Goal: Task Accomplishment & Management: Manage account settings

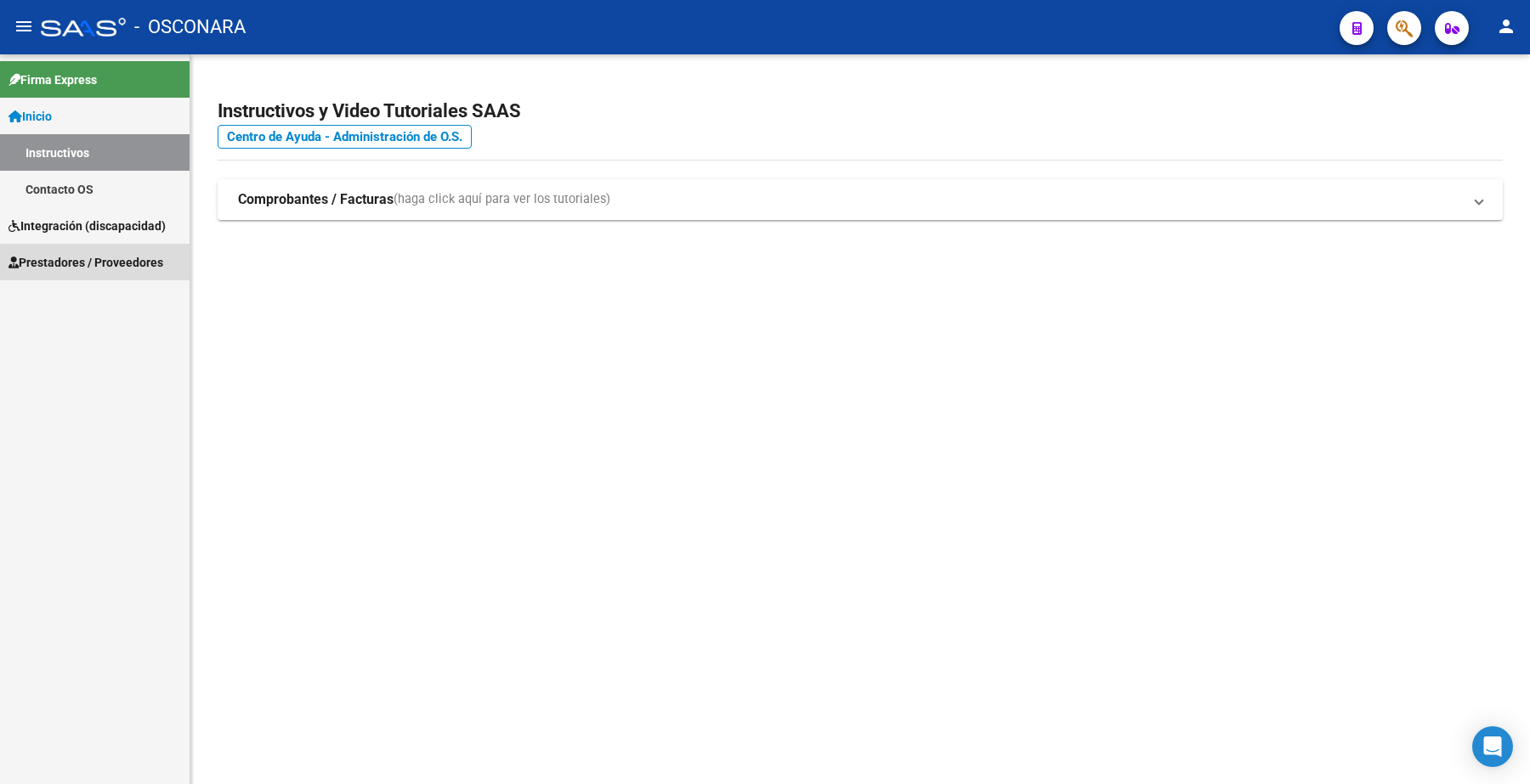
click at [151, 253] on span "Prestadores / Proveedores" at bounding box center [85, 262] width 154 height 18
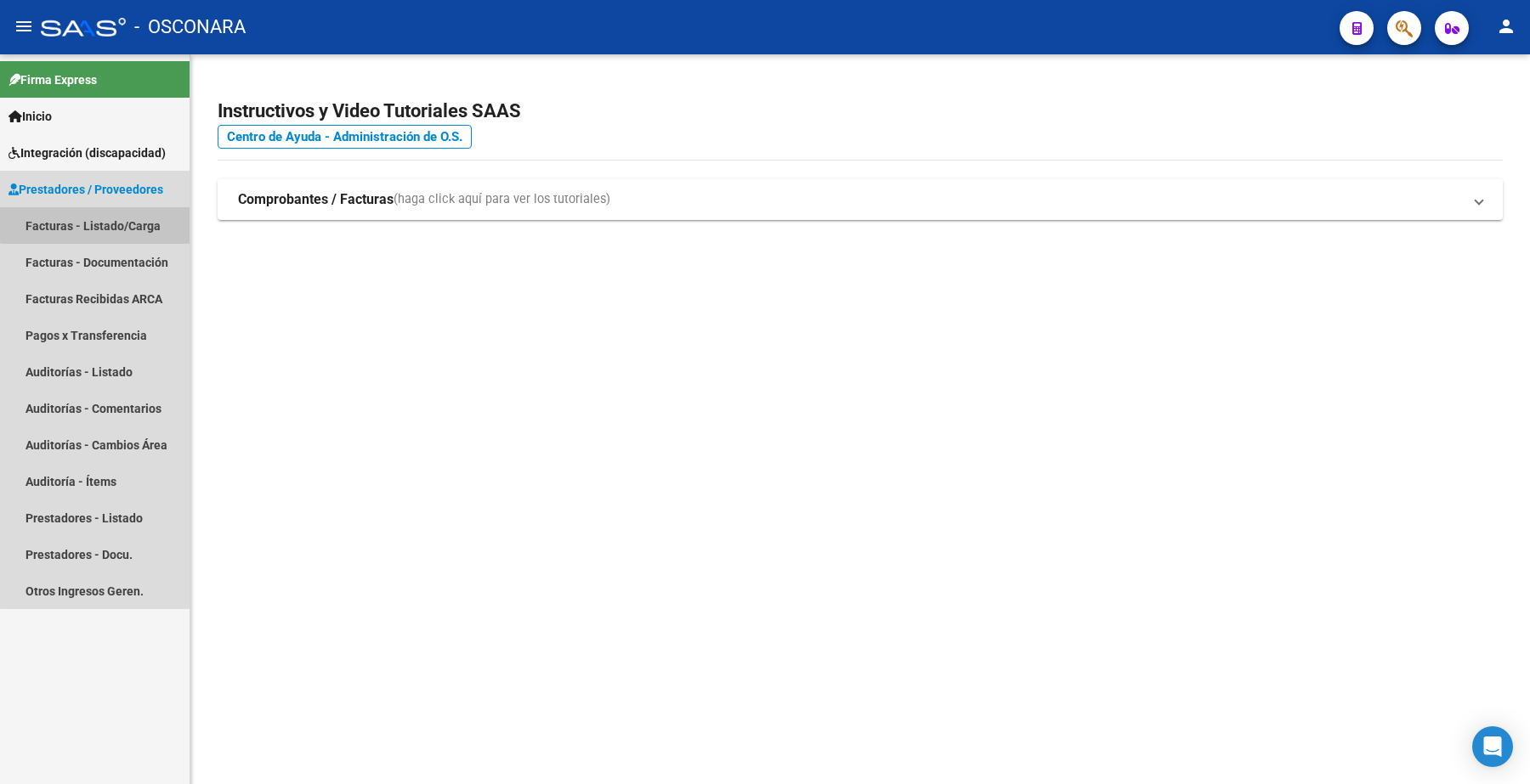
click at [115, 214] on link "Facturas - Listado/Carga" at bounding box center [94, 226] width 189 height 37
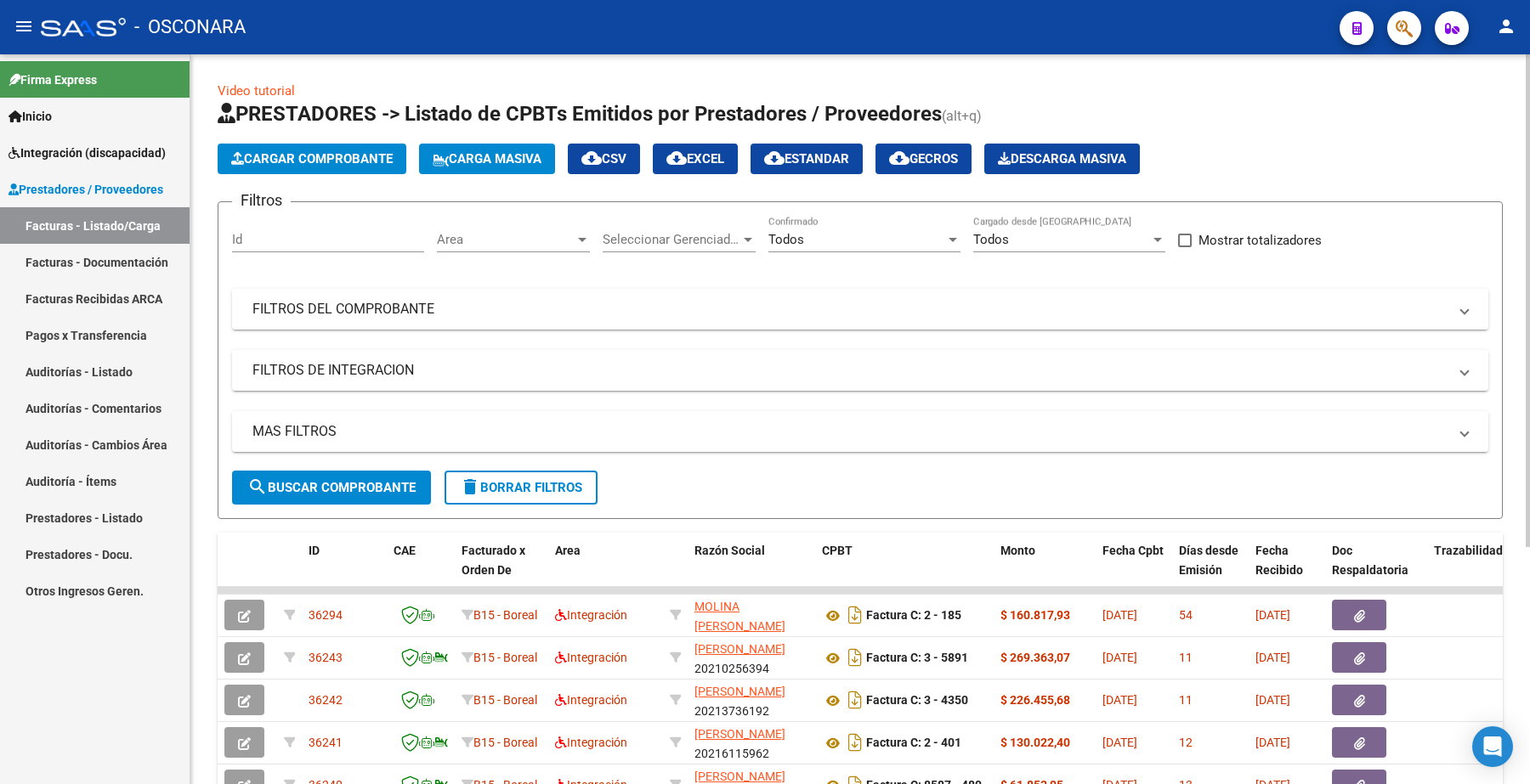
click at [440, 300] on mat-panel-title "FILTROS DEL COMPROBANTE" at bounding box center [850, 309] width 1196 height 18
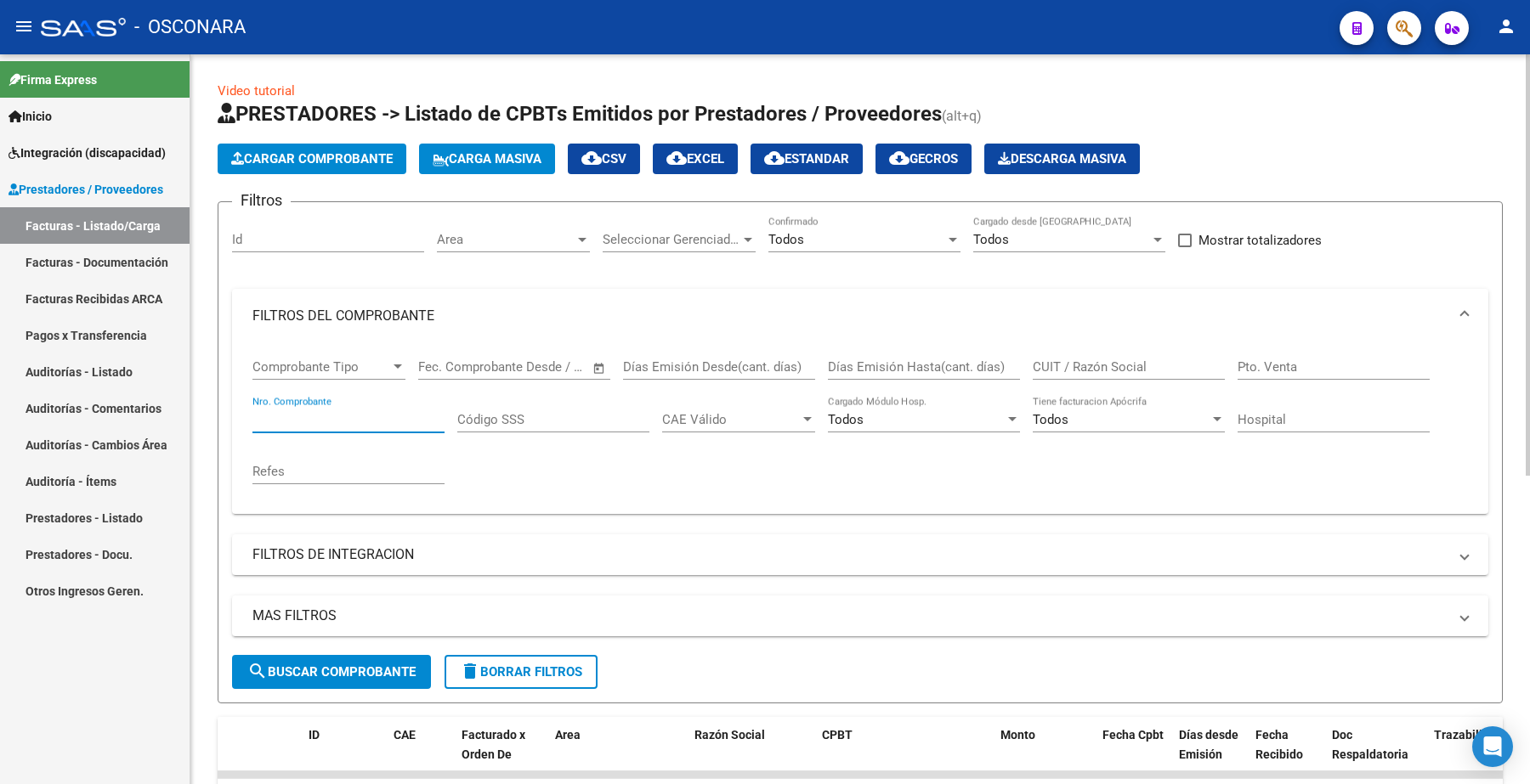
click at [337, 412] on input "Nro. Comprobante" at bounding box center [348, 419] width 192 height 16
type input "5"
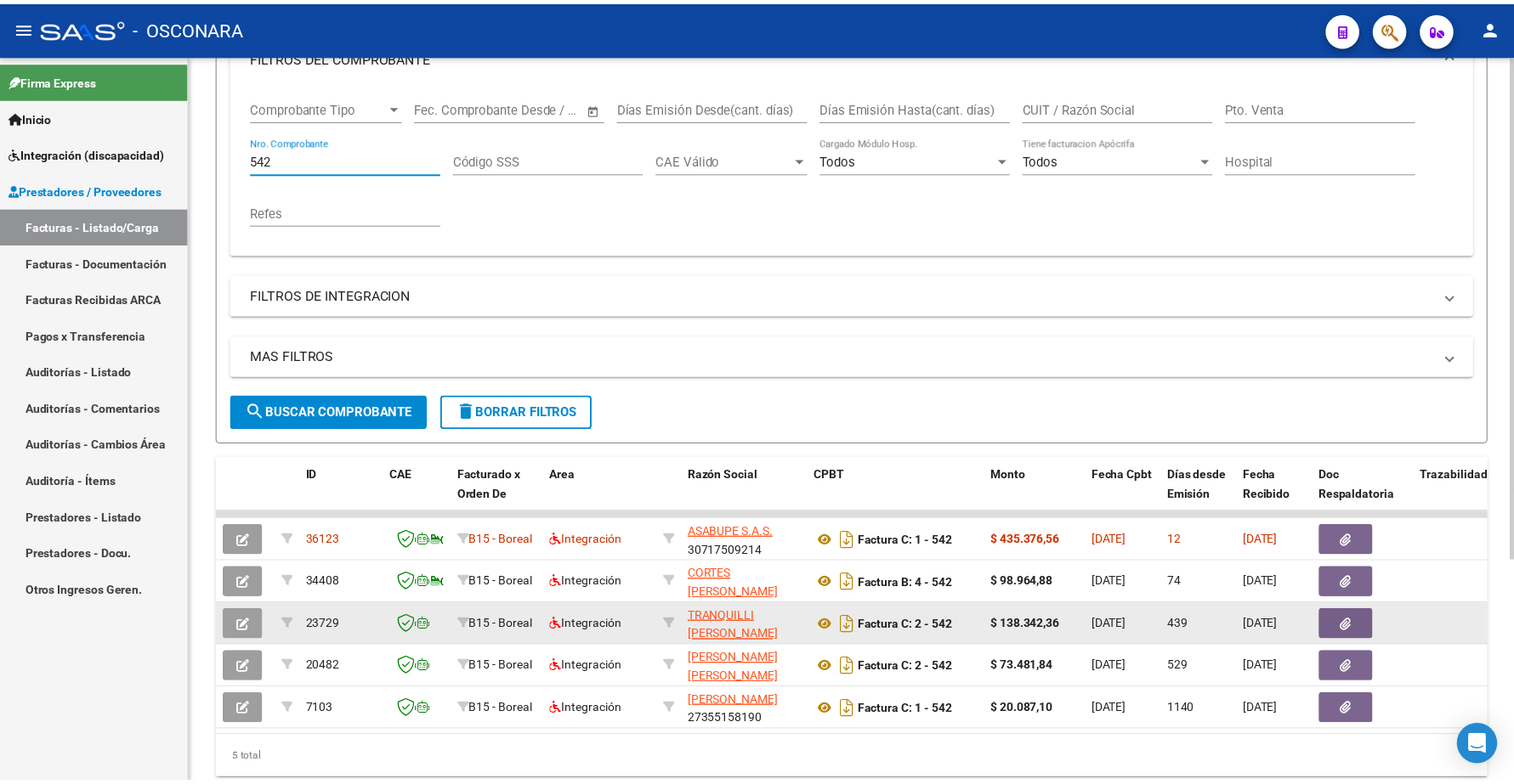
scroll to position [323, 0]
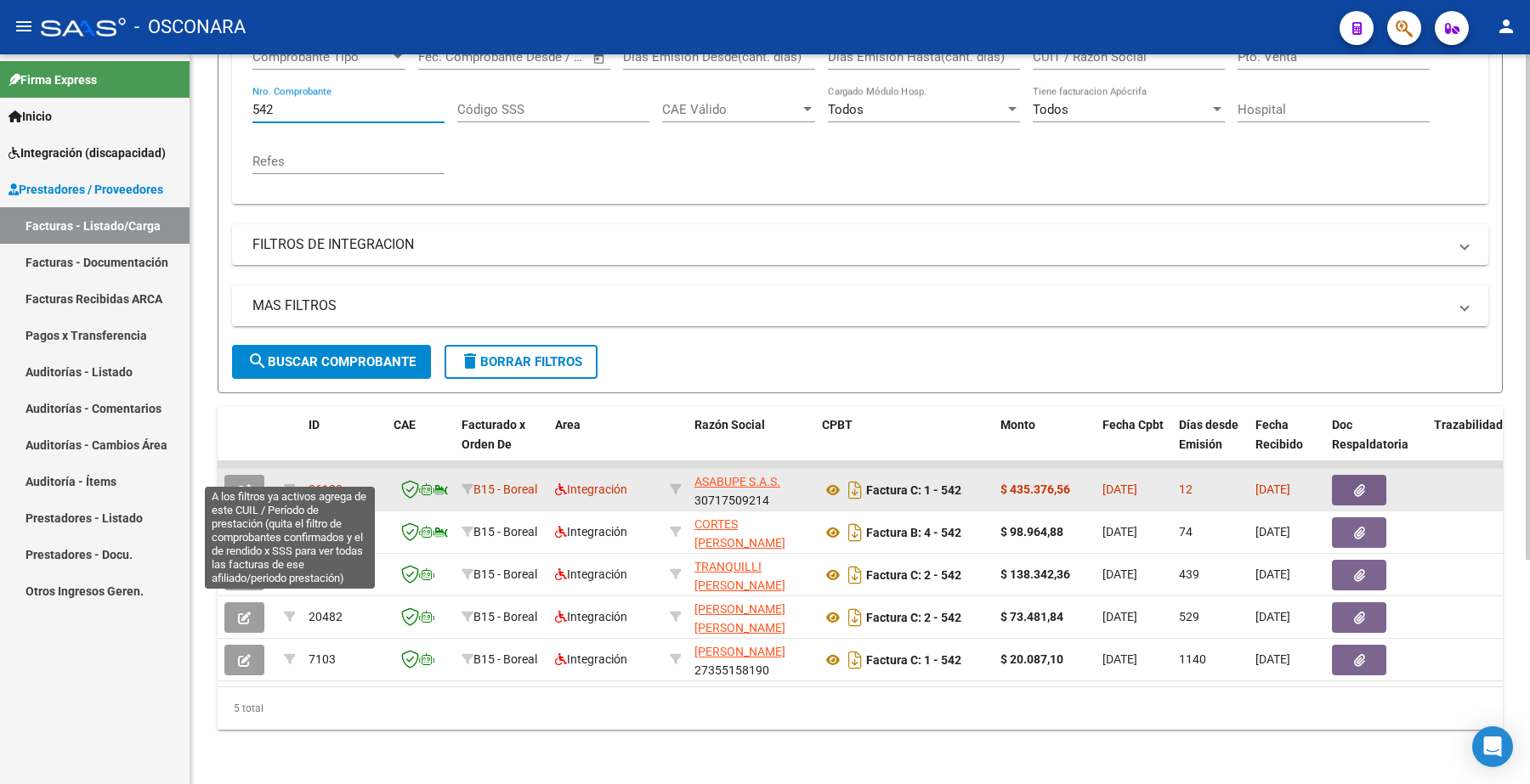
type input "542"
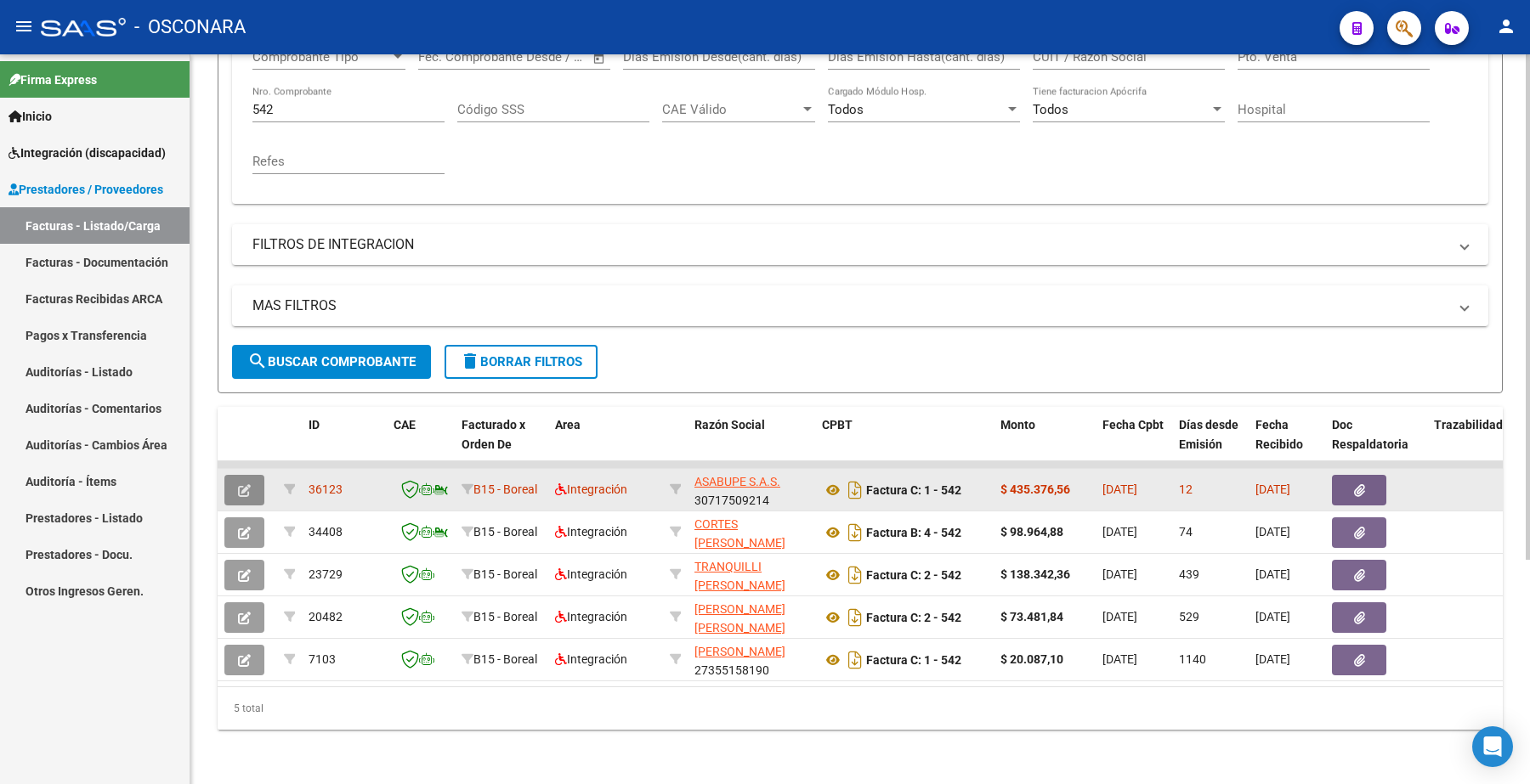
click at [237, 482] on button "button" at bounding box center [244, 489] width 40 height 30
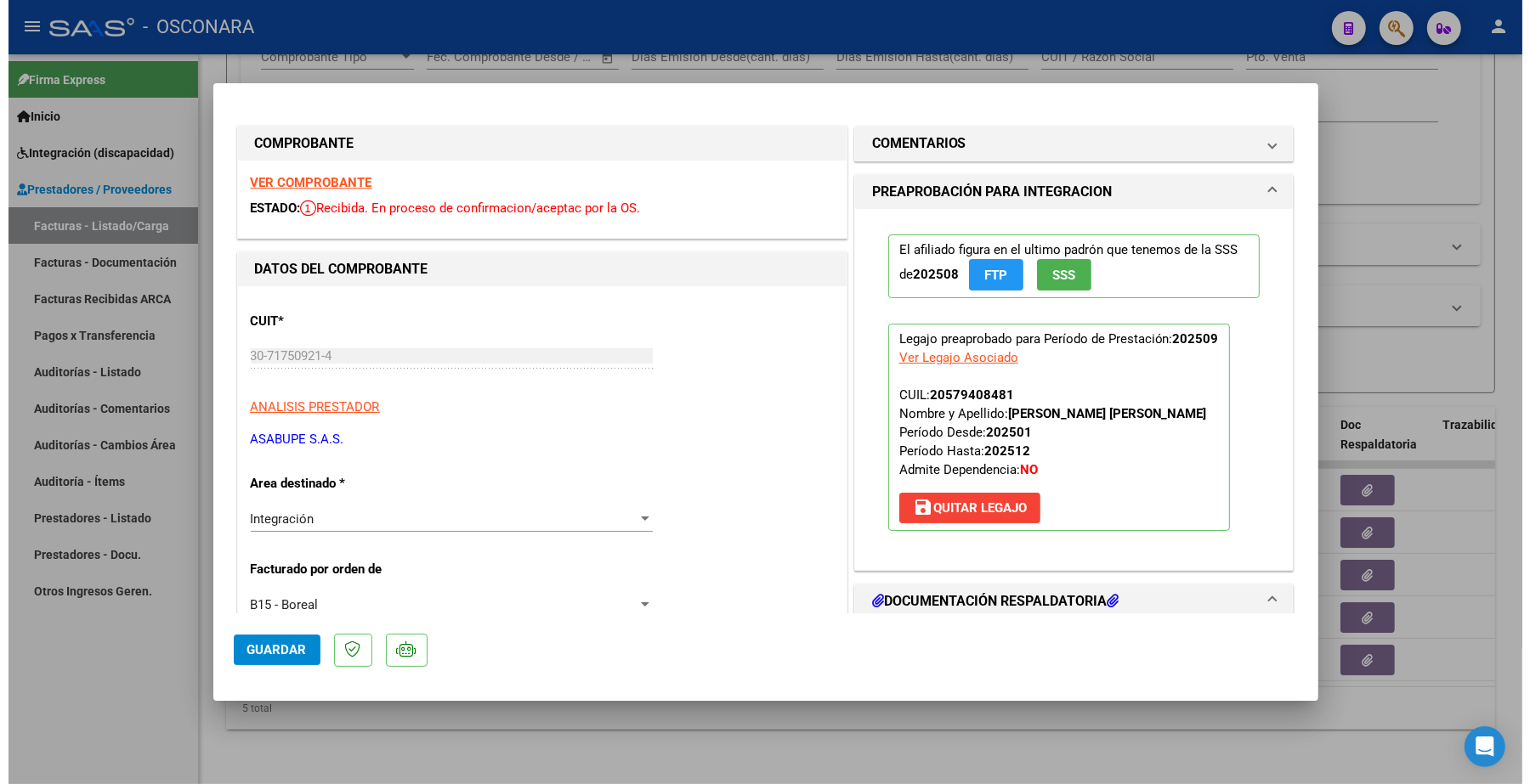
scroll to position [0, 0]
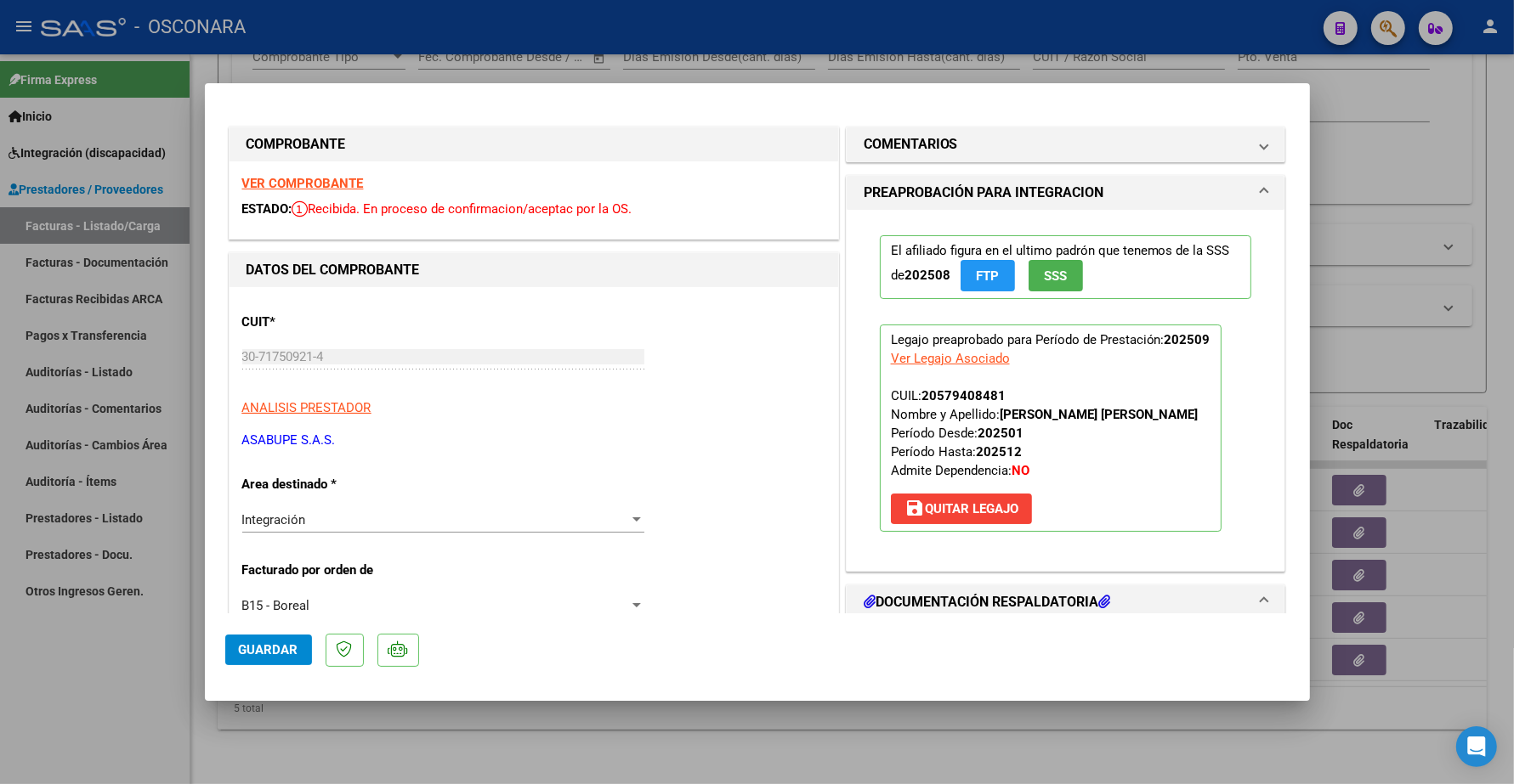
type input "$ 0,00"
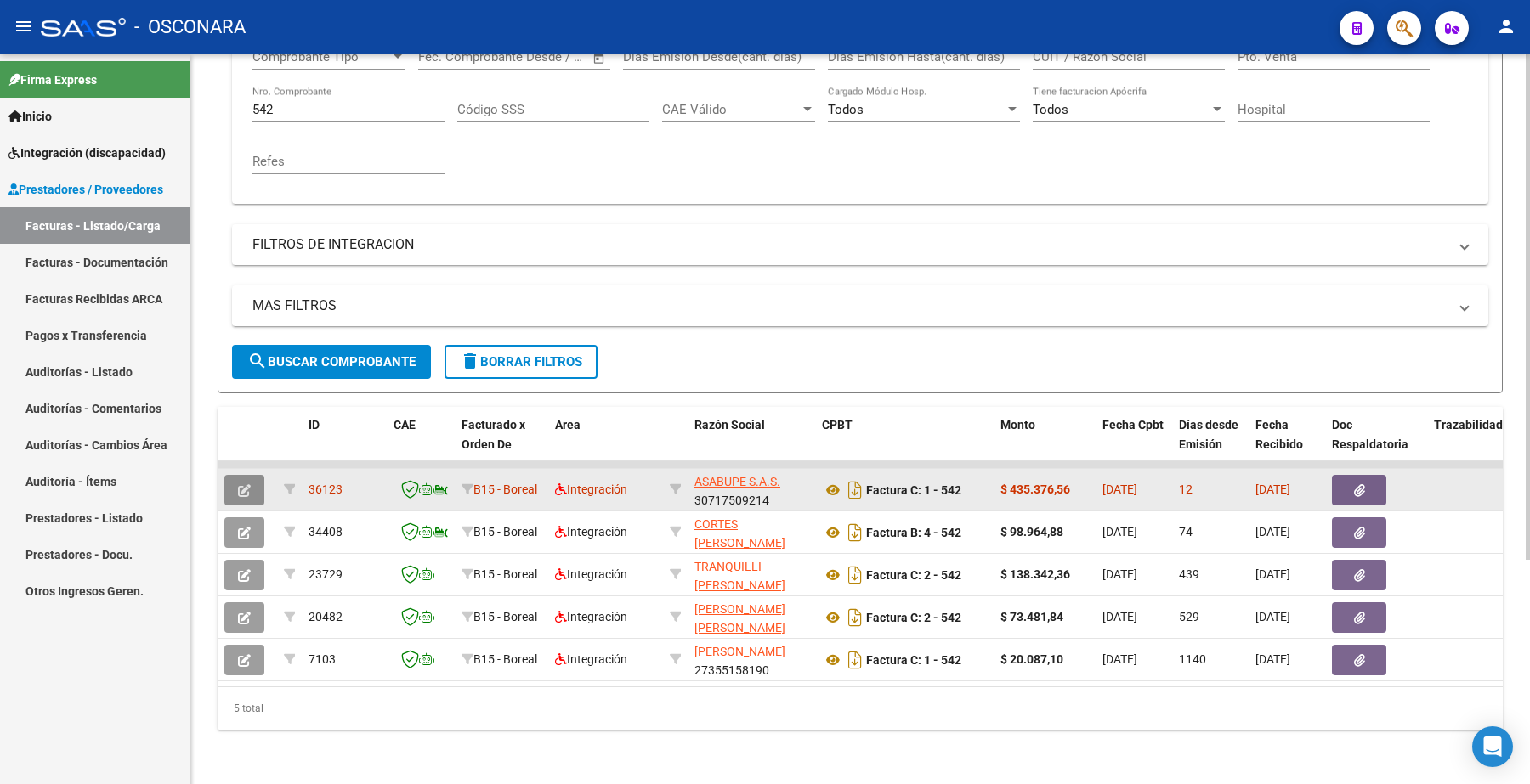
click at [243, 485] on icon "button" at bounding box center [245, 491] width 13 height 13
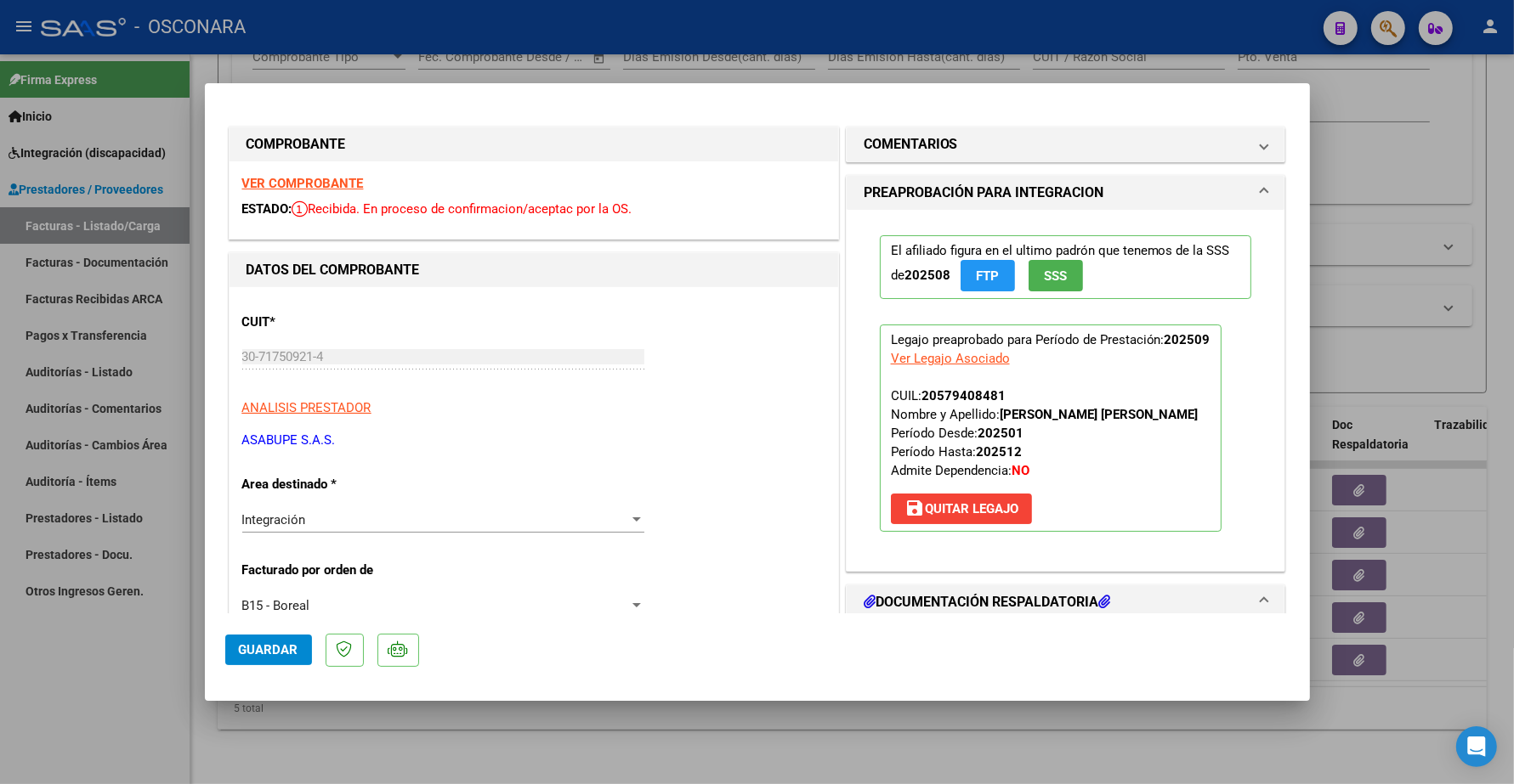
click at [323, 181] on strong "VER COMPROBANTE" at bounding box center [303, 183] width 122 height 16
type input "$ 0,00"
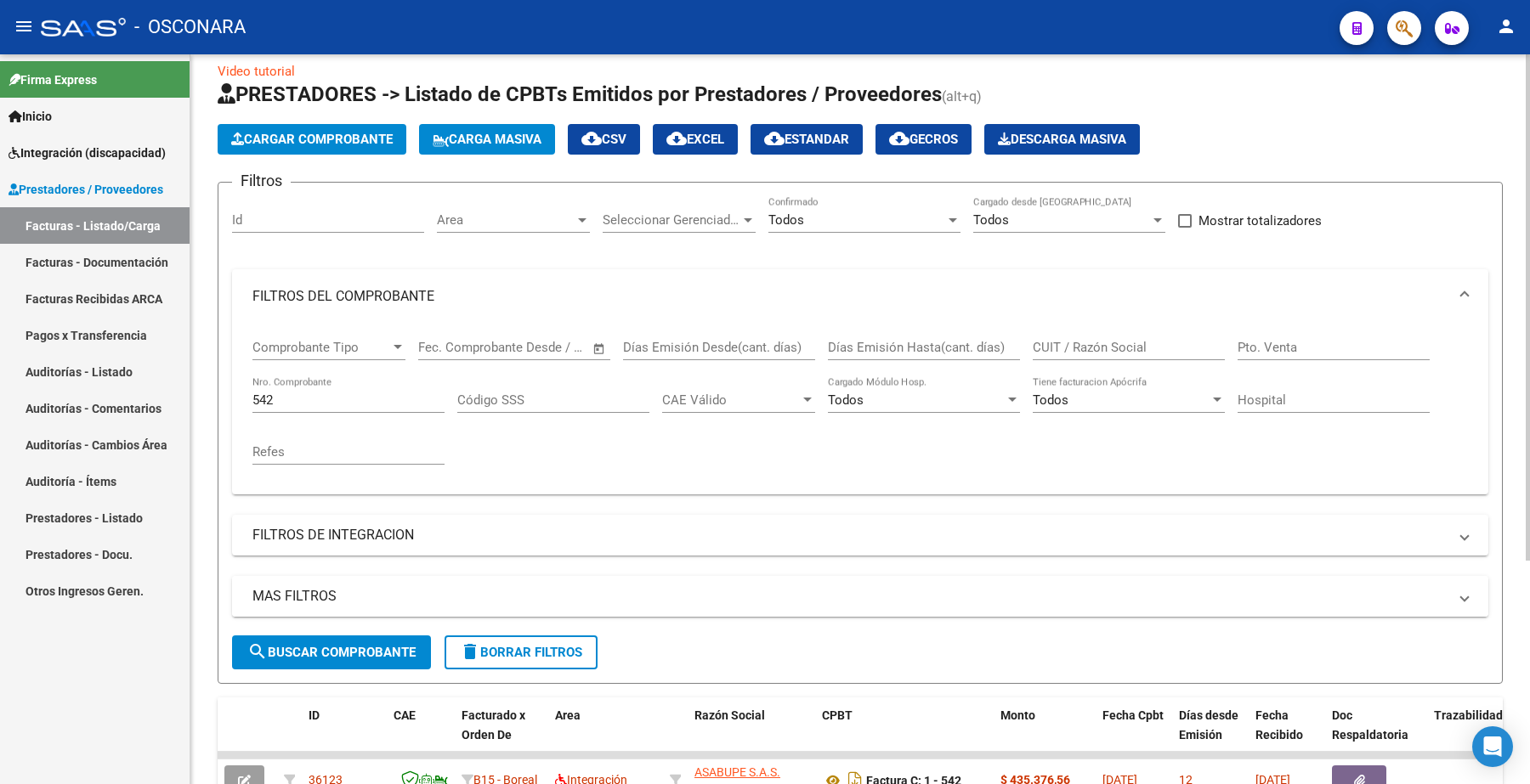
scroll to position [5, 0]
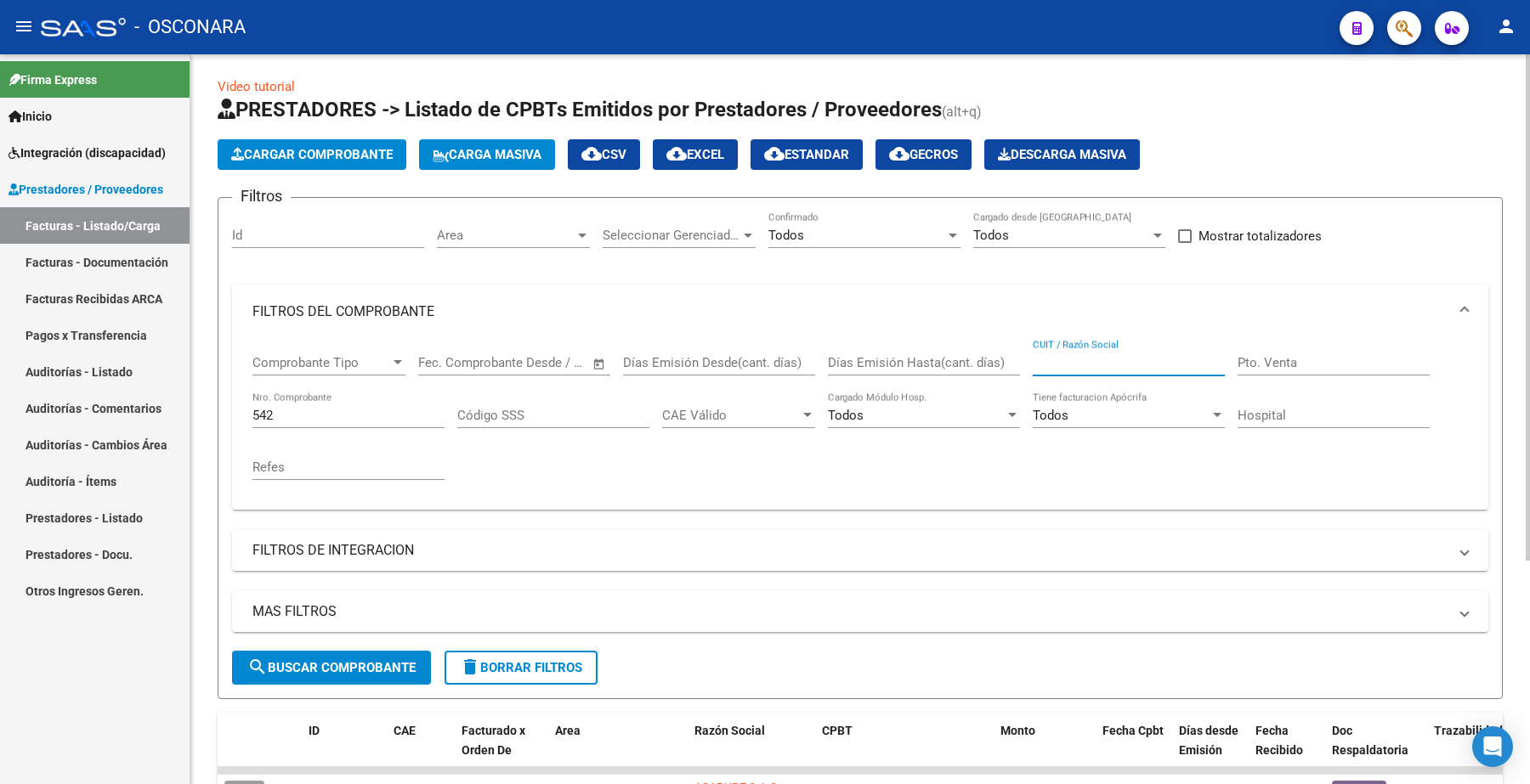
click at [1089, 357] on input "CUIT / Razón Social" at bounding box center [1129, 363] width 192 height 16
paste input "27266410951"
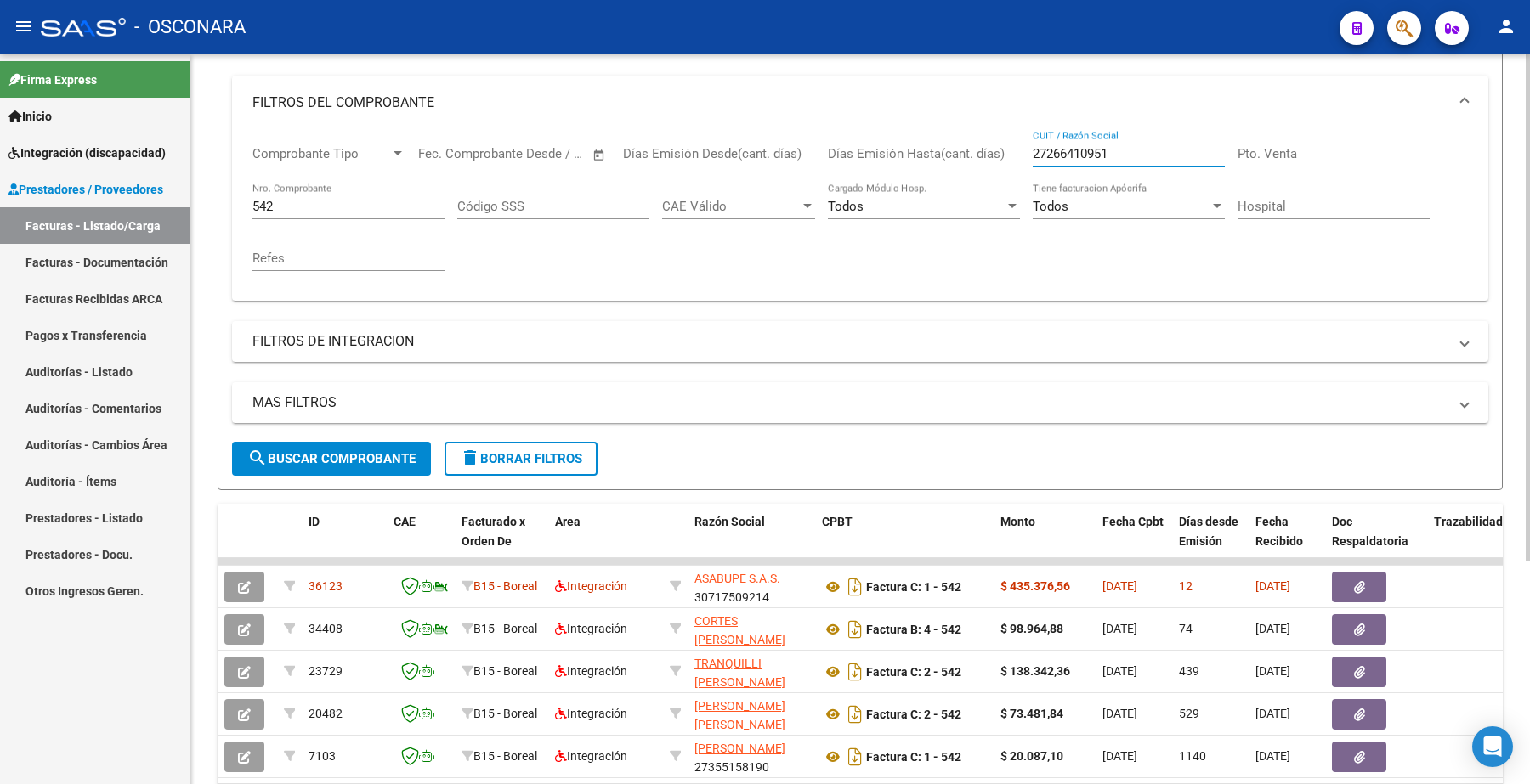
scroll to position [217, 0]
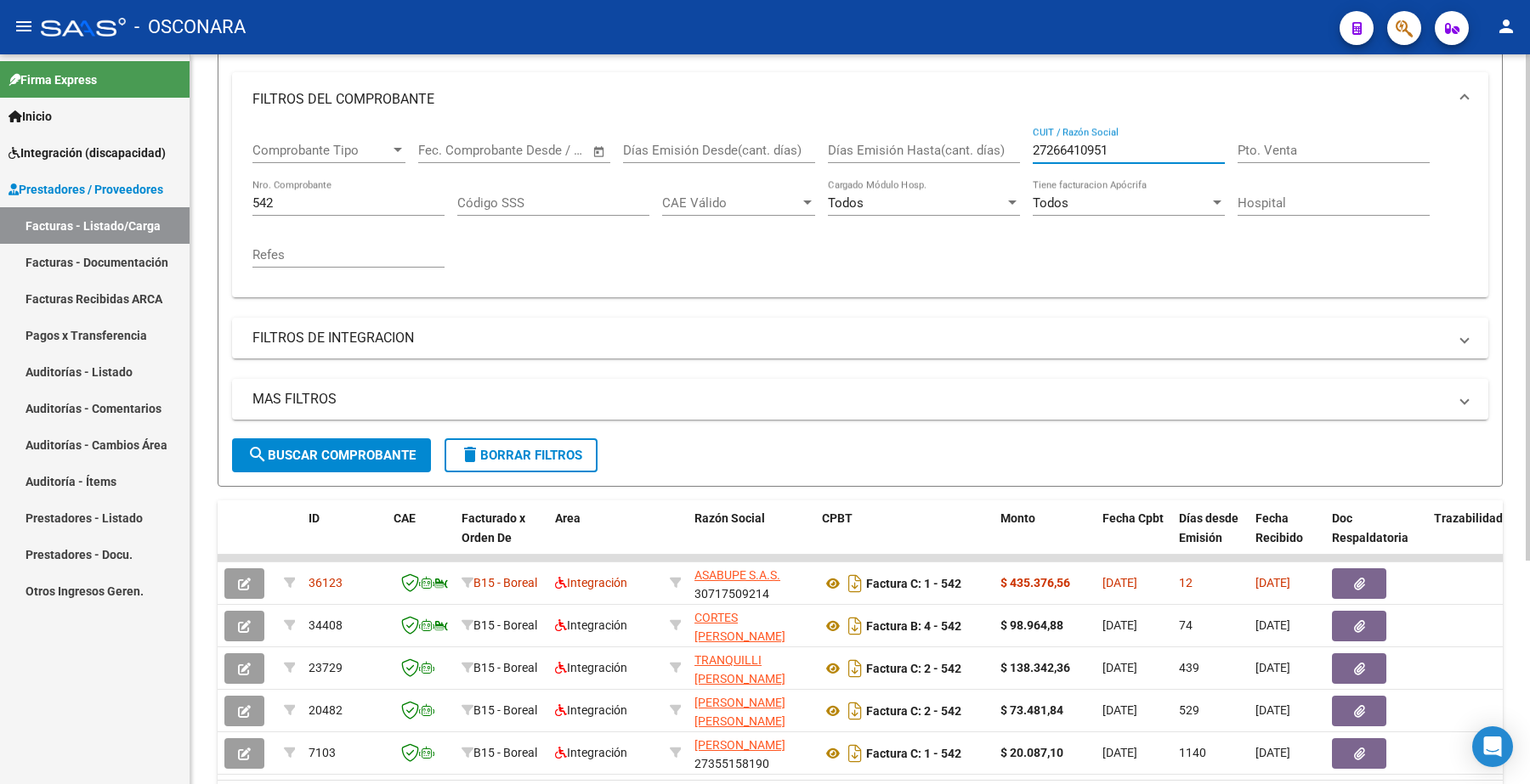
type input "27266410951"
click at [368, 448] on span "search Buscar Comprobante" at bounding box center [332, 455] width 168 height 16
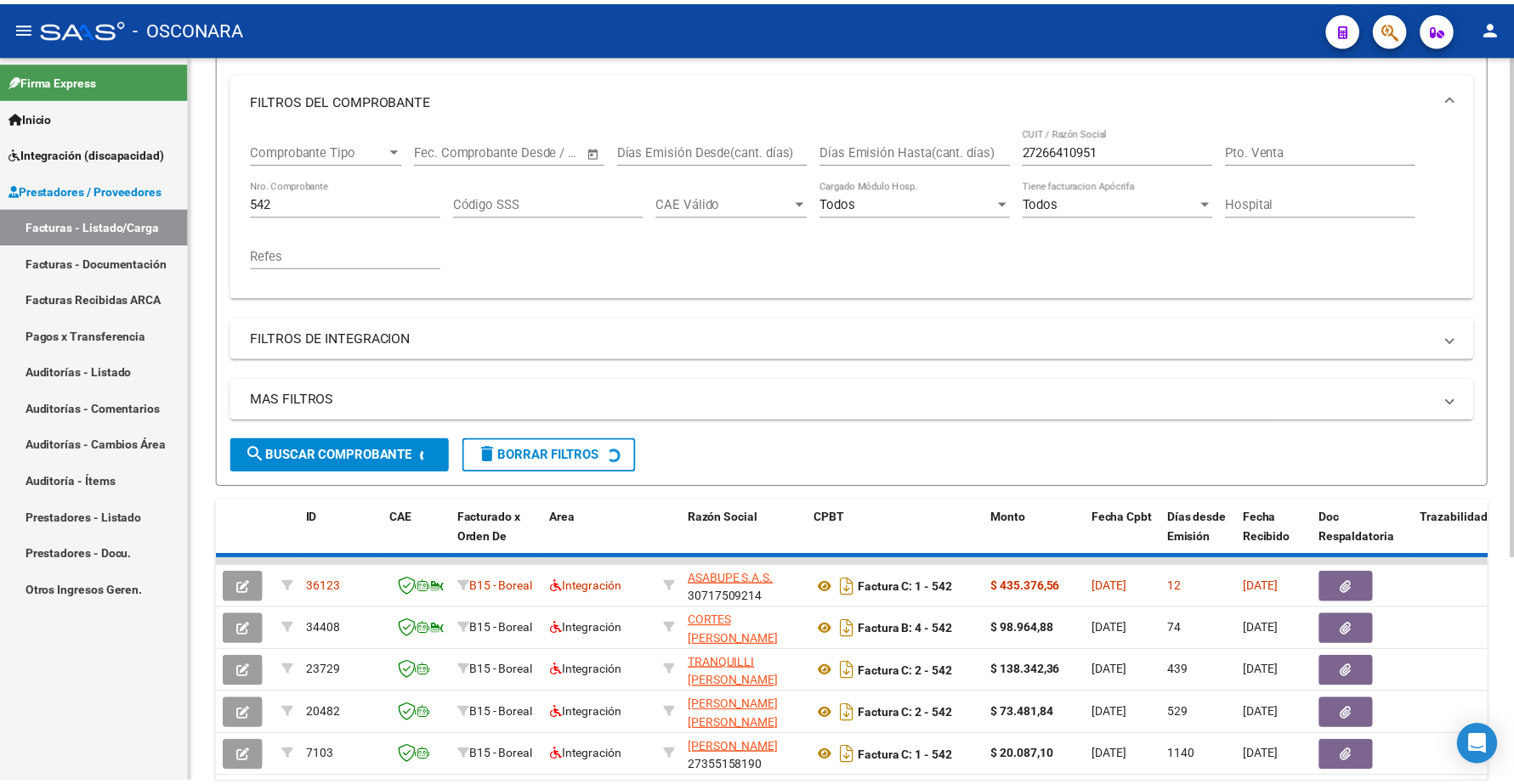
scroll to position [153, 0]
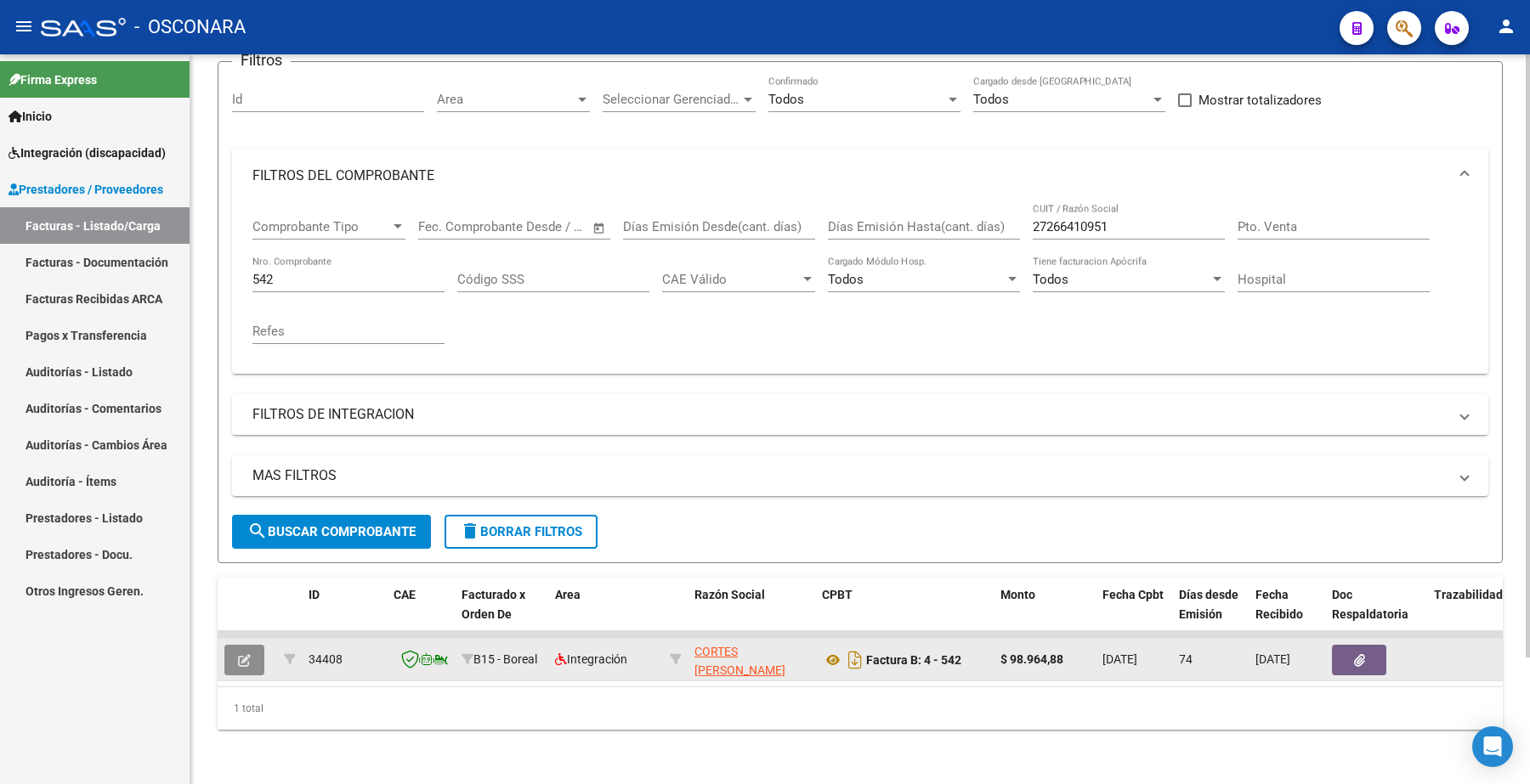
click at [248, 655] on icon "button" at bounding box center [245, 661] width 13 height 13
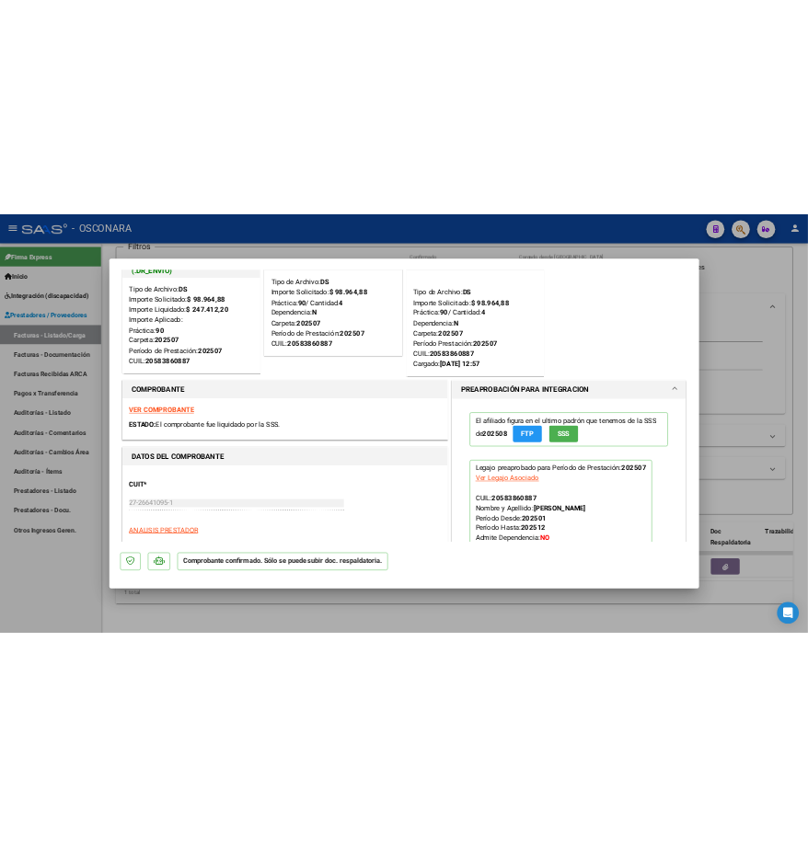
scroll to position [0, 0]
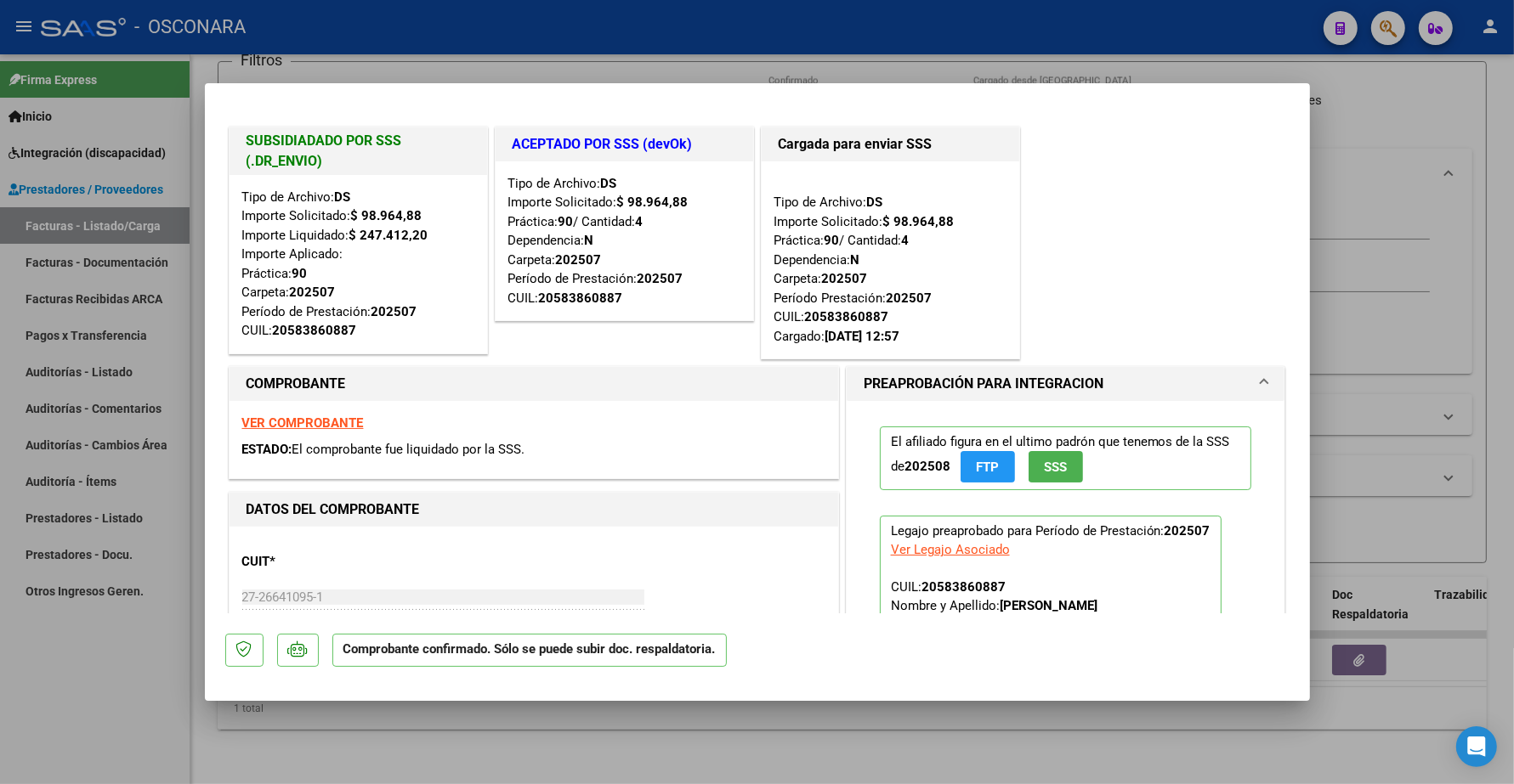
click at [321, 423] on strong "VER COMPROBANTE" at bounding box center [303, 423] width 122 height 16
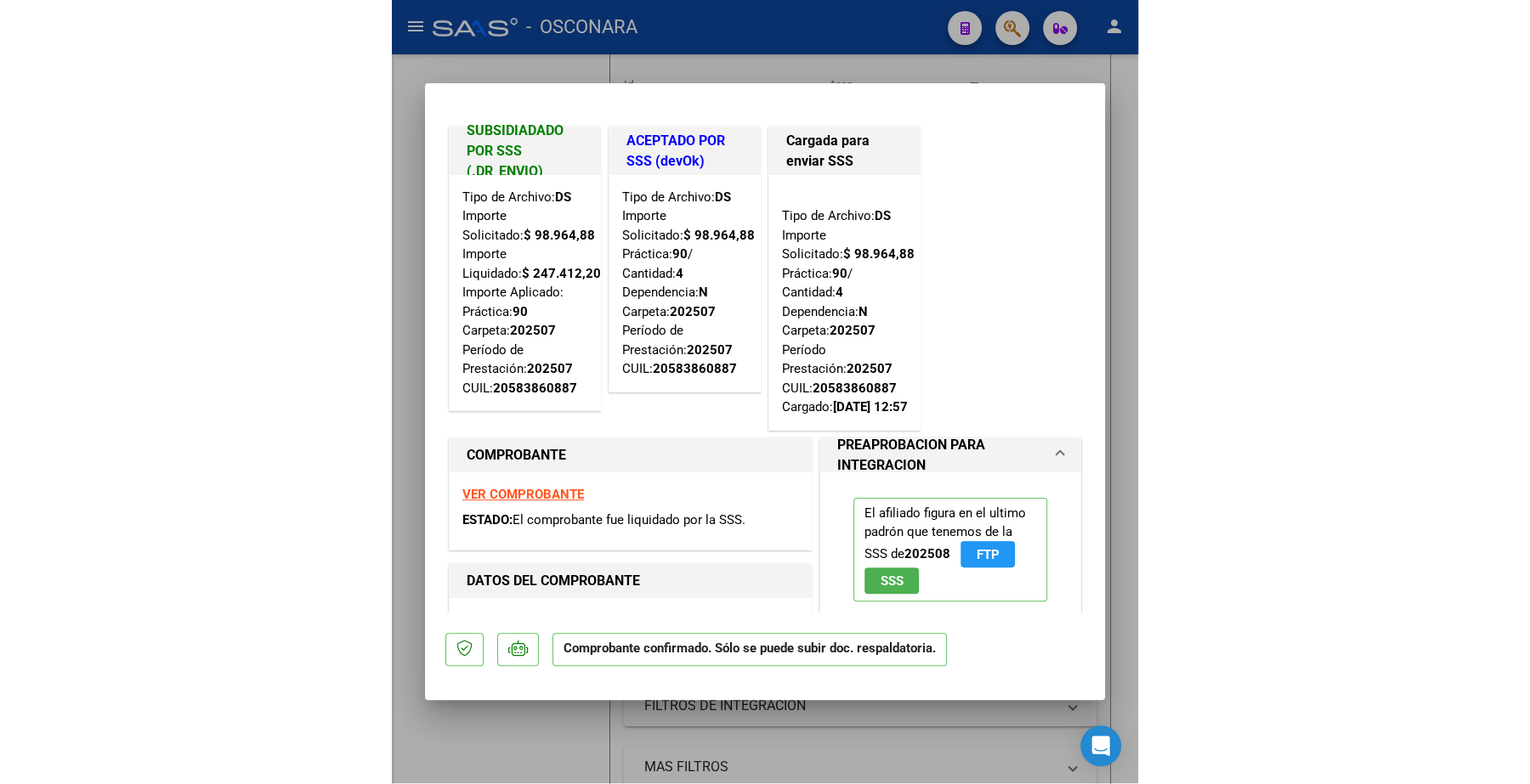
scroll to position [153, 0]
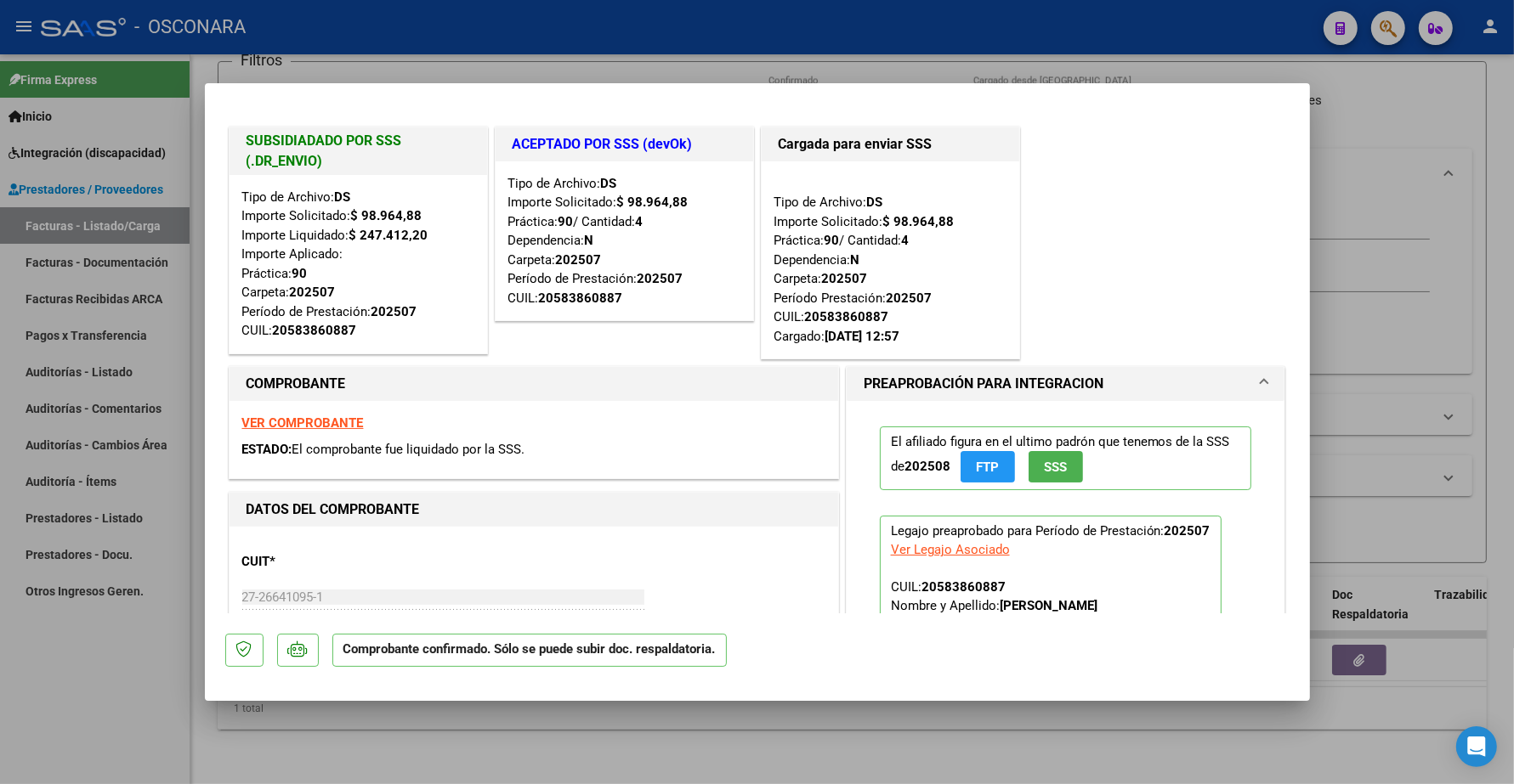
type input "$ 0,00"
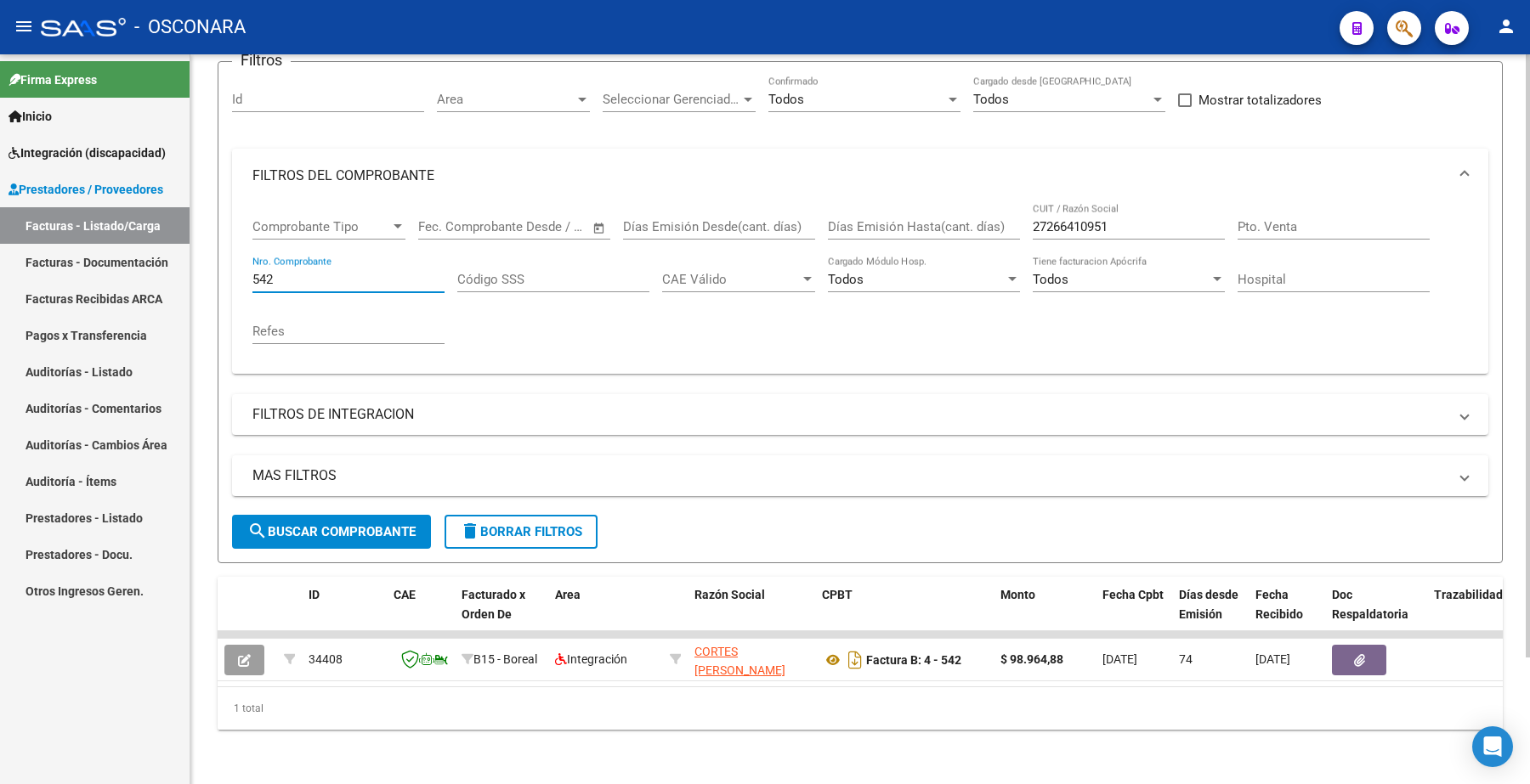
drag, startPoint x: 291, startPoint y: 260, endPoint x: 240, endPoint y: 219, distance: 65.4
click at [215, 245] on div "Video tutorial PRESTADORES -> Listado de CPBTs Emitidos por Prestadores / Prove…" at bounding box center [860, 349] width 1340 height 870
click at [290, 77] on div "Id" at bounding box center [328, 94] width 192 height 37
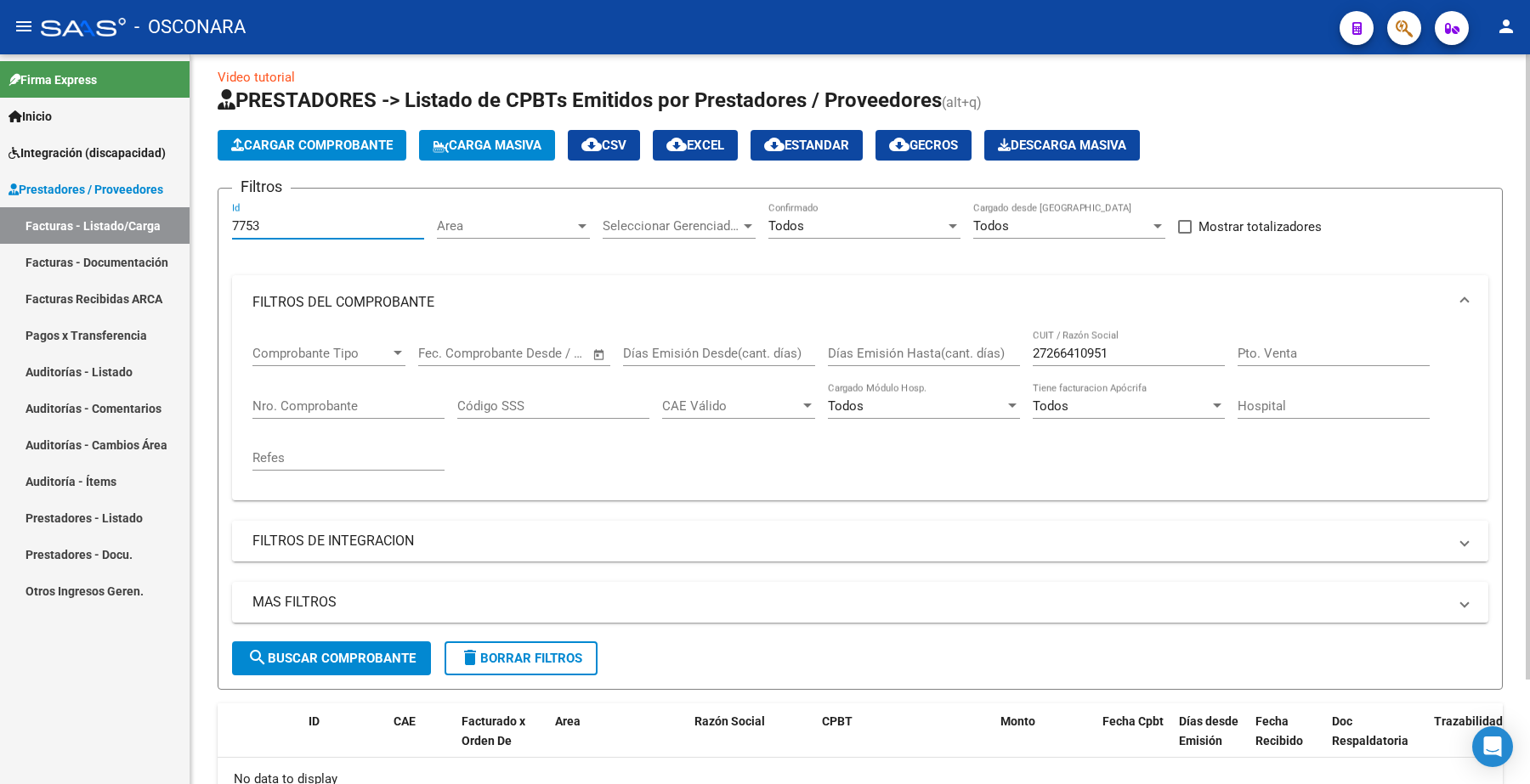
scroll to position [0, 0]
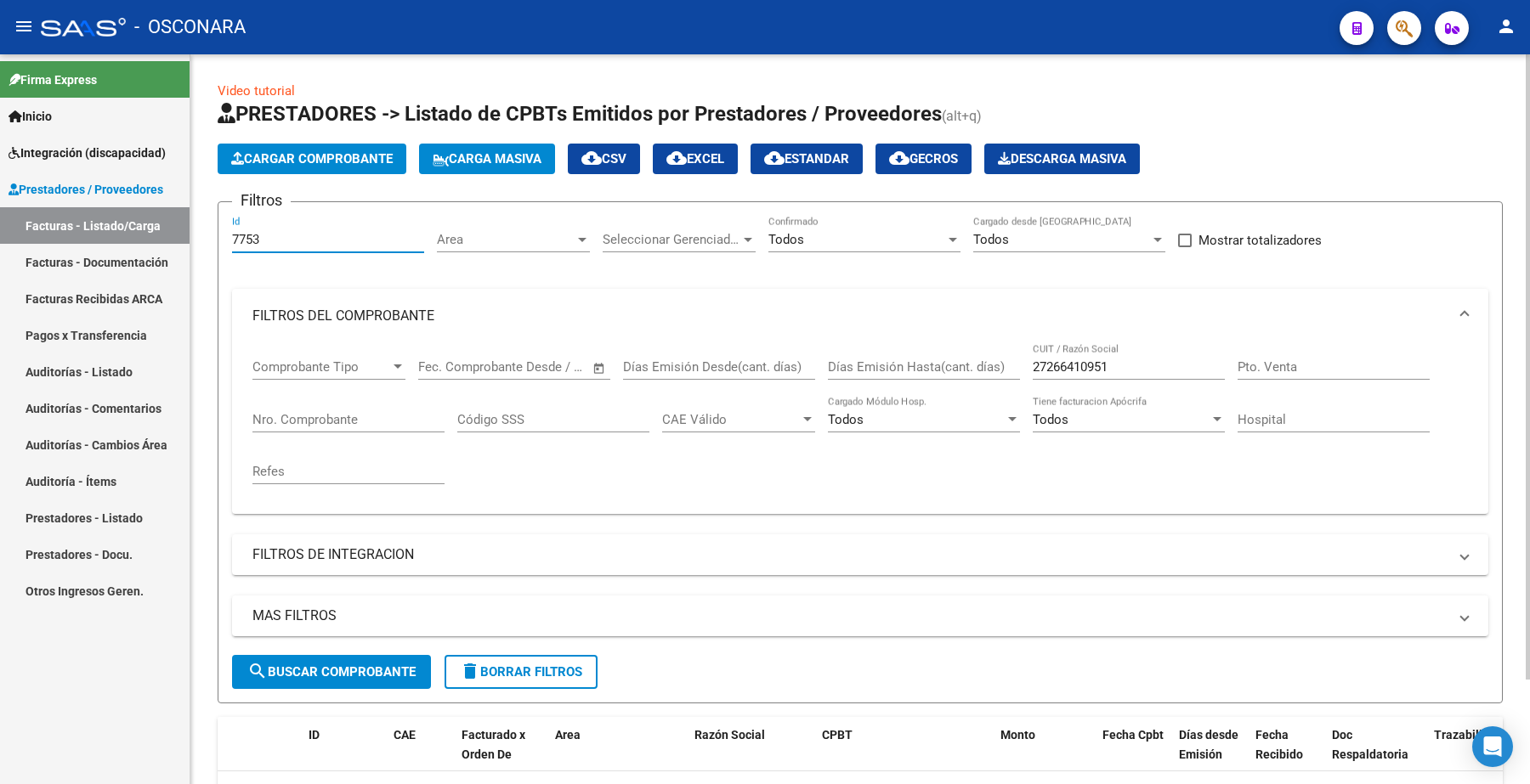
type input "7753"
drag, startPoint x: 1114, startPoint y: 367, endPoint x: 978, endPoint y: 320, distance: 143.9
click at [958, 348] on div "Comprobante Tipo Comprobante Tipo Fecha inicio – Fecha fin Fec. Comprobante Des…" at bounding box center [860, 422] width 1216 height 157
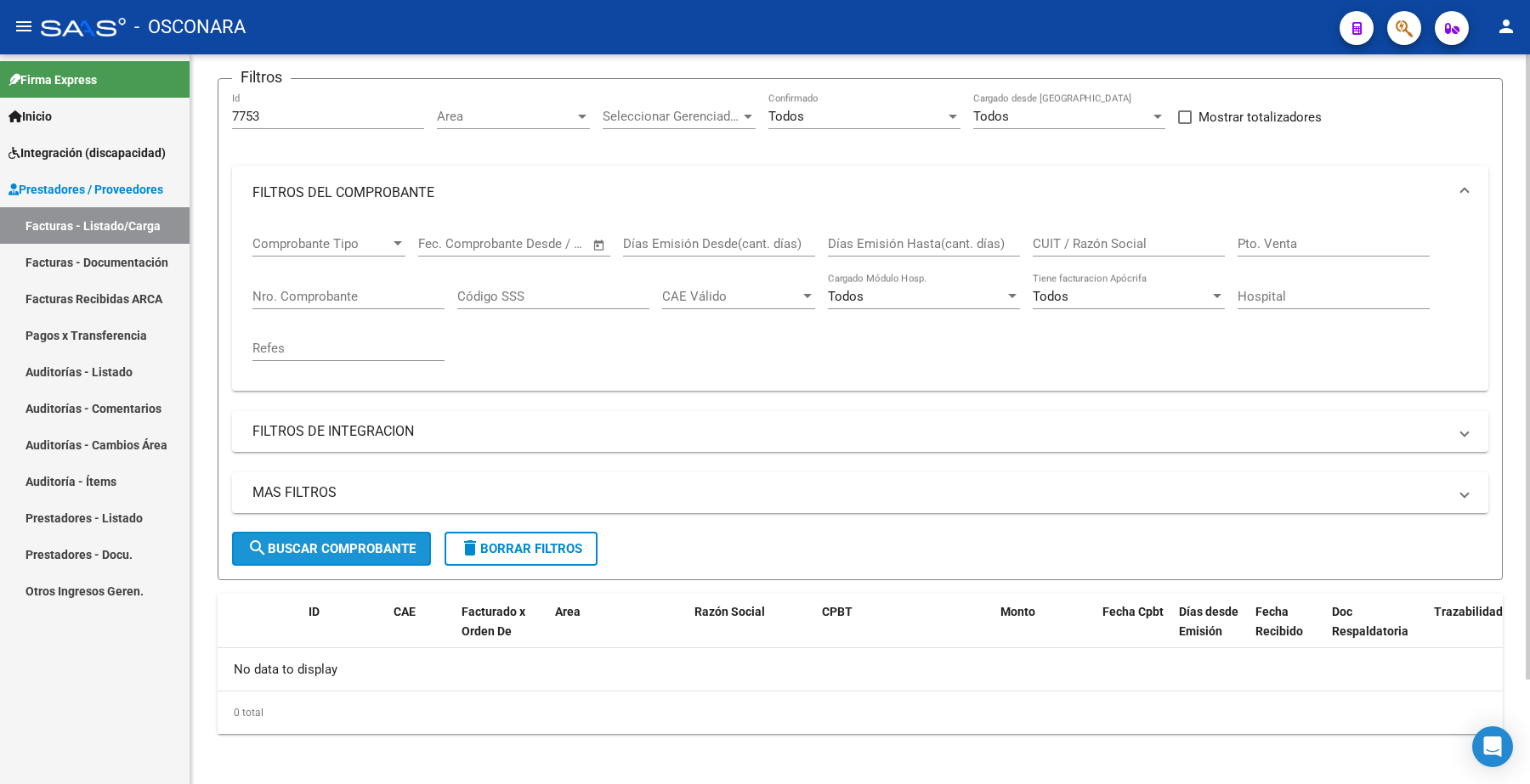
click at [337, 542] on span "search Buscar Comprobante" at bounding box center [332, 549] width 168 height 16
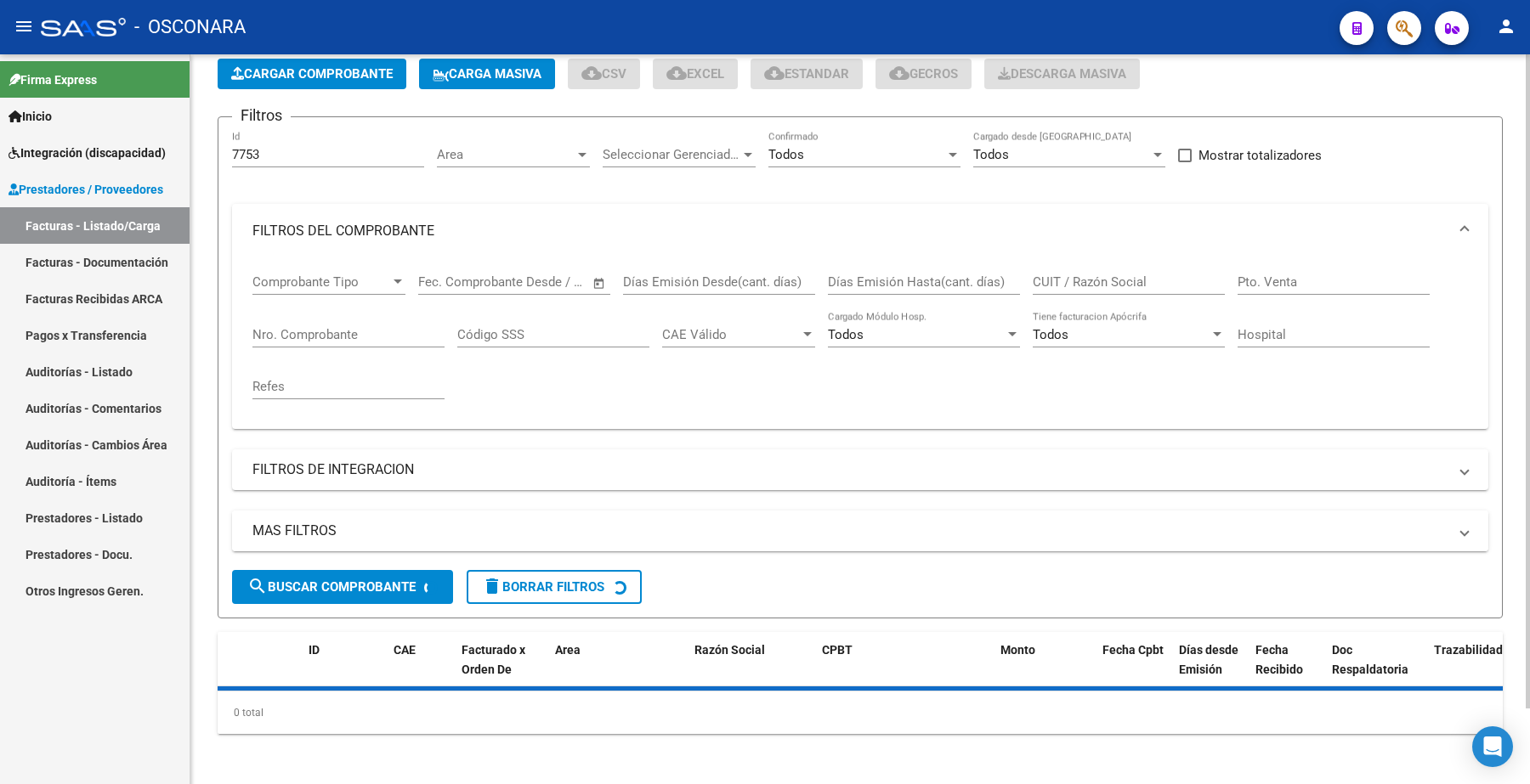
scroll to position [123, 0]
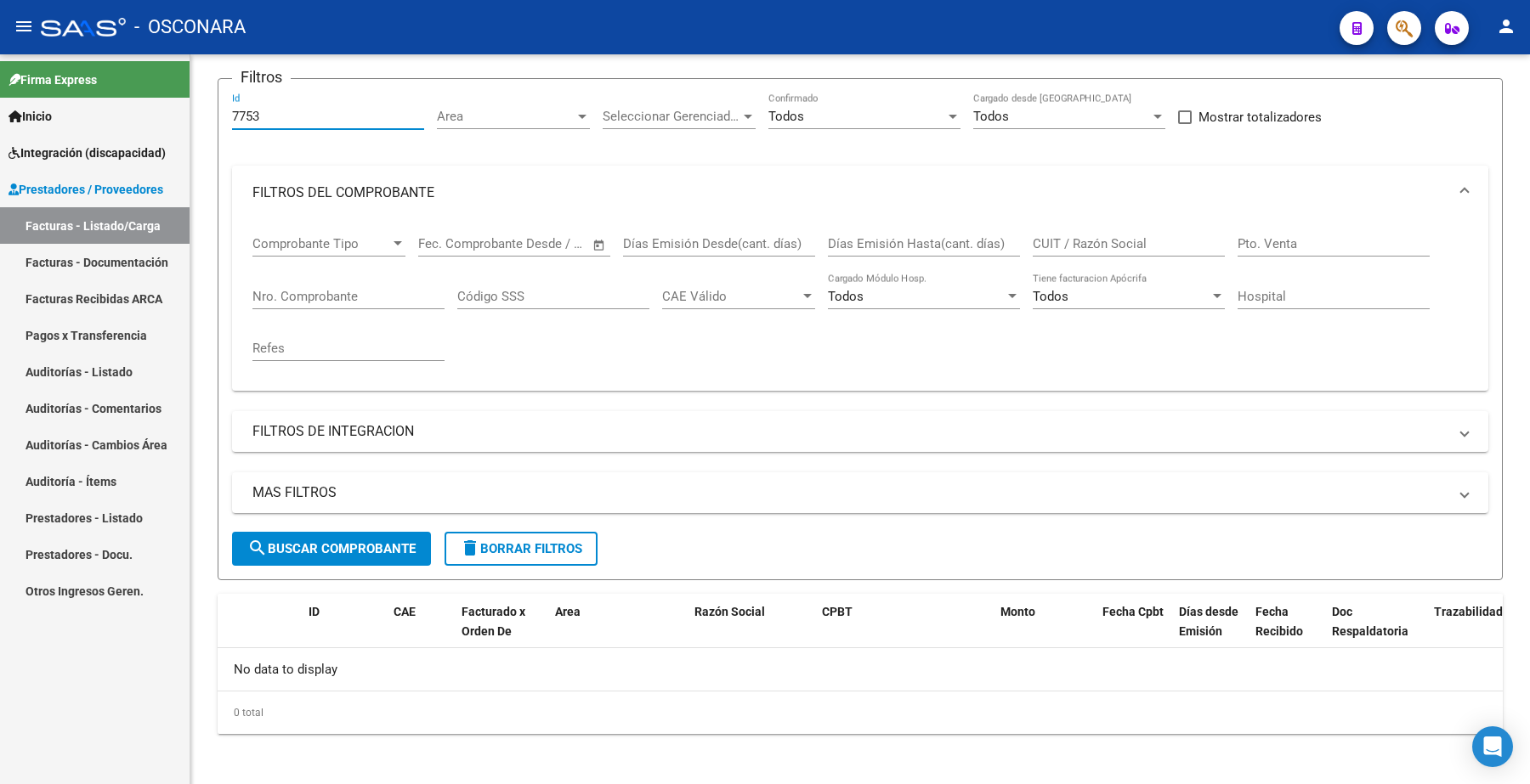
drag, startPoint x: 279, startPoint y: 119, endPoint x: 172, endPoint y: 133, distance: 107.9
click at [172, 133] on mat-sidenav-container "Firma Express Inicio Instructivos Contacto OS Integración (discapacidad) Certif…" at bounding box center [765, 419] width 1530 height 730
type input "7753"
drag, startPoint x: 266, startPoint y: 116, endPoint x: 172, endPoint y: 102, distance: 95.0
click at [171, 103] on mat-sidenav-container "Firma Express Inicio Instructivos Contacto OS Integración (discapacidad) Certif…" at bounding box center [765, 419] width 1530 height 730
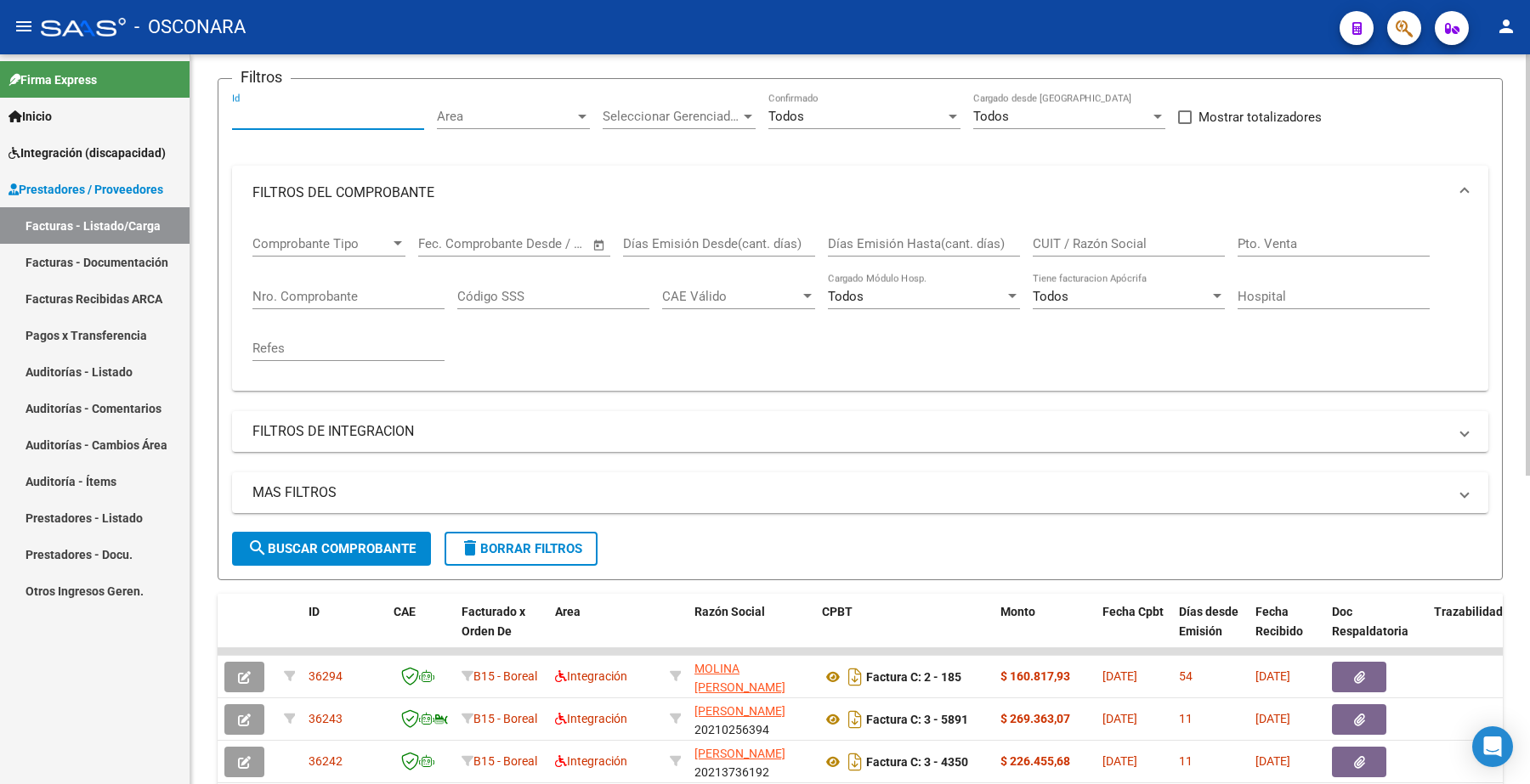
click at [338, 112] on input "Id" at bounding box center [328, 116] width 192 height 16
paste input "35302"
type input "35302"
click at [337, 541] on span "search Buscar Comprobante" at bounding box center [332, 549] width 168 height 16
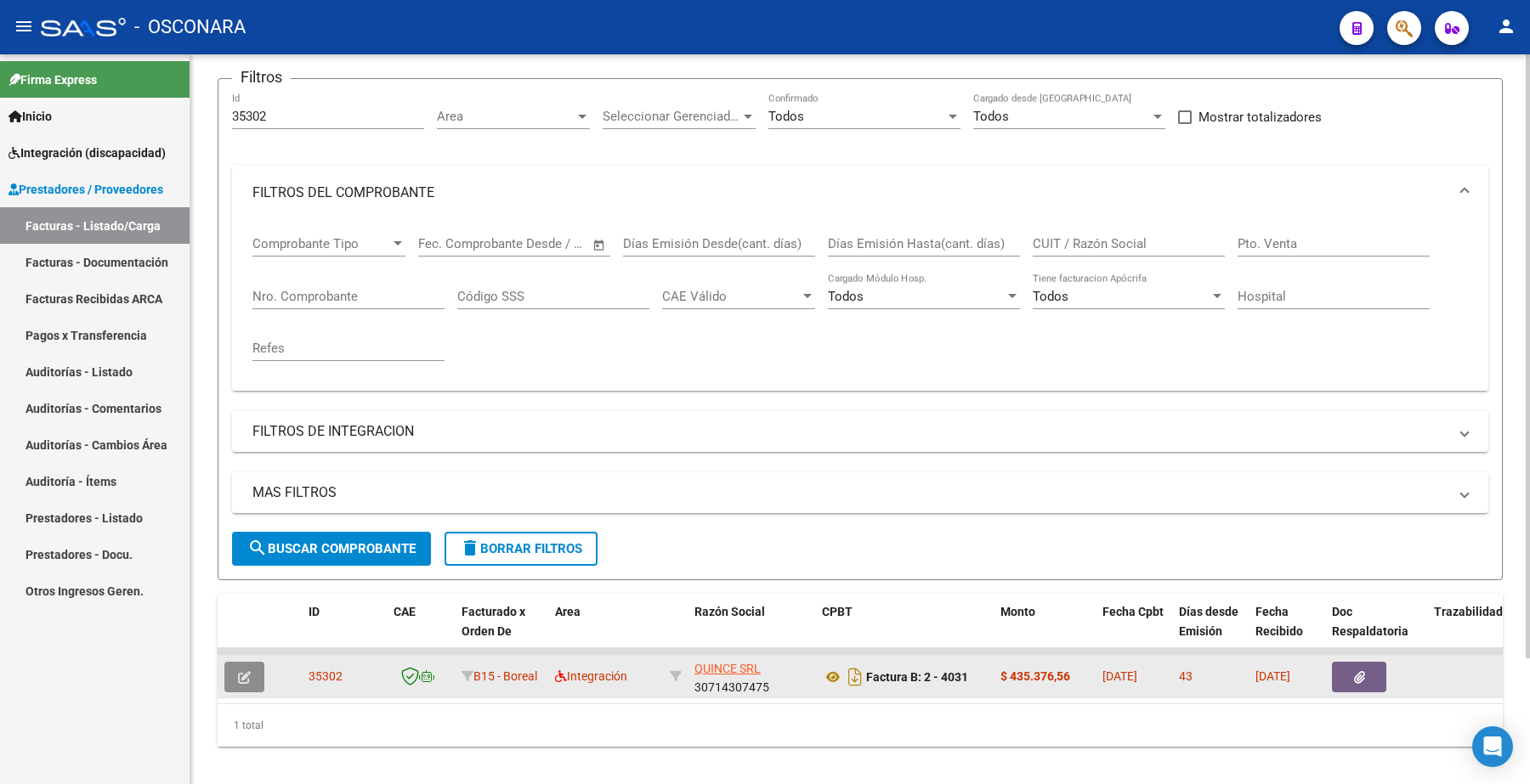
click at [256, 676] on button "button" at bounding box center [244, 677] width 40 height 30
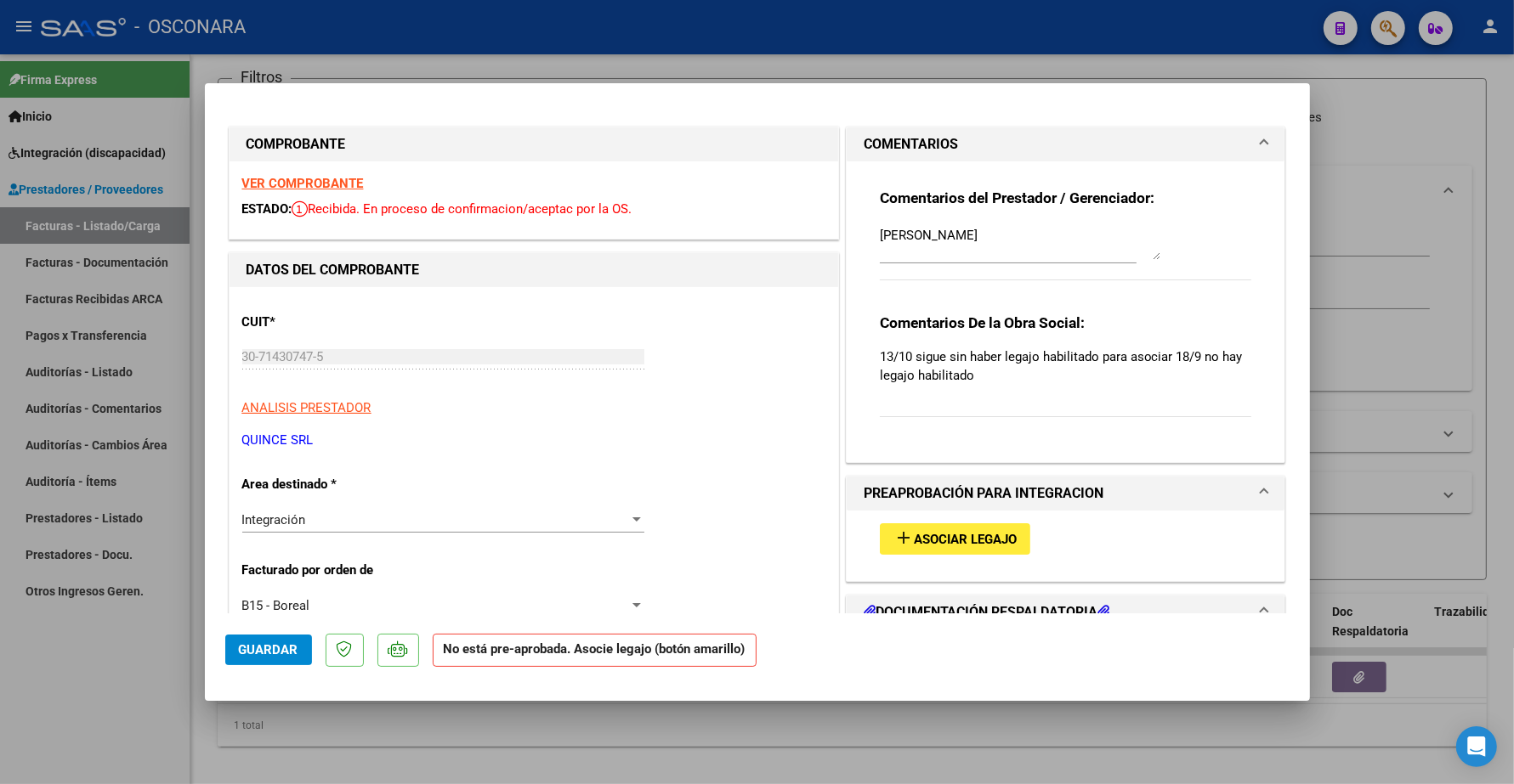
click at [965, 527] on button "add Asociar Legajo" at bounding box center [954, 539] width 151 height 31
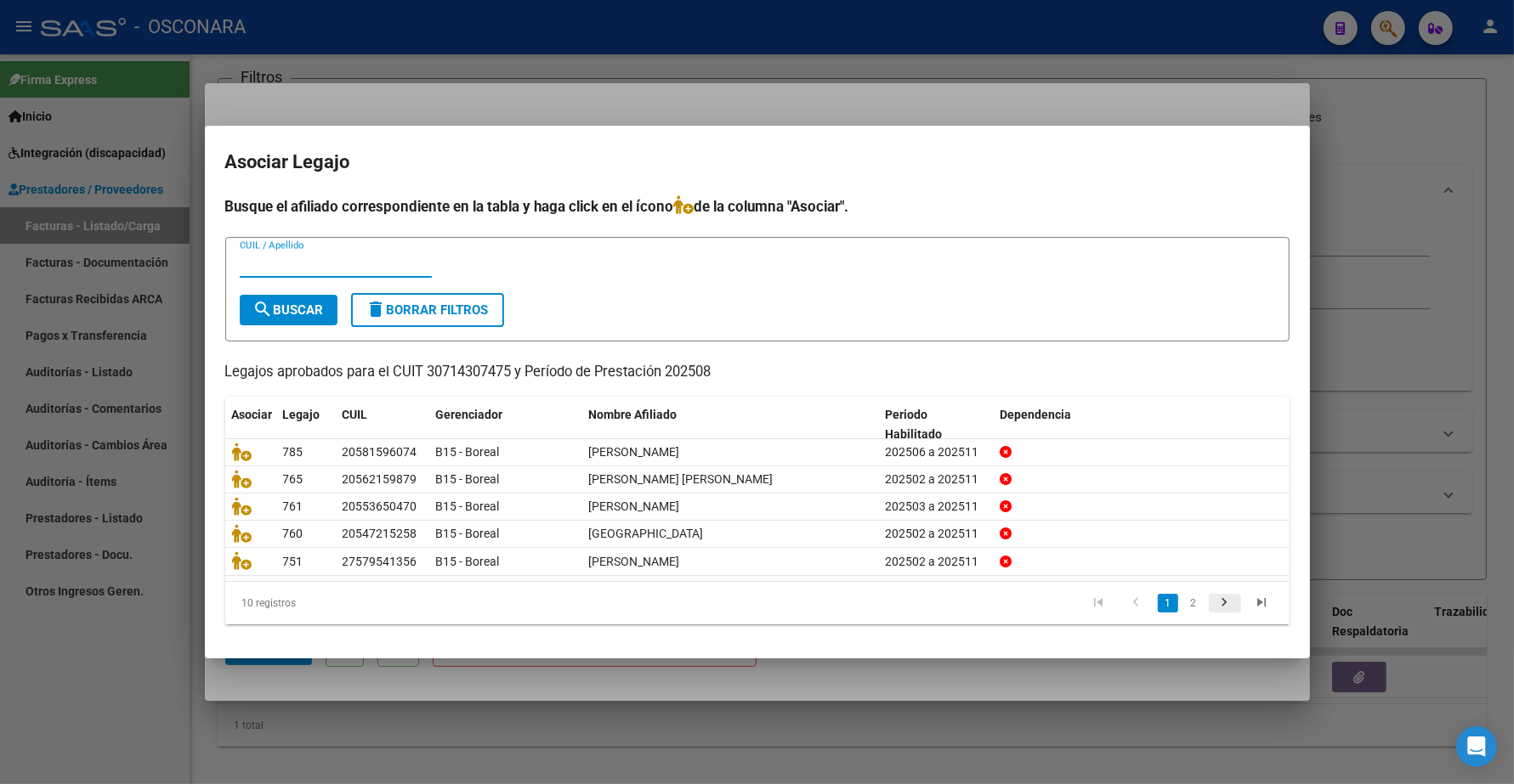
click at [1227, 609] on icon "go to next page" at bounding box center [1225, 605] width 22 height 20
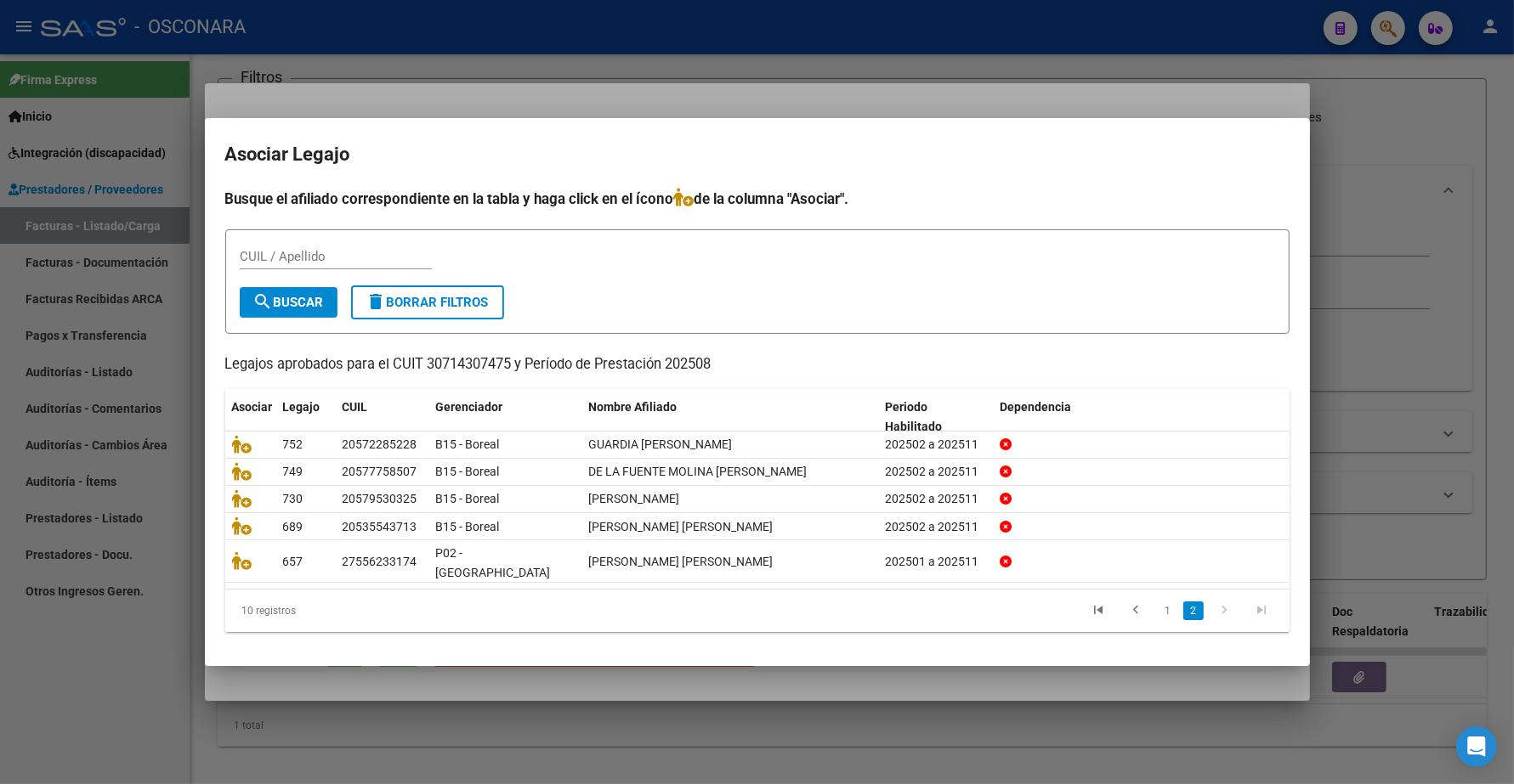
click at [1227, 609] on icon "go to next page" at bounding box center [1225, 612] width 22 height 20
click at [1132, 602] on icon "go to previous page" at bounding box center [1136, 612] width 22 height 20
click at [1132, 572] on div at bounding box center [1141, 561] width 283 height 19
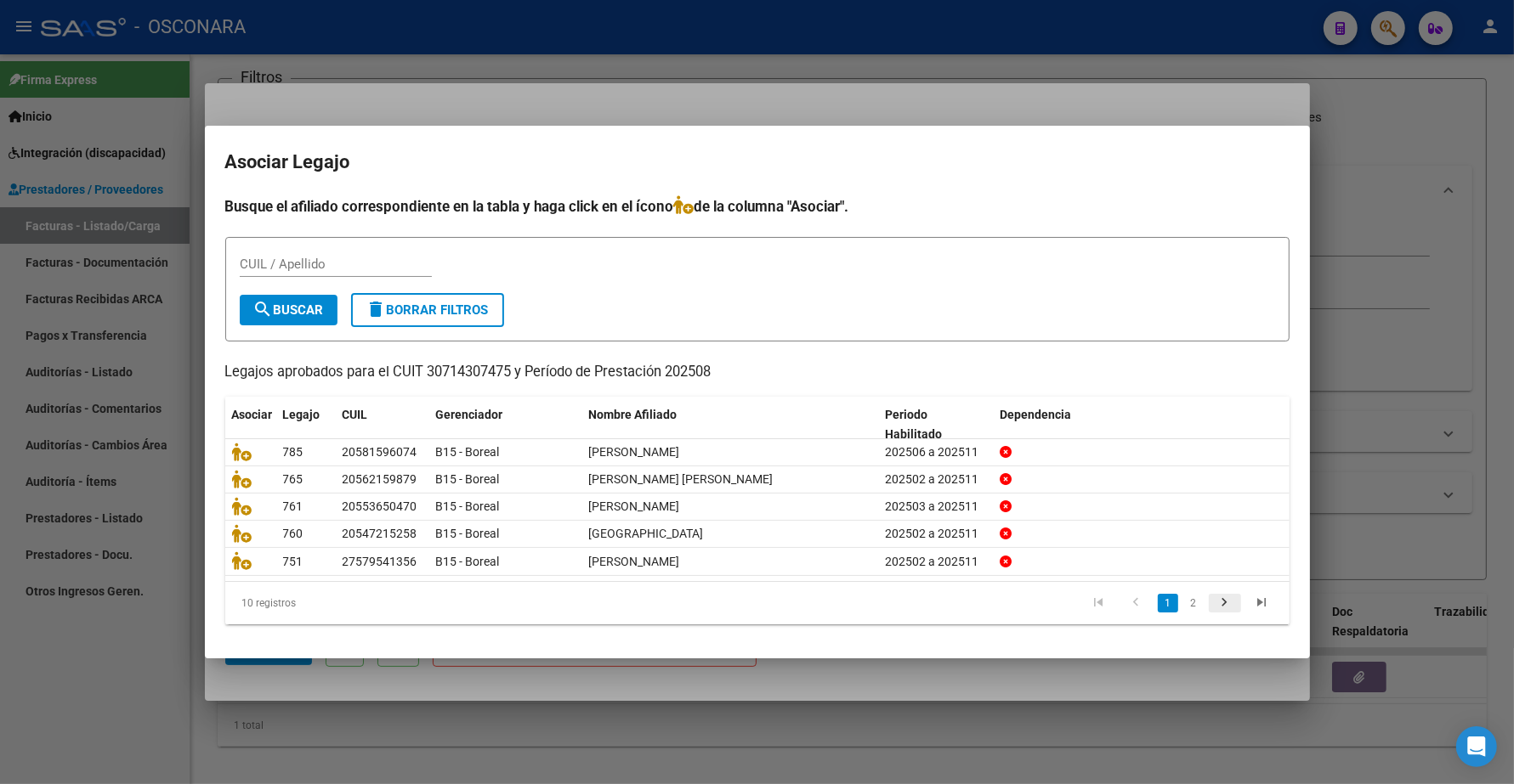
click at [1225, 597] on icon "go to next page" at bounding box center [1225, 605] width 22 height 20
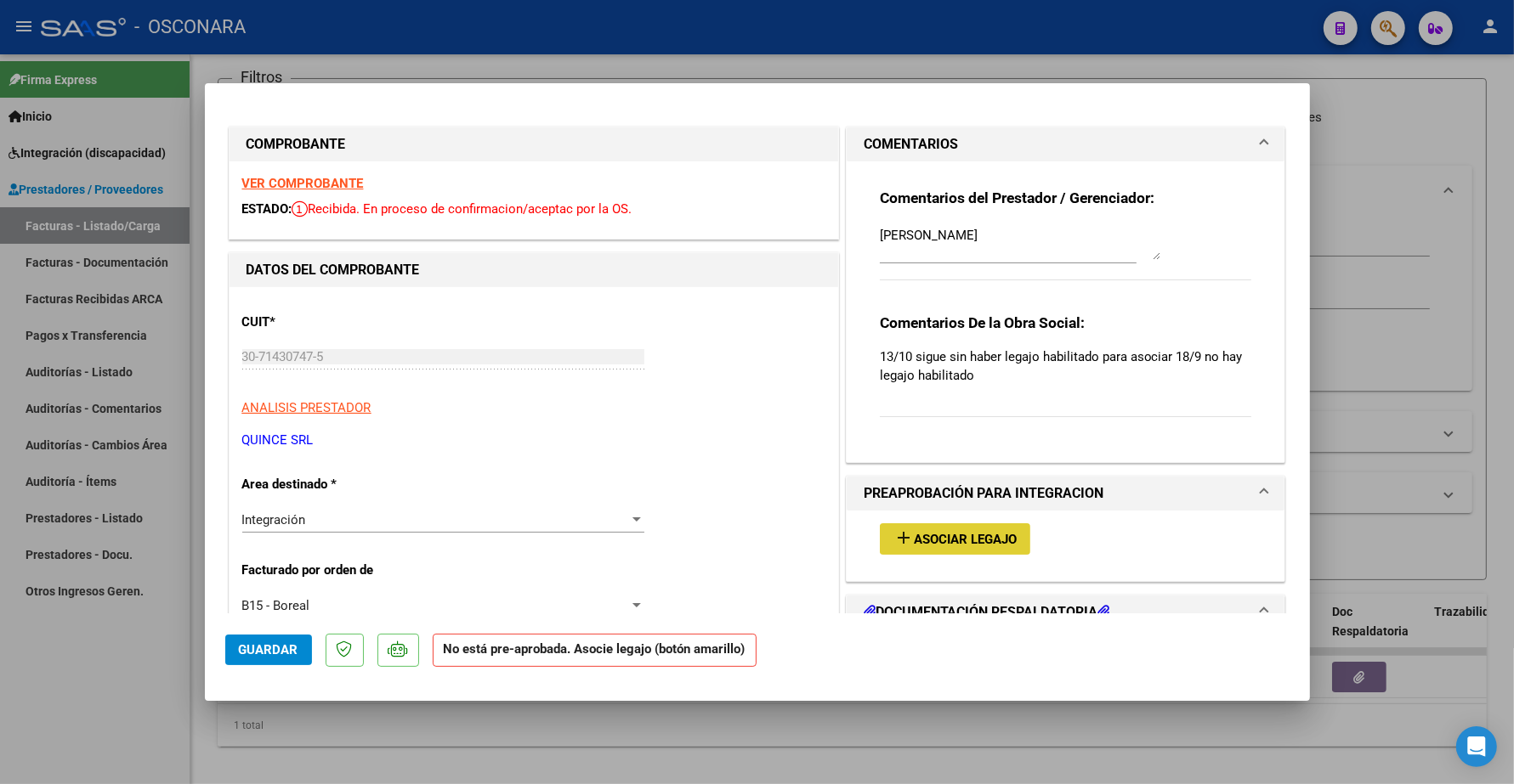
type input "$ 0,00"
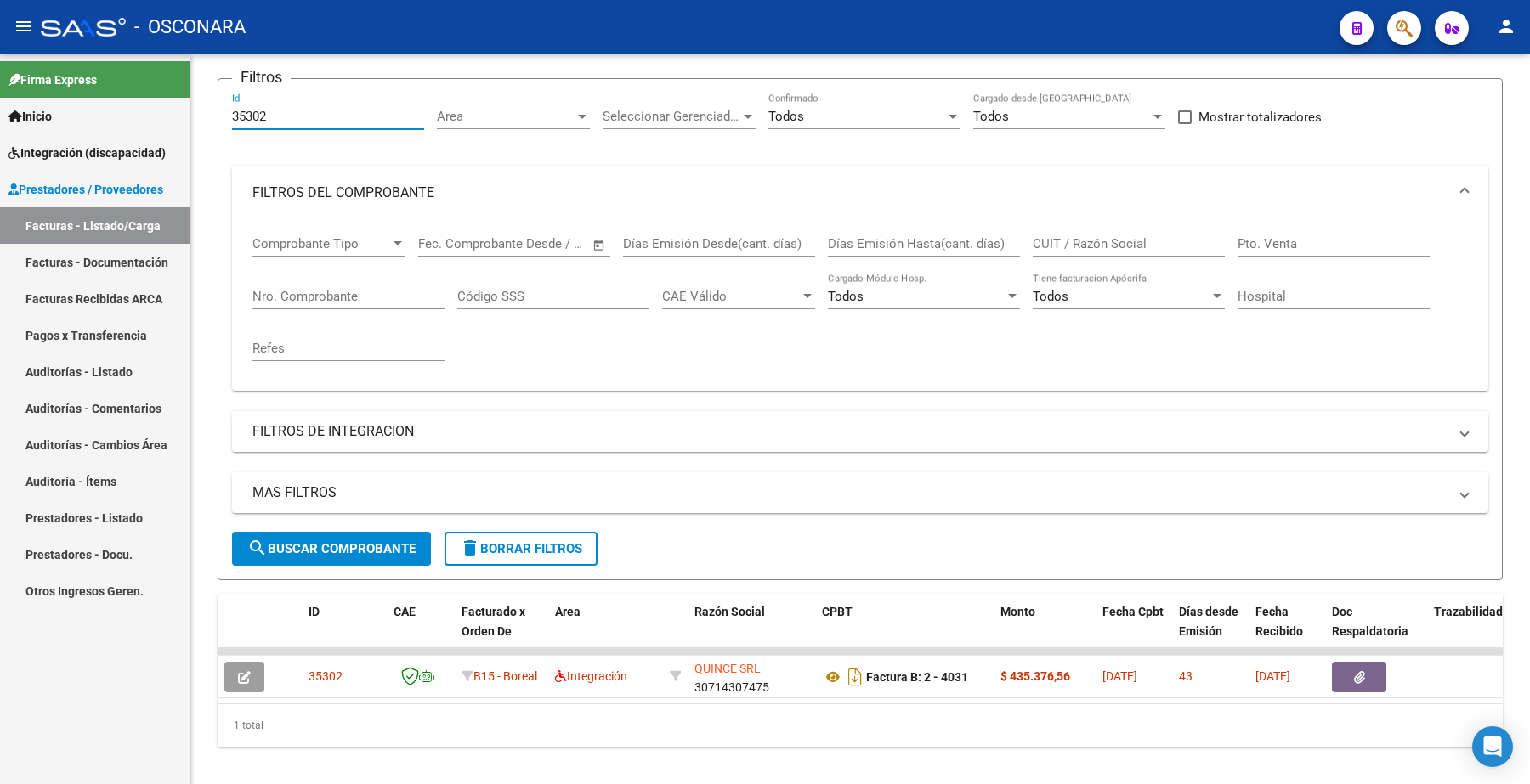
drag, startPoint x: 276, startPoint y: 112, endPoint x: 167, endPoint y: 90, distance: 111.2
click at [165, 96] on mat-sidenav-container "Firma Express Inicio Instructivos Contacto OS Integración (discapacidad) Certif…" at bounding box center [765, 419] width 1530 height 730
paste input "209"
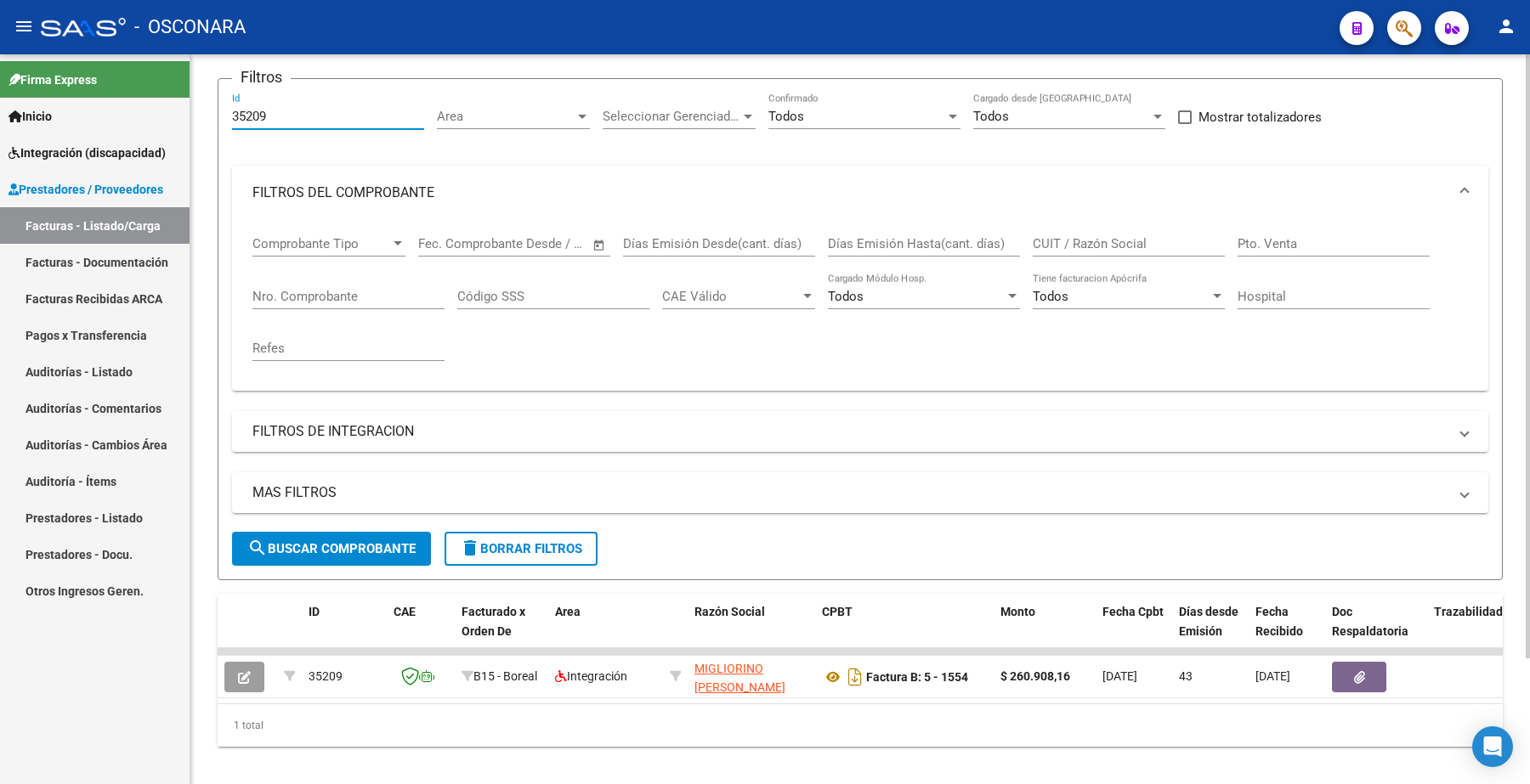
type input "35209"
click at [325, 537] on button "search Buscar Comprobante" at bounding box center [331, 549] width 199 height 34
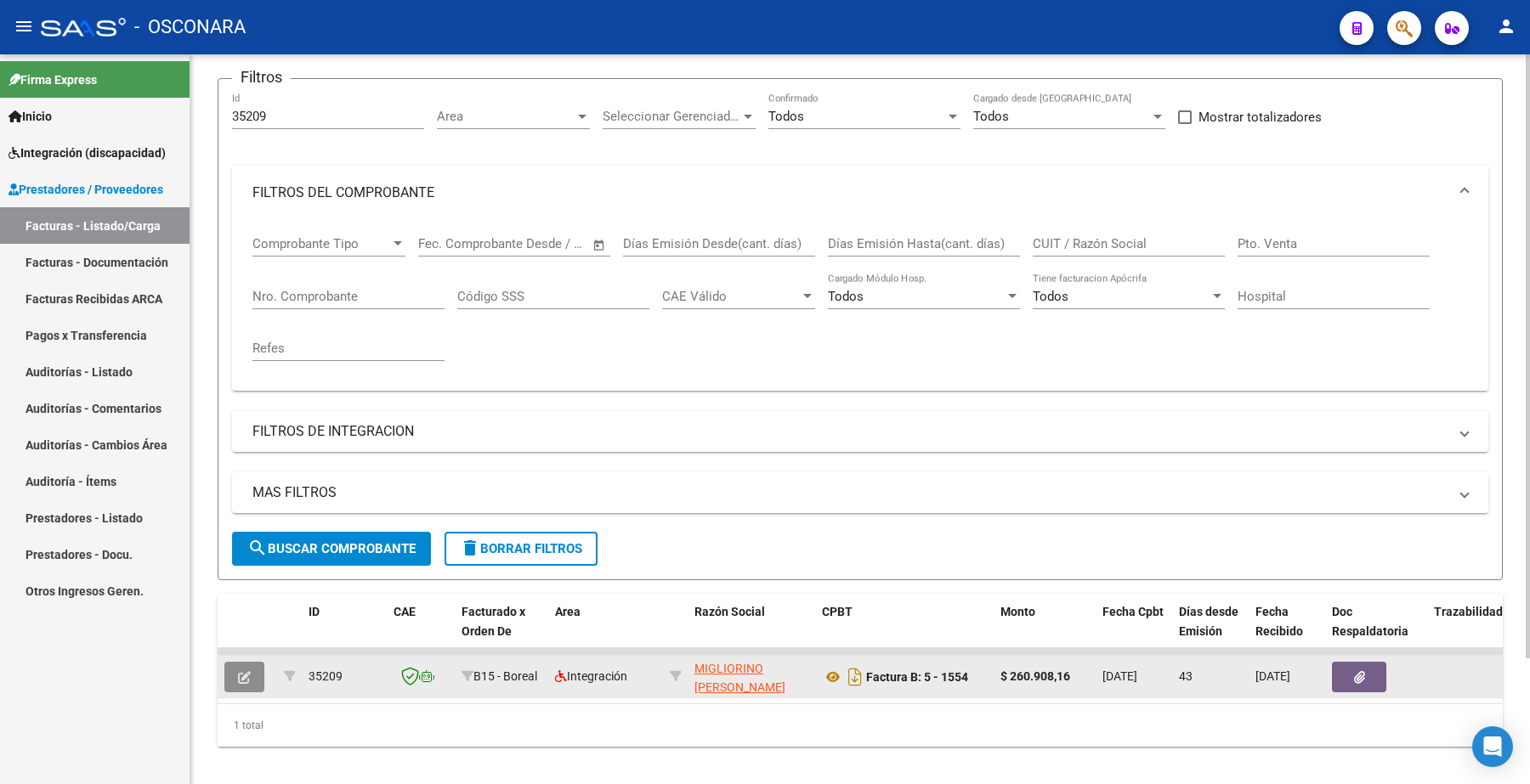
click at [245, 677] on icon "button" at bounding box center [245, 678] width 13 height 13
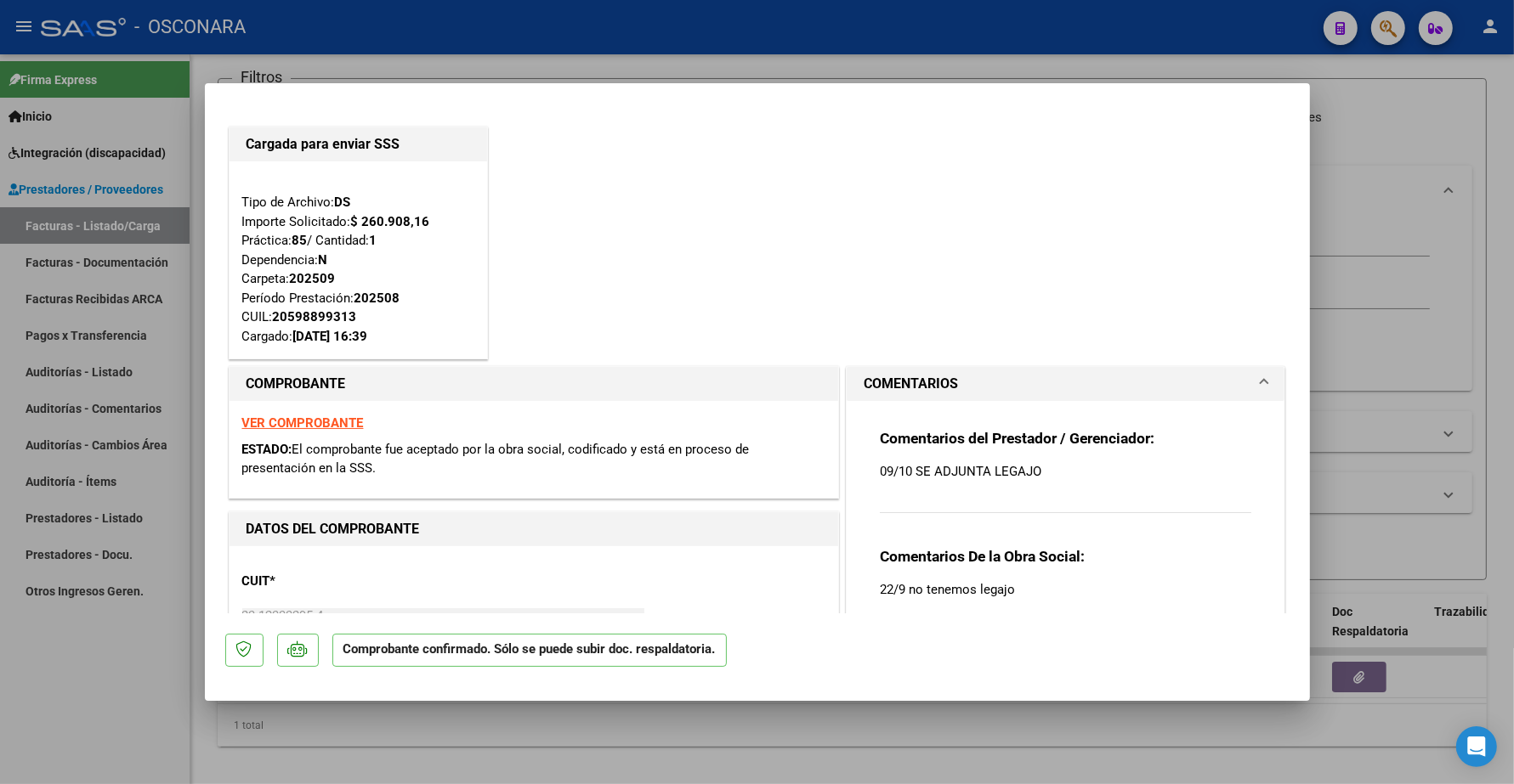
type input "$ 0,00"
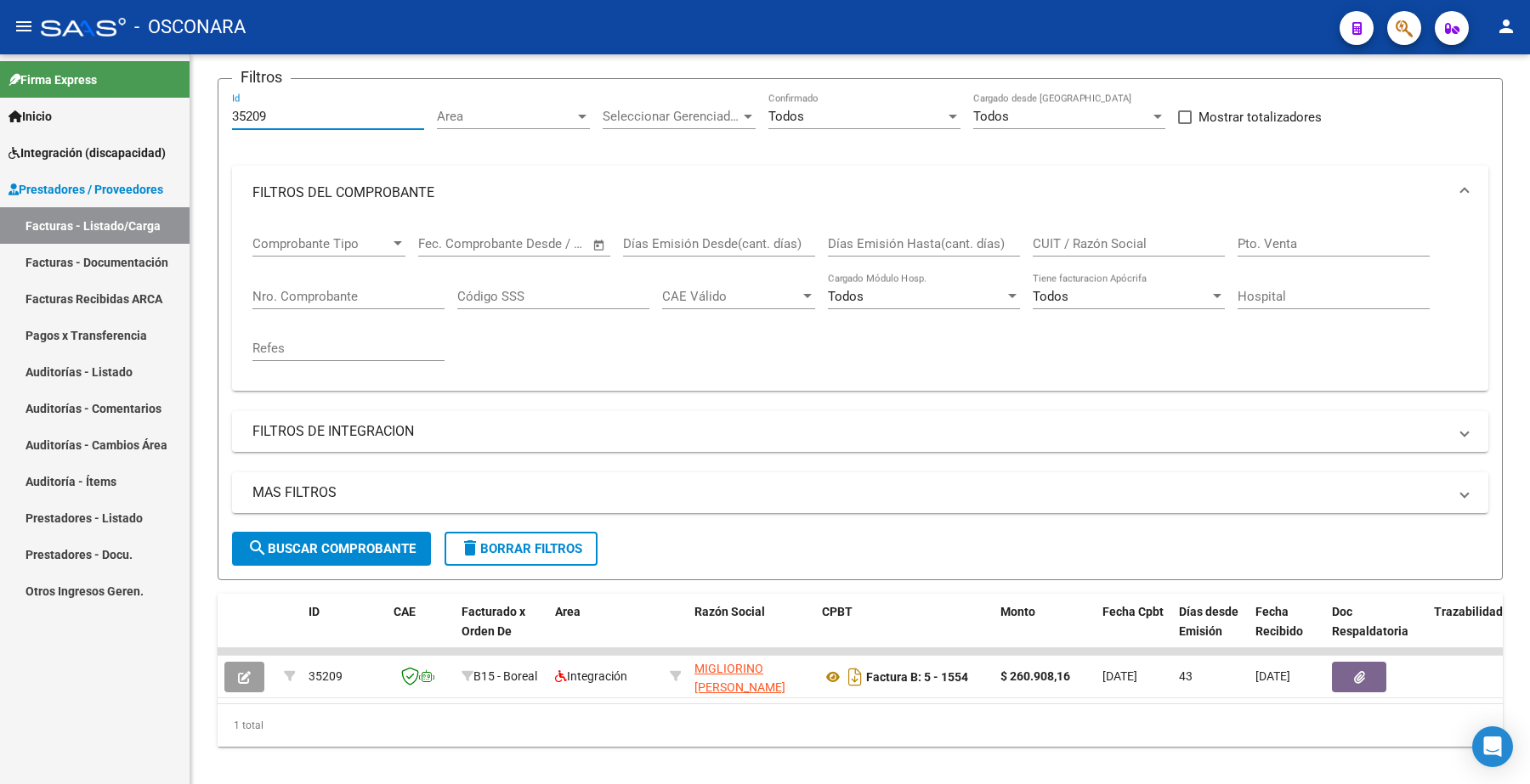
drag, startPoint x: 276, startPoint y: 119, endPoint x: 151, endPoint y: 106, distance: 125.7
click at [139, 106] on mat-sidenav-container "Firma Express Inicio Instructivos Contacto OS Integración (discapacidad) Certif…" at bounding box center [765, 419] width 1530 height 730
paste input "92"
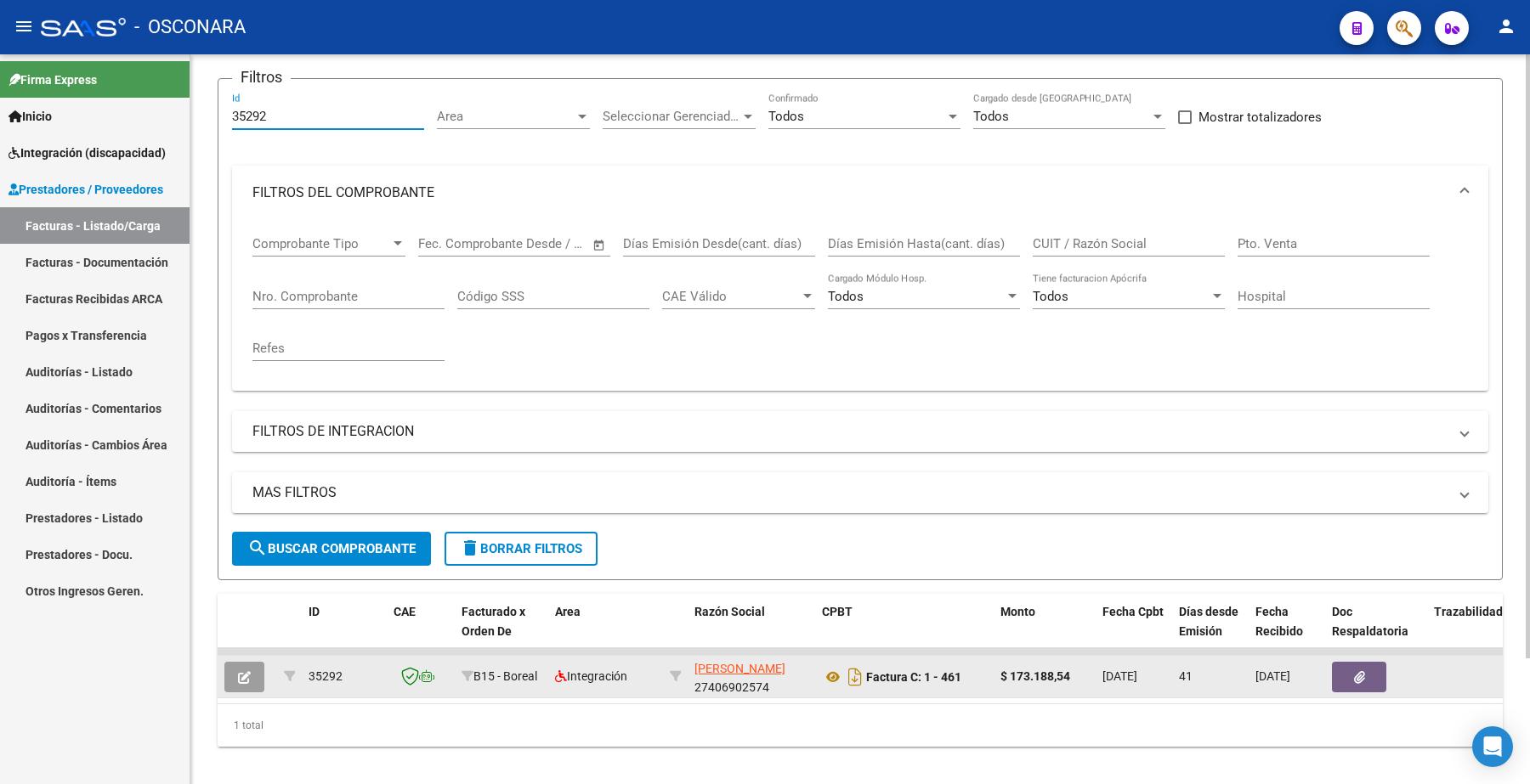
type input "35292"
click at [257, 669] on button "button" at bounding box center [244, 677] width 40 height 30
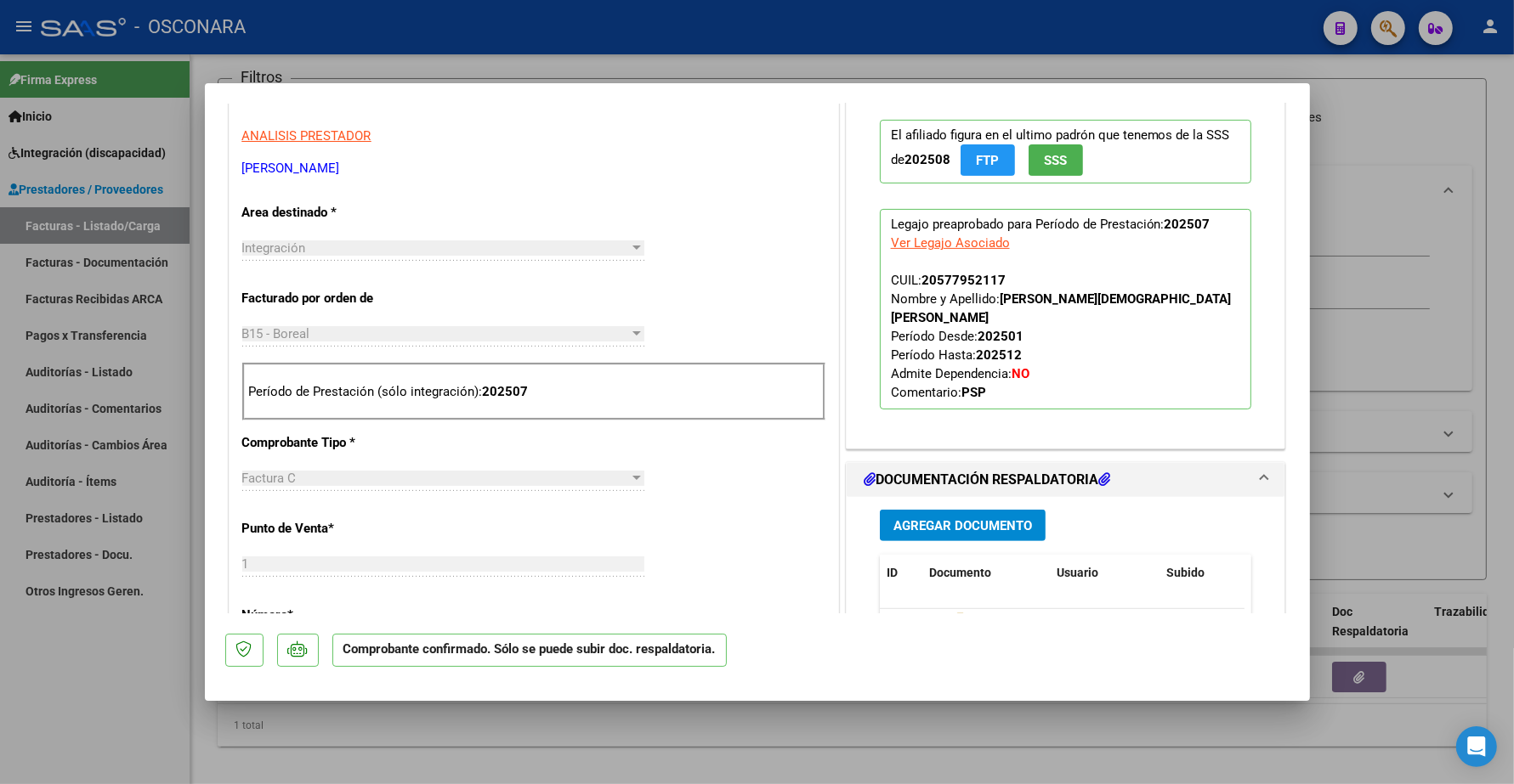
scroll to position [956, 0]
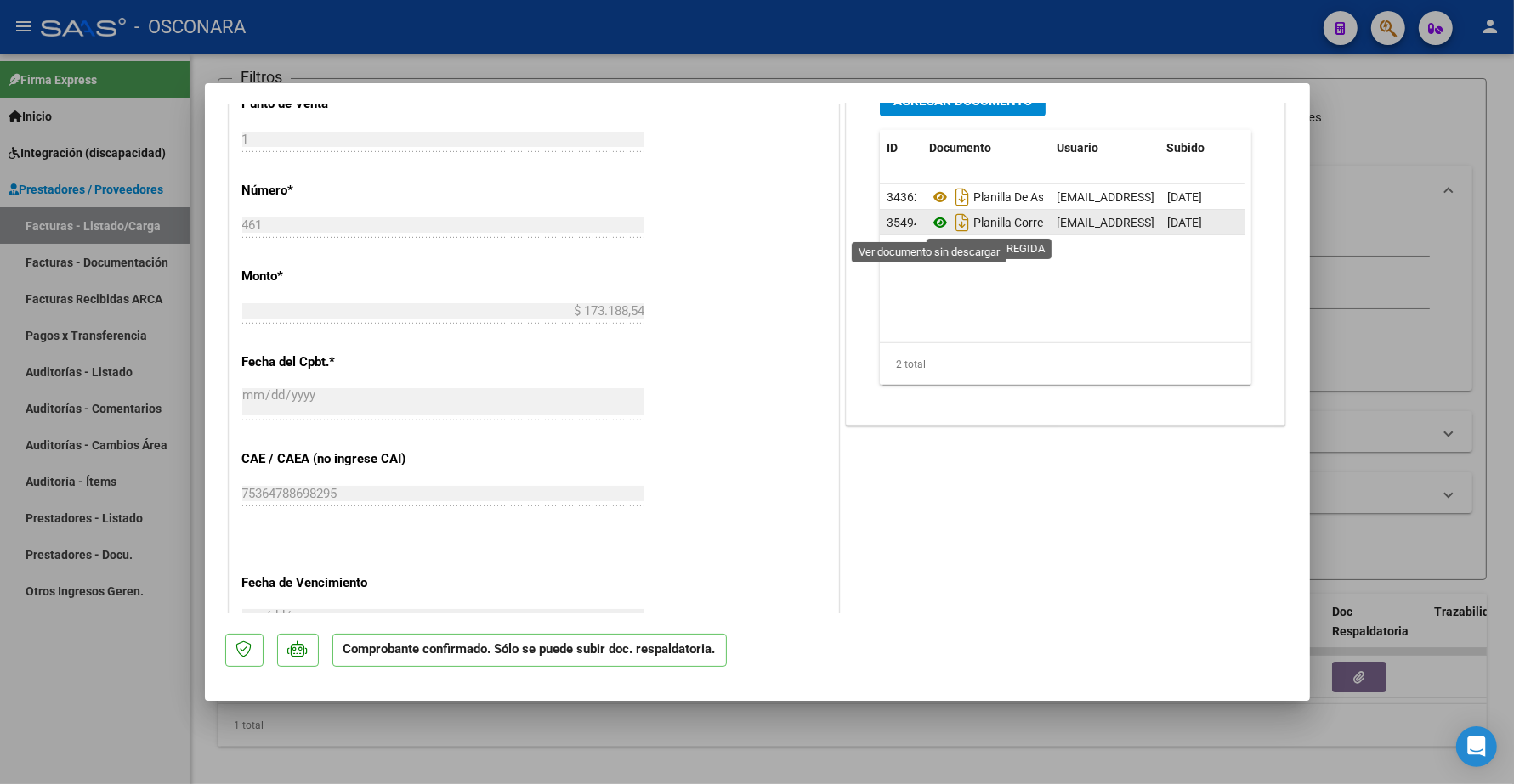
click at [932, 221] on icon at bounding box center [940, 223] width 22 height 20
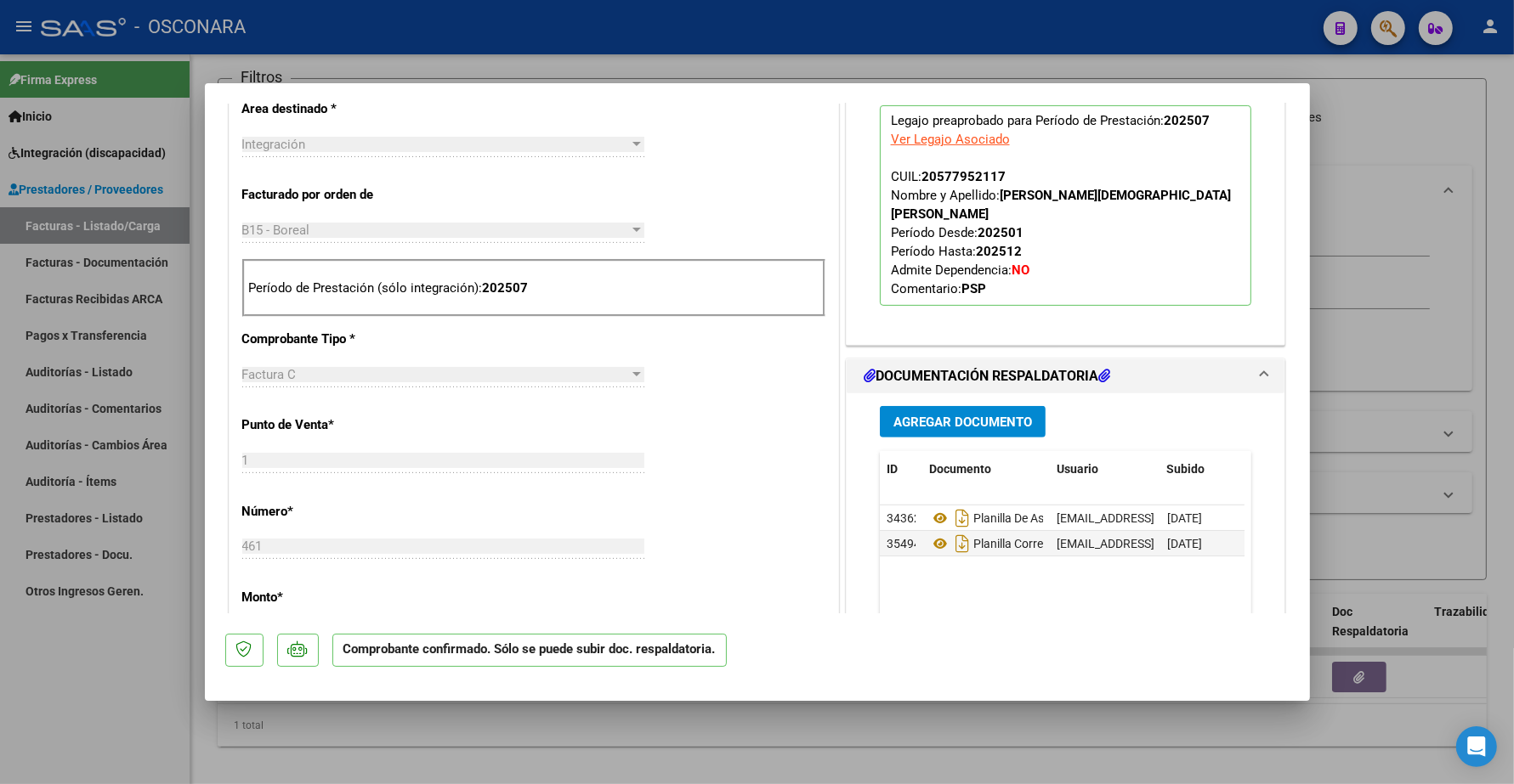
scroll to position [637, 0]
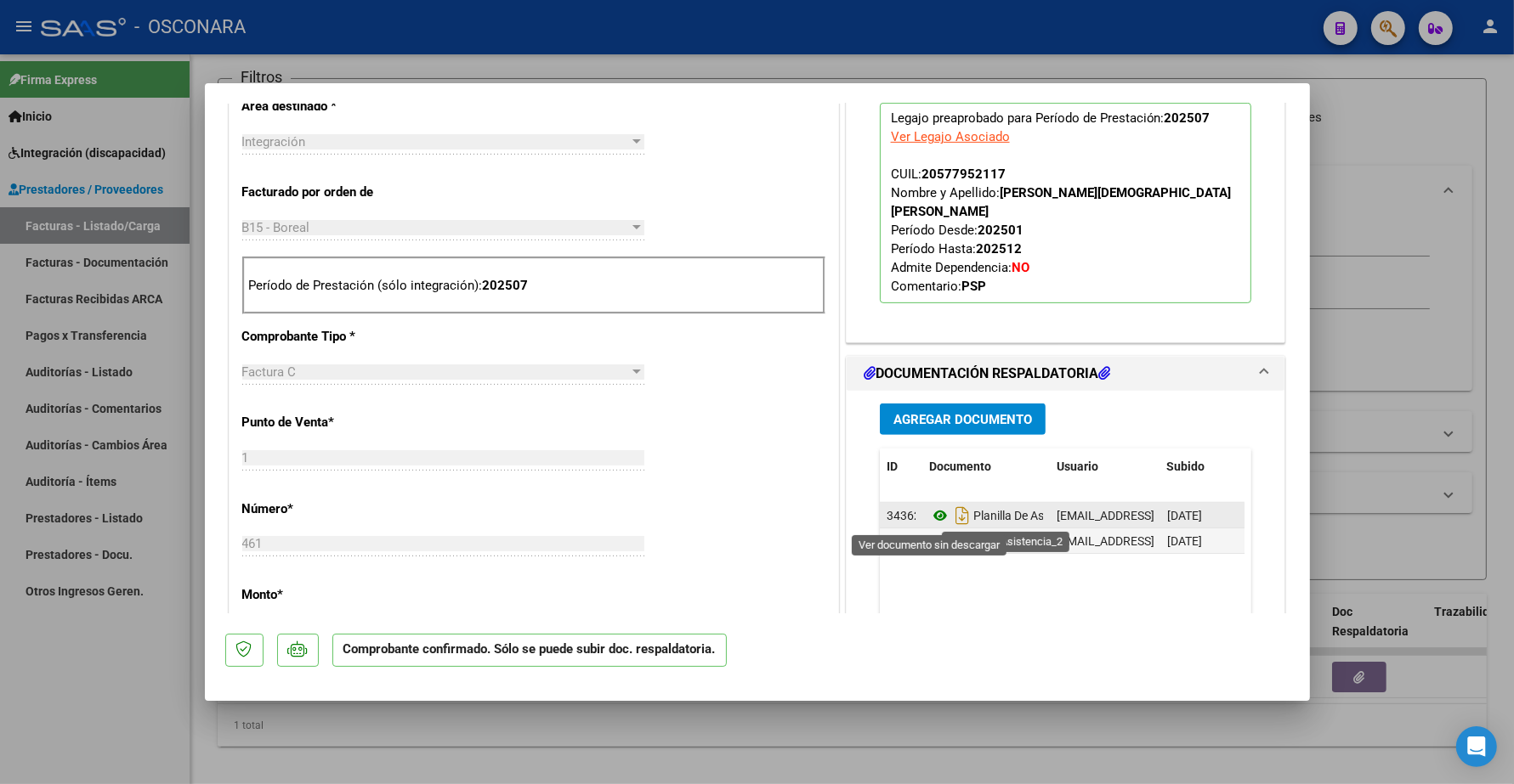
click at [929, 517] on icon at bounding box center [940, 516] width 22 height 20
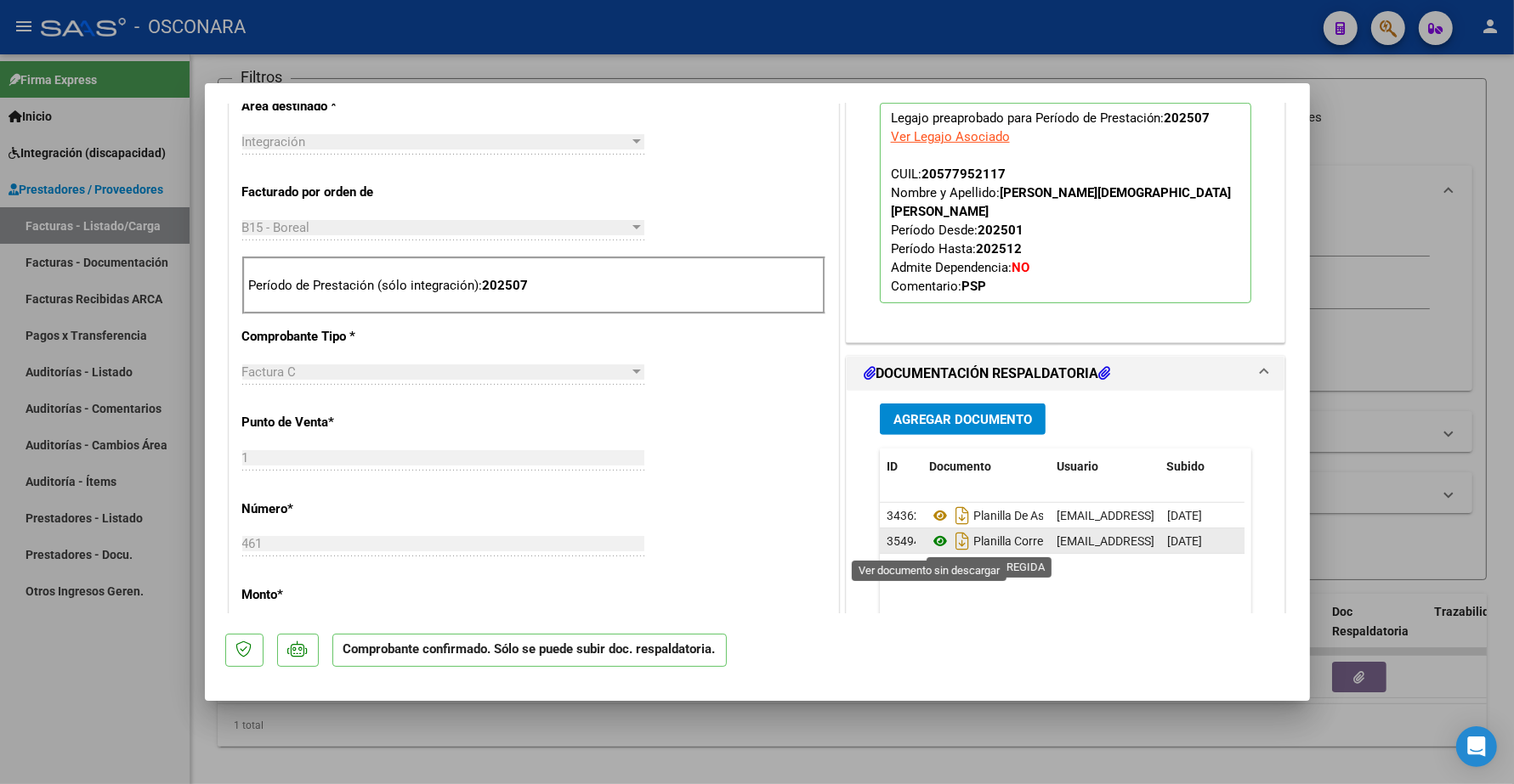
click at [931, 549] on icon at bounding box center [940, 541] width 22 height 20
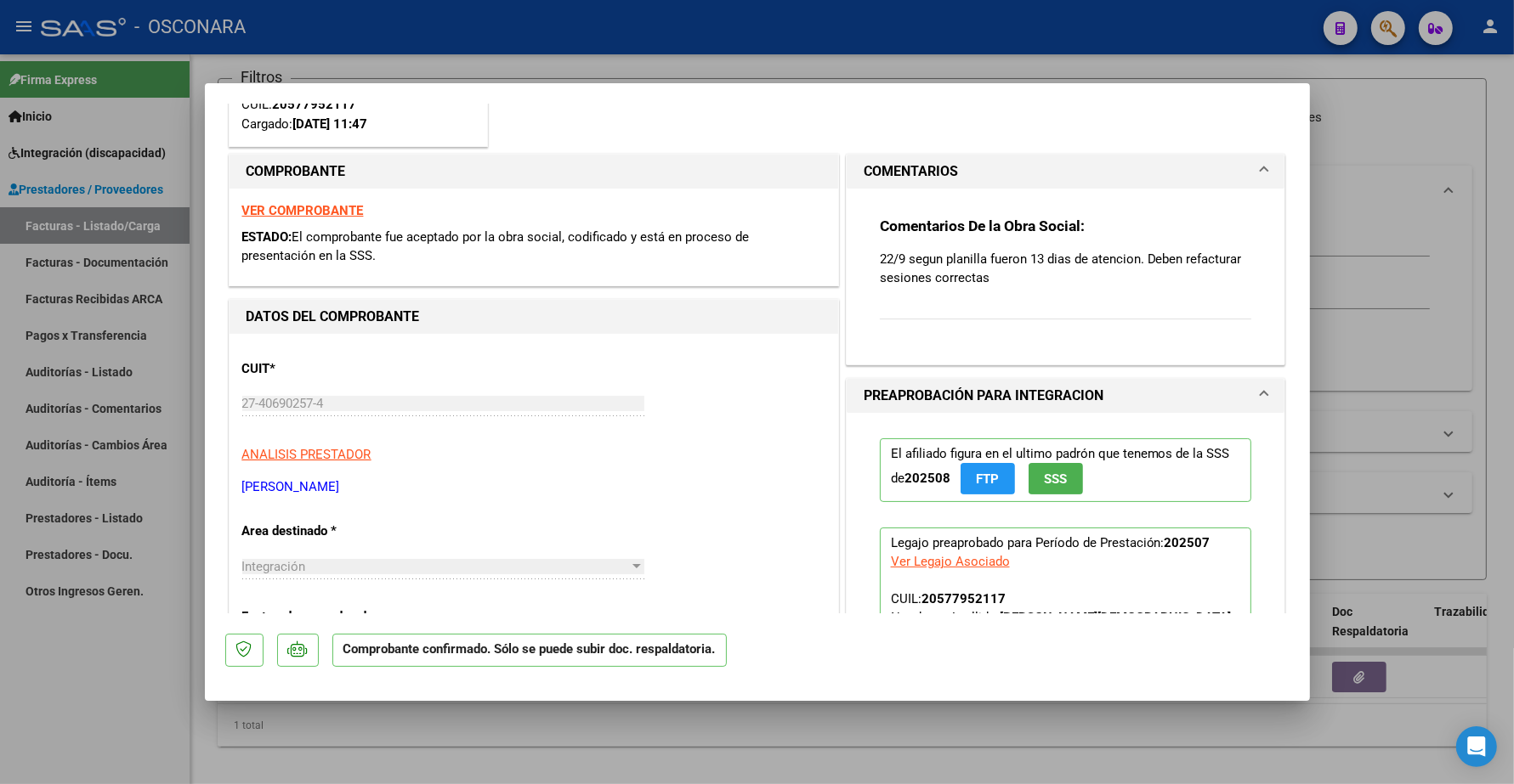
scroll to position [319, 0]
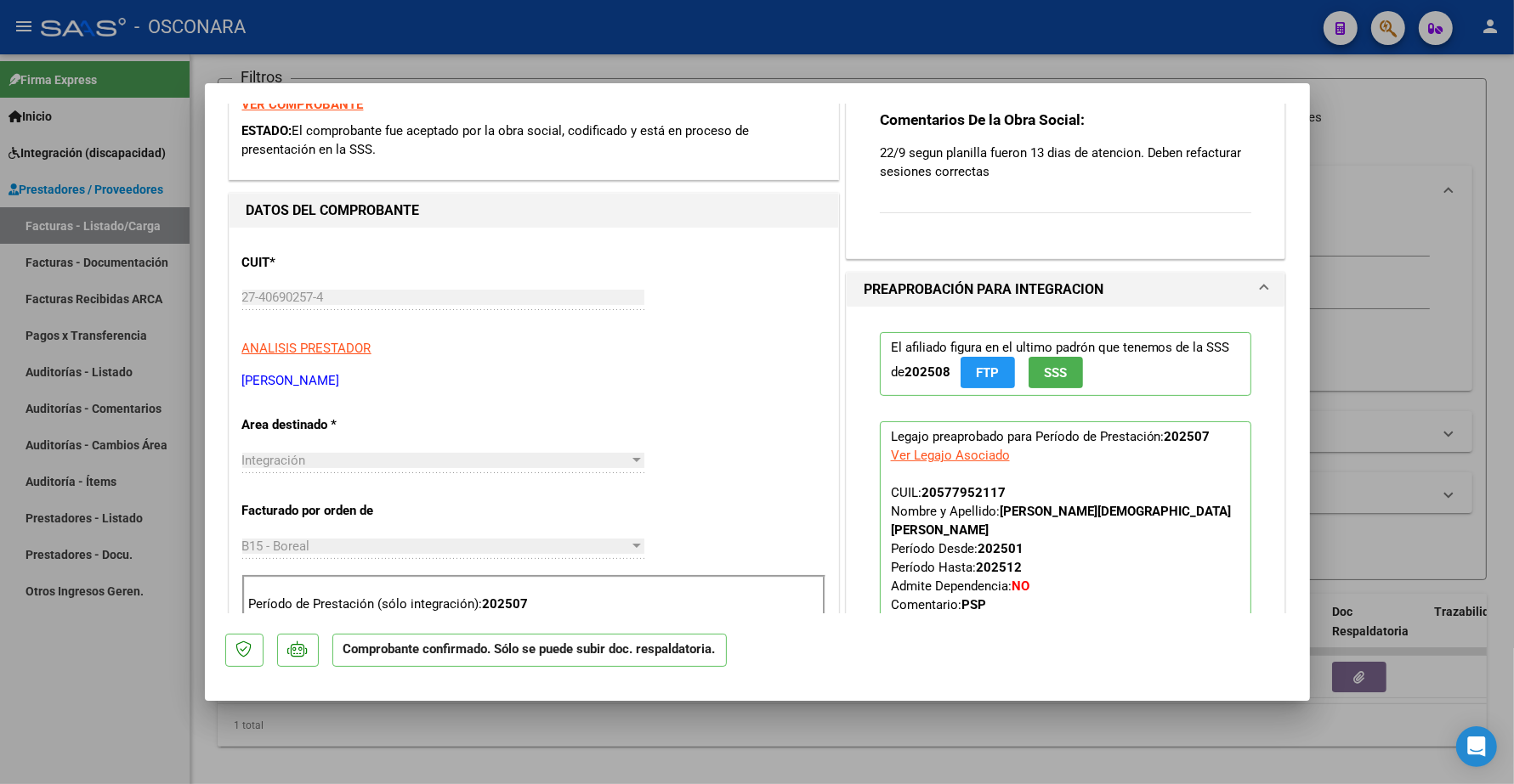
type input "$ 0,00"
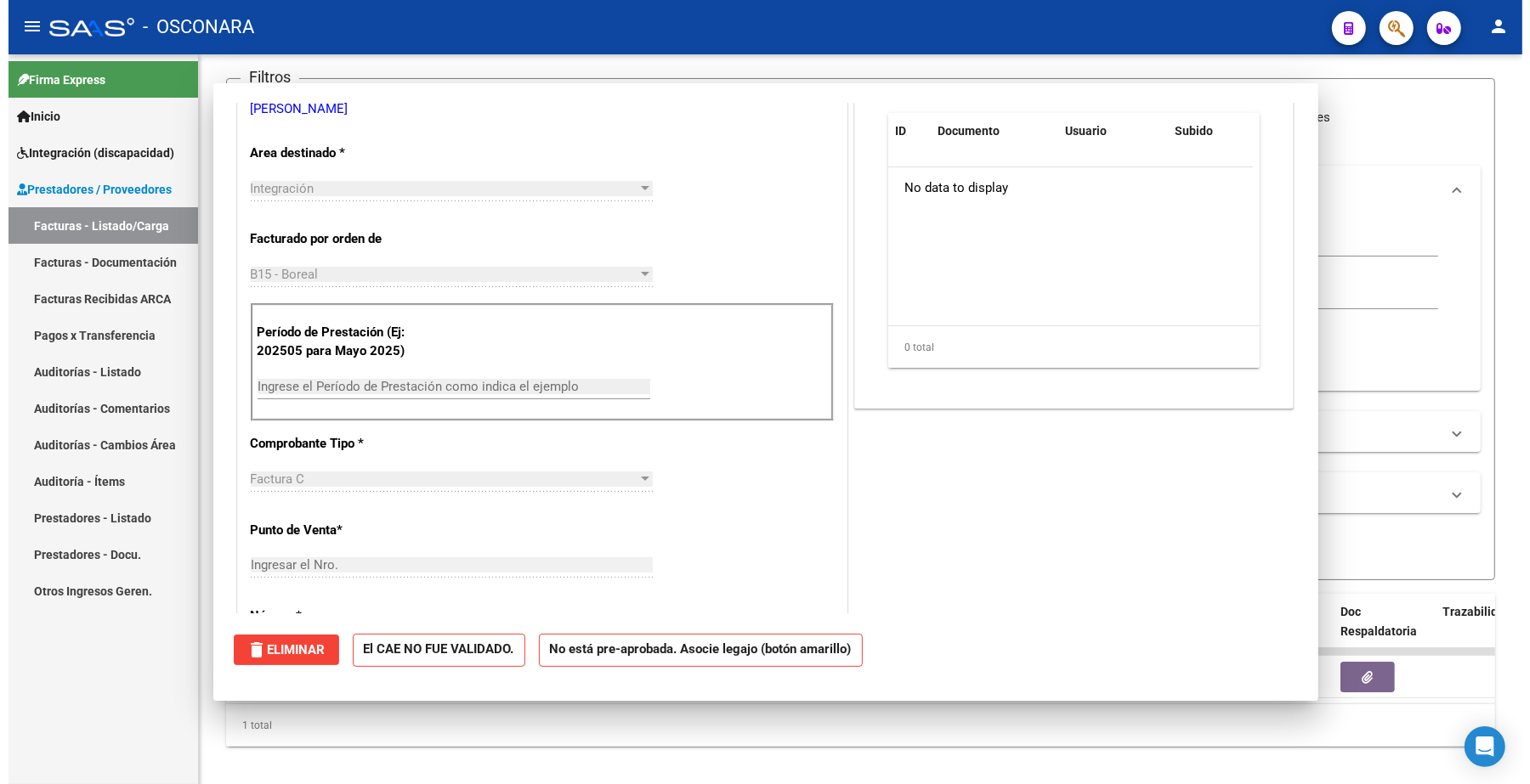
scroll to position [78, 0]
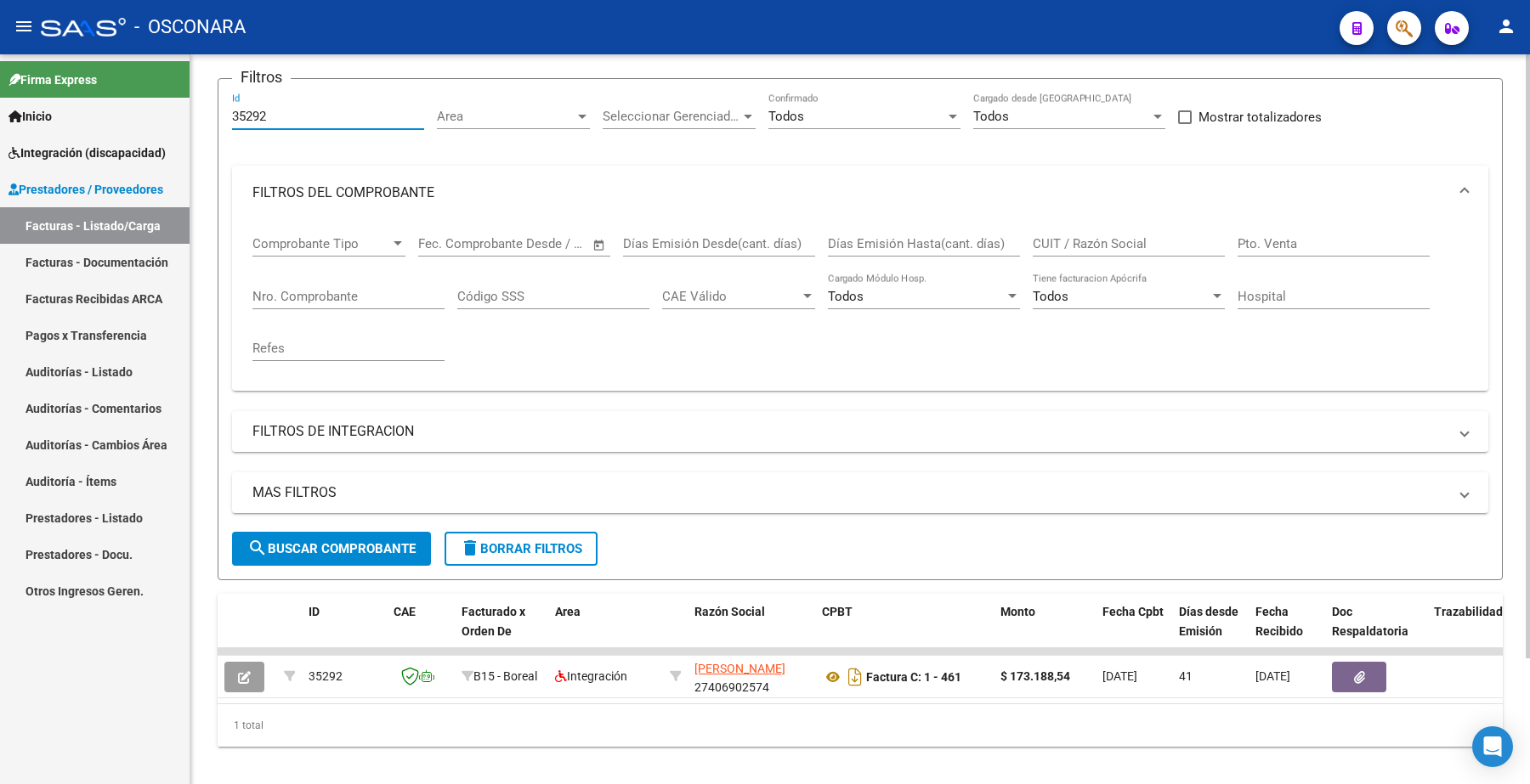
drag, startPoint x: 285, startPoint y: 112, endPoint x: 209, endPoint y: 133, distance: 78.8
click at [202, 133] on div "Video tutorial PRESTADORES -> Listado de CPBTs Emitidos por Prestadores / Prove…" at bounding box center [860, 366] width 1340 height 870
click at [272, 117] on input "35292" at bounding box center [328, 116] width 192 height 16
drag, startPoint x: 272, startPoint y: 117, endPoint x: 243, endPoint y: 116, distance: 29.0
click at [240, 116] on input "35292" at bounding box center [328, 116] width 192 height 16
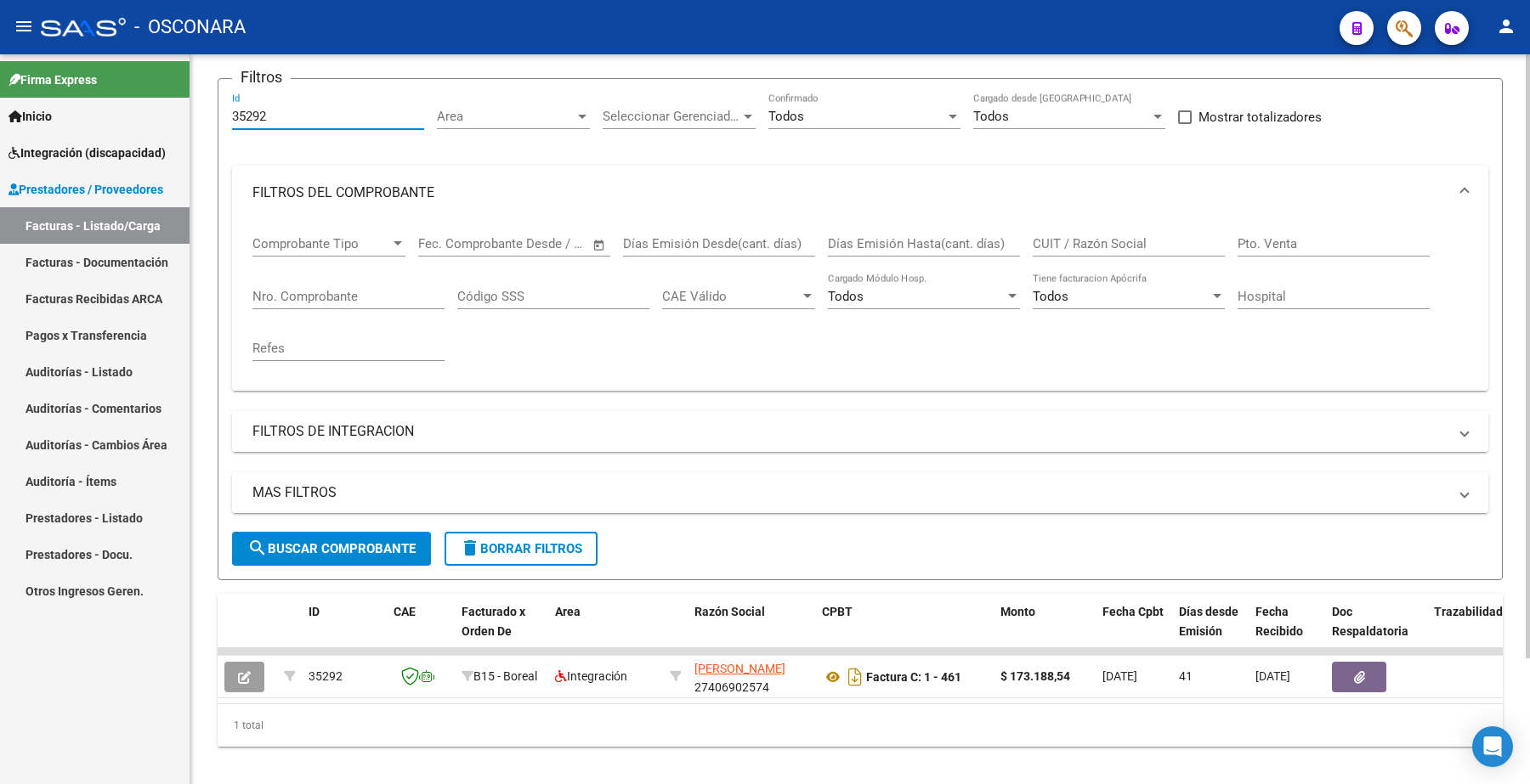
type input "3"
drag, startPoint x: 249, startPoint y: 116, endPoint x: 219, endPoint y: 48, distance: 74.3
click at [183, 103] on mat-sidenav-container "Firma Express Inicio Instructivos Contacto OS Integración (discapacidad) Certif…" at bounding box center [765, 419] width 1530 height 730
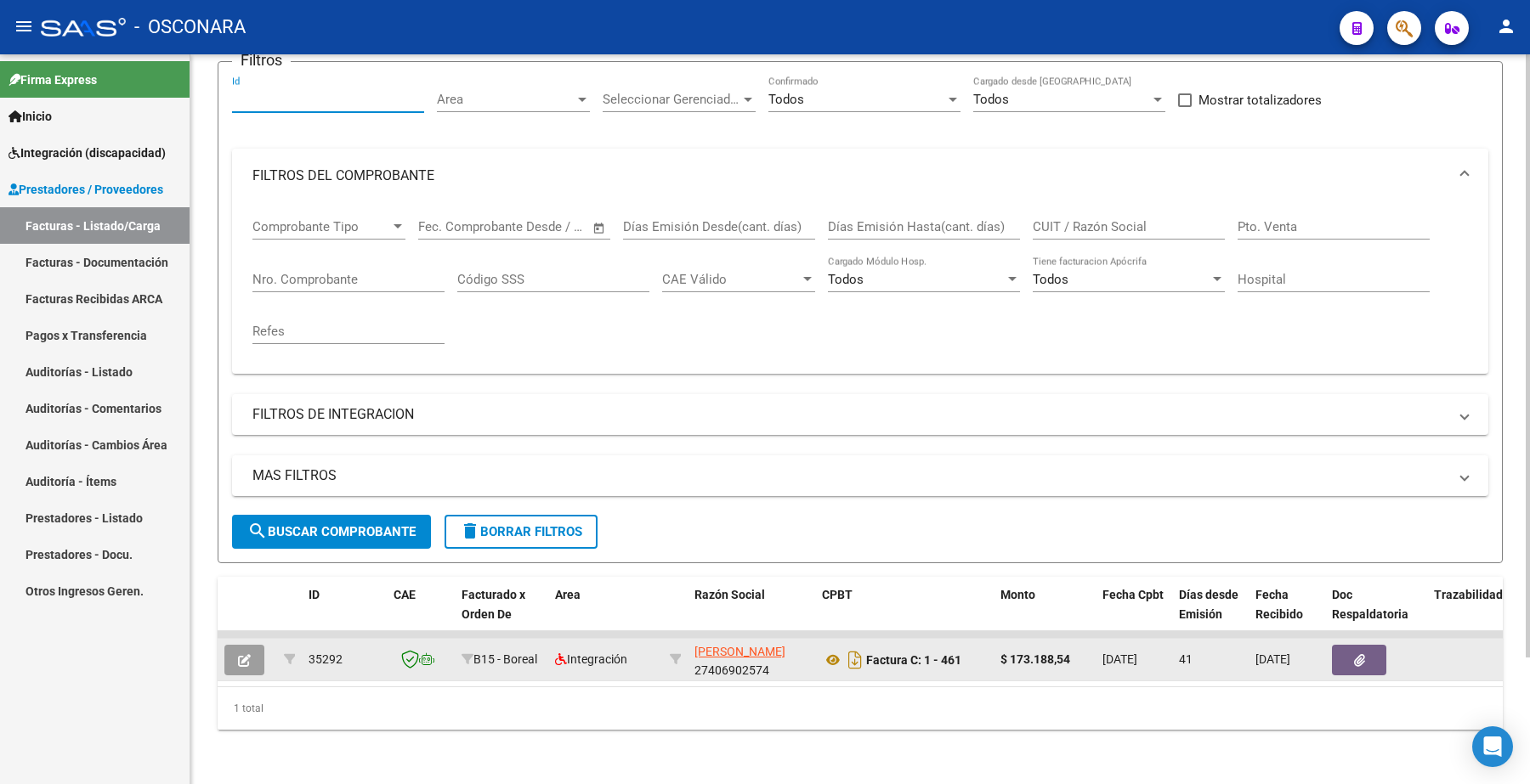
click at [247, 655] on icon "button" at bounding box center [245, 661] width 13 height 13
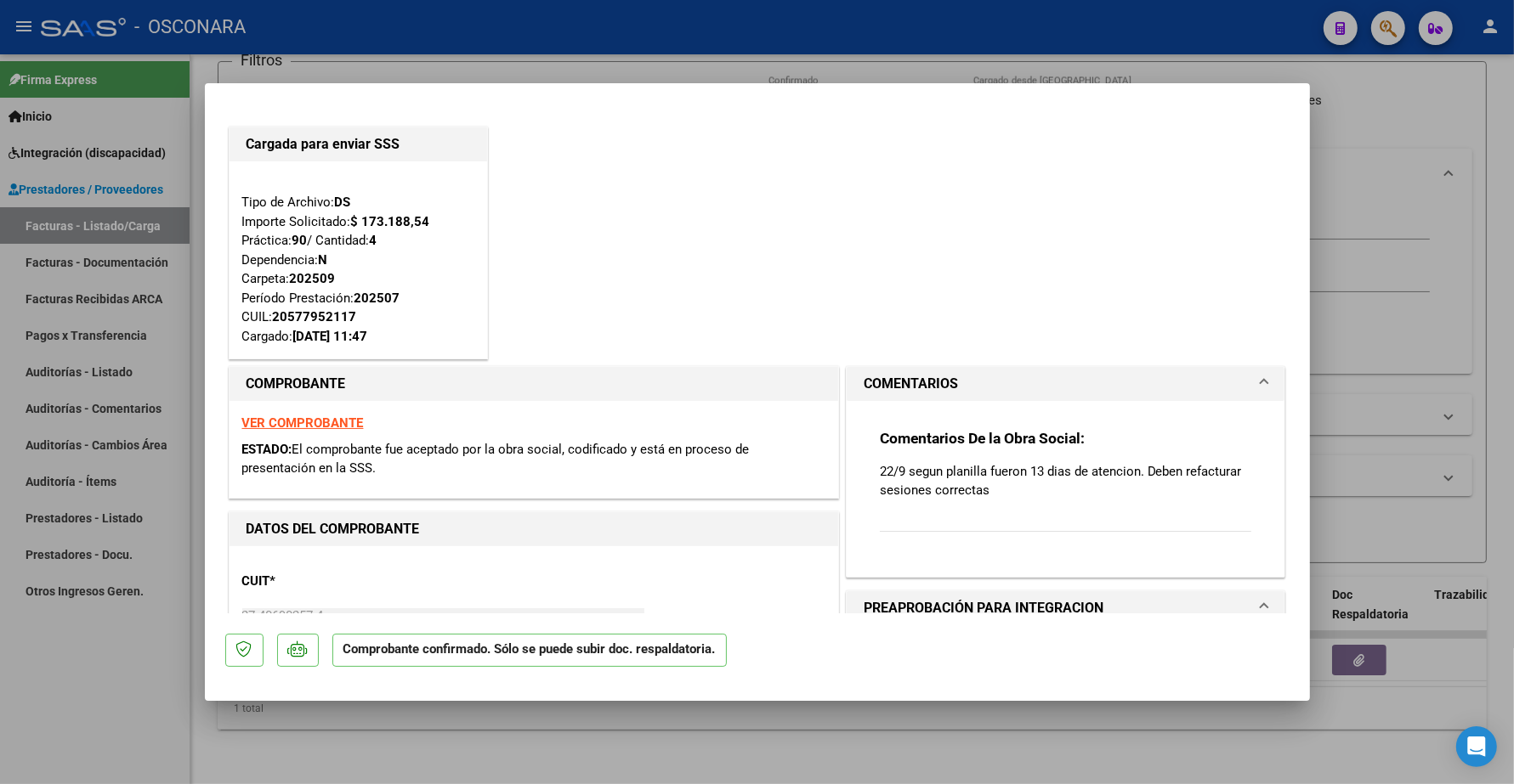
type input "$ 0,00"
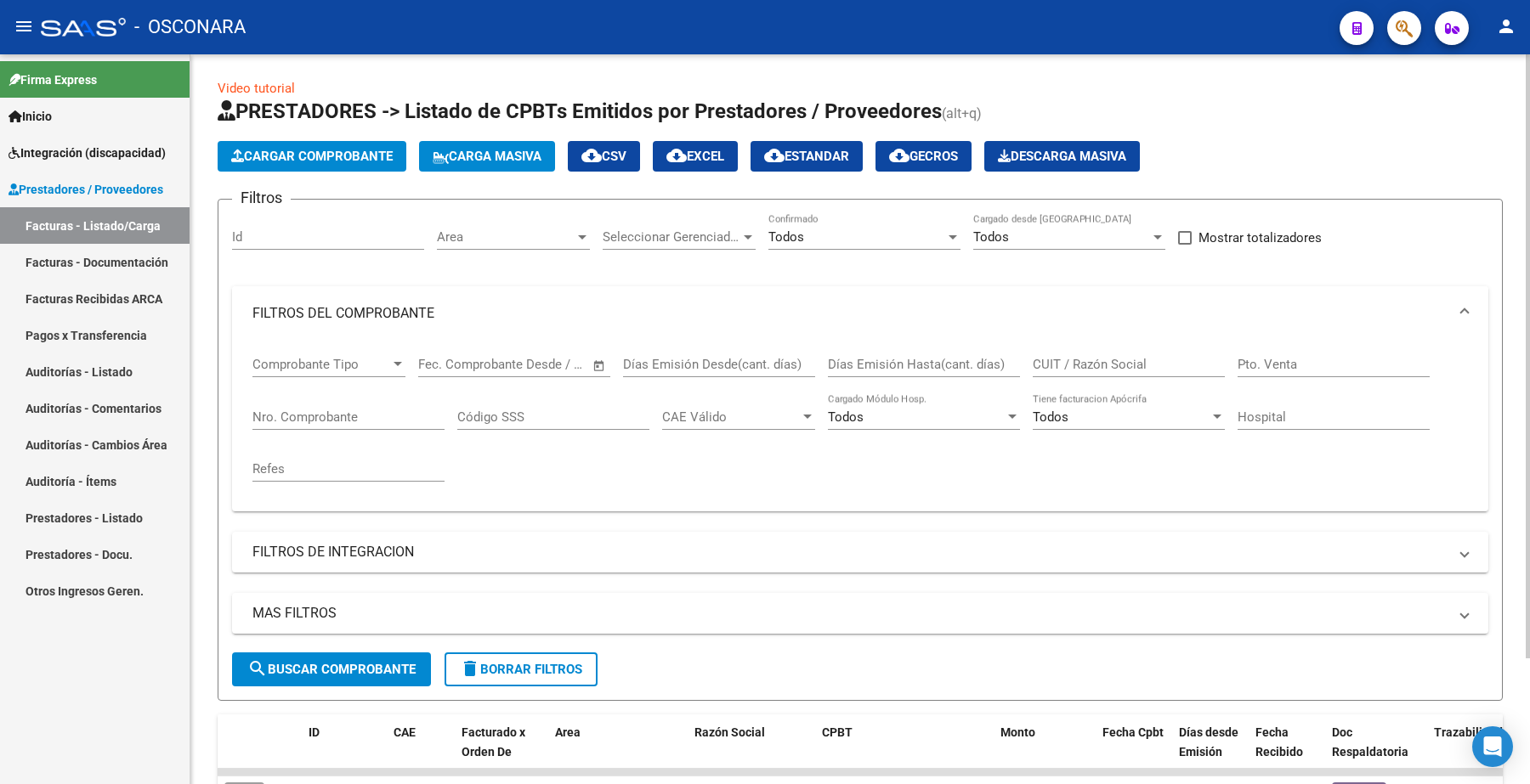
scroll to position [0, 0]
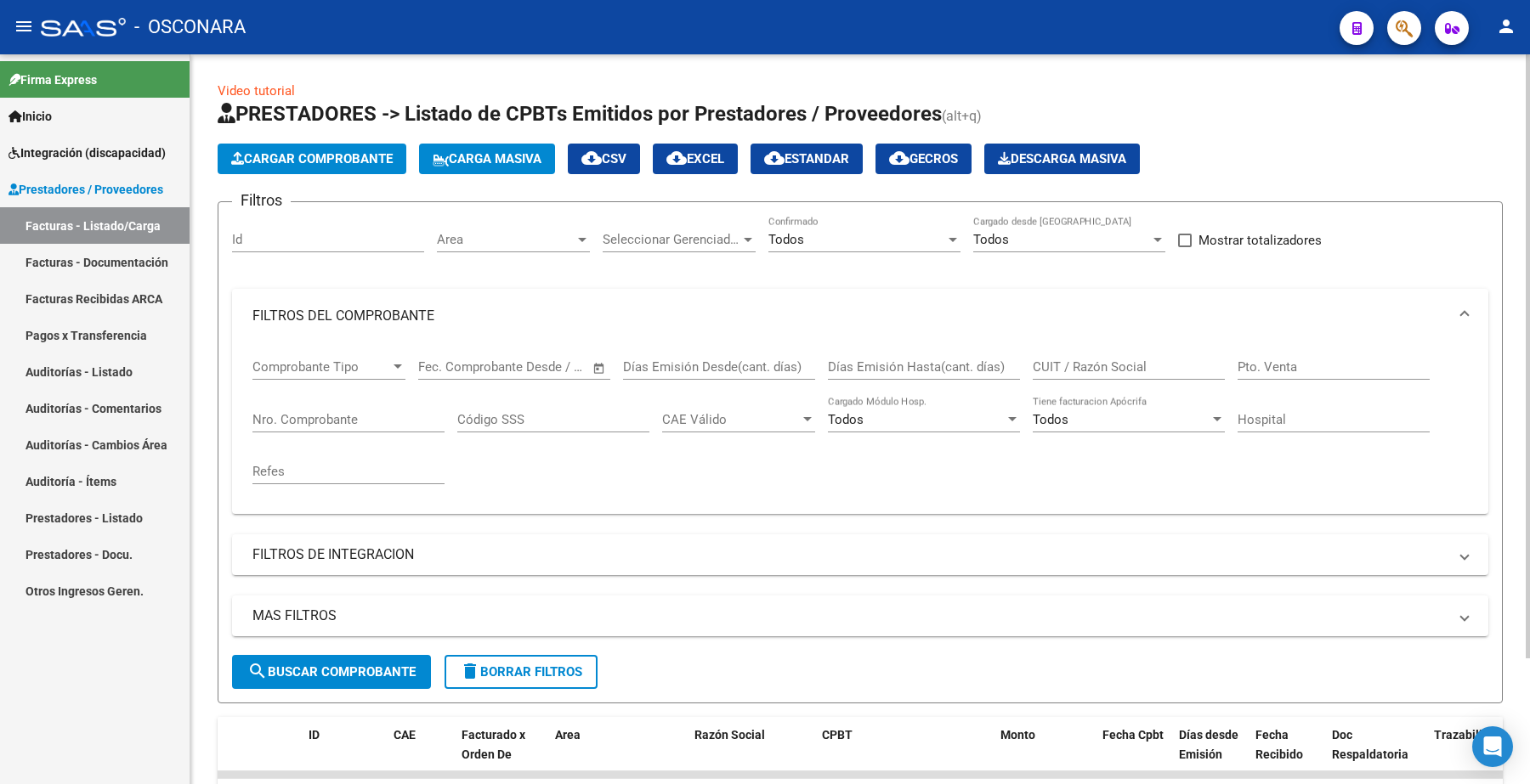
click at [300, 412] on input "Nro. Comprobante" at bounding box center [348, 419] width 192 height 16
type input "469"
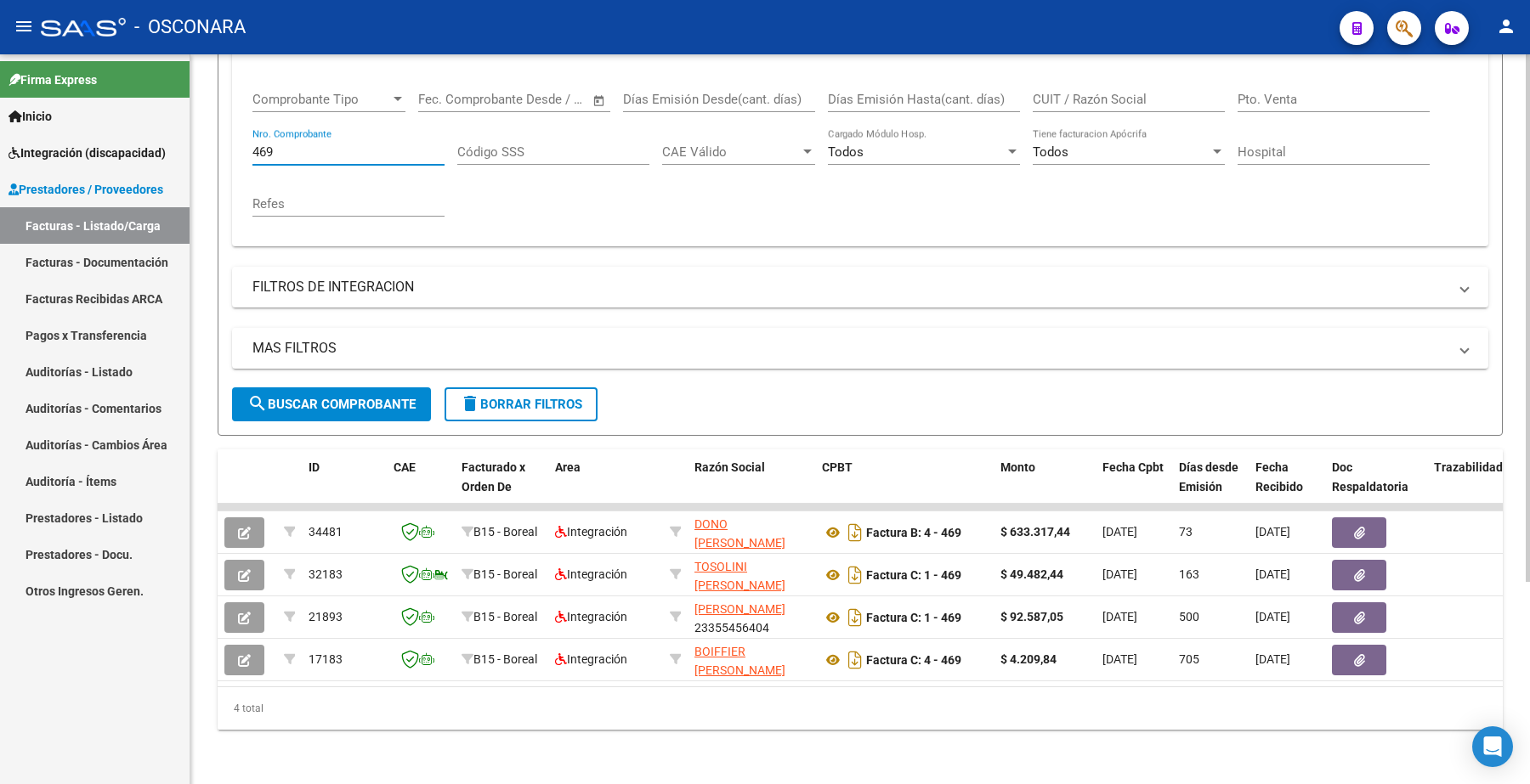
scroll to position [281, 0]
drag, startPoint x: 302, startPoint y: 141, endPoint x: 166, endPoint y: 111, distance: 139.3
click at [166, 112] on mat-sidenav-container "Firma Express Inicio Instructivos Contacto OS Integración (discapacidad) Certif…" at bounding box center [765, 419] width 1530 height 730
type input "393"
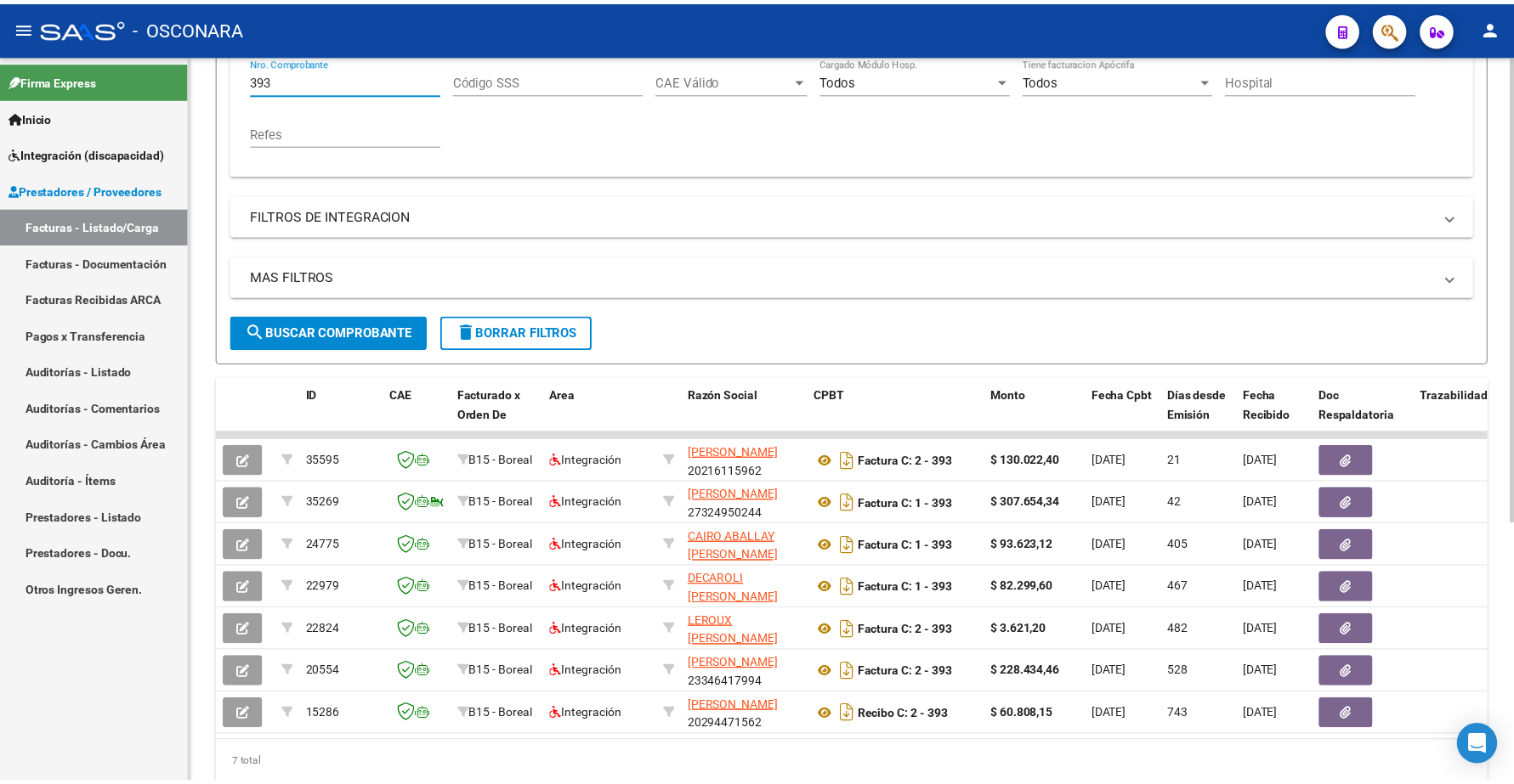
scroll to position [302, 0]
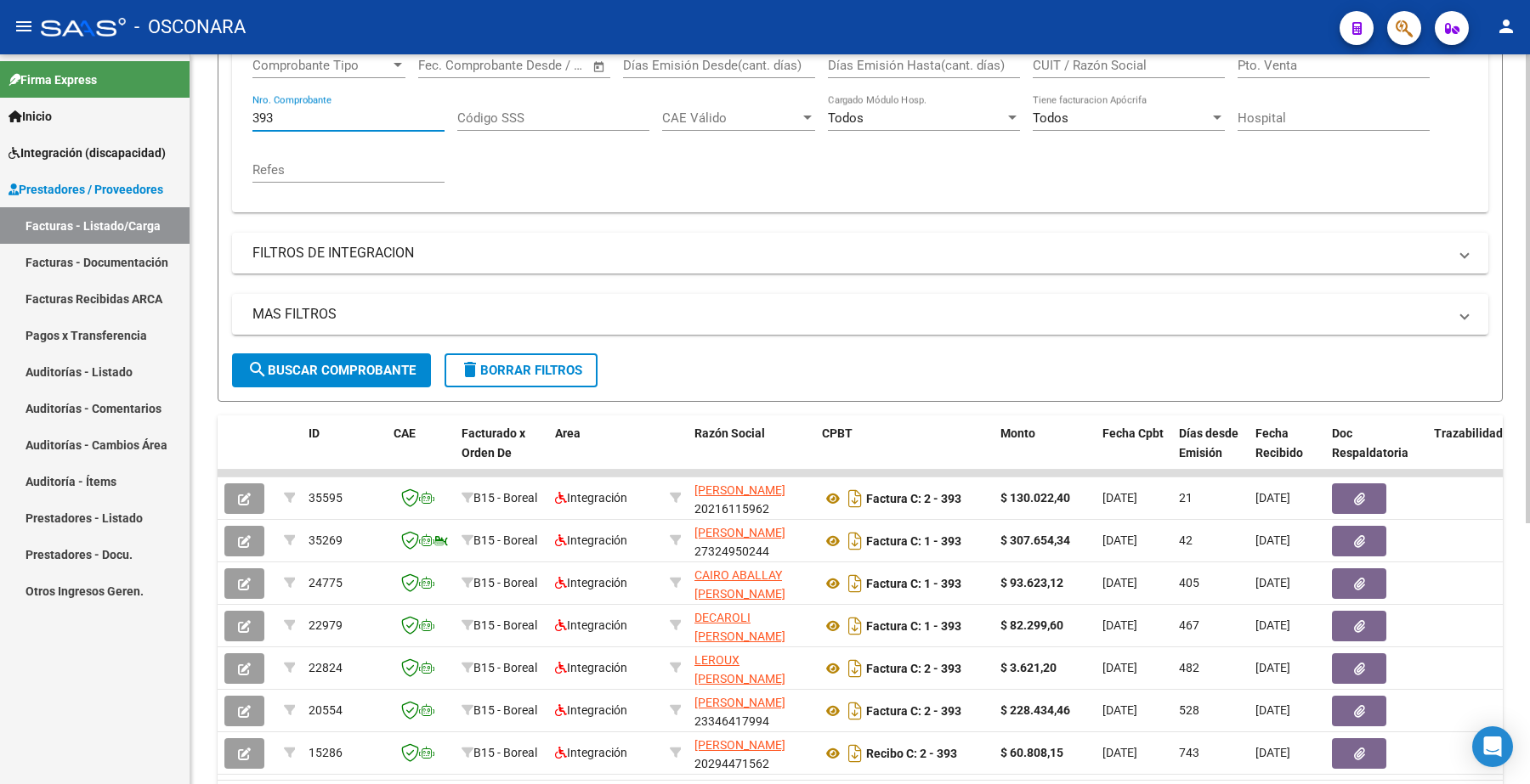
drag, startPoint x: 273, startPoint y: 115, endPoint x: 228, endPoint y: 96, distance: 48.8
click at [228, 103] on form "Filtros Id Area Area Seleccionar Gerenciador Seleccionar Gerenciador Todos Conf…" at bounding box center [860, 151] width 1285 height 502
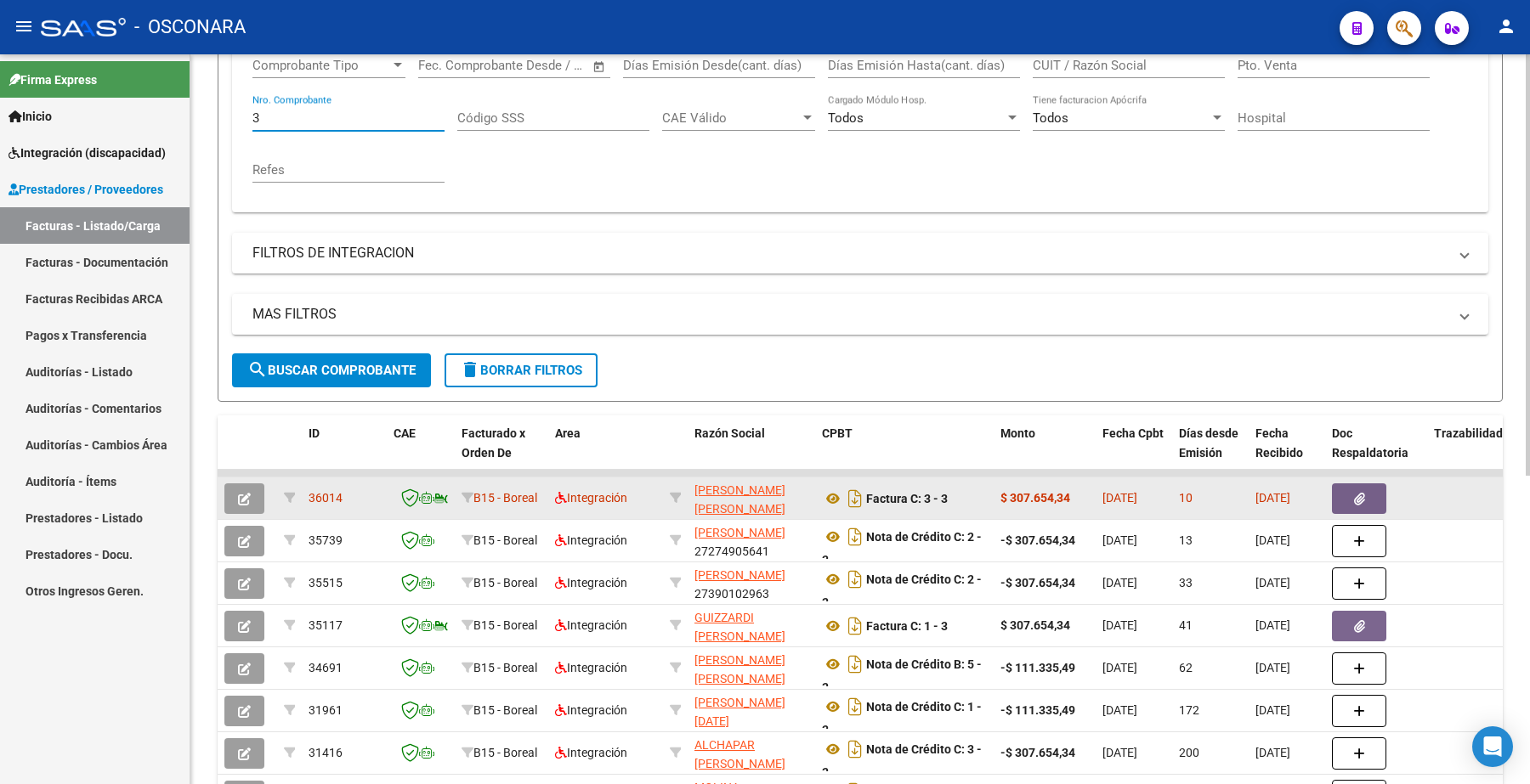
type input "3"
click at [255, 500] on button "button" at bounding box center [244, 499] width 40 height 30
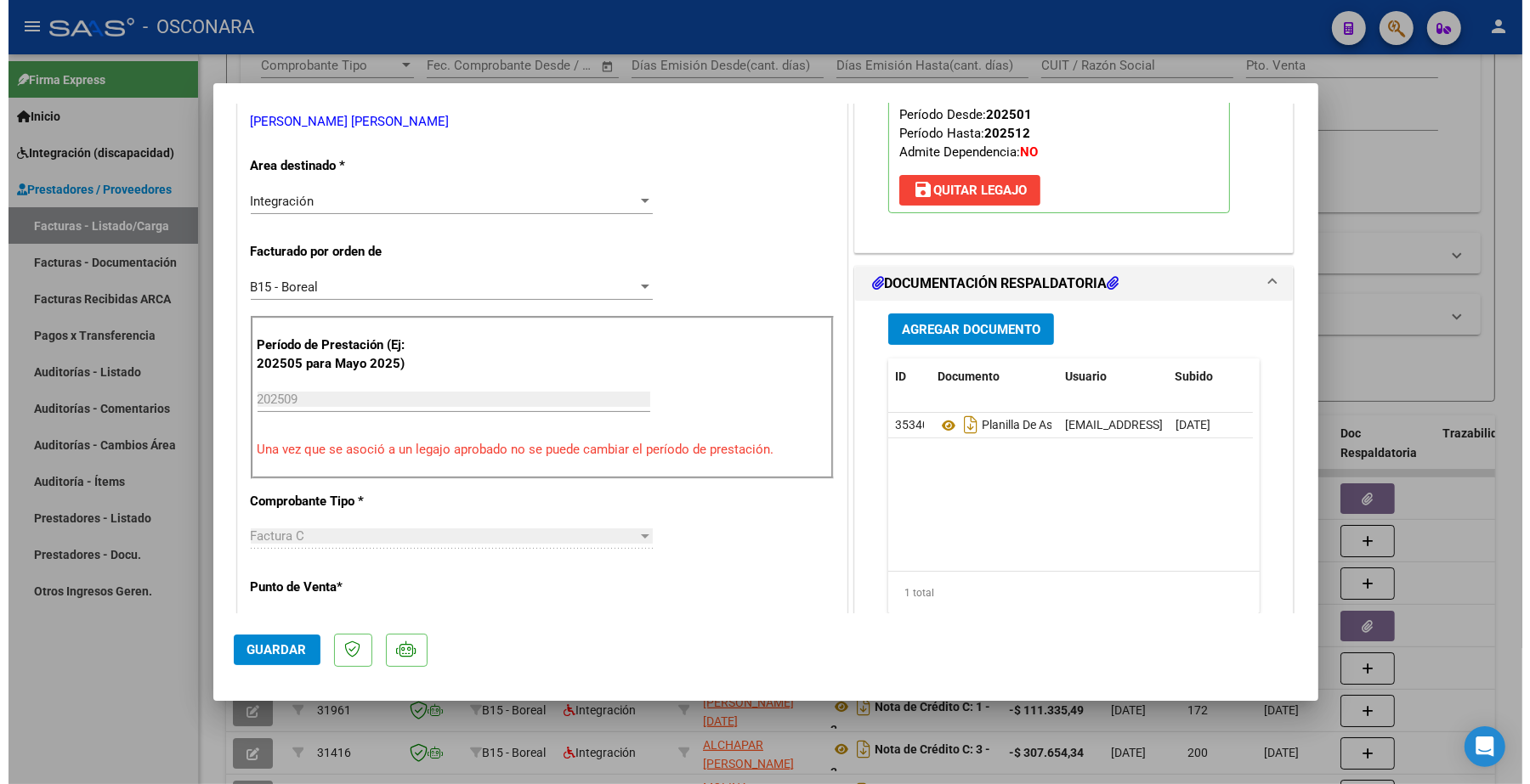
scroll to position [0, 0]
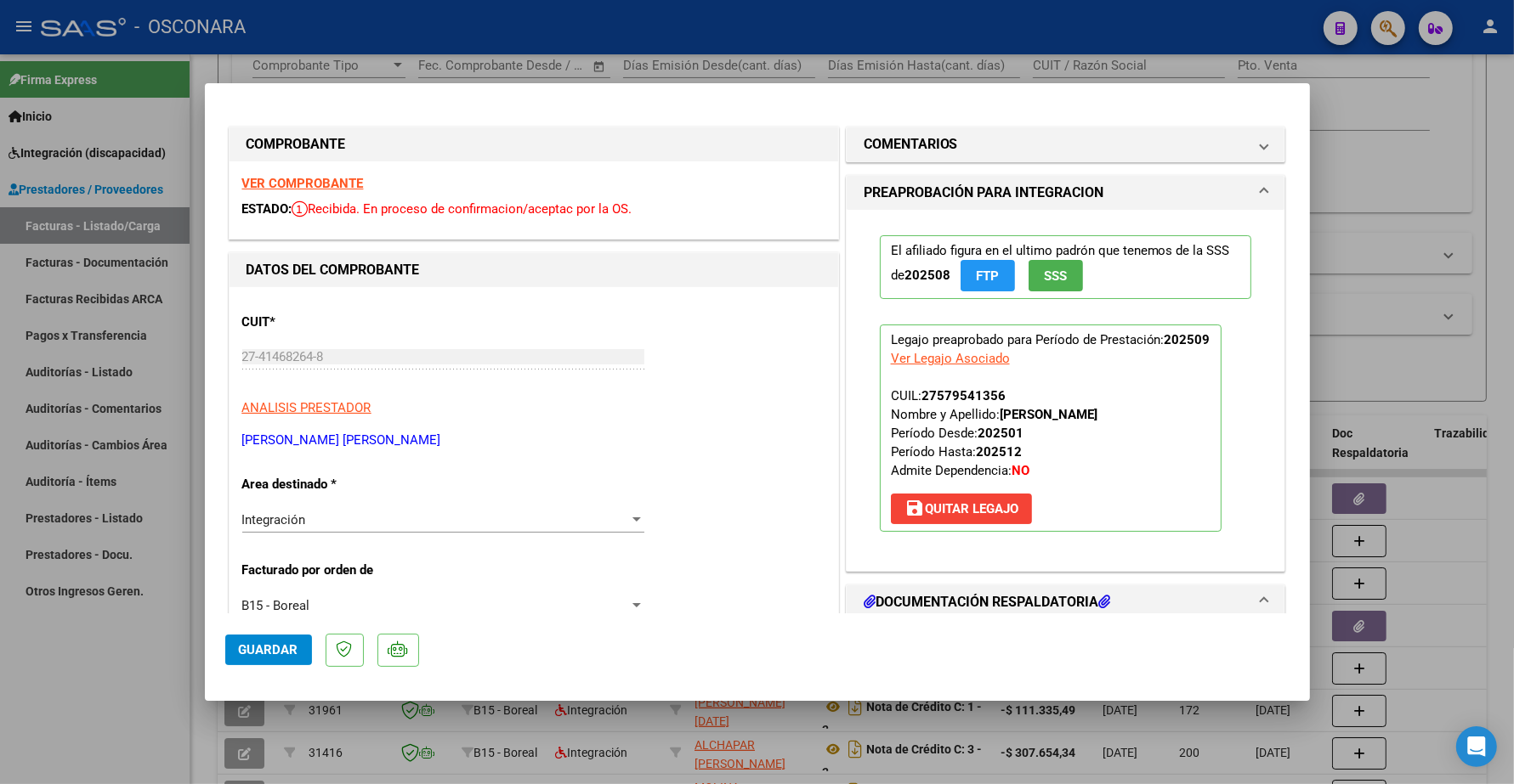
type input "$ 0,00"
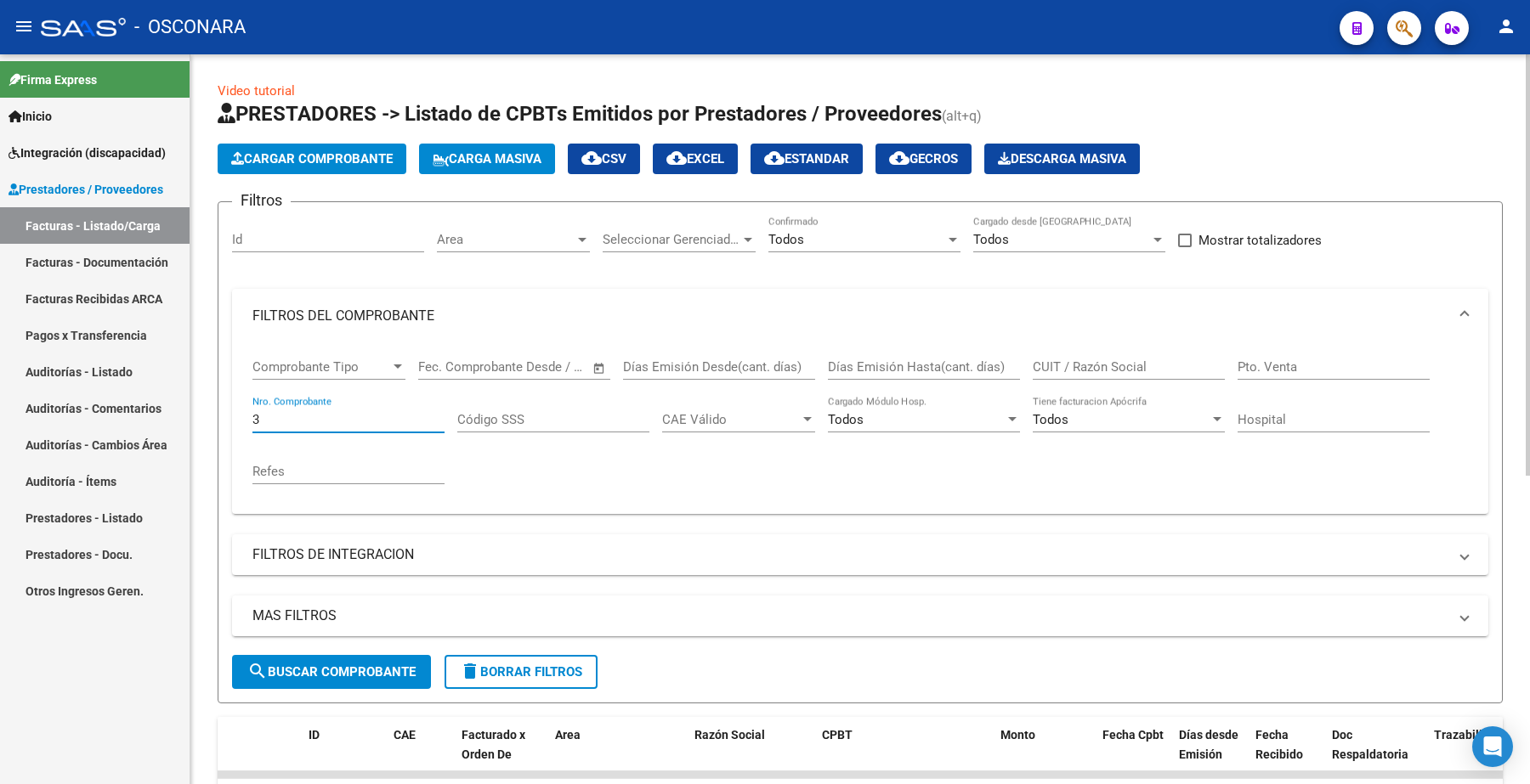
drag, startPoint x: 268, startPoint y: 416, endPoint x: 238, endPoint y: 415, distance: 30.0
click at [240, 415] on div "Comprobante Tipo Comprobante Tipo Fecha inicio – Fecha fin Fec. Comprobante Des…" at bounding box center [860, 428] width 1257 height 171
click at [1068, 369] on input "CUIT / Razón Social" at bounding box center [1129, 367] width 192 height 16
paste input "27297121613"
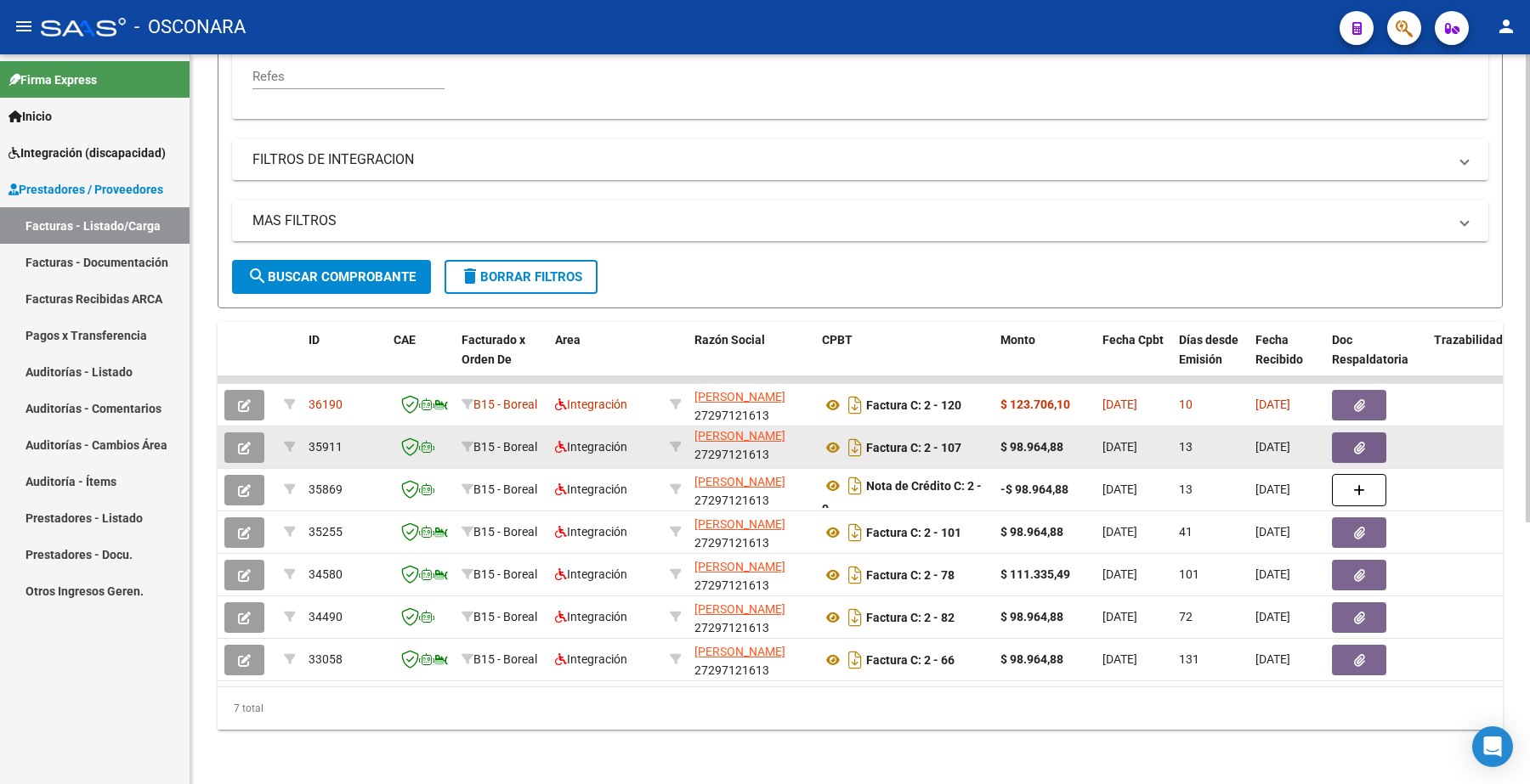
type input "27297121613"
click at [250, 433] on button "button" at bounding box center [244, 447] width 40 height 30
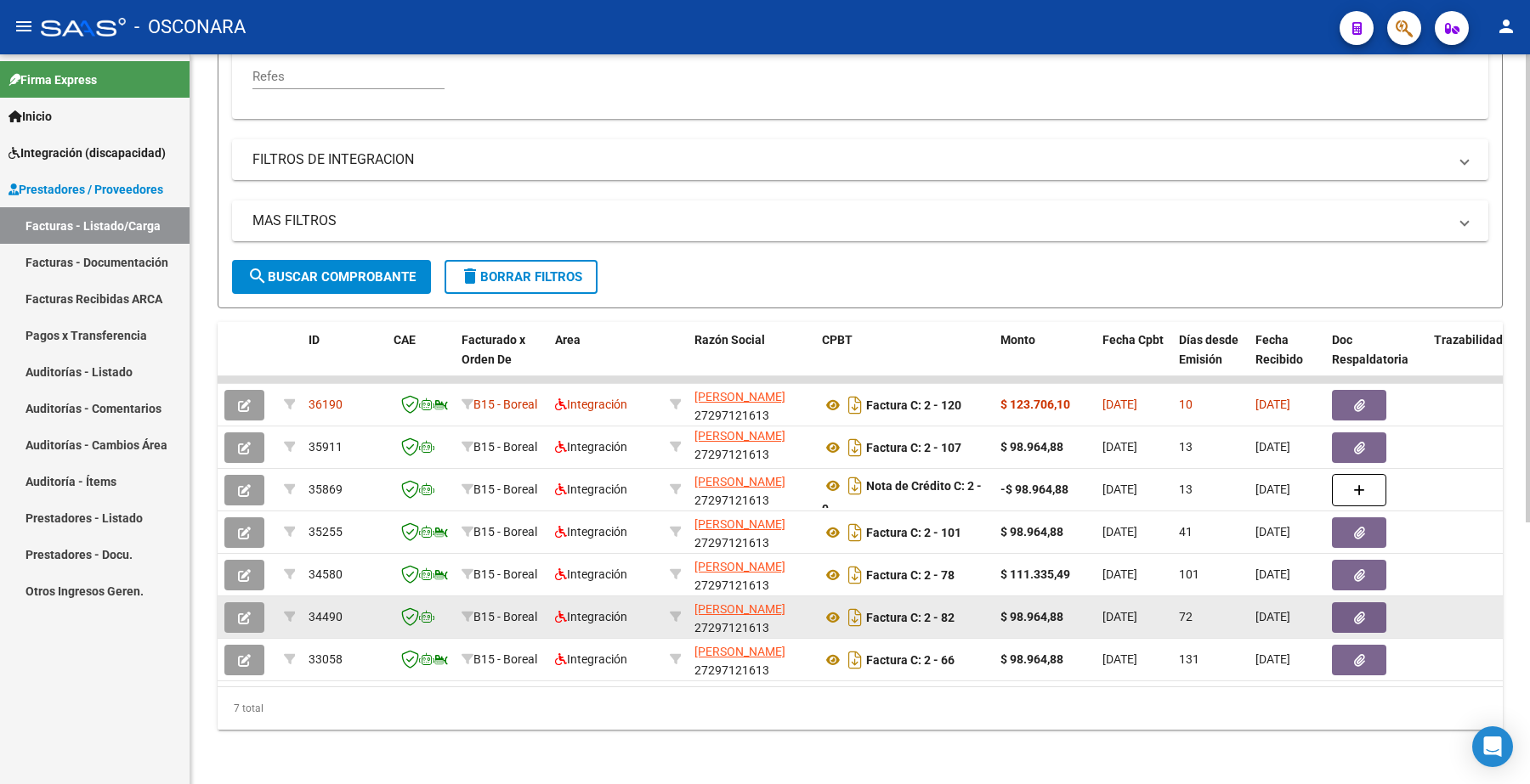
click at [249, 602] on button "button" at bounding box center [244, 617] width 40 height 30
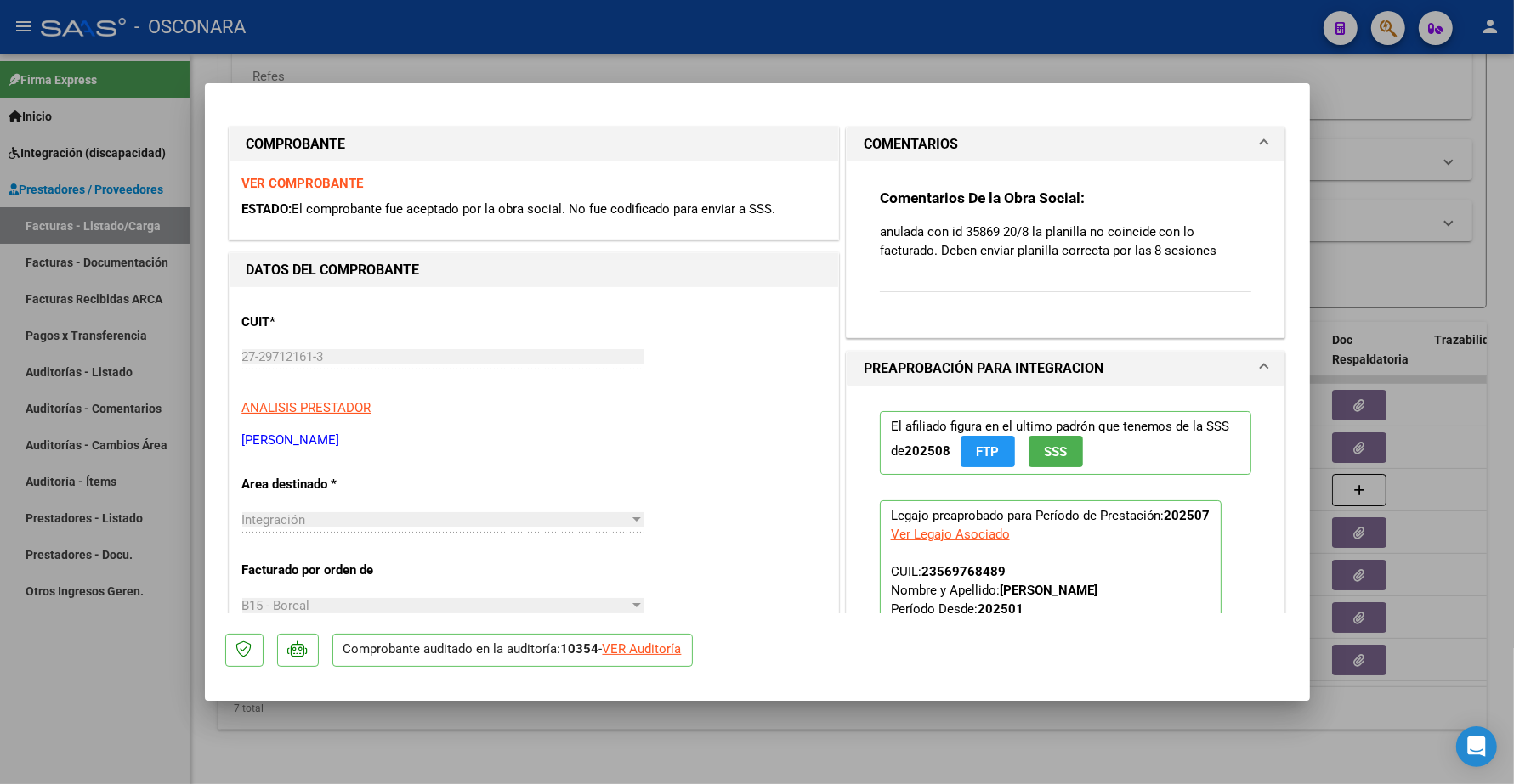
type input "$ 0,00"
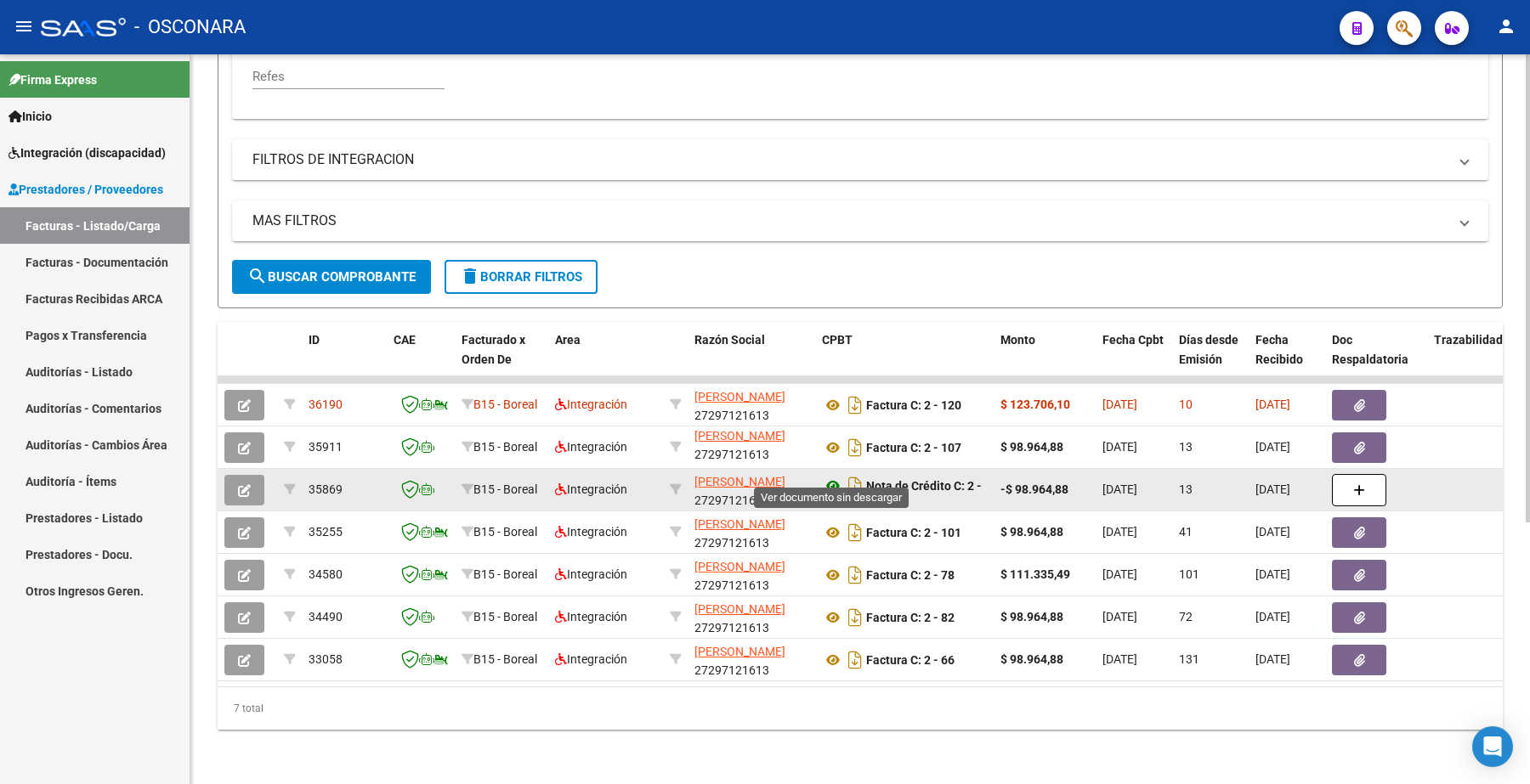
click at [830, 476] on icon at bounding box center [833, 486] width 22 height 20
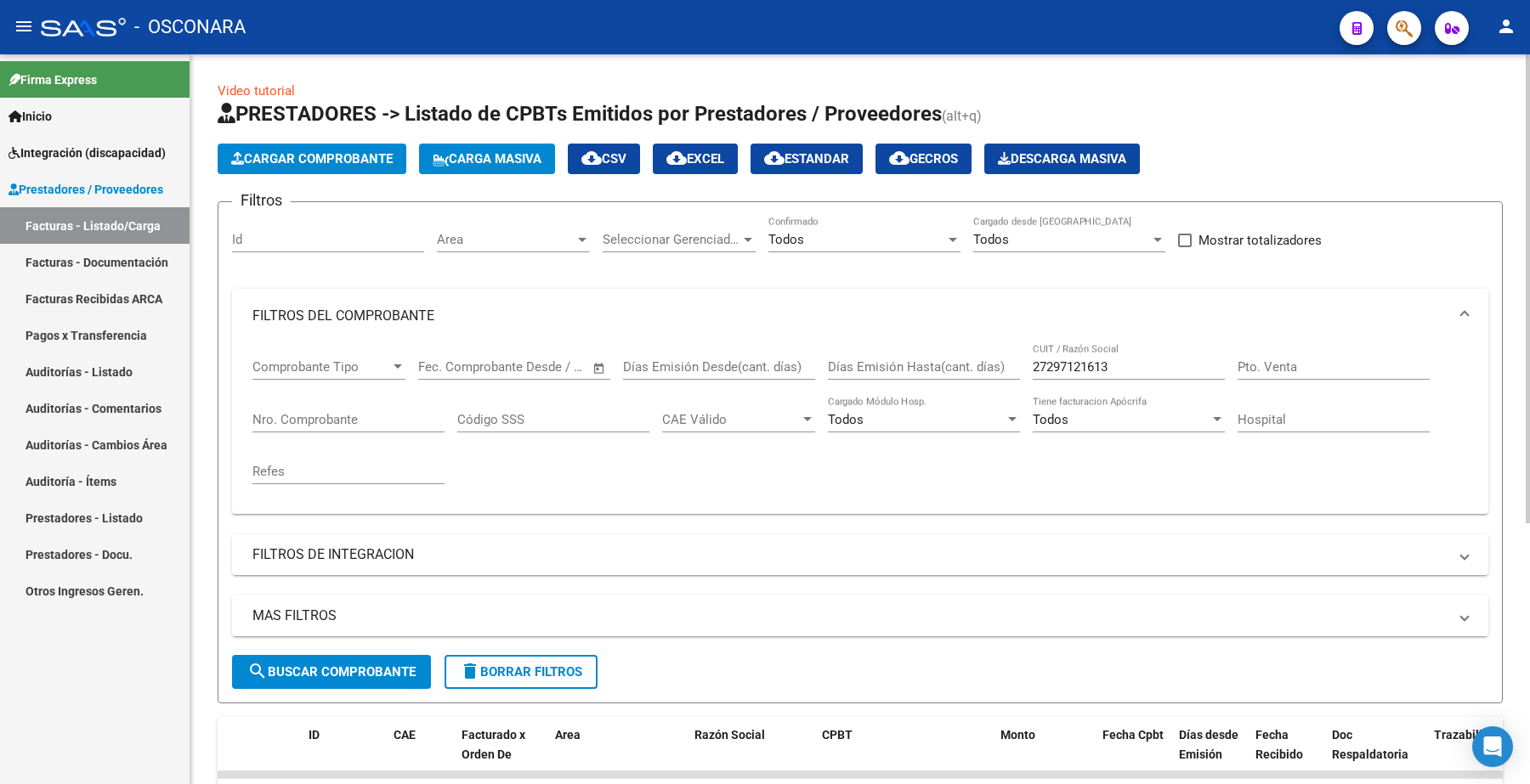
click at [1090, 367] on input "27297121613" at bounding box center [1129, 367] width 192 height 16
drag, startPoint x: 1114, startPoint y: 367, endPoint x: 949, endPoint y: 306, distance: 175.9
click at [954, 346] on div "Comprobante Tipo Comprobante Tipo Fecha inicio – Fecha fin Fec. Comprobante Des…" at bounding box center [860, 422] width 1216 height 157
paste input "27328080929"
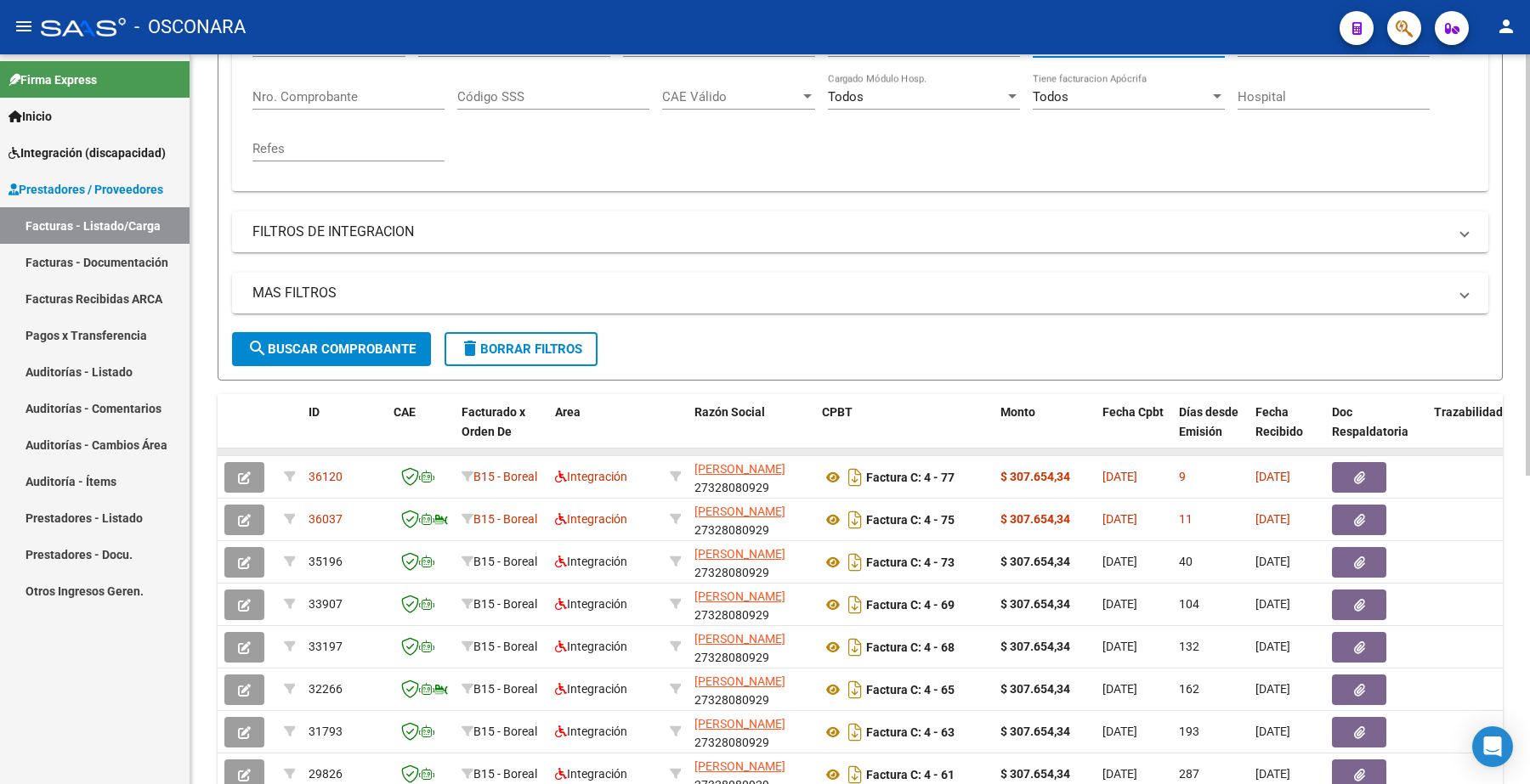
type input "27328080929"
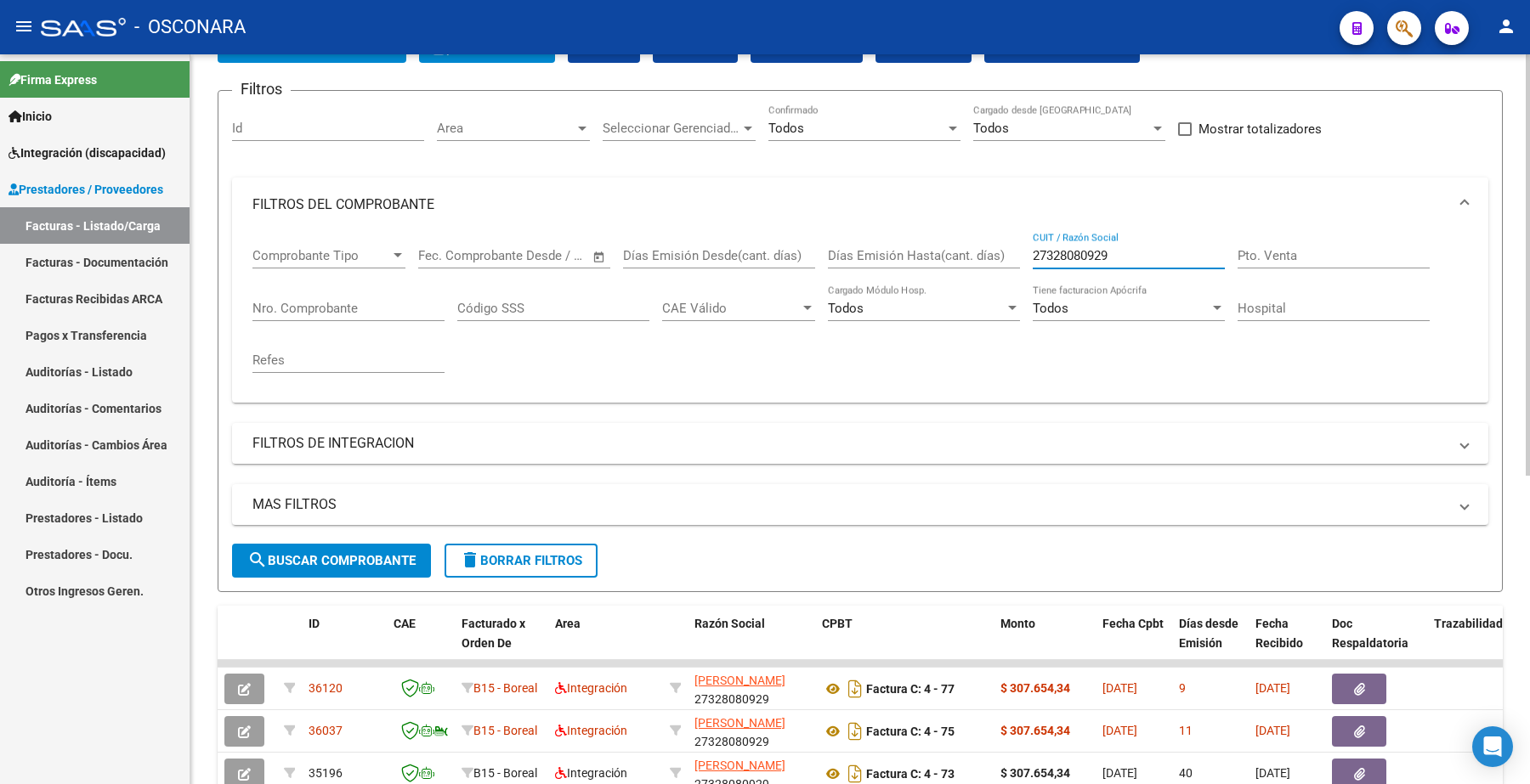
scroll to position [111, 0]
click at [1086, 249] on input "27328080929" at bounding box center [1129, 257] width 192 height 16
drag, startPoint x: 1121, startPoint y: 249, endPoint x: 805, endPoint y: 179, distance: 323.7
click at [805, 202] on mat-expansion-panel "FILTROS DEL COMPROBANTE Comprobante Tipo Comprobante Tipo Fecha inicio – Fecha …" at bounding box center [860, 291] width 1257 height 225
paste input "23179235544"
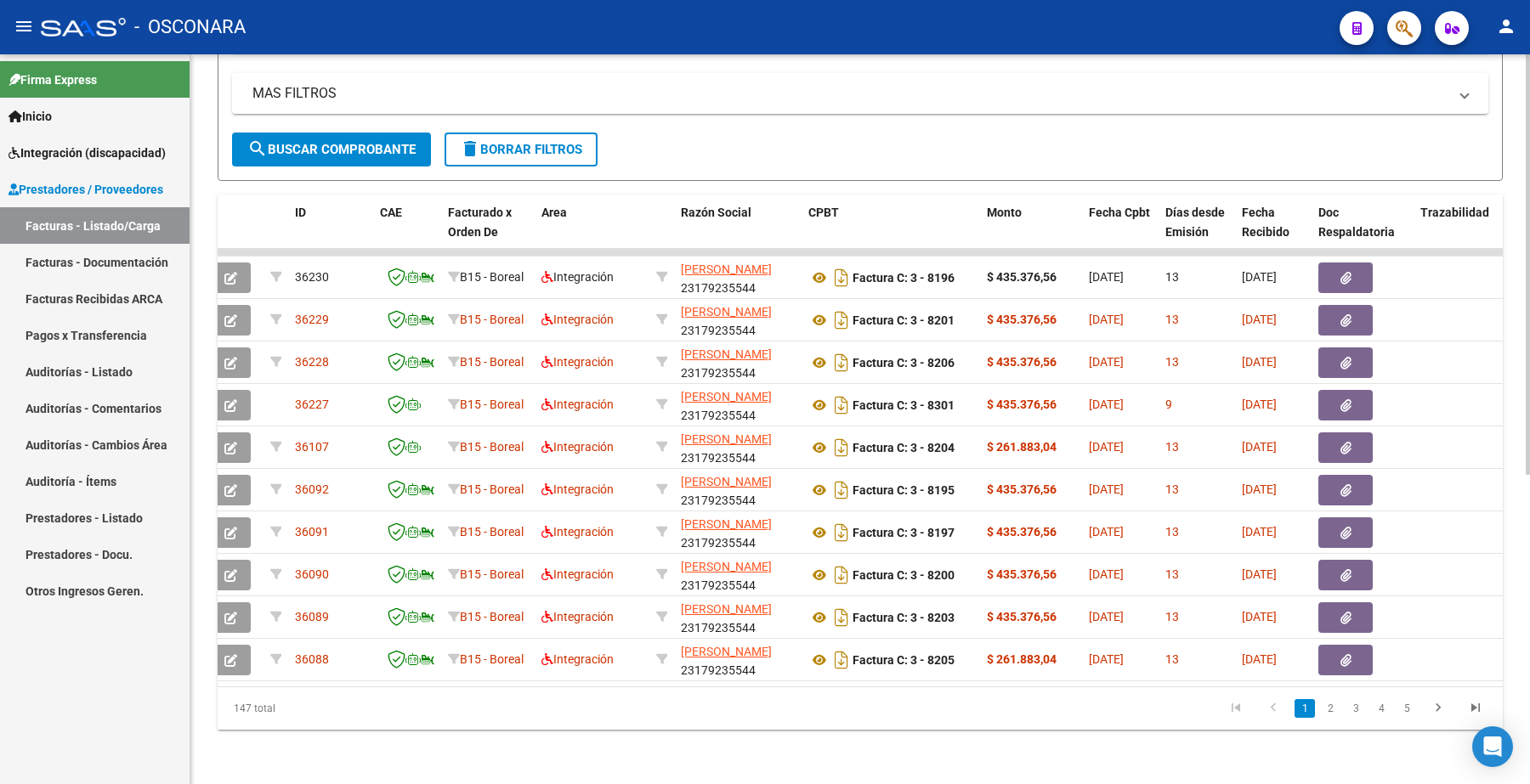
scroll to position [0, 10]
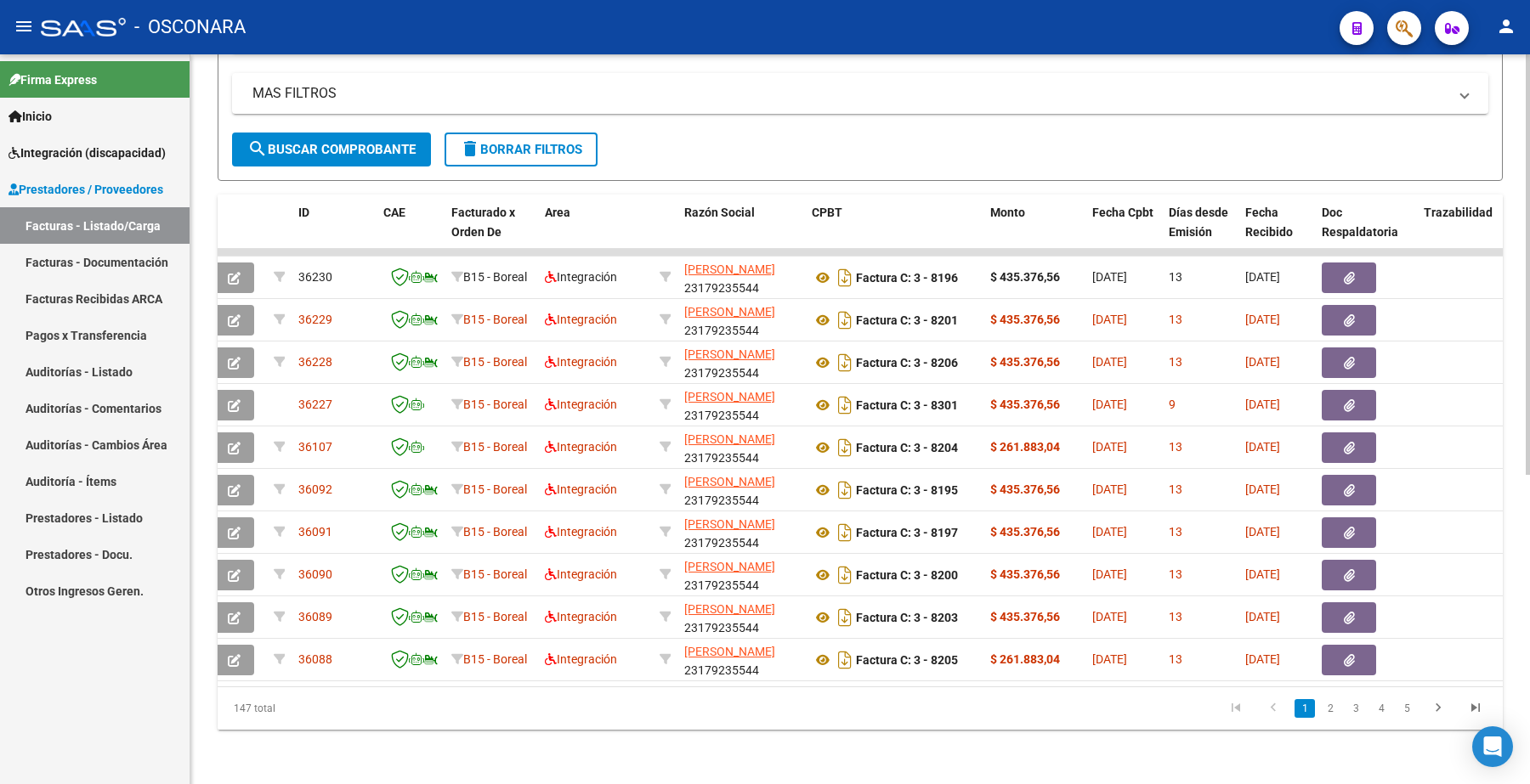
type input "23179235544"
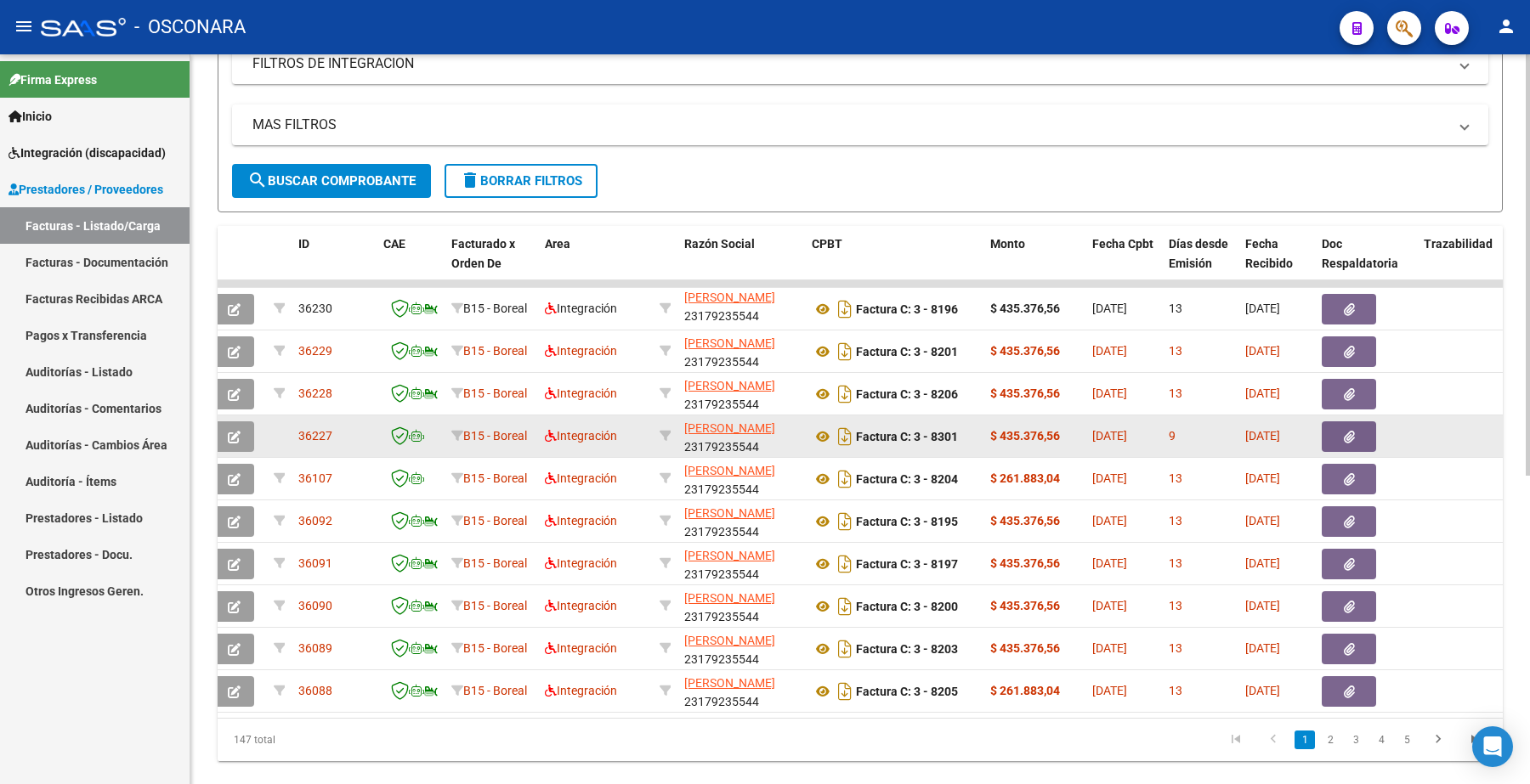
scroll to position [531, 0]
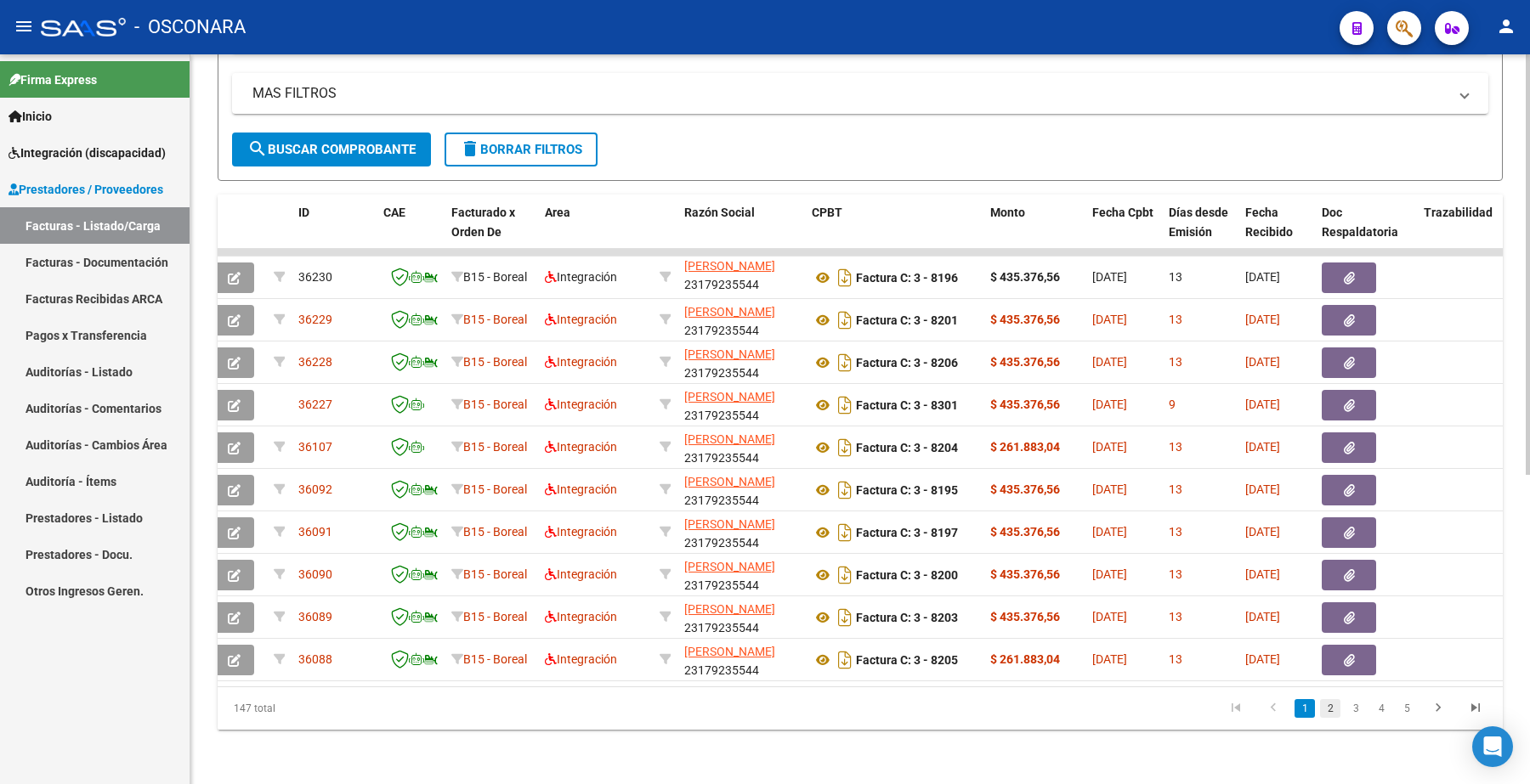
click at [1331, 718] on link "2" at bounding box center [1330, 708] width 20 height 18
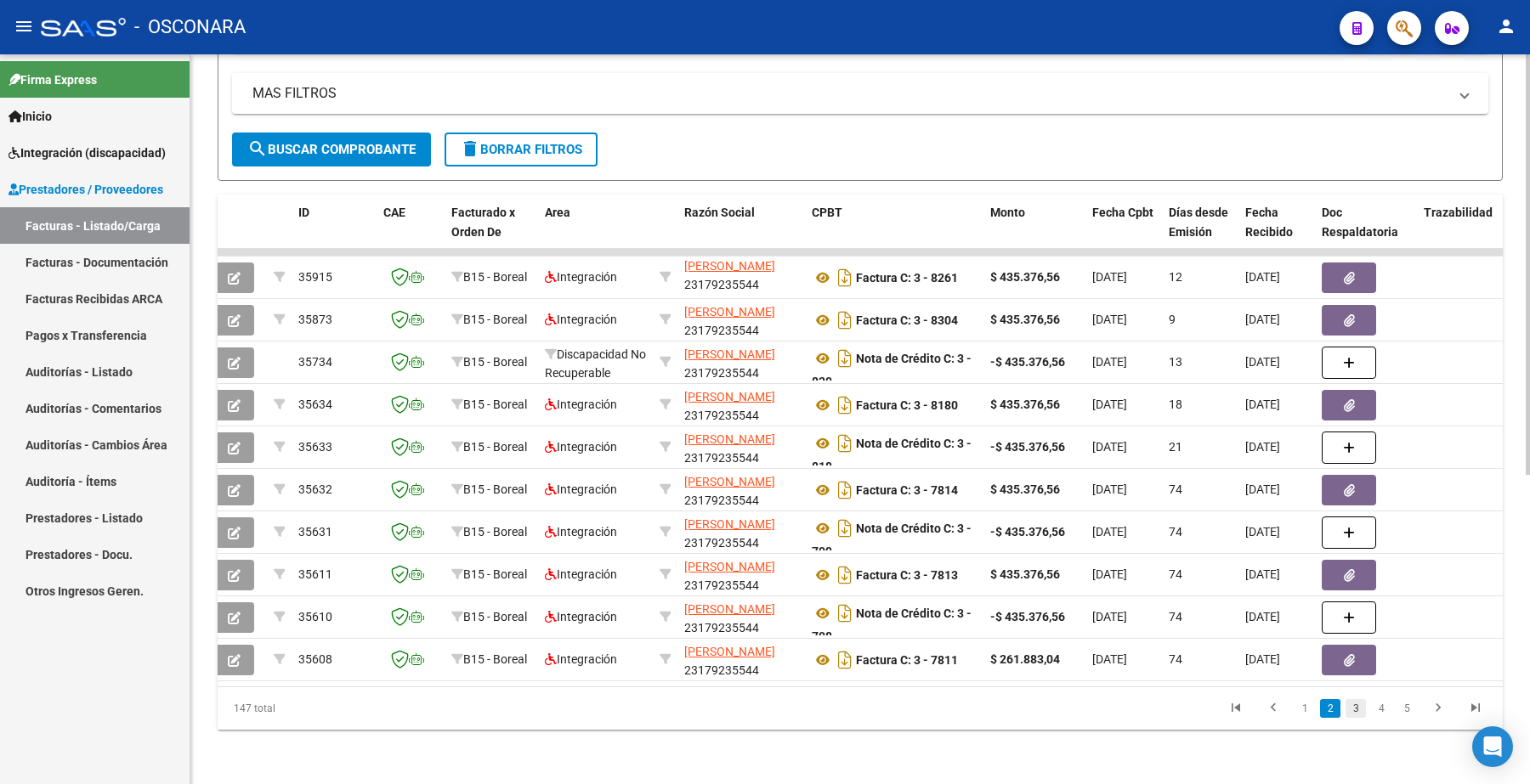
click at [1357, 716] on link "3" at bounding box center [1356, 708] width 20 height 18
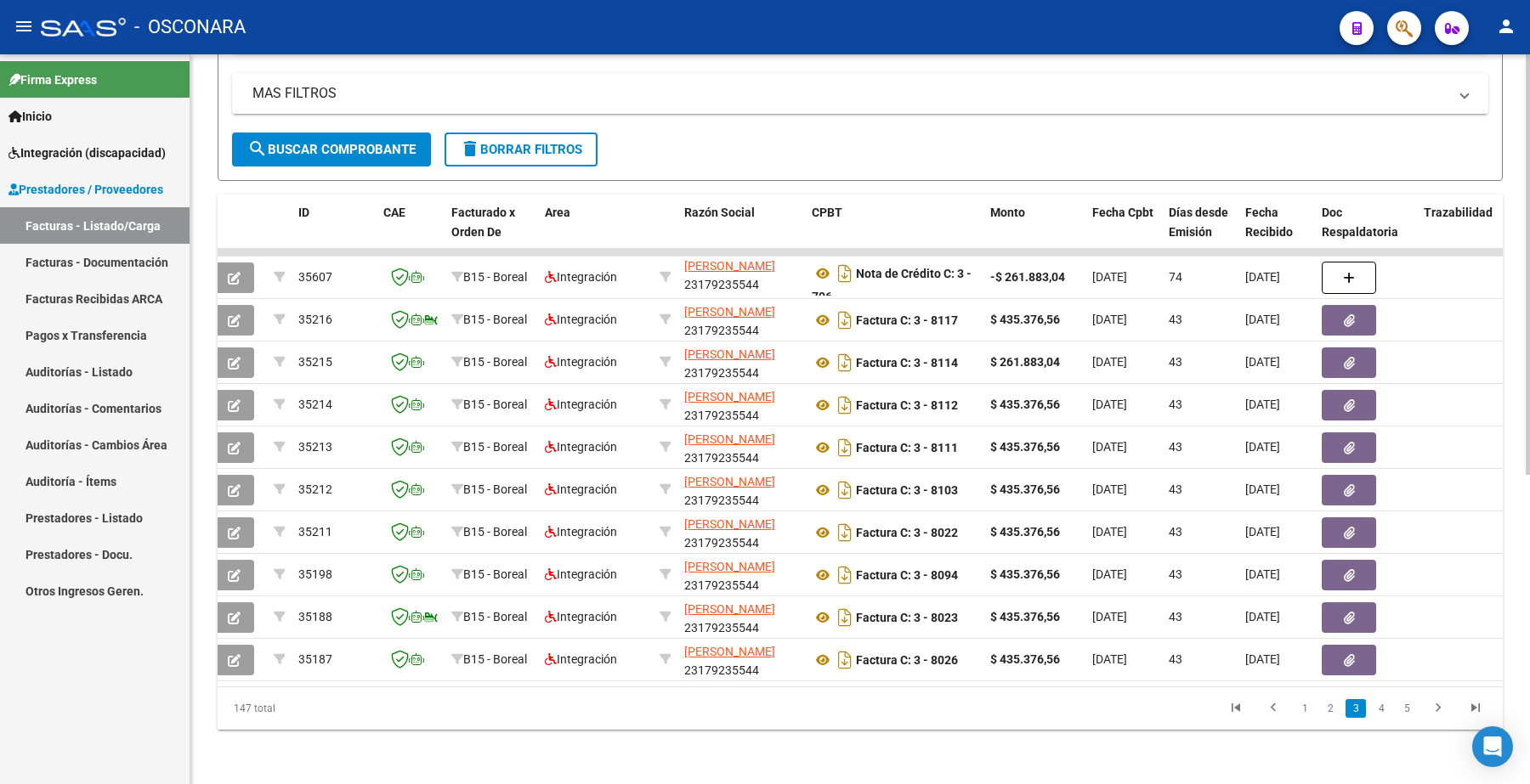
scroll to position [0, 0]
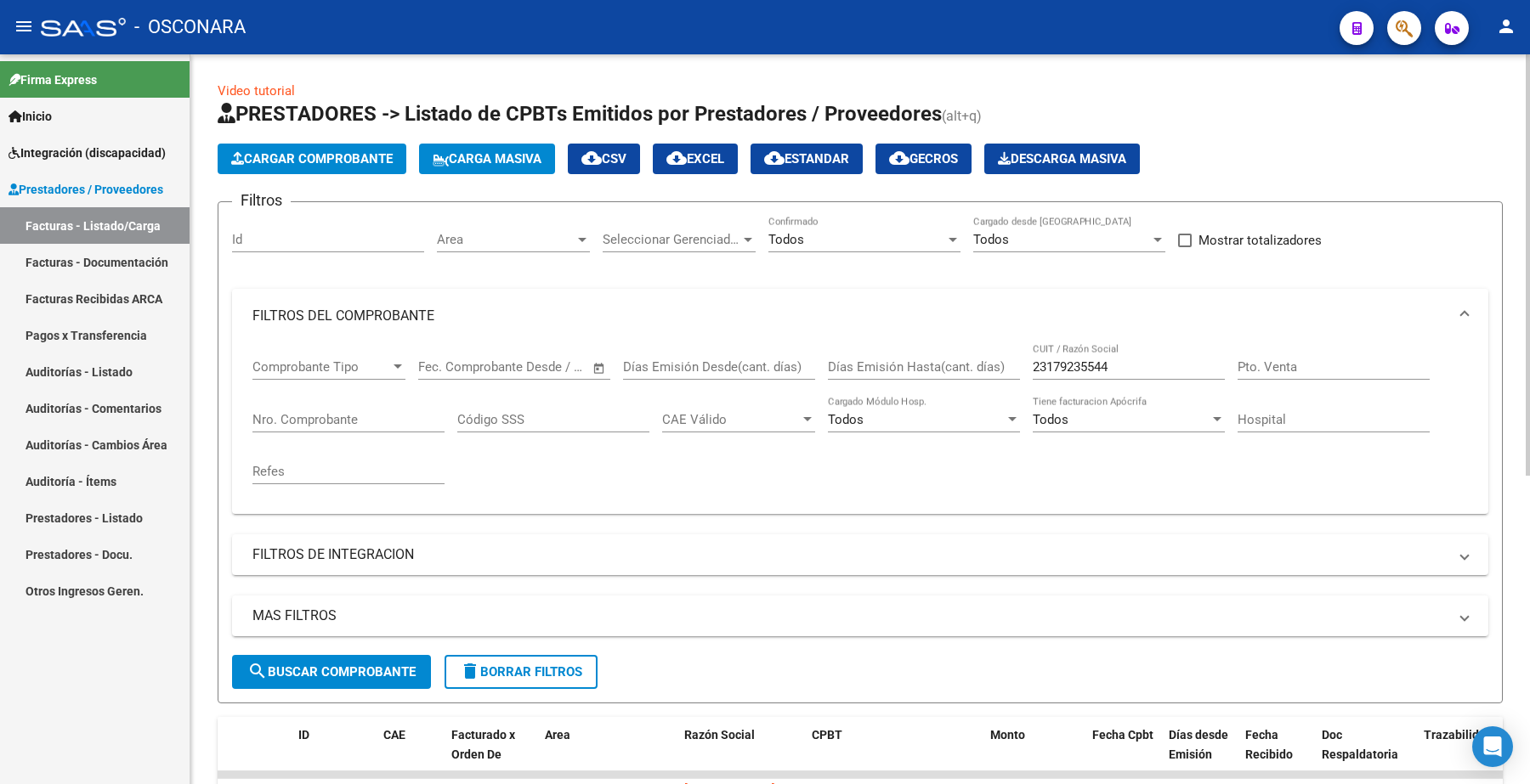
click at [327, 413] on input "Nro. Comprobante" at bounding box center [348, 419] width 192 height 16
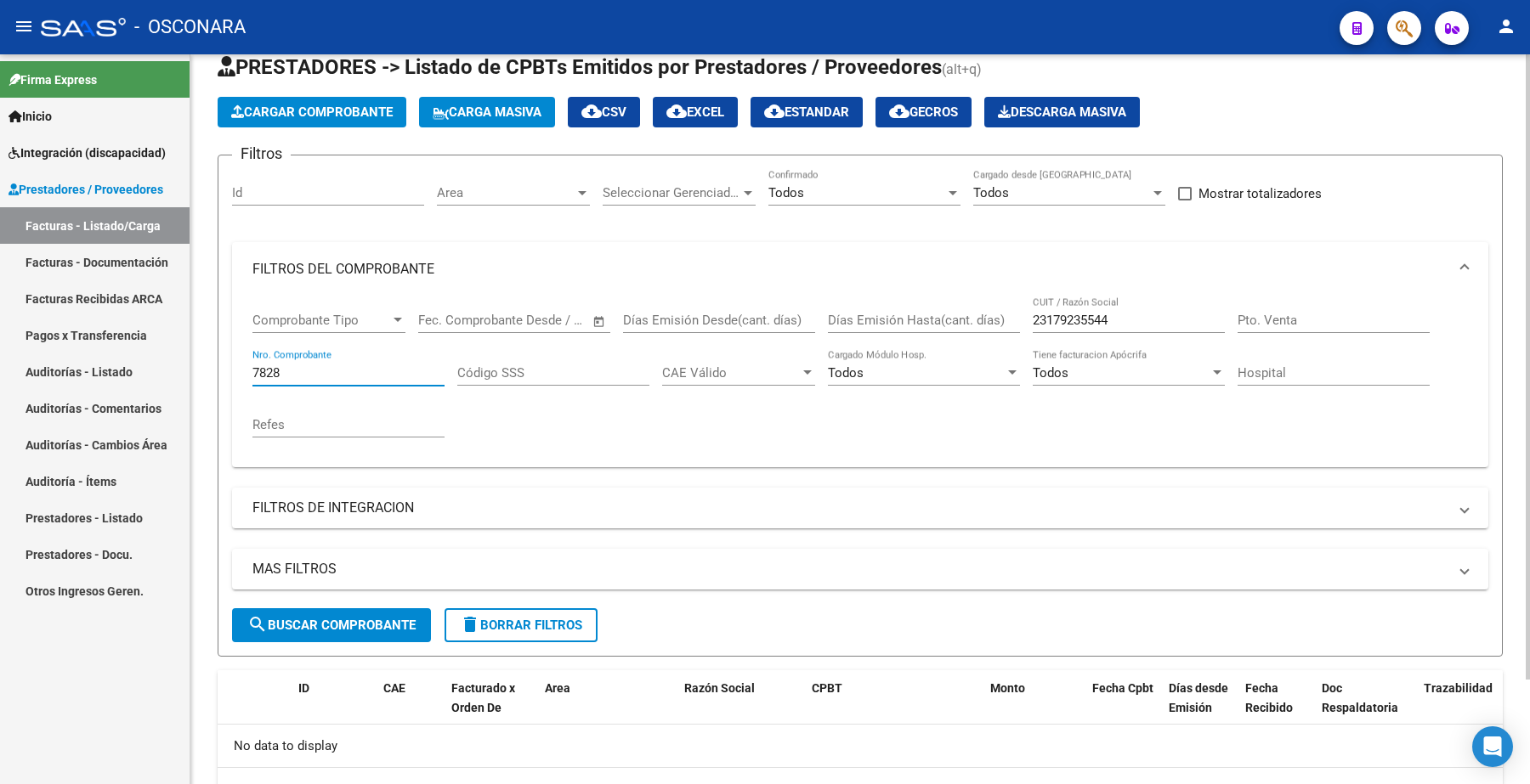
scroll to position [123, 0]
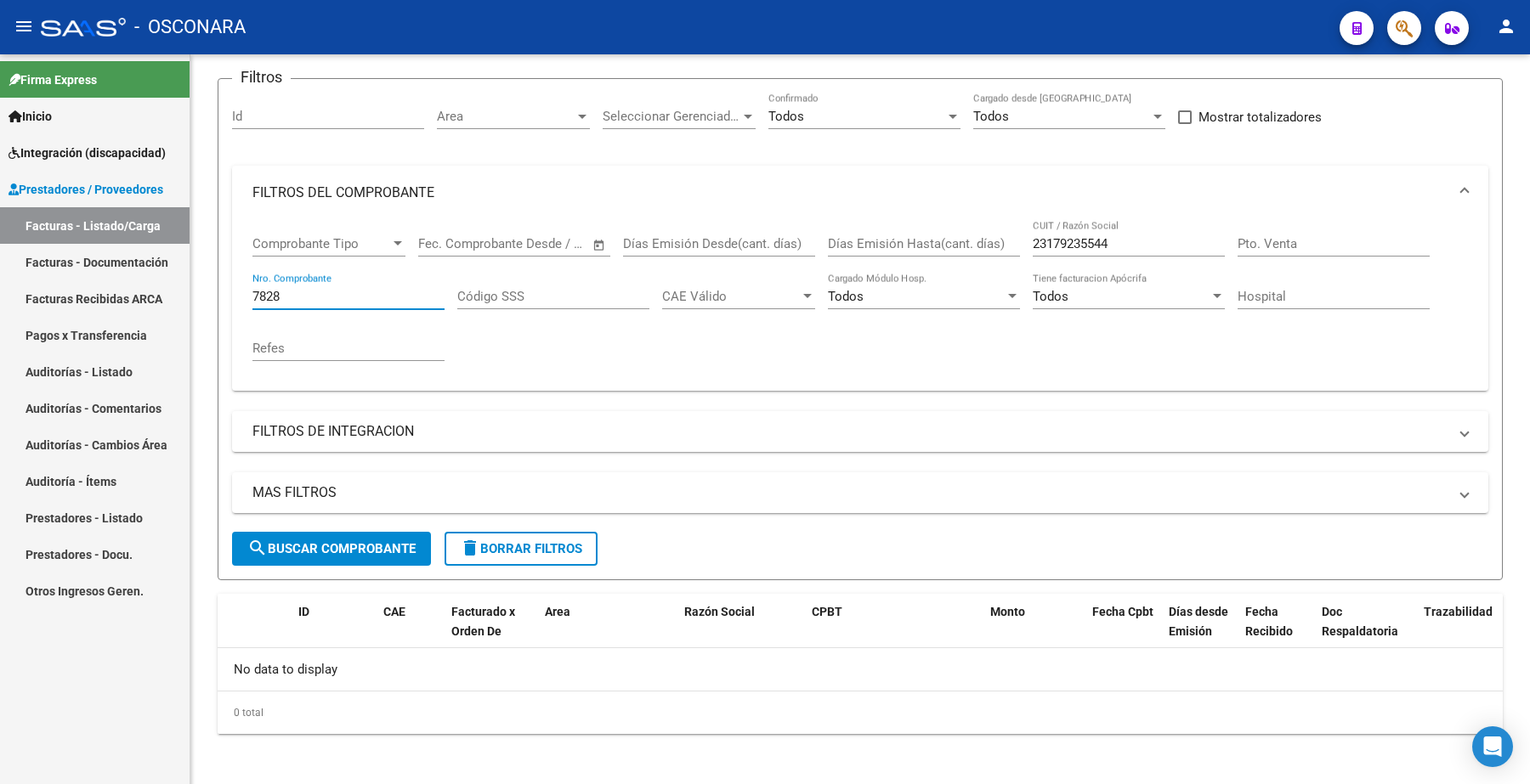
type input "7828"
drag, startPoint x: 266, startPoint y: 295, endPoint x: 213, endPoint y: 292, distance: 53.1
click at [208, 294] on div "Video tutorial PRESTADORES -> Listado de CPBTs Emitidos por Prestadores / Prove…" at bounding box center [860, 359] width 1340 height 858
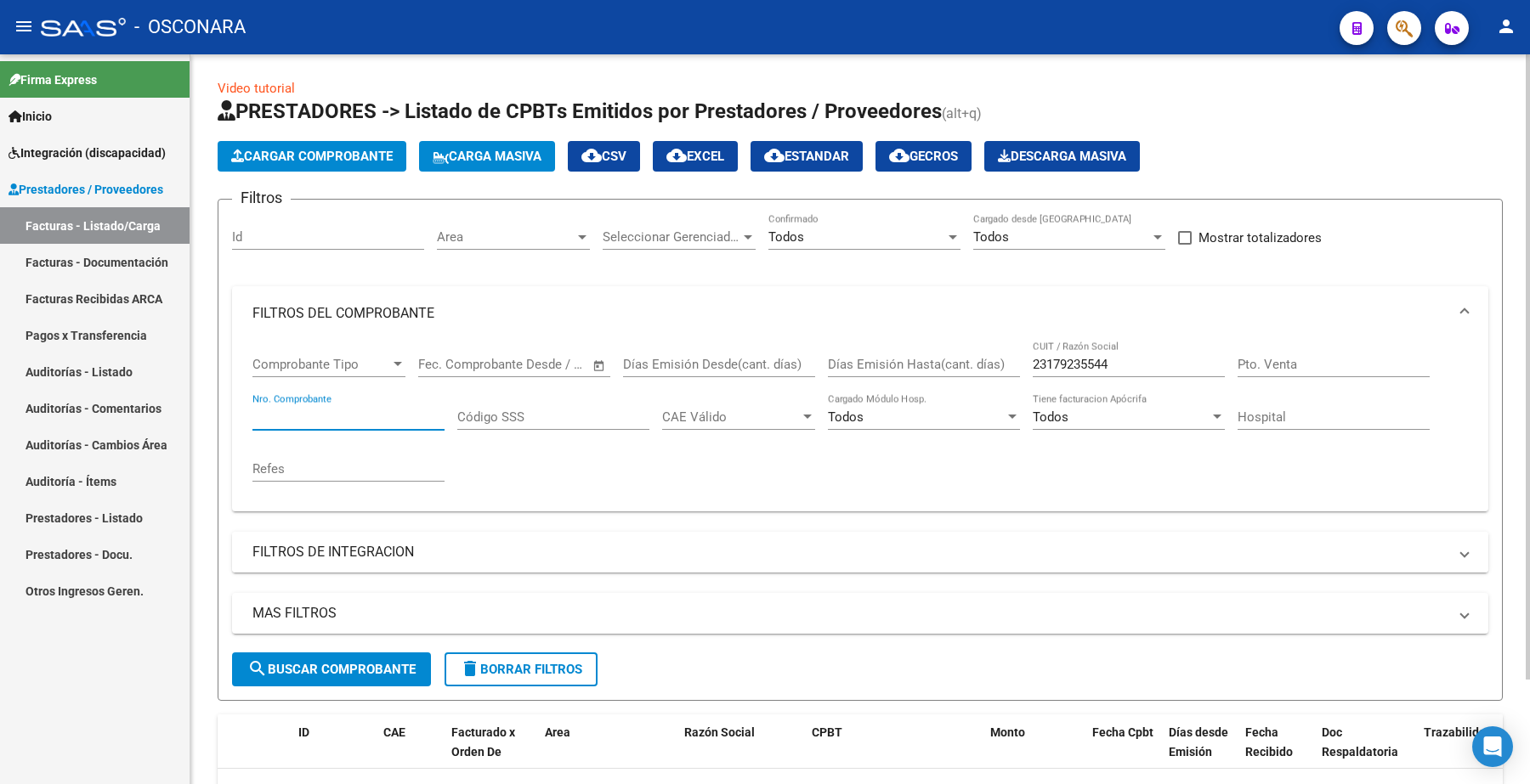
scroll to position [0, 0]
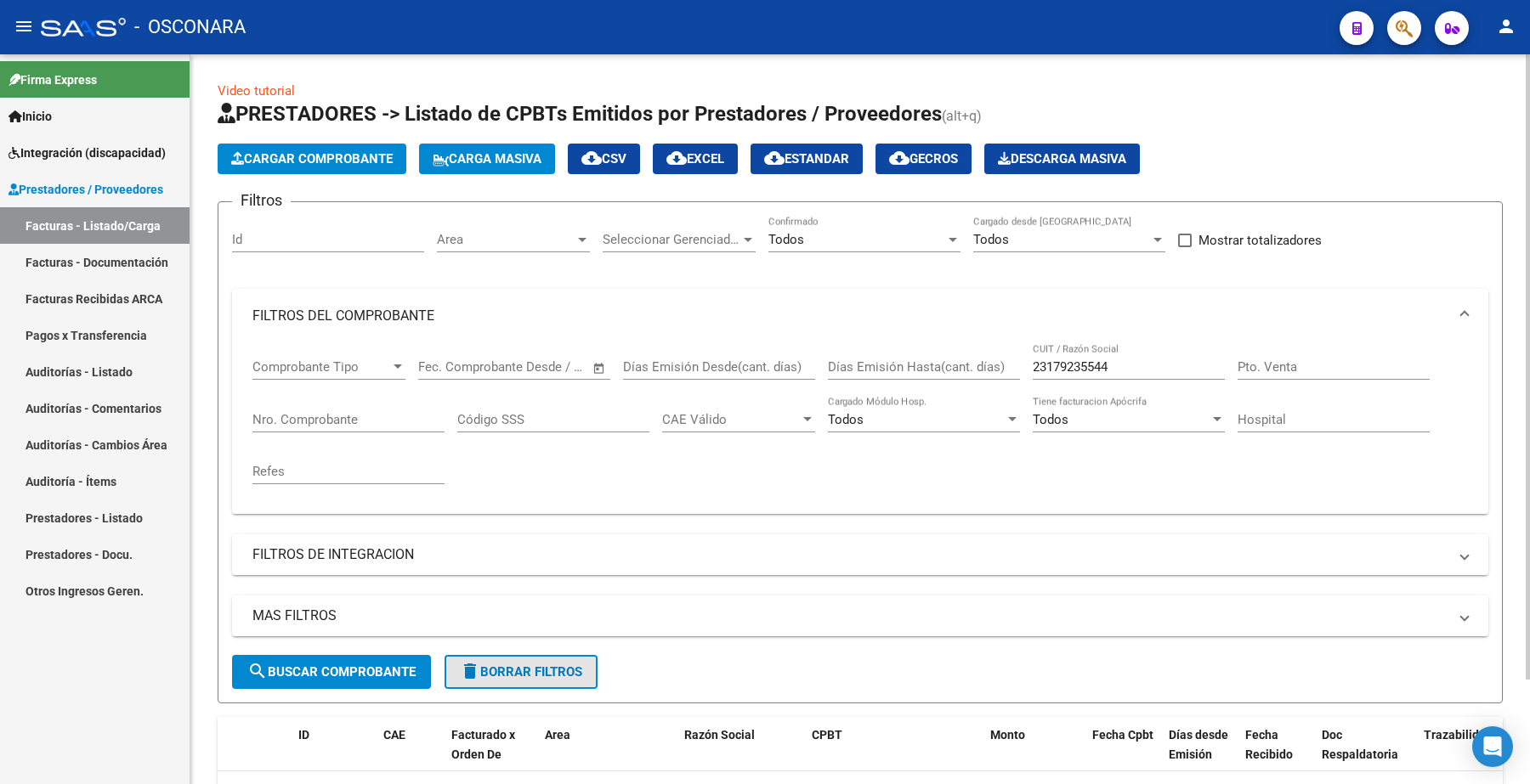
click at [528, 666] on span "delete Borrar Filtros" at bounding box center [521, 672] width 123 height 16
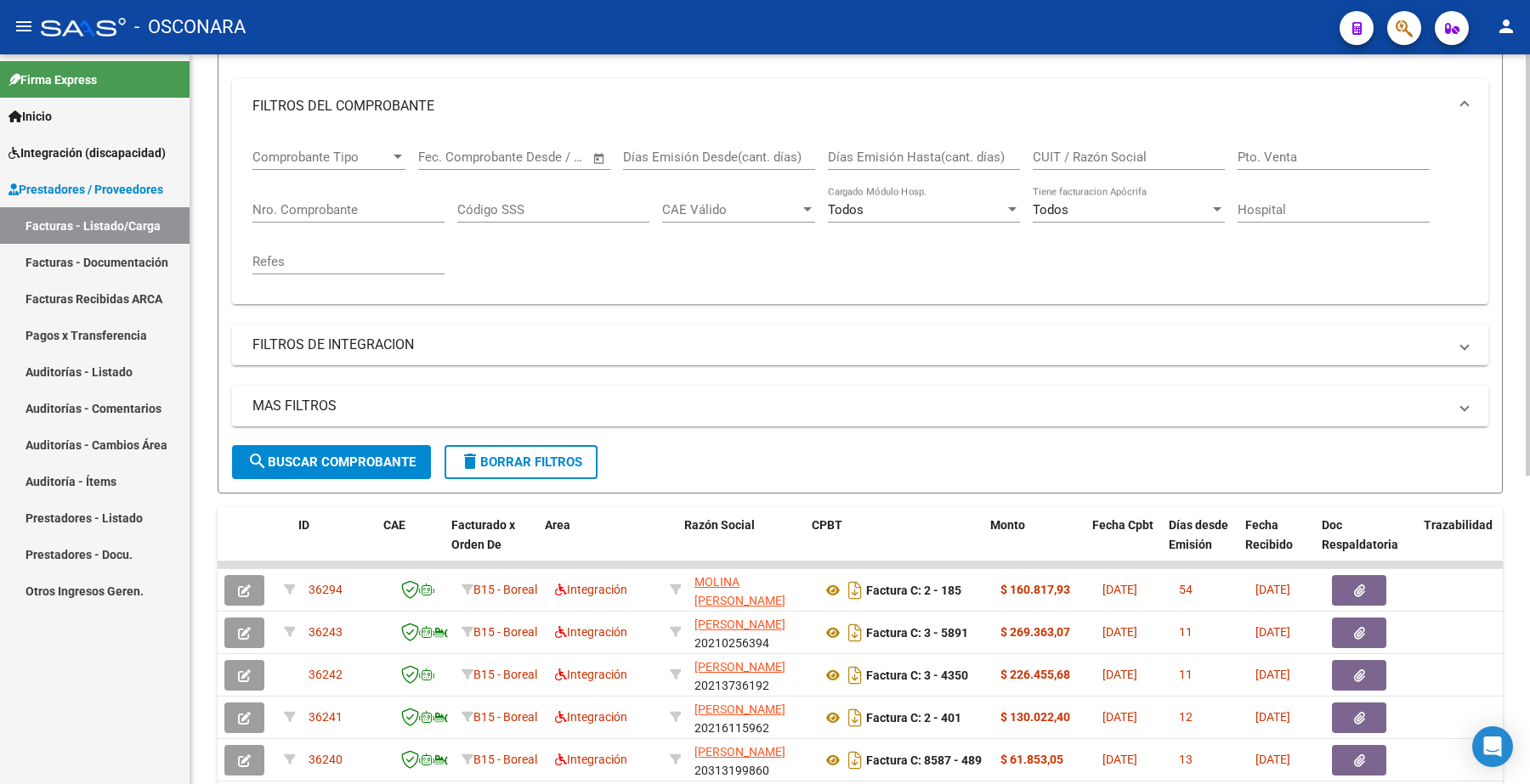
scroll to position [212, 0]
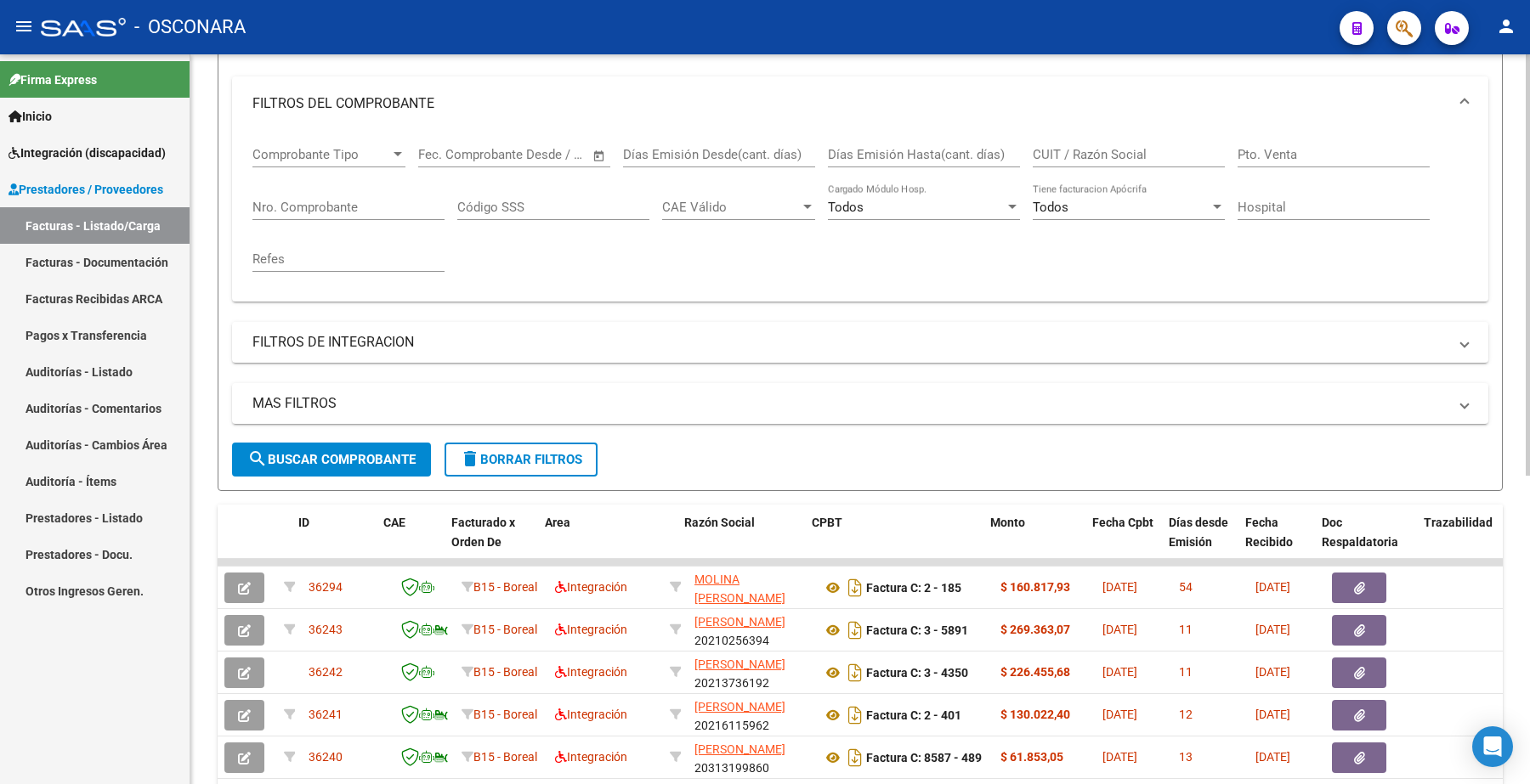
drag, startPoint x: 1089, startPoint y: 130, endPoint x: 1077, endPoint y: 151, distance: 24.2
click at [1080, 147] on div "CUIT / Razón Social" at bounding box center [1129, 150] width 192 height 37
click at [1077, 151] on input "CUIT / Razón Social" at bounding box center [1129, 154] width 192 height 16
paste input "23179235544"
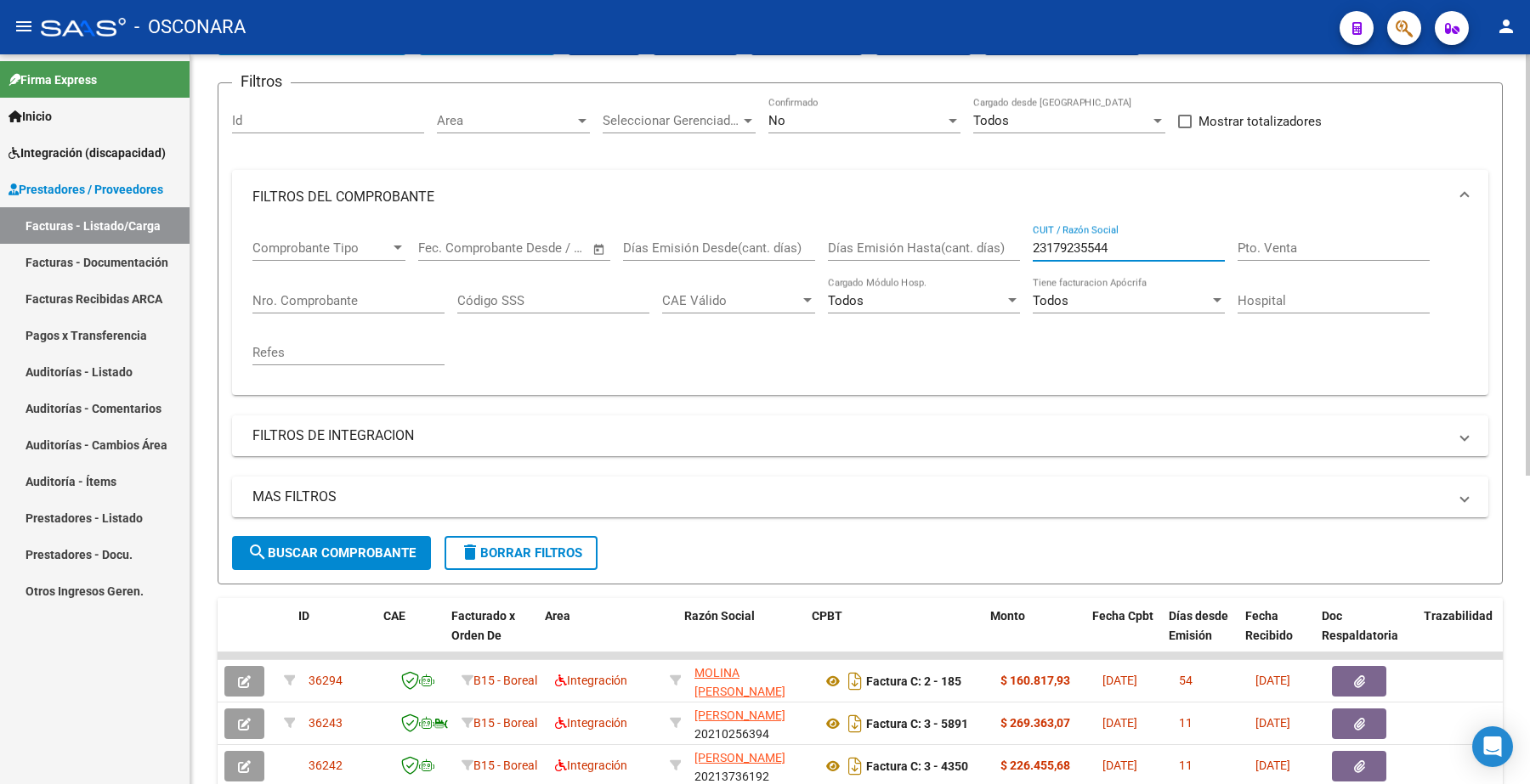
scroll to position [111, 0]
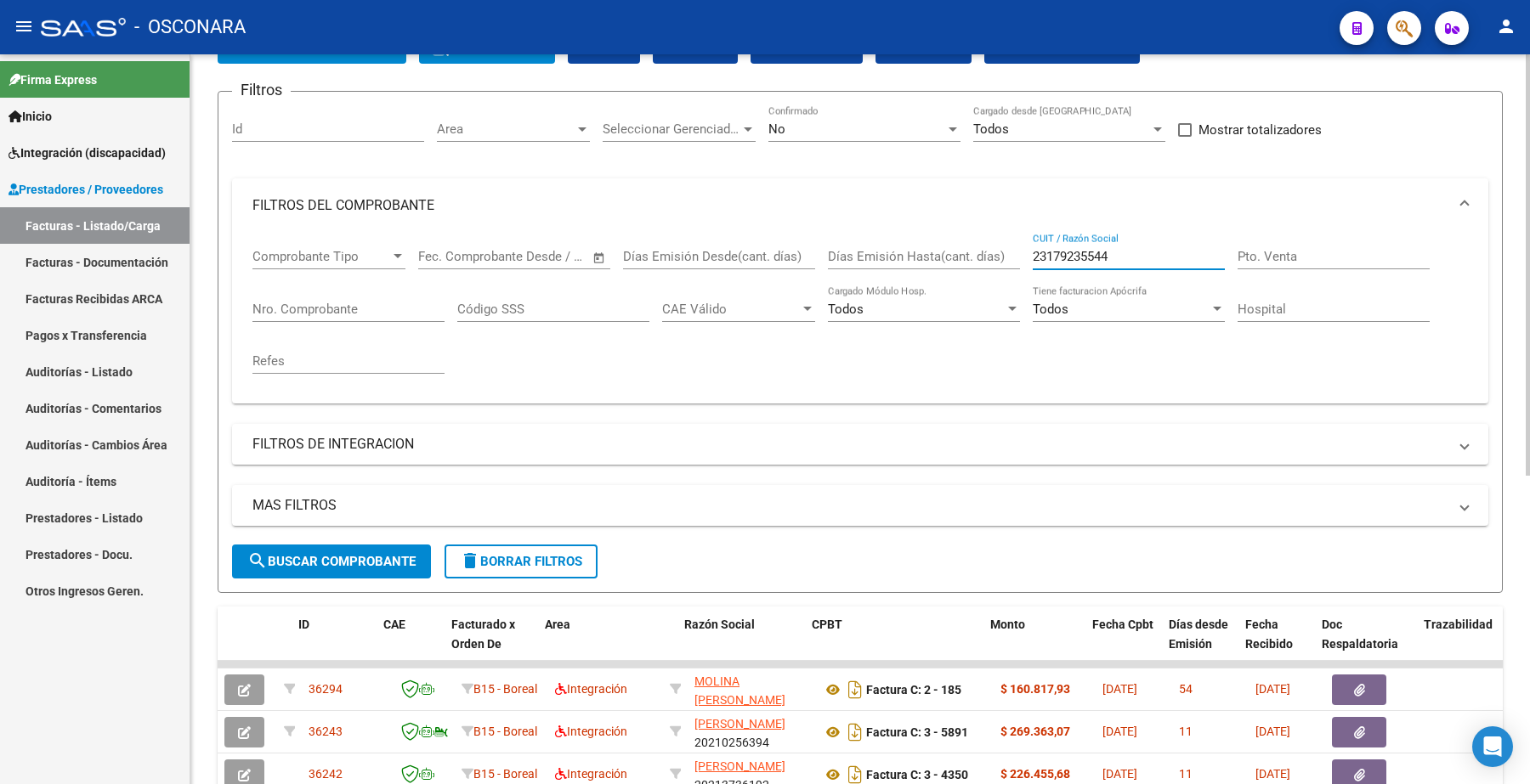
type input "23179235544"
click at [338, 554] on span "search Buscar Comprobante" at bounding box center [332, 561] width 168 height 16
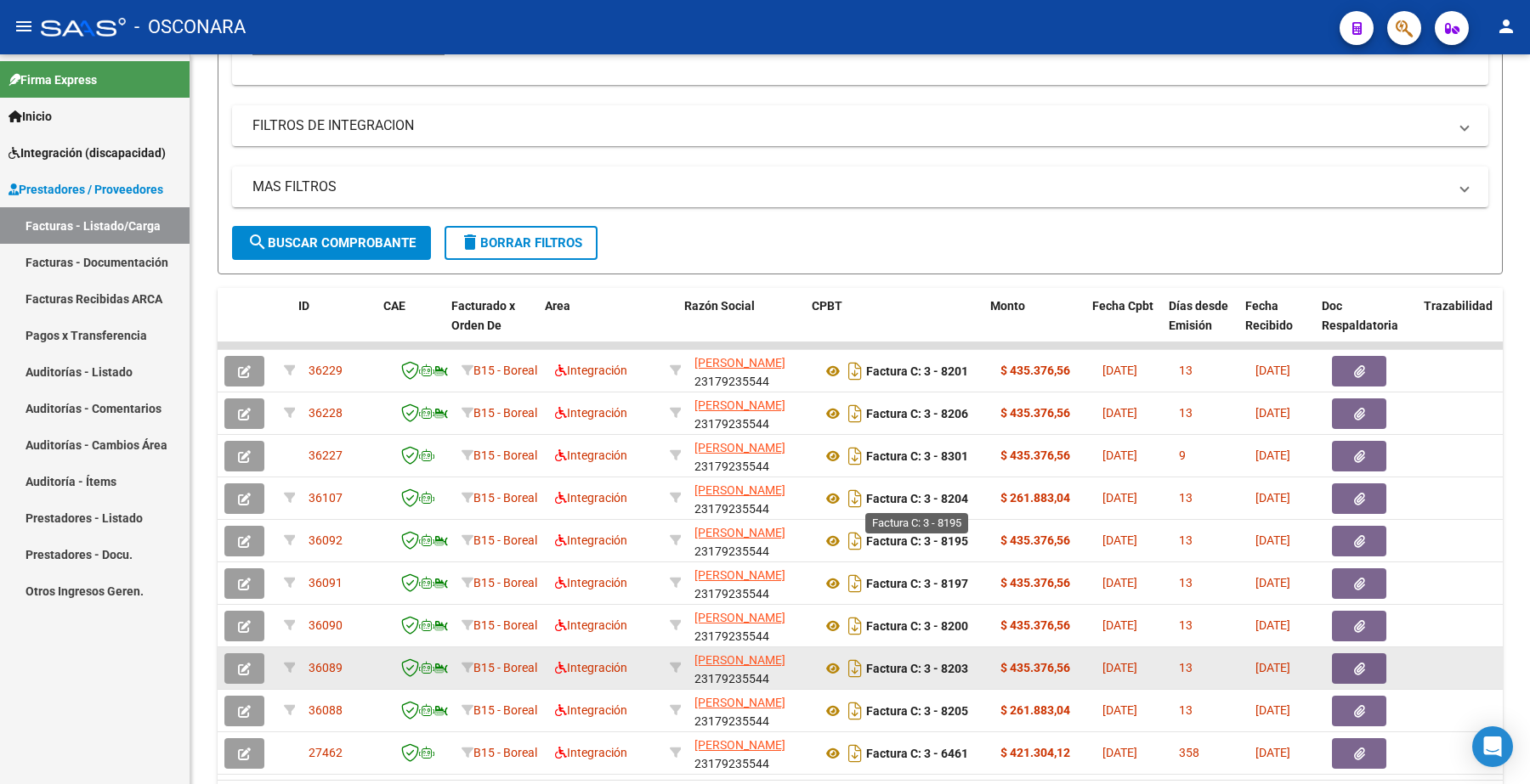
scroll to position [536, 0]
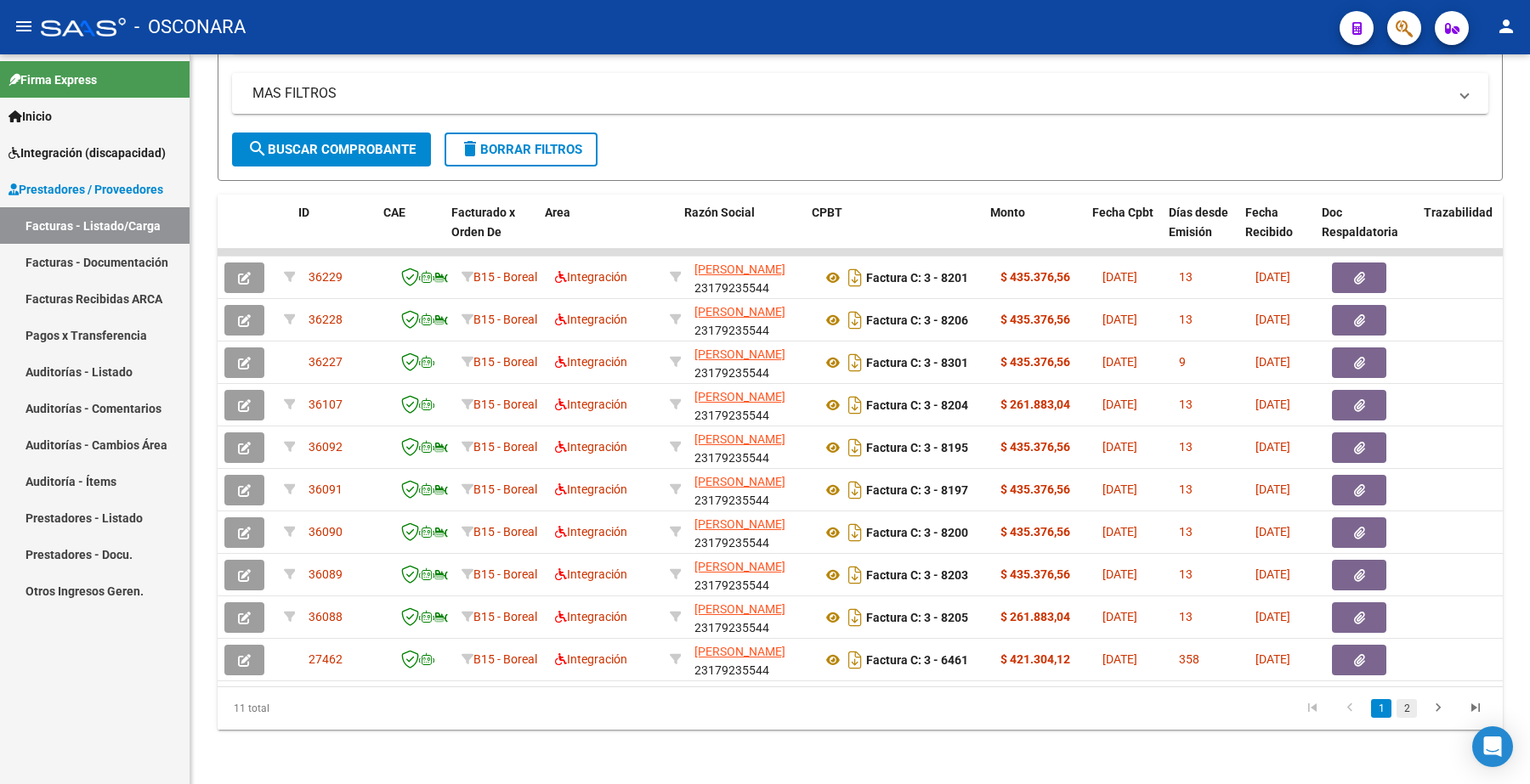
click at [1405, 712] on link "2" at bounding box center [1407, 708] width 20 height 18
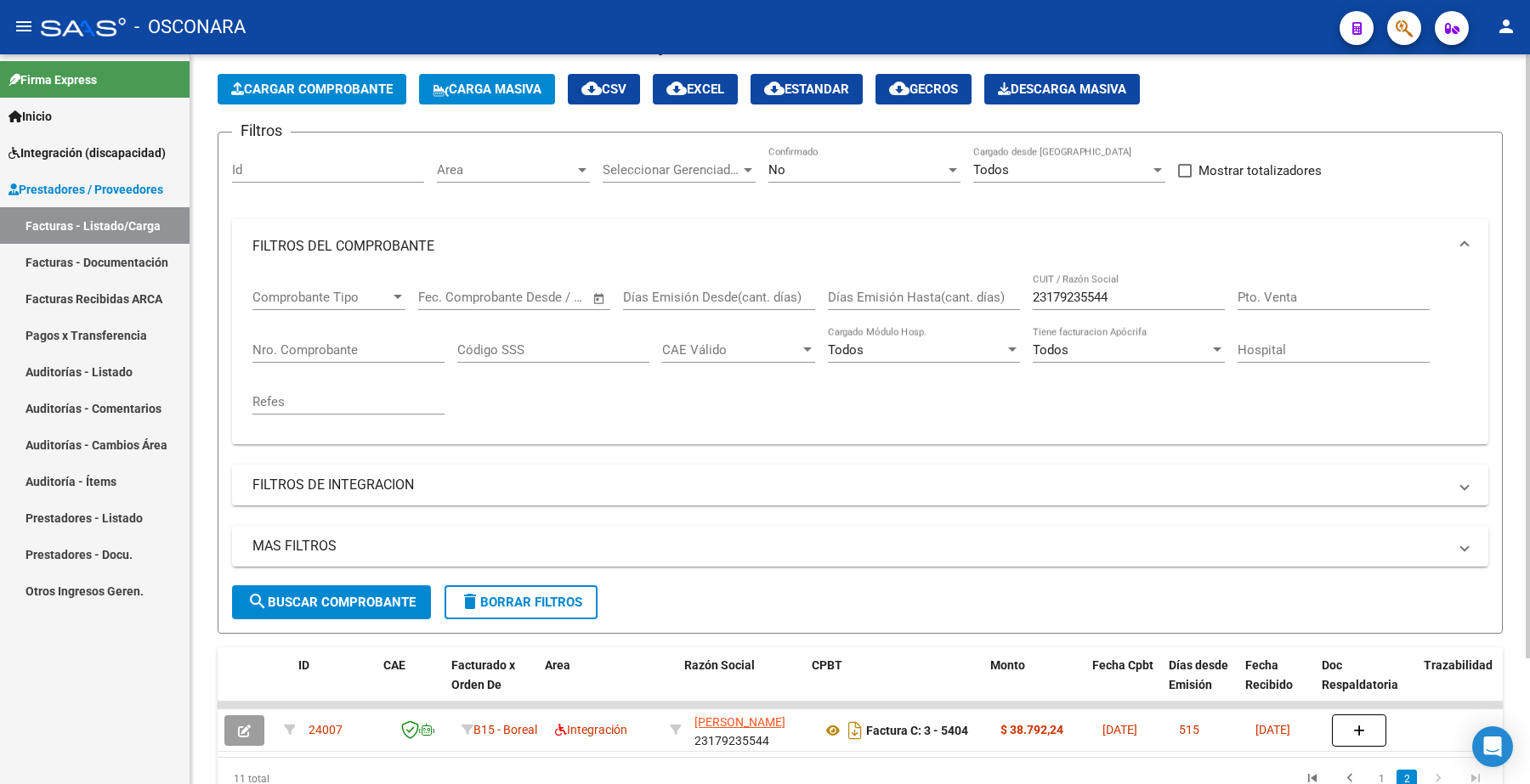
scroll to position [0, 0]
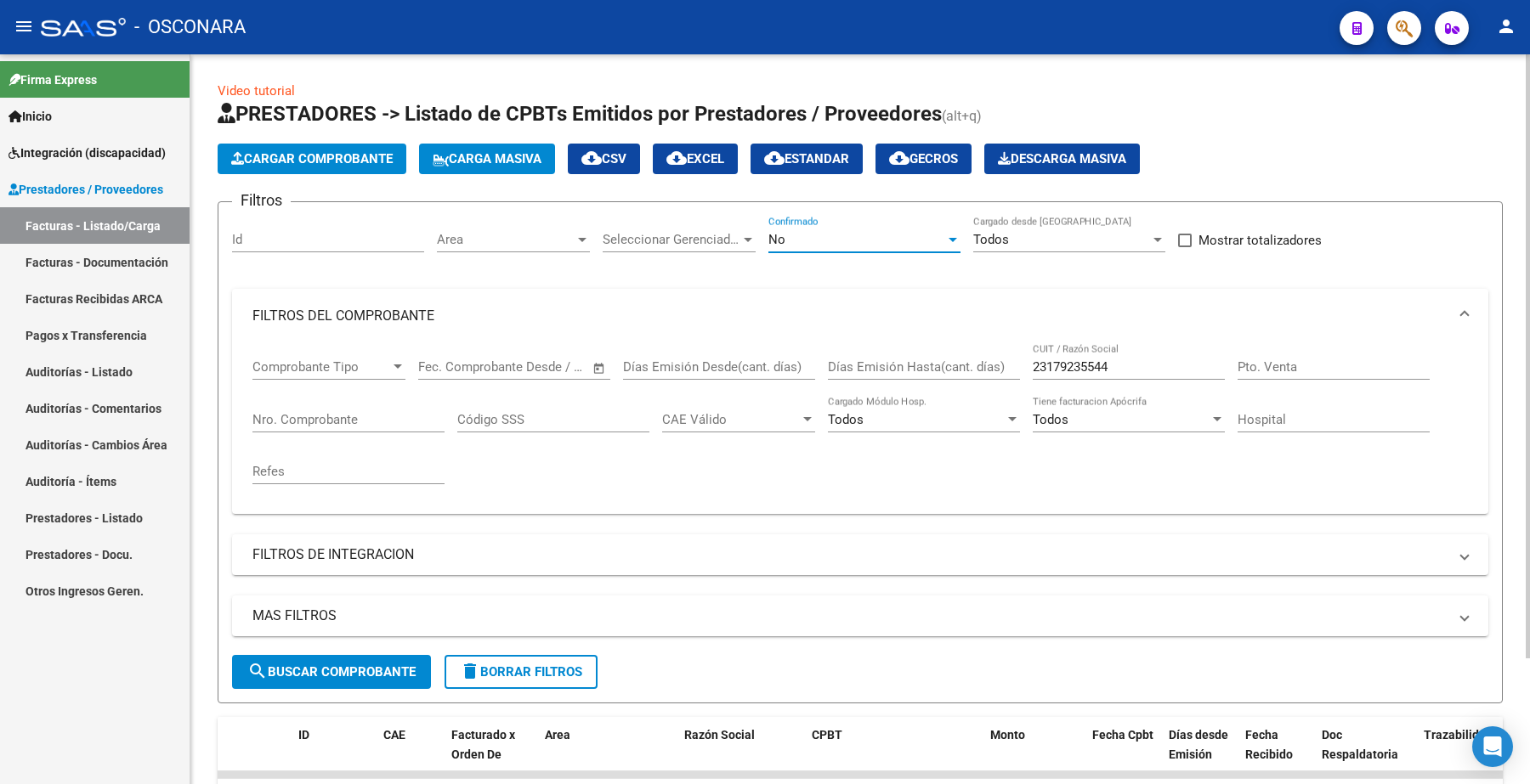
click at [794, 242] on div "No" at bounding box center [856, 239] width 176 height 16
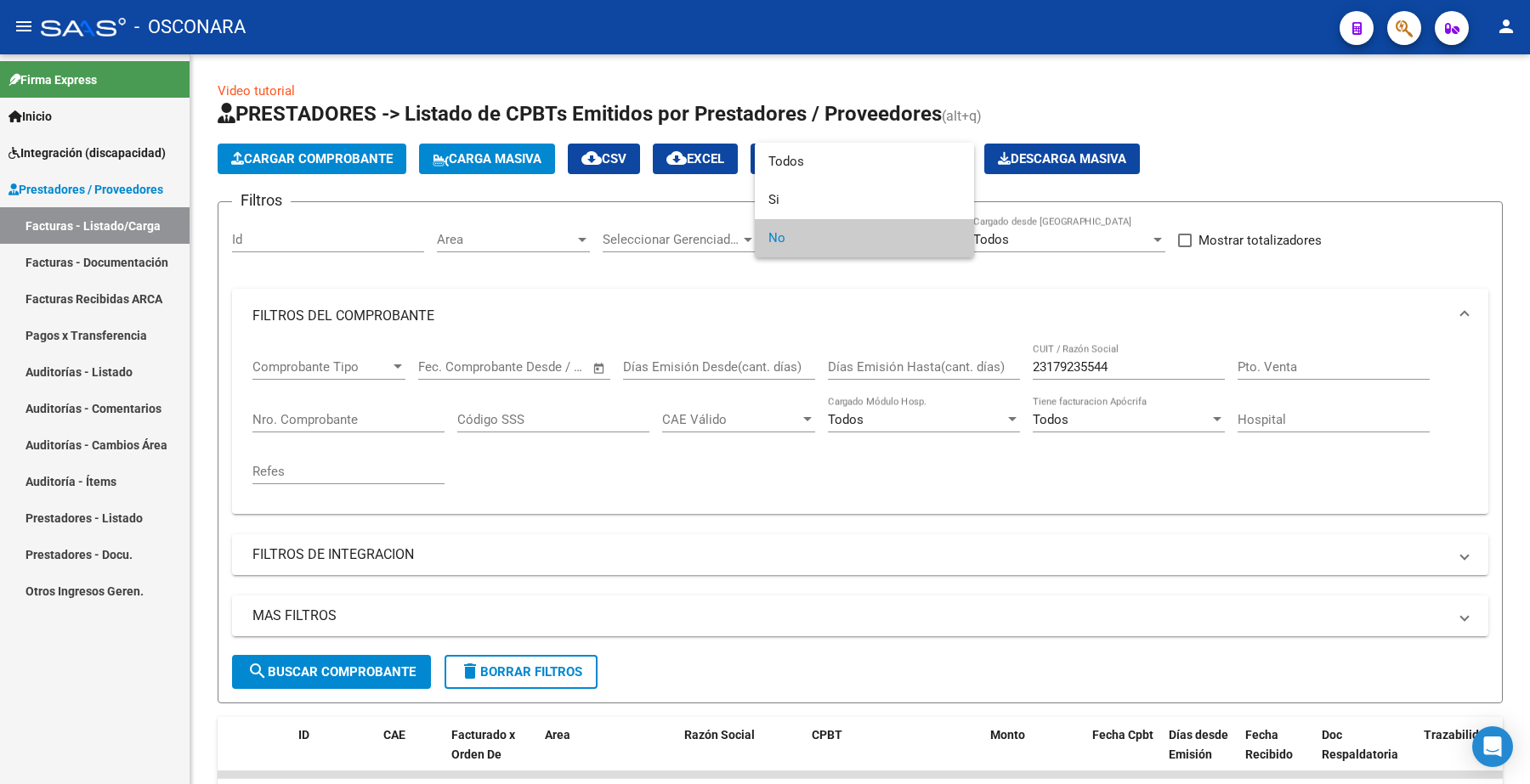
click at [1050, 311] on div at bounding box center [765, 392] width 1530 height 784
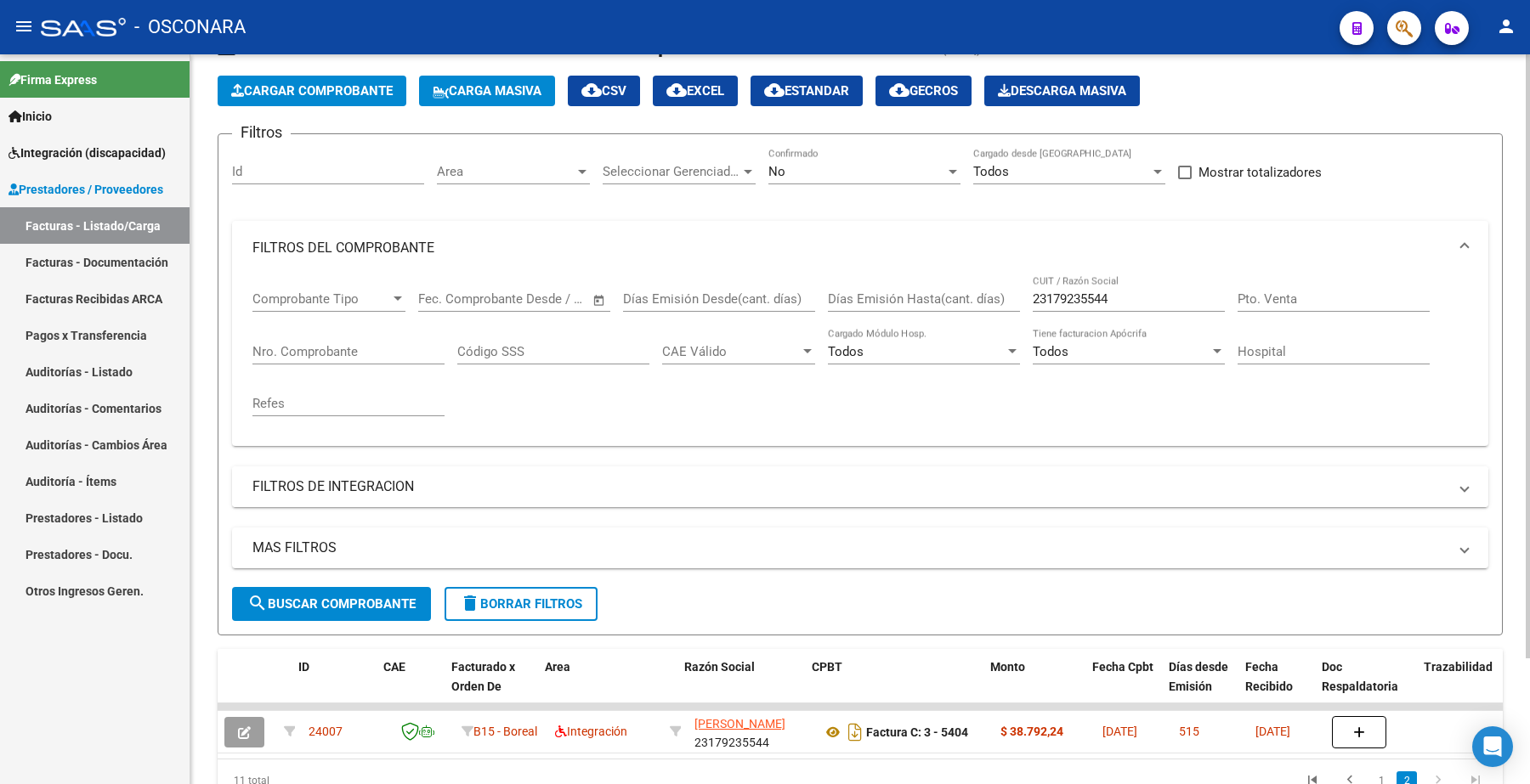
scroll to position [153, 0]
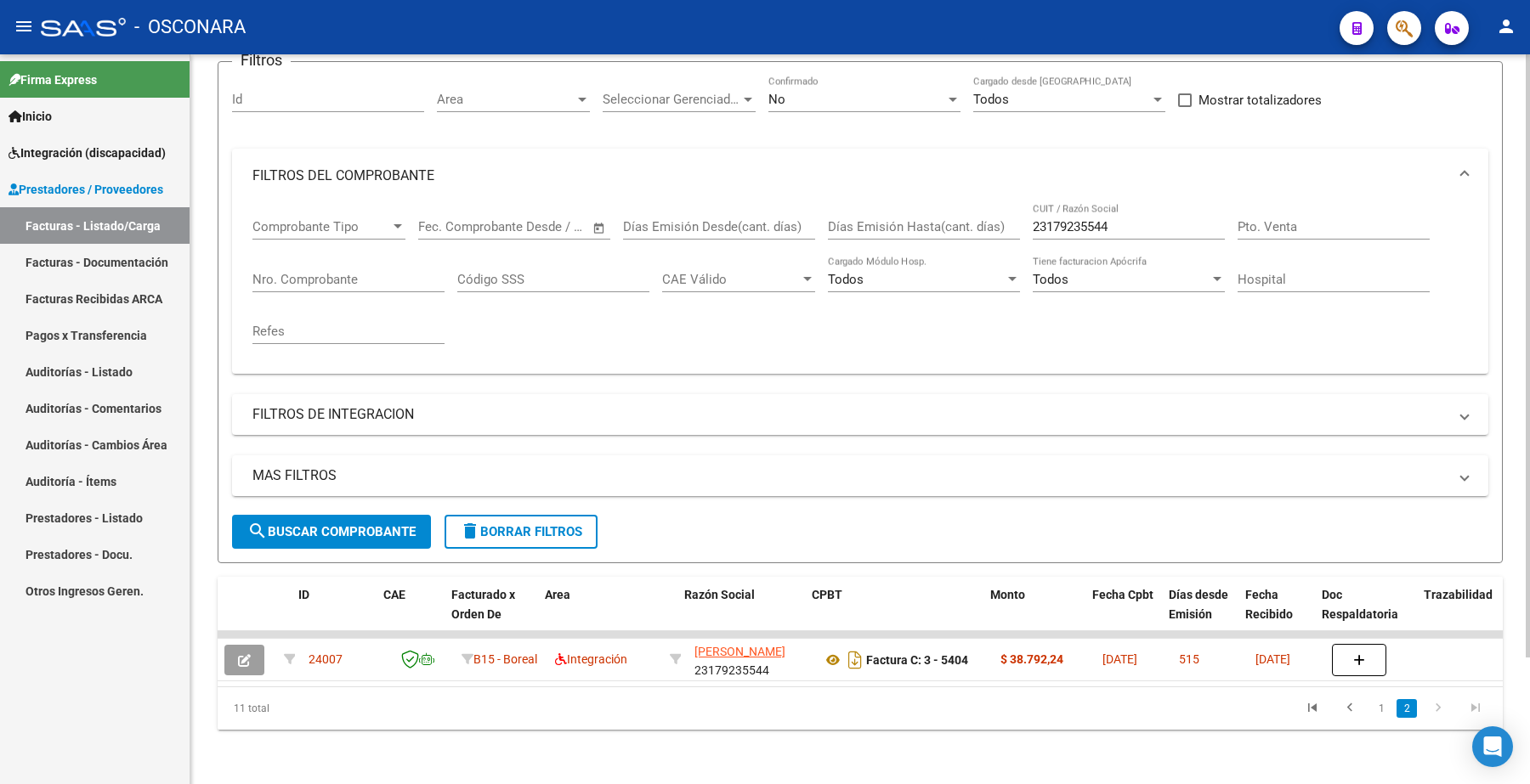
click at [822, 77] on div "No Confirmado" at bounding box center [865, 94] width 192 height 37
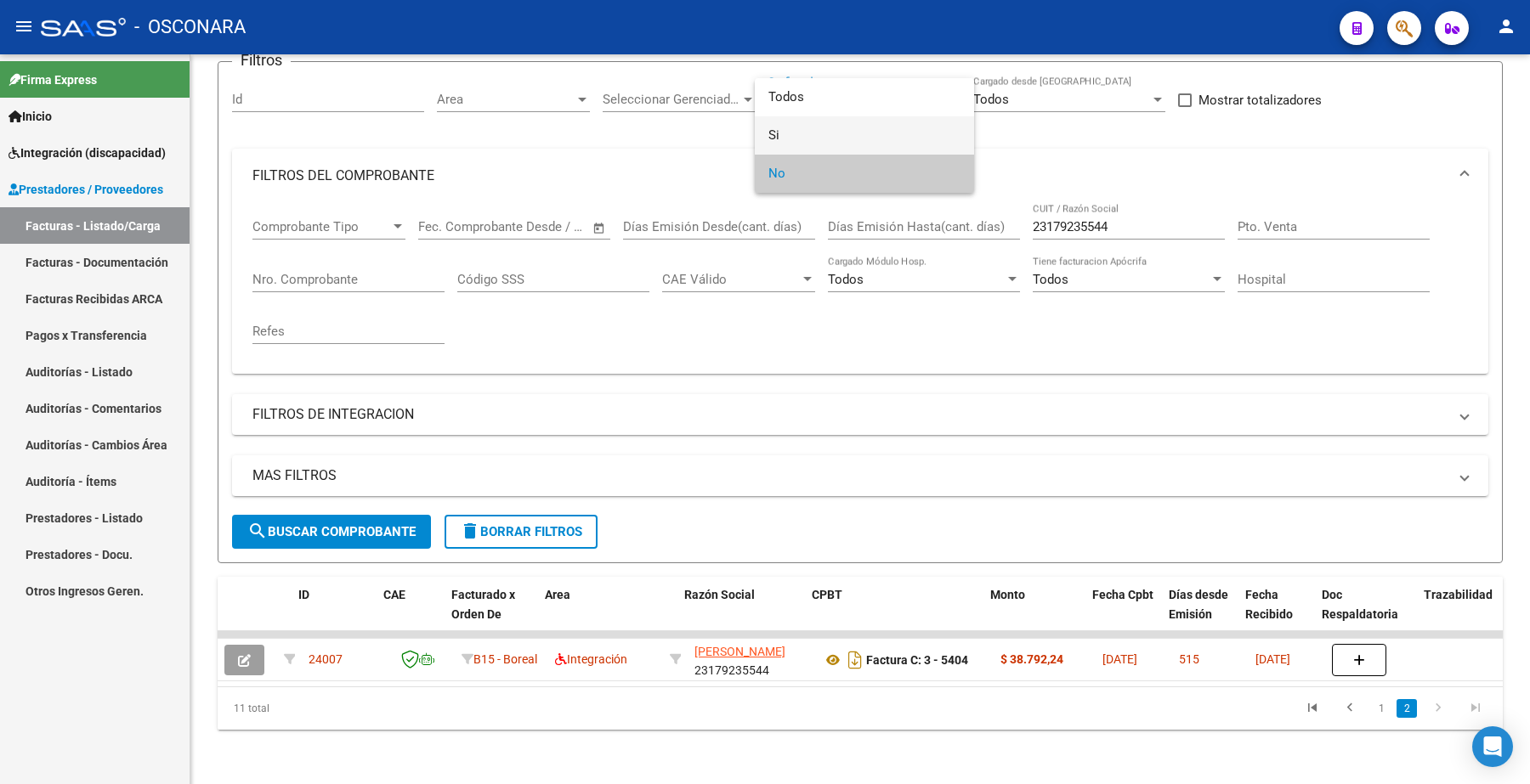
click at [783, 124] on span "Si" at bounding box center [865, 135] width 192 height 38
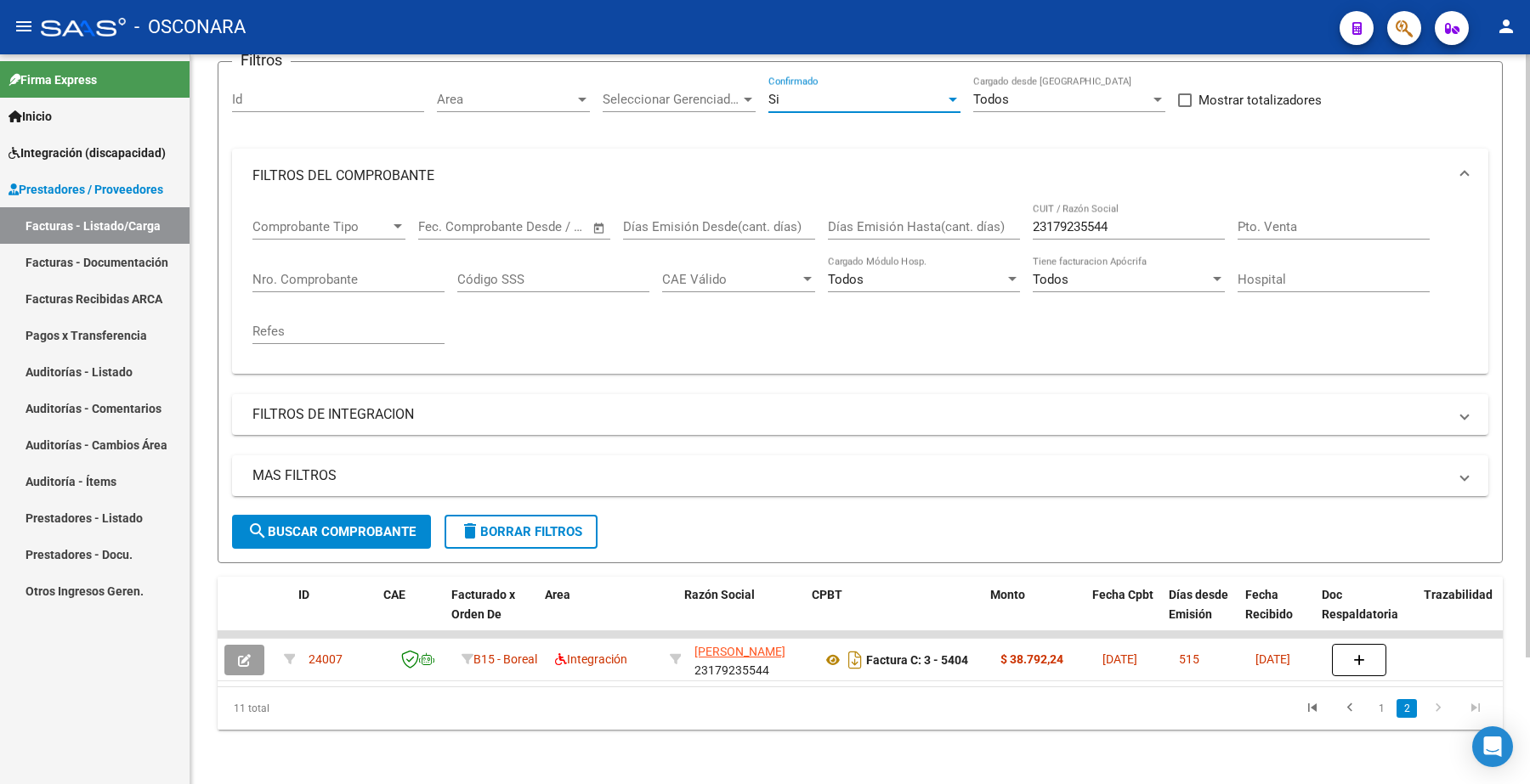
click at [370, 525] on span "search Buscar Comprobante" at bounding box center [332, 532] width 168 height 16
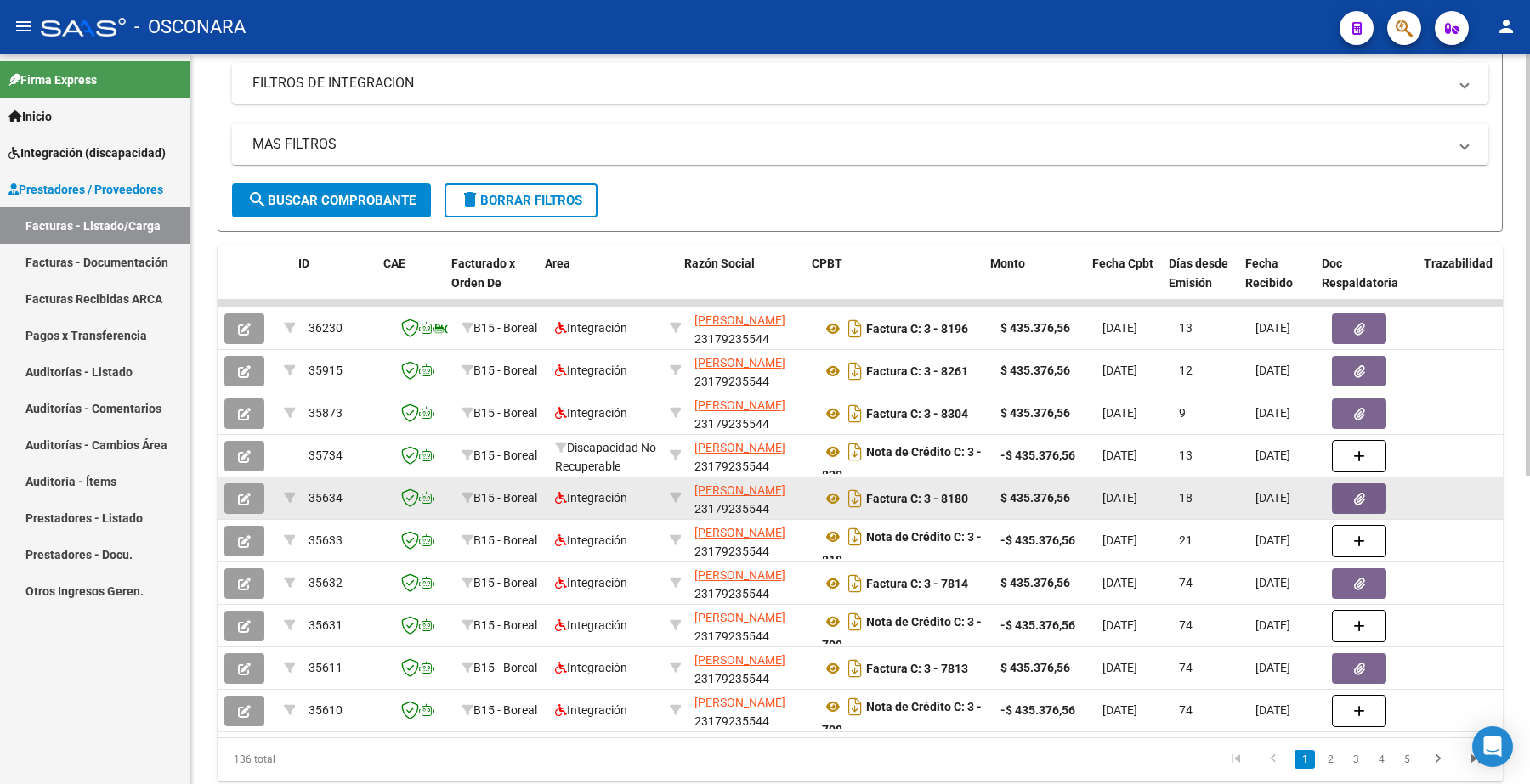
scroll to position [536, 0]
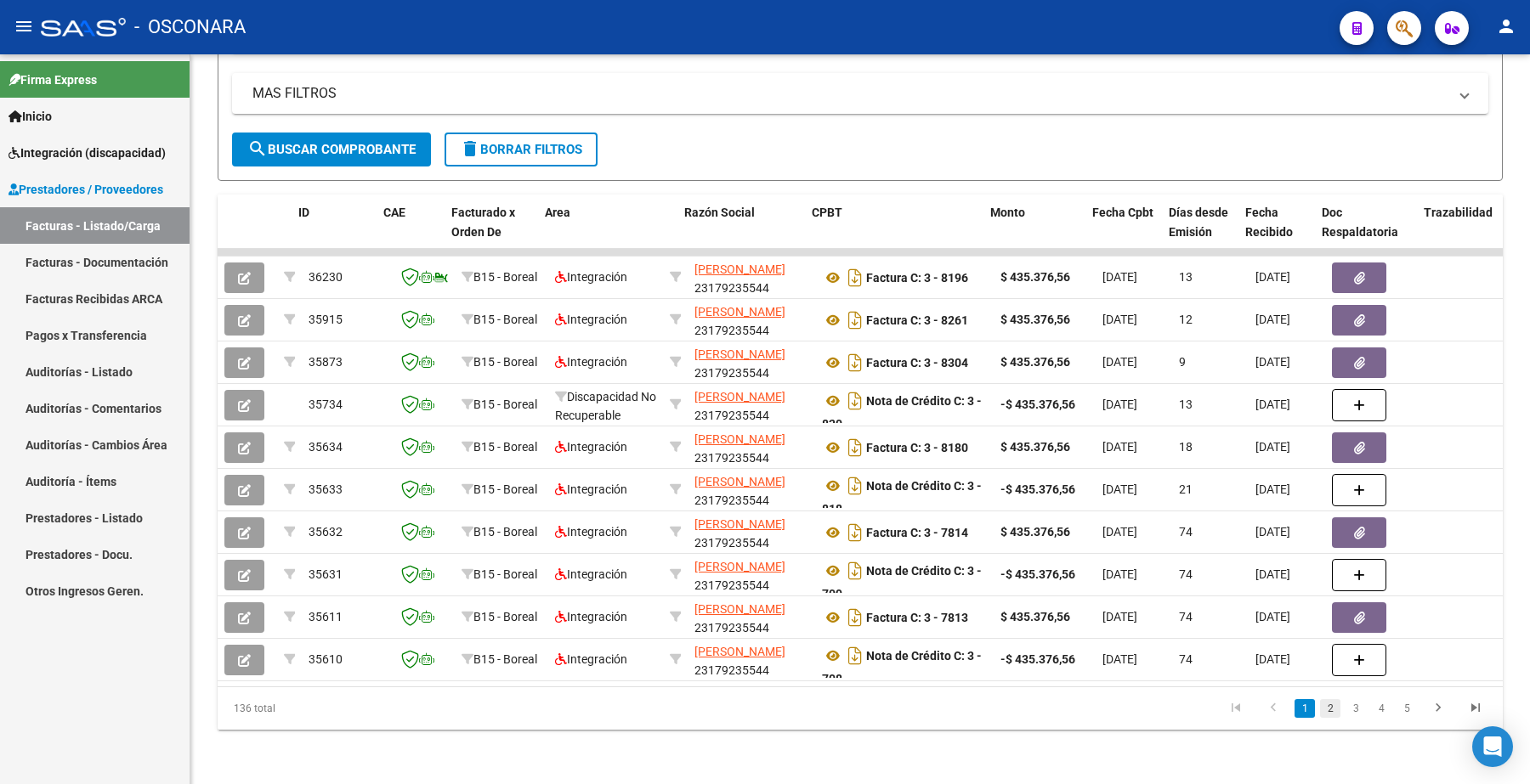
click at [1331, 712] on link "2" at bounding box center [1330, 708] width 20 height 18
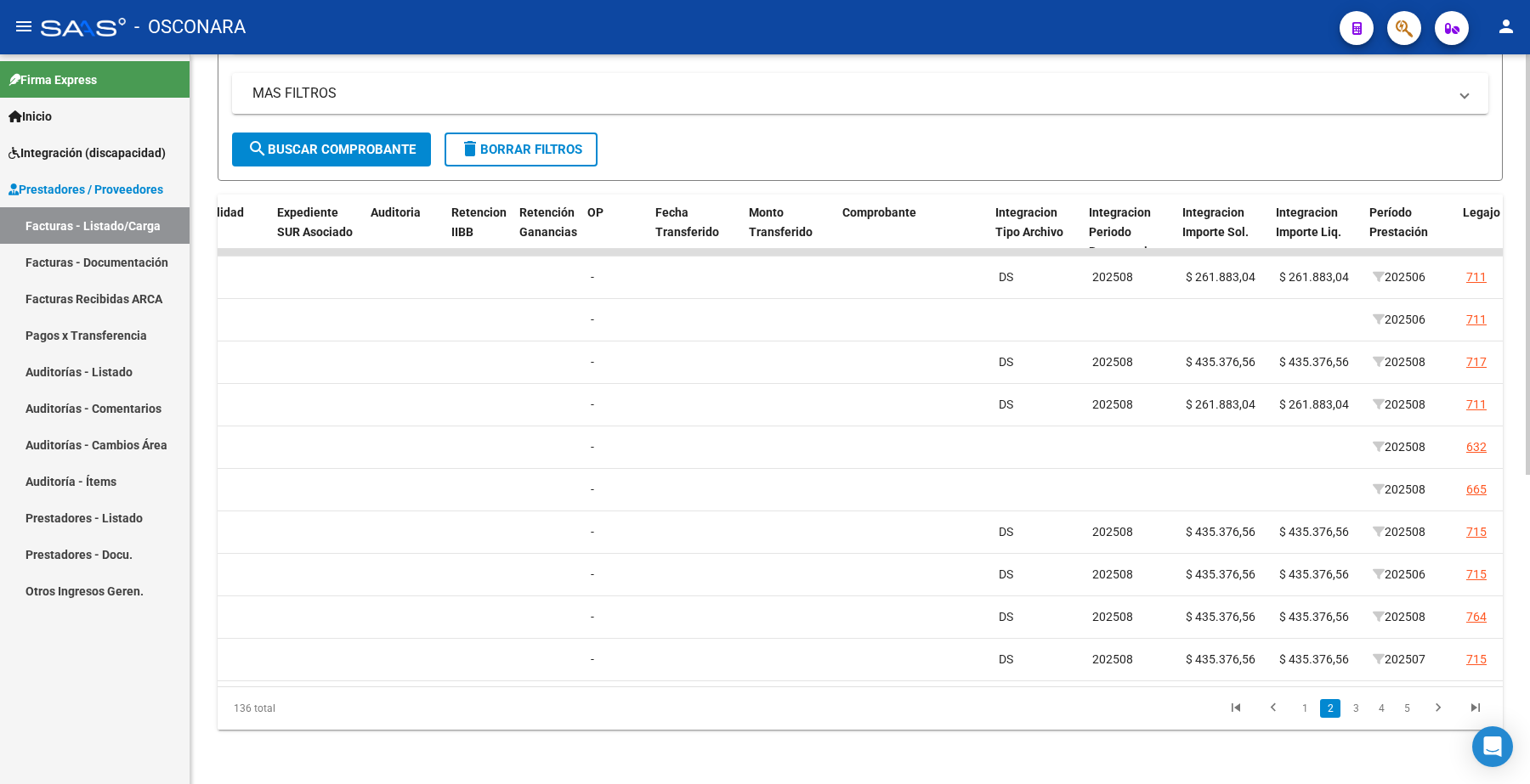
scroll to position [0, 1259]
click at [1358, 707] on link "3" at bounding box center [1356, 708] width 20 height 18
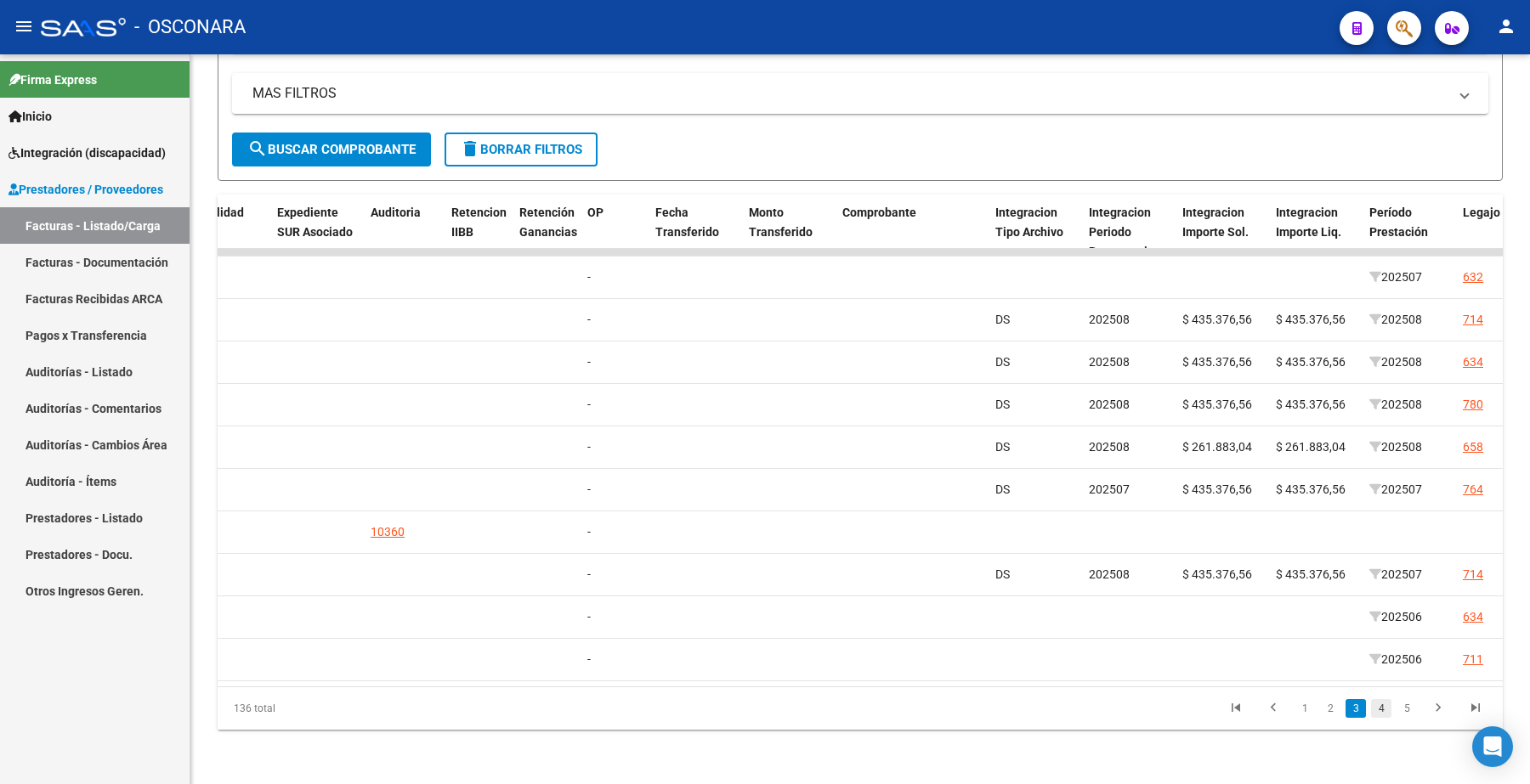
click at [1390, 710] on link "4" at bounding box center [1381, 708] width 20 height 18
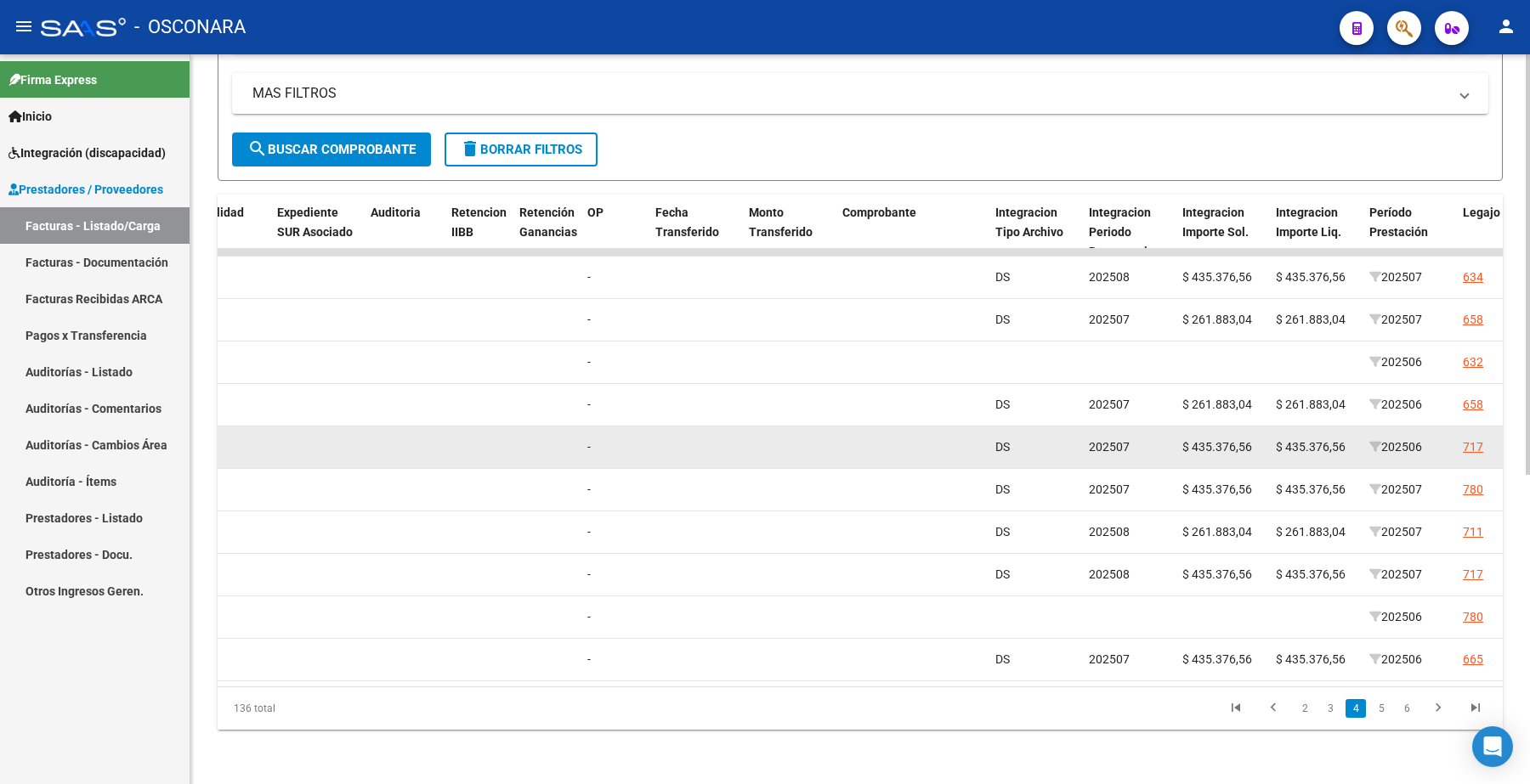
click at [919, 438] on div at bounding box center [912, 447] width 140 height 19
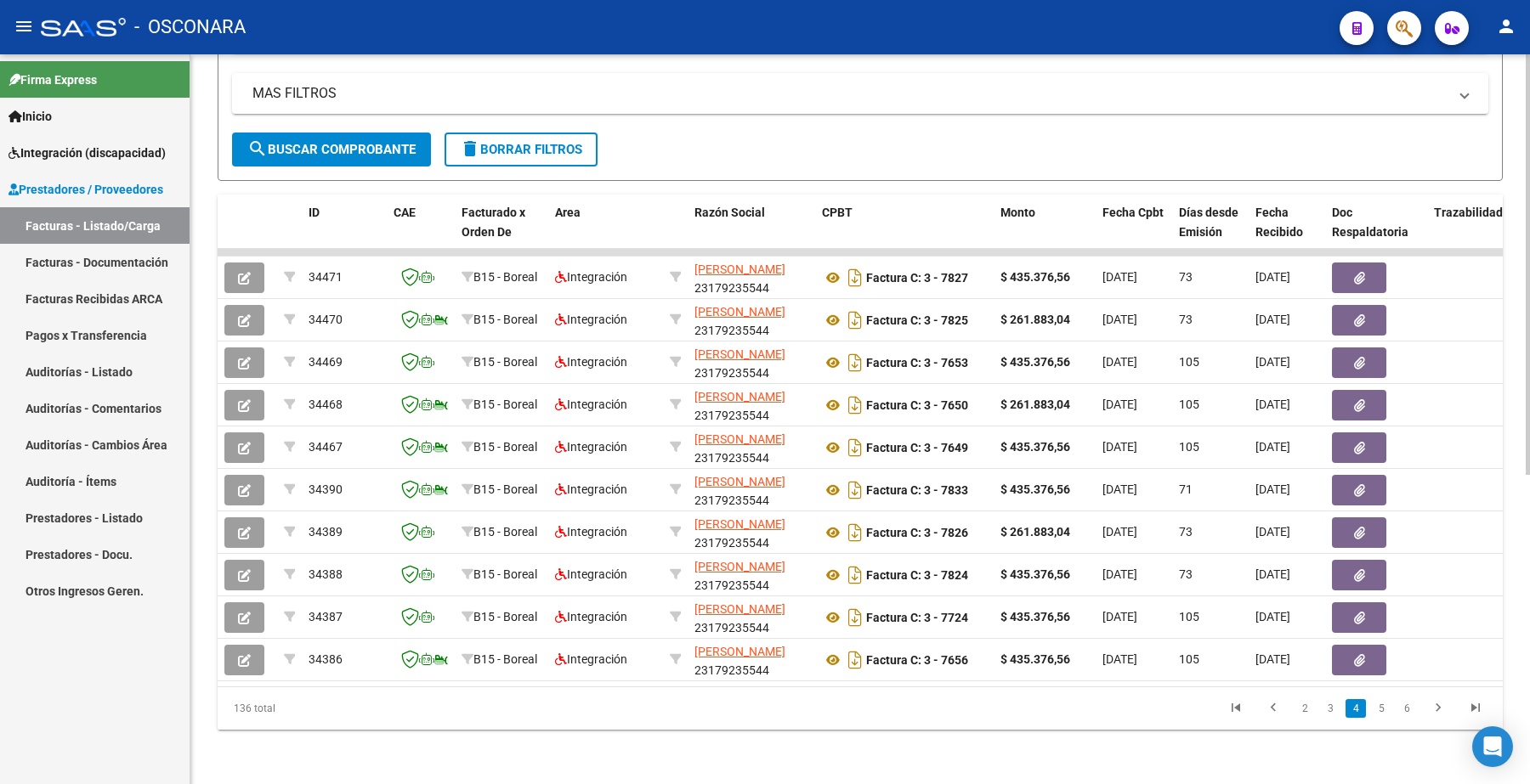
scroll to position [0, 0]
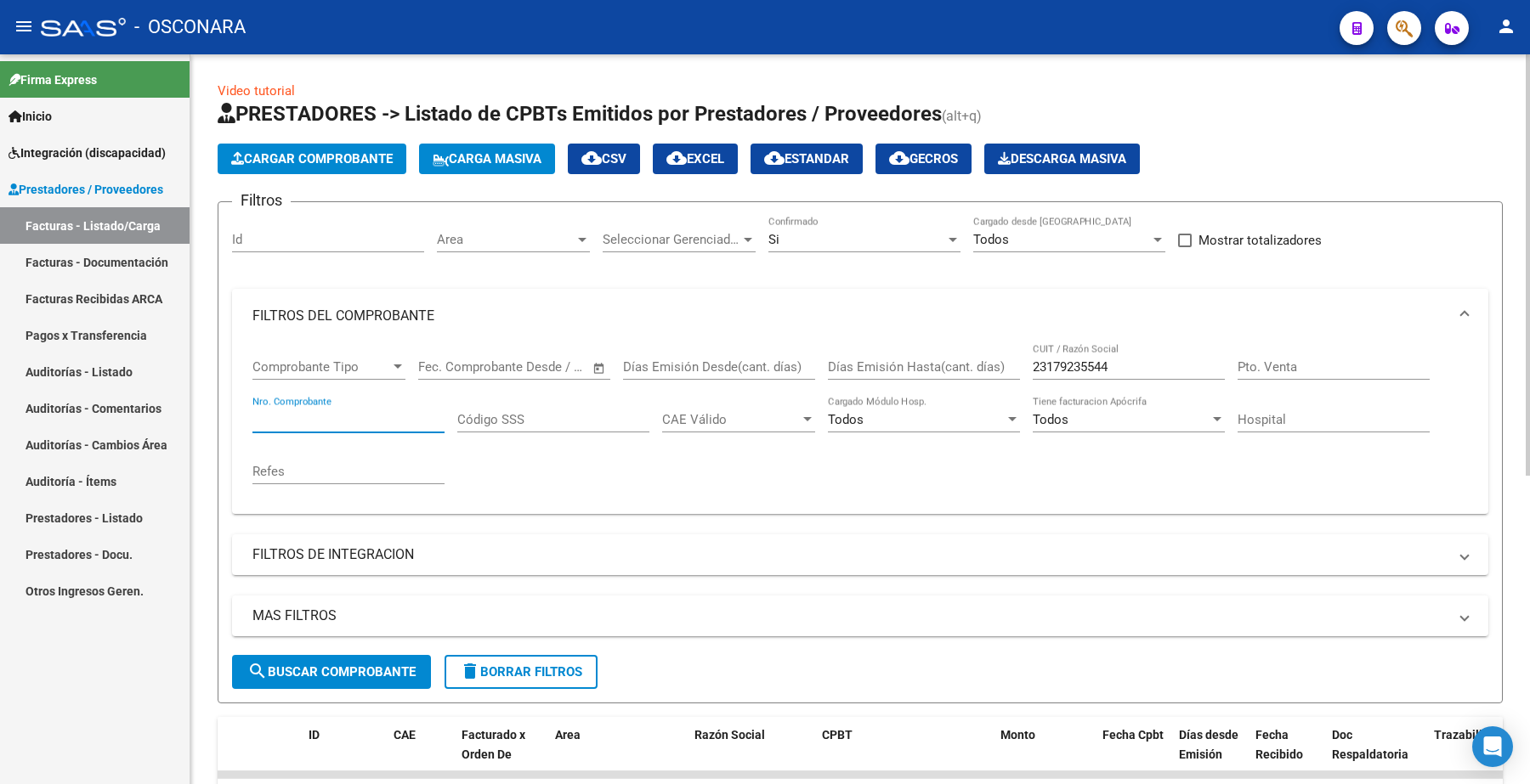
click at [307, 412] on input "Nro. Comprobante" at bounding box center [348, 419] width 192 height 16
type input "721"
click at [350, 665] on span "search Buscar Comprobante" at bounding box center [332, 672] width 168 height 16
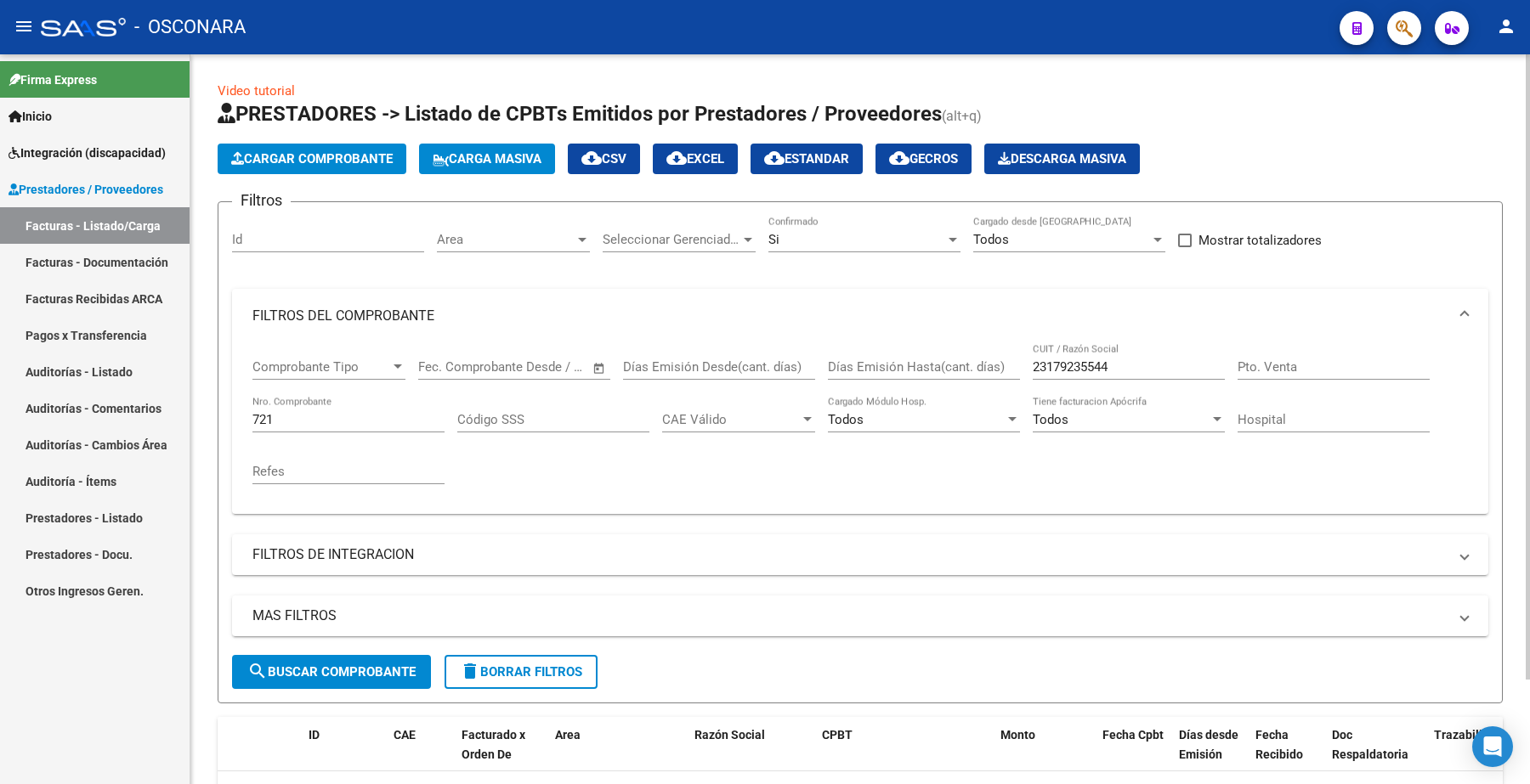
click at [853, 235] on div "Si" at bounding box center [856, 239] width 176 height 16
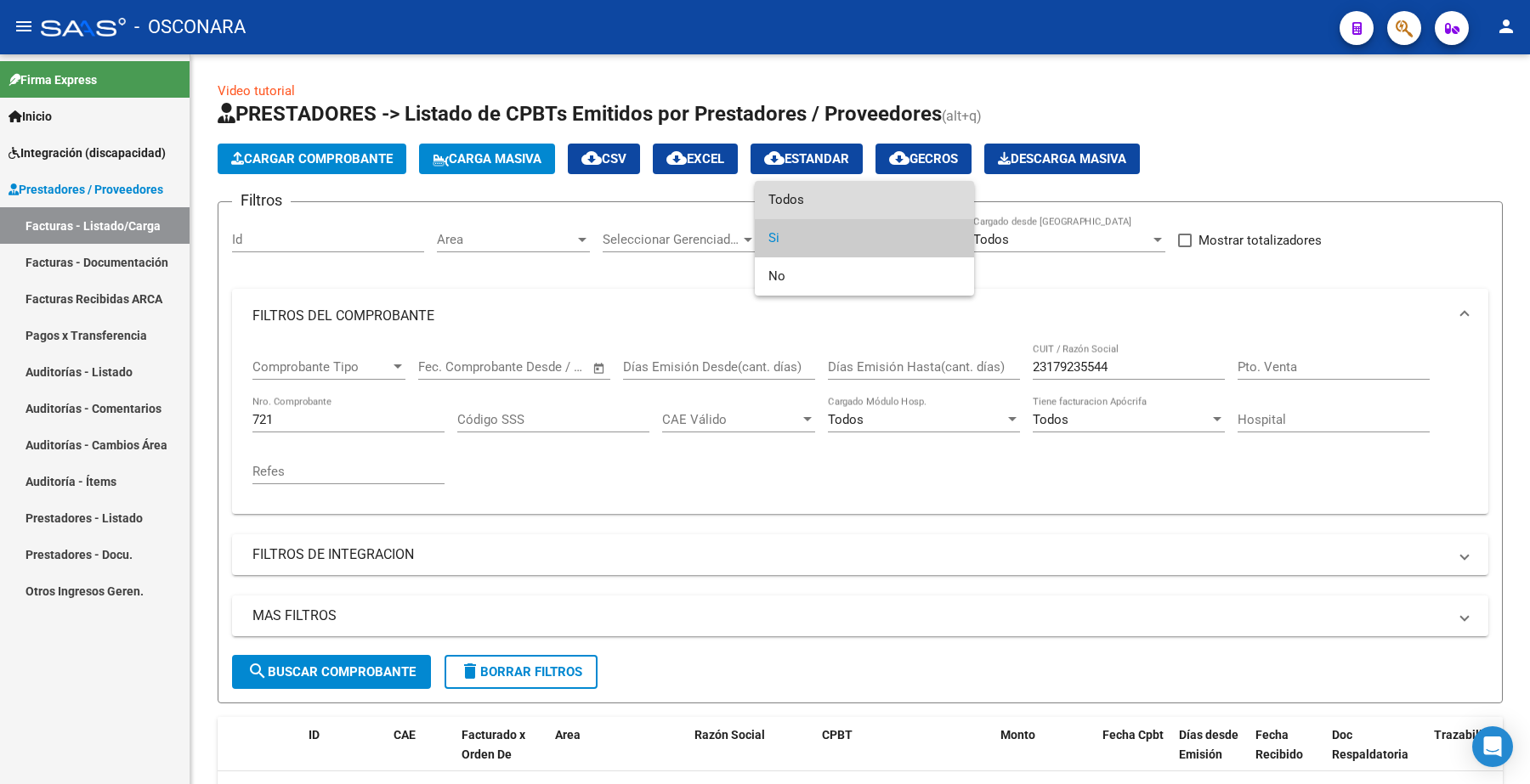
click at [813, 194] on span "Todos" at bounding box center [865, 199] width 192 height 38
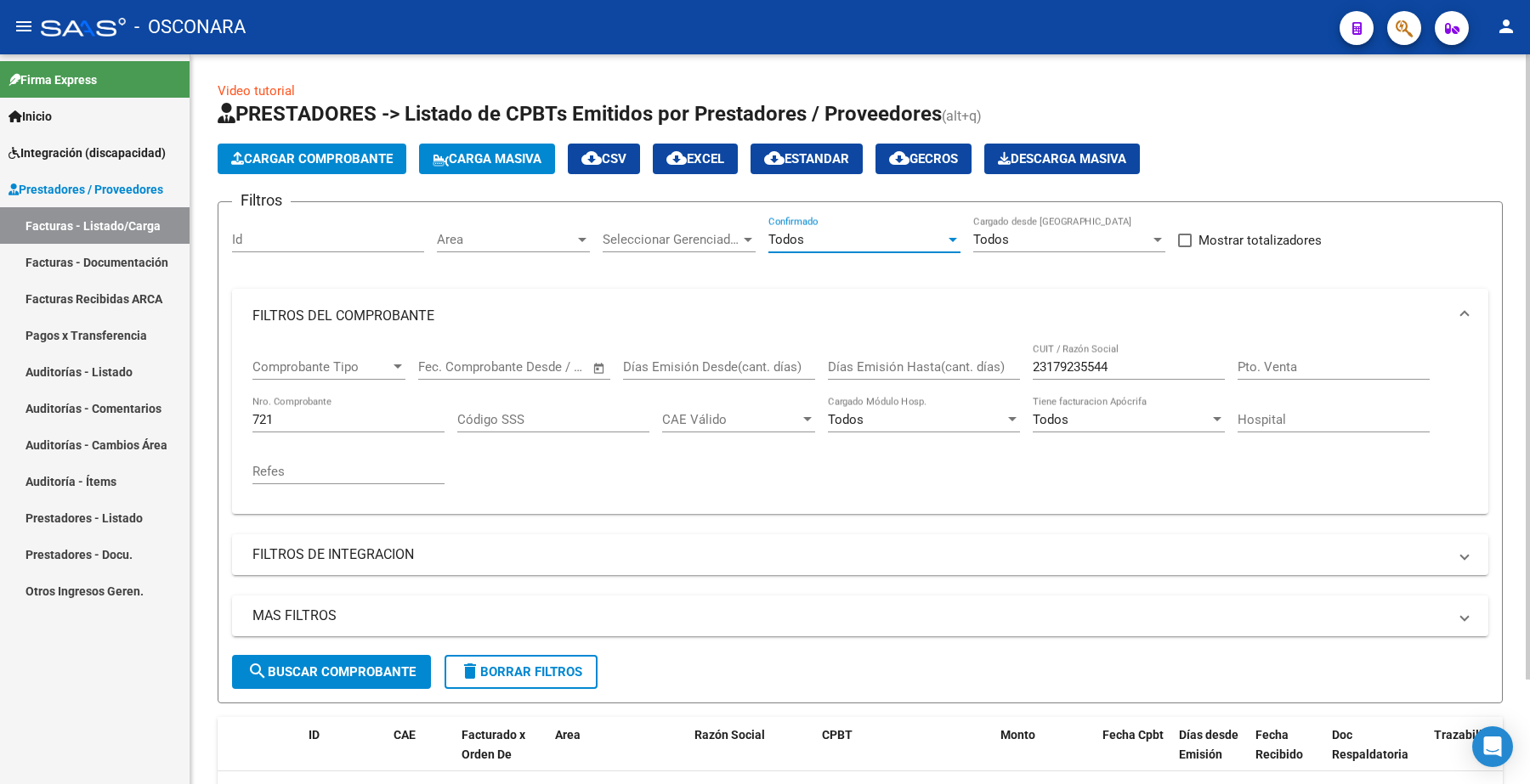
scroll to position [123, 0]
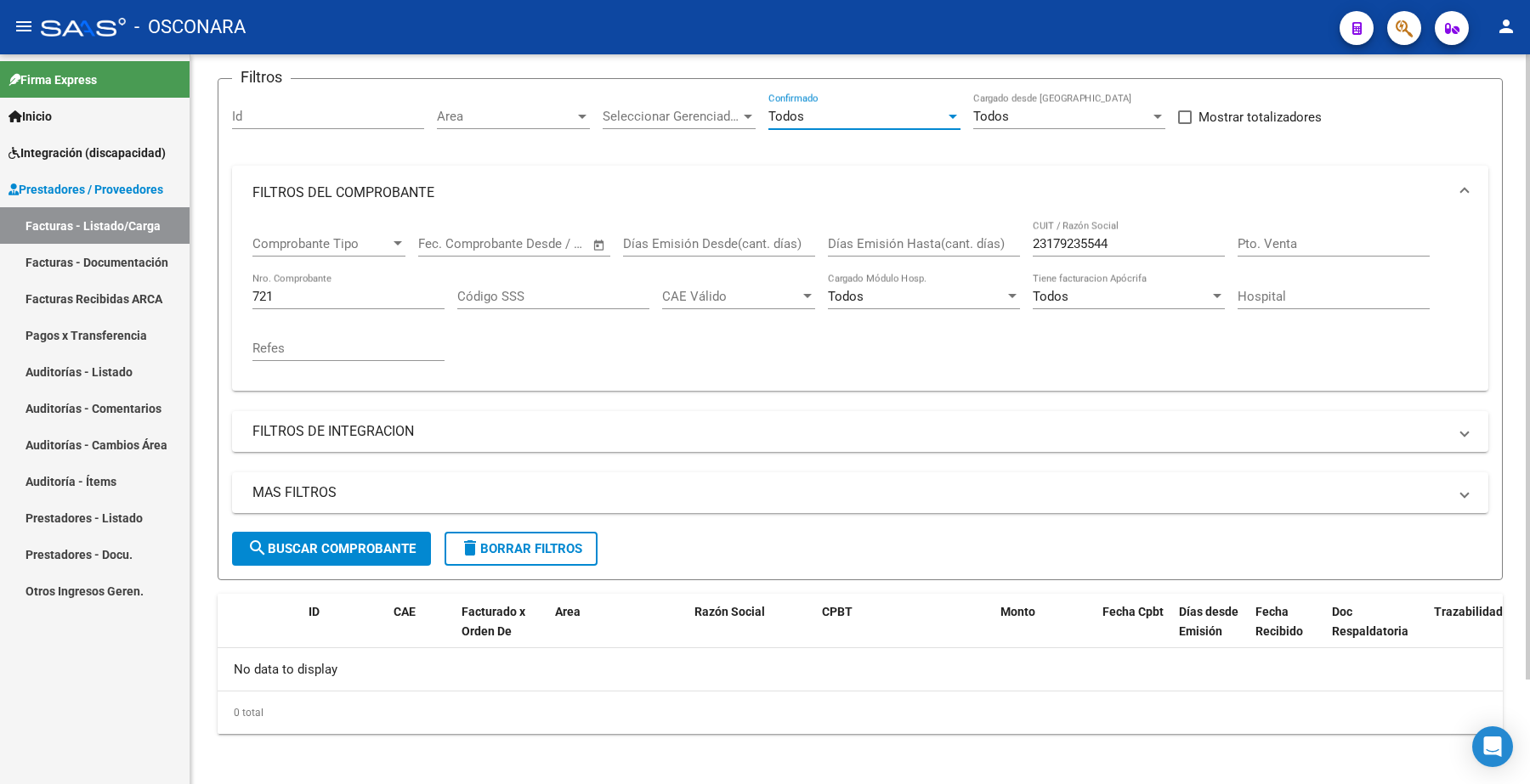
click at [346, 546] on span "search Buscar Comprobante" at bounding box center [332, 549] width 168 height 16
drag, startPoint x: 1126, startPoint y: 243, endPoint x: 949, endPoint y: 247, distance: 177.0
click at [957, 247] on div "Comprobante Tipo Comprobante Tipo Fecha inicio – Fecha fin Fec. Comprobante Des…" at bounding box center [860, 298] width 1216 height 157
paste input "7390797198"
type input "27390797198"
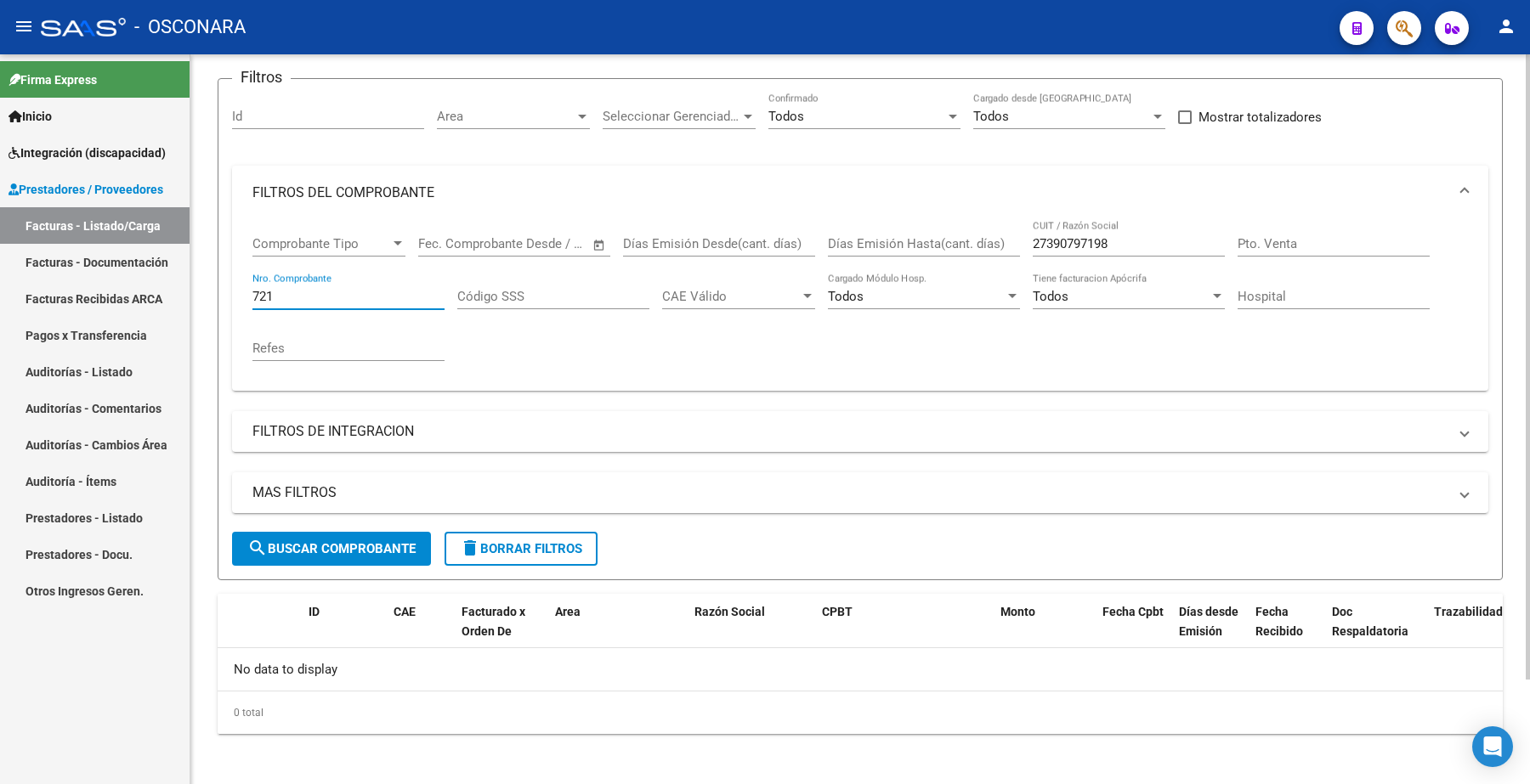
drag, startPoint x: 290, startPoint y: 302, endPoint x: 230, endPoint y: 300, distance: 60.0
click at [232, 303] on div "Comprobante Tipo Comprobante Tipo Fecha inicio – Fecha fin Fec. Comprobante Des…" at bounding box center [860, 305] width 1257 height 171
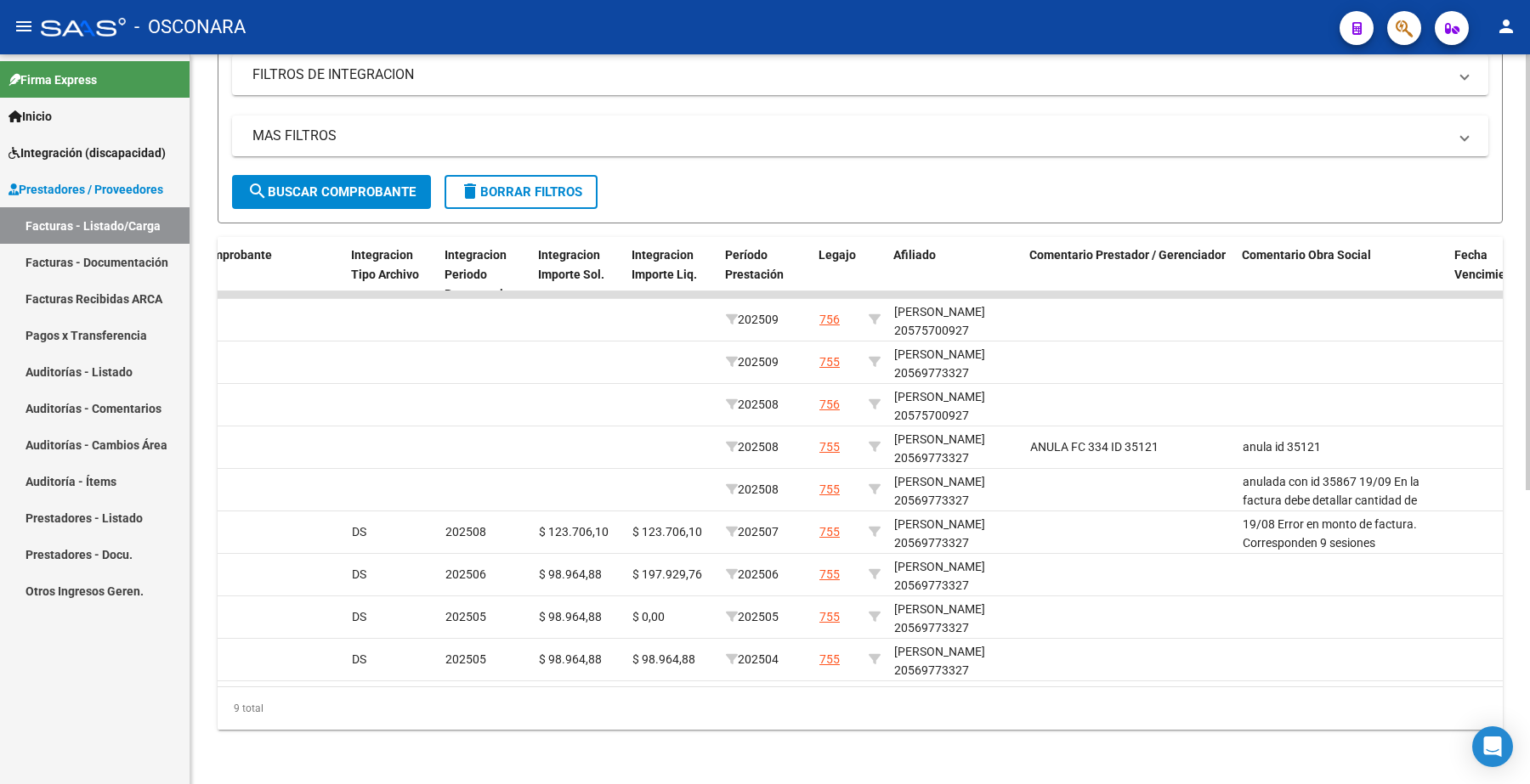
scroll to position [0, 1927]
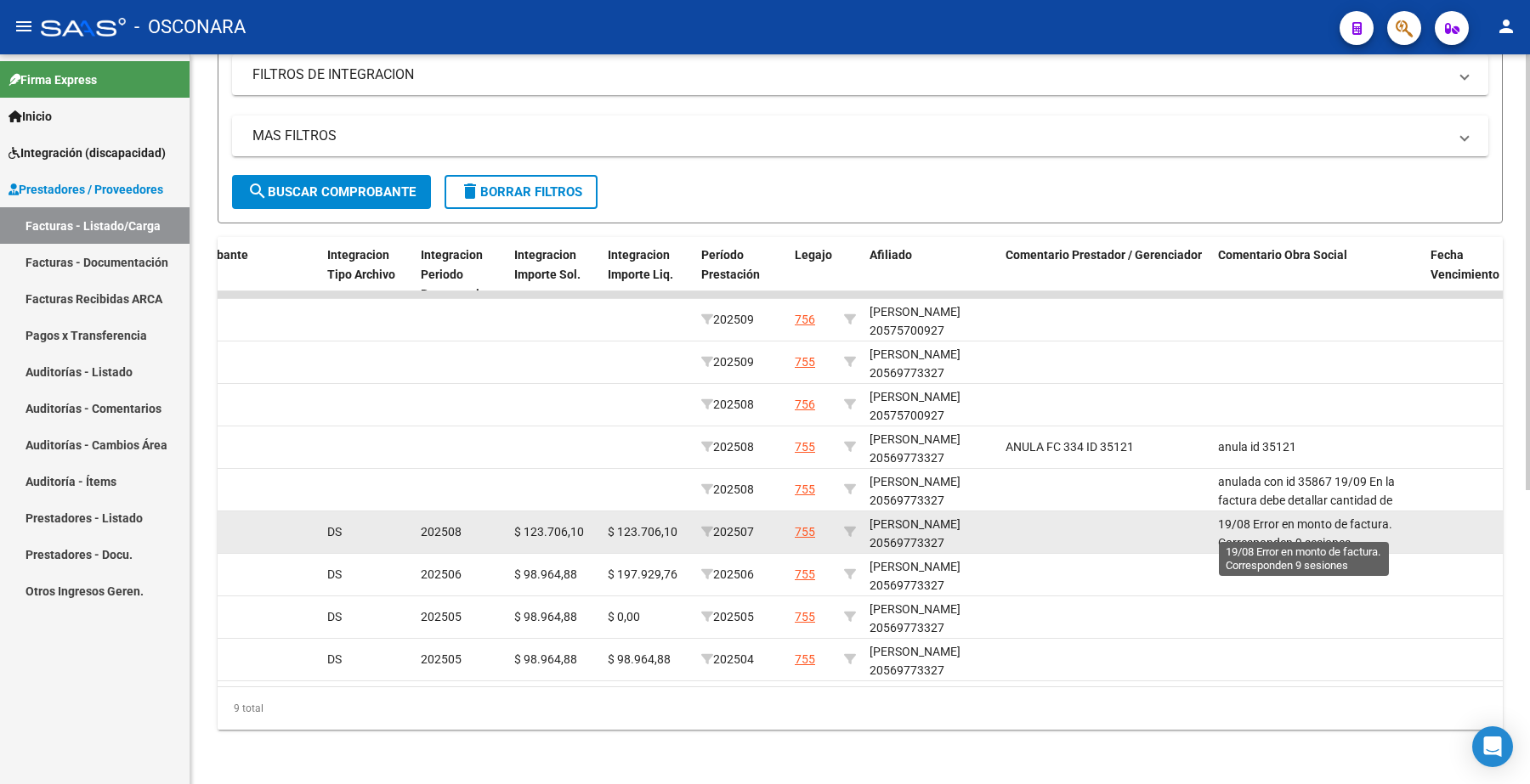
click at [1314, 517] on span "19/08 Error en monto de factura. Corresponden 9 sesiones" at bounding box center [1305, 534] width 175 height 33
click at [539, 525] on span "$ 123.706,10" at bounding box center [549, 532] width 69 height 14
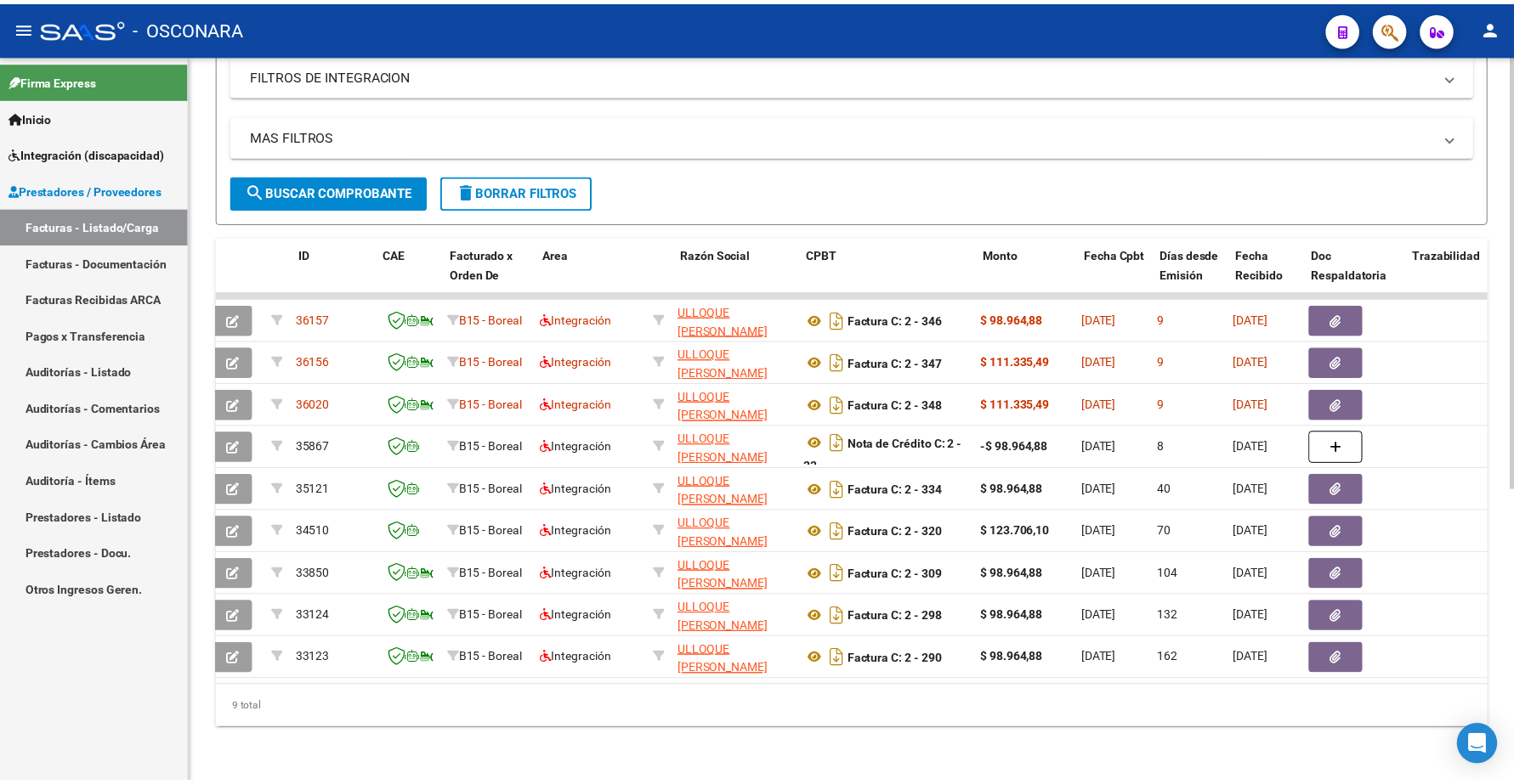
scroll to position [0, 0]
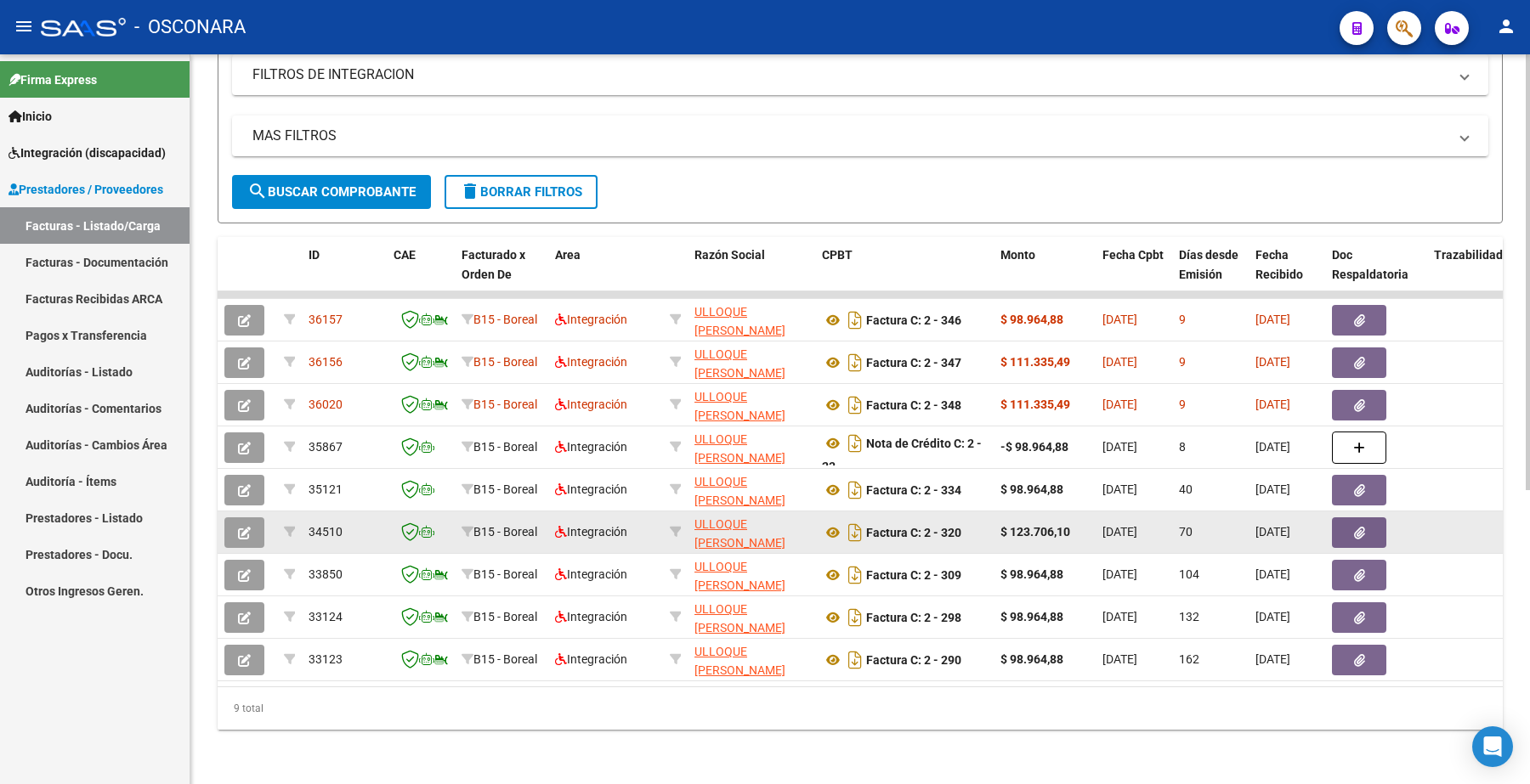
click at [248, 527] on icon "button" at bounding box center [245, 534] width 13 height 13
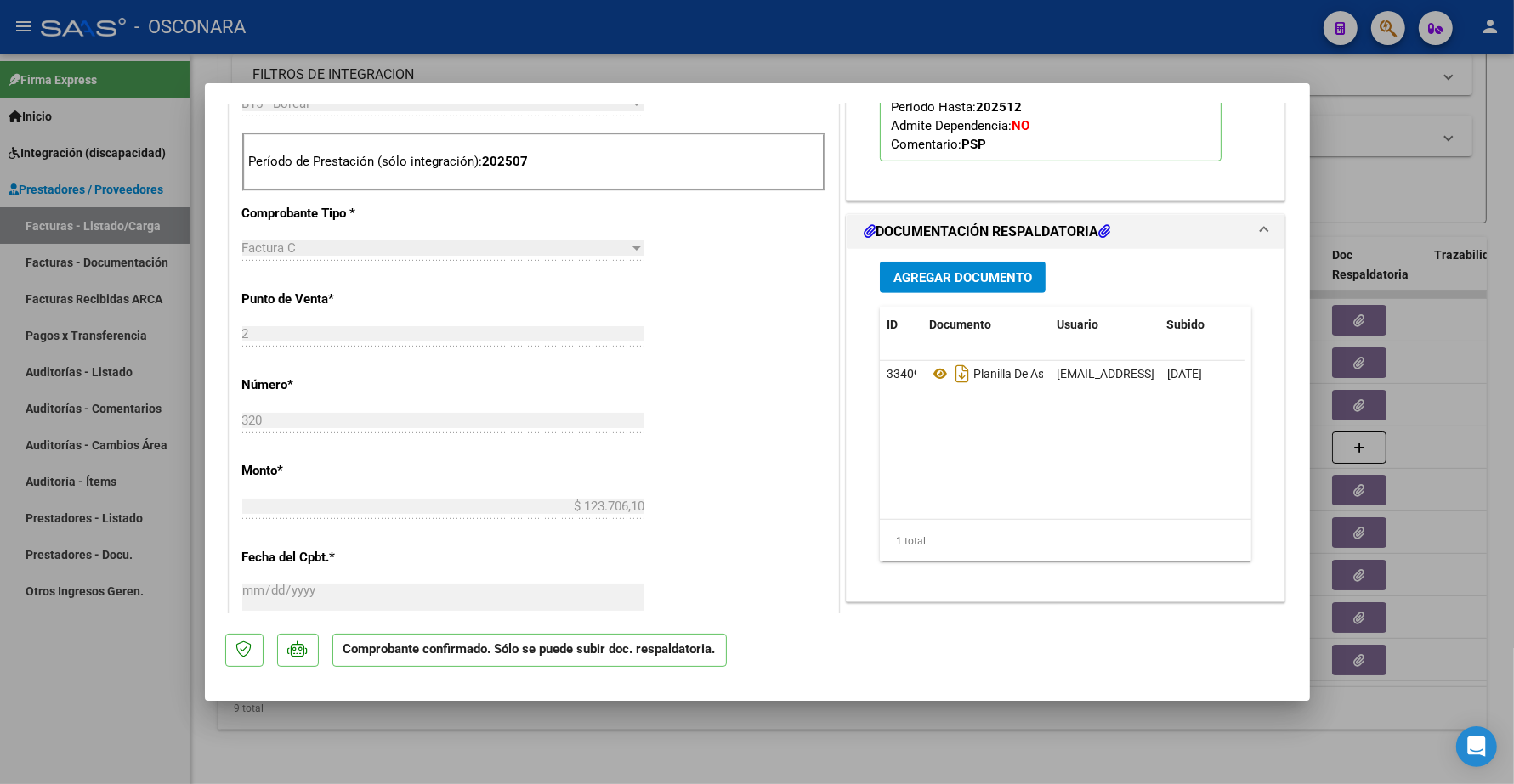
scroll to position [743, 0]
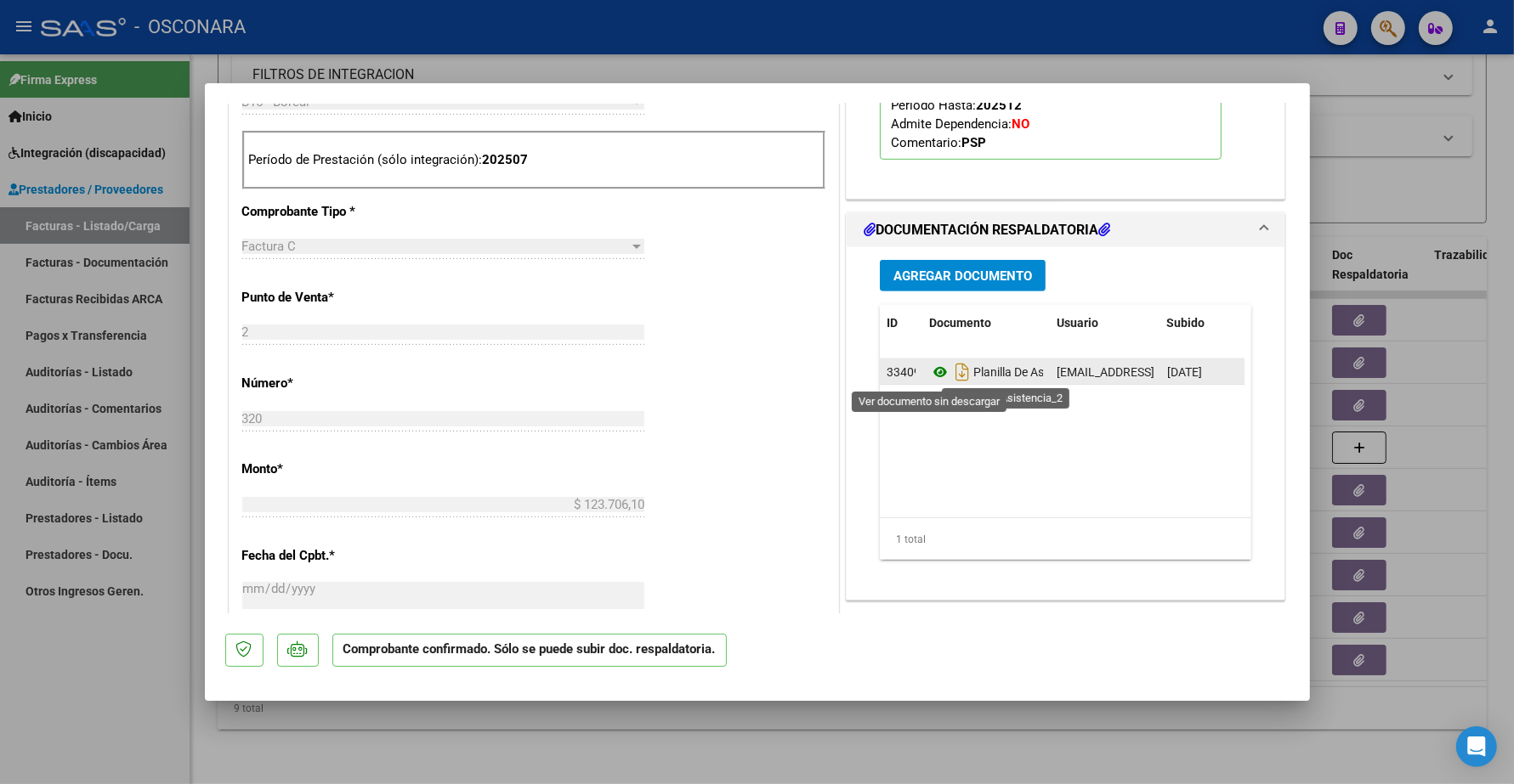
click at [929, 372] on icon at bounding box center [940, 372] width 22 height 20
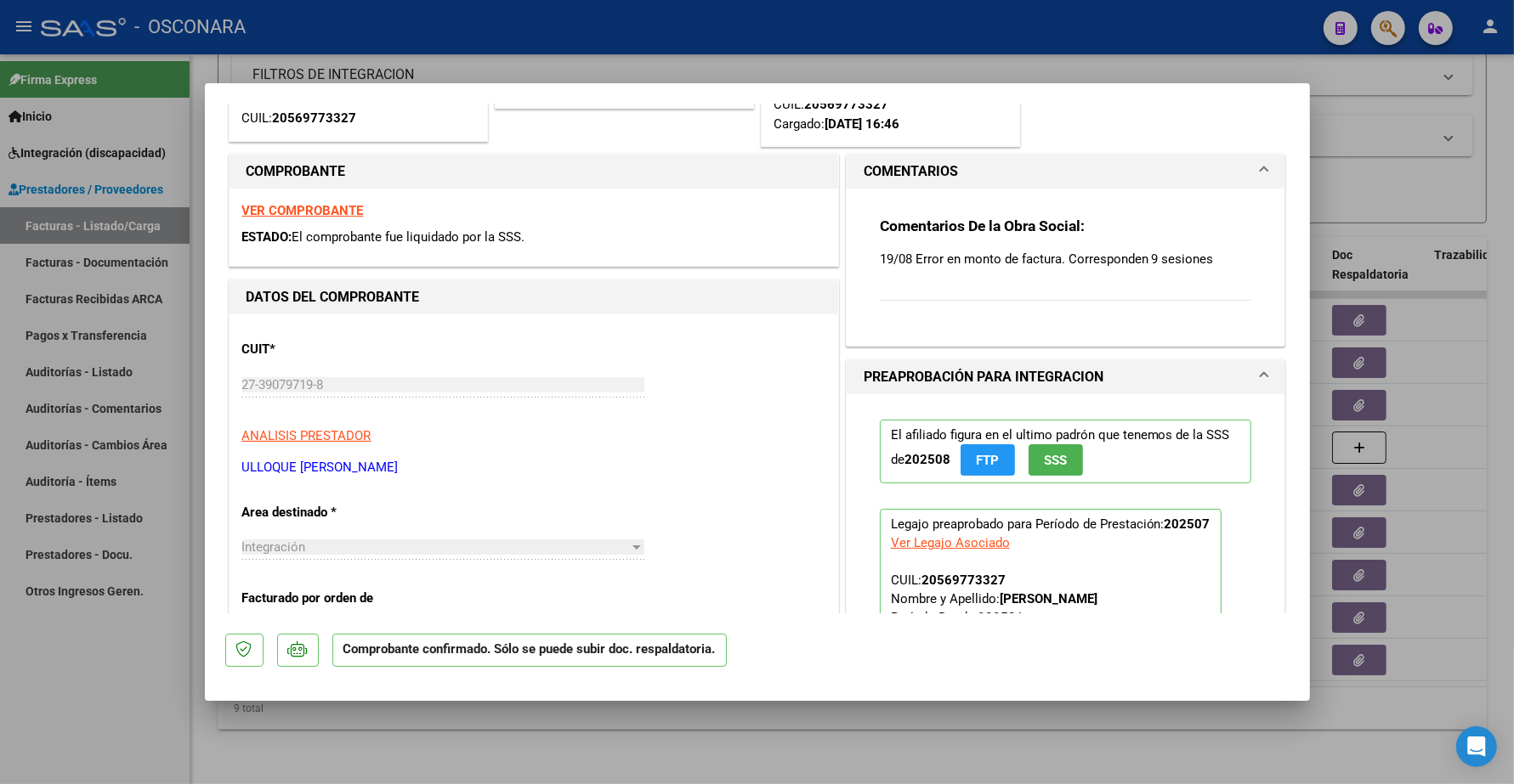
scroll to position [0, 0]
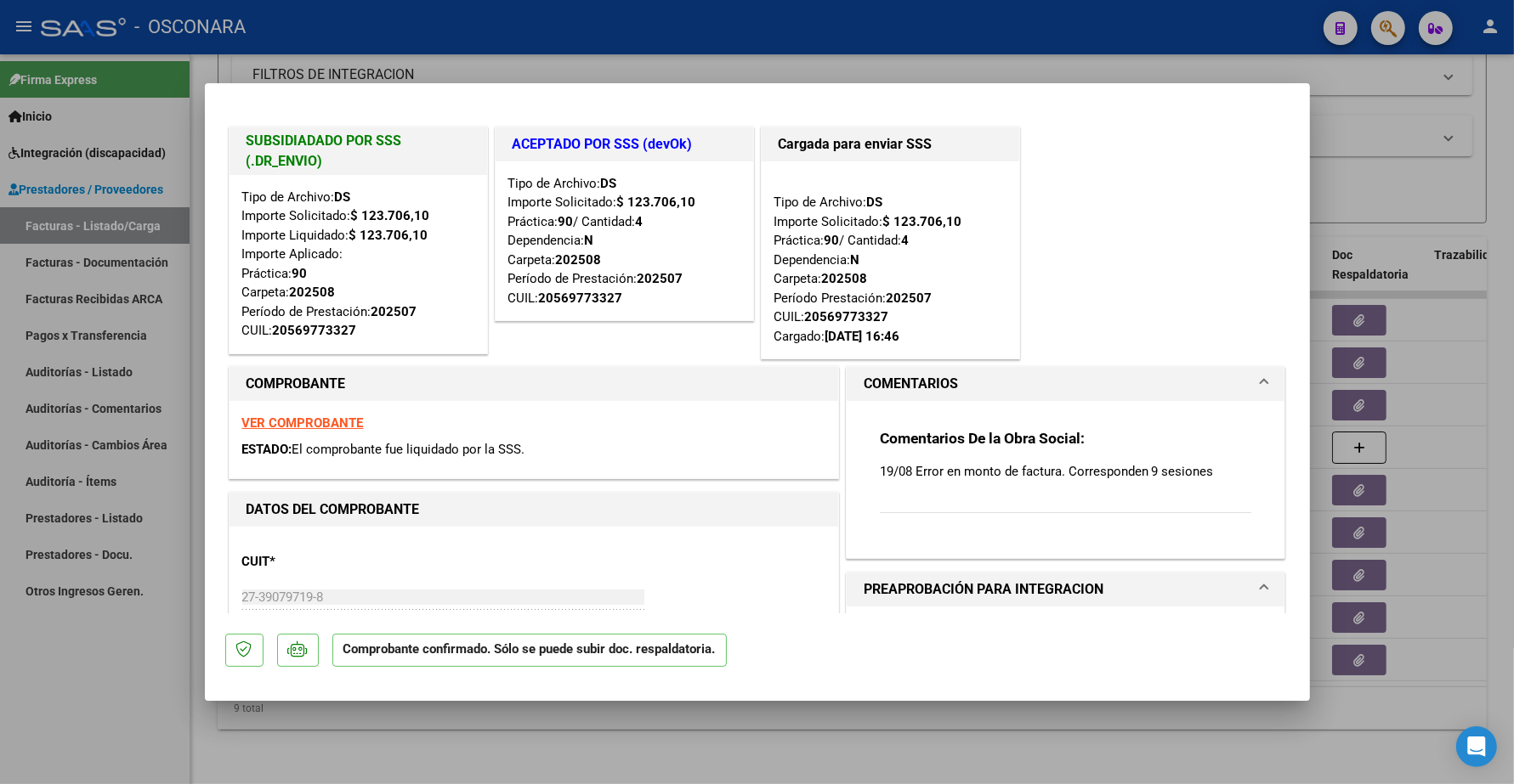
click at [285, 417] on strong "VER COMPROBANTE" at bounding box center [303, 423] width 122 height 16
type input "$ 0,00"
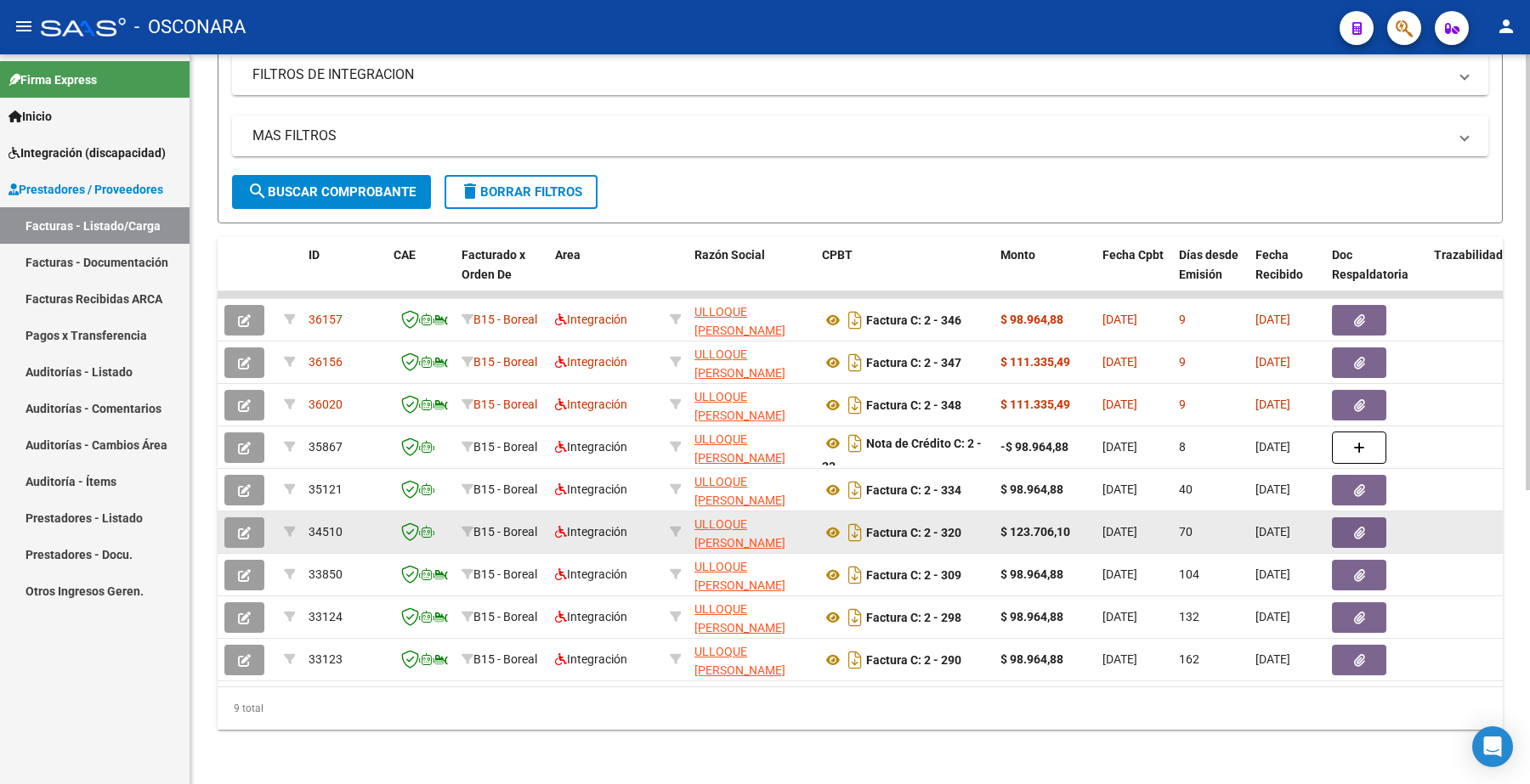
click at [253, 517] on button "button" at bounding box center [244, 532] width 40 height 30
click at [261, 517] on button "button" at bounding box center [244, 532] width 40 height 30
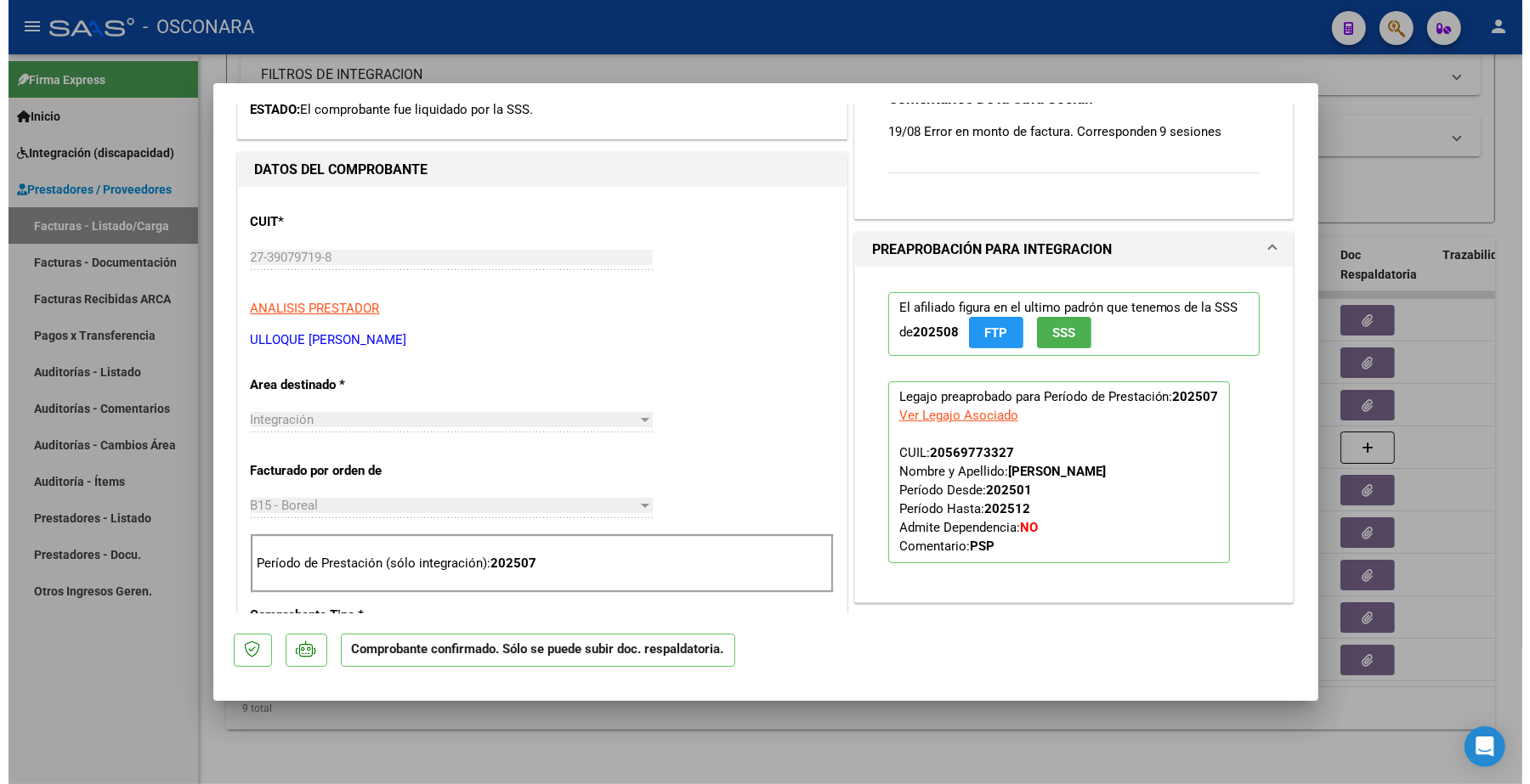
scroll to position [425, 0]
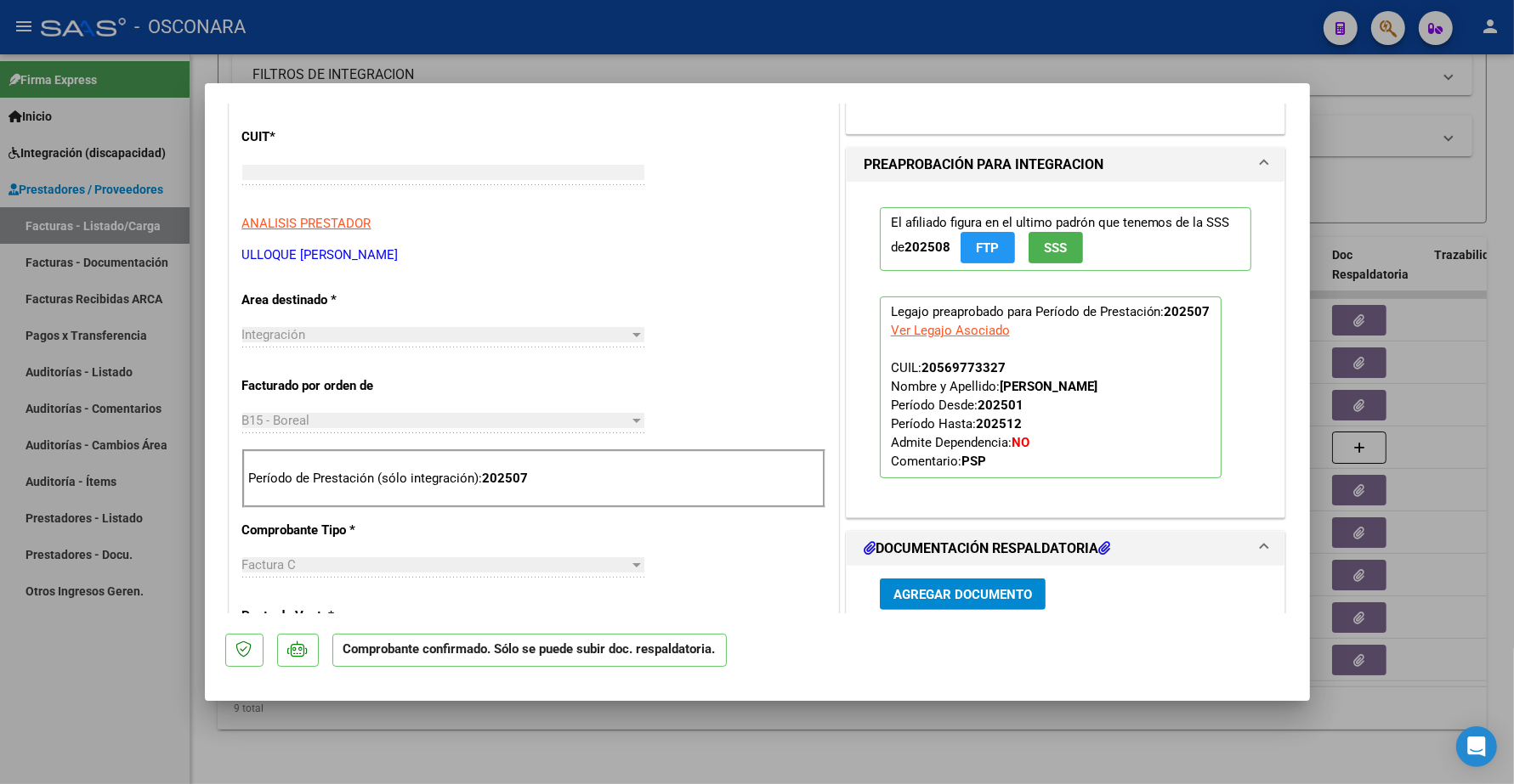
type input "$ 0,00"
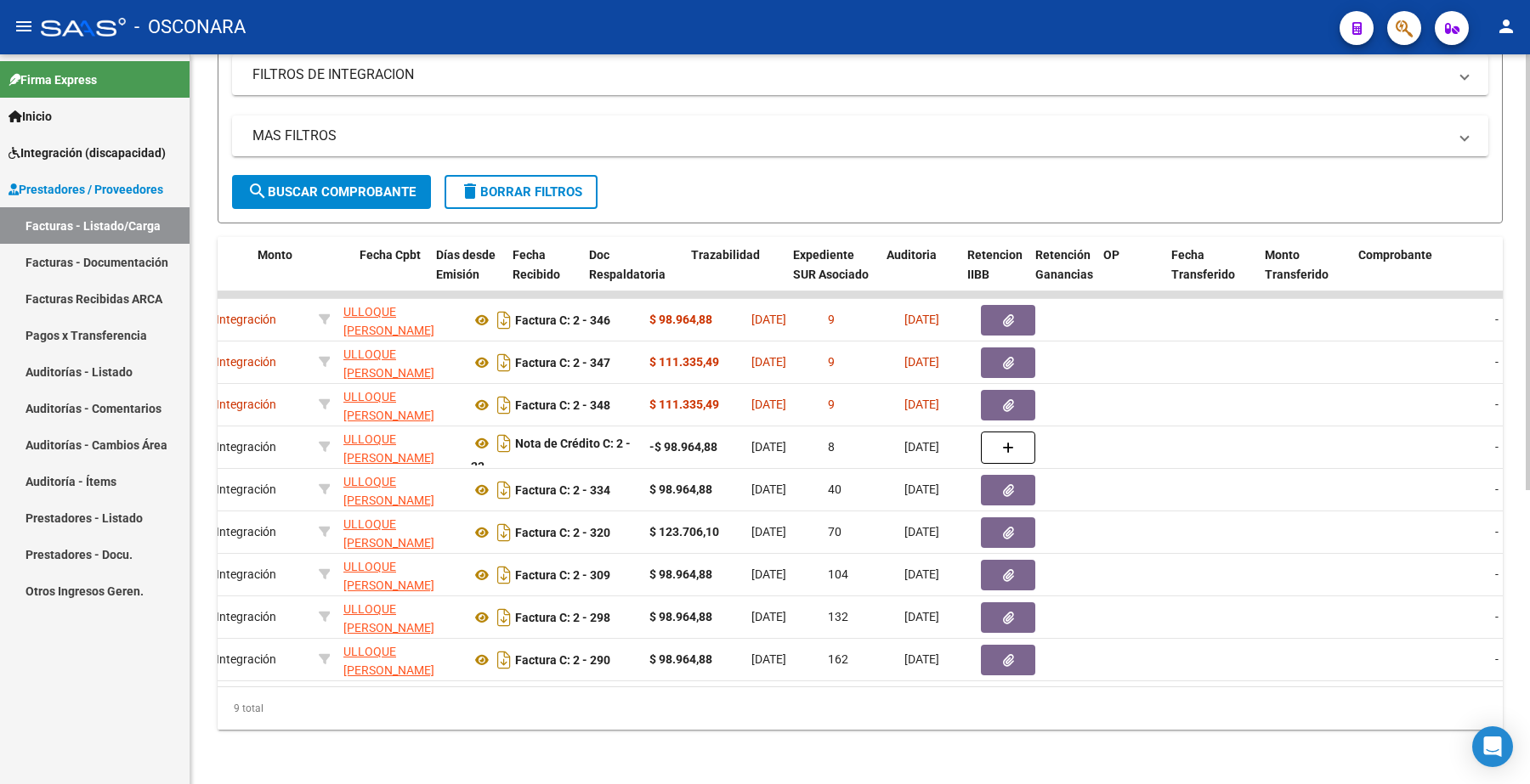
scroll to position [0, 0]
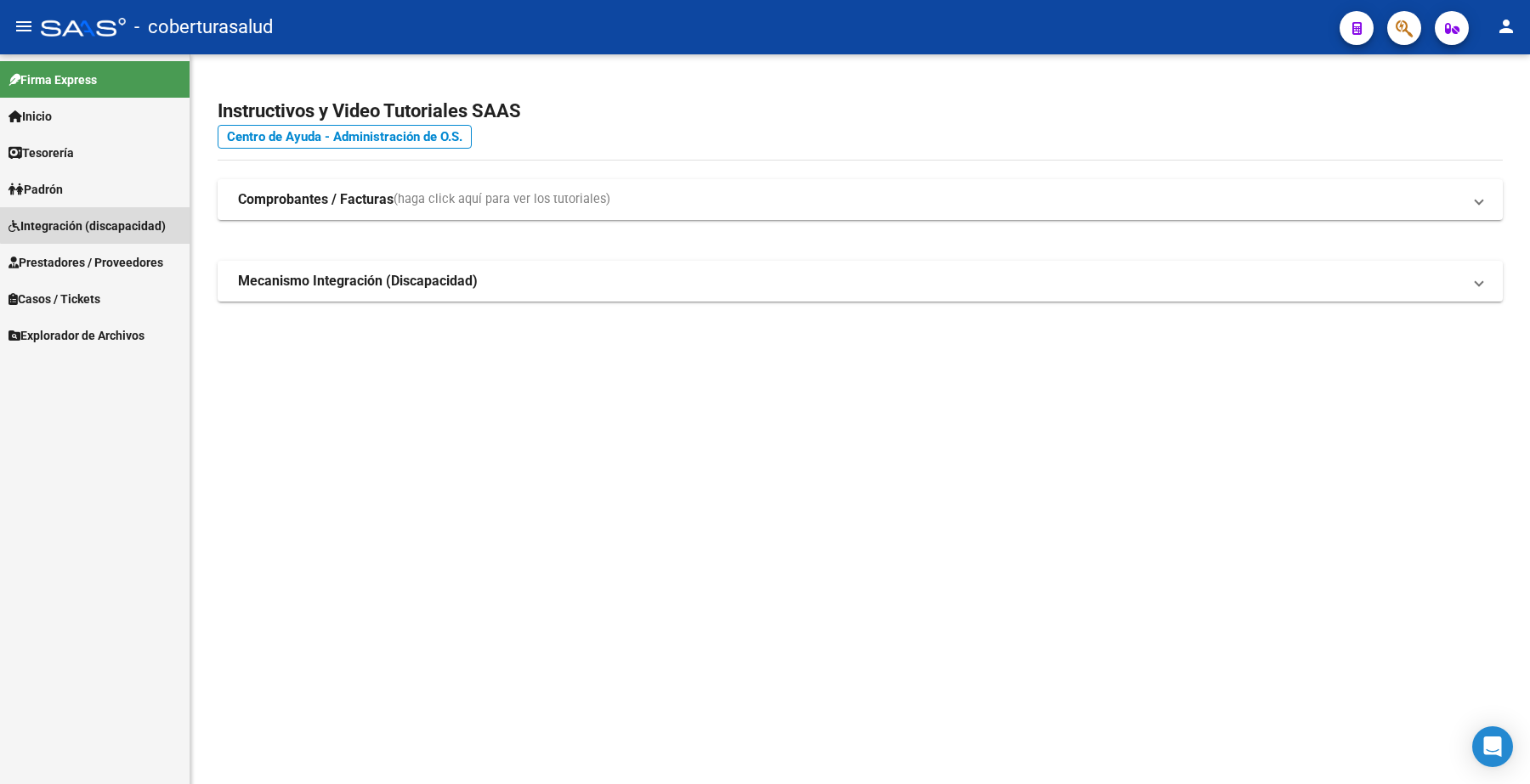
click at [108, 219] on span "Integración (discapacidad)" at bounding box center [87, 226] width 157 height 18
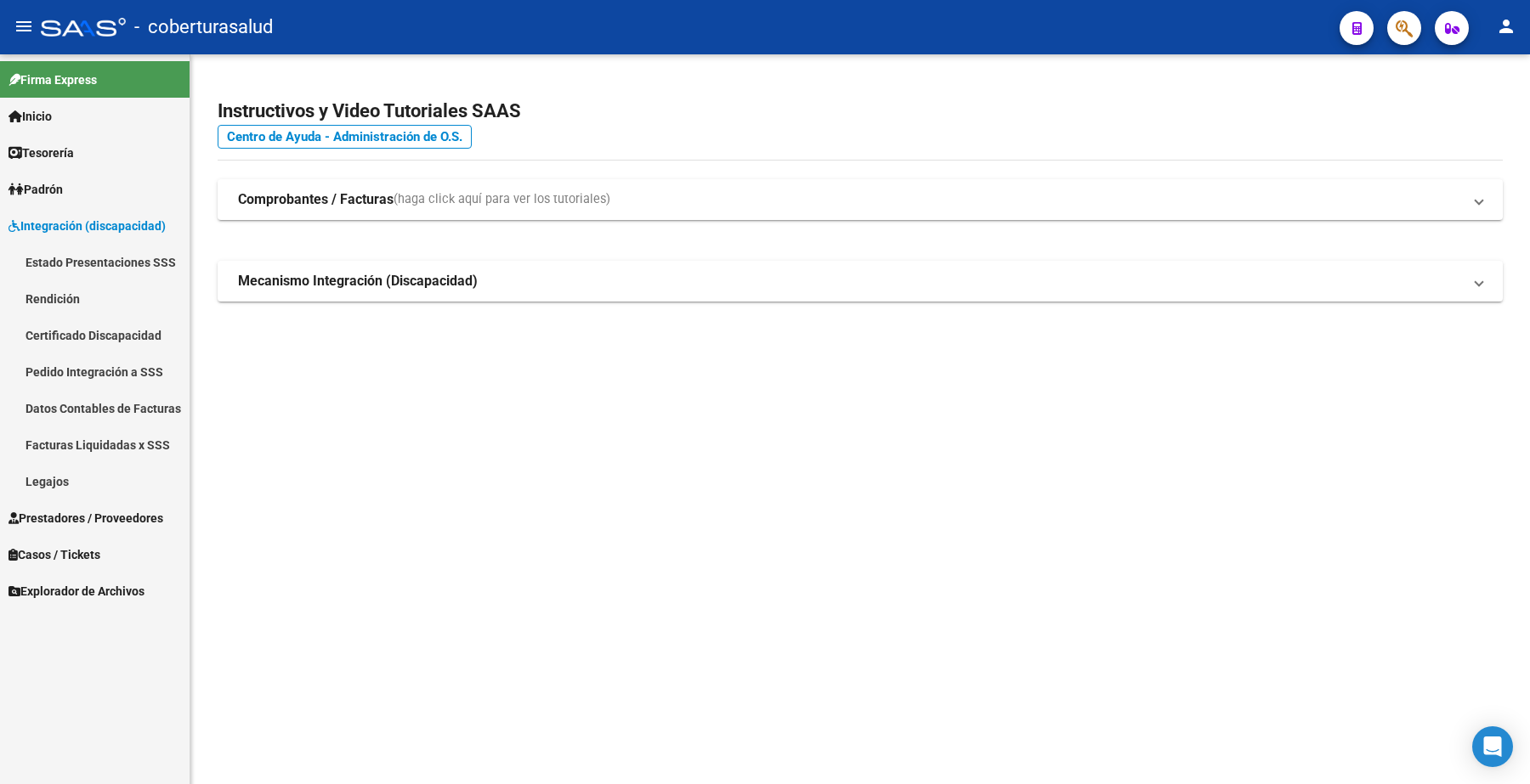
click at [108, 219] on span "Integración (discapacidad)" at bounding box center [87, 226] width 157 height 18
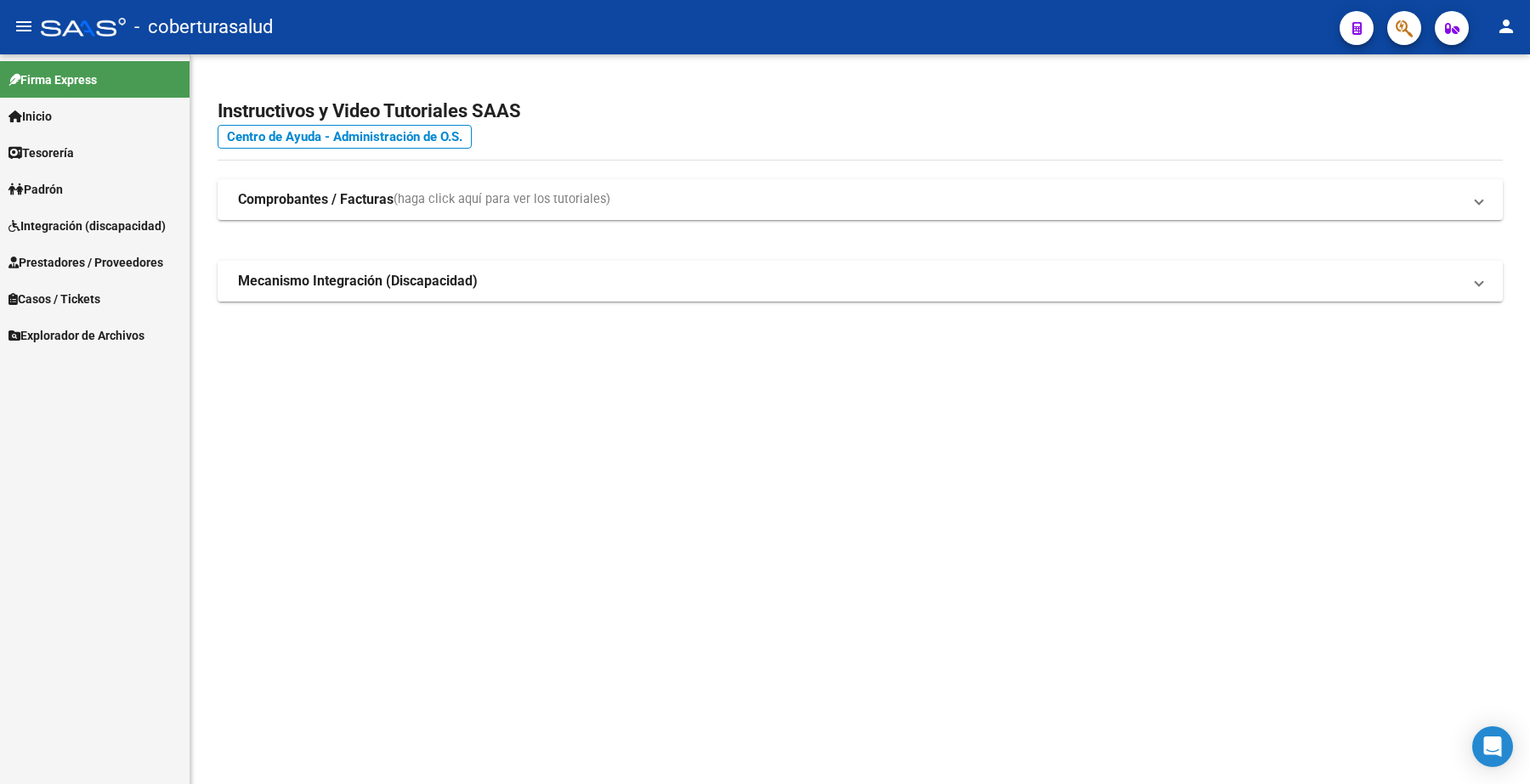
click at [104, 266] on span "Prestadores / Proveedores" at bounding box center [85, 262] width 154 height 18
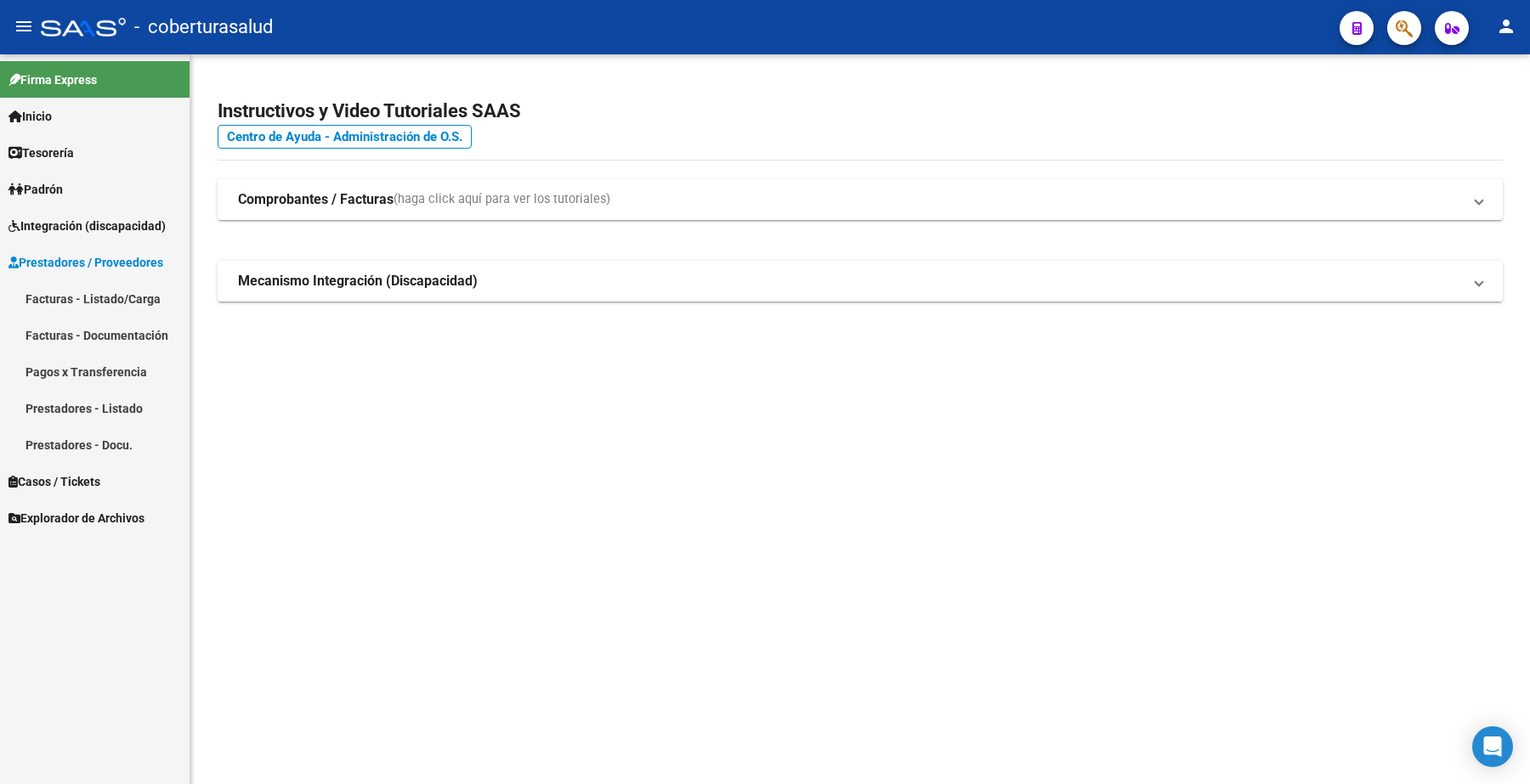
click at [91, 299] on link "Facturas - Listado/Carga" at bounding box center [94, 299] width 189 height 37
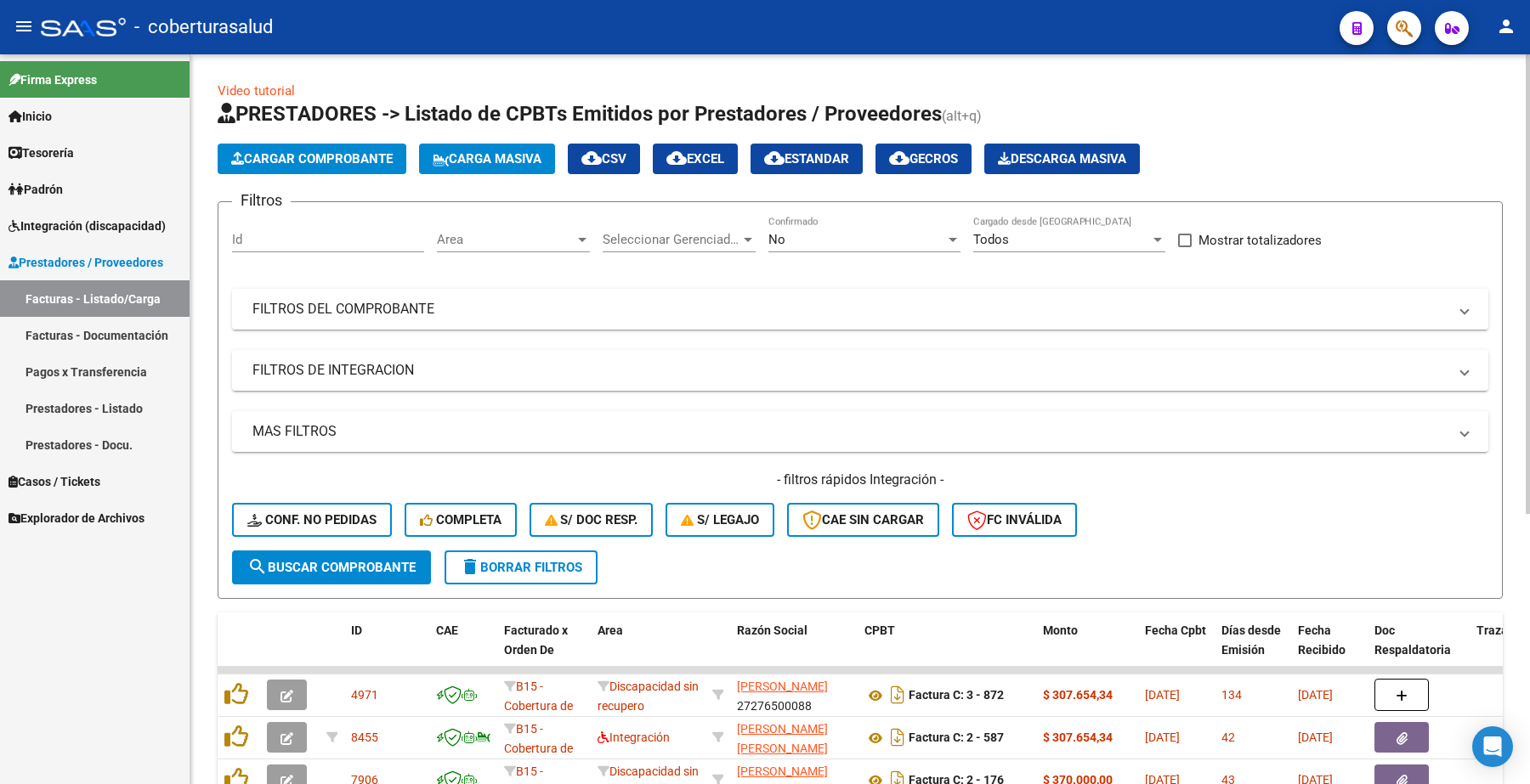
click at [325, 153] on span "Cargar Comprobante" at bounding box center [311, 159] width 162 height 16
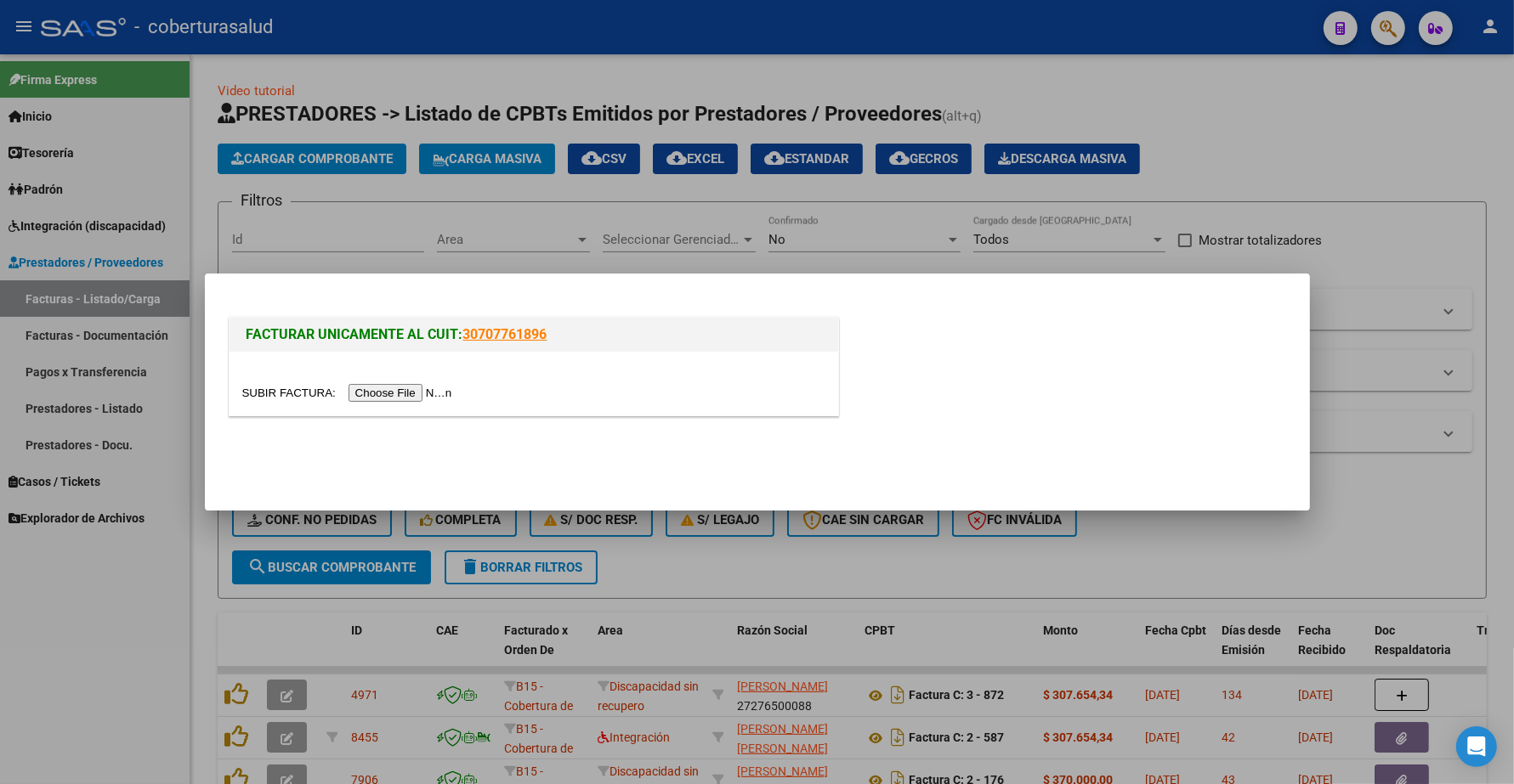
click at [421, 400] on input "file" at bounding box center [349, 392] width 215 height 18
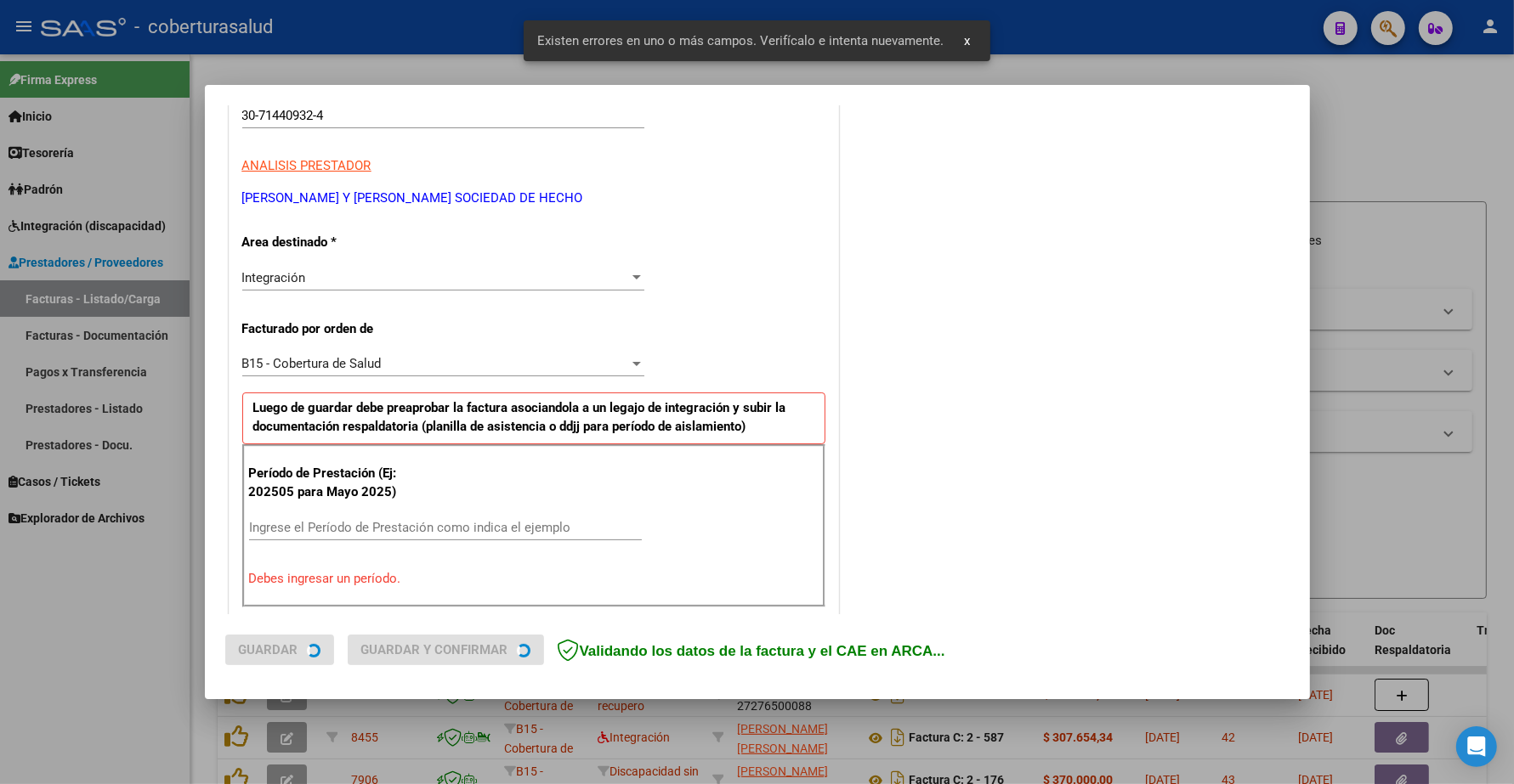
scroll to position [425, 0]
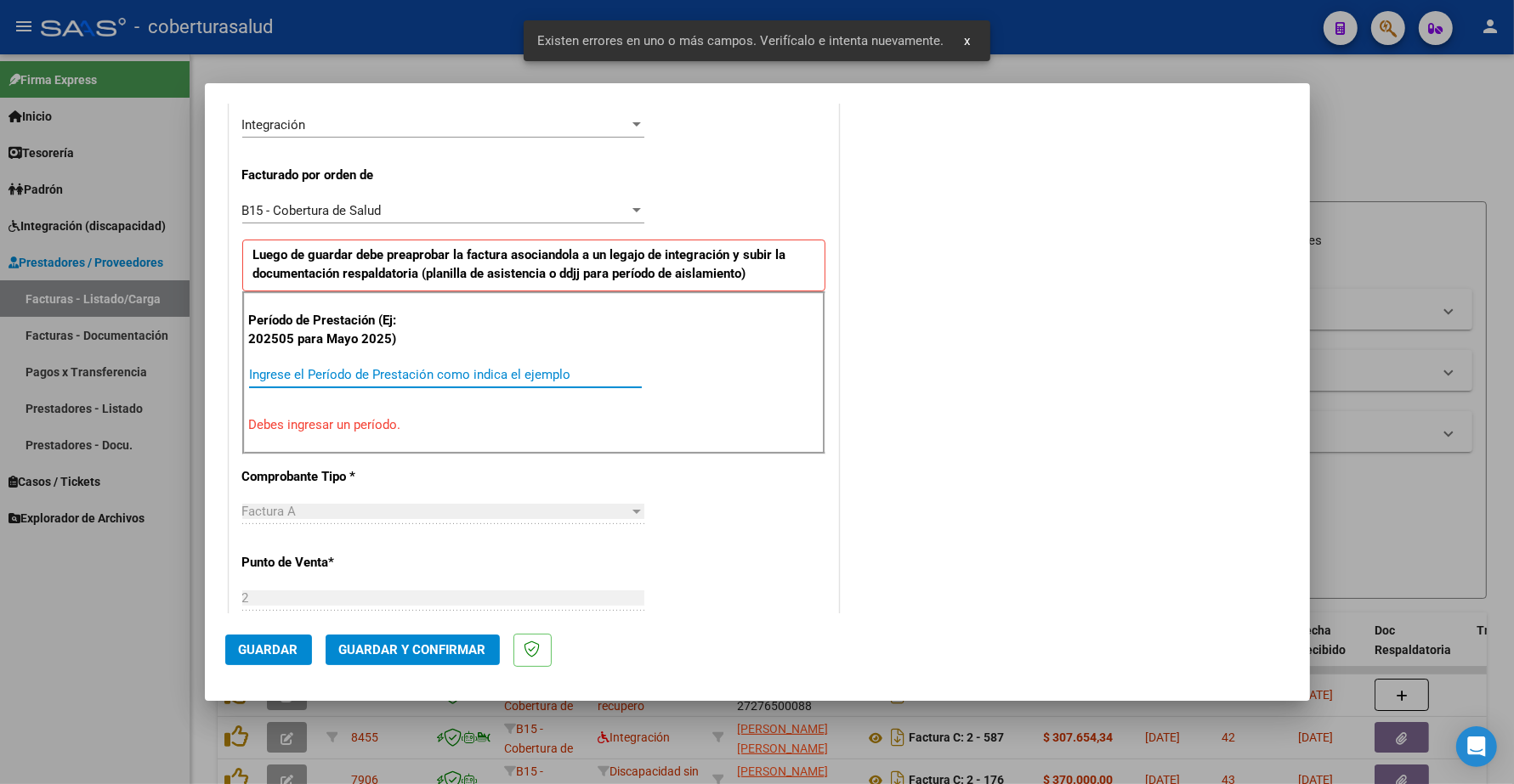
click at [332, 382] on input "Ingrese el Período de Prestación como indica el ejemplo" at bounding box center [445, 375] width 393 height 16
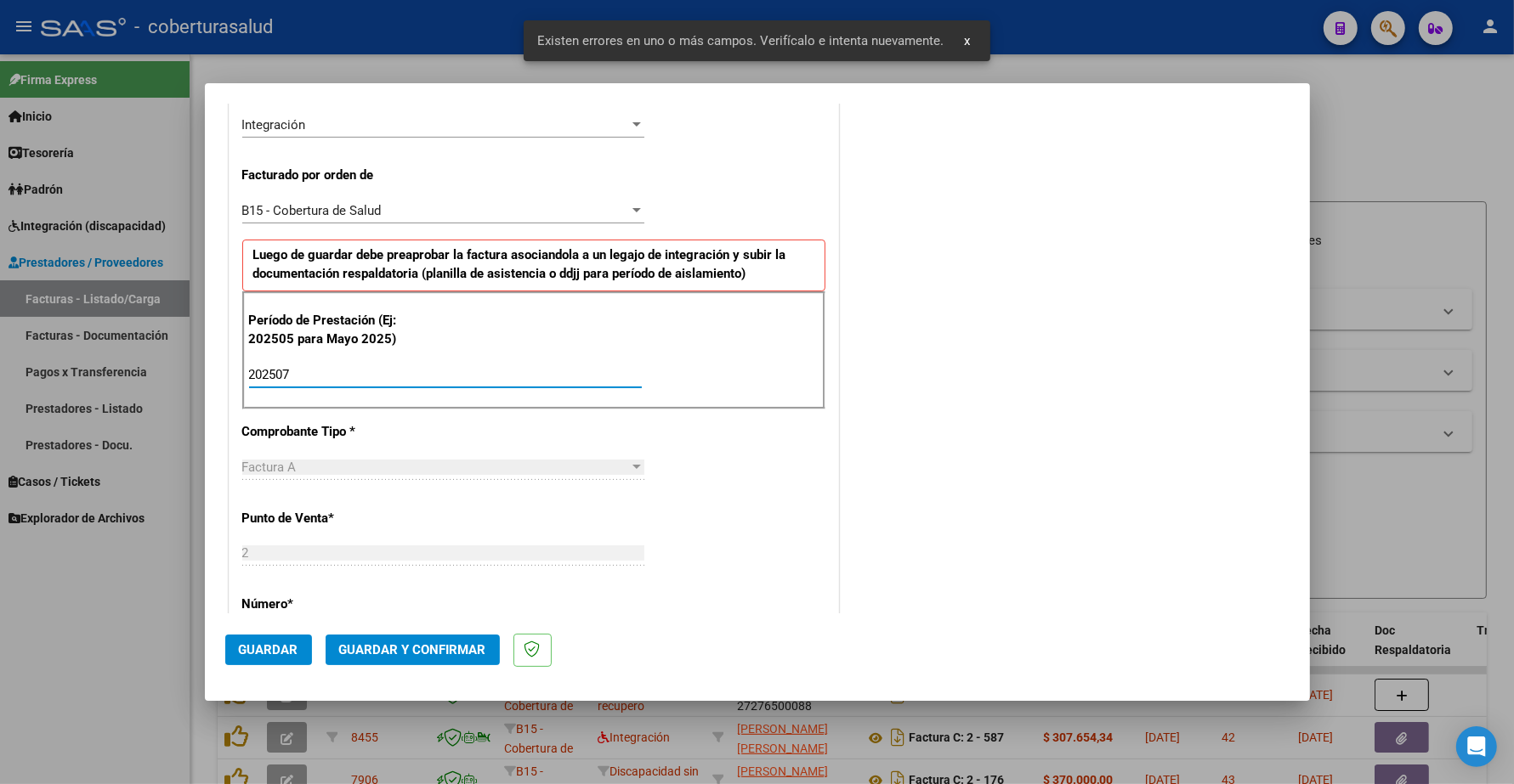
type input "202507"
click at [279, 644] on span "Guardar" at bounding box center [269, 650] width 59 height 16
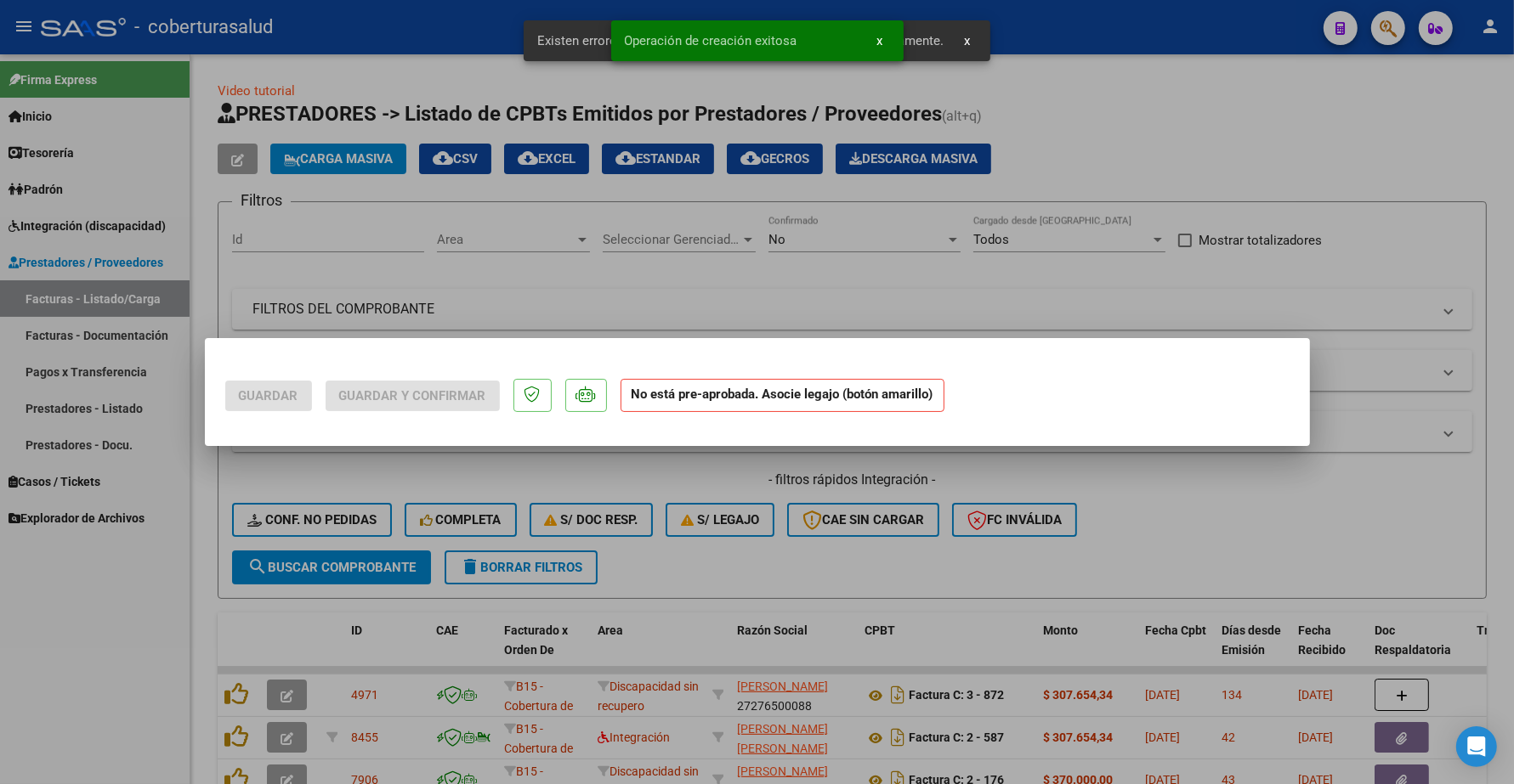
scroll to position [0, 0]
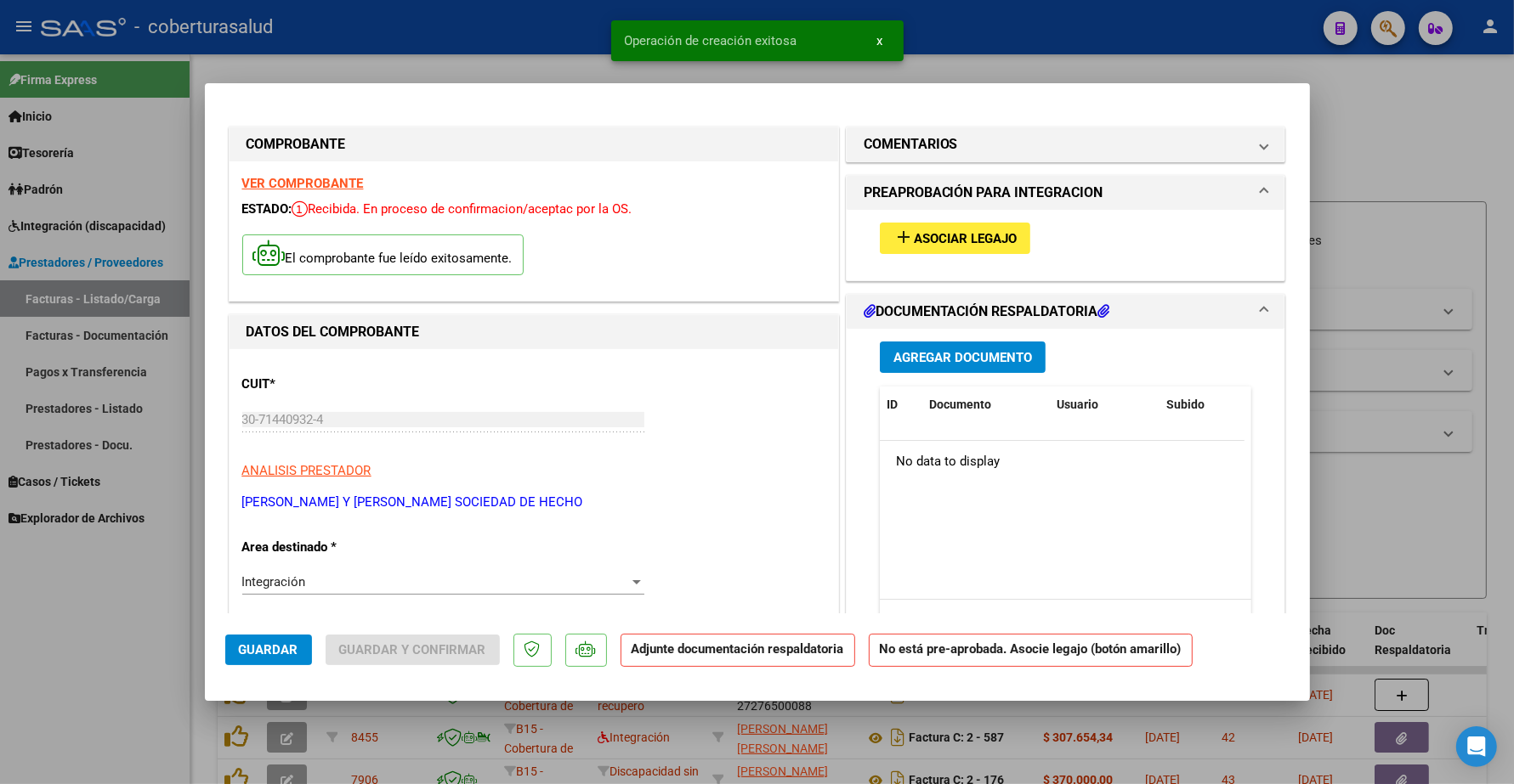
click at [965, 231] on span "Asociar Legajo" at bounding box center [964, 238] width 103 height 16
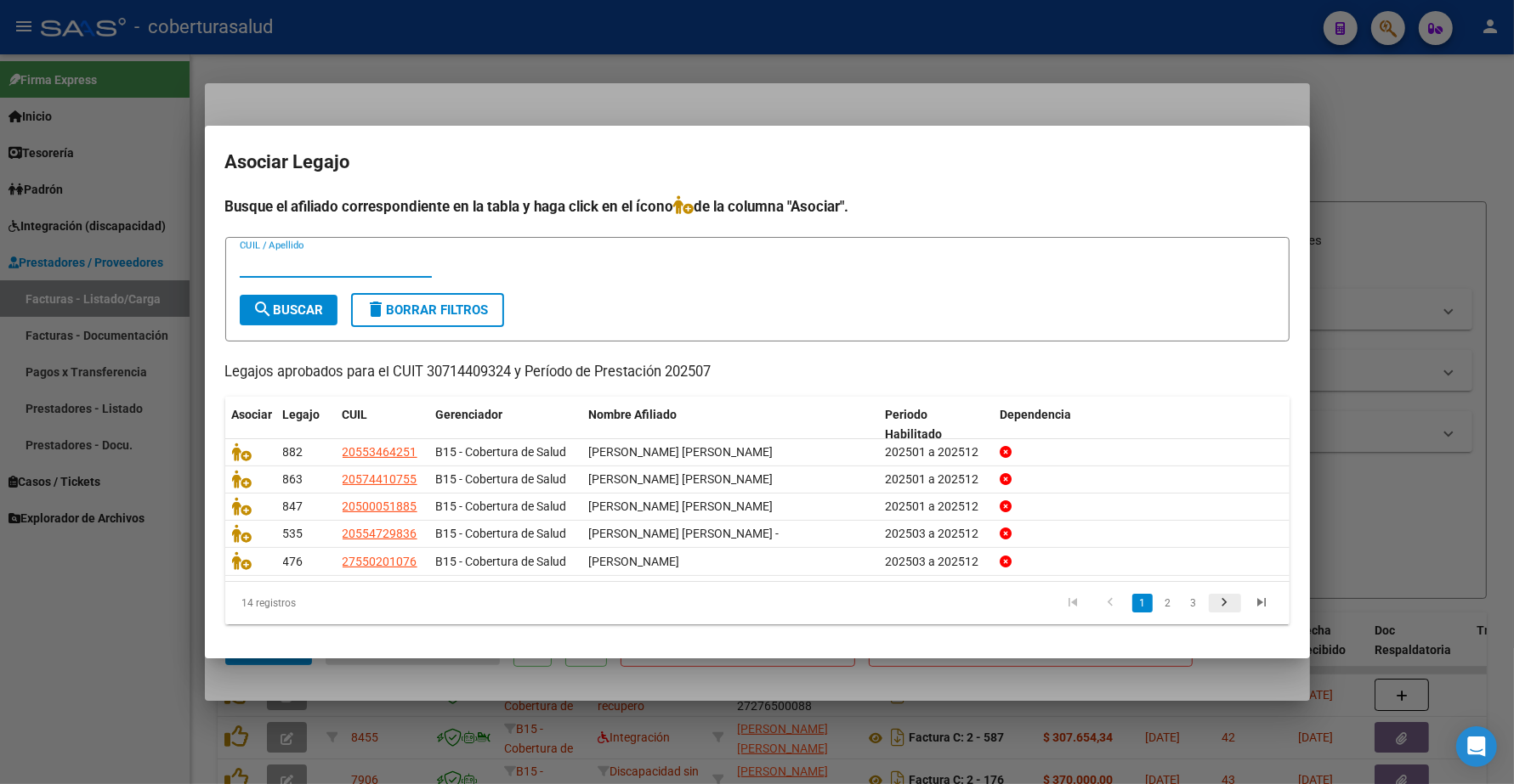
click at [1220, 601] on icon "go to next page" at bounding box center [1225, 605] width 22 height 20
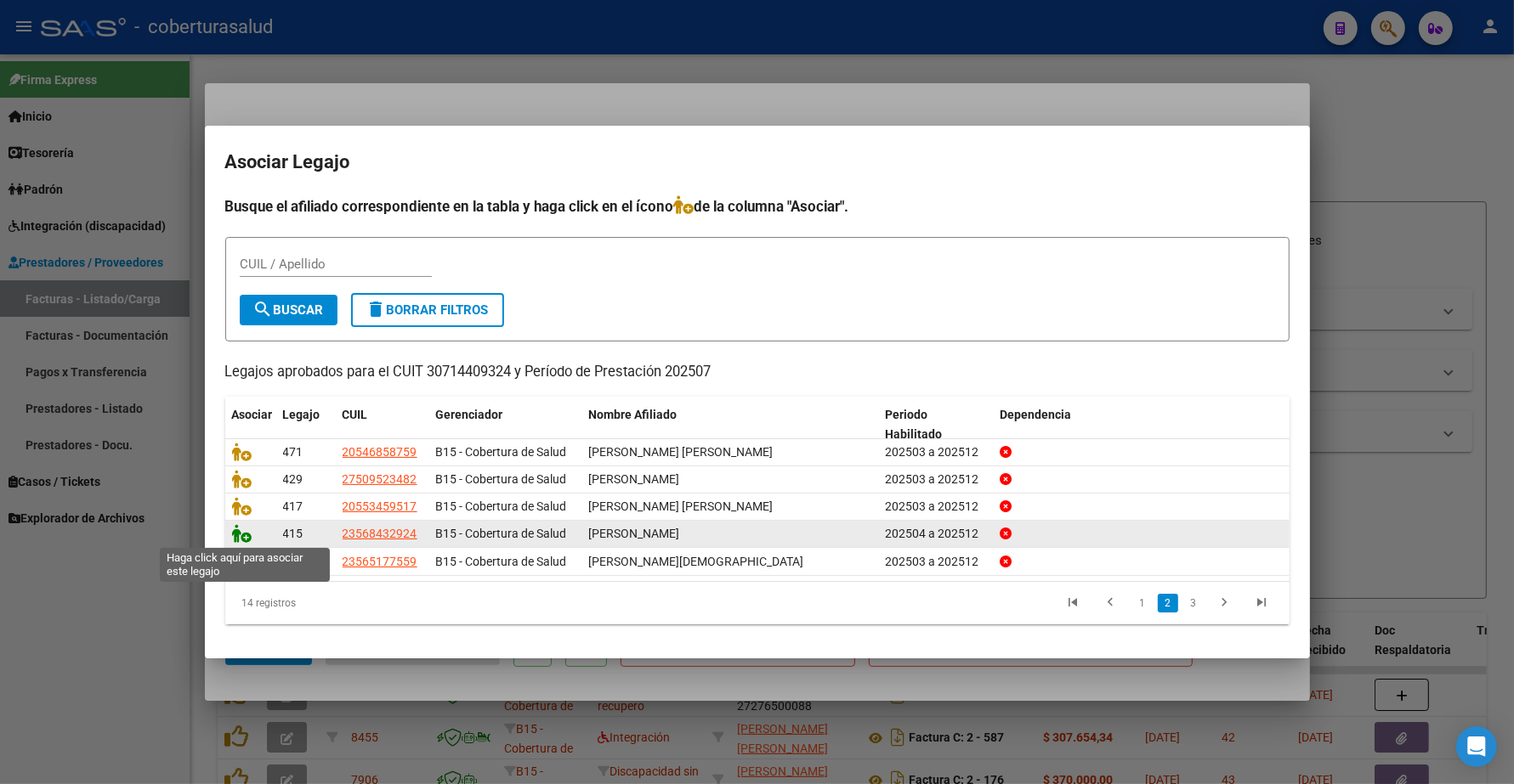
click at [245, 534] on icon at bounding box center [242, 534] width 20 height 18
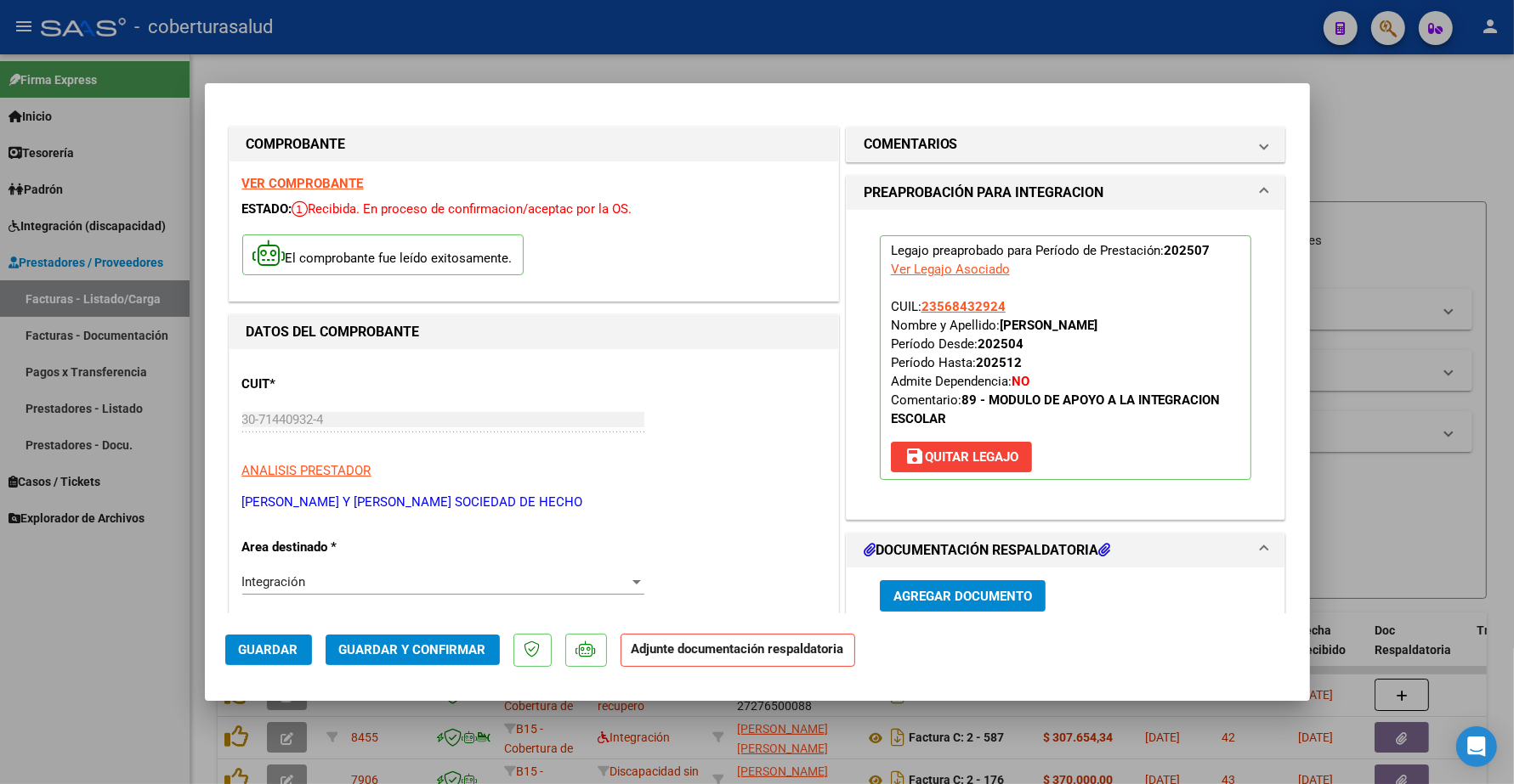
click at [963, 597] on span "Agregar Documento" at bounding box center [963, 597] width 139 height 16
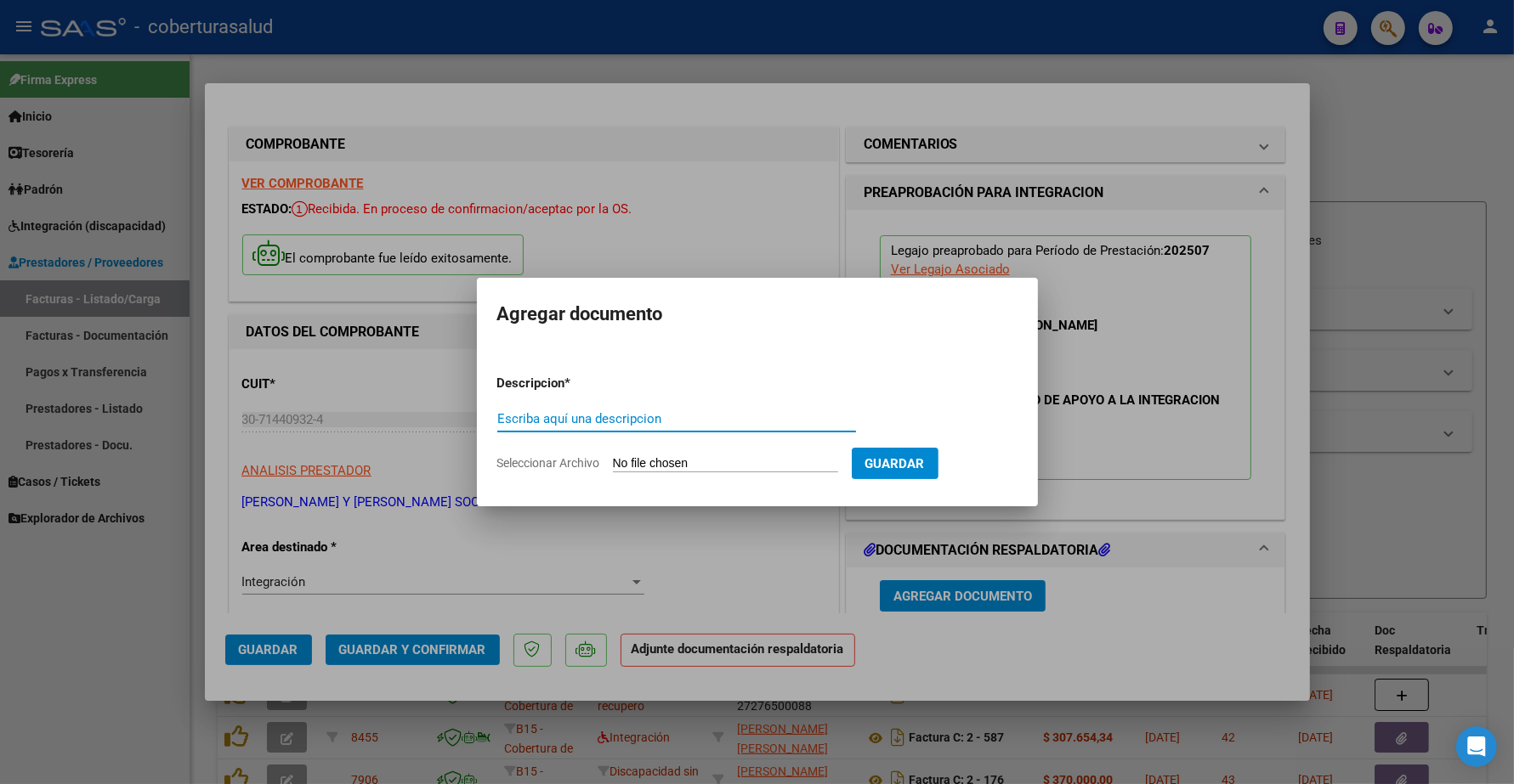
click at [598, 417] on input "Escriba aquí una descripcion" at bounding box center [676, 418] width 358 height 16
type input "p"
type input "PLANILLA"
click at [686, 459] on input "Seleccionar Archivo" at bounding box center [726, 464] width 225 height 16
type input "C:\fakepath\152631-2-Planilla_de_Asistencia.pdf"
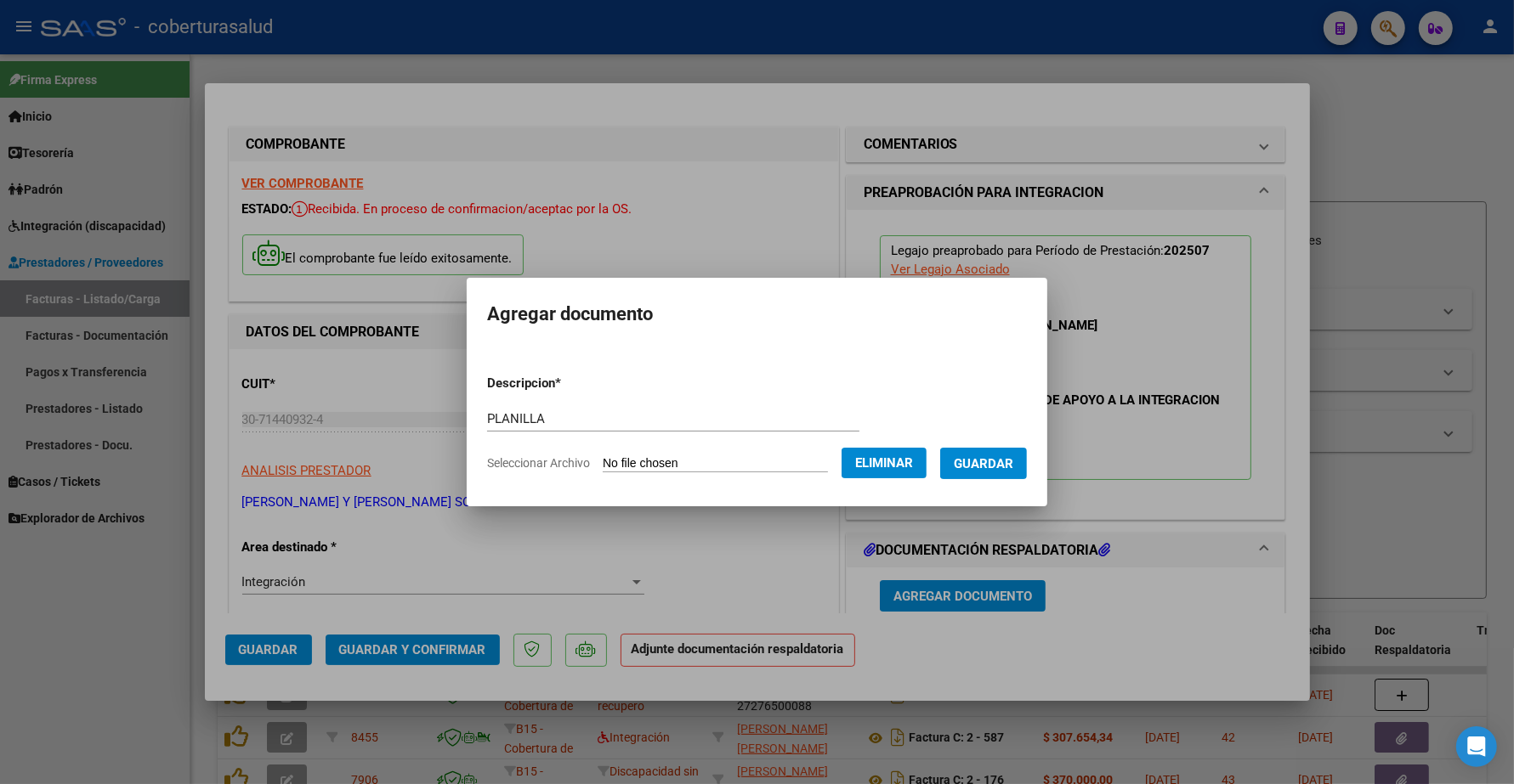
click at [999, 465] on span "Guardar" at bounding box center [984, 464] width 59 height 16
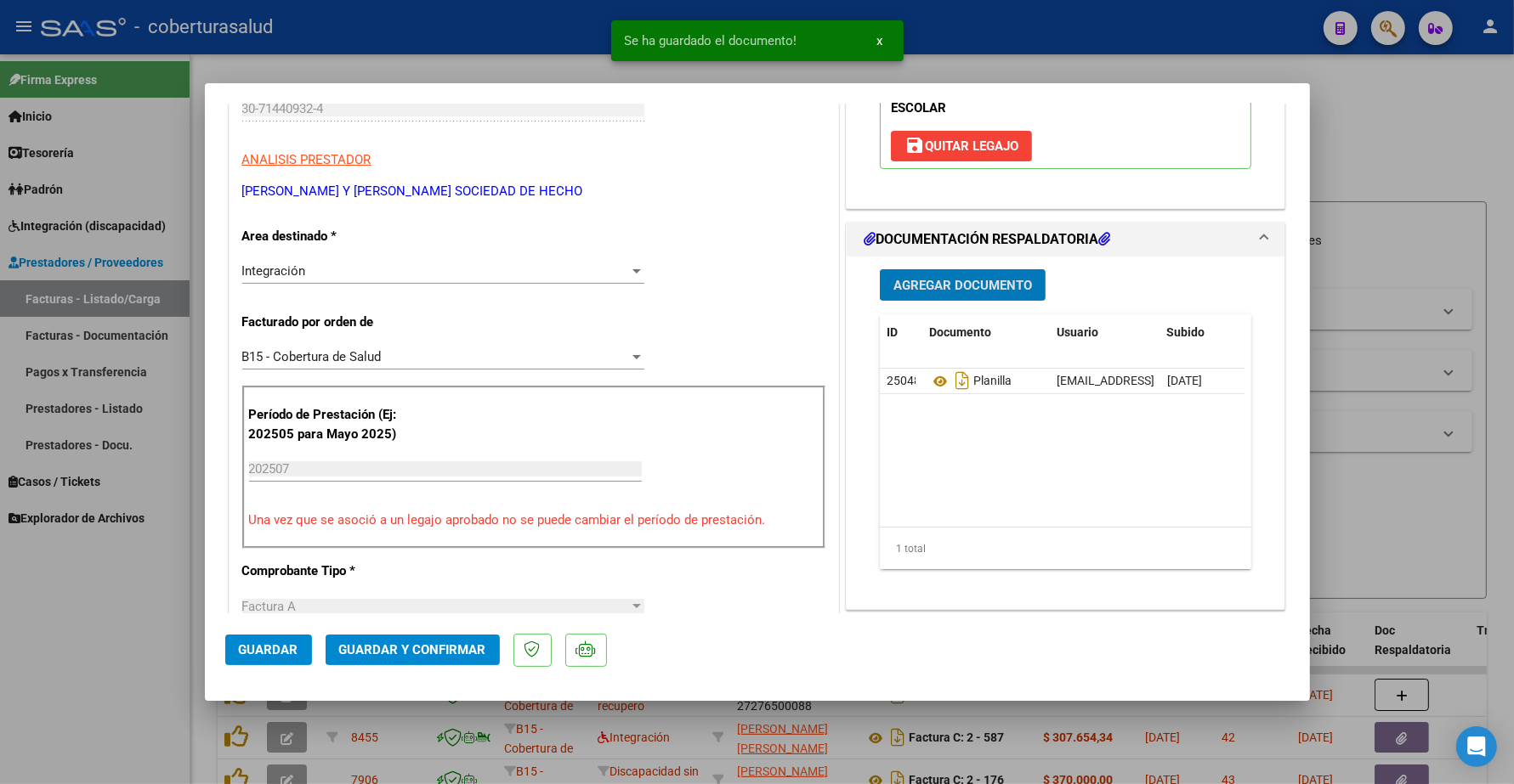
scroll to position [319, 0]
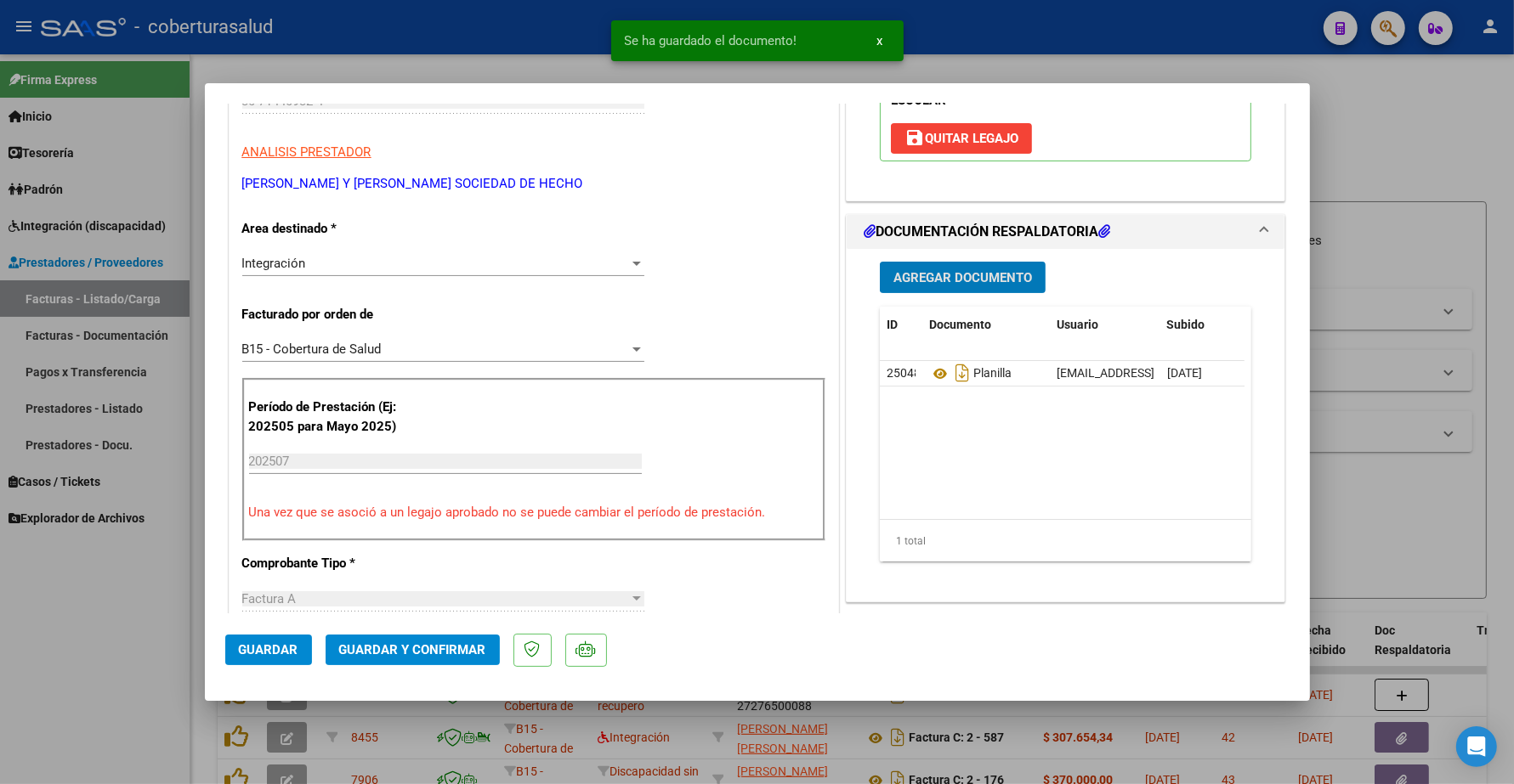
click at [404, 646] on span "Guardar y Confirmar" at bounding box center [412, 650] width 147 height 16
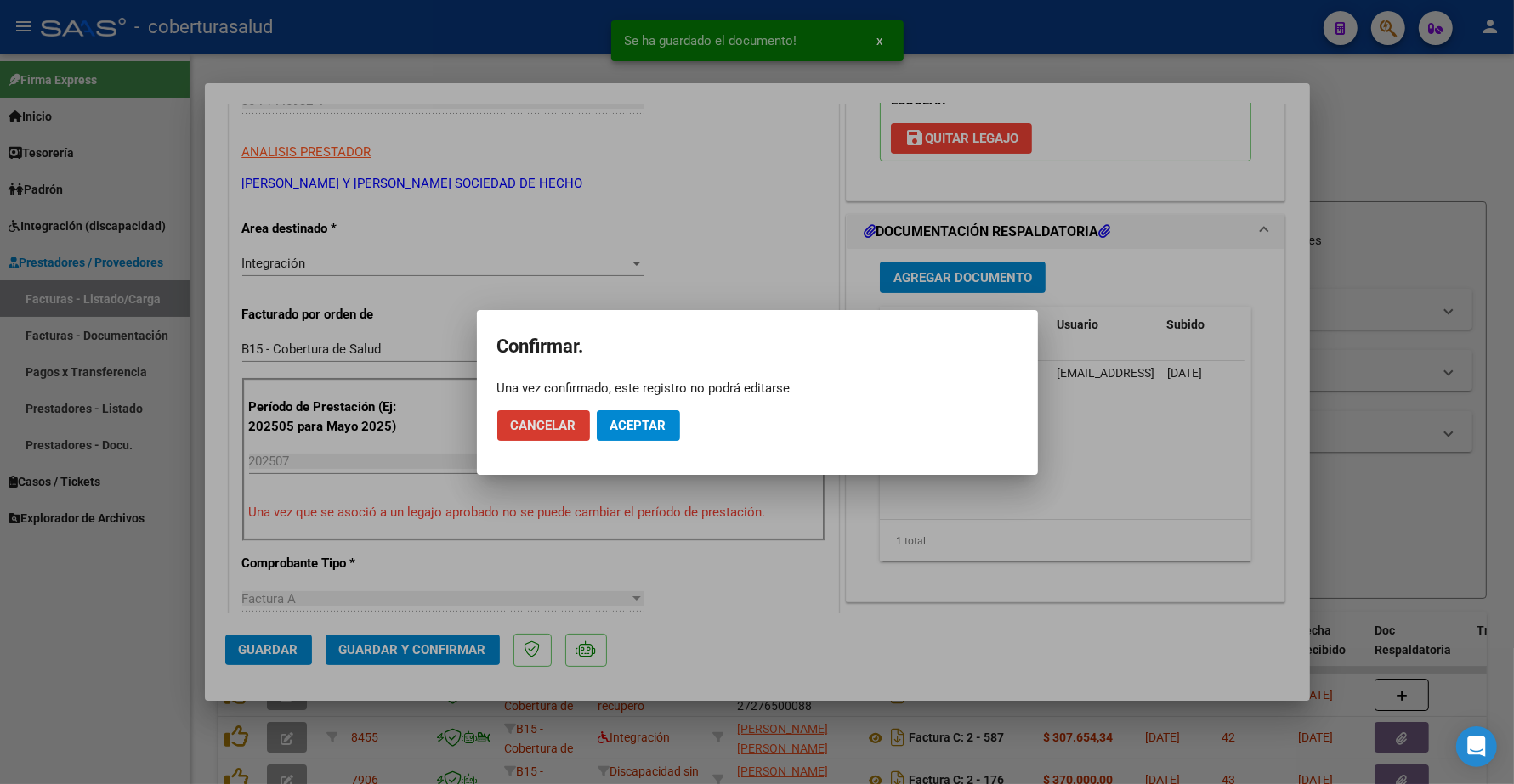
click at [519, 413] on button "Cancelar" at bounding box center [543, 425] width 92 height 30
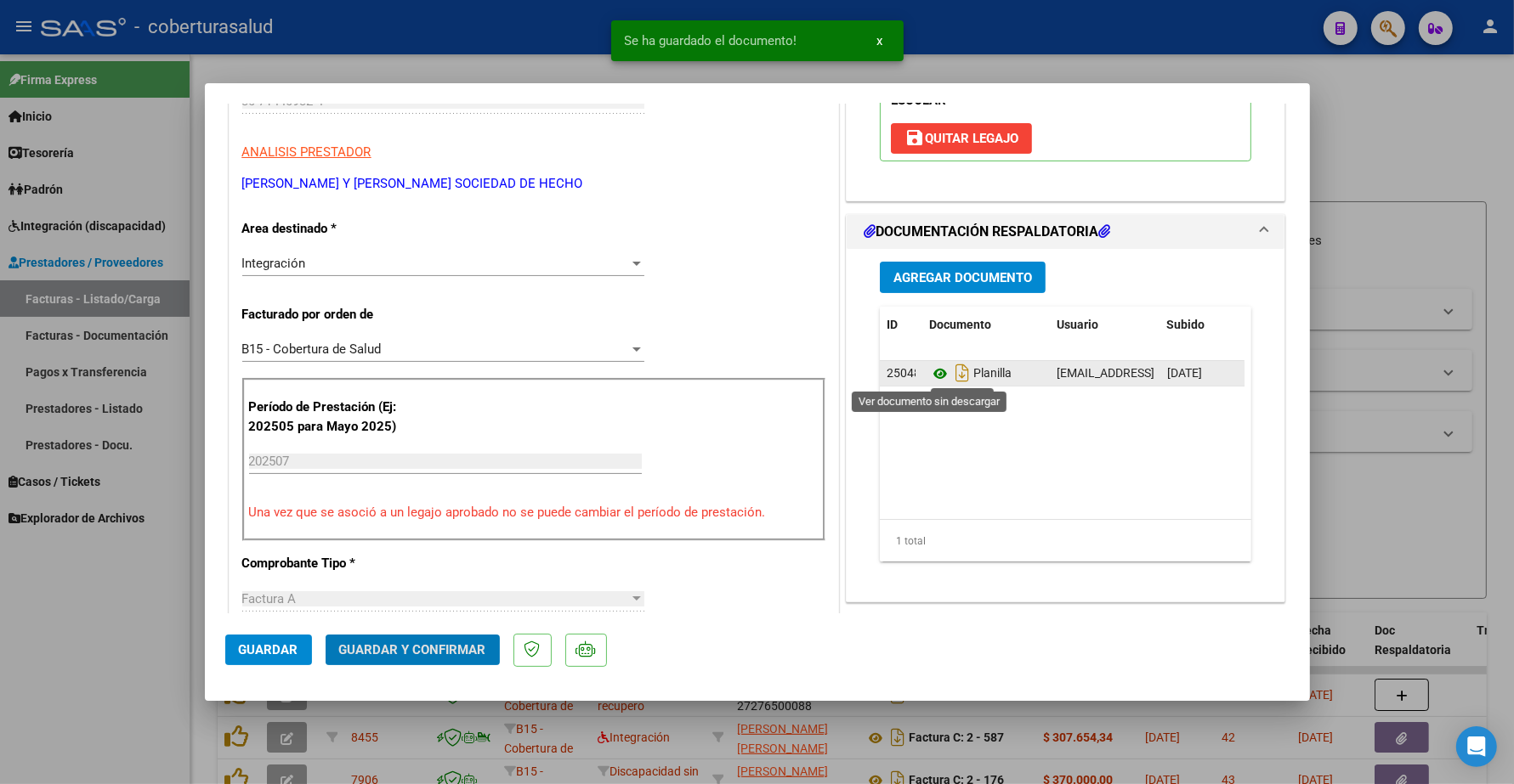
click at [932, 371] on icon at bounding box center [940, 374] width 22 height 20
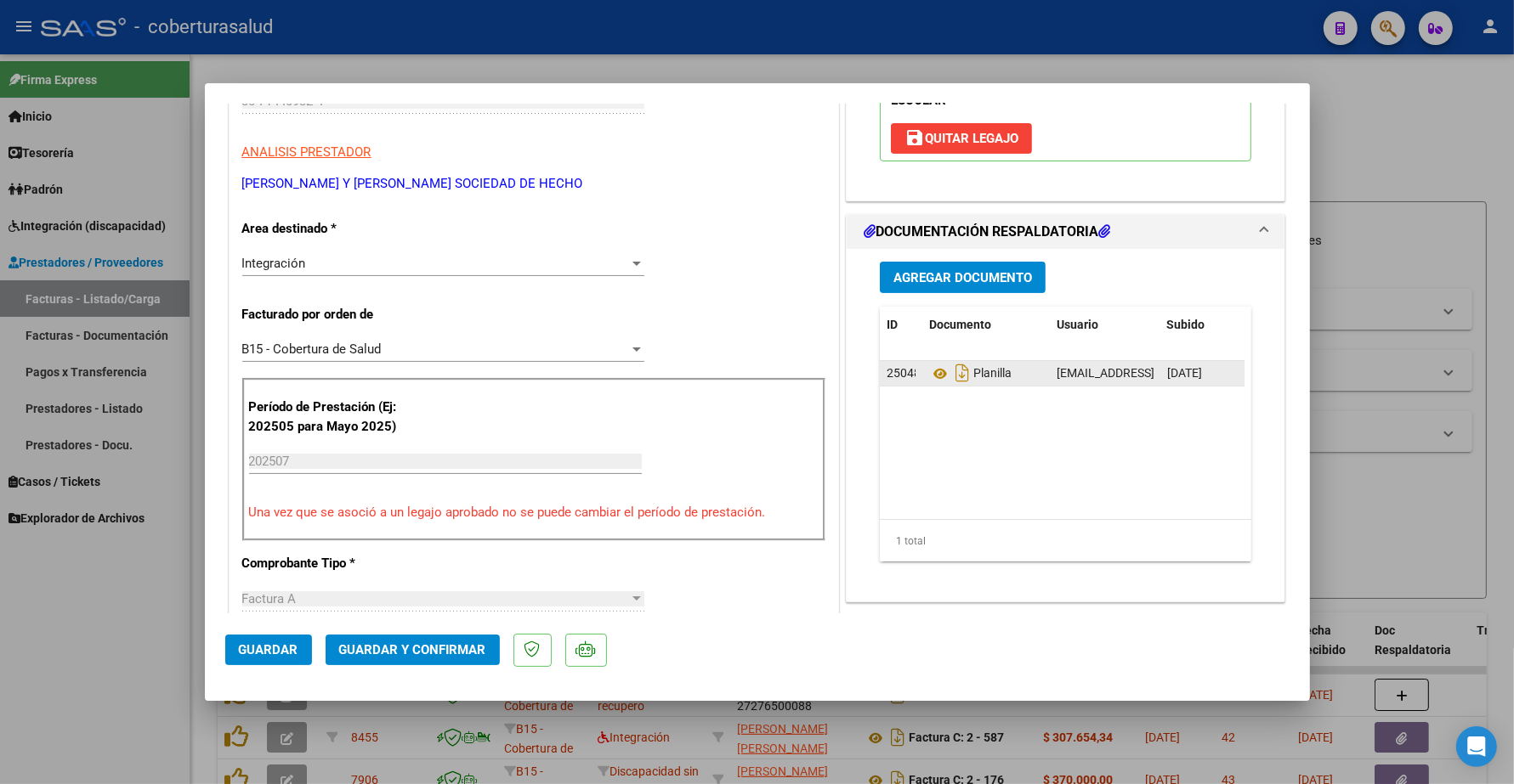
click at [929, 385] on div "Planilla" at bounding box center [986, 372] width 114 height 27
click at [932, 375] on icon at bounding box center [940, 374] width 22 height 20
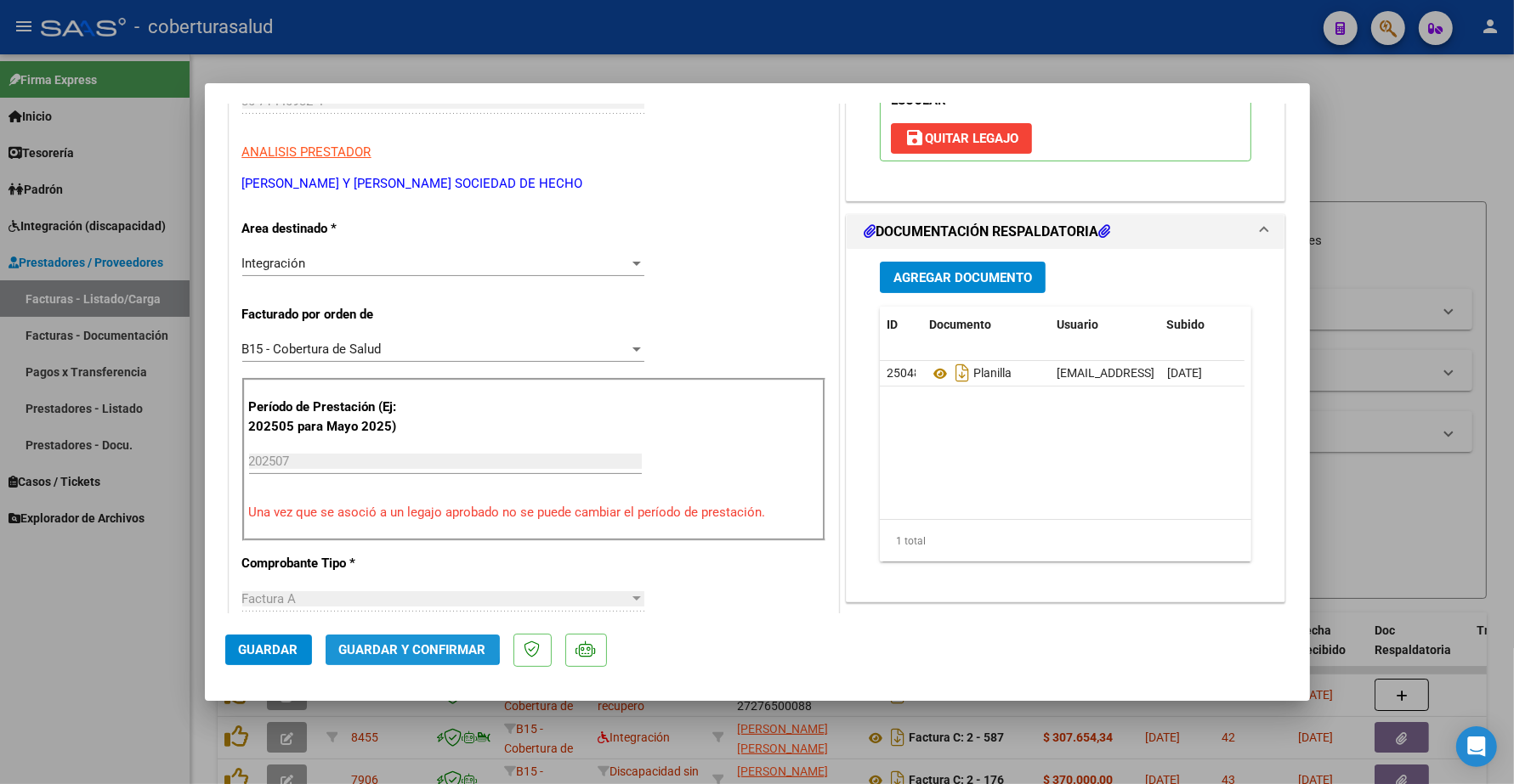
click at [395, 646] on span "Guardar y Confirmar" at bounding box center [412, 650] width 147 height 16
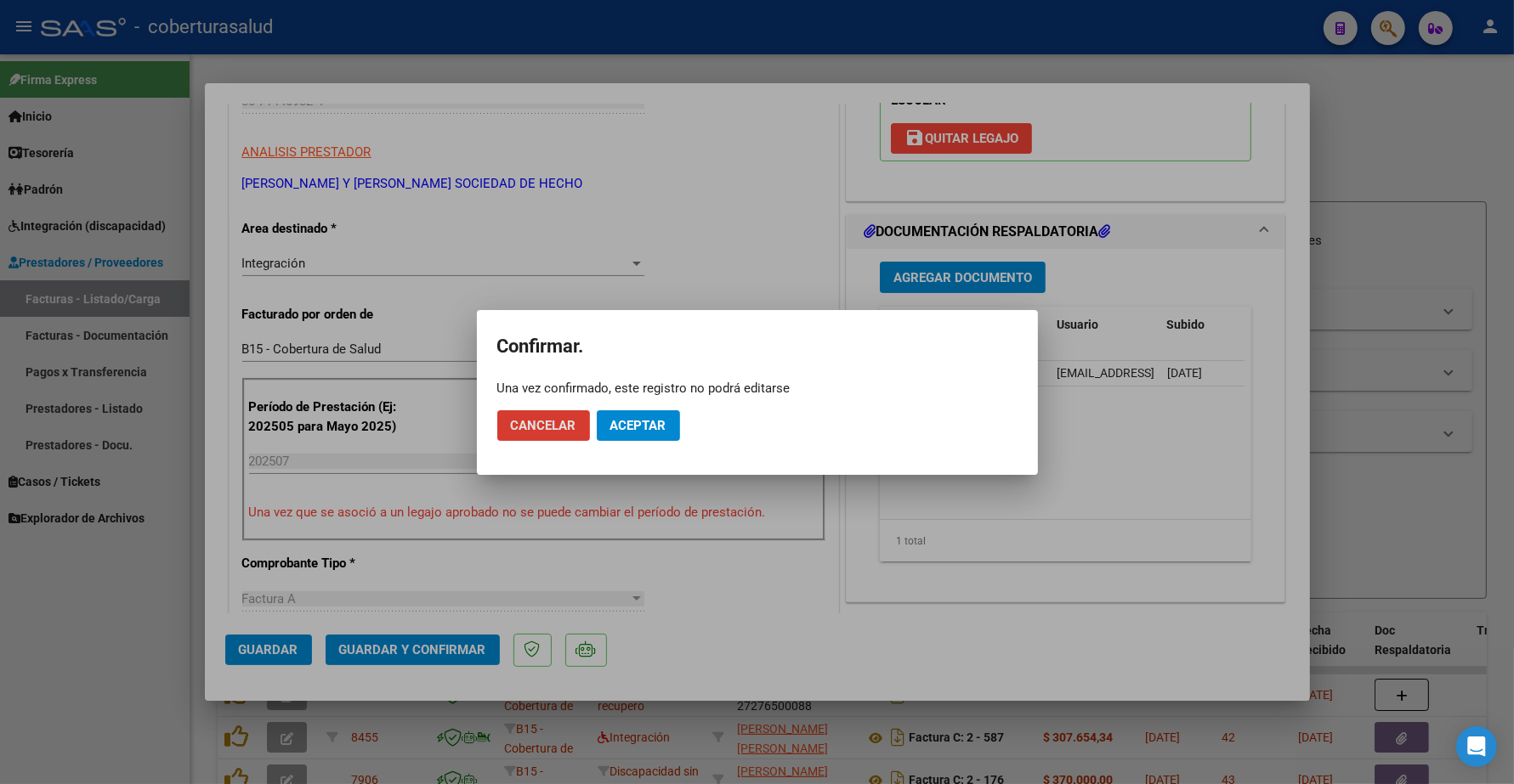
click at [644, 419] on span "Aceptar" at bounding box center [638, 426] width 56 height 16
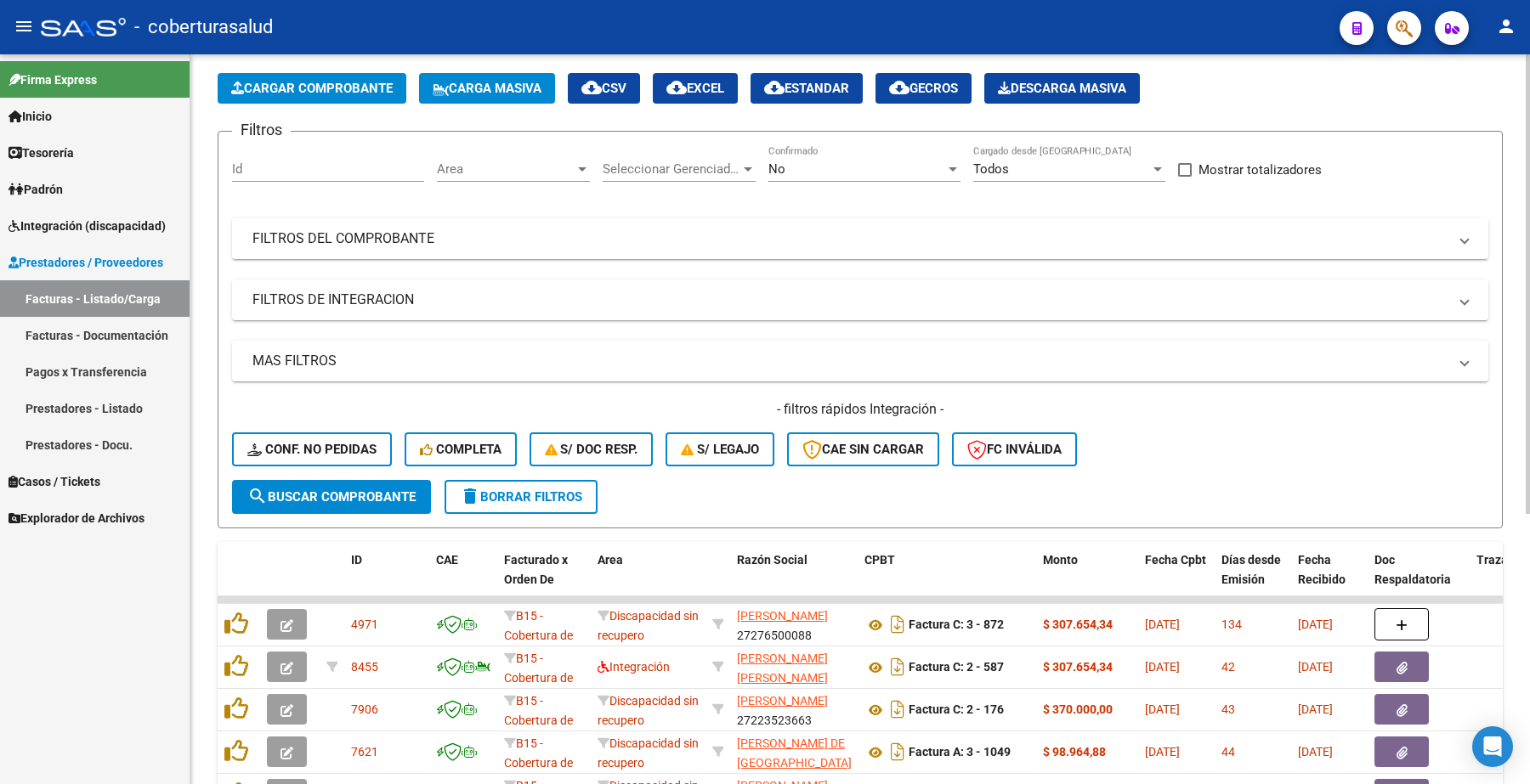
scroll to position [0, 0]
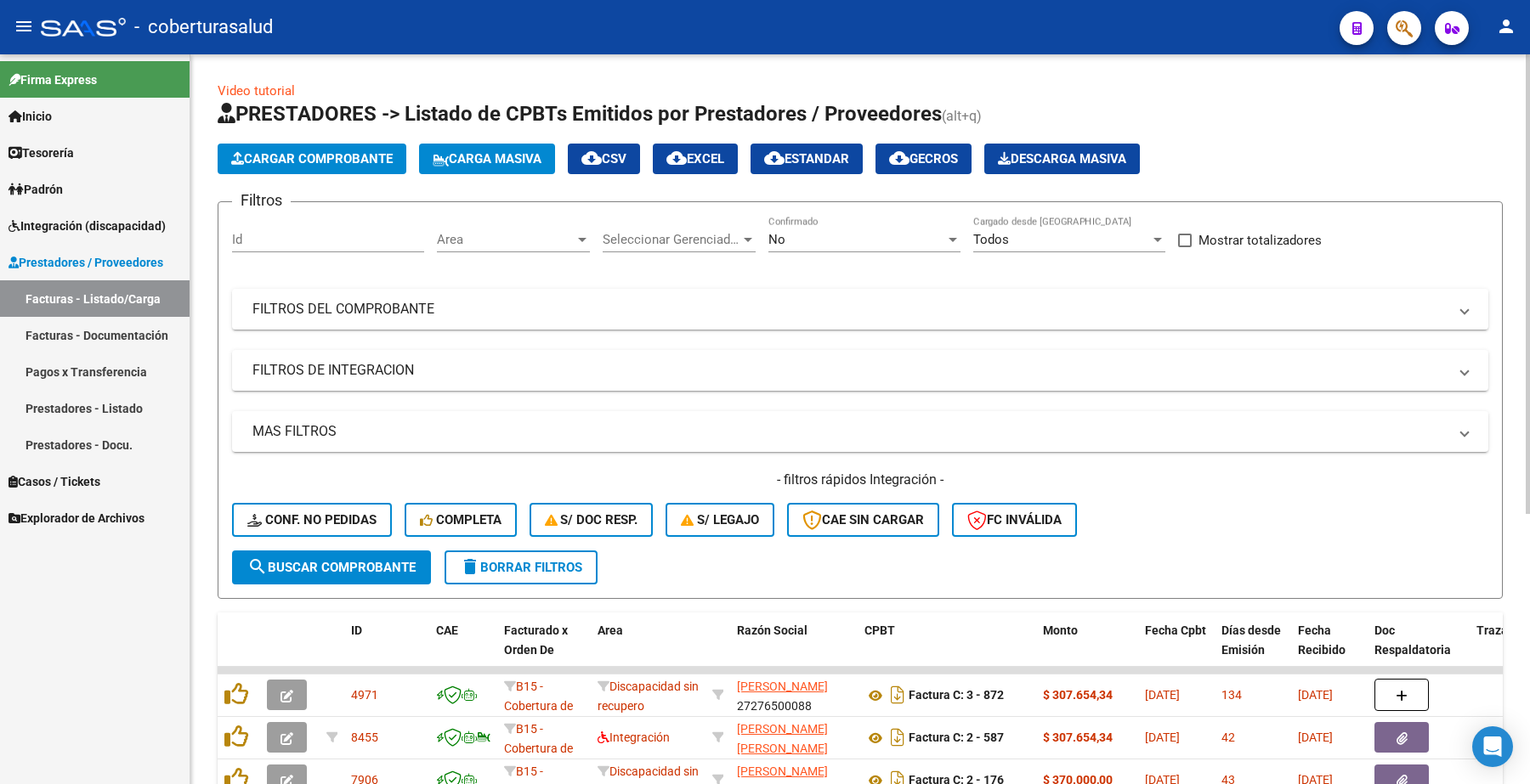
click at [840, 223] on div "No Confirmado" at bounding box center [865, 235] width 192 height 37
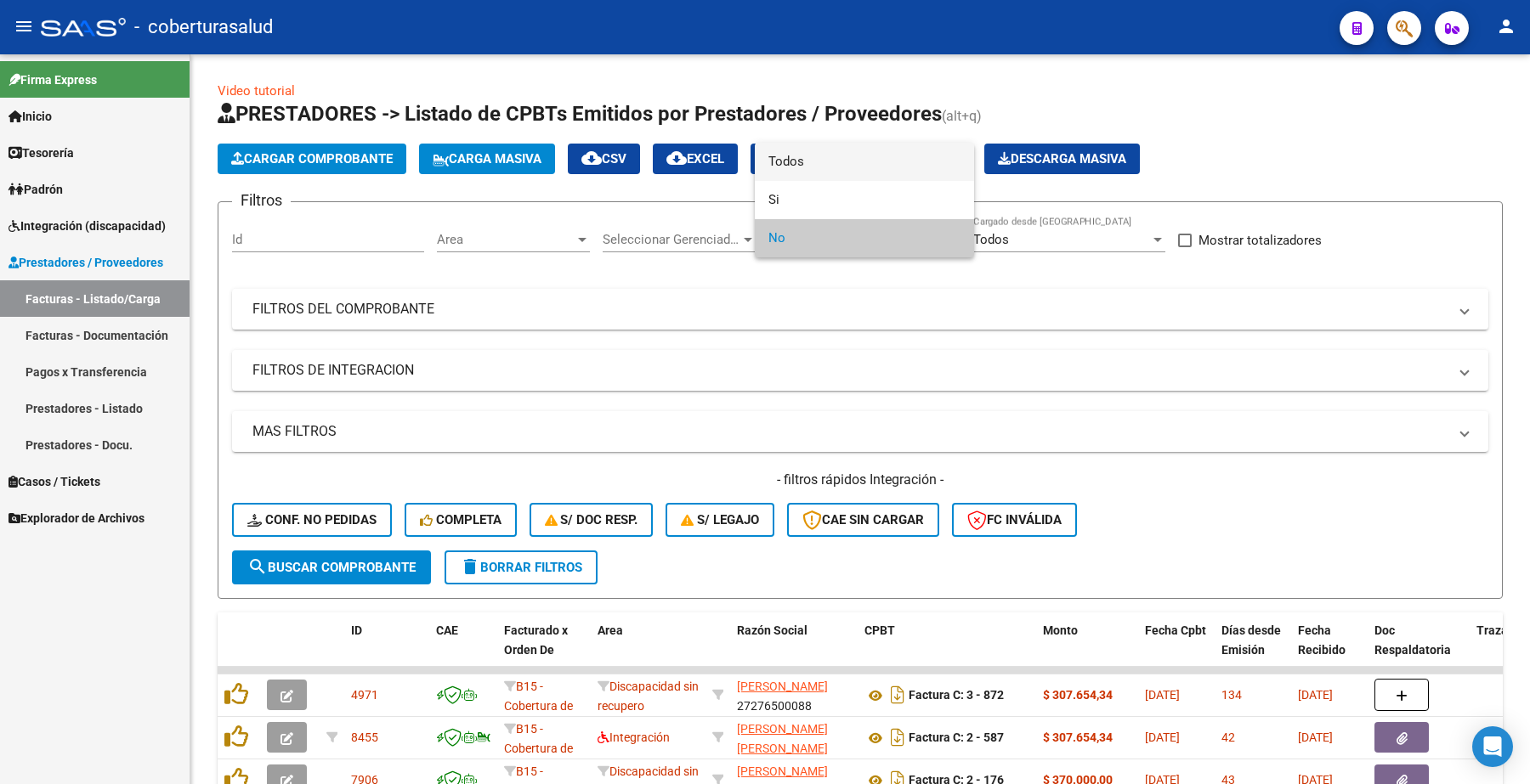
click at [802, 168] on span "Todos" at bounding box center [865, 162] width 192 height 38
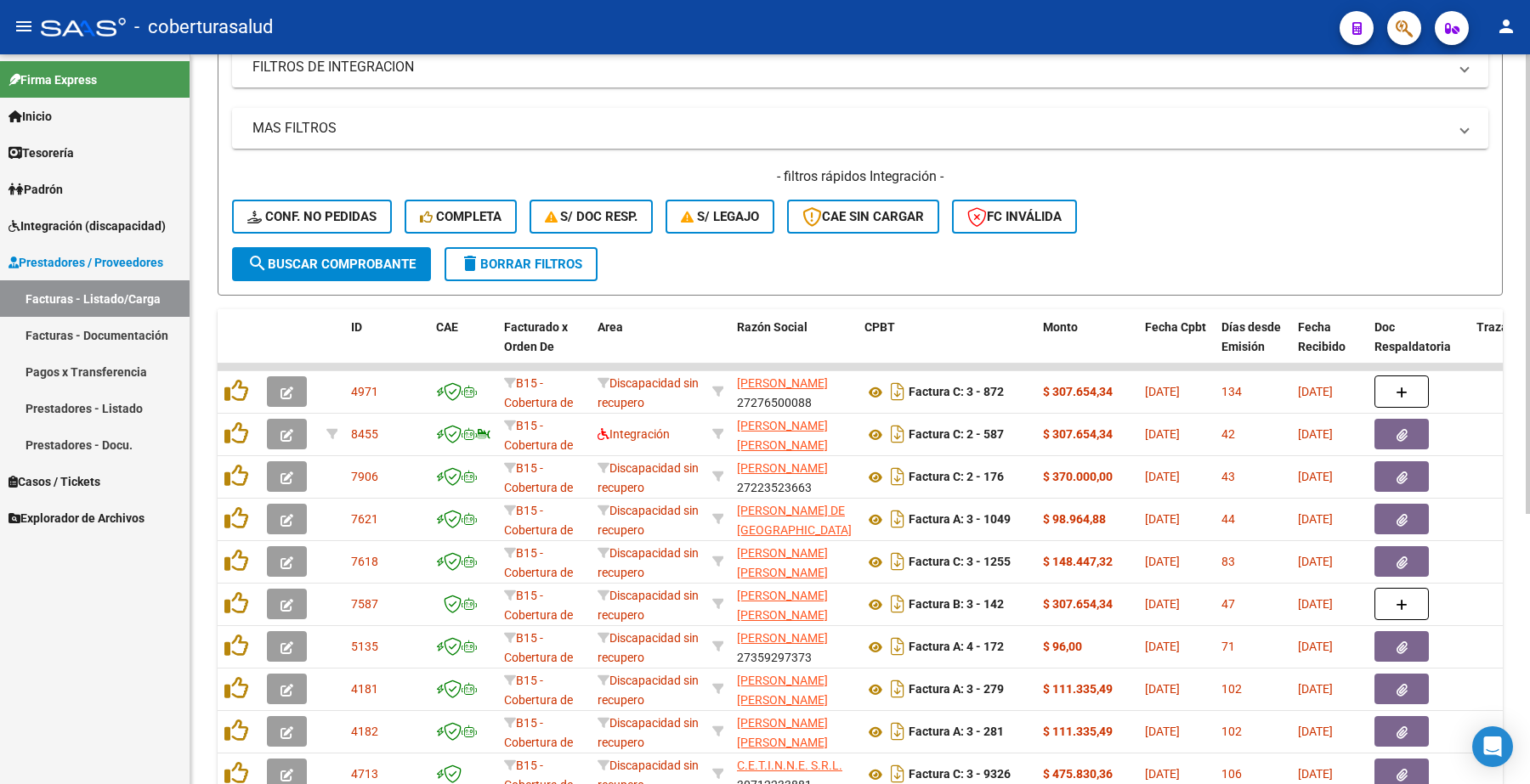
scroll to position [319, 0]
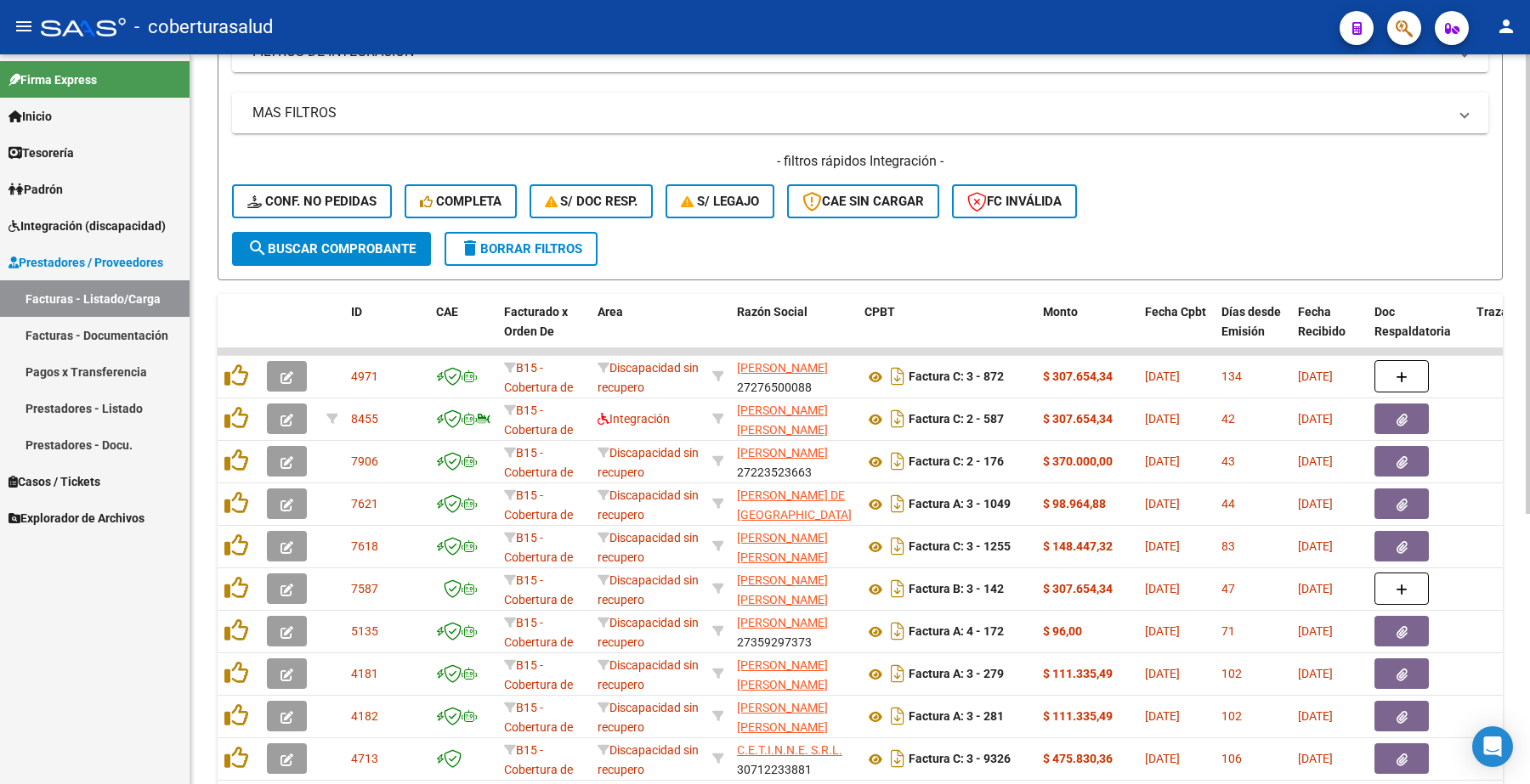
click at [358, 247] on span "search Buscar Comprobante" at bounding box center [332, 248] width 168 height 16
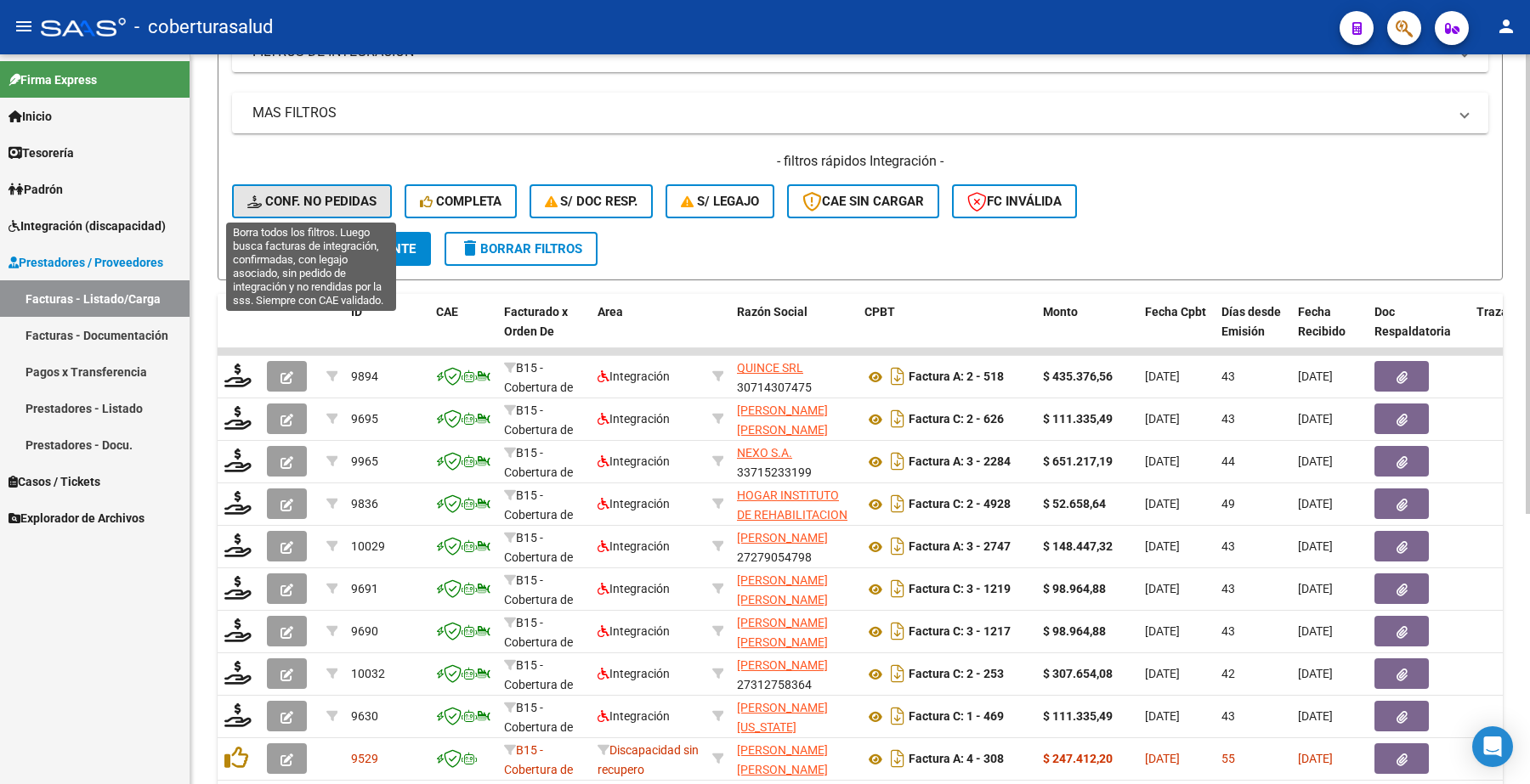
click at [273, 201] on span "Conf. no pedidas" at bounding box center [312, 201] width 129 height 16
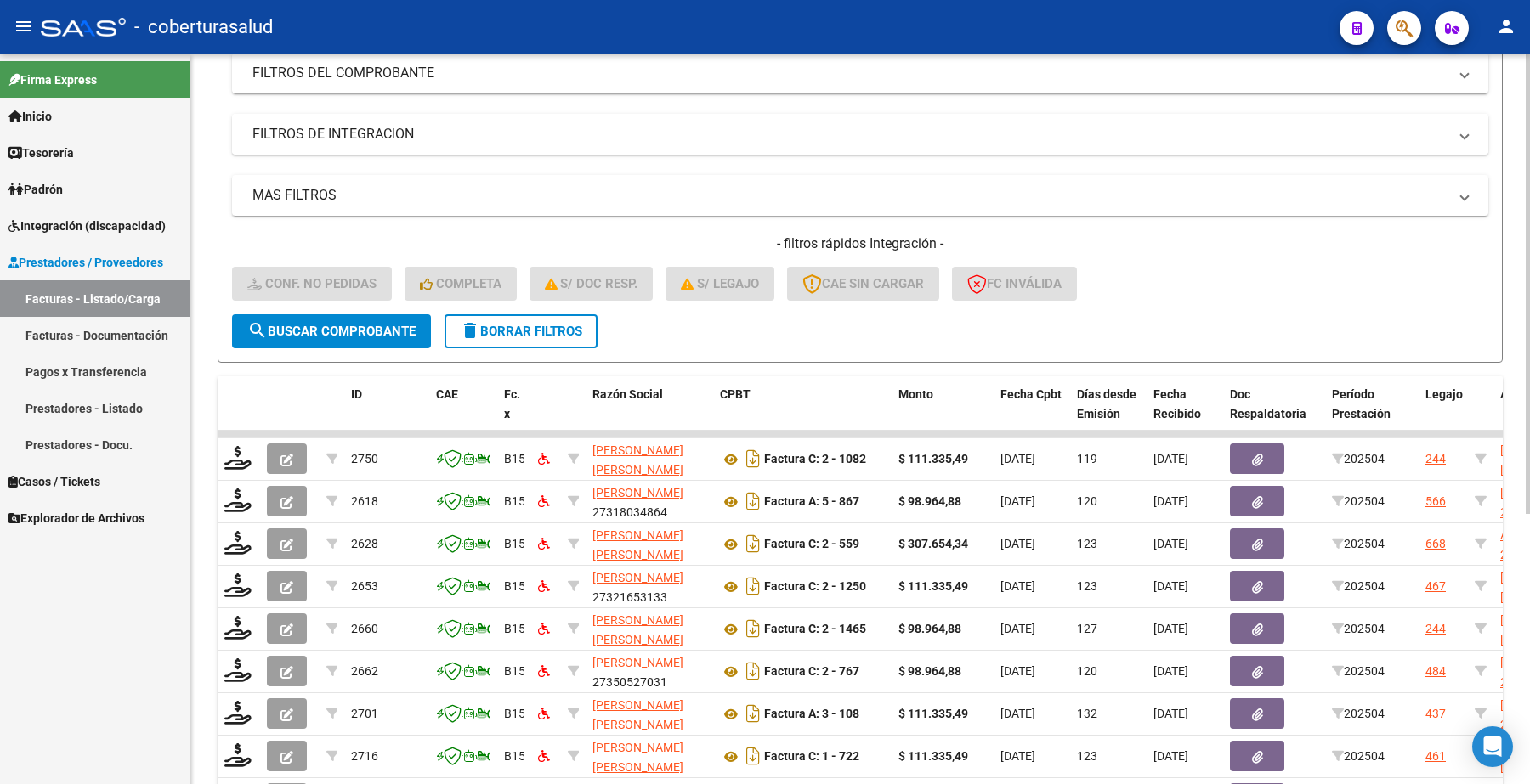
scroll to position [0, 0]
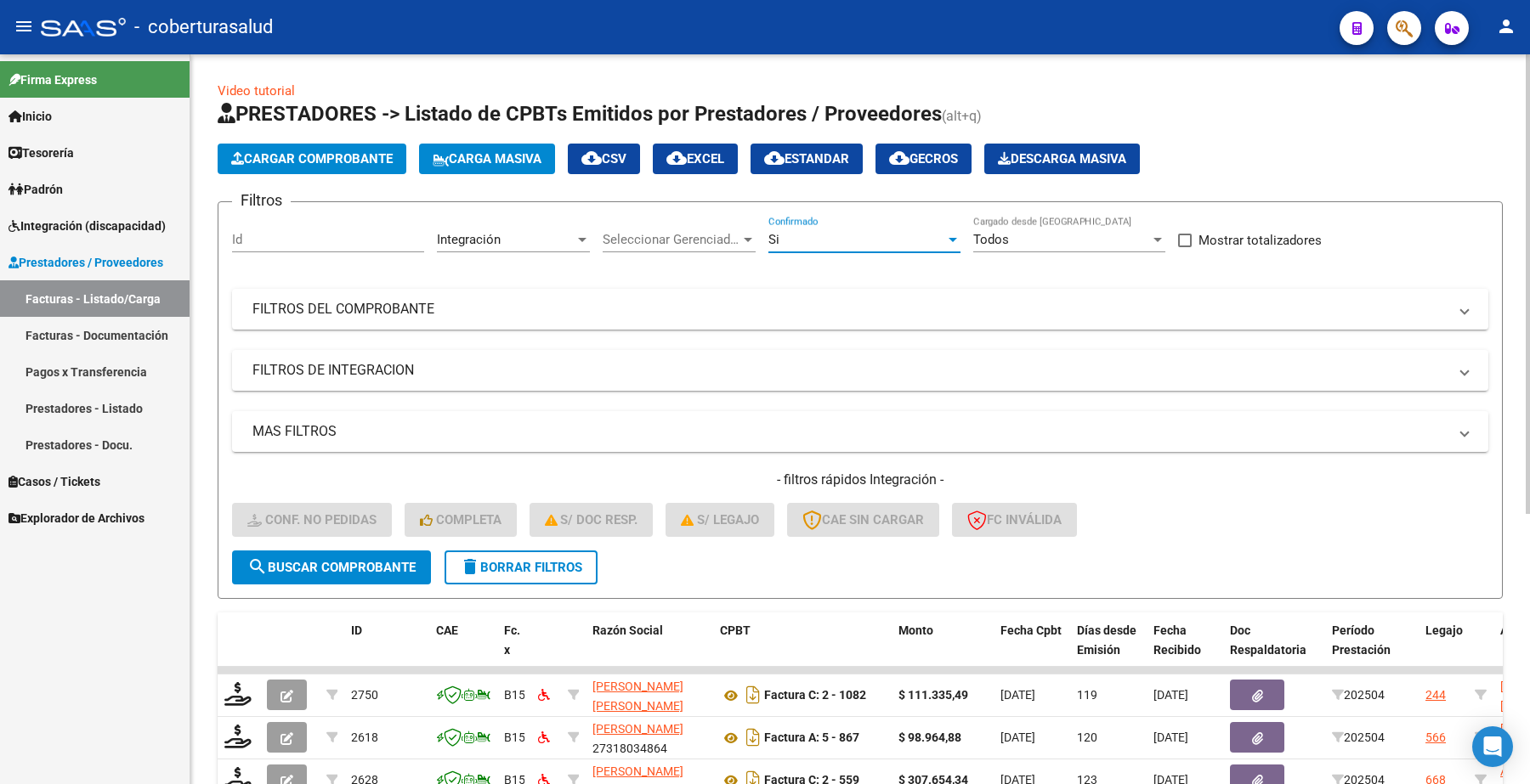
click at [809, 232] on div "Si" at bounding box center [856, 239] width 176 height 16
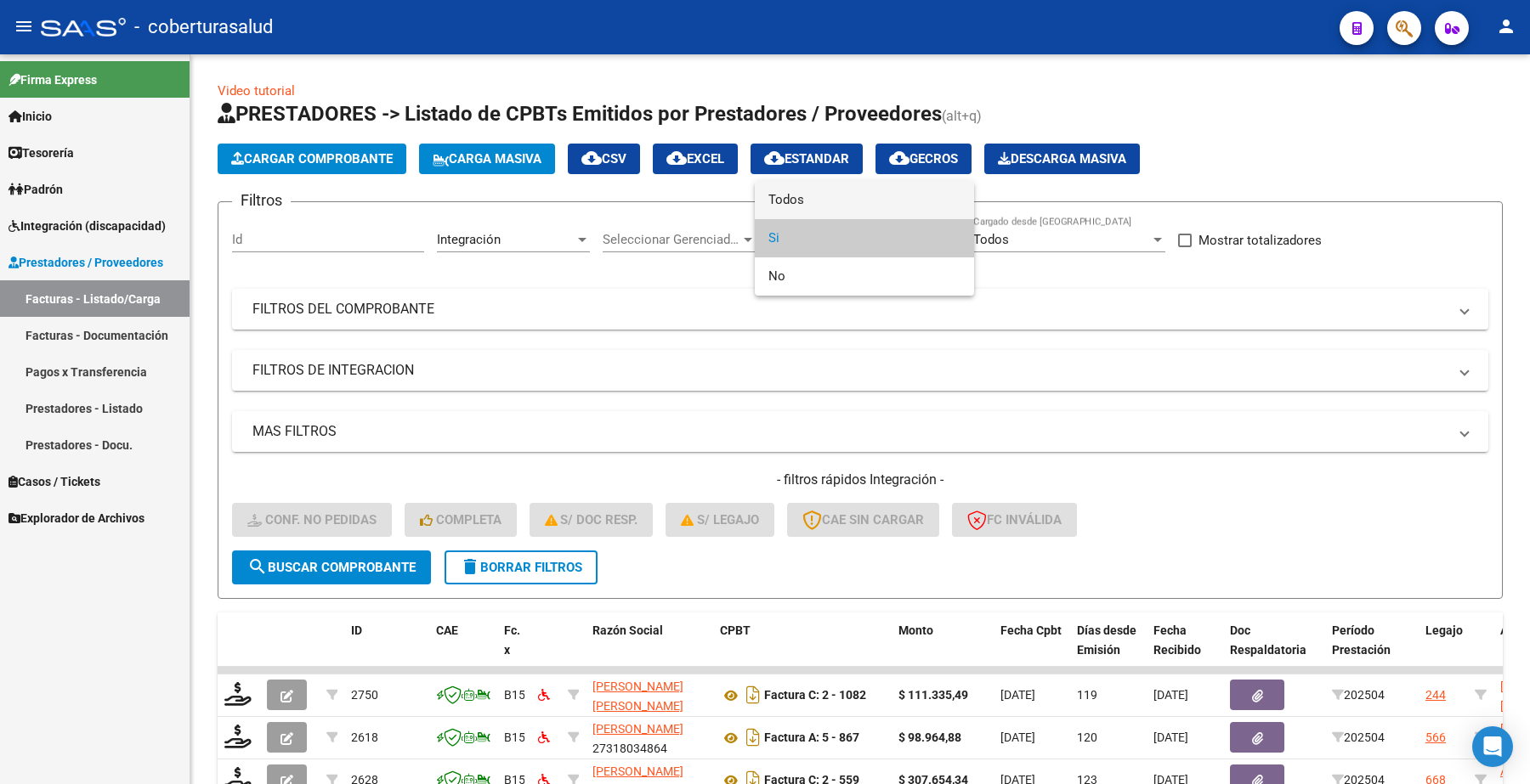
click at [816, 205] on span "Todos" at bounding box center [865, 199] width 192 height 38
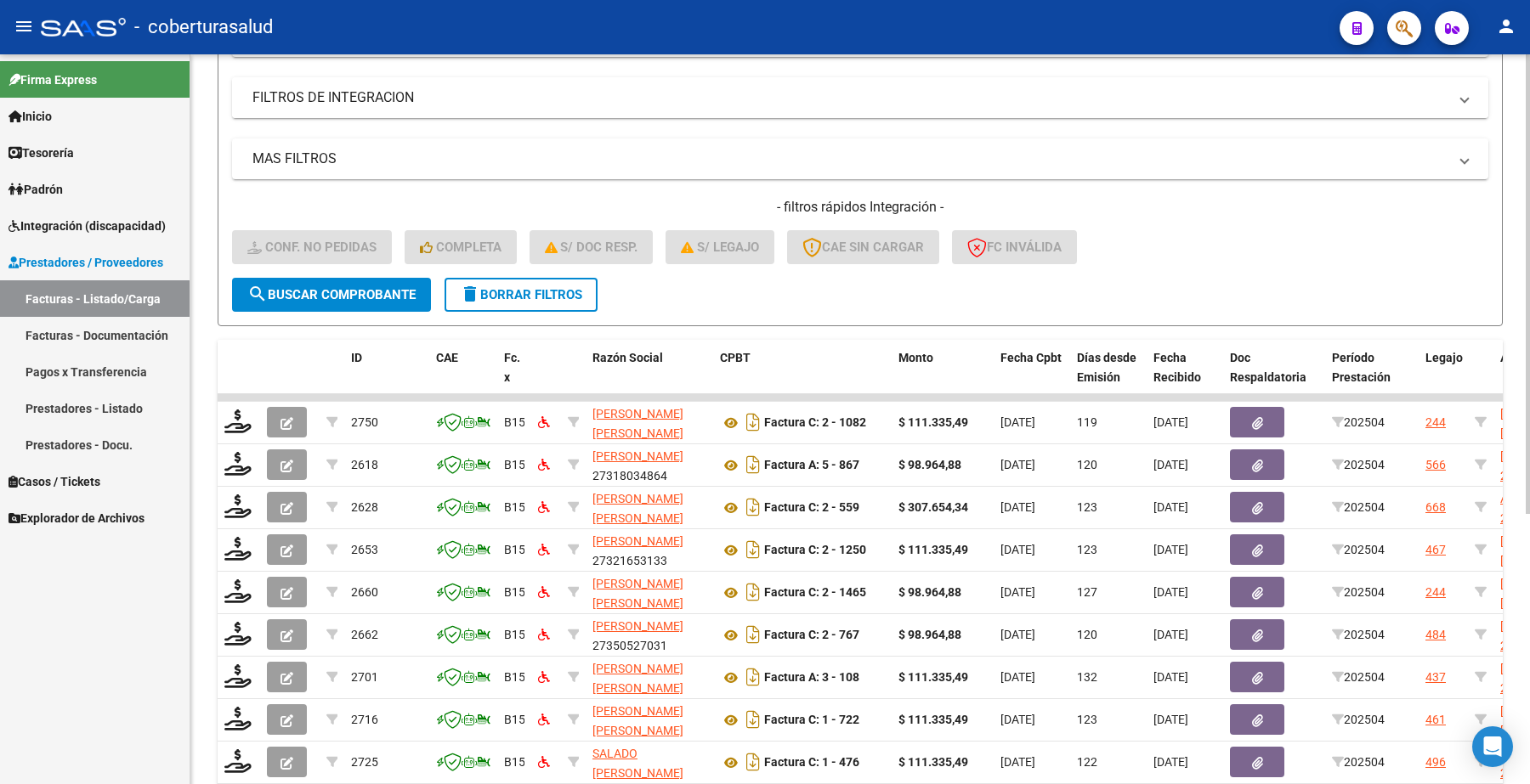
scroll to position [319, 0]
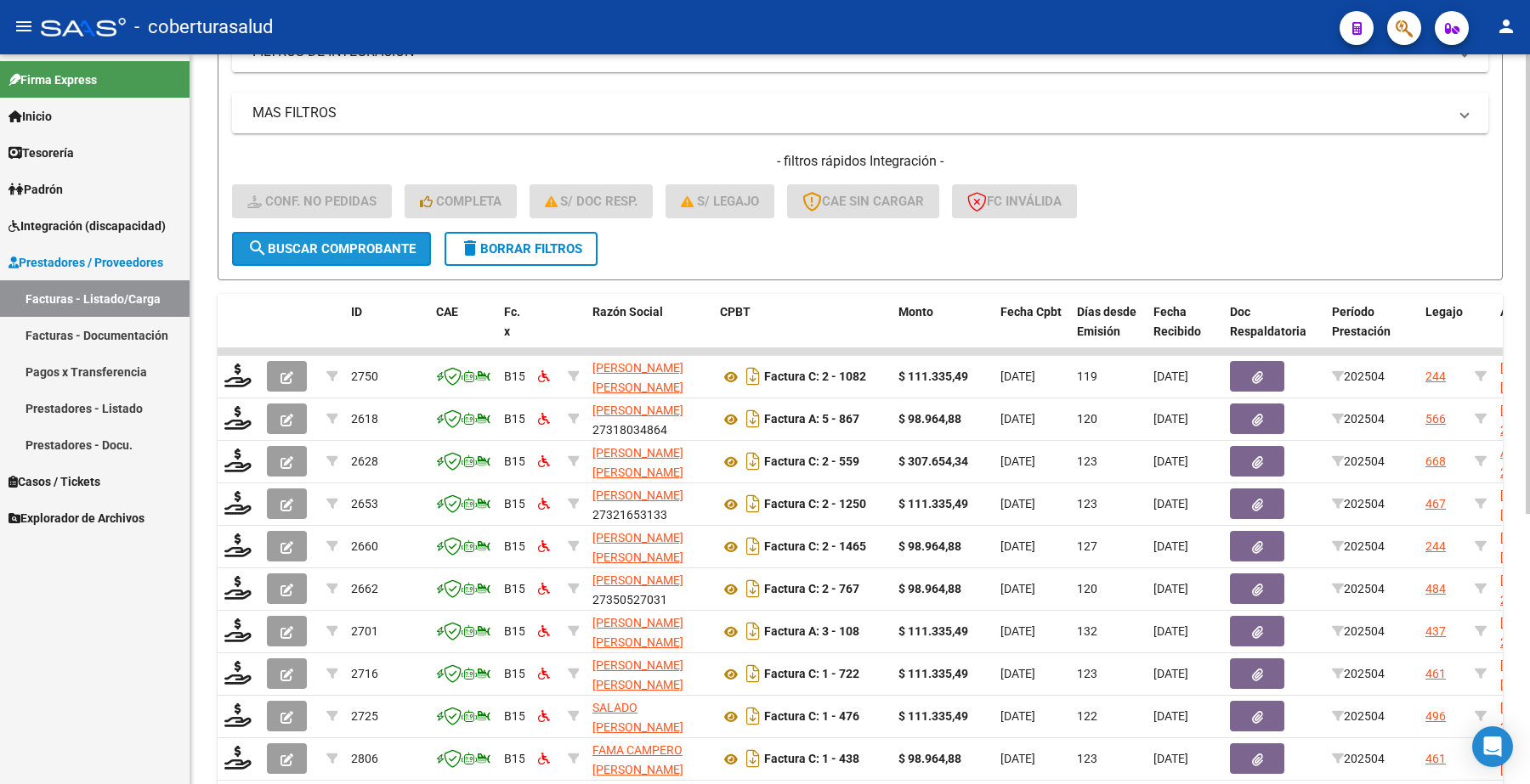
click at [304, 244] on span "search Buscar Comprobante" at bounding box center [332, 248] width 168 height 16
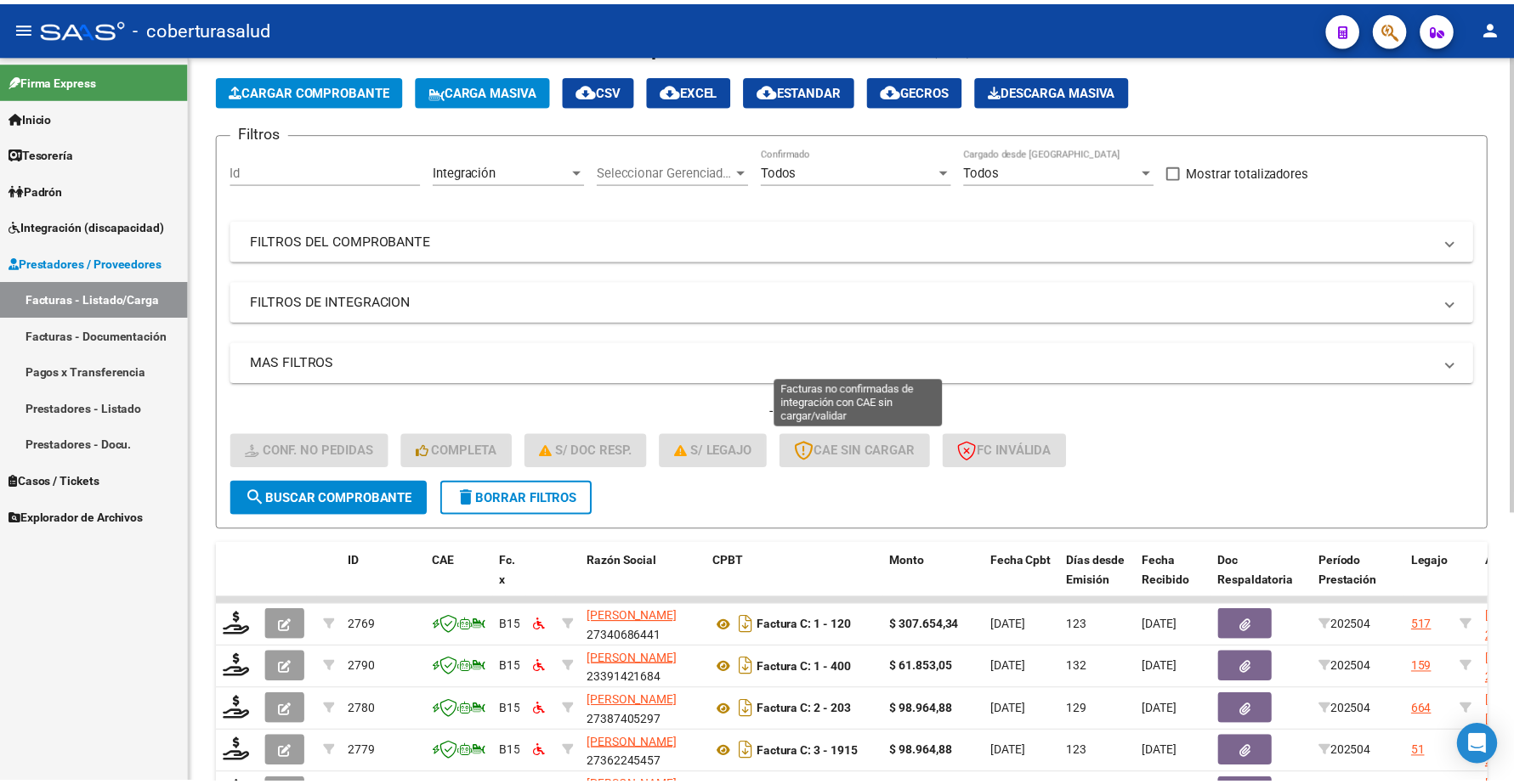
scroll to position [212, 0]
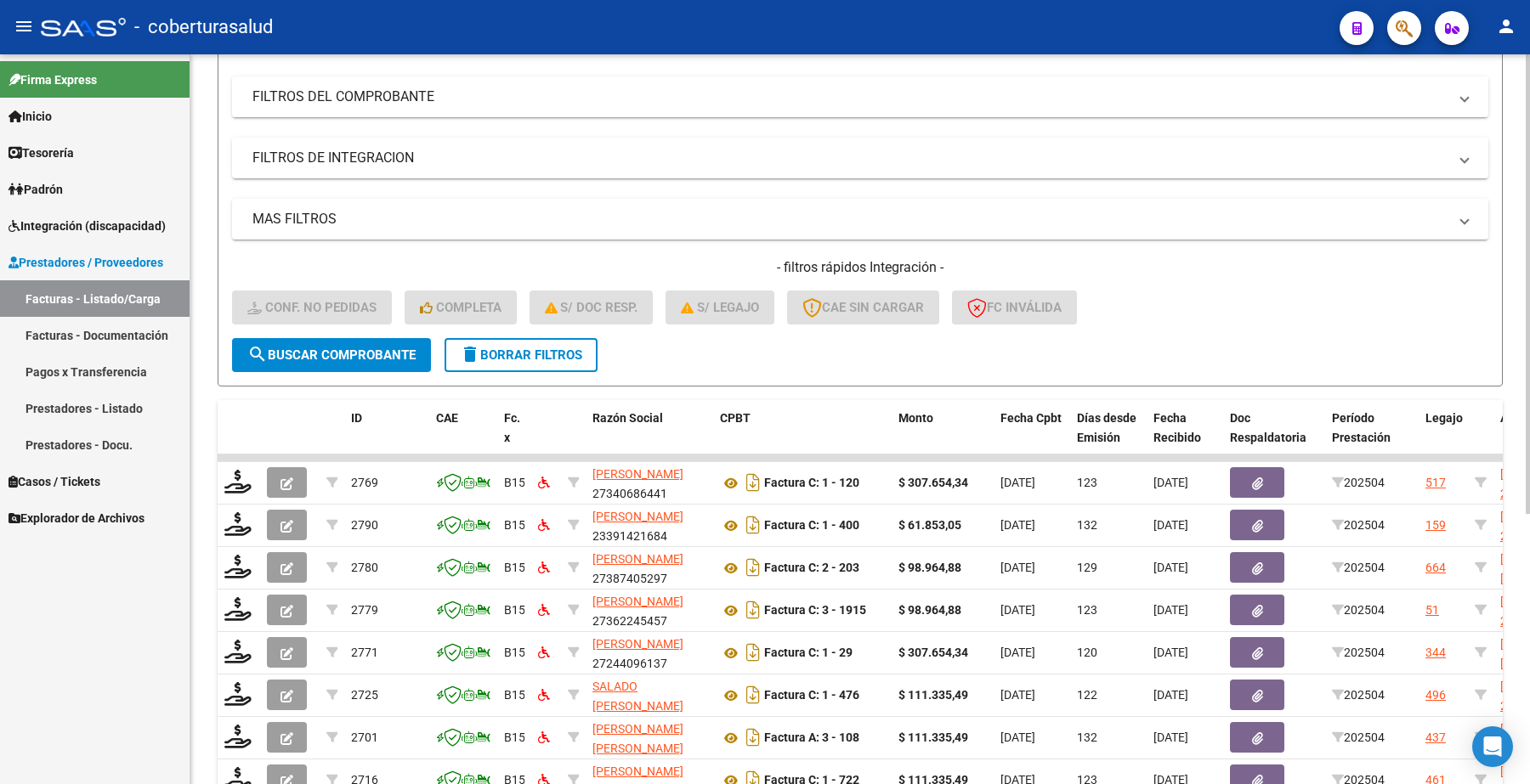
click at [334, 95] on mat-panel-title "FILTROS DEL COMPROBANTE" at bounding box center [850, 97] width 1196 height 18
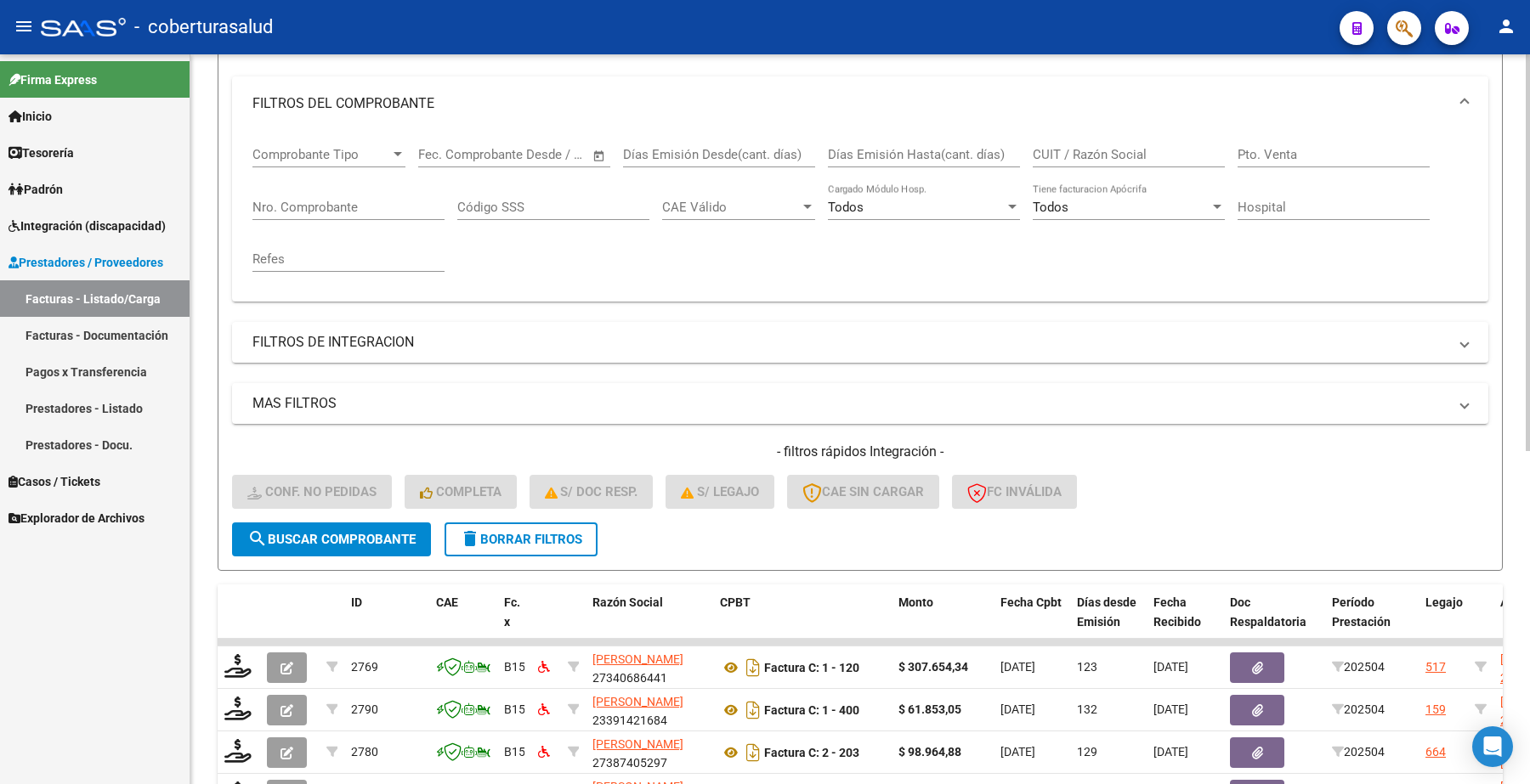
click at [325, 201] on input "Nro. Comprobante" at bounding box center [348, 207] width 192 height 16
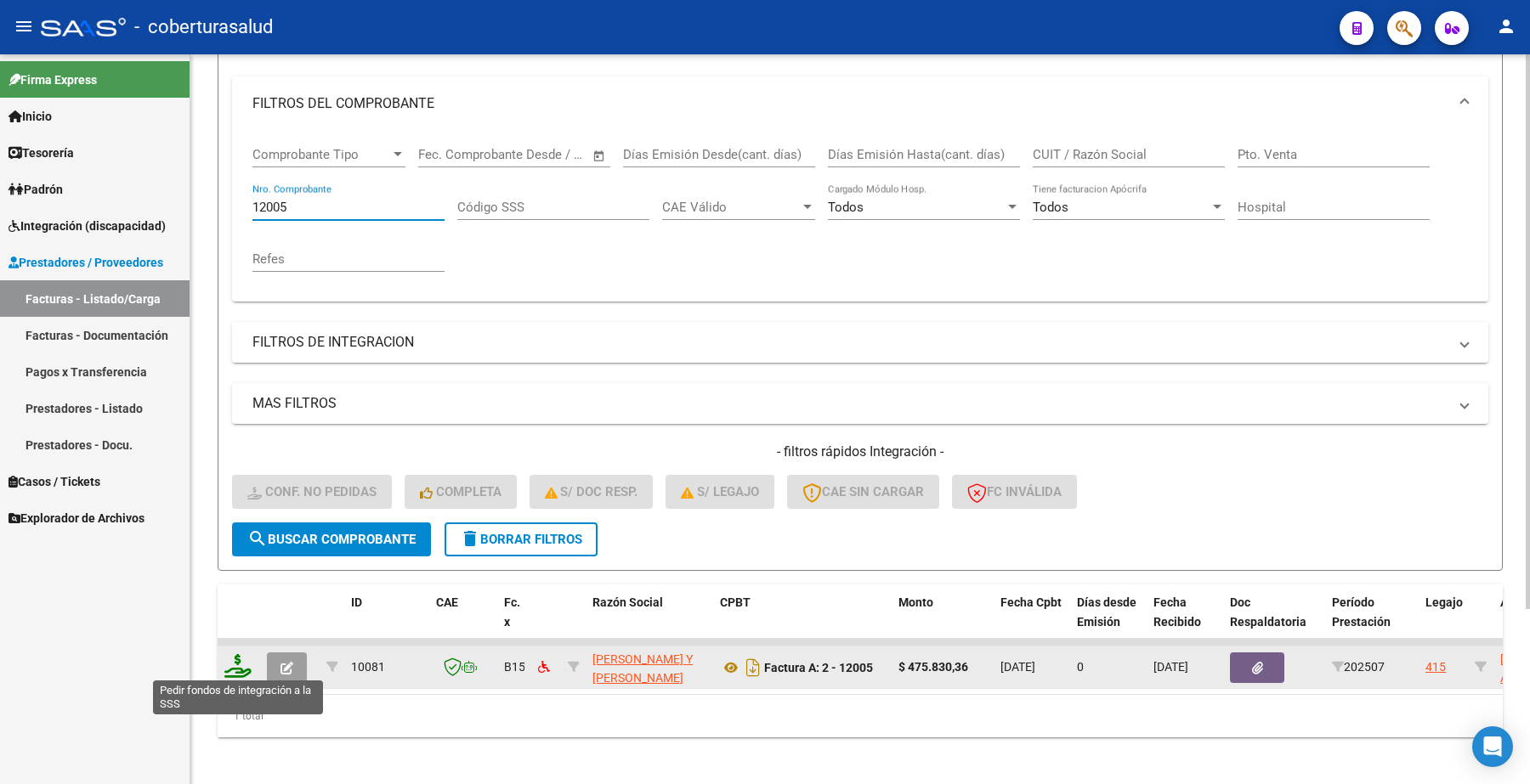
type input "12005"
click at [235, 669] on icon at bounding box center [237, 667] width 27 height 24
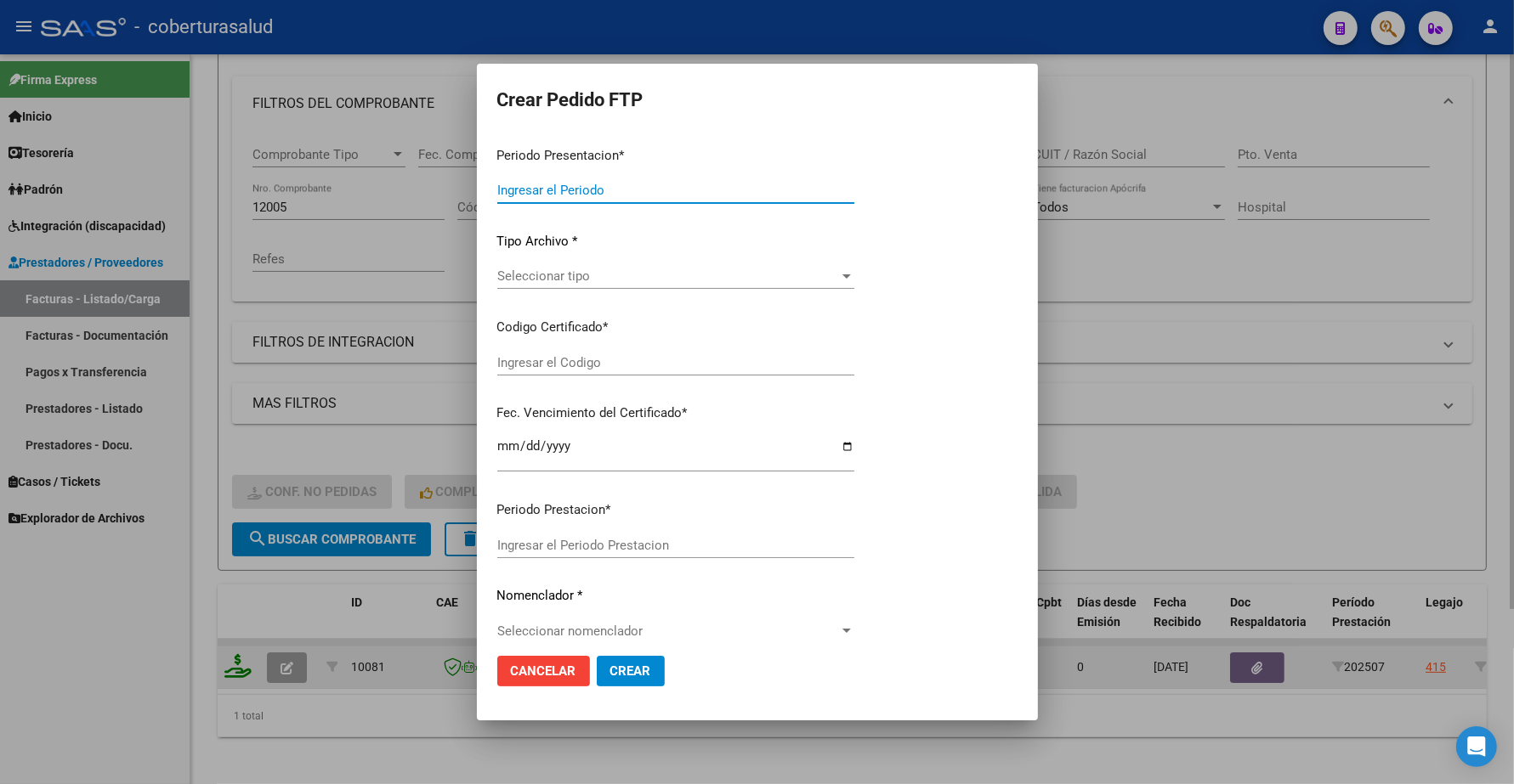
type input "202509"
type input "202507"
type input "$ 475.830,36"
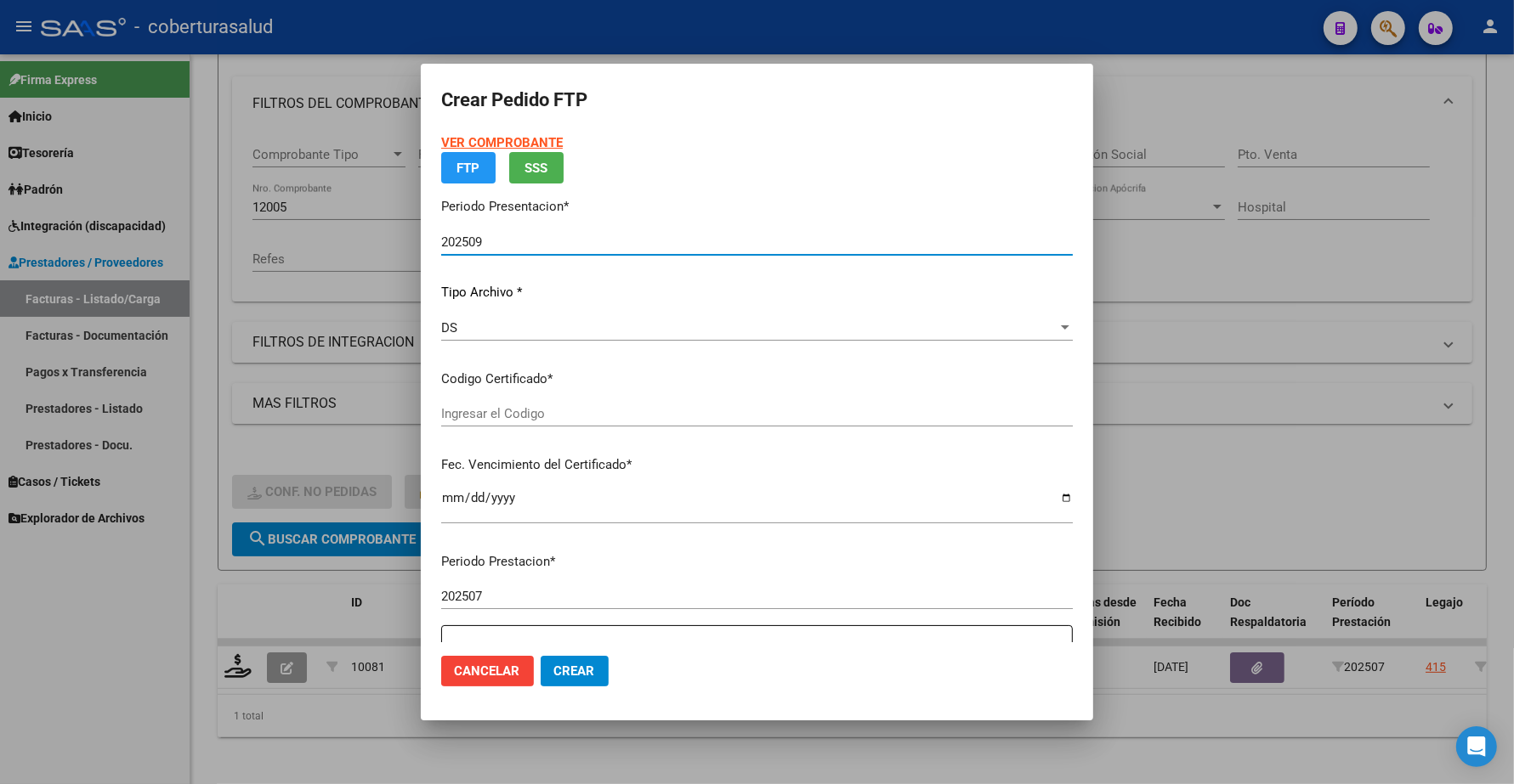
type input "ARG01000568432922021091420260914SGO116"
type input "2026-09-14"
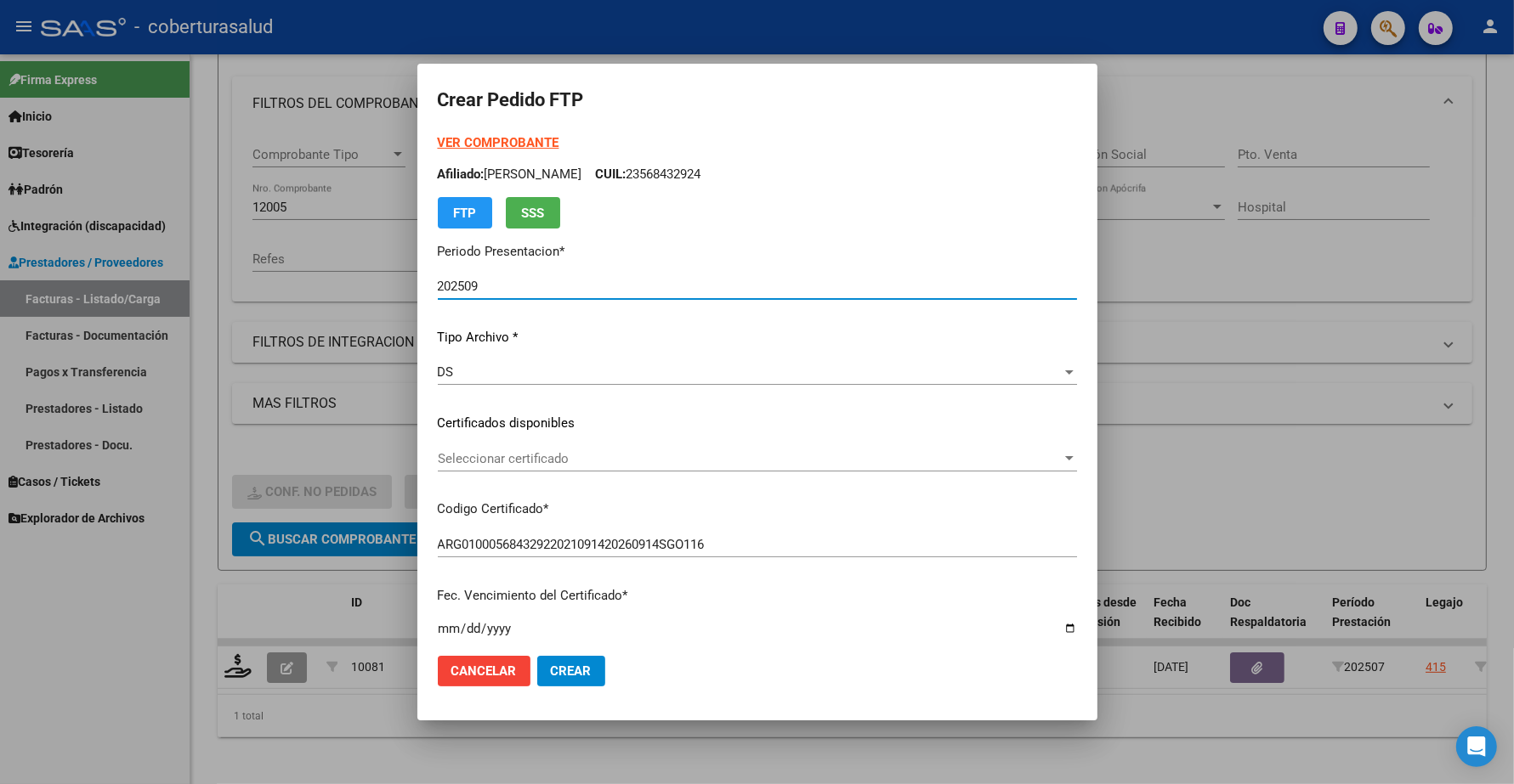
click at [483, 456] on span "Seleccionar certificado" at bounding box center [749, 459] width 624 height 16
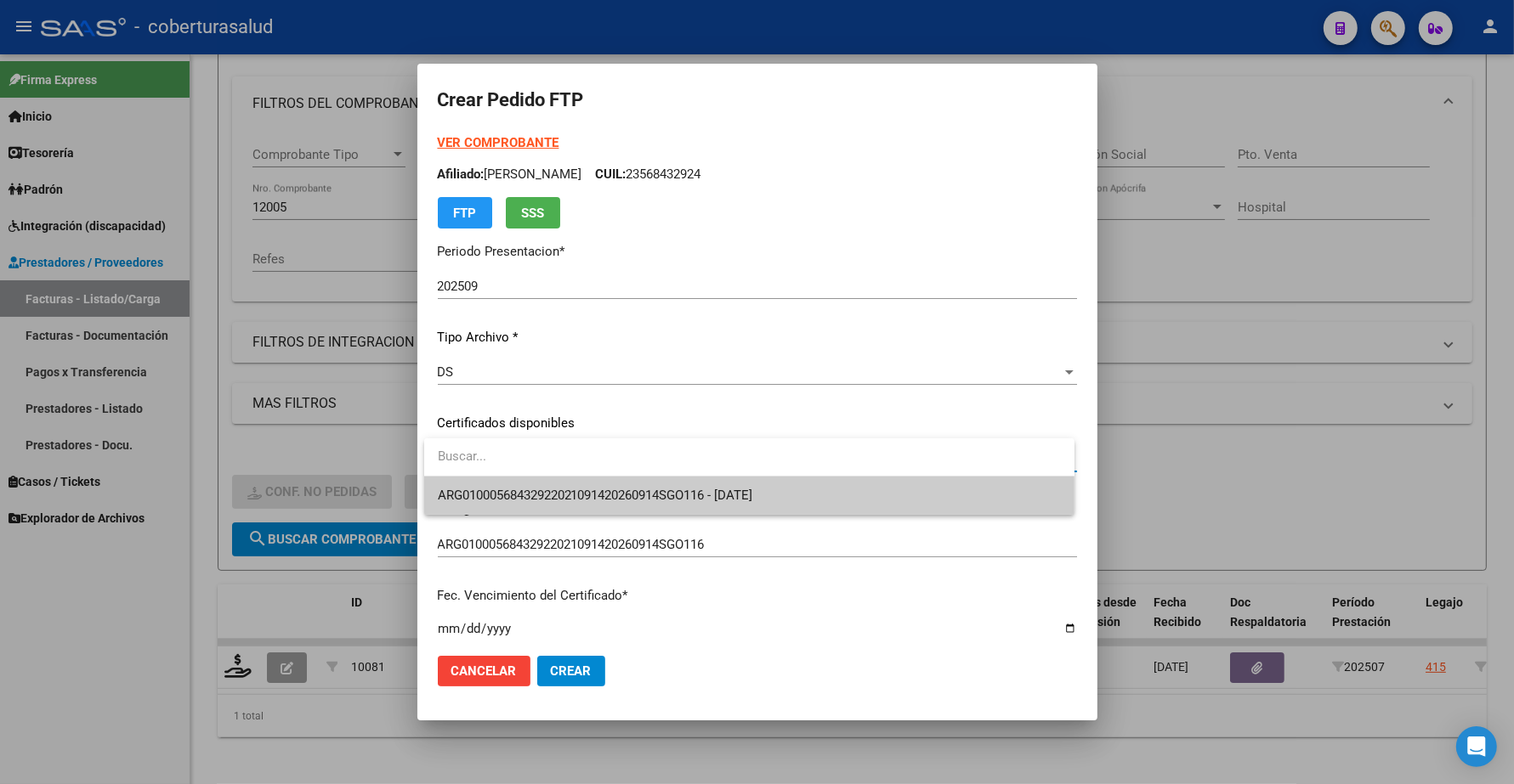
click at [490, 486] on span "ARG01000568432922021091420260914SGO116 - 2026-09-14" at bounding box center [749, 495] width 624 height 38
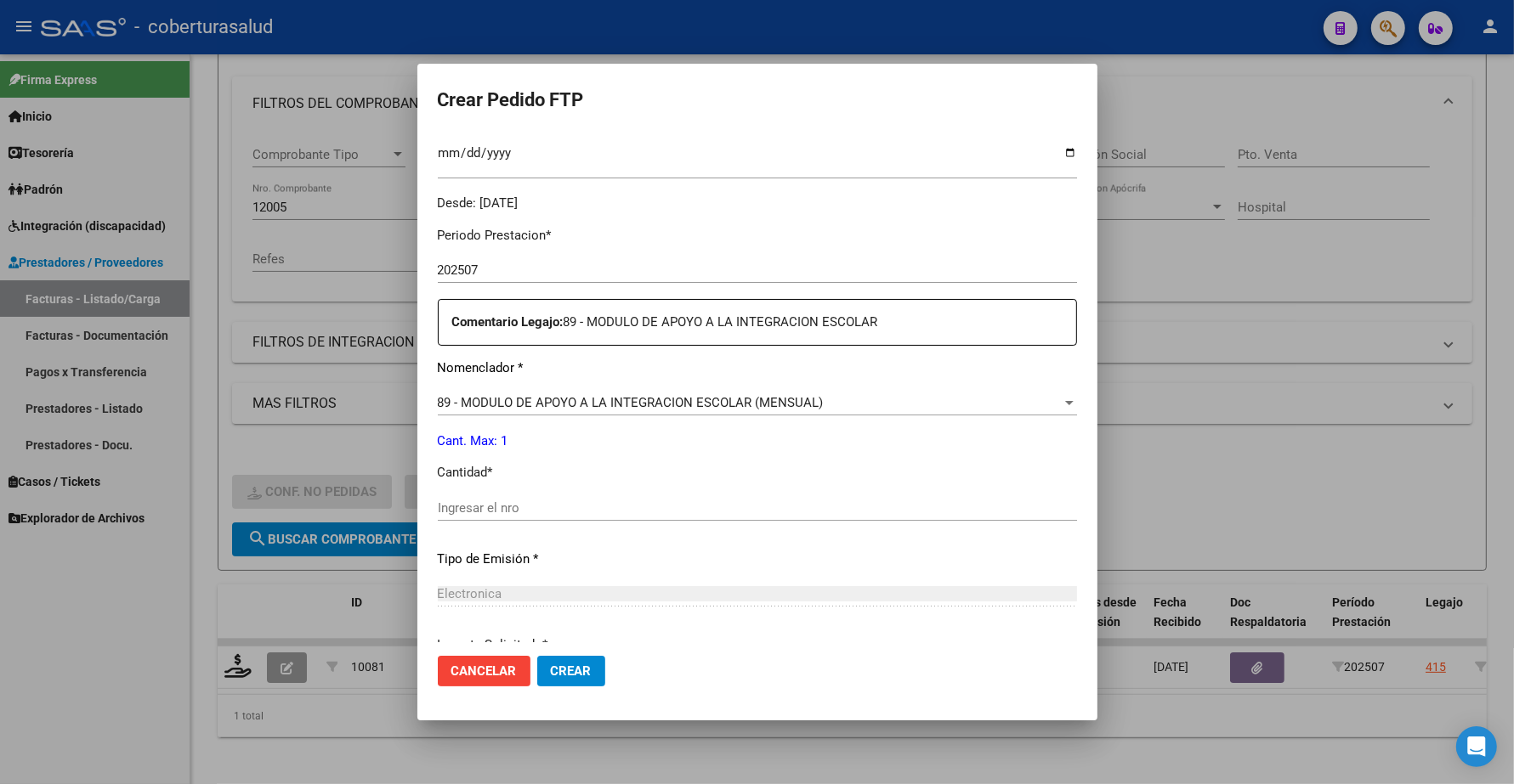
scroll to position [626, 0]
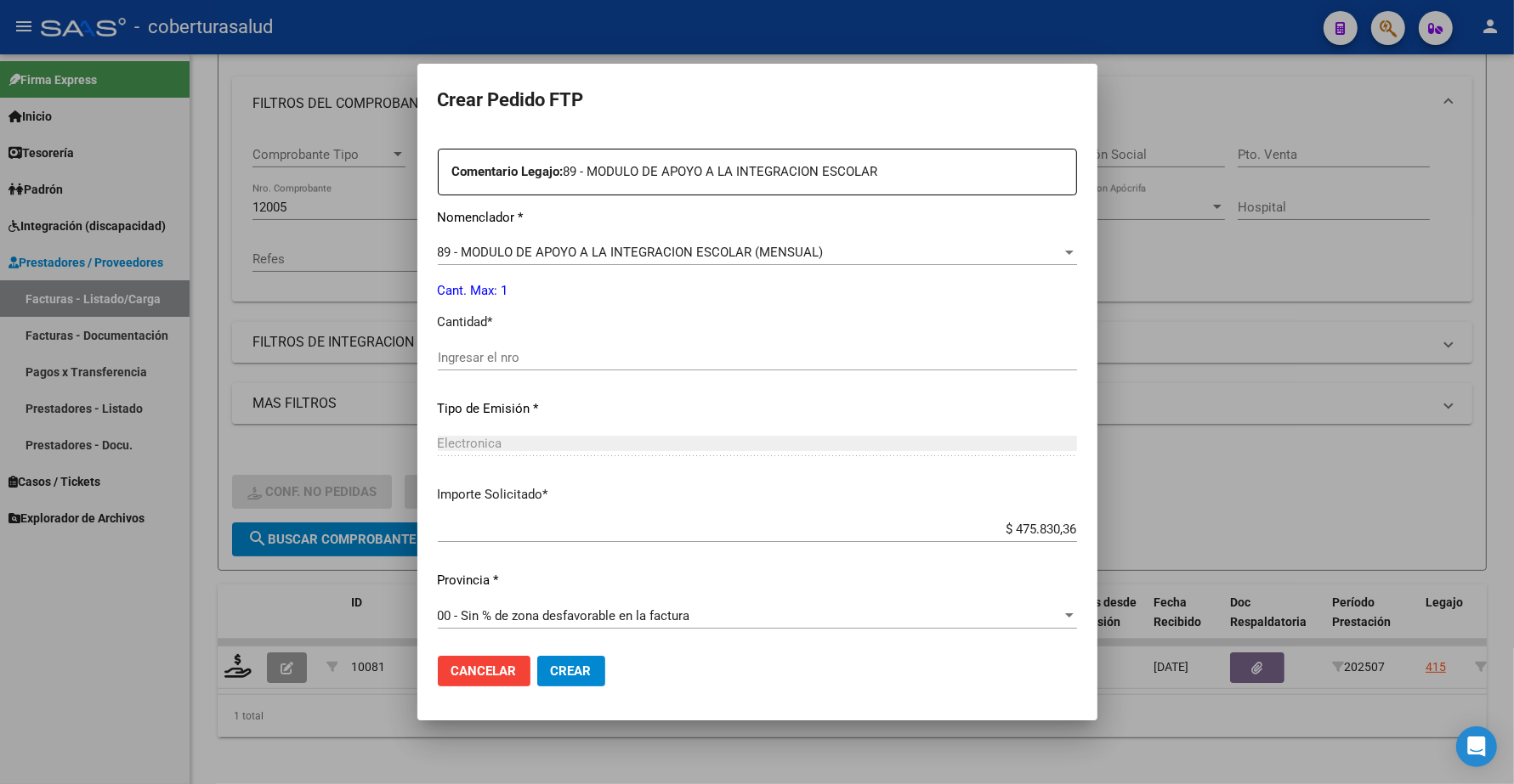
click at [469, 358] on input "Ingresar el nro" at bounding box center [757, 357] width 639 height 16
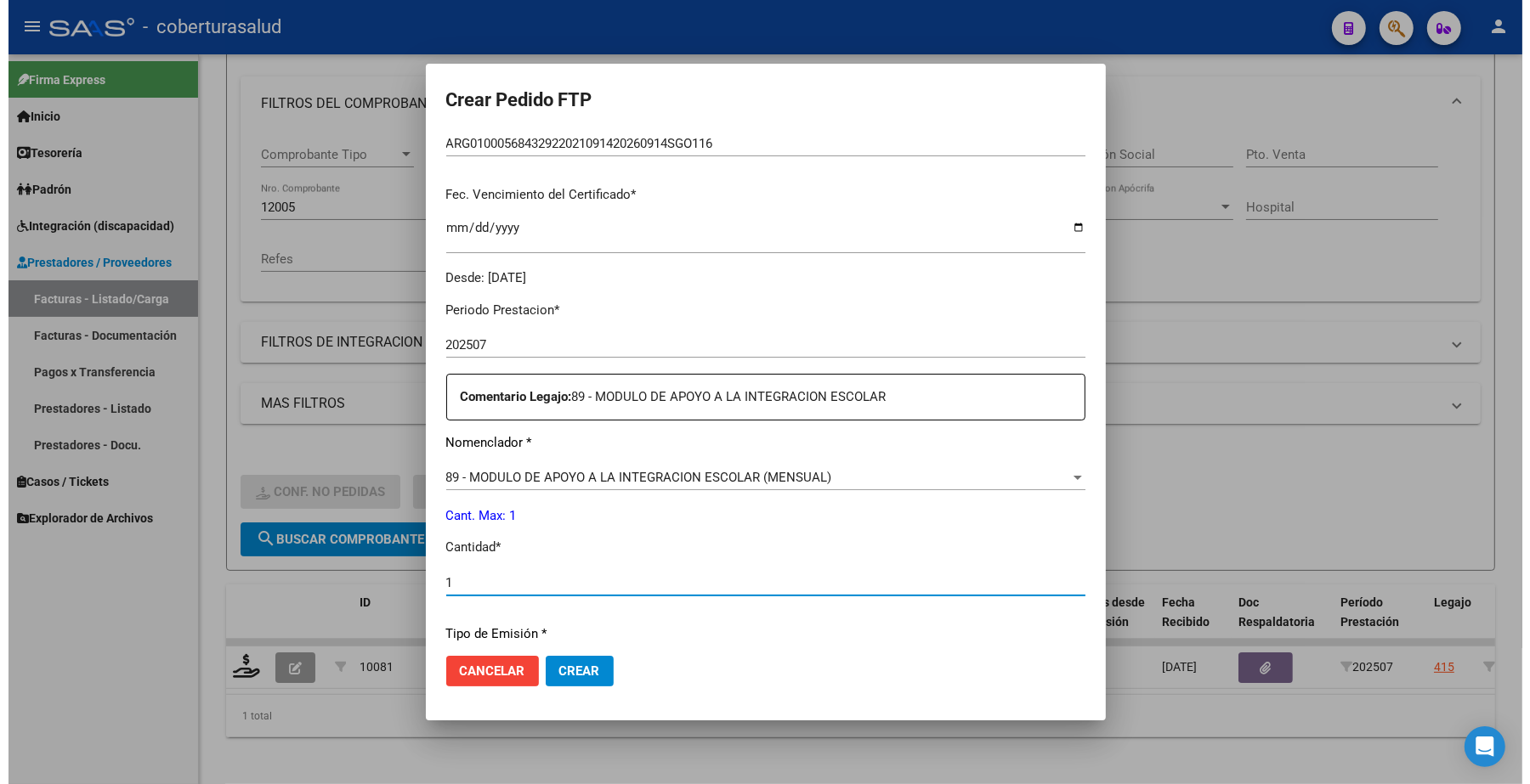
scroll to position [531, 0]
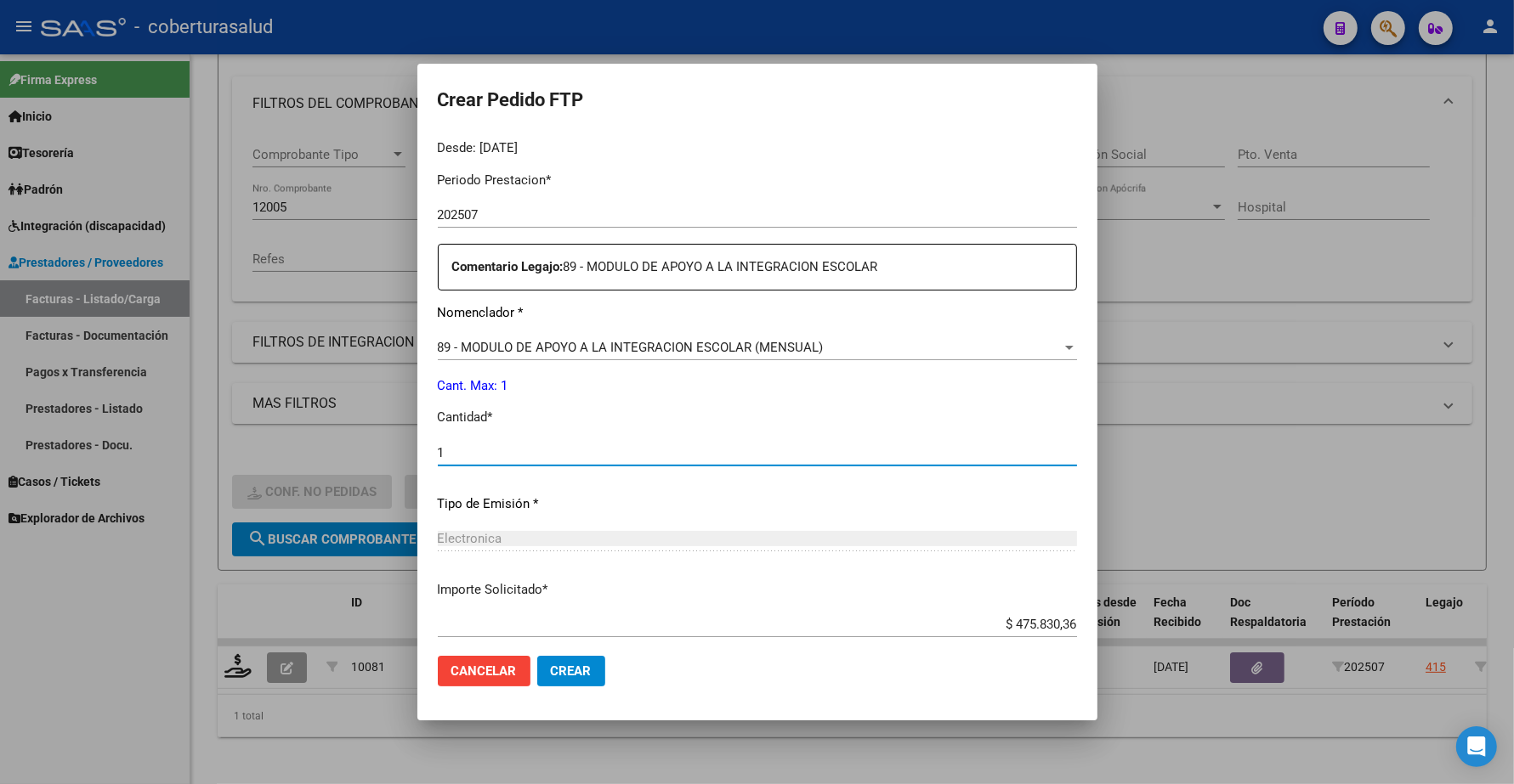
type input "1"
click at [584, 669] on span "Crear" at bounding box center [571, 671] width 41 height 16
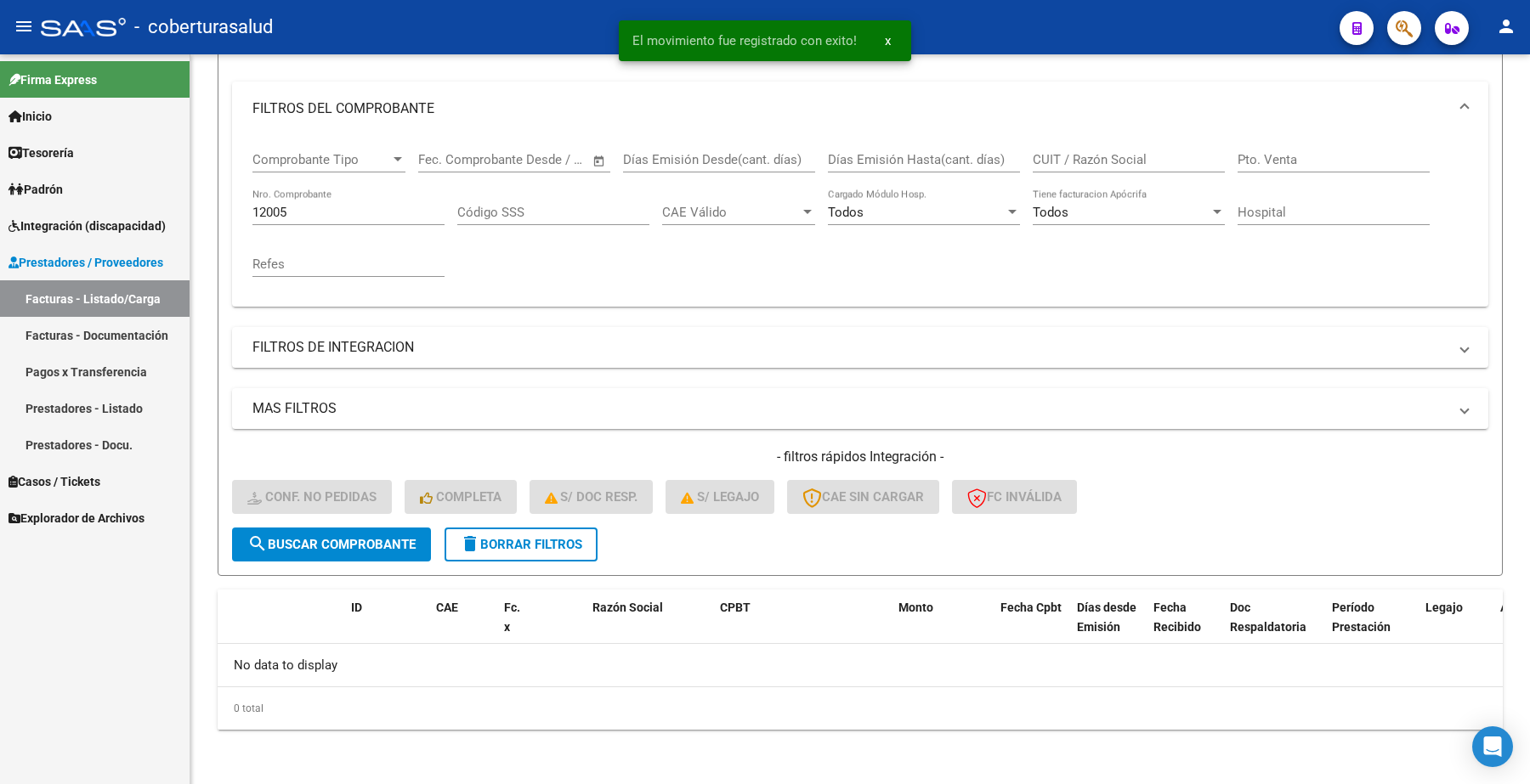
scroll to position [201, 0]
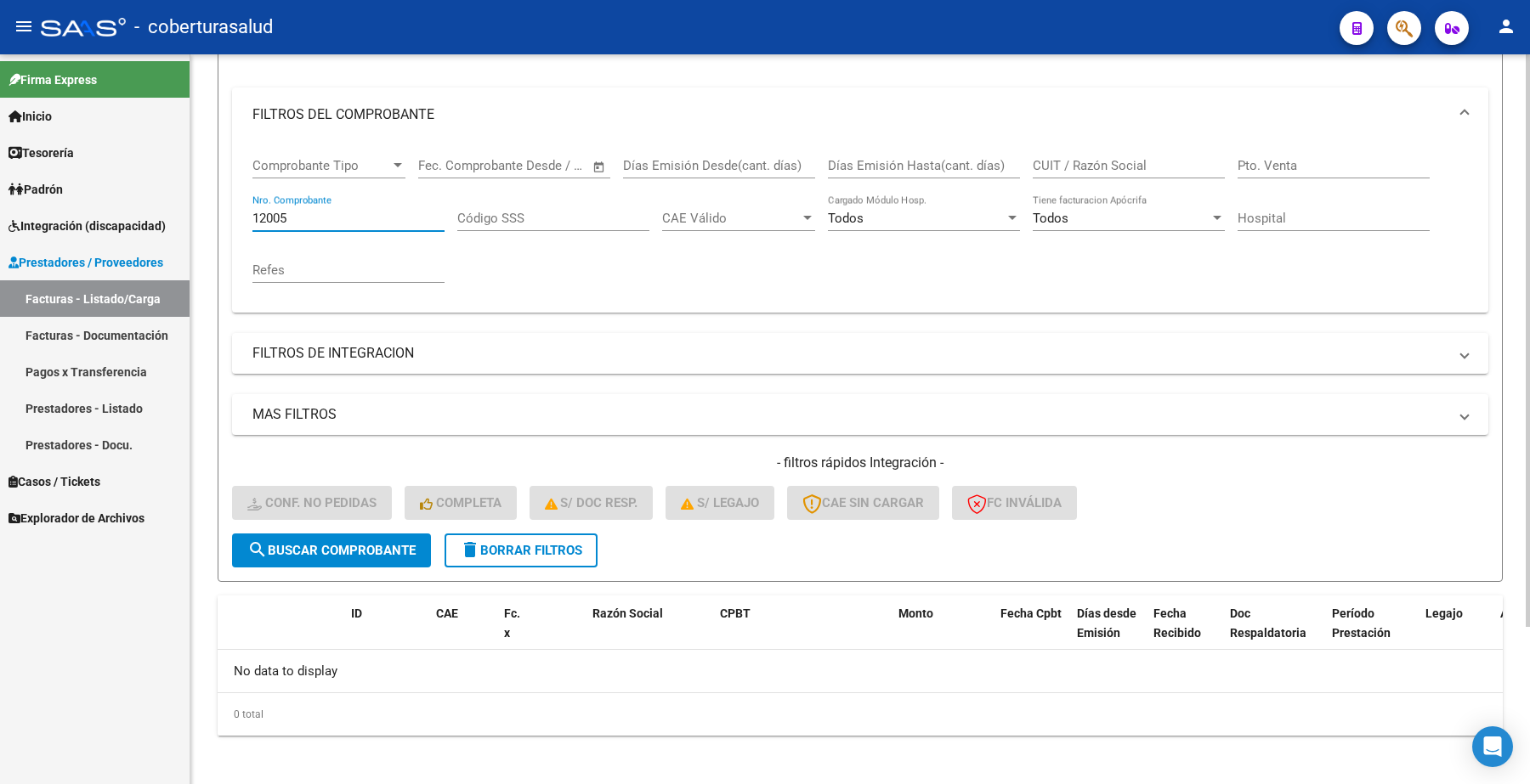
drag, startPoint x: 302, startPoint y: 215, endPoint x: 228, endPoint y: 231, distance: 75.7
click at [228, 231] on form "Filtros Id Integración Area Seleccionar Gerenciador Seleccionar Gerenciador Tod…" at bounding box center [860, 291] width 1285 height 582
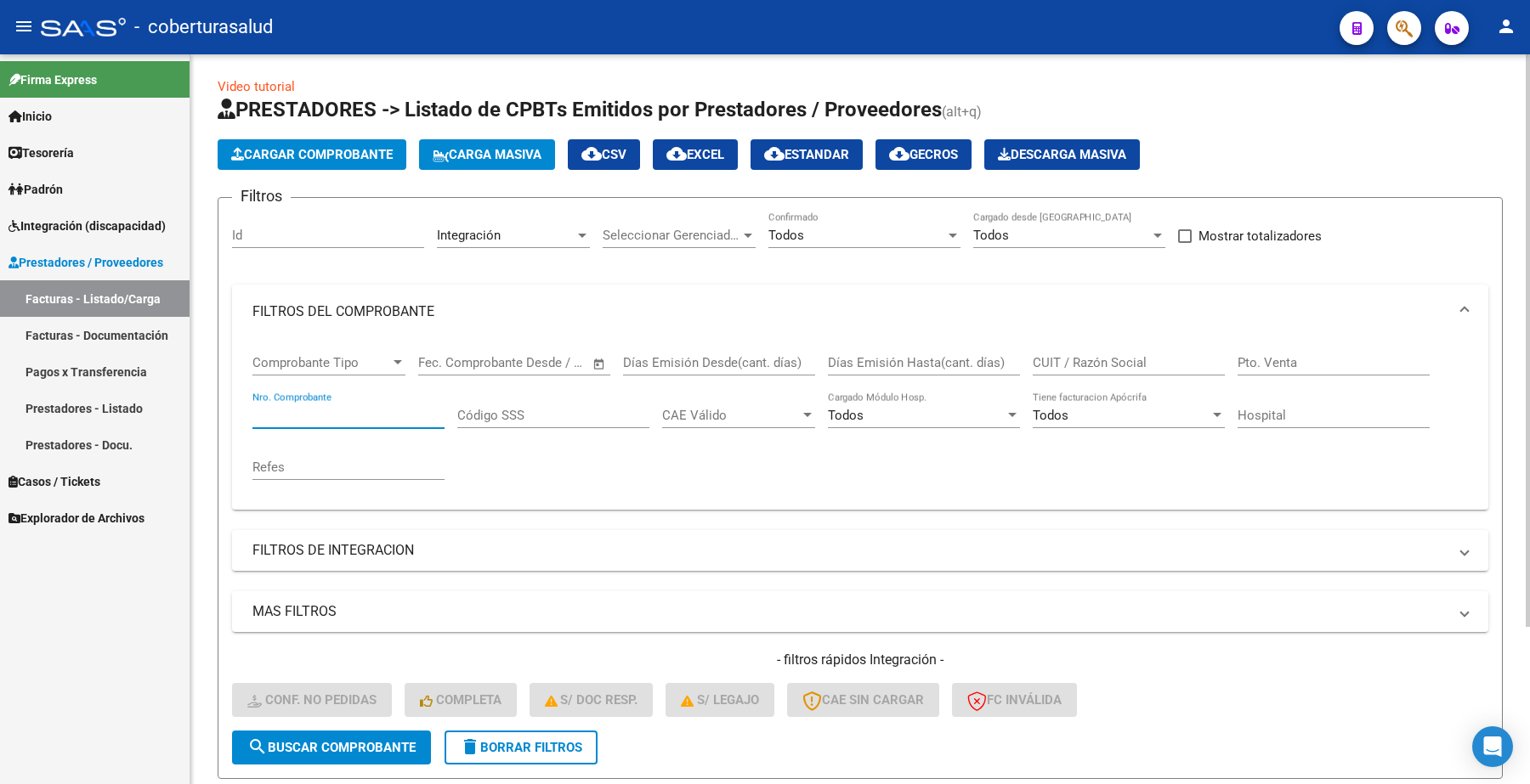
scroll to position [0, 0]
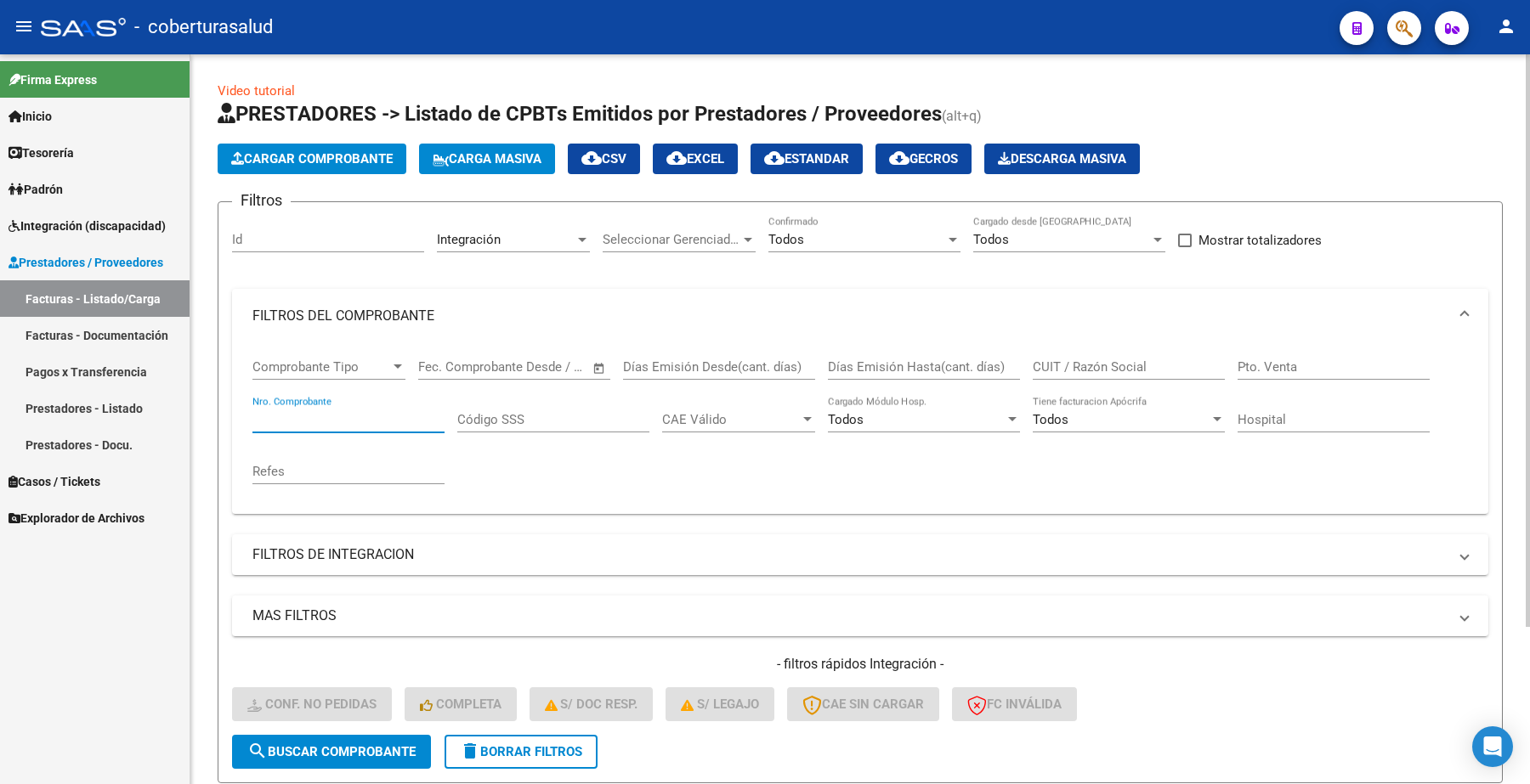
click at [322, 239] on input "Id" at bounding box center [328, 239] width 192 height 16
type input "6"
type input "36227"
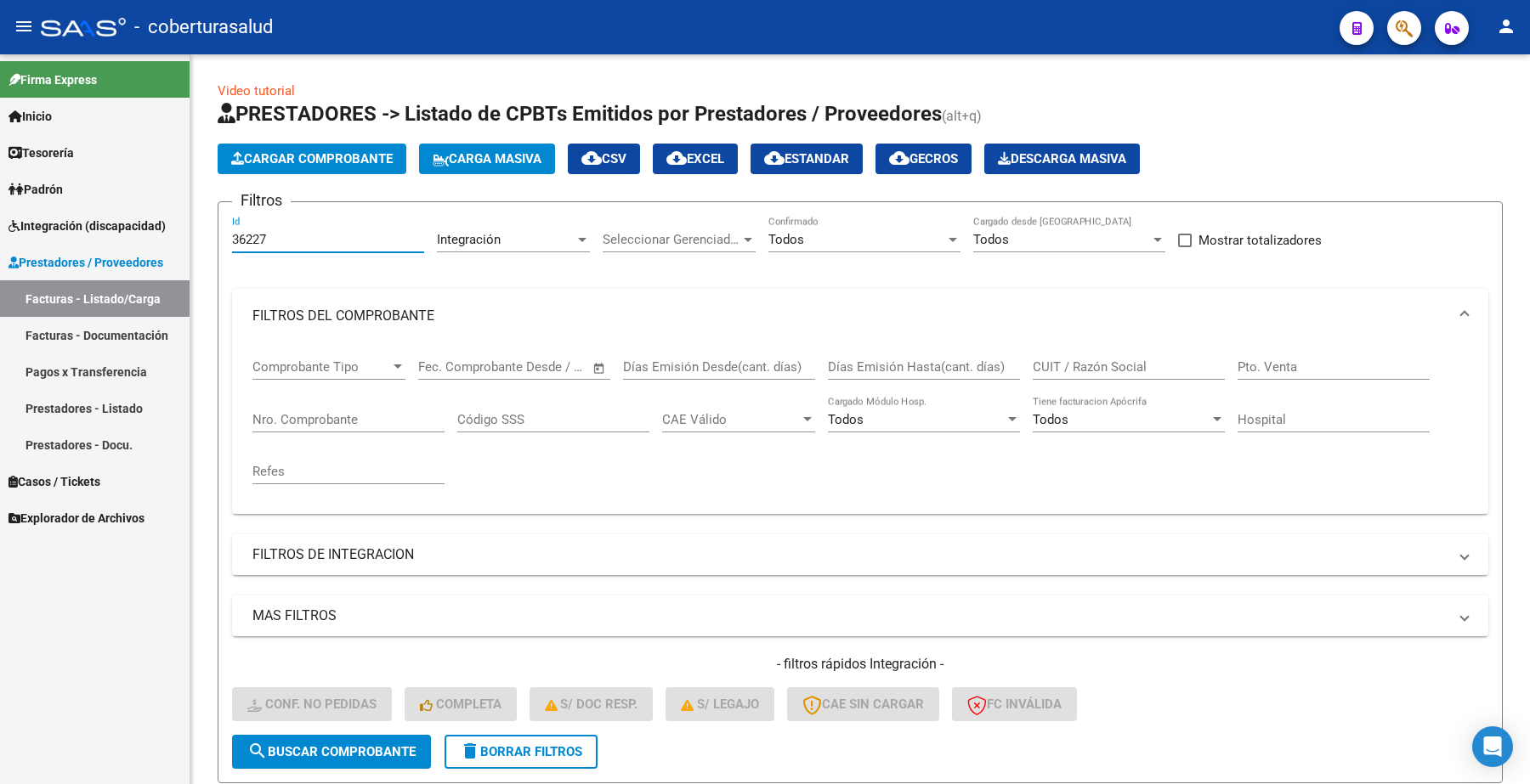
drag, startPoint x: 268, startPoint y: 235, endPoint x: 107, endPoint y: 179, distance: 170.5
click at [107, 192] on mat-sidenav-container "Firma Express Inicio Calendario SSS Instructivos Contacto OS Tesorería Extracto…" at bounding box center [765, 419] width 1530 height 730
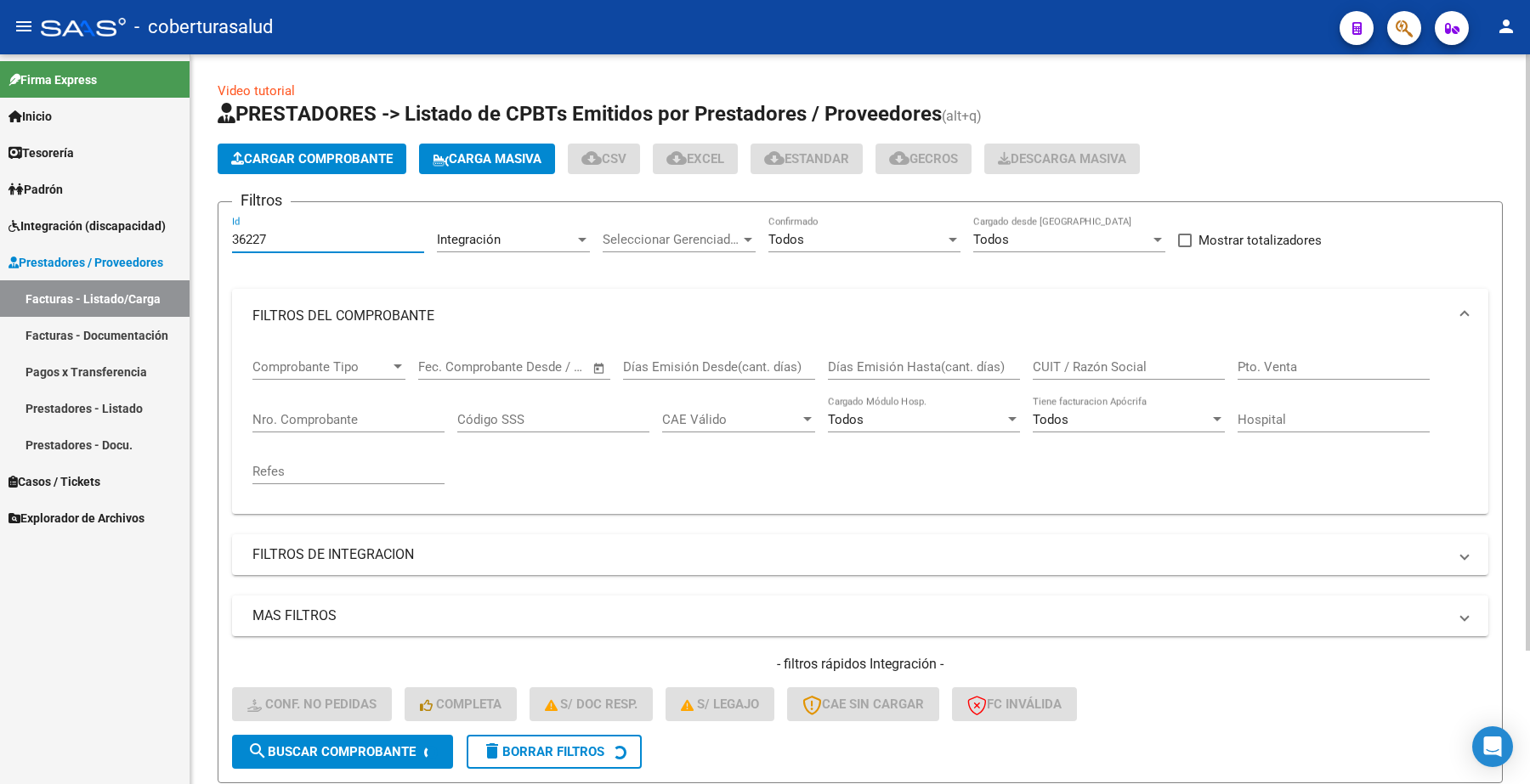
type input "36226"
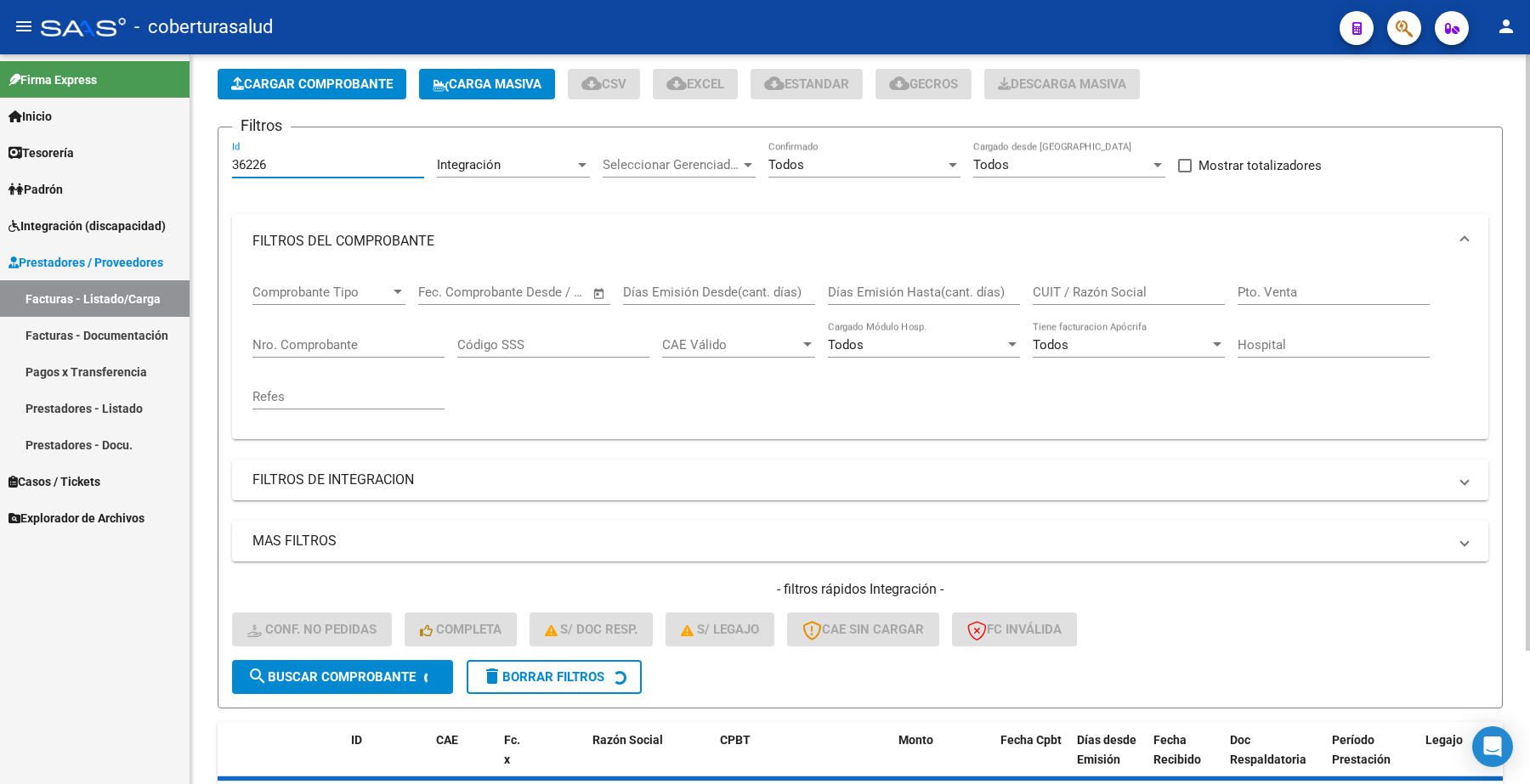
scroll to position [163, 0]
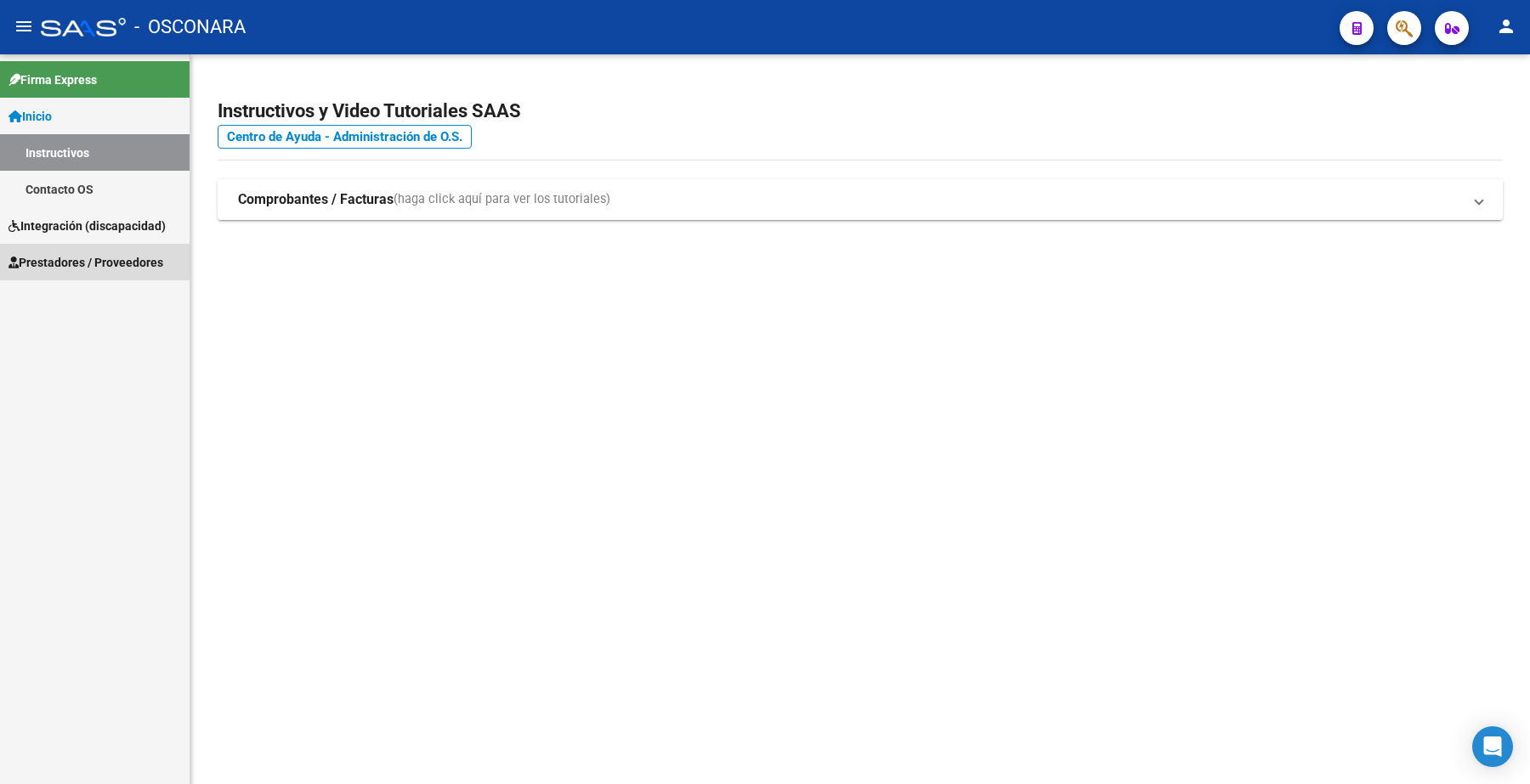
drag, startPoint x: 102, startPoint y: 256, endPoint x: 112, endPoint y: 266, distance: 14.1
click at [102, 255] on span "Prestadores / Proveedores" at bounding box center [85, 262] width 154 height 18
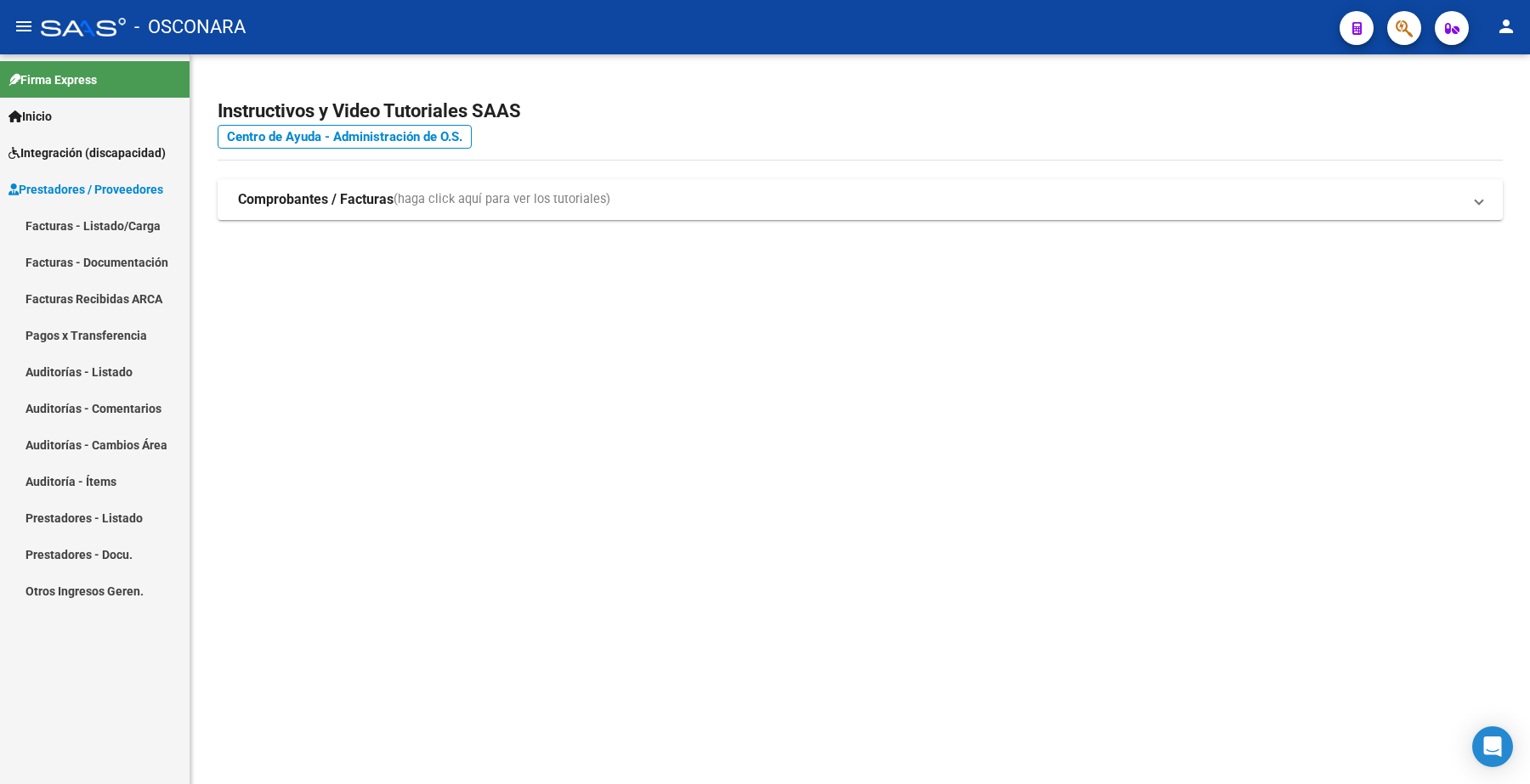
click at [113, 204] on link "Prestadores / Proveedores" at bounding box center [94, 189] width 189 height 37
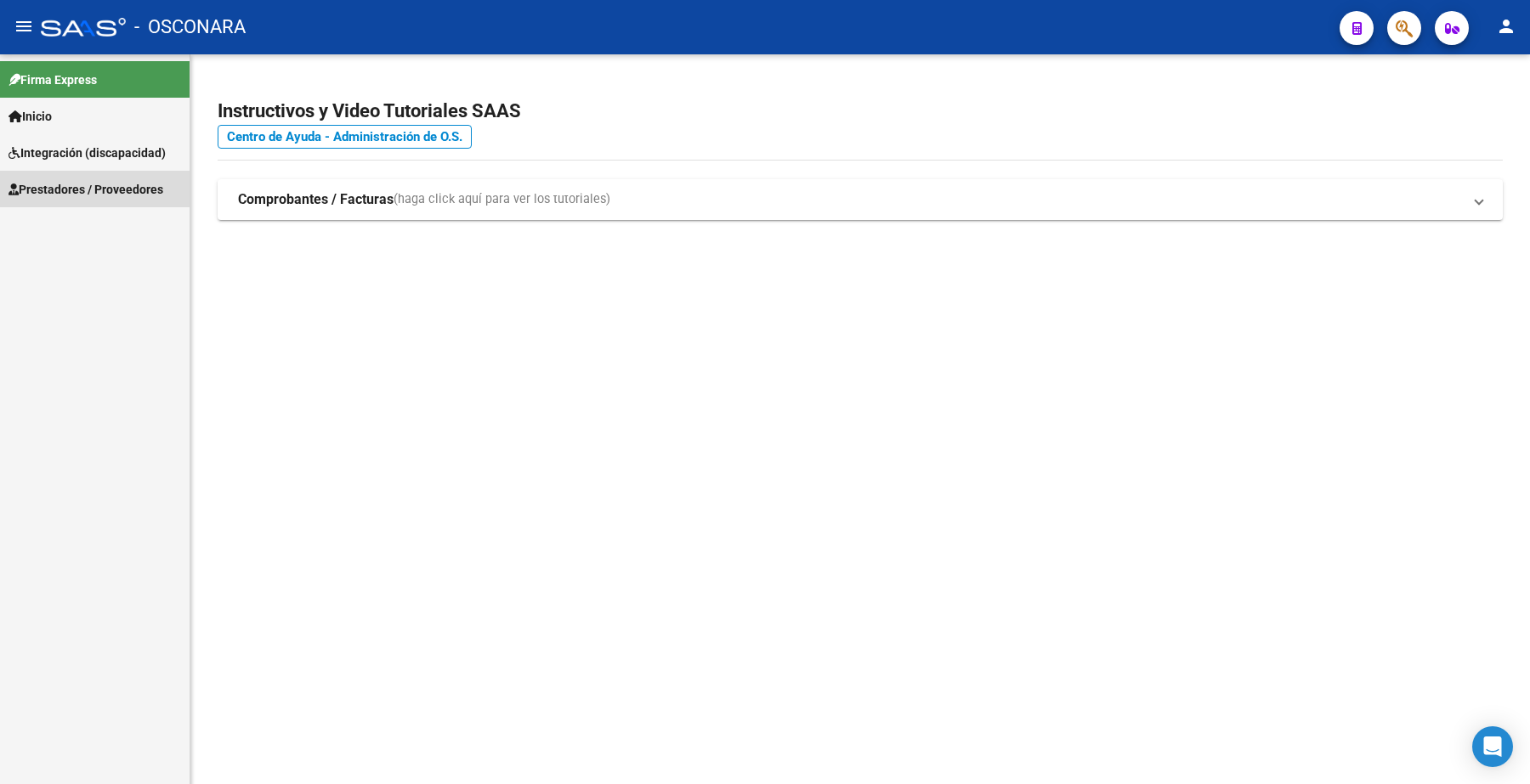
click at [123, 187] on span "Prestadores / Proveedores" at bounding box center [85, 189] width 154 height 18
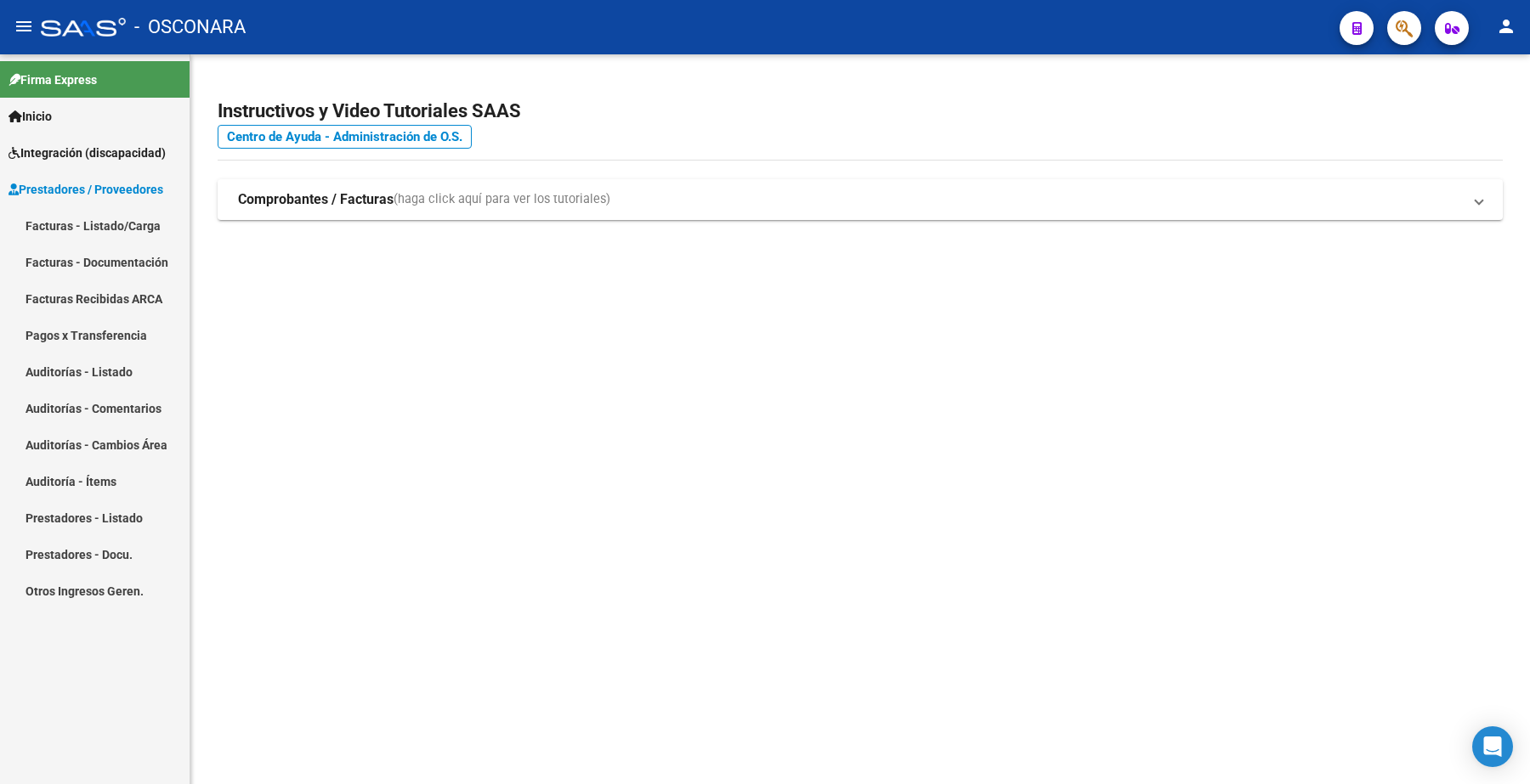
click at [139, 223] on link "Facturas - Listado/Carga" at bounding box center [94, 226] width 189 height 37
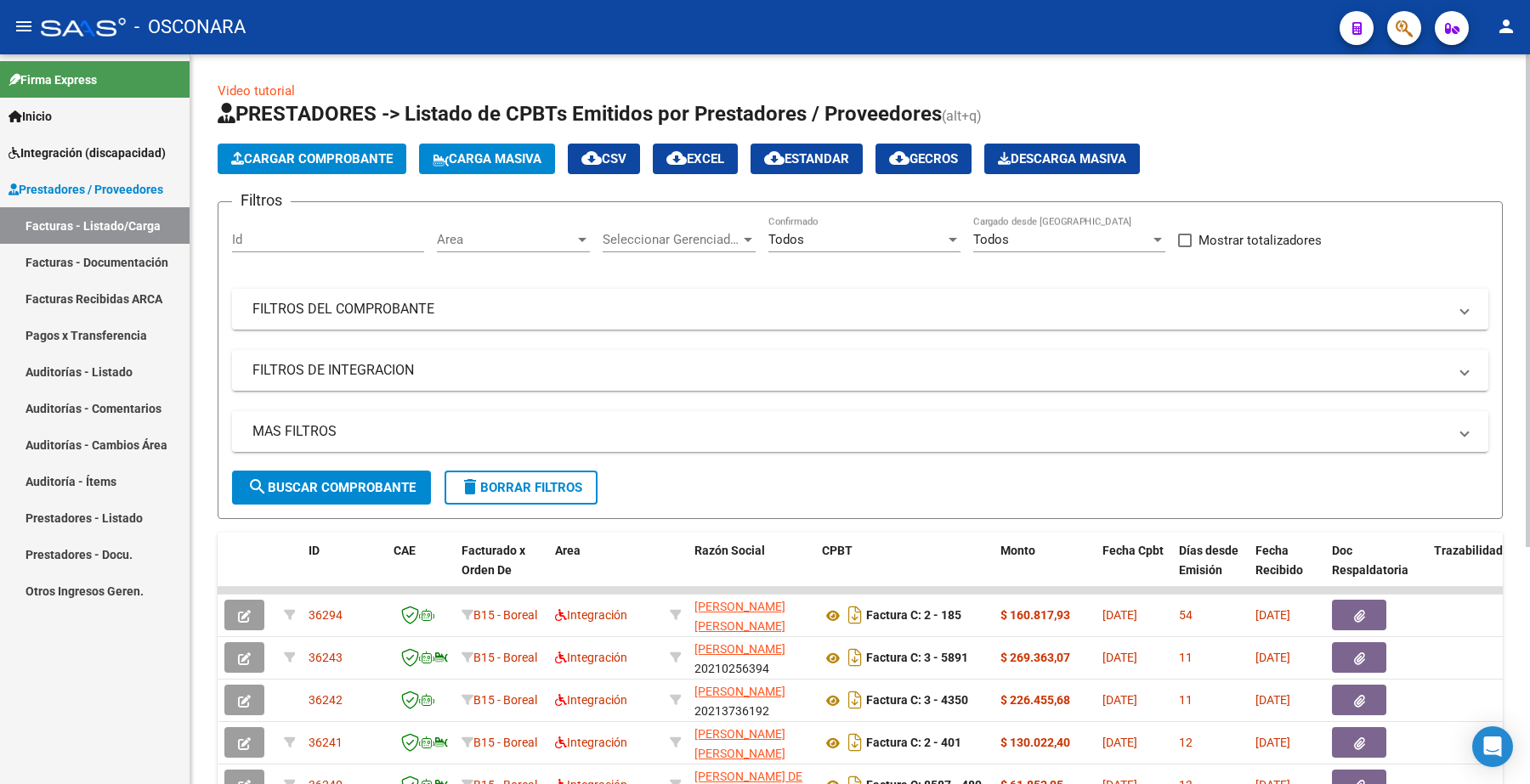
click at [263, 228] on div "Id" at bounding box center [328, 235] width 192 height 37
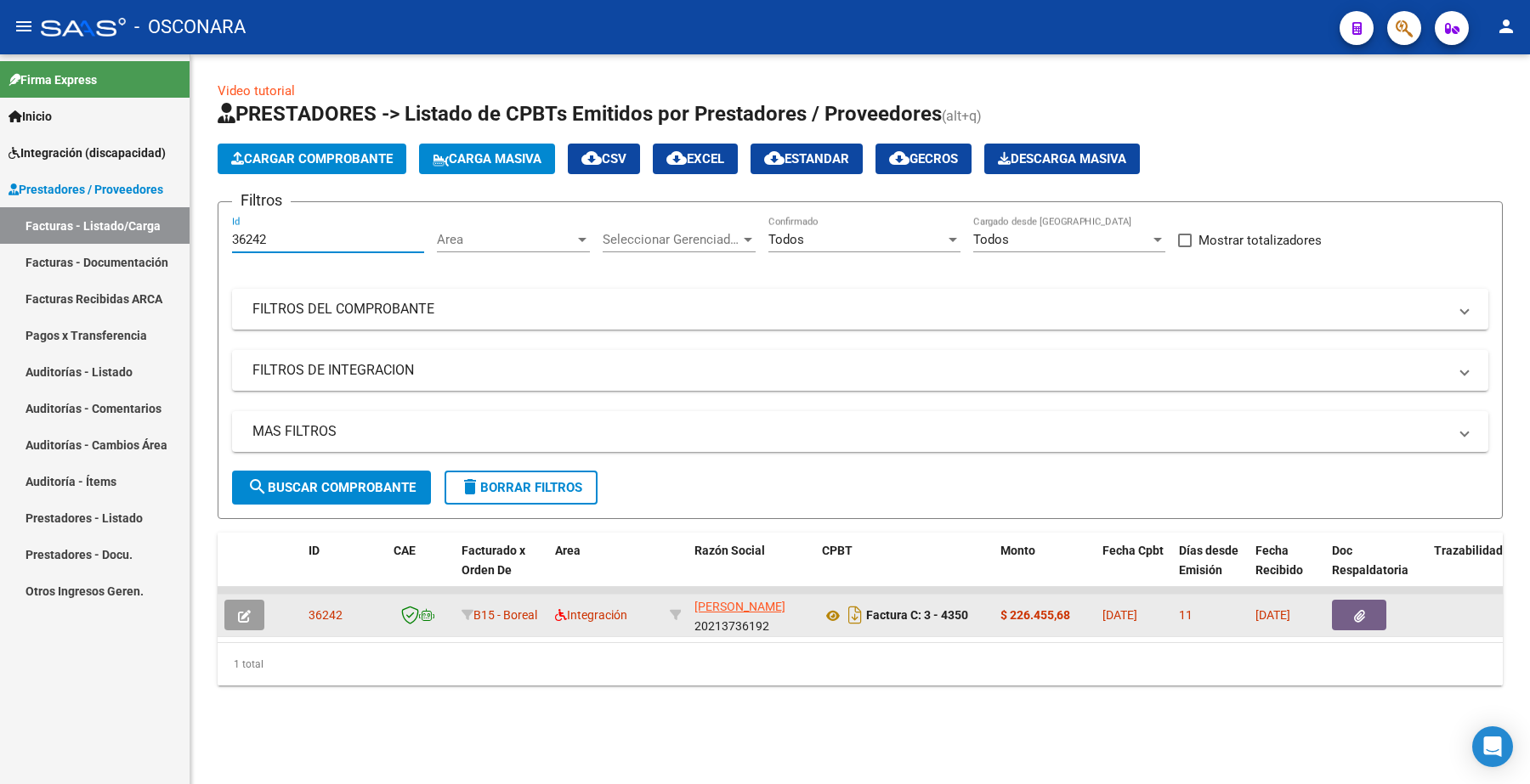
type input "36242"
click at [248, 613] on icon "button" at bounding box center [245, 617] width 13 height 13
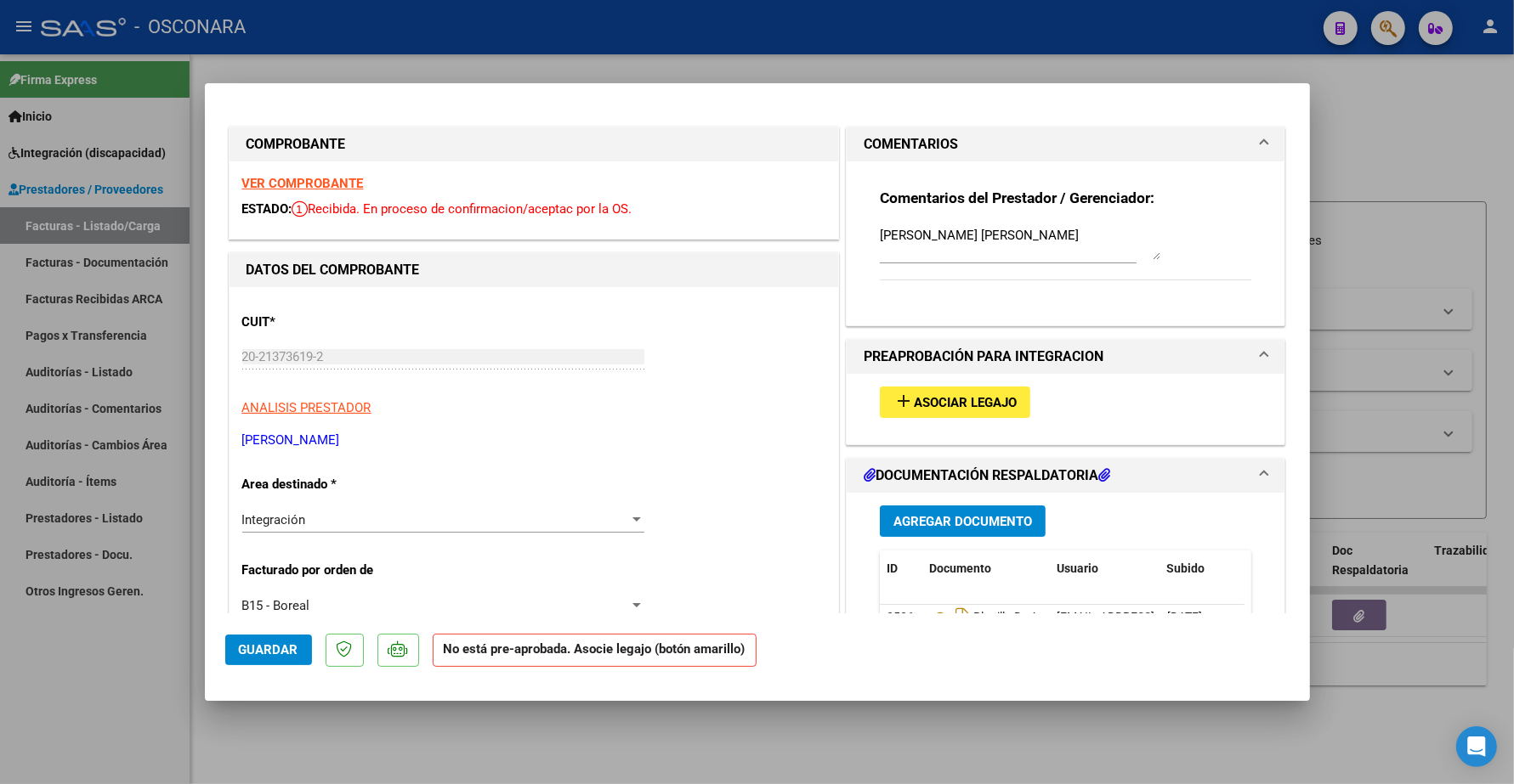
click at [935, 406] on span "Asociar Legajo" at bounding box center [964, 403] width 103 height 16
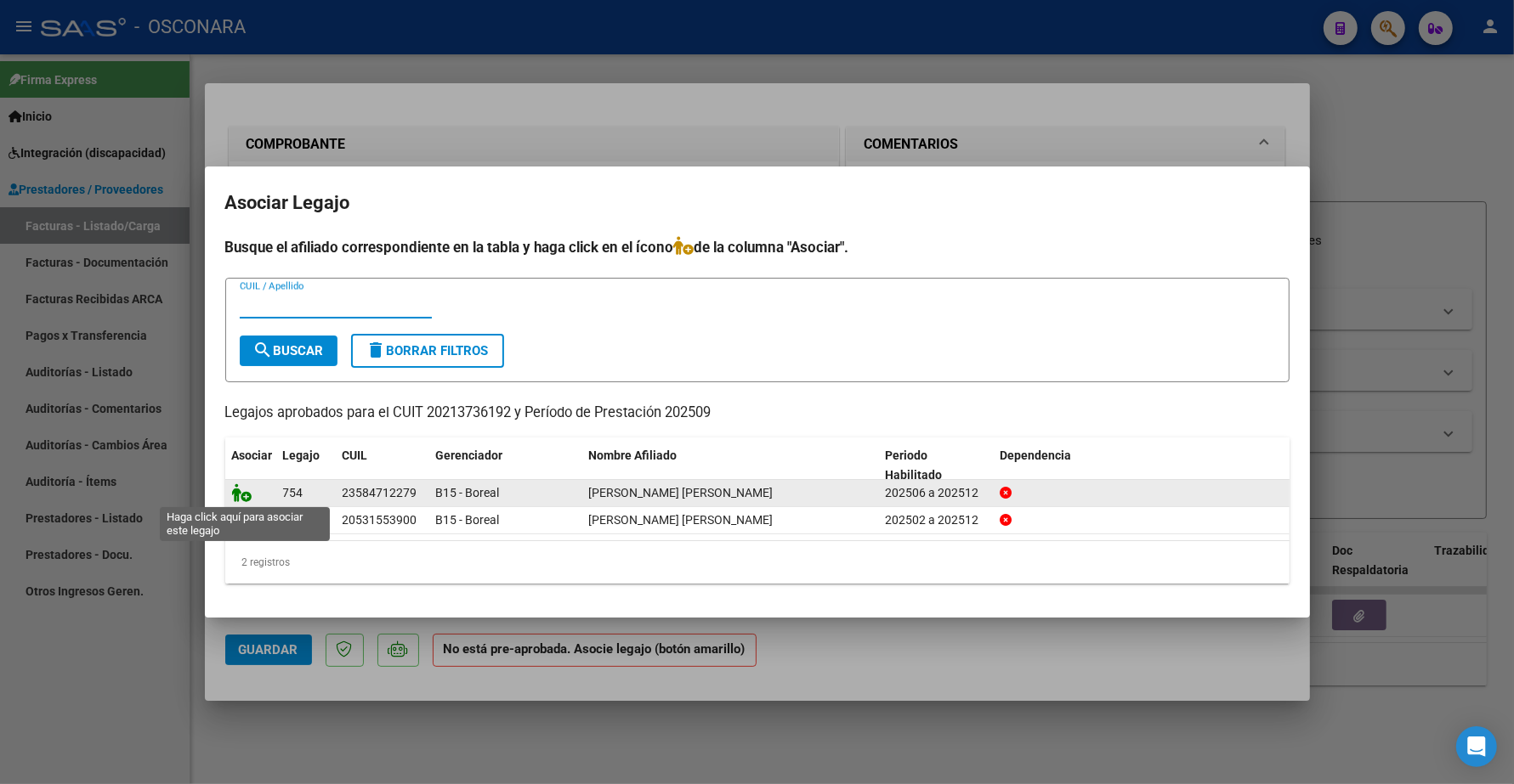
click at [238, 489] on icon at bounding box center [242, 493] width 20 height 18
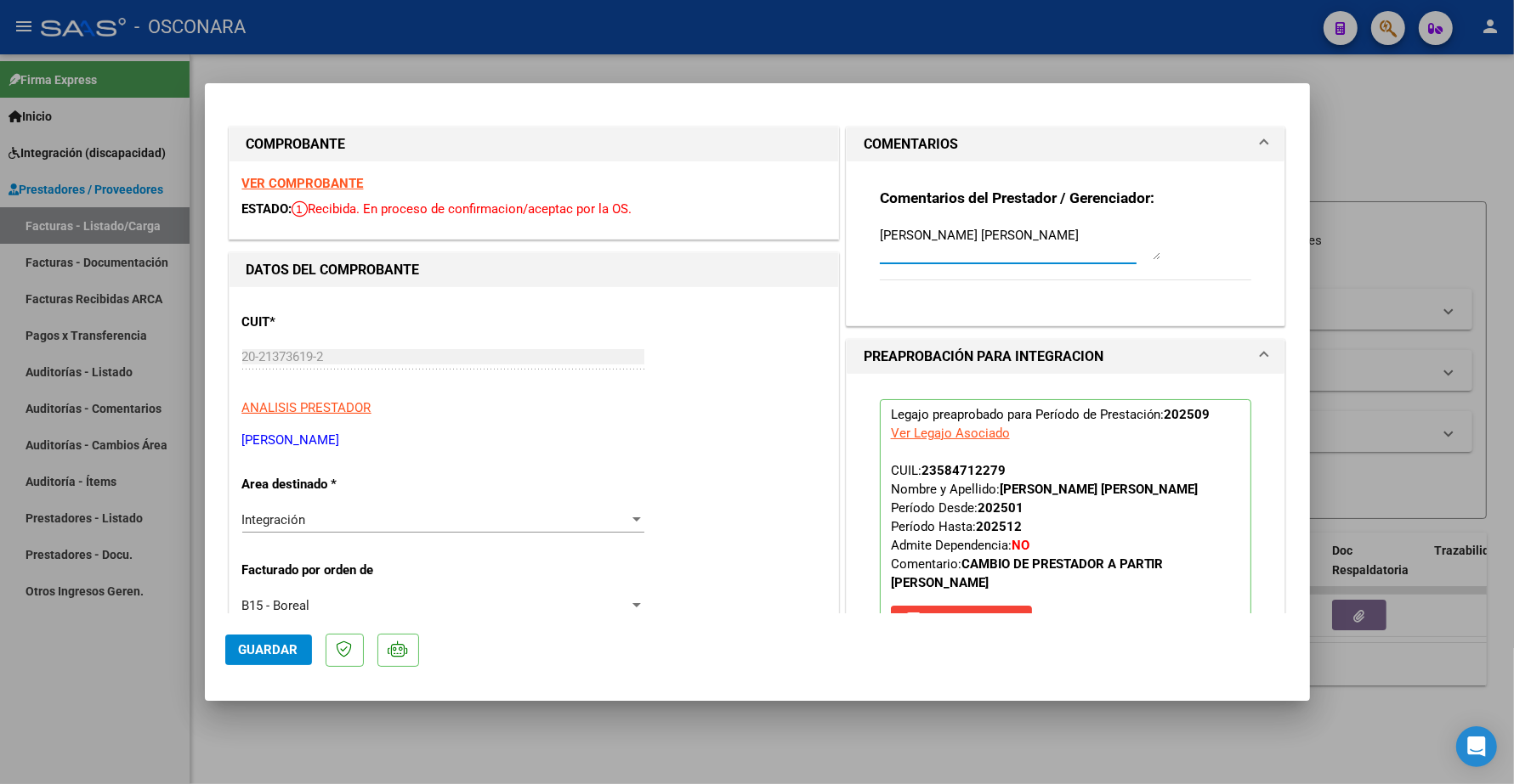
drag, startPoint x: 1072, startPoint y: 238, endPoint x: 779, endPoint y: 230, distance: 293.1
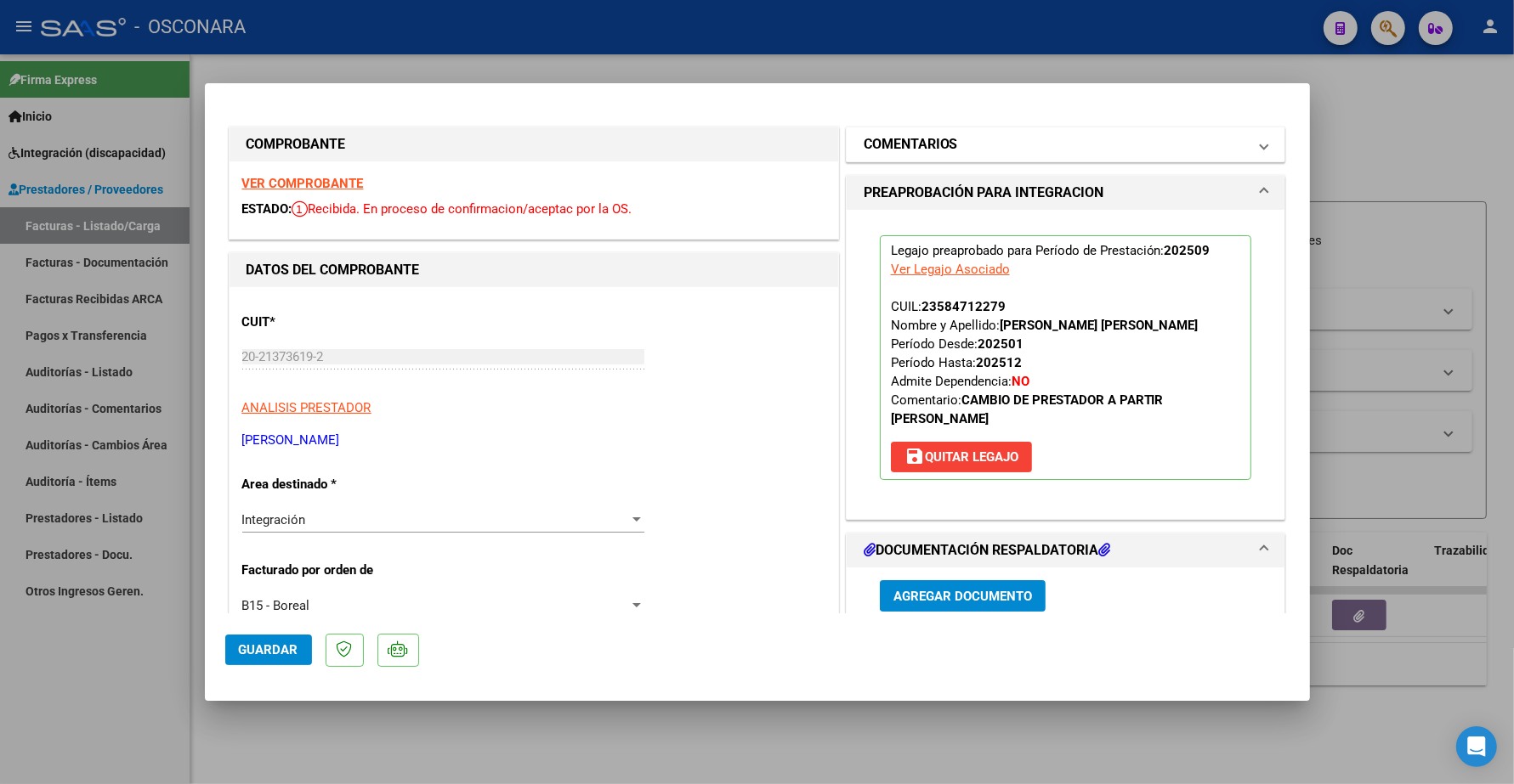
click at [965, 133] on mat-expansion-panel-header "COMENTARIOS" at bounding box center [1066, 144] width 439 height 34
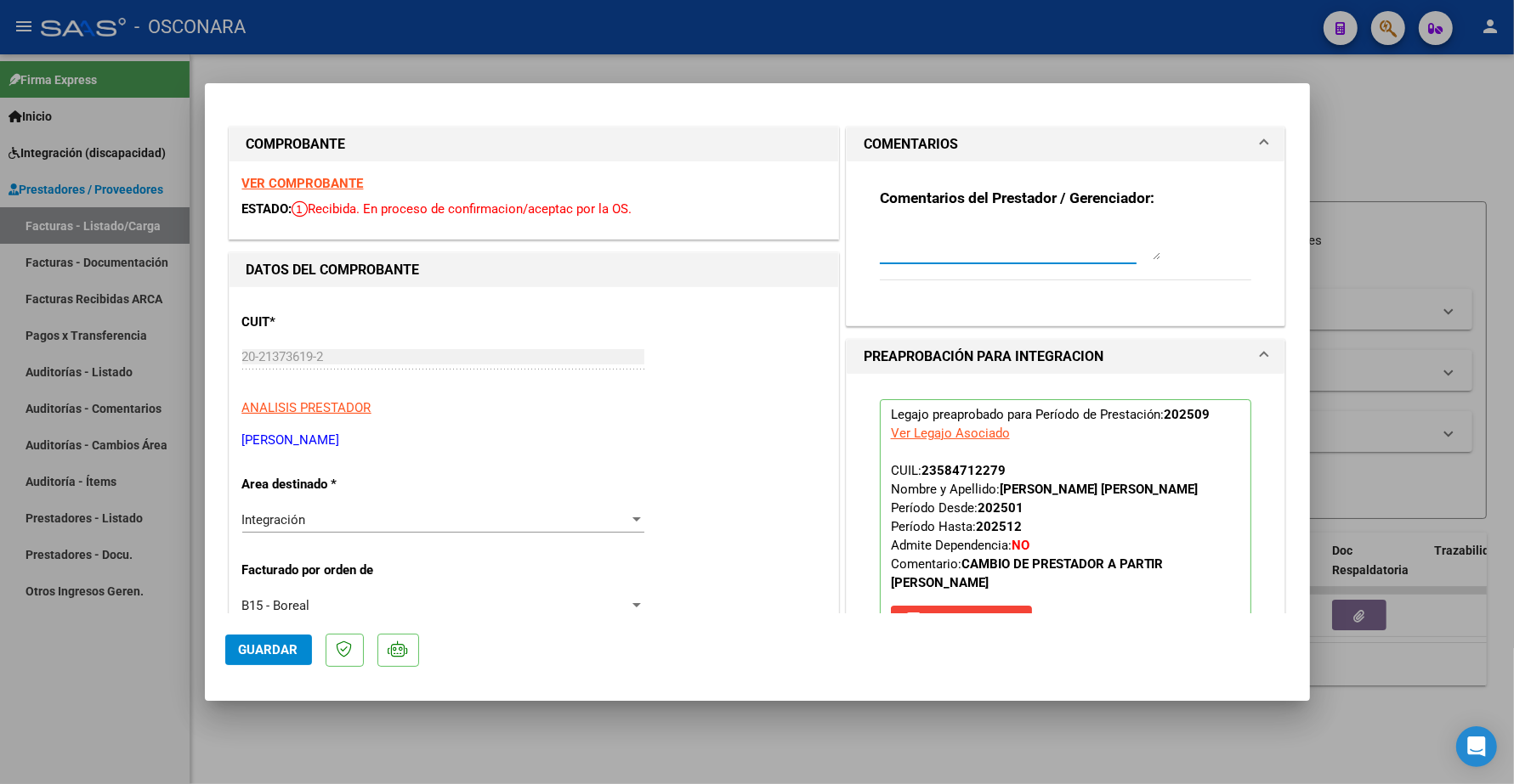
click at [937, 249] on textarea at bounding box center [1020, 243] width 281 height 34
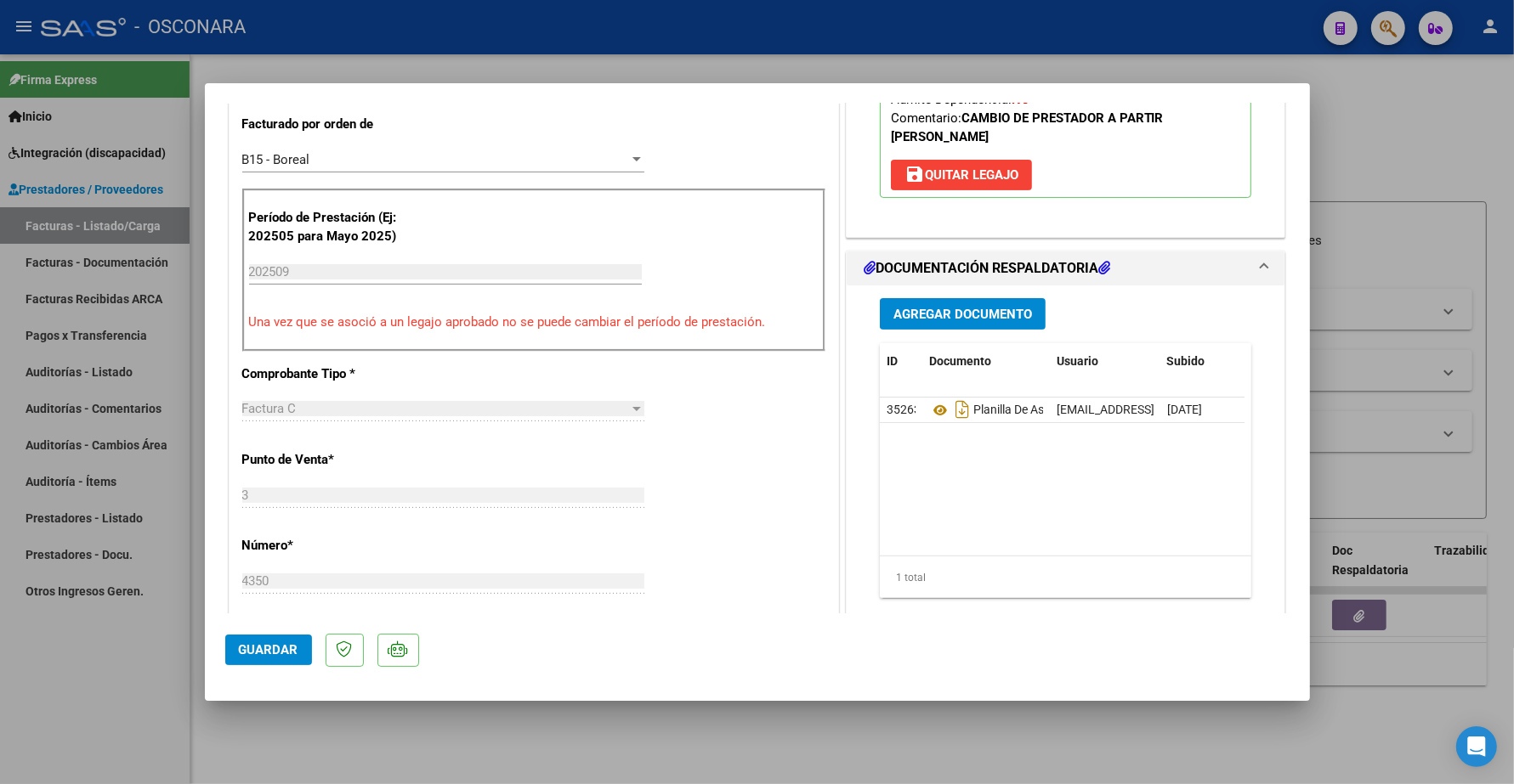
scroll to position [531, 0]
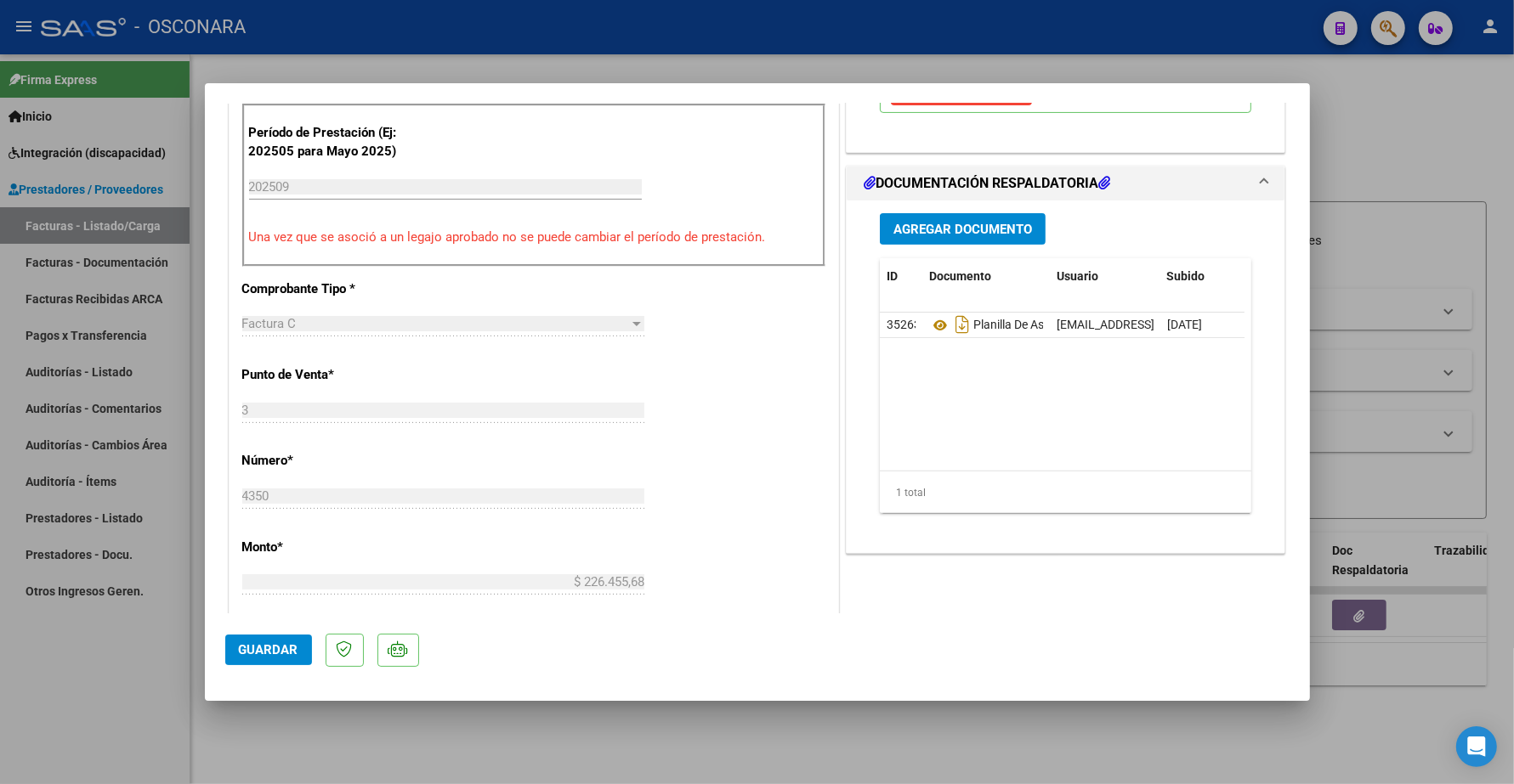
type textarea "14/10 SE ADJUNTA LEGAJO"
click at [271, 640] on button "Guardar" at bounding box center [269, 649] width 87 height 30
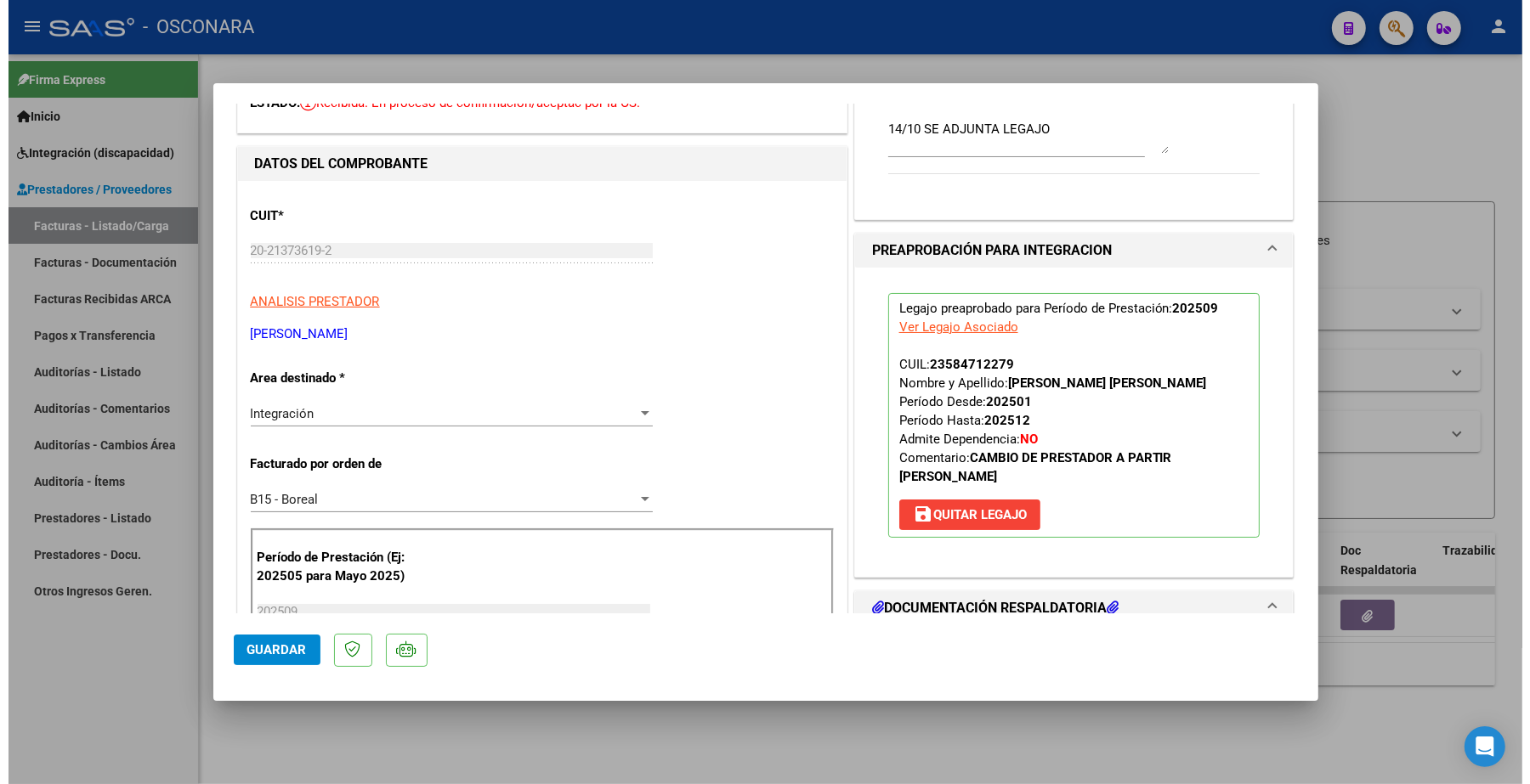
scroll to position [0, 0]
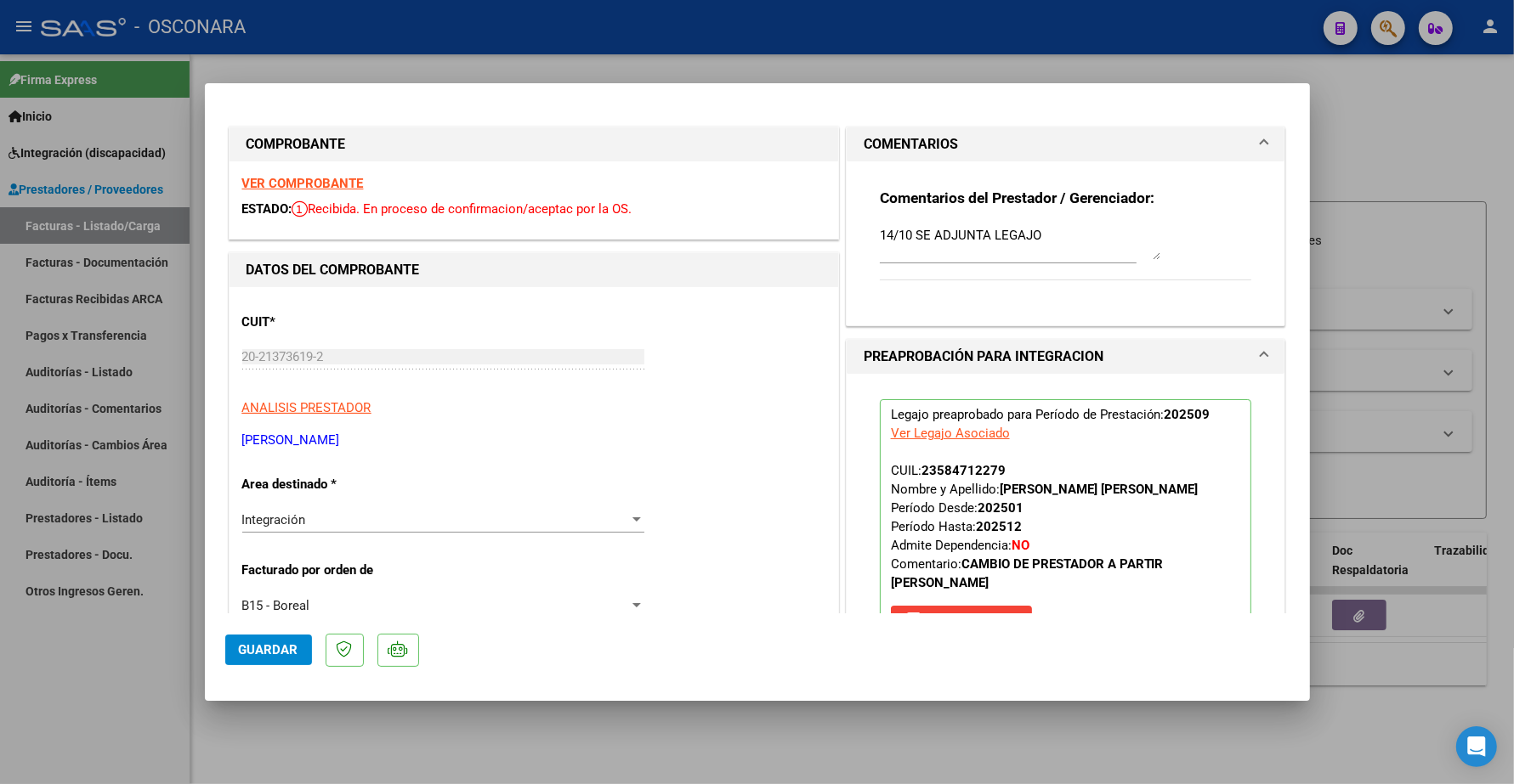
click at [316, 184] on strong "VER COMPROBANTE" at bounding box center [303, 183] width 122 height 16
click at [265, 647] on span "Guardar" at bounding box center [269, 650] width 59 height 16
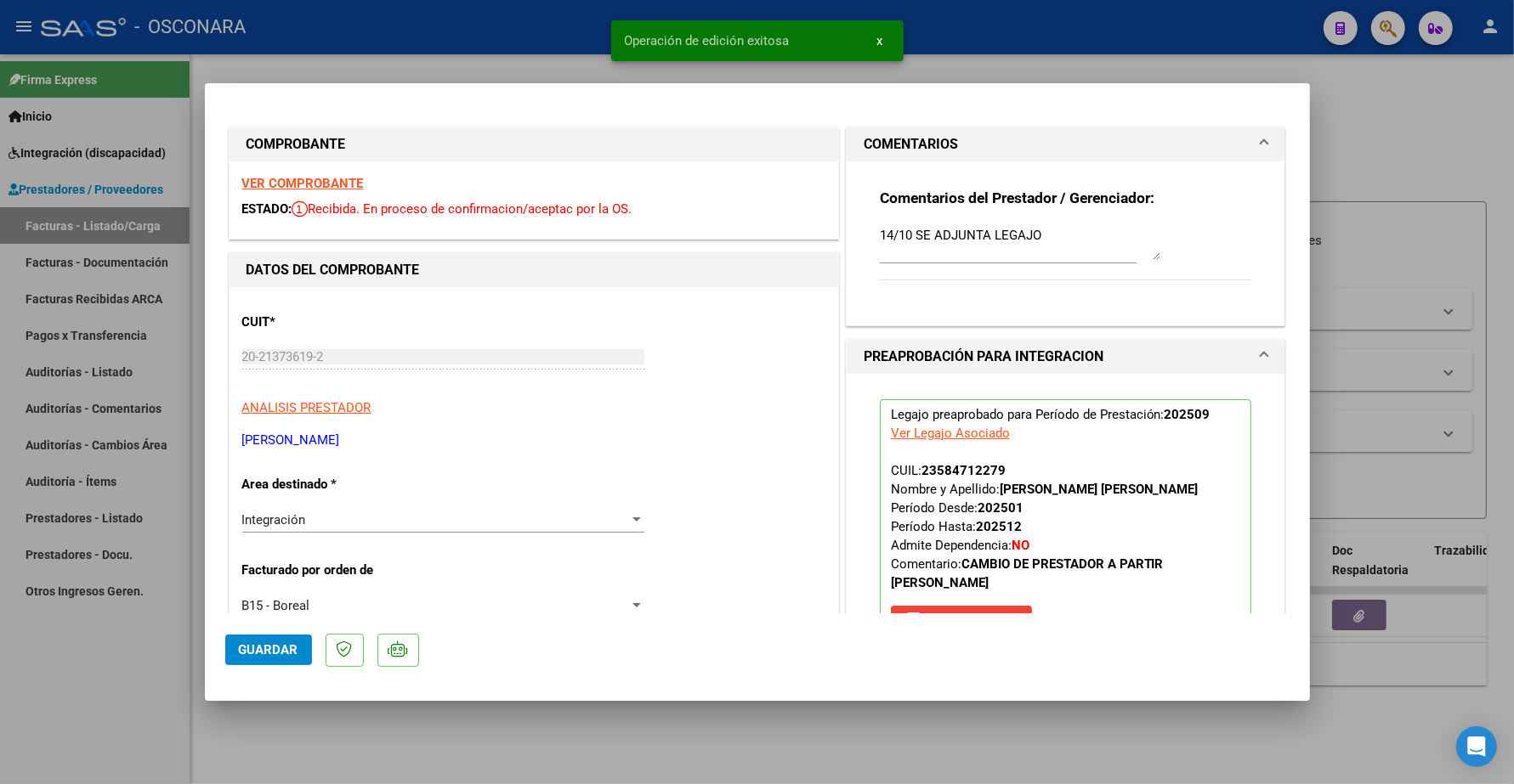
type input "$ 0,00"
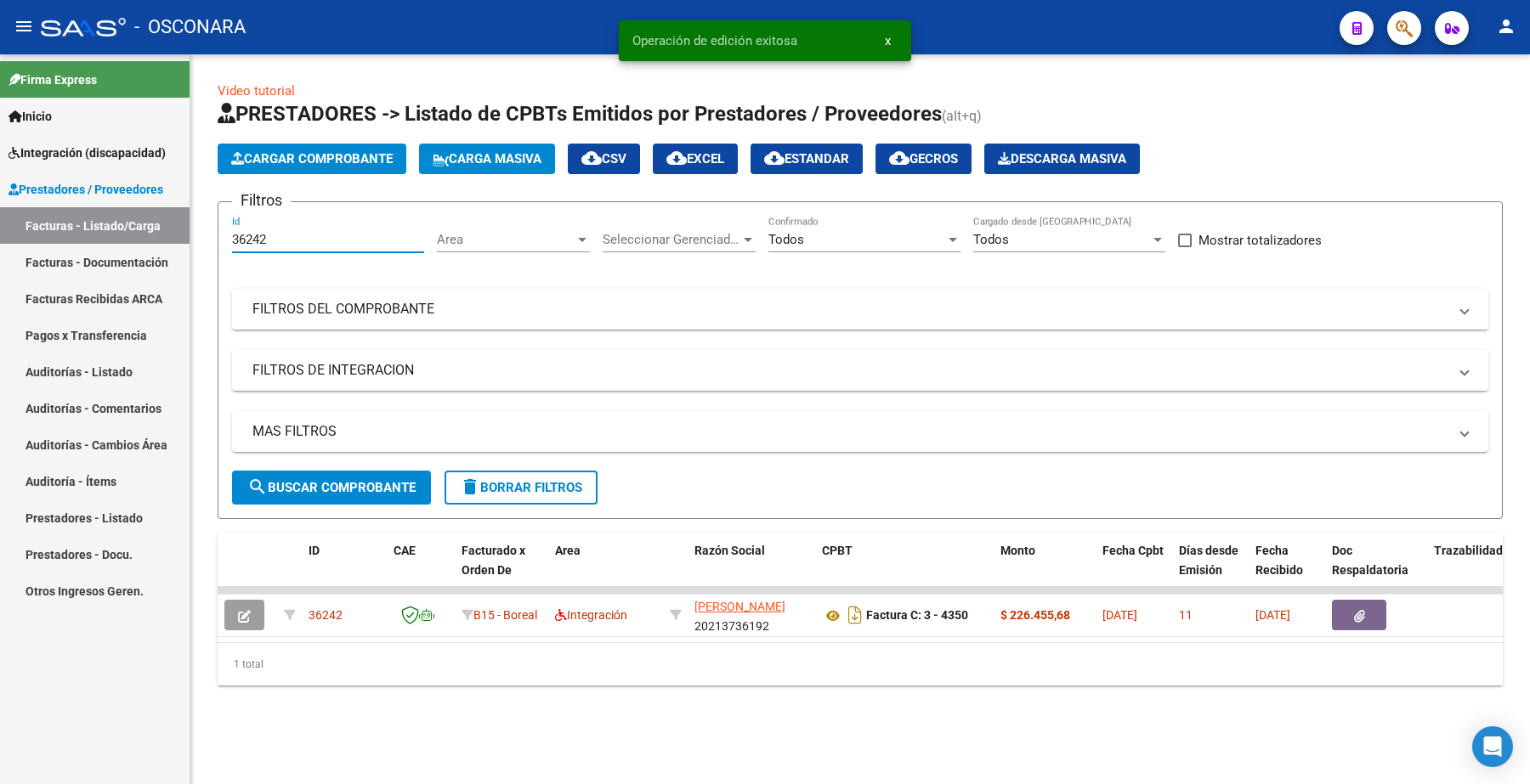
drag, startPoint x: 274, startPoint y: 243, endPoint x: 96, endPoint y: 198, distance: 183.6
click at [91, 205] on mat-sidenav-container "Firma Express Inicio Instructivos Contacto OS Integración (discapacidad) Certif…" at bounding box center [765, 419] width 1530 height 730
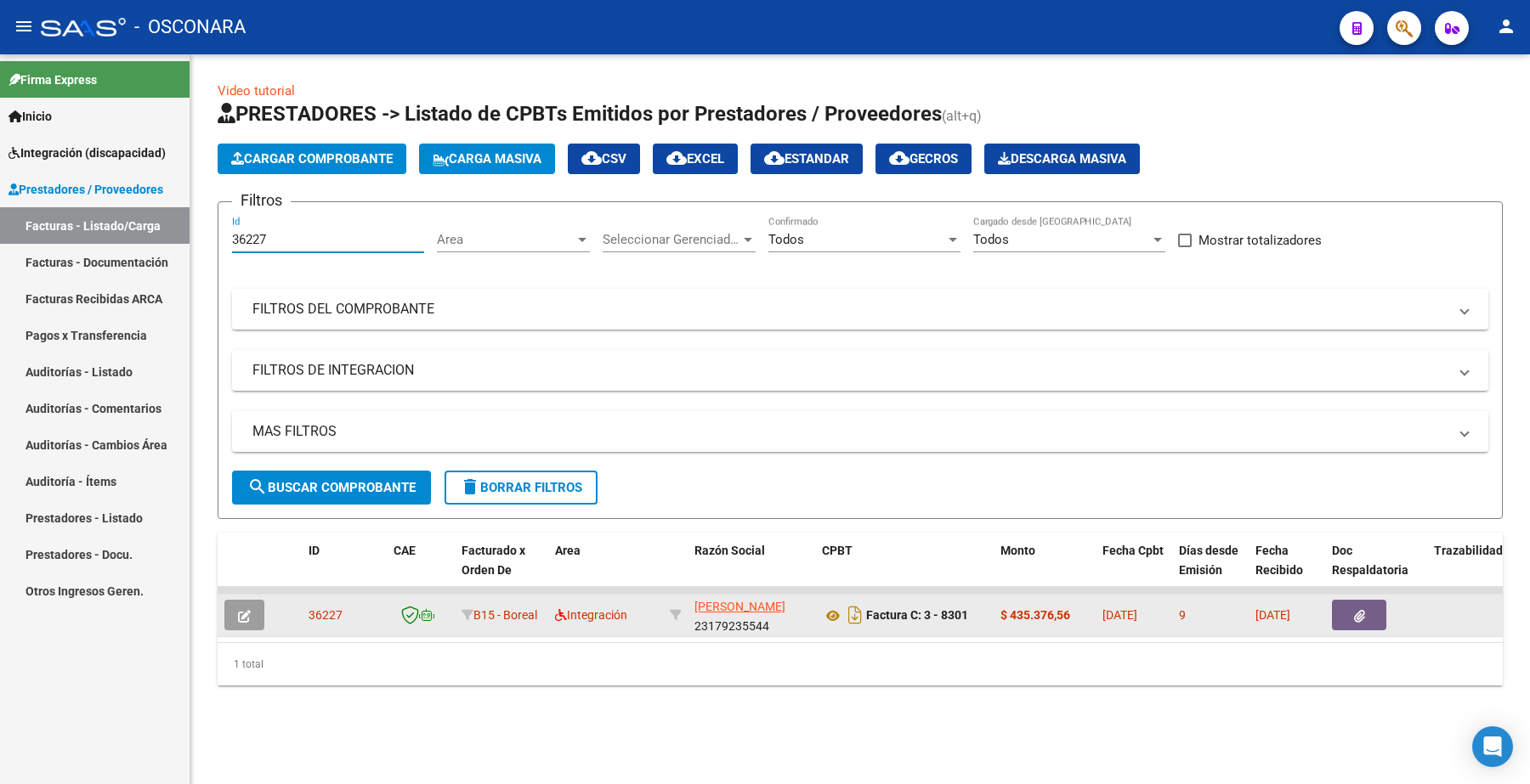
type input "36227"
click at [249, 610] on icon "button" at bounding box center [245, 617] width 13 height 13
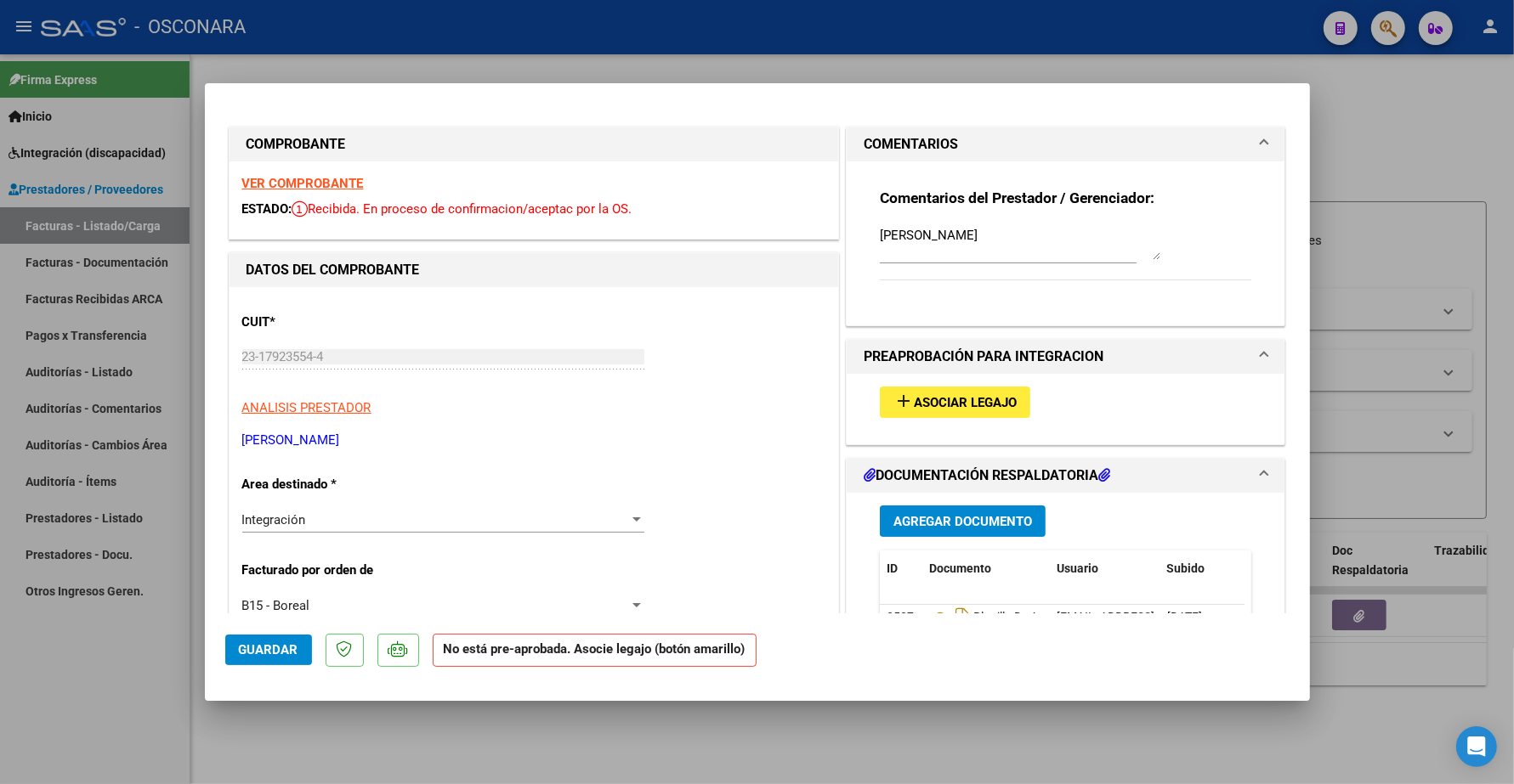
click at [965, 415] on button "add Asociar Legajo" at bounding box center [954, 403] width 151 height 31
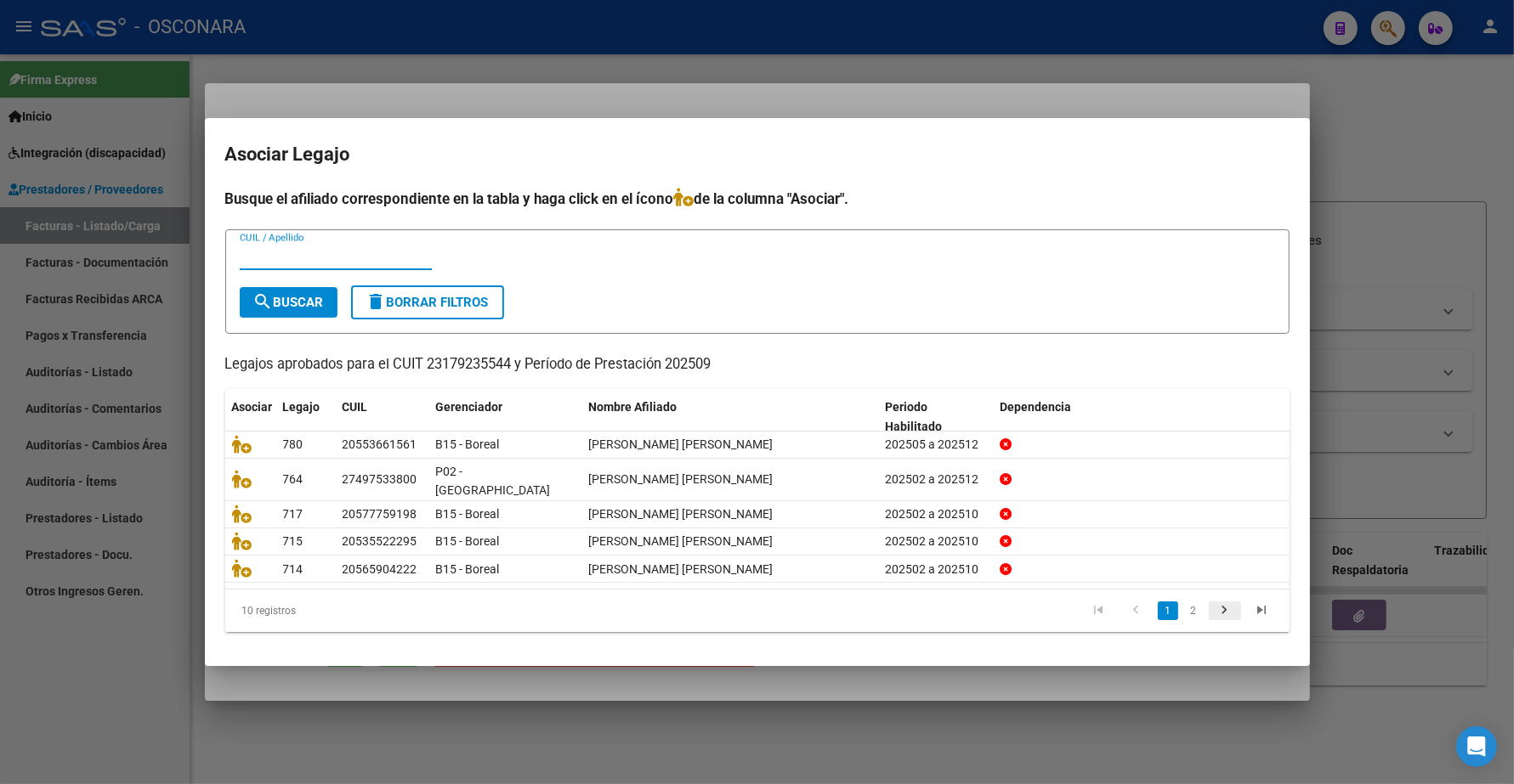
click at [1231, 602] on icon "go to next page" at bounding box center [1225, 612] width 22 height 20
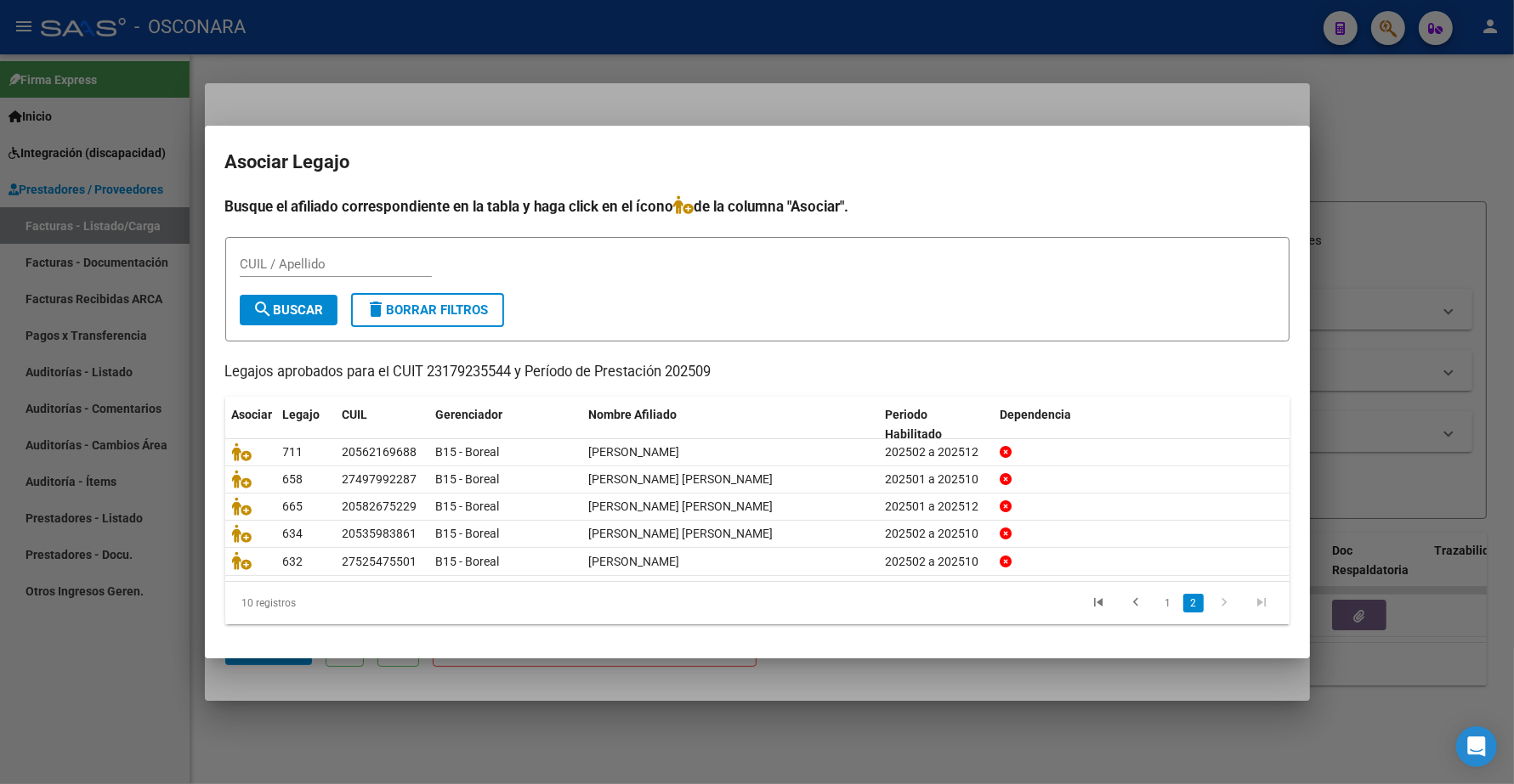
click at [303, 261] on input "CUIL / Apellido" at bounding box center [336, 264] width 192 height 16
type input "BUSTOS"
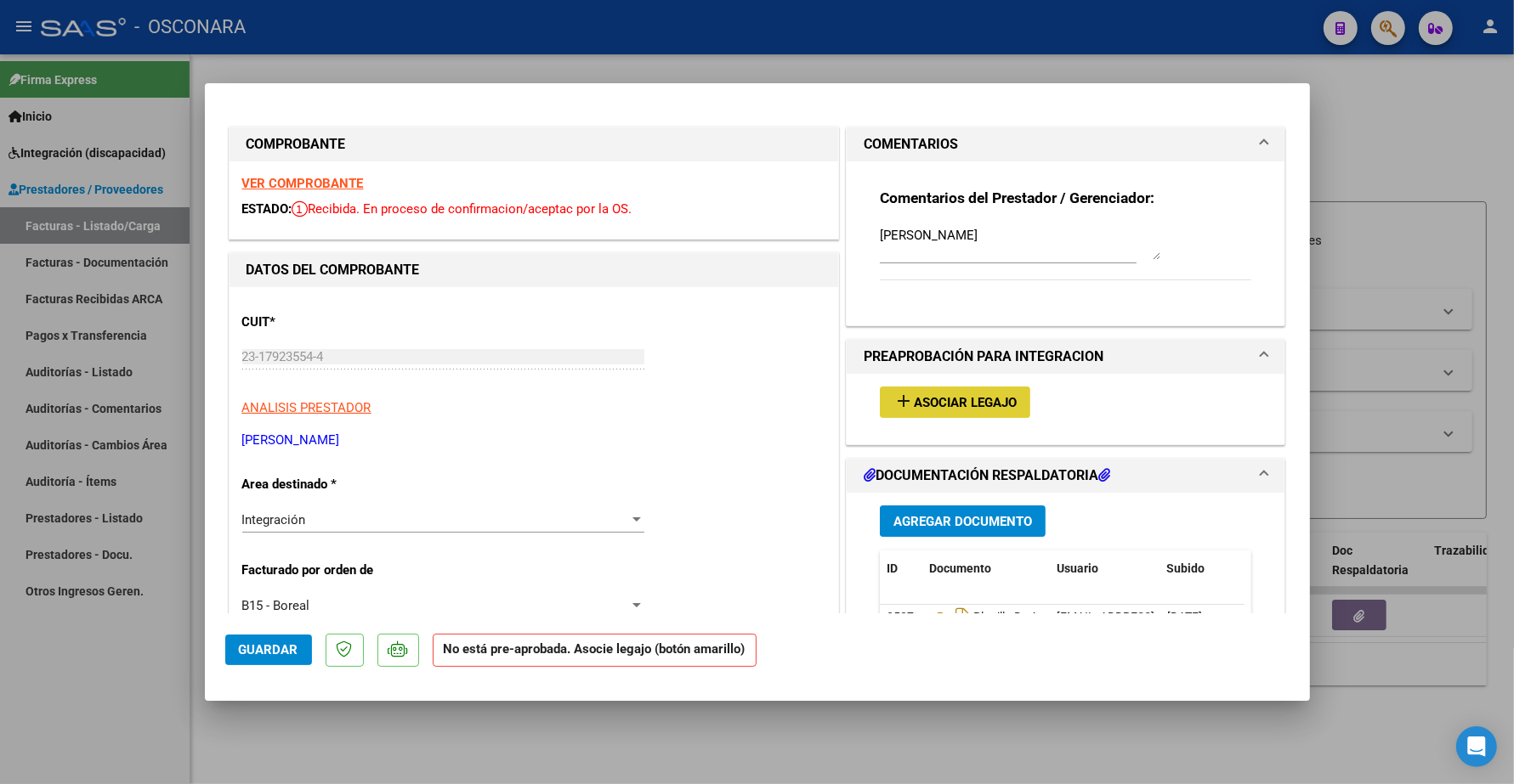
type input "$ 0,00"
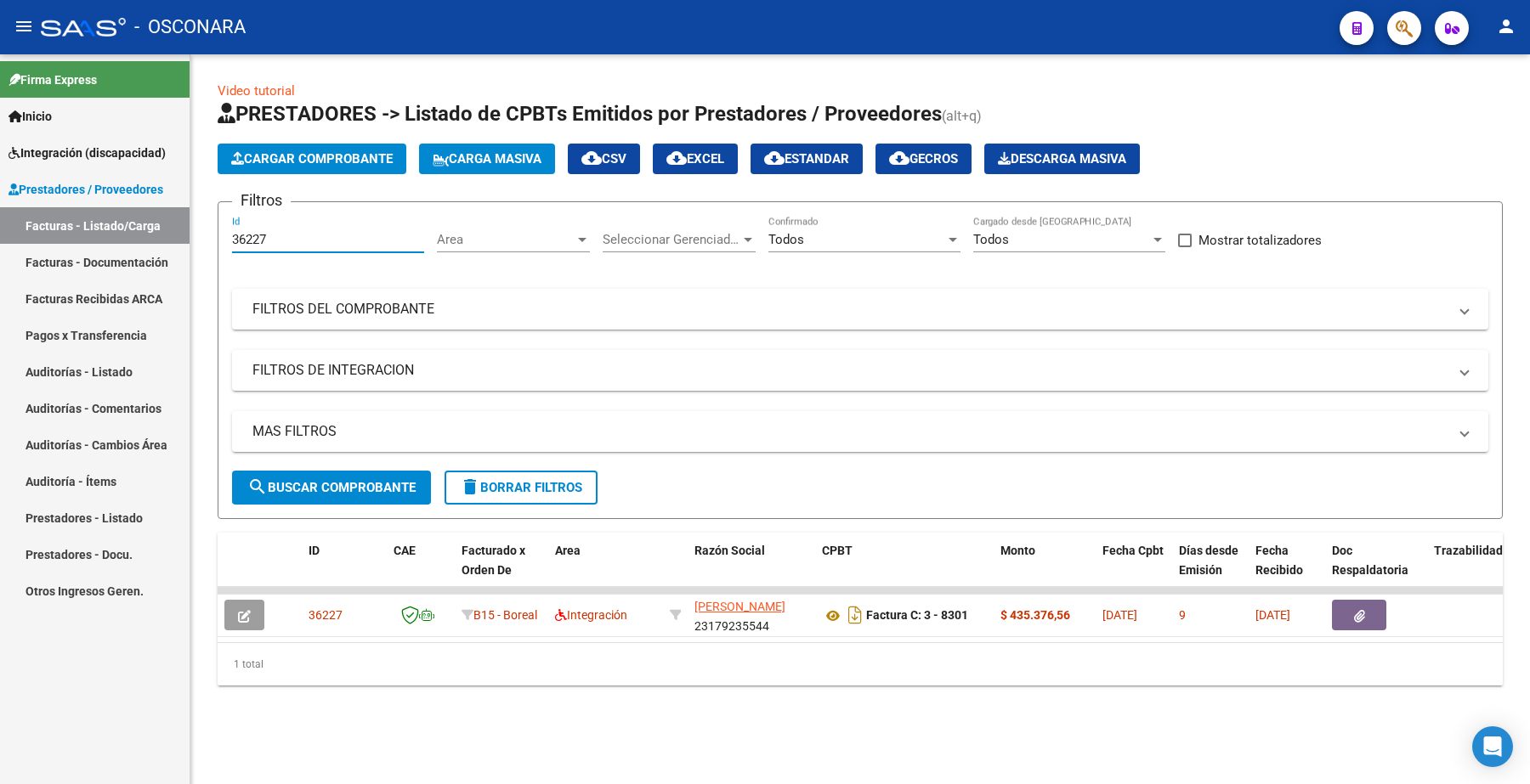
drag, startPoint x: 294, startPoint y: 242, endPoint x: 211, endPoint y: 222, distance: 85.4
click at [211, 226] on div "Video tutorial PRESTADORES -> Listado de CPBTs Emitidos por Prestadores / Prove…" at bounding box center [860, 397] width 1340 height 686
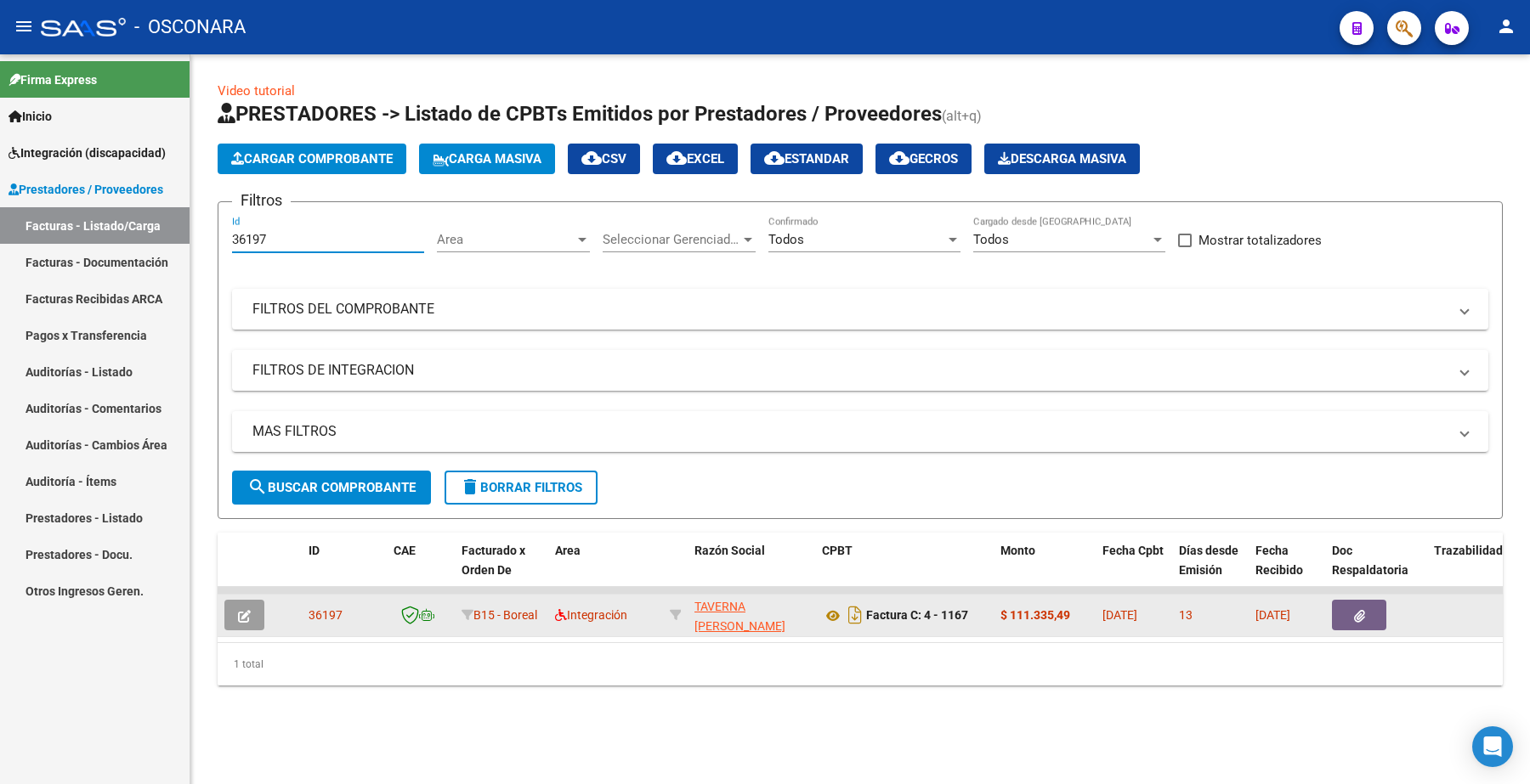
type input "36197"
click at [253, 613] on button "button" at bounding box center [244, 615] width 40 height 30
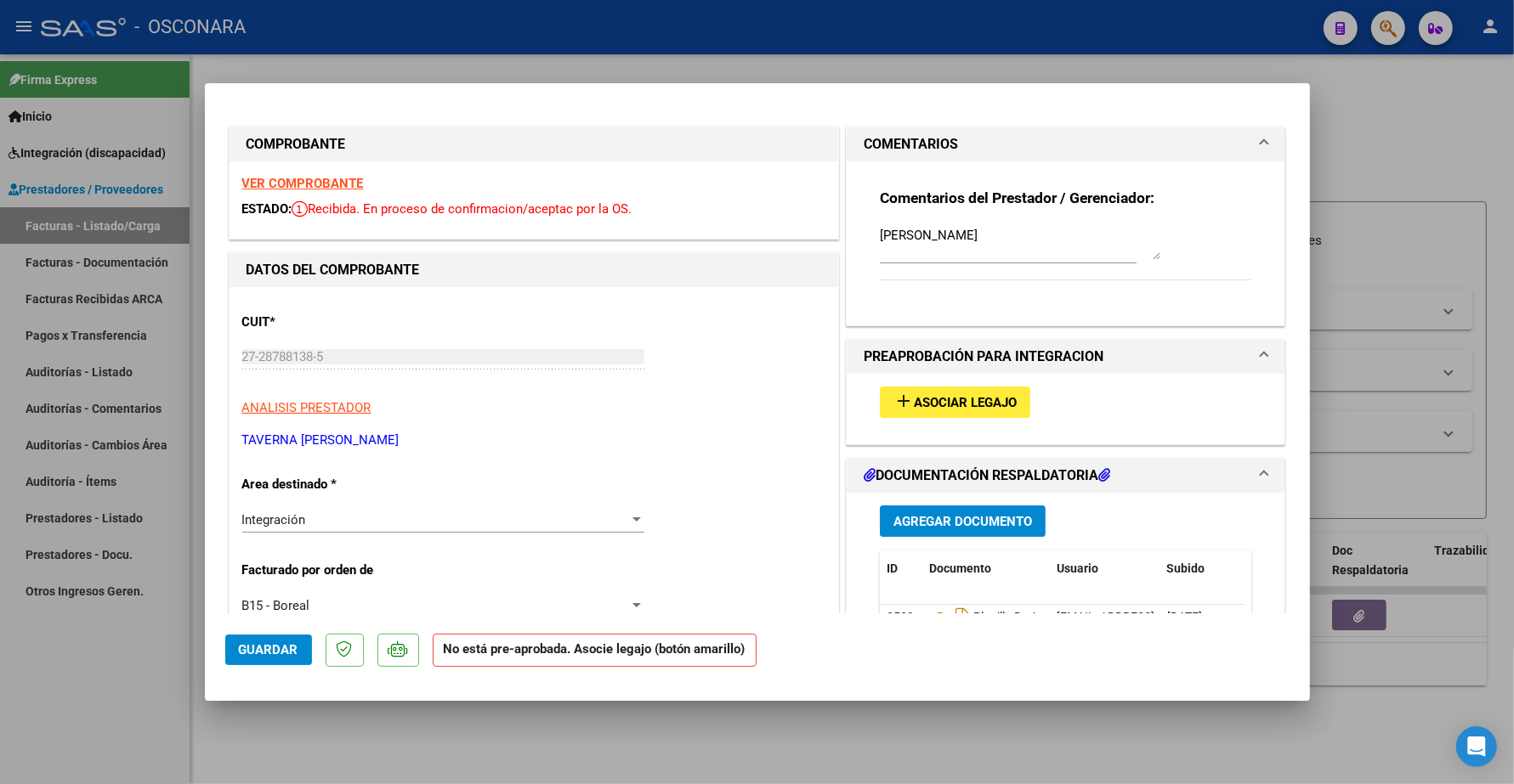
click at [936, 401] on span "Asociar Legajo" at bounding box center [964, 403] width 103 height 16
type input "$ 0,00"
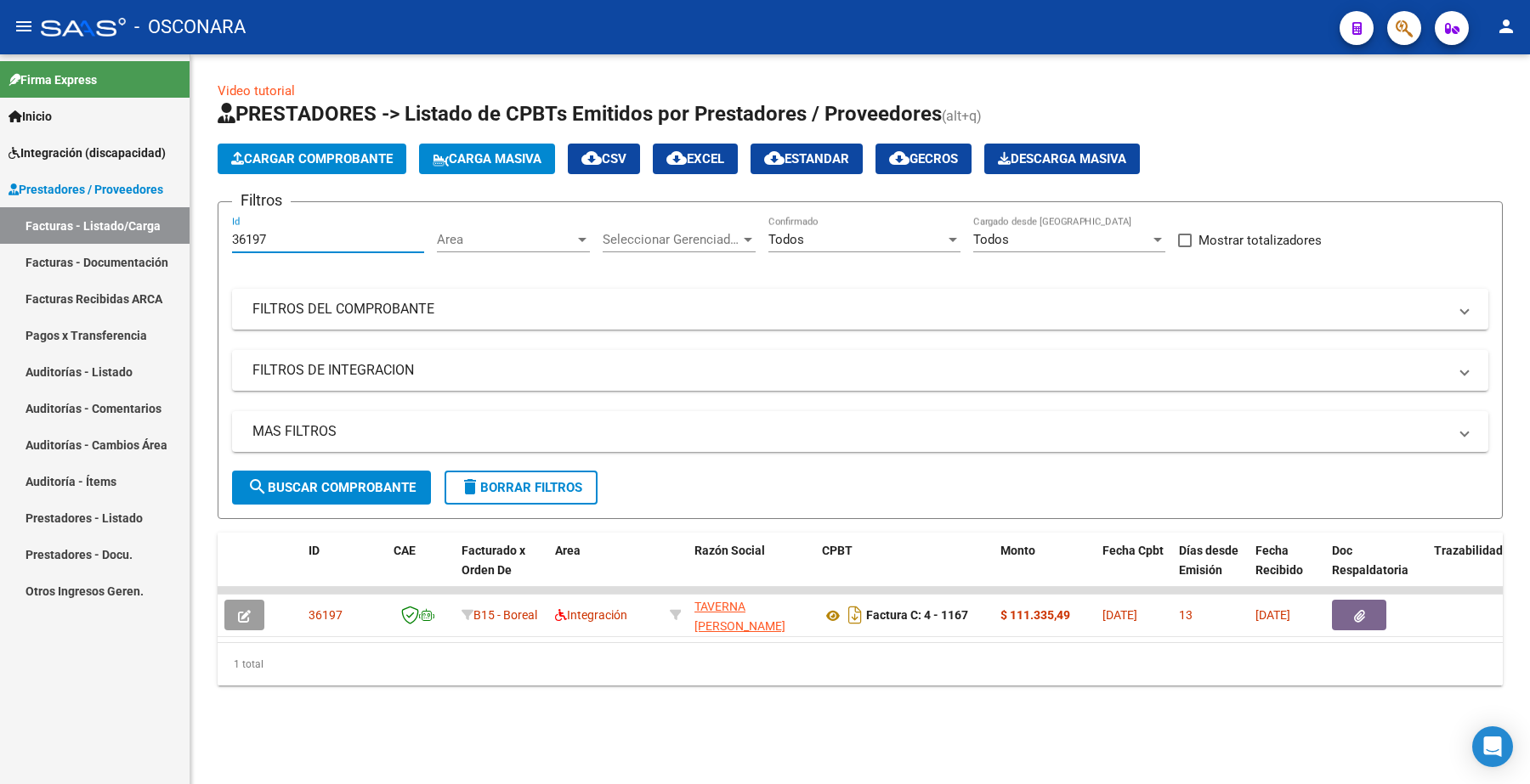
drag, startPoint x: 303, startPoint y: 245, endPoint x: 225, endPoint y: 234, distance: 78.8
click at [213, 245] on div "Video tutorial PRESTADORES -> Listado de CPBTs Emitidos por Prestadores / Prove…" at bounding box center [860, 397] width 1340 height 686
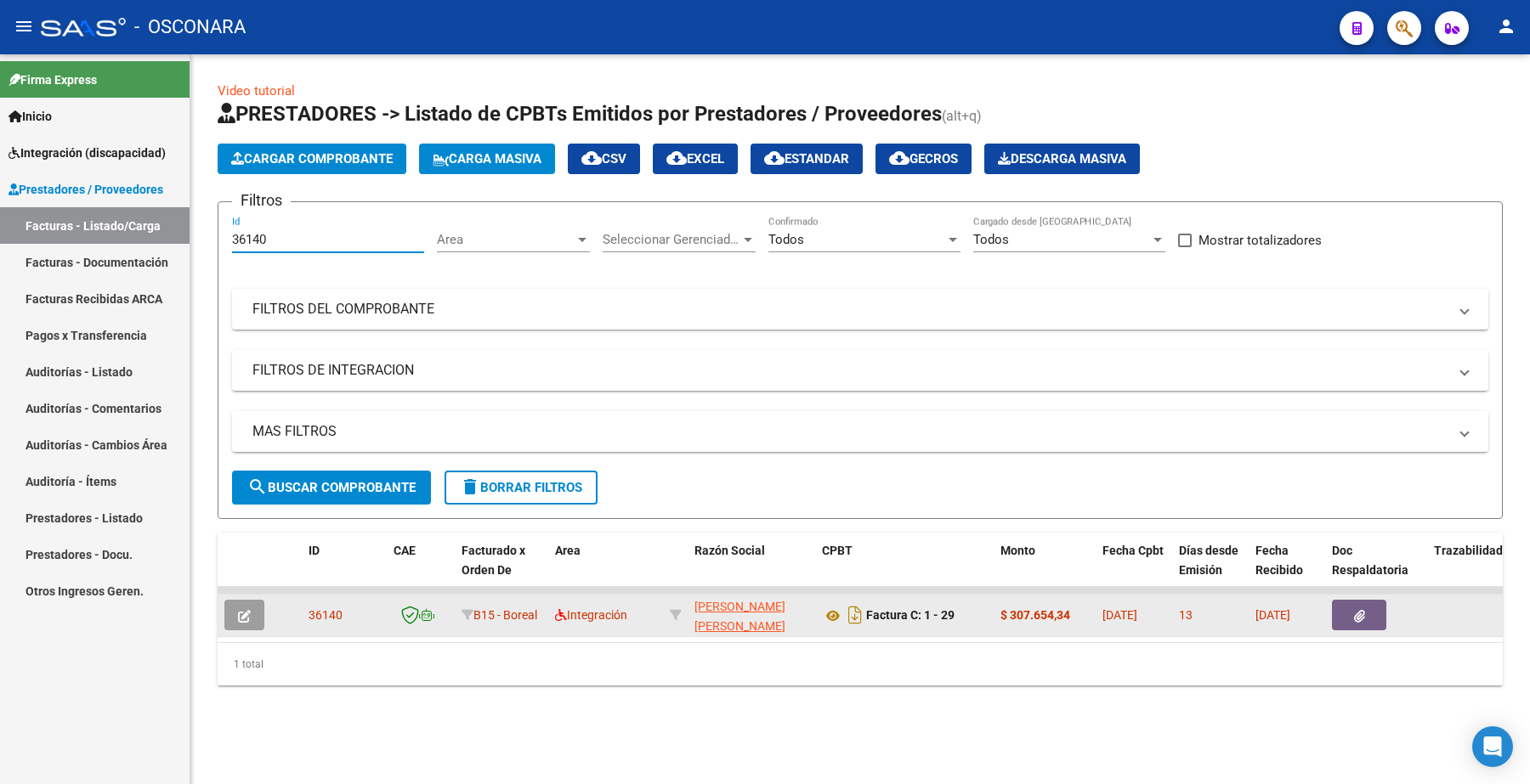
type input "36140"
click at [243, 614] on icon "button" at bounding box center [245, 617] width 13 height 13
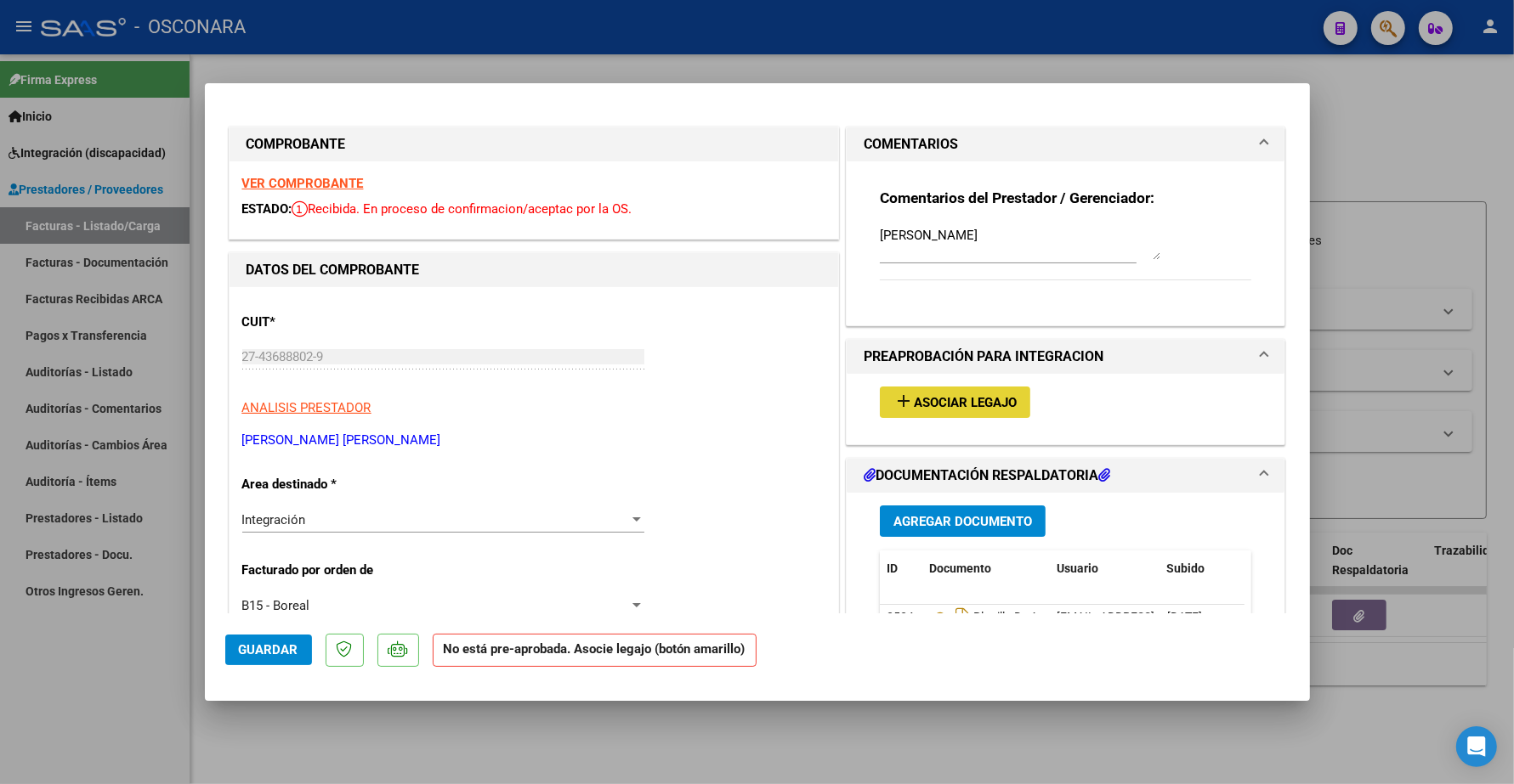
click at [951, 392] on button "add Asociar Legajo" at bounding box center [954, 403] width 151 height 31
type input "$ 0,00"
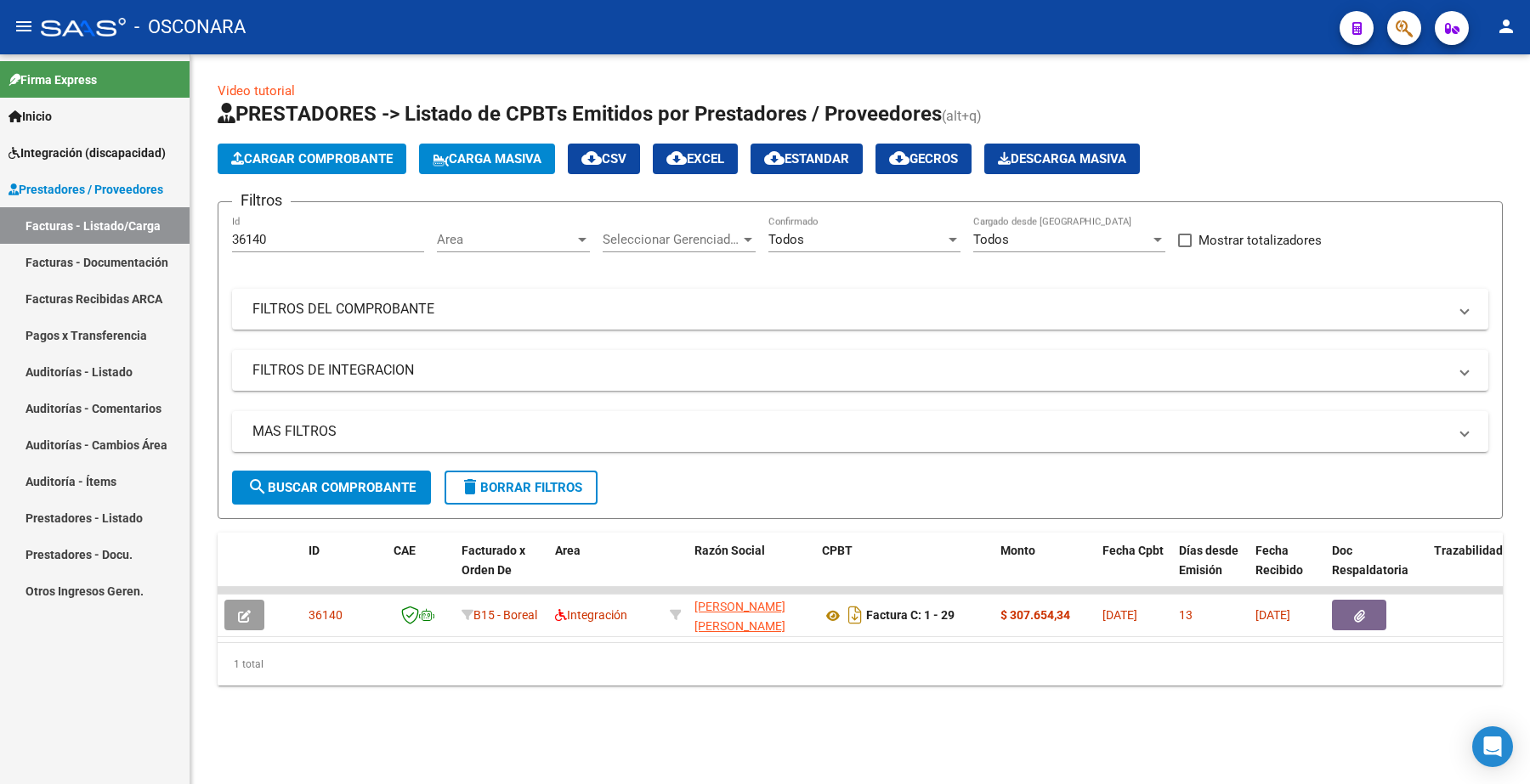
drag, startPoint x: 296, startPoint y: 226, endPoint x: 264, endPoint y: 238, distance: 34.2
click at [264, 236] on div "36140 Id" at bounding box center [328, 235] width 192 height 37
drag, startPoint x: 293, startPoint y: 249, endPoint x: 166, endPoint y: 252, distance: 127.0
click at [167, 252] on mat-sidenav-container "Firma Express Inicio Instructivos Contacto OS Integración (discapacidad) Certif…" at bounding box center [765, 419] width 1530 height 730
click at [271, 242] on input "36140" at bounding box center [328, 239] width 192 height 16
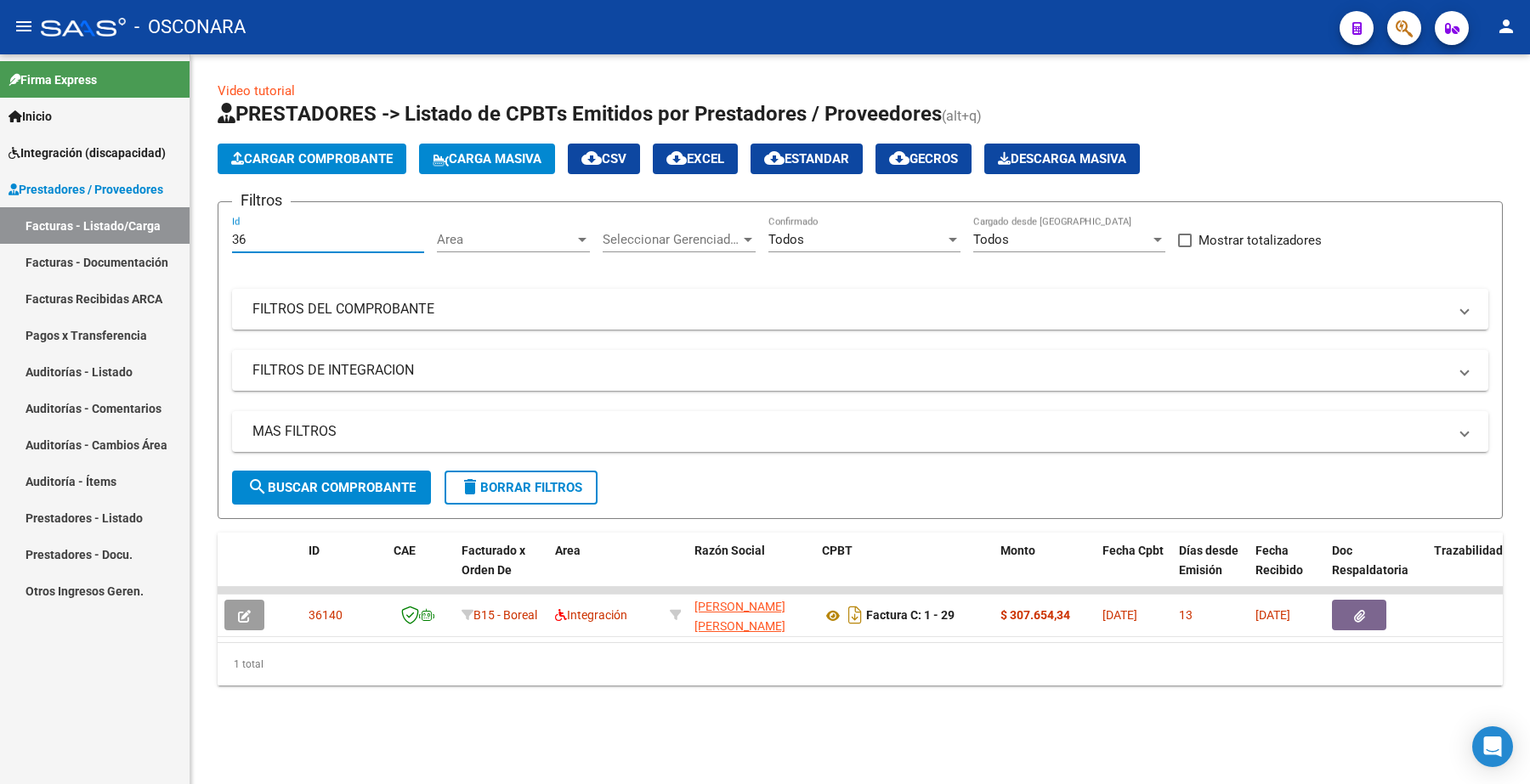
type input "3"
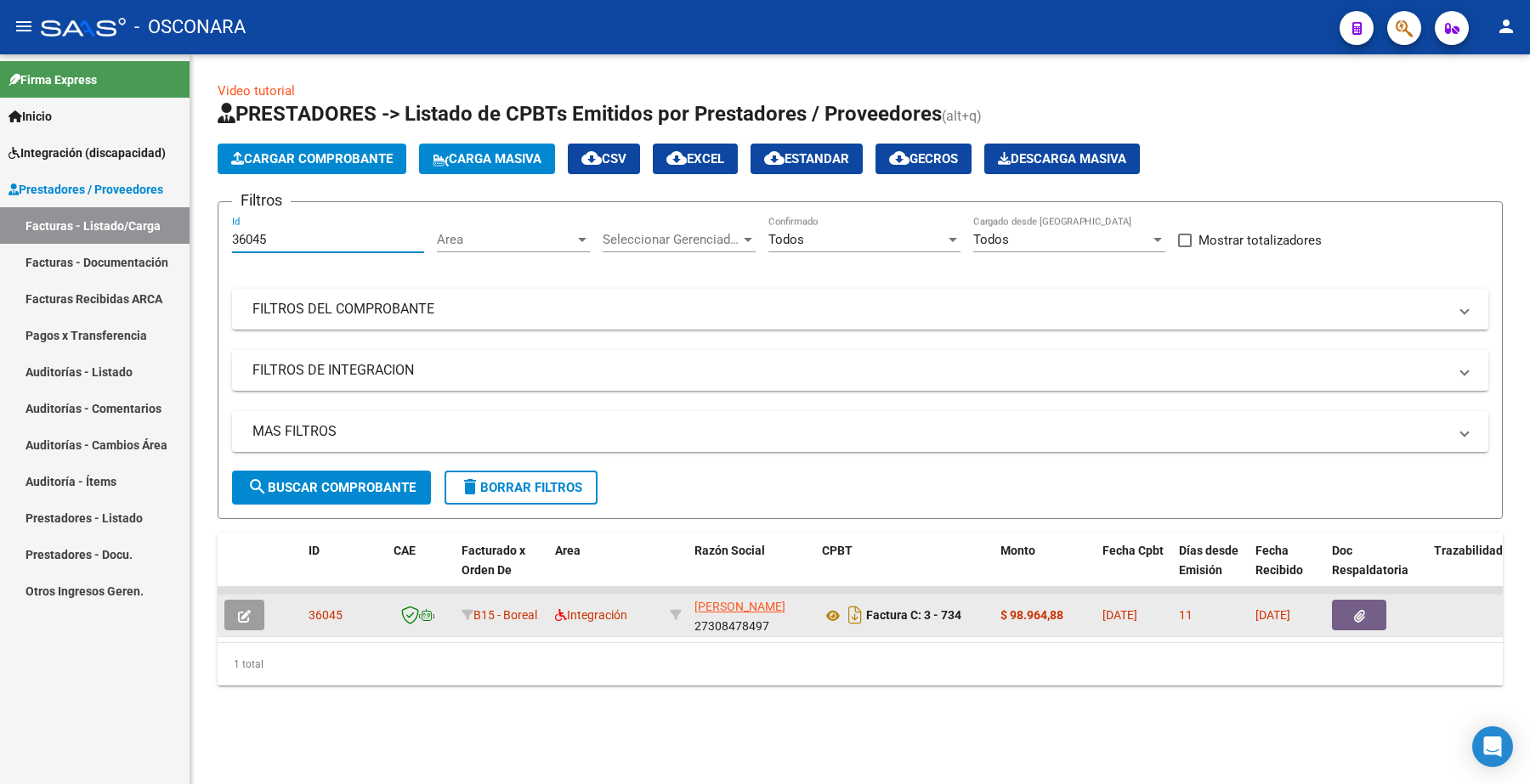
type input "36045"
click at [255, 613] on button "button" at bounding box center [244, 615] width 40 height 30
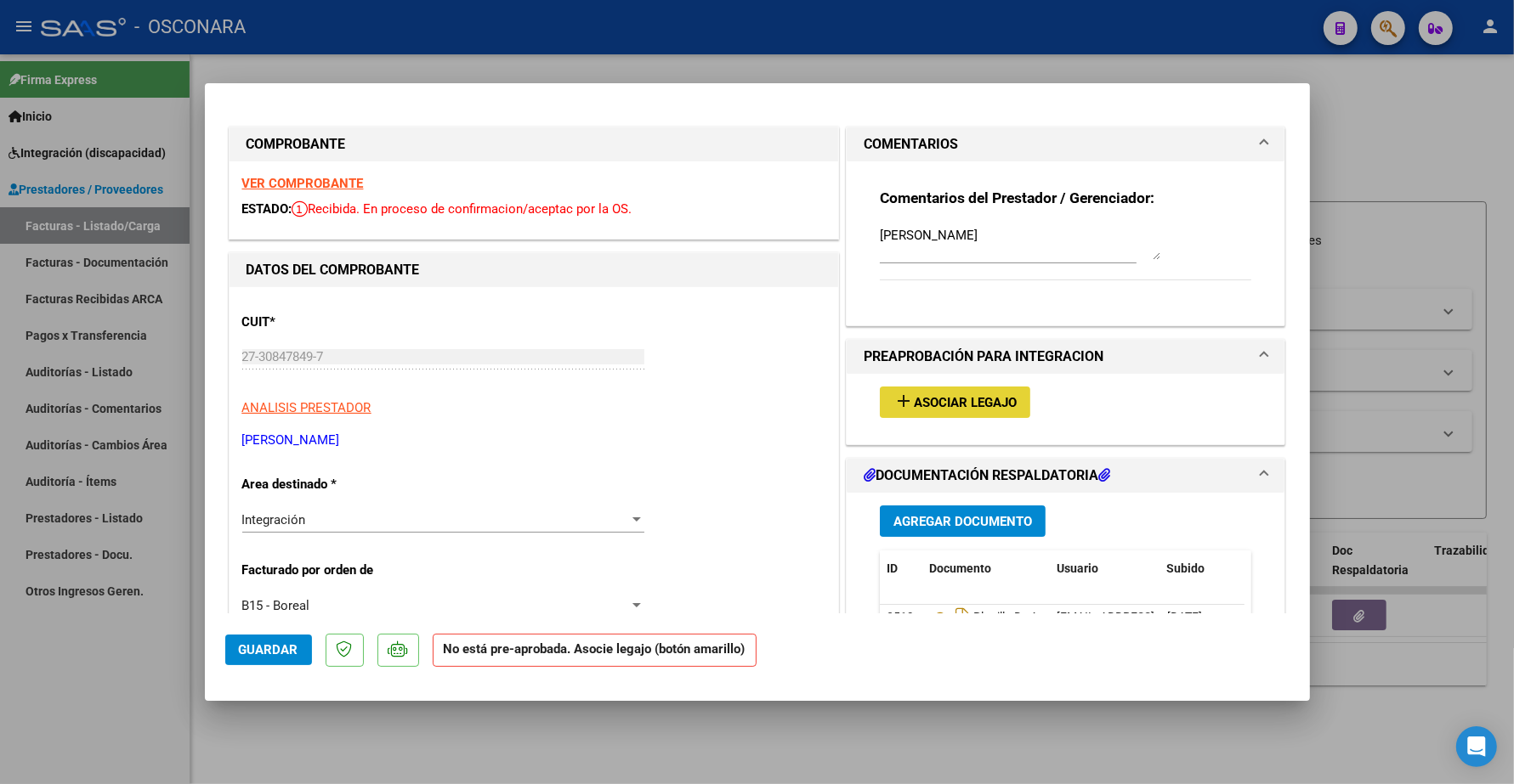
click at [951, 392] on button "add Asociar Legajo" at bounding box center [954, 403] width 151 height 31
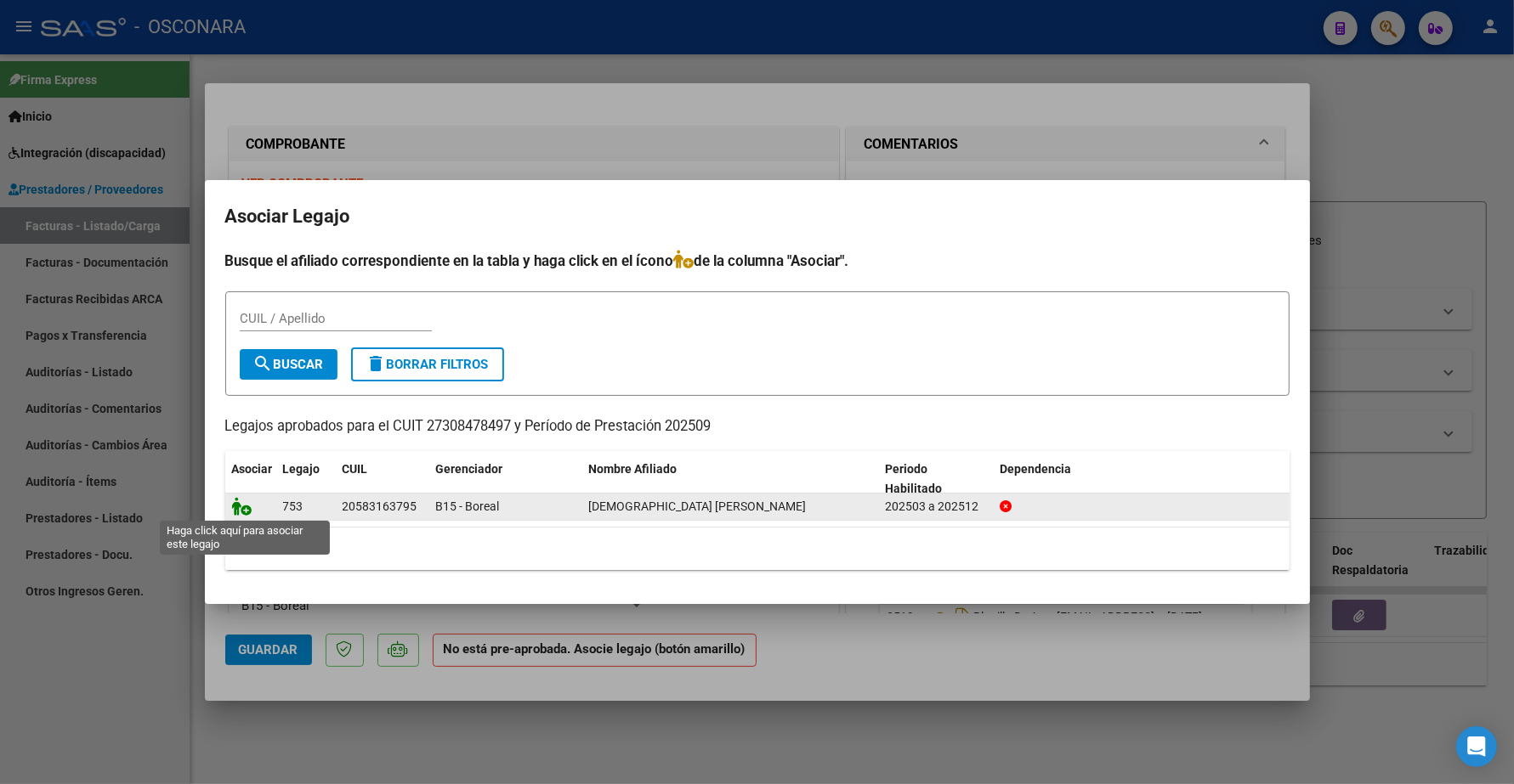
click at [242, 502] on icon at bounding box center [242, 506] width 20 height 18
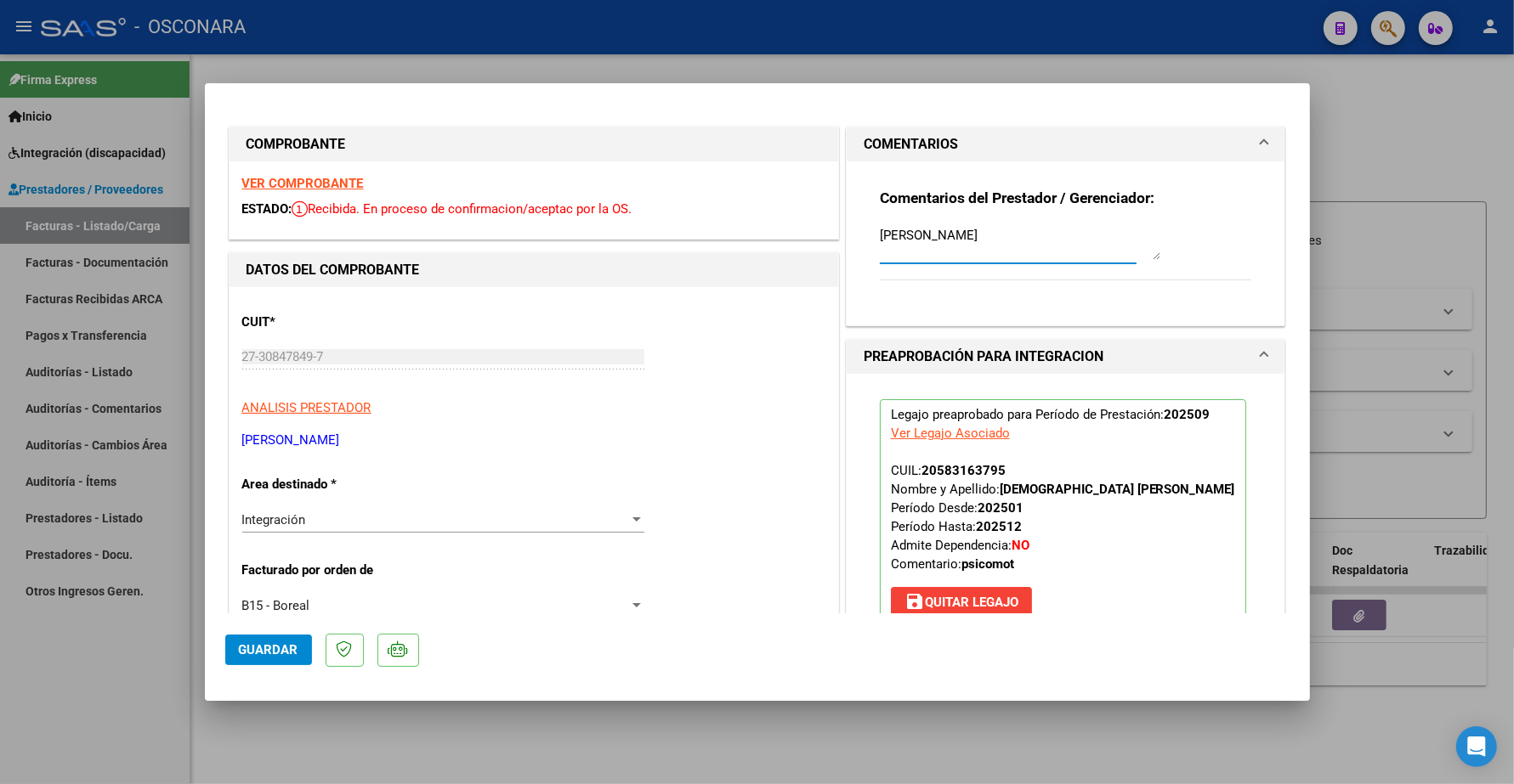
drag, startPoint x: 954, startPoint y: 244, endPoint x: 793, endPoint y: 183, distance: 172.2
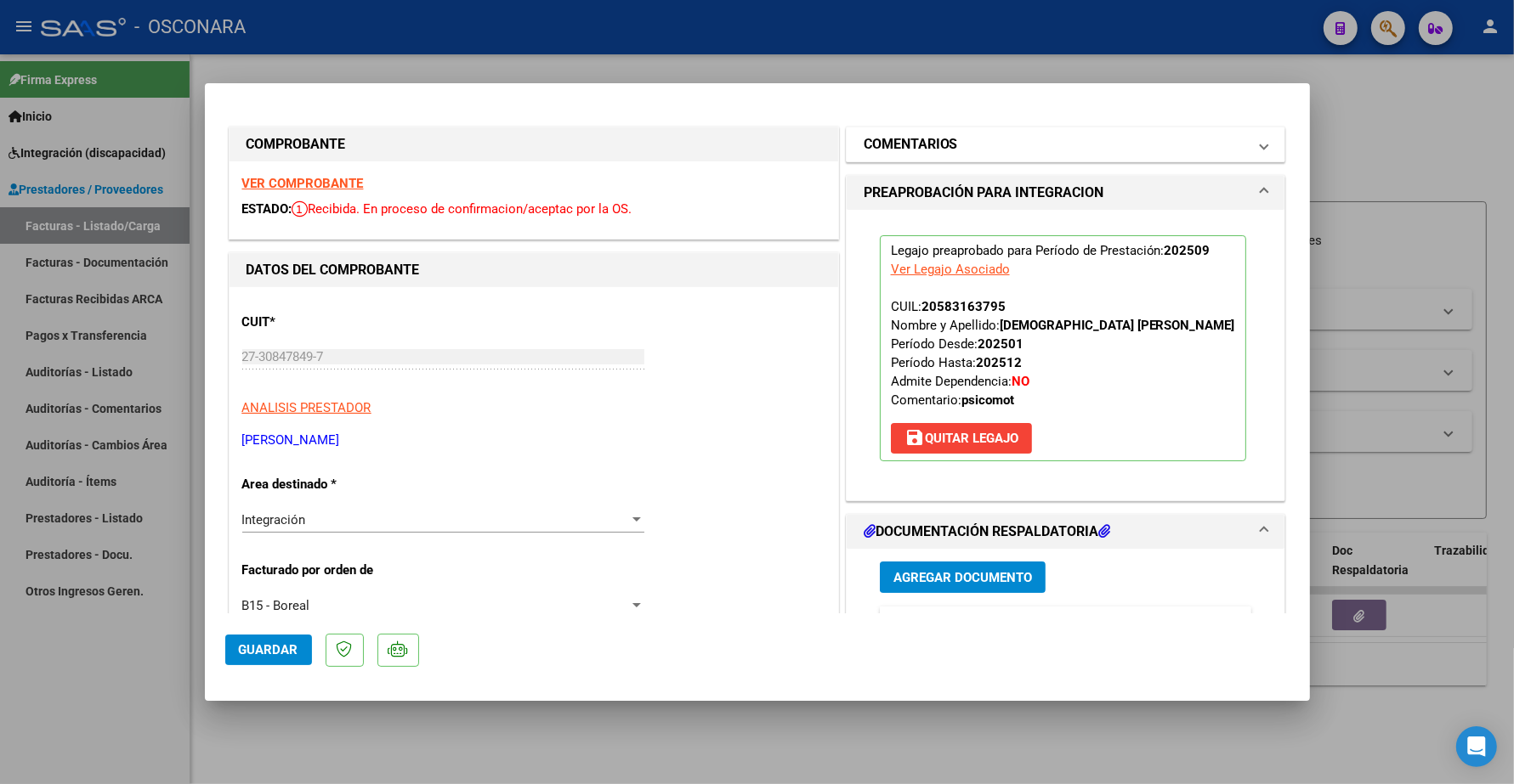
click at [884, 158] on mat-expansion-panel-header "COMENTARIOS" at bounding box center [1066, 144] width 439 height 34
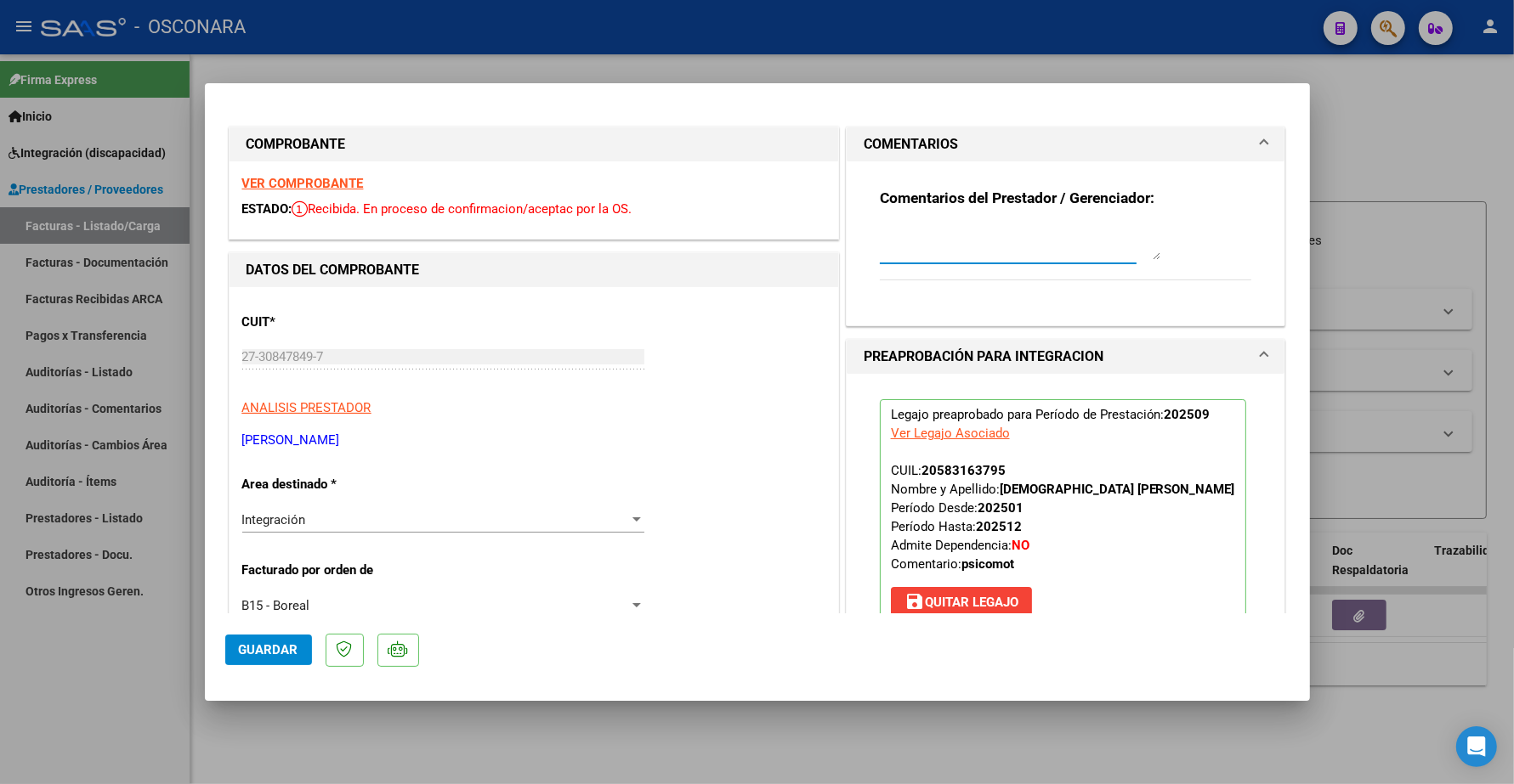
click at [906, 247] on textarea at bounding box center [1020, 243] width 281 height 34
type textarea "14/10 SE ADJUNTA LEGAJO"
click at [258, 646] on span "Guardar" at bounding box center [269, 650] width 59 height 16
click at [273, 648] on span "Guardar" at bounding box center [269, 650] width 59 height 16
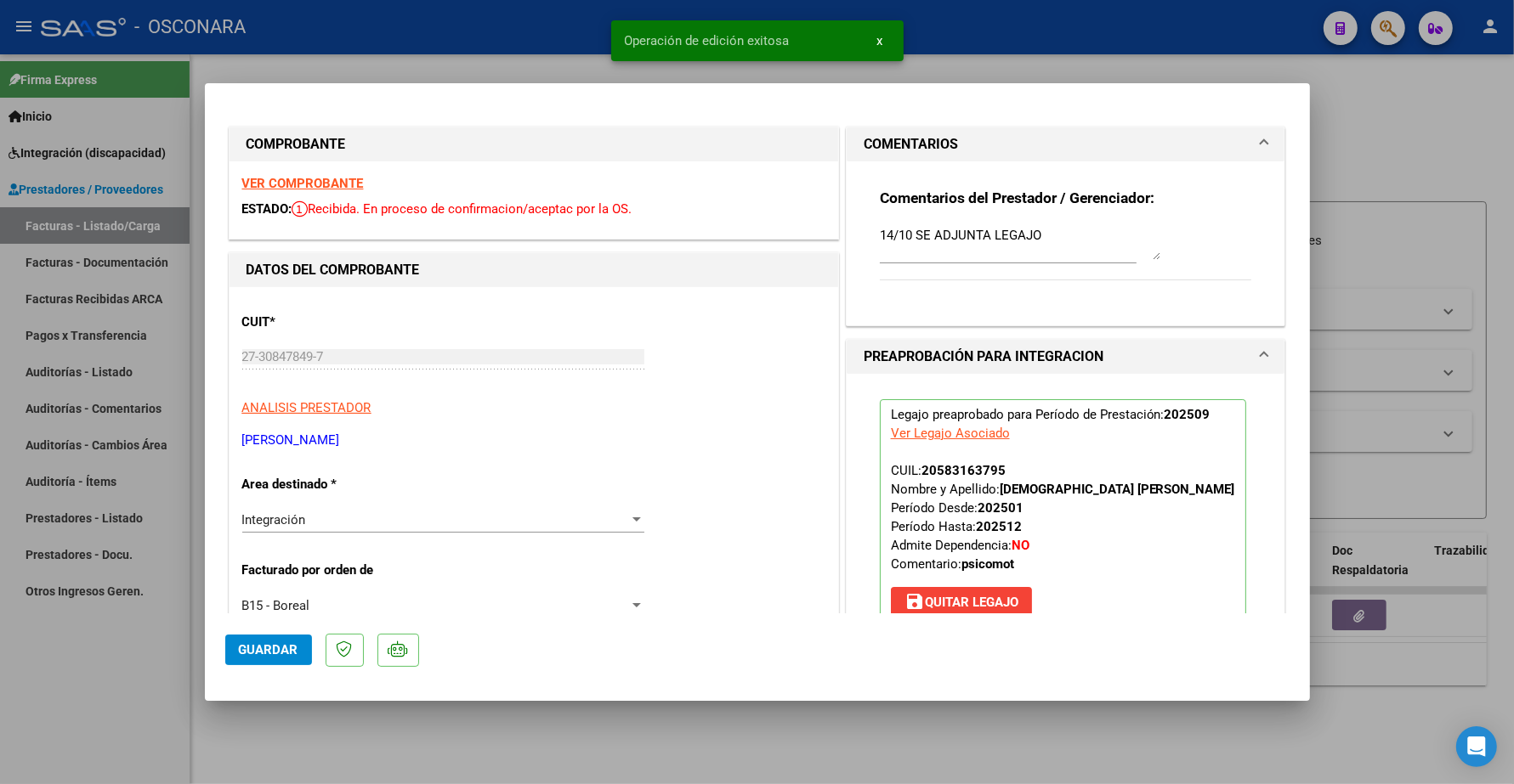
type input "$ 0,00"
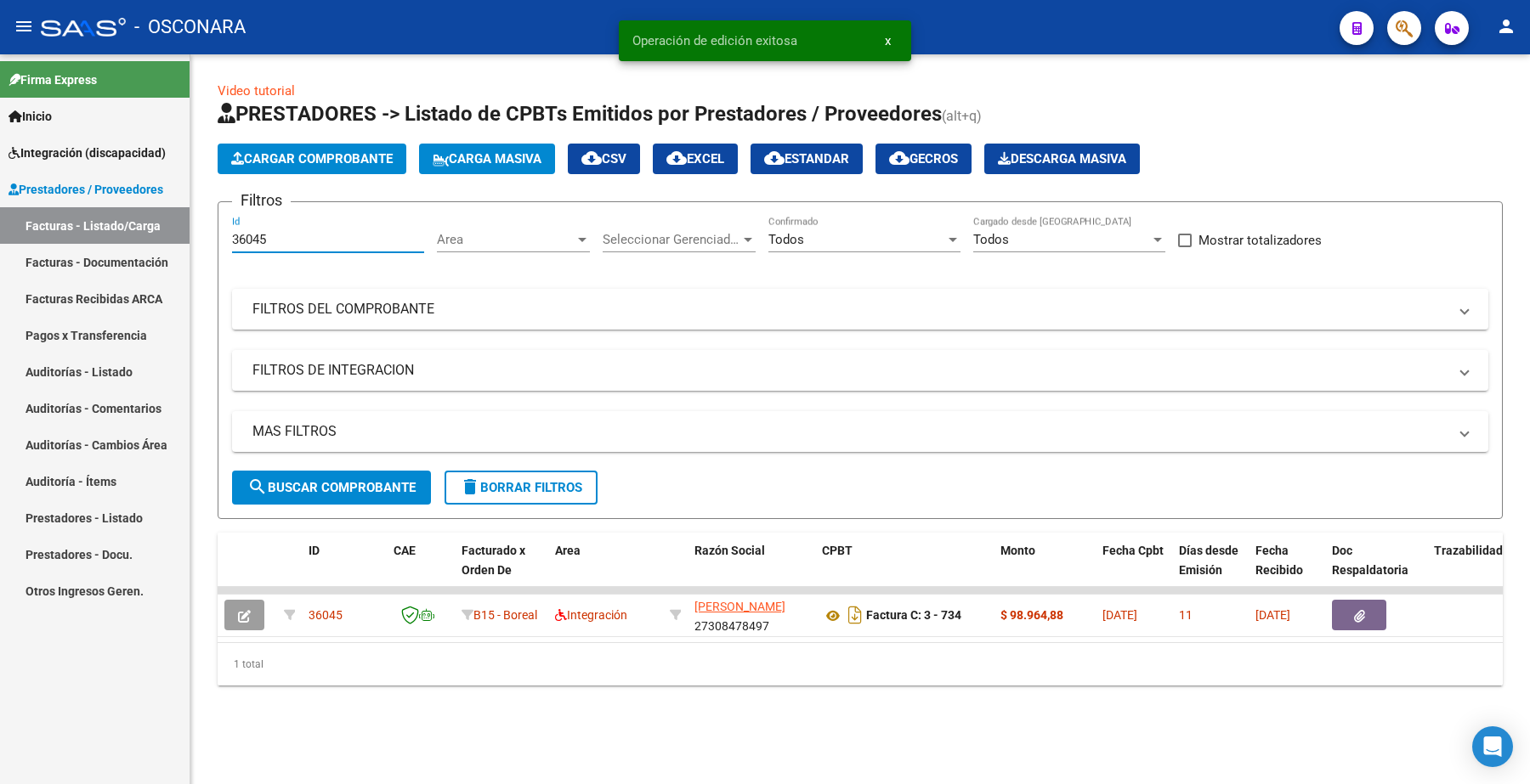
drag, startPoint x: 285, startPoint y: 238, endPoint x: 167, endPoint y: 253, distance: 118.9
click at [167, 253] on mat-sidenav-container "Firma Express Inicio Instructivos Contacto OS Integración (discapacidad) Certif…" at bounding box center [765, 419] width 1530 height 730
paste input "5302"
type input "35302"
click at [324, 482] on span "search Buscar Comprobante" at bounding box center [332, 488] width 168 height 16
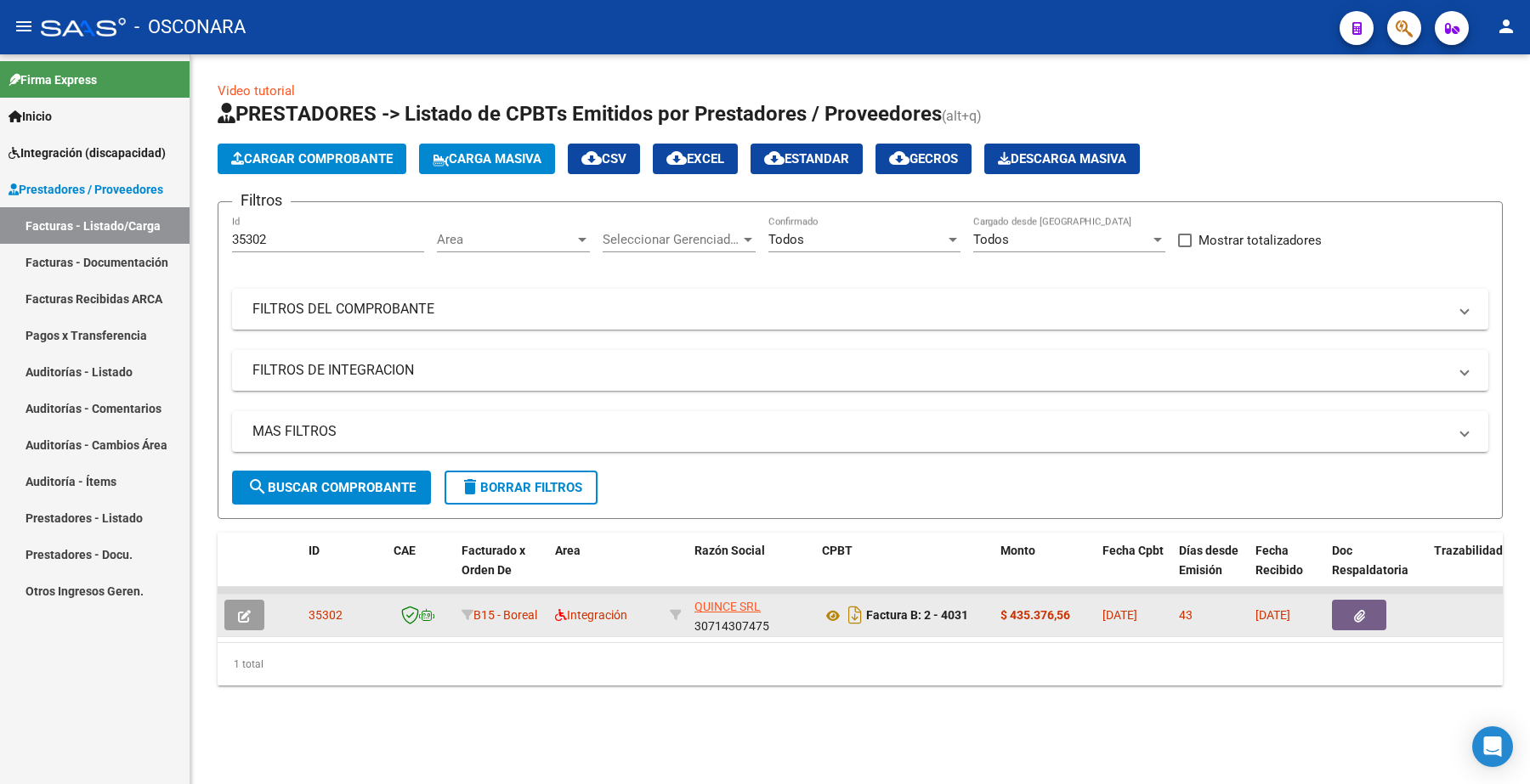
click at [248, 616] on icon "button" at bounding box center [245, 617] width 13 height 13
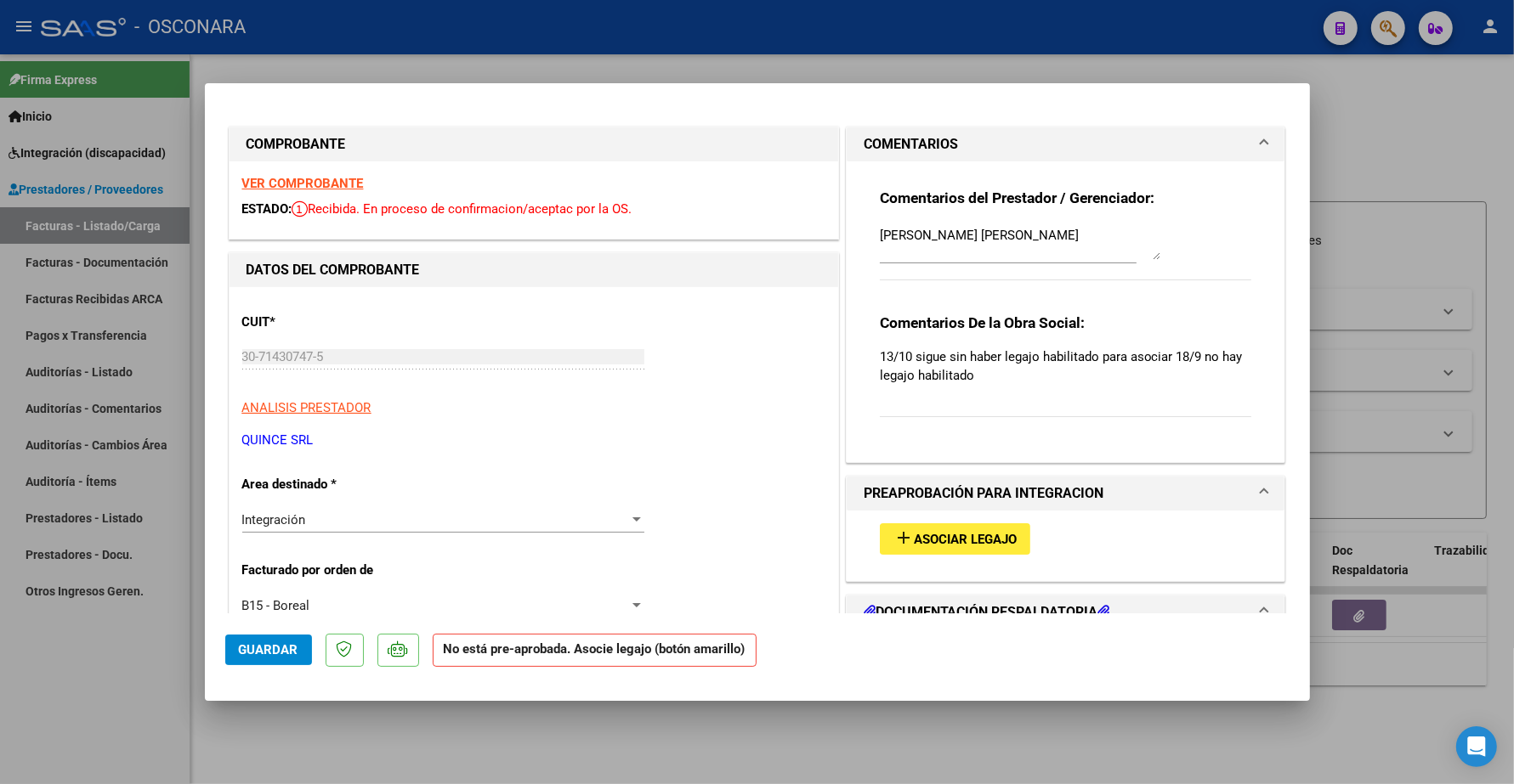
click at [945, 533] on span "Asociar Legajo" at bounding box center [964, 539] width 103 height 16
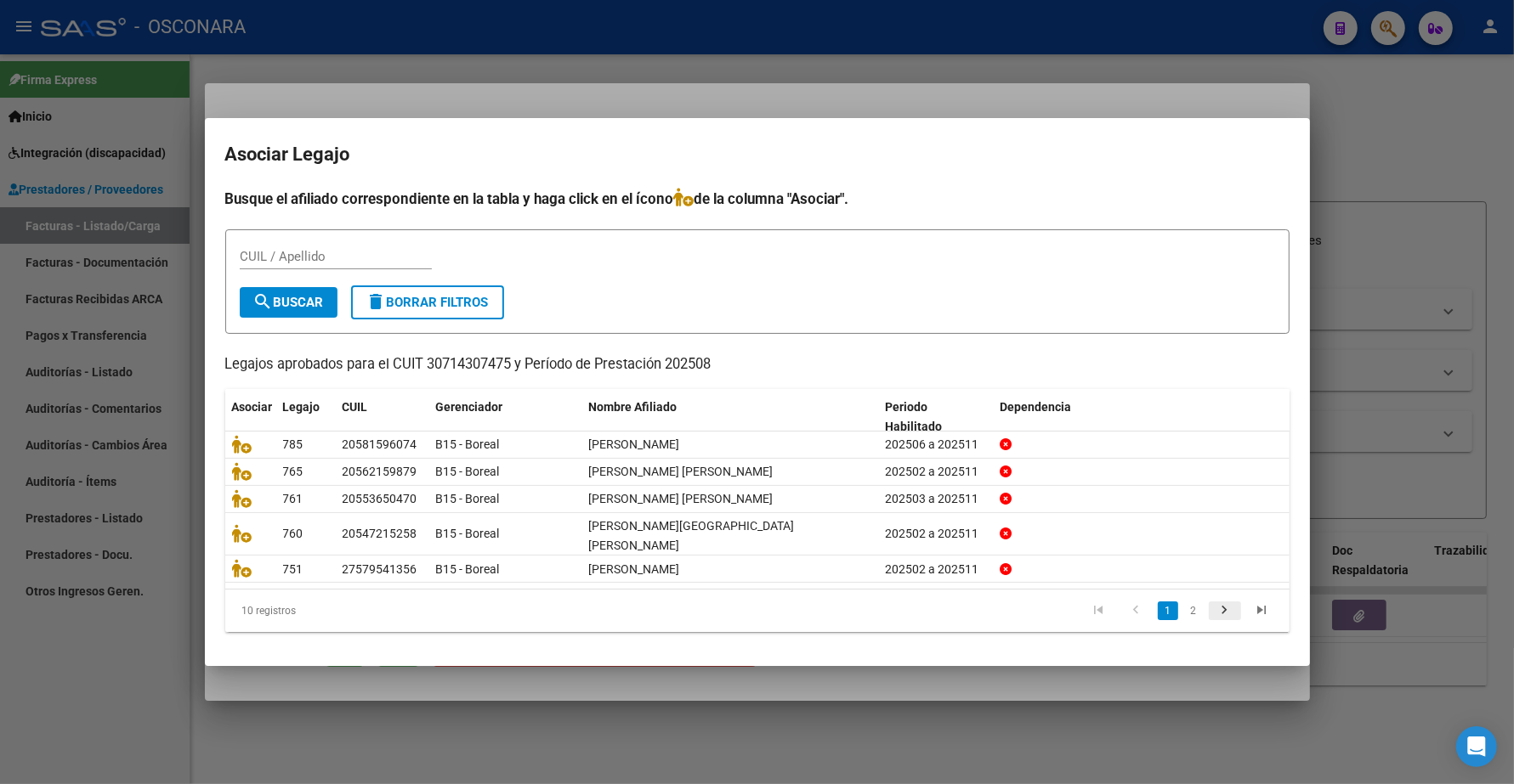
click at [1221, 603] on icon "go to next page" at bounding box center [1225, 612] width 22 height 20
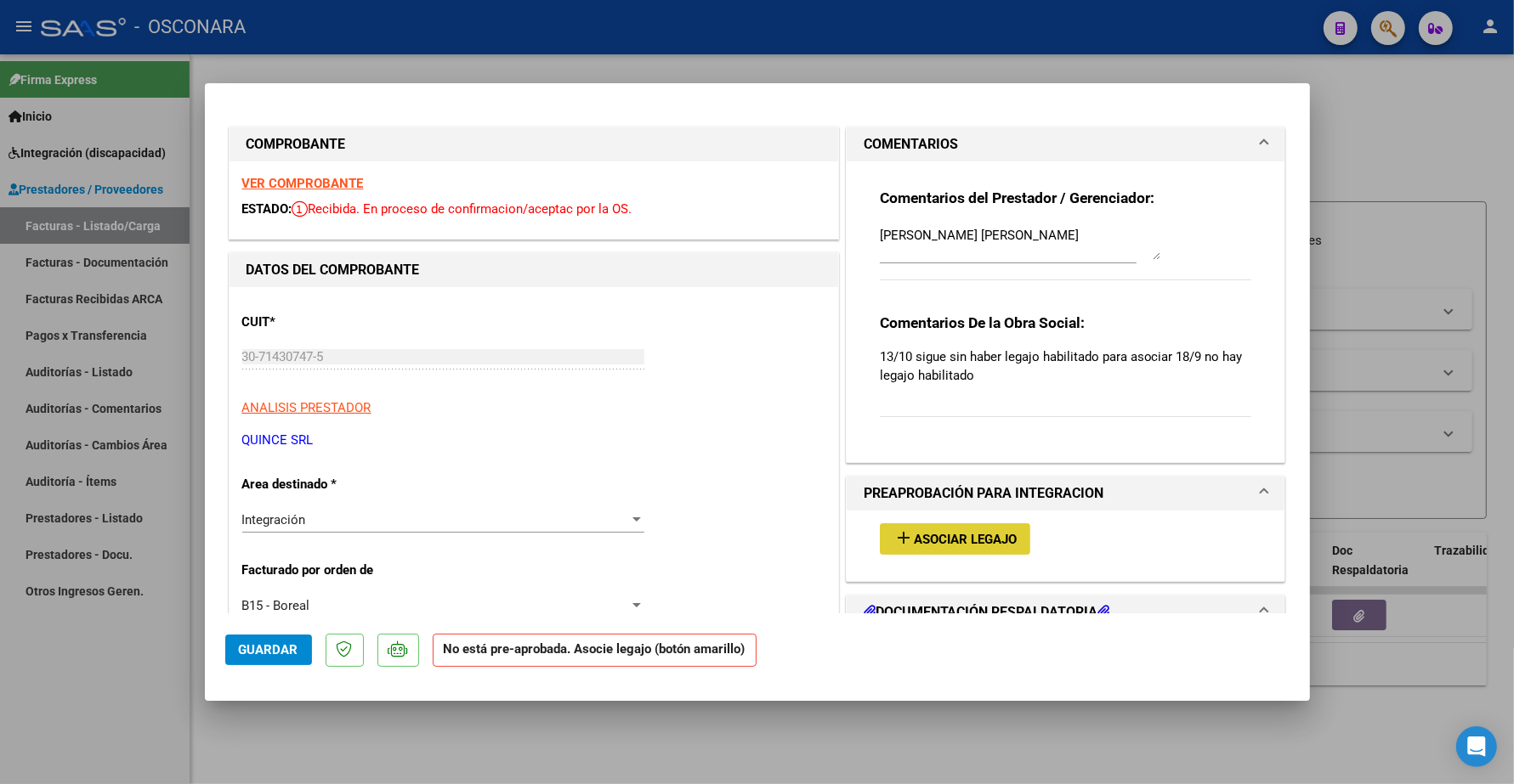
type input "$ 0,00"
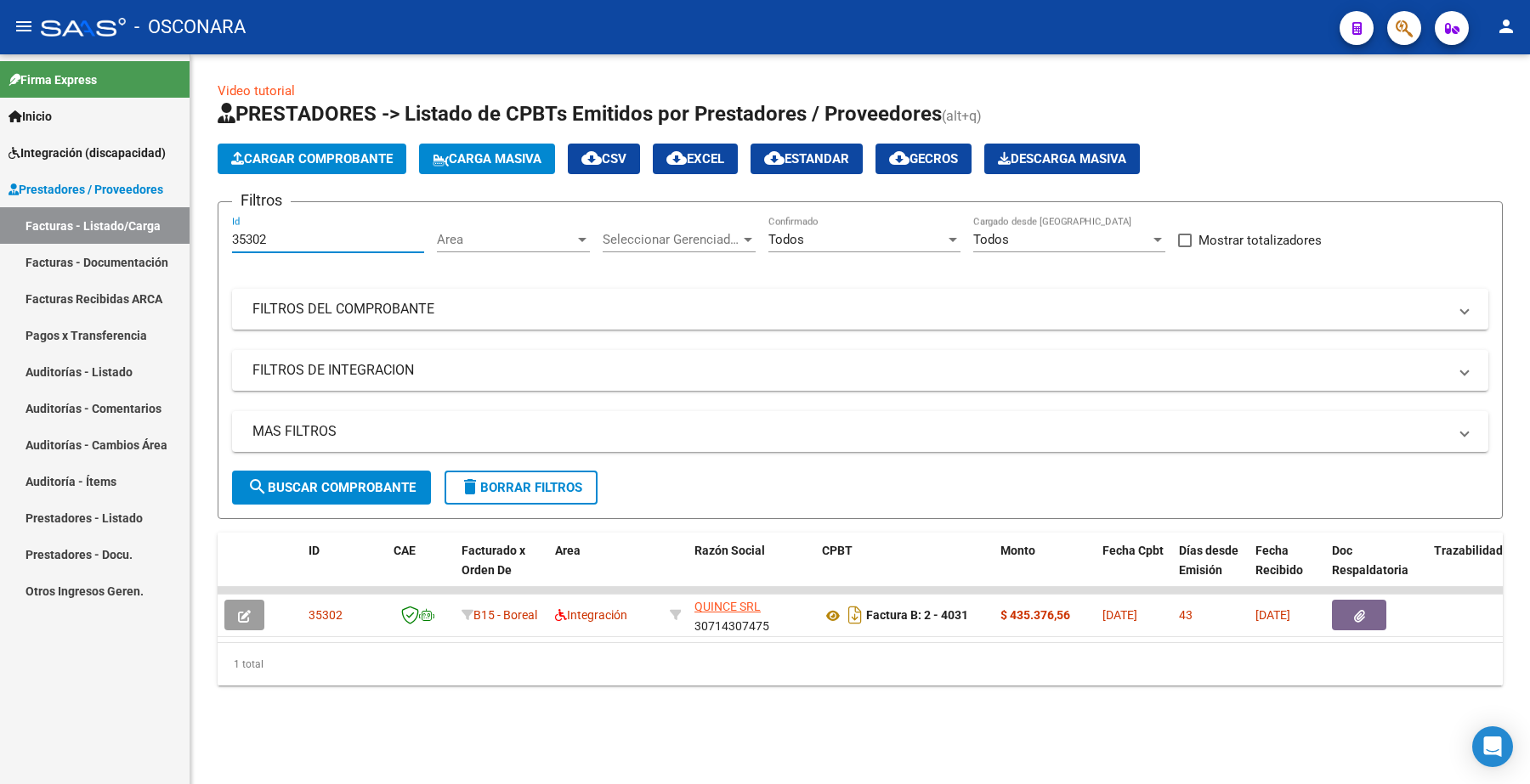
drag, startPoint x: 286, startPoint y: 231, endPoint x: 115, endPoint y: 214, distance: 171.8
click at [115, 214] on mat-sidenav-container "Firma Express Inicio Instructivos Contacto OS Integración (discapacidad) Certif…" at bounding box center [765, 419] width 1530 height 730
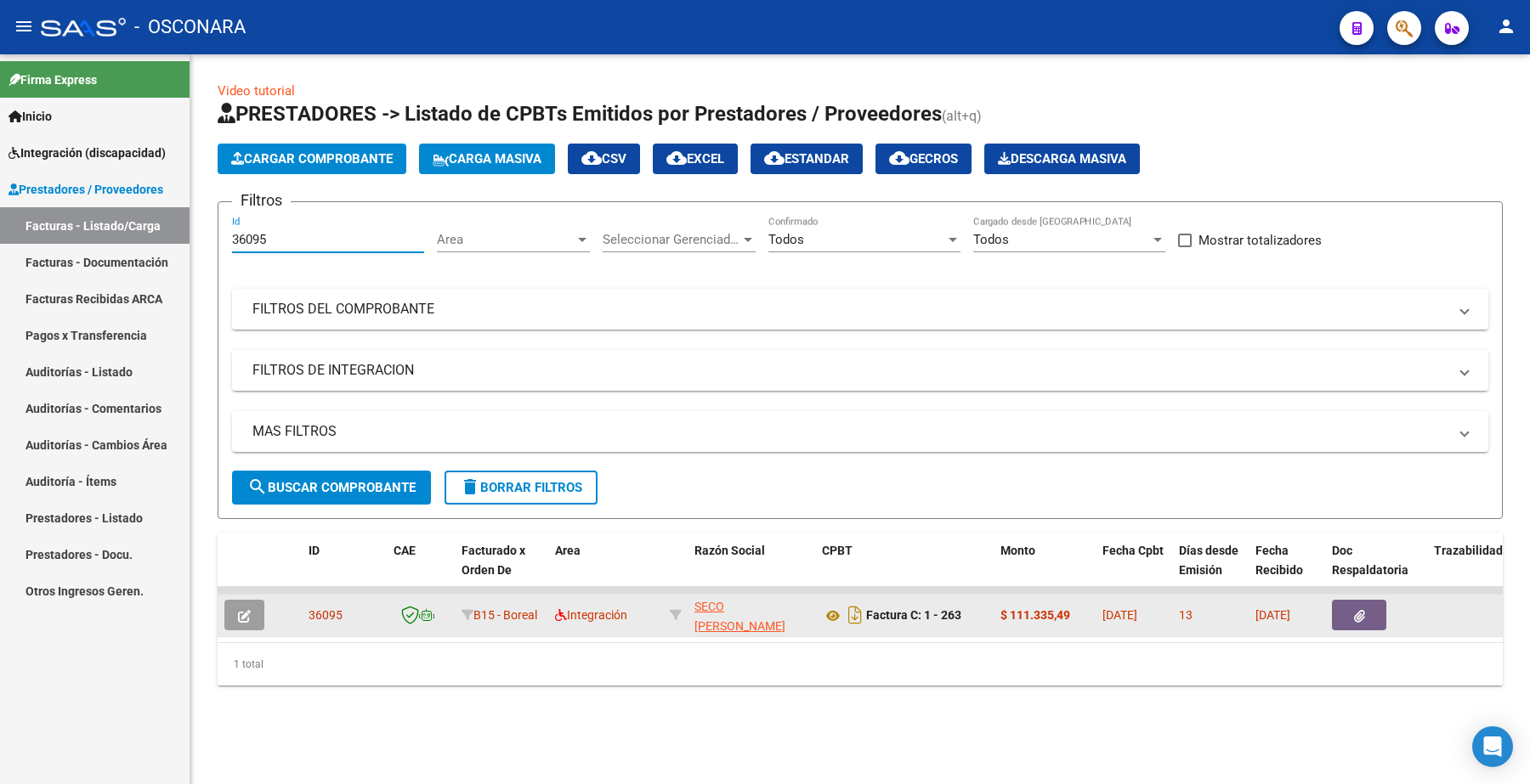
type input "36095"
click at [238, 621] on span "button" at bounding box center [245, 615] width 13 height 16
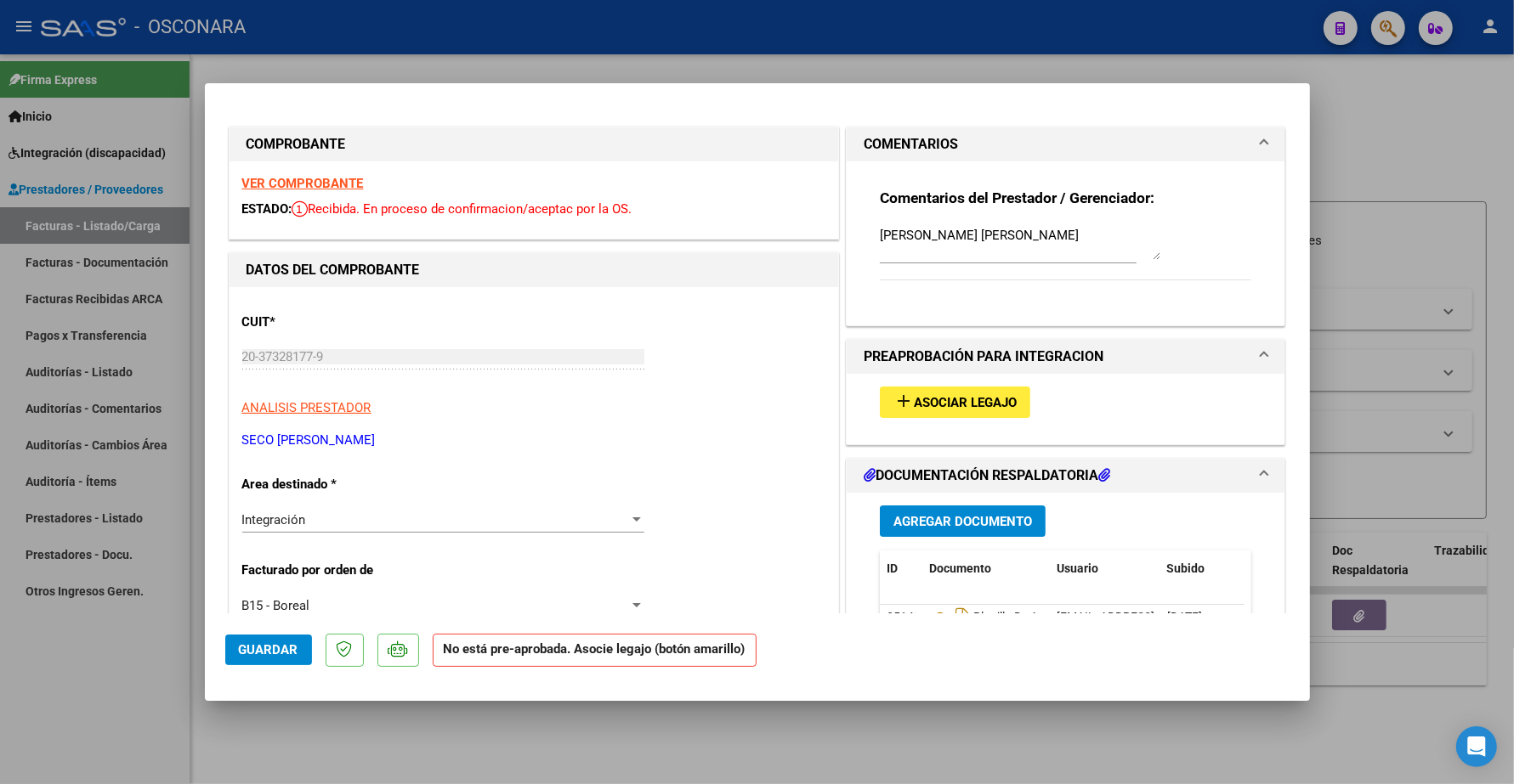
click at [941, 401] on span "Asociar Legajo" at bounding box center [964, 403] width 103 height 16
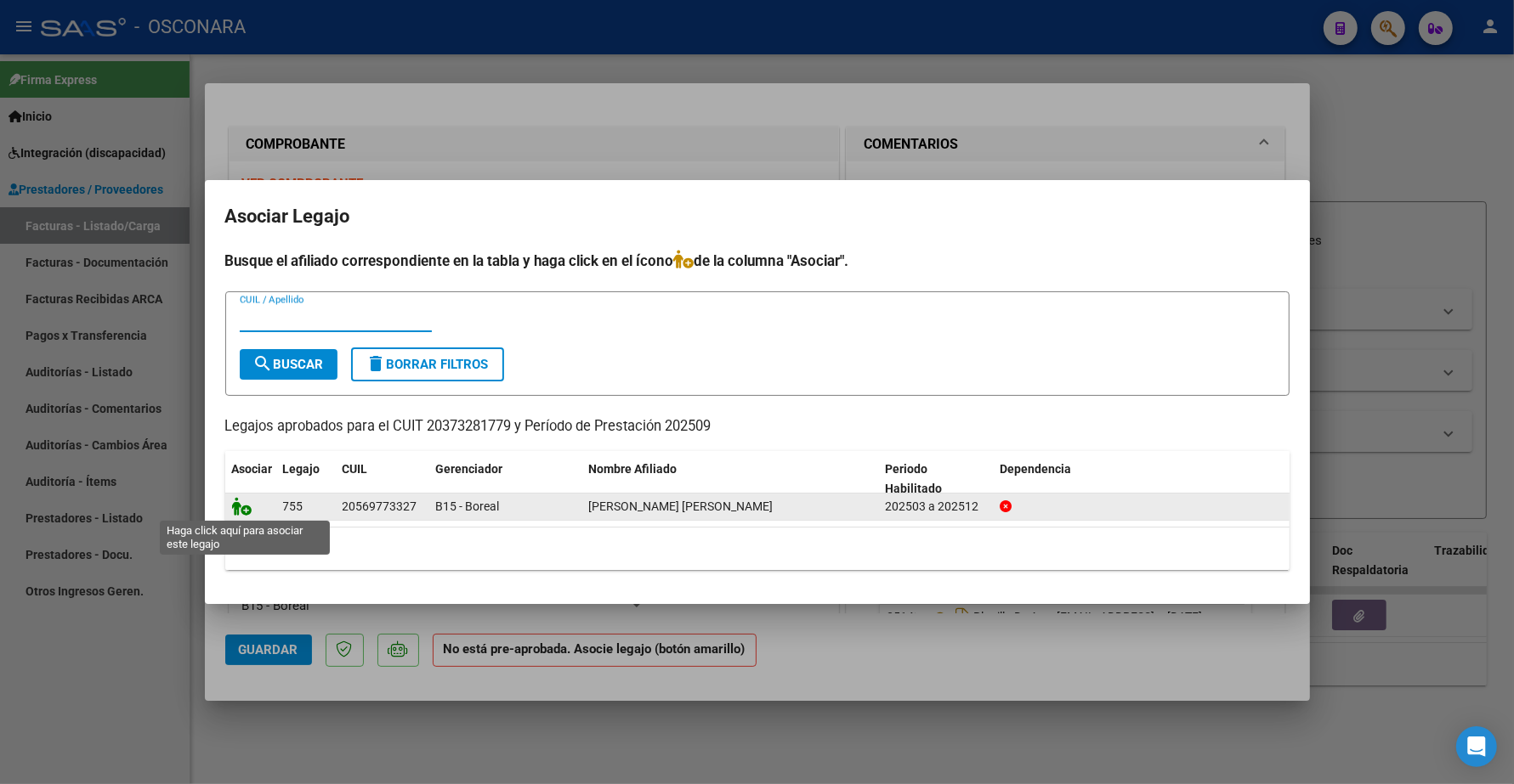
click at [242, 501] on icon at bounding box center [242, 506] width 20 height 18
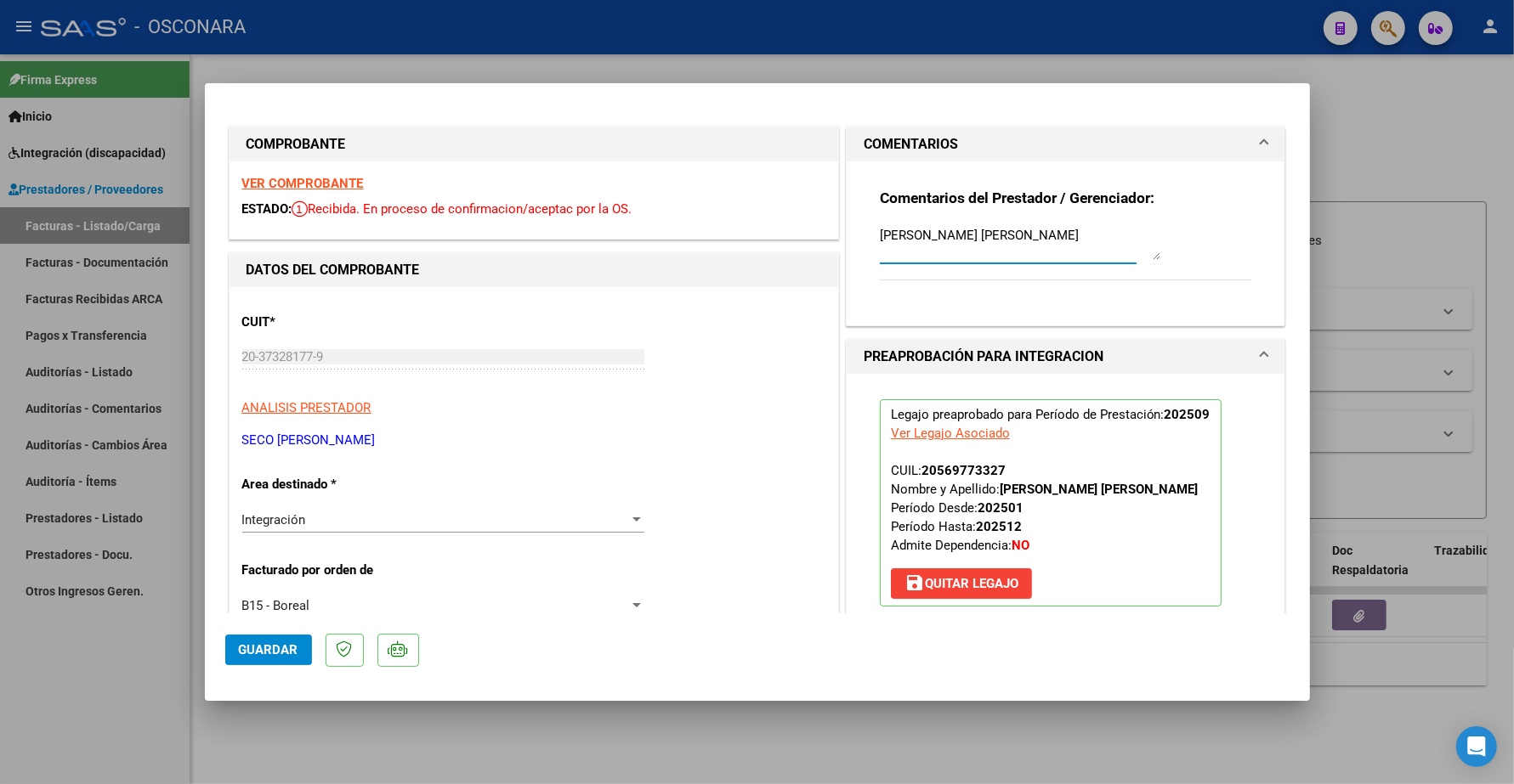
drag, startPoint x: 990, startPoint y: 245, endPoint x: 645, endPoint y: 160, distance: 355.3
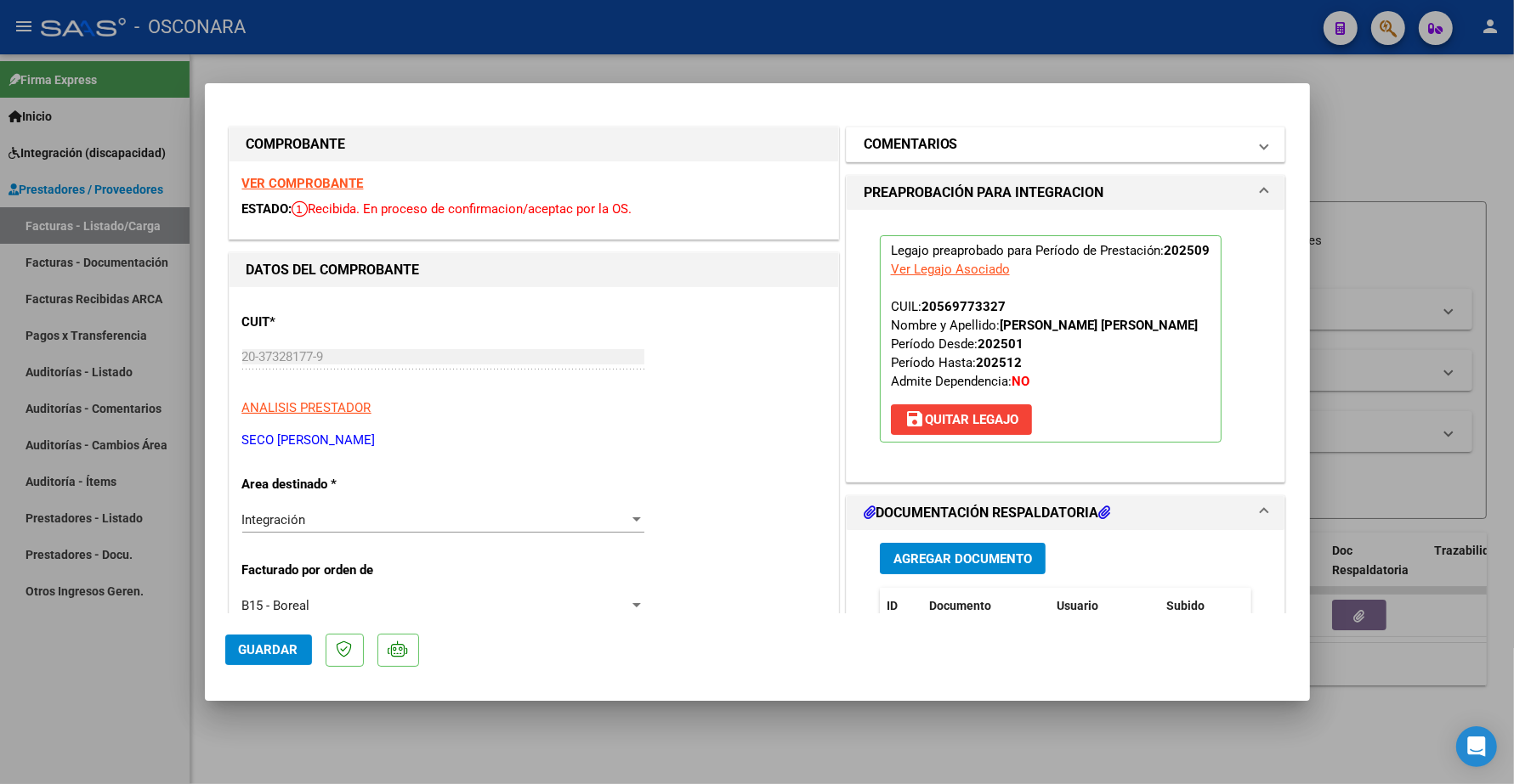
click at [935, 147] on h1 "COMENTARIOS" at bounding box center [911, 144] width 94 height 20
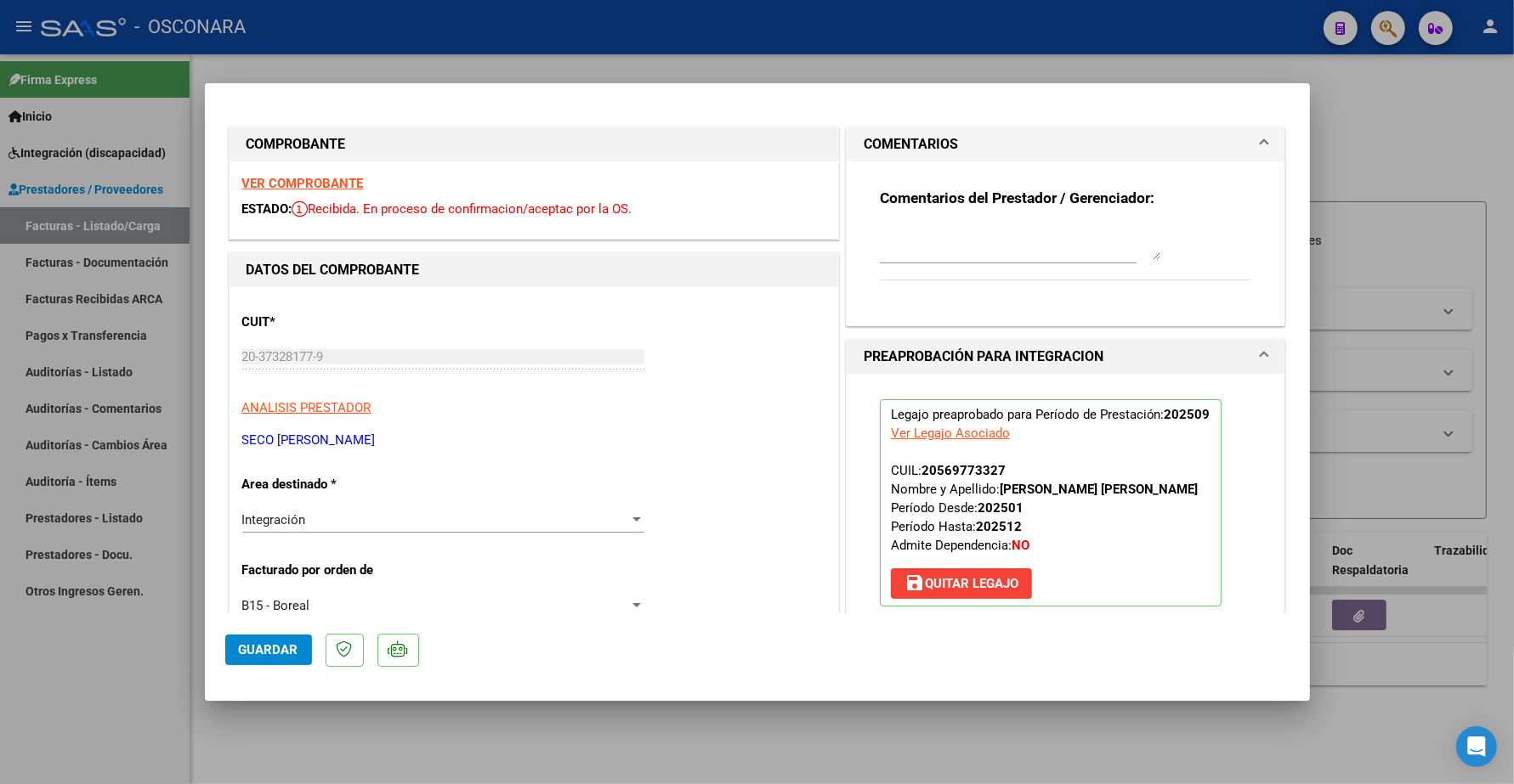
click at [912, 259] on textarea at bounding box center [1020, 243] width 281 height 34
type textarea "14/10 SE ADJUNTA LEGAJO"
click at [270, 640] on button "Guardar" at bounding box center [269, 649] width 87 height 30
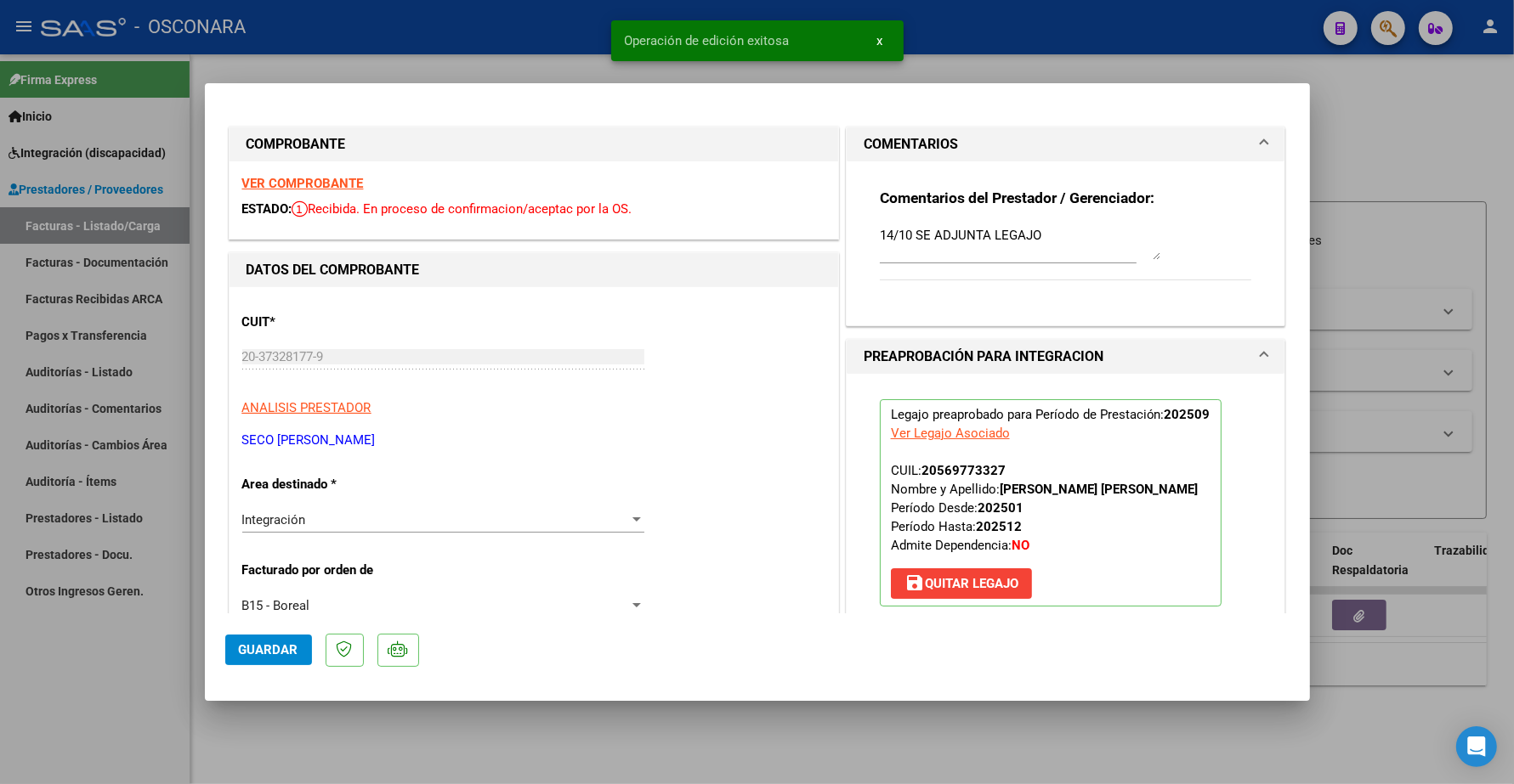
click at [272, 653] on span "Guardar" at bounding box center [269, 650] width 59 height 16
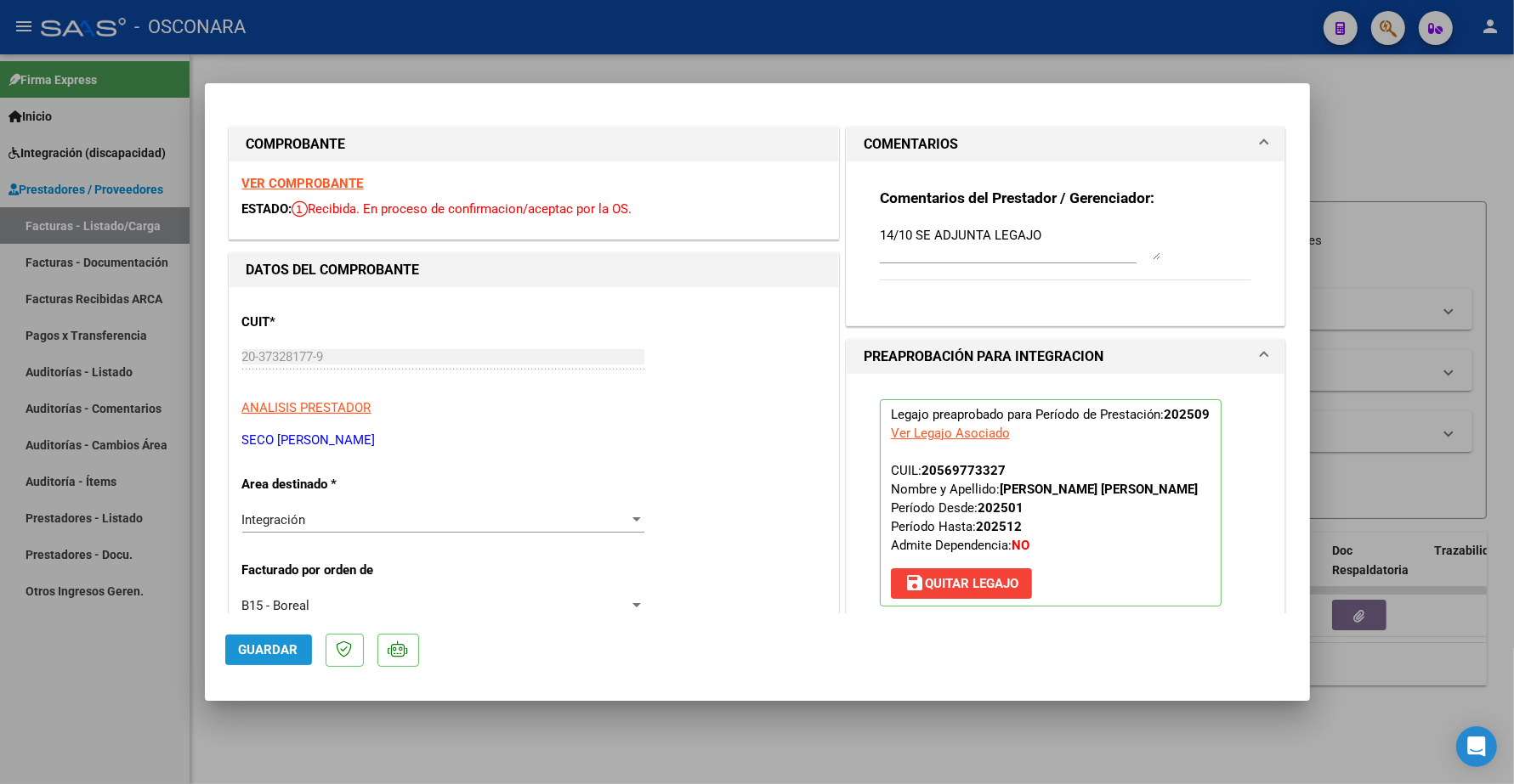
click at [255, 645] on span "Guardar" at bounding box center [269, 650] width 59 height 16
click at [287, 629] on mat-dialog-actions "Guardar" at bounding box center [757, 646] width 1064 height 67
click at [294, 640] on button "Guardar" at bounding box center [269, 649] width 87 height 30
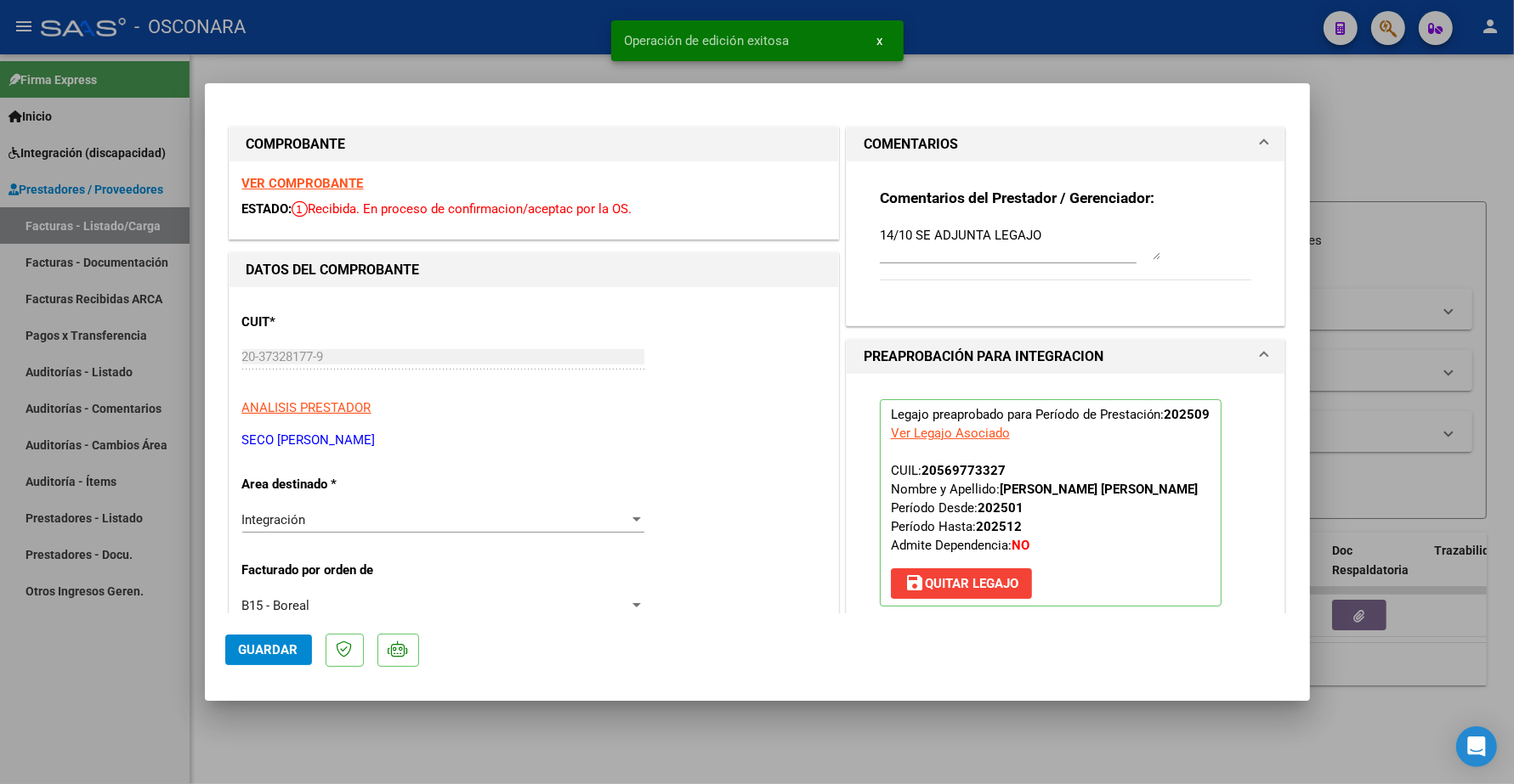
type input "$ 0,00"
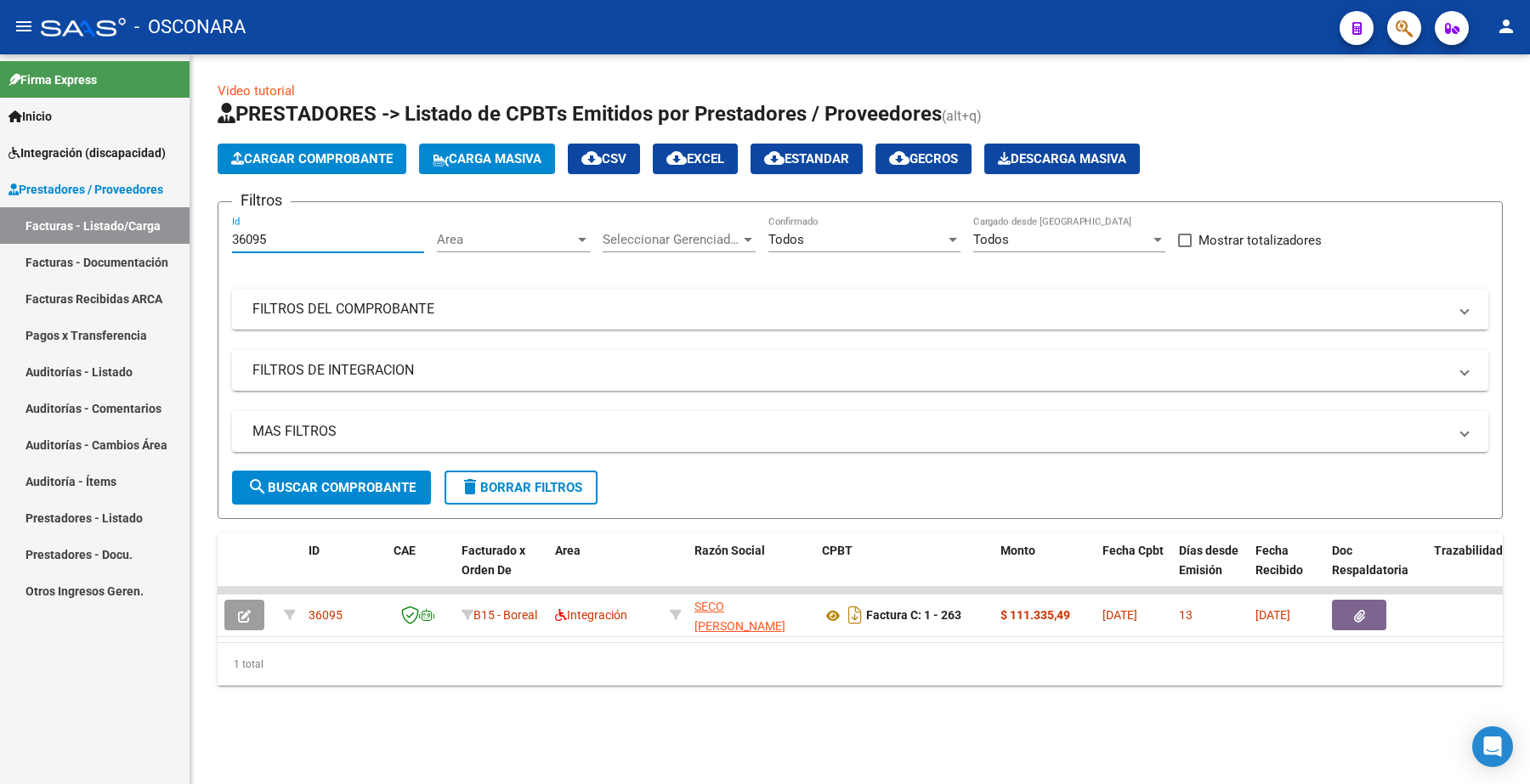
drag, startPoint x: 279, startPoint y: 234, endPoint x: 147, endPoint y: 212, distance: 133.8
click at [147, 213] on mat-sidenav-container "Firma Express Inicio Instructivos Contacto OS Integración (discapacidad) Certif…" at bounding box center [765, 419] width 1530 height 730
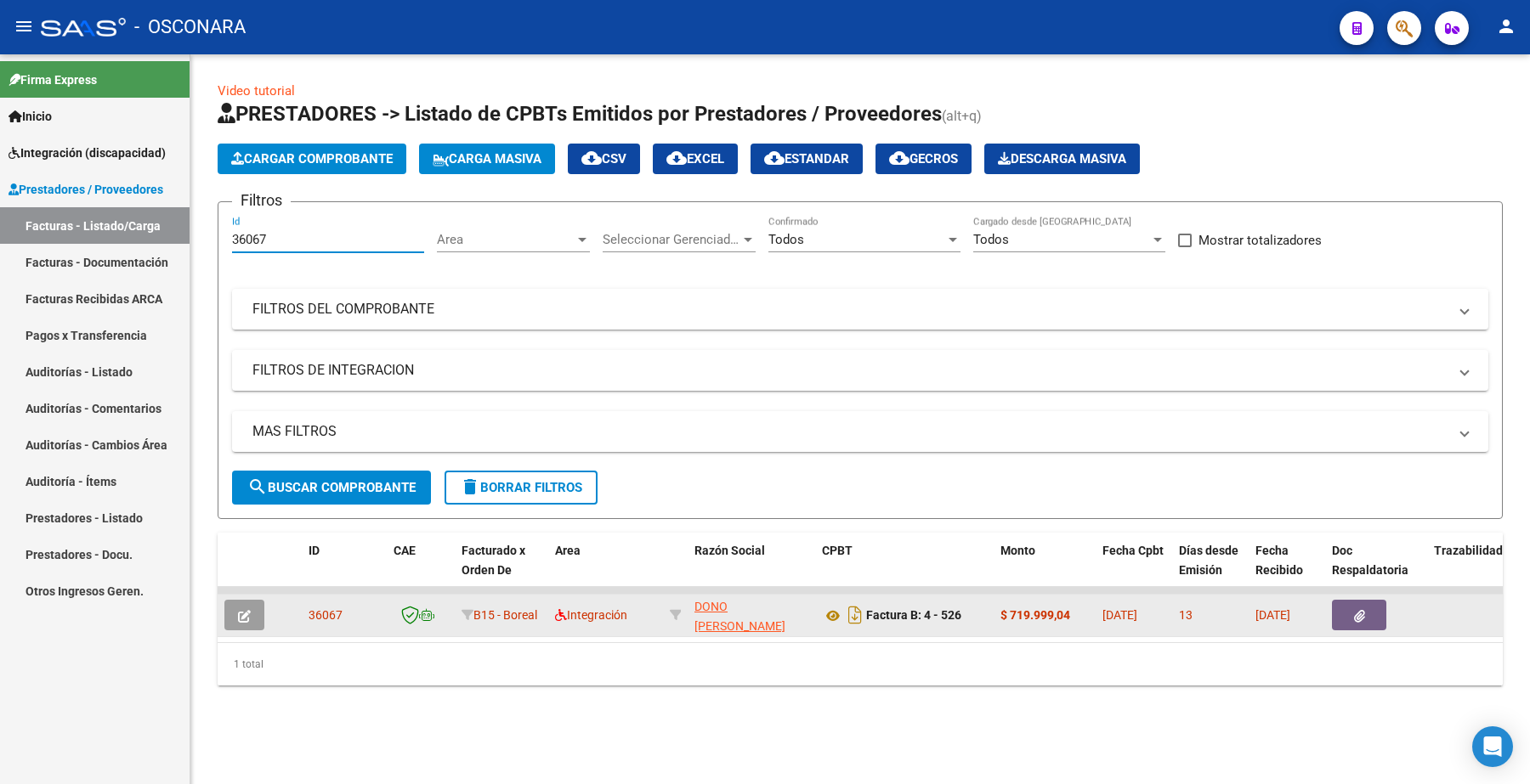
type input "36067"
click at [245, 613] on icon "button" at bounding box center [245, 617] width 13 height 13
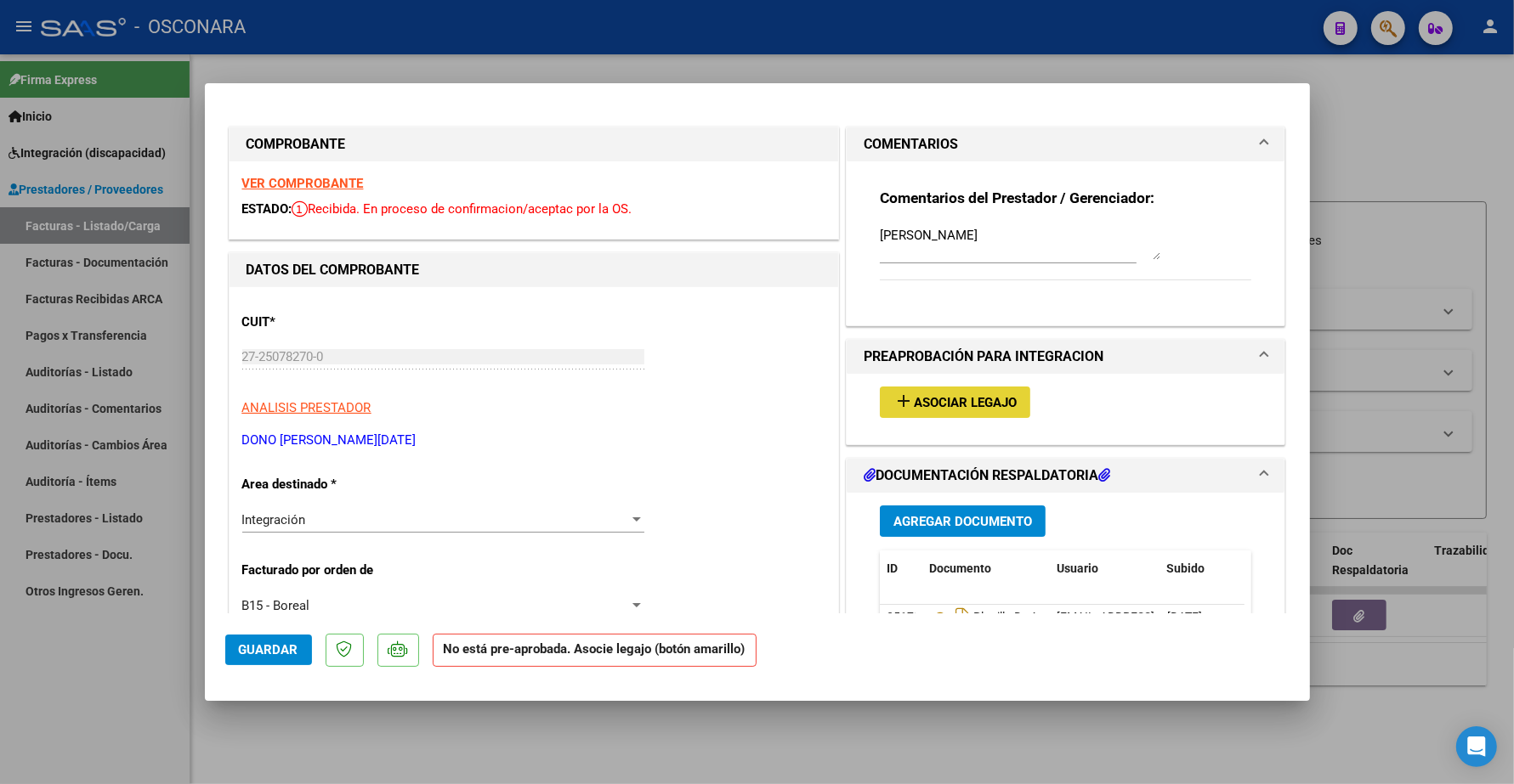
click at [939, 389] on button "add Asociar Legajo" at bounding box center [954, 403] width 151 height 31
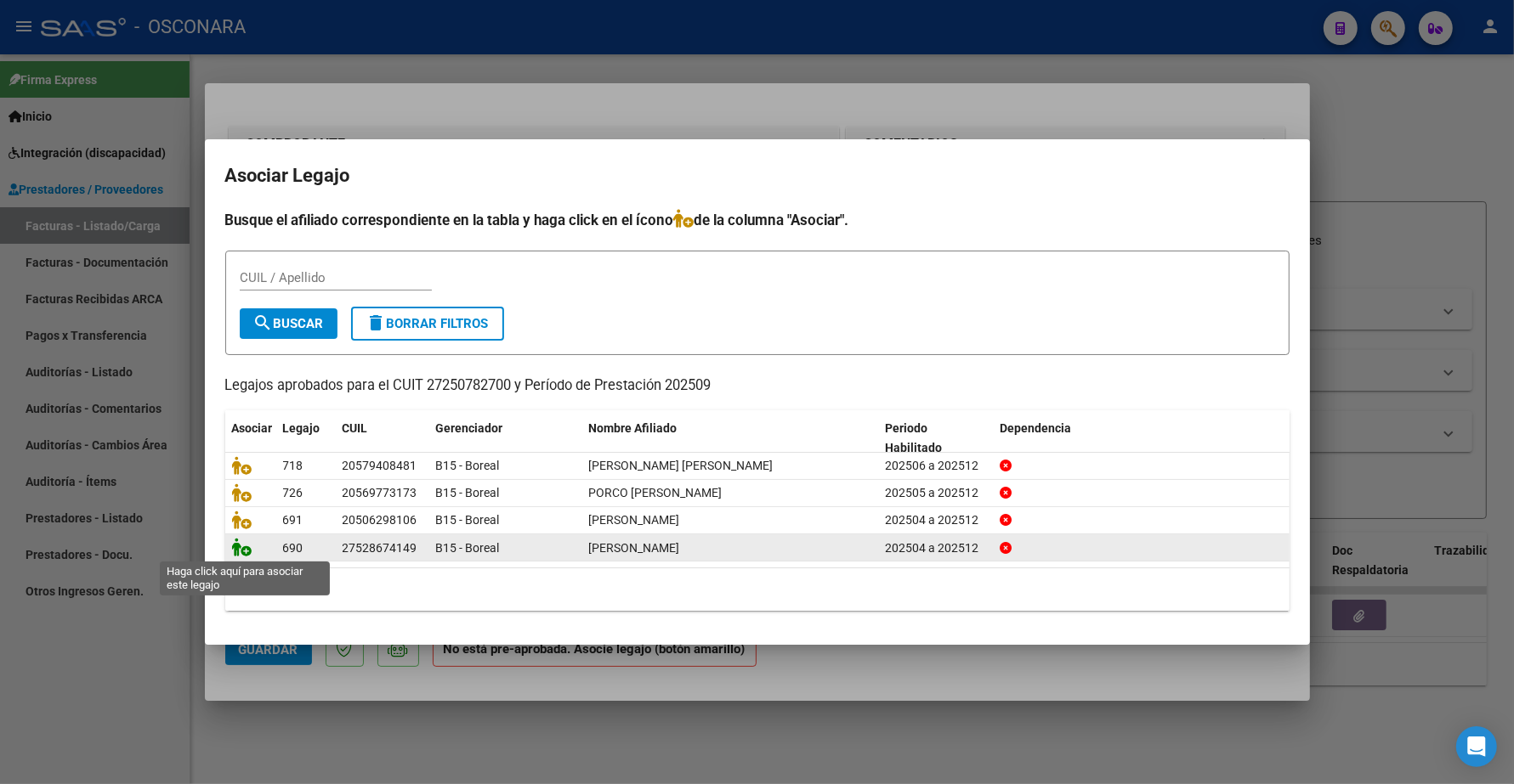
click at [247, 549] on icon at bounding box center [242, 548] width 20 height 18
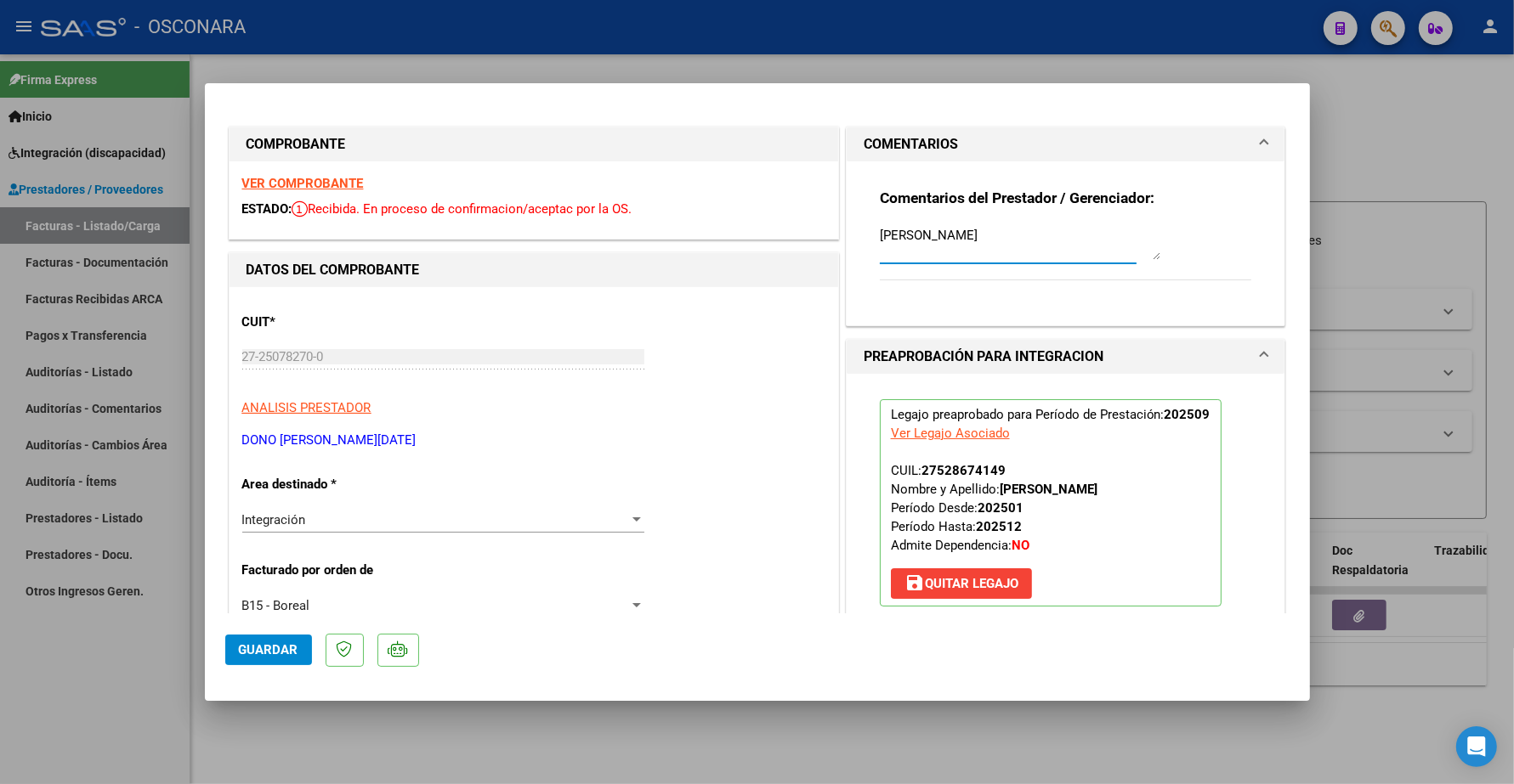
drag, startPoint x: 975, startPoint y: 231, endPoint x: 886, endPoint y: 222, distance: 89.5
click at [890, 232] on textarea "AIBAR CELESTE" at bounding box center [1020, 243] width 281 height 34
type textarea "A"
type textarea "14/10 SE ADJUNTA LEGAJO"
click at [258, 645] on span "Guardar" at bounding box center [269, 650] width 59 height 16
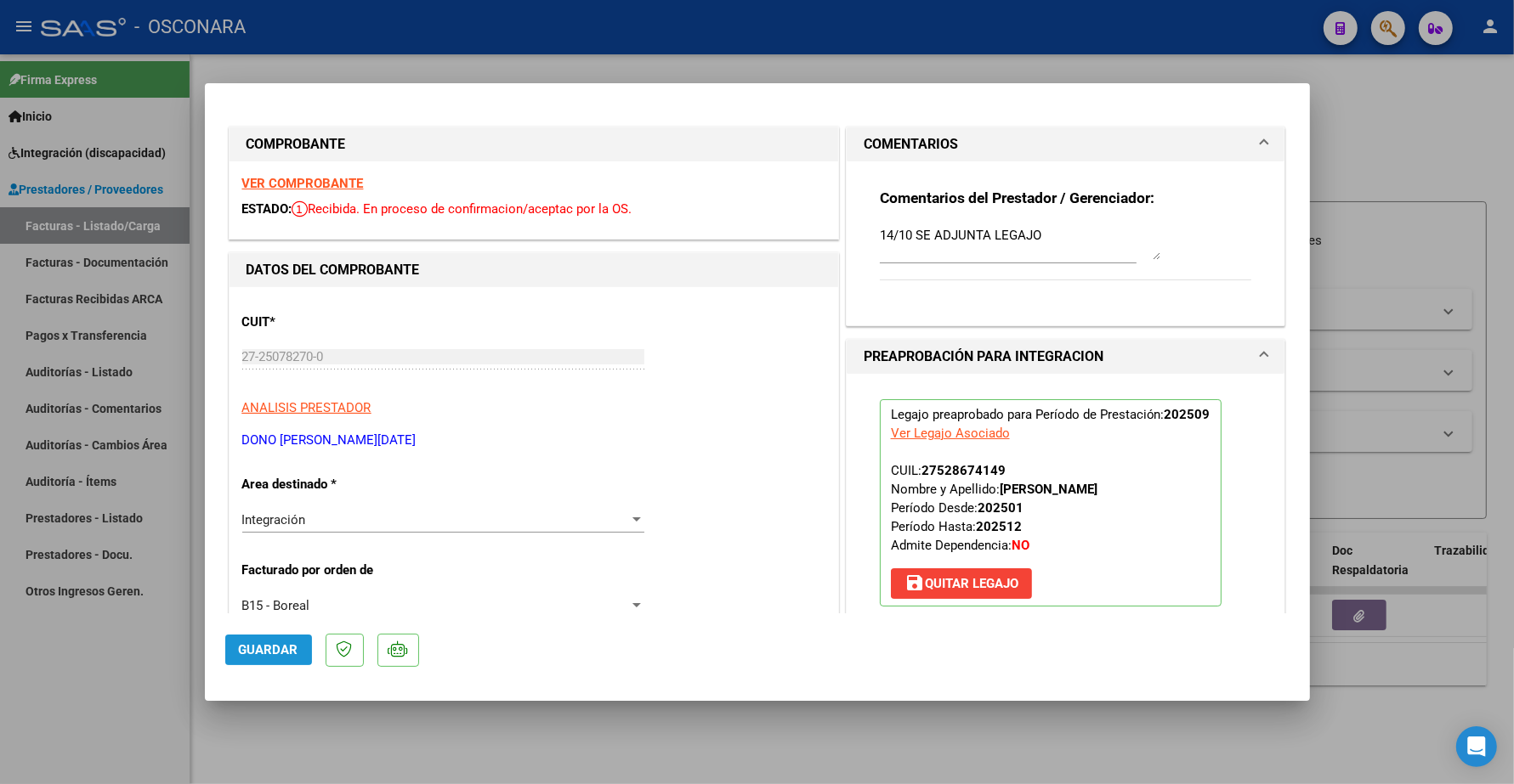
click at [270, 648] on span "Guardar" at bounding box center [269, 650] width 59 height 16
click at [272, 651] on span "Guardar" at bounding box center [269, 650] width 59 height 16
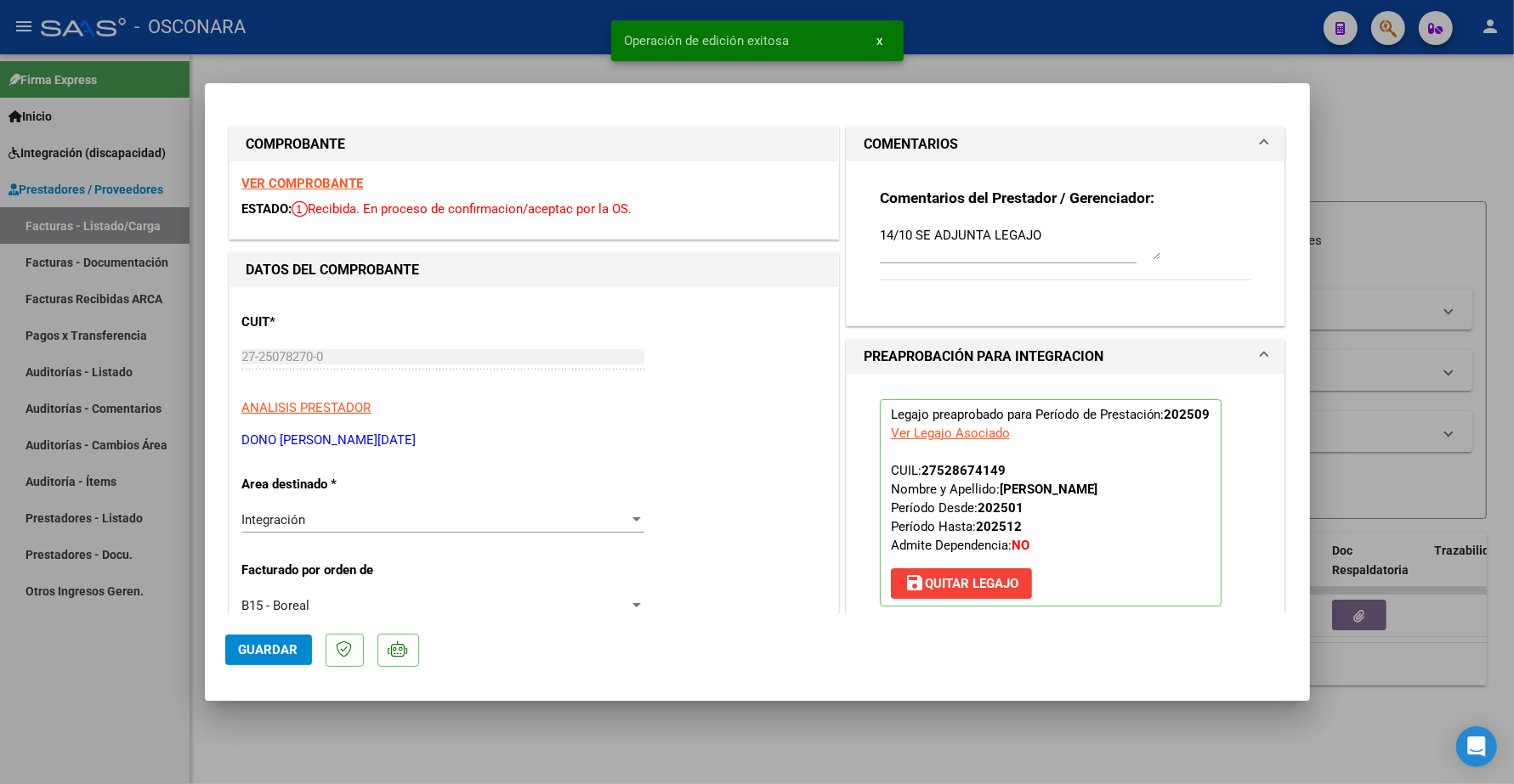
type input "$ 0,00"
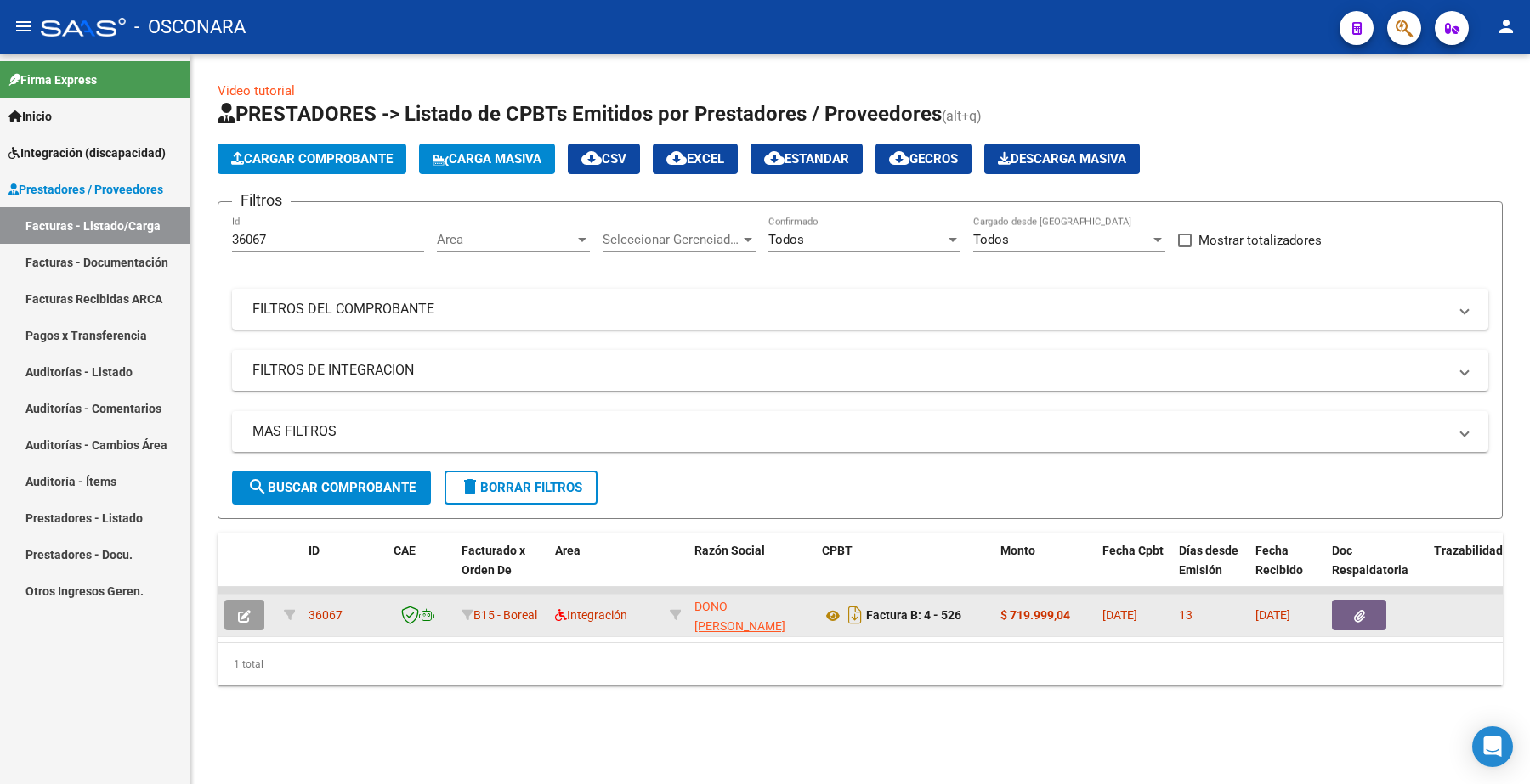
click at [251, 612] on button "button" at bounding box center [244, 615] width 40 height 30
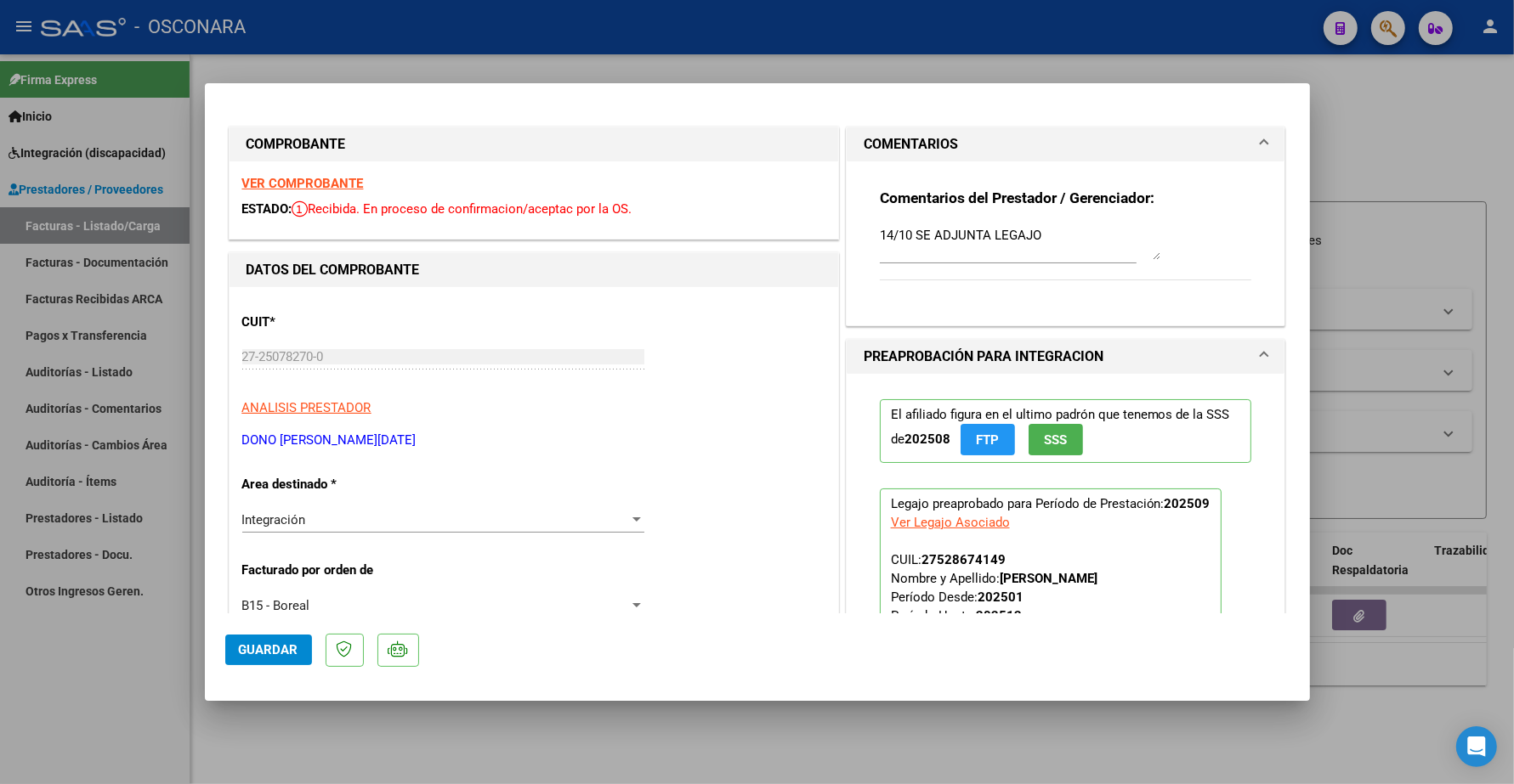
click at [895, 98] on mat-dialog-container "COMPROBANTE VER COMPROBANTE ESTADO: Recibida. En proceso de confirmacion/acepta…" at bounding box center [757, 392] width 1105 height 617
type input "$ 0,00"
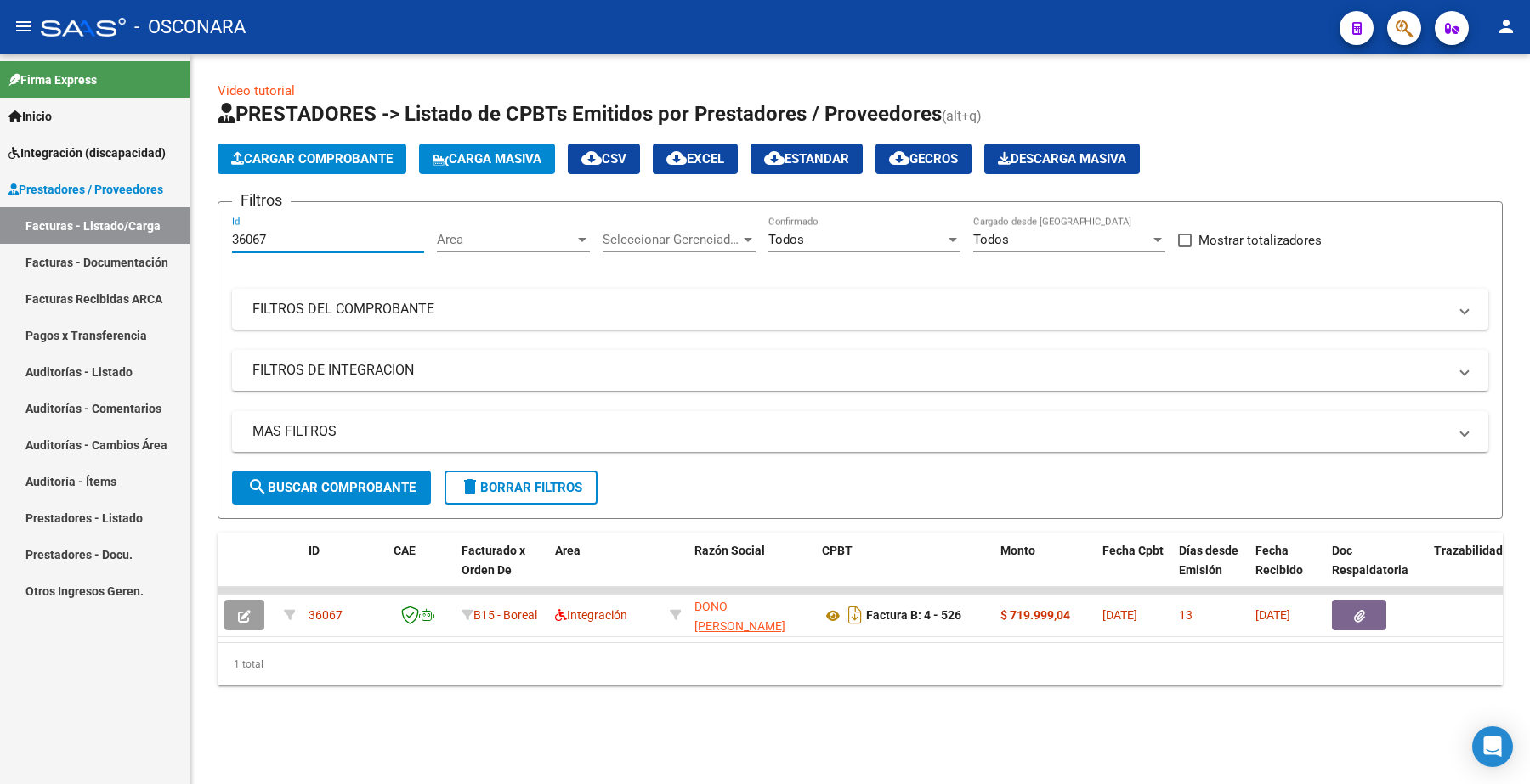
drag, startPoint x: 290, startPoint y: 240, endPoint x: 222, endPoint y: 247, distance: 68.4
click at [201, 253] on div "Video tutorial PRESTADORES -> Listado de CPBTs Emitidos por Prestadores / Prove…" at bounding box center [860, 397] width 1340 height 686
click at [362, 314] on mat-panel-title "FILTROS DEL COMPROBANTE" at bounding box center [850, 309] width 1196 height 18
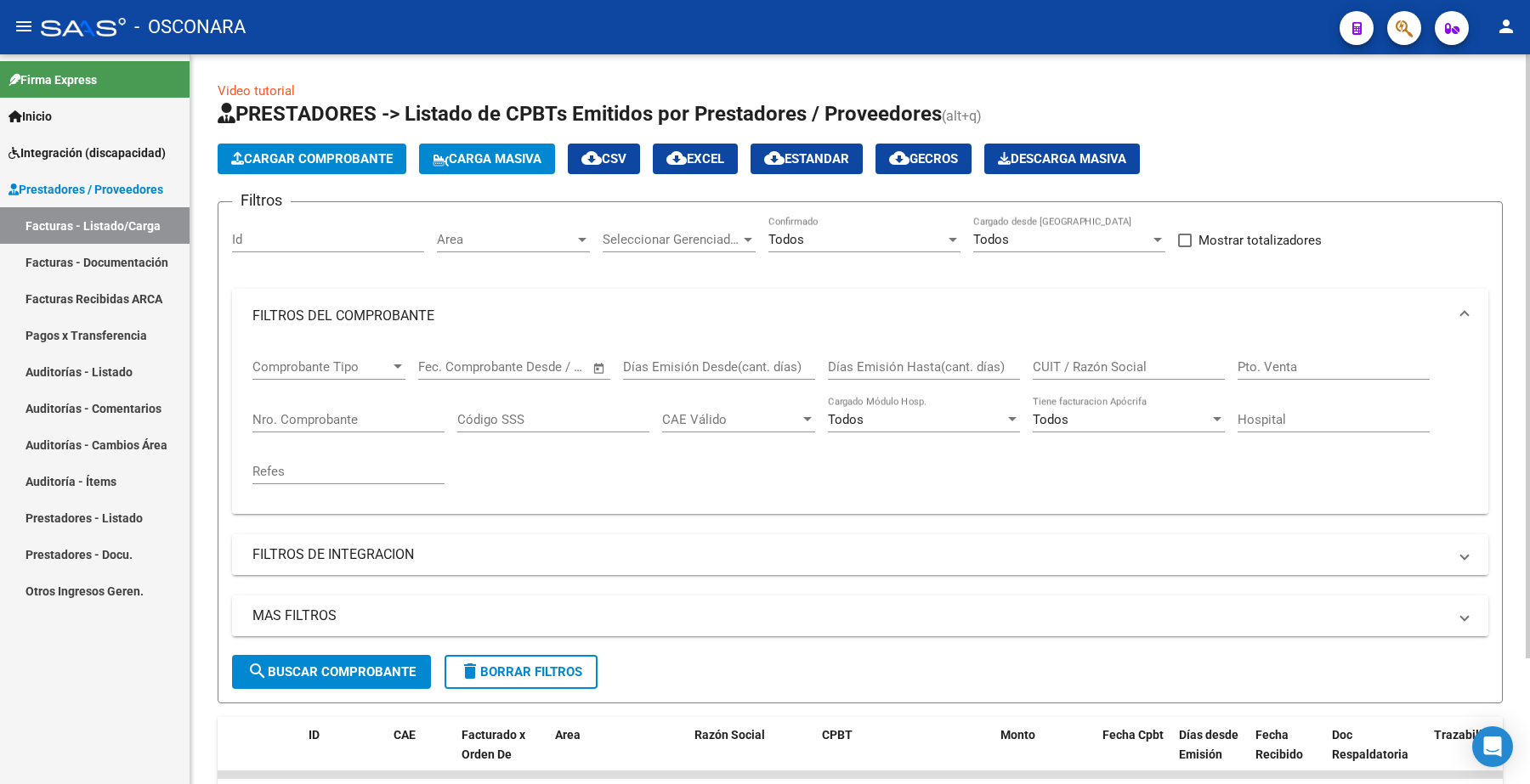
click at [304, 416] on input "Nro. Comprobante" at bounding box center [348, 419] width 192 height 16
type input "185"
click at [355, 656] on button "search Buscar Comprobante" at bounding box center [331, 672] width 199 height 34
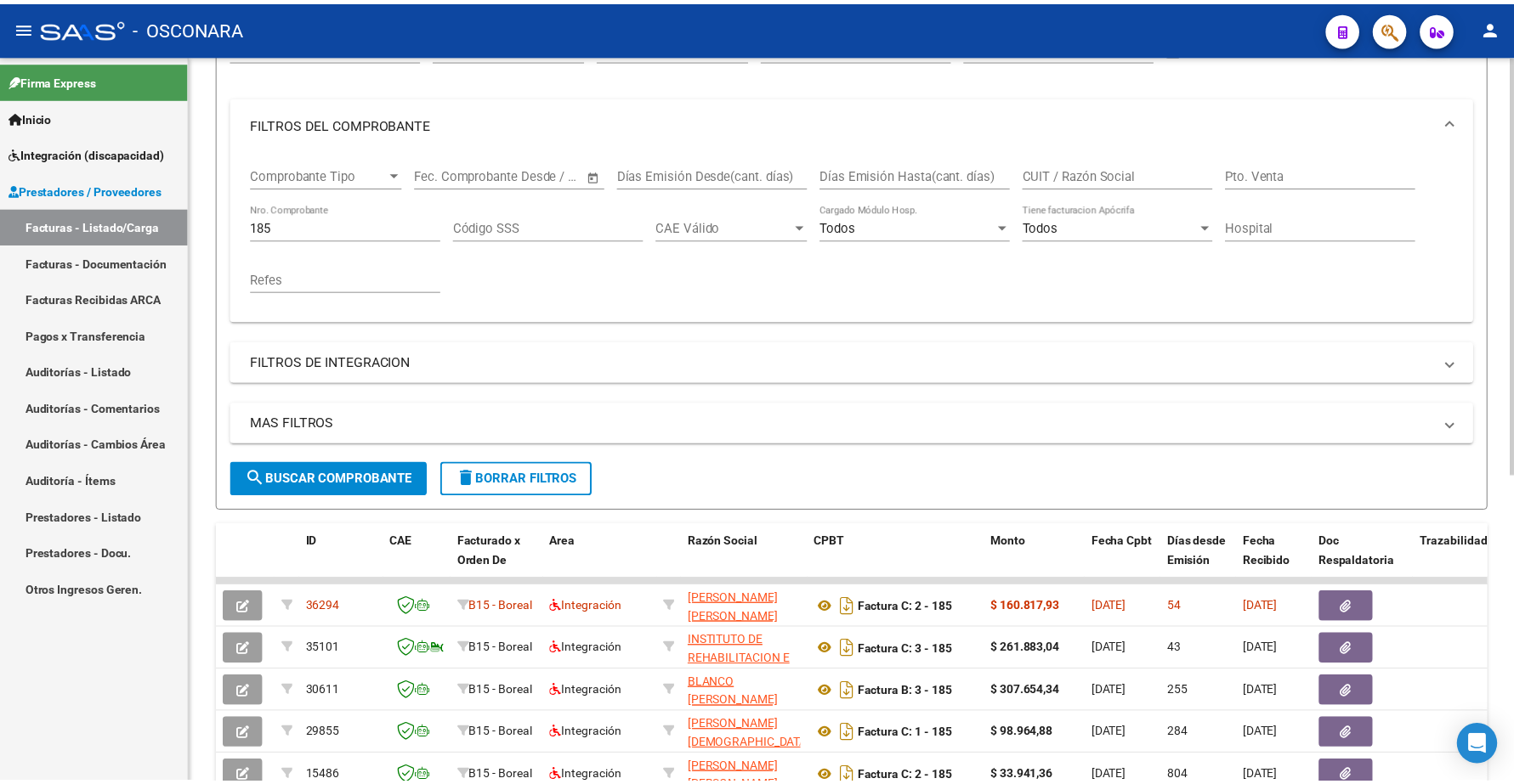
scroll to position [425, 0]
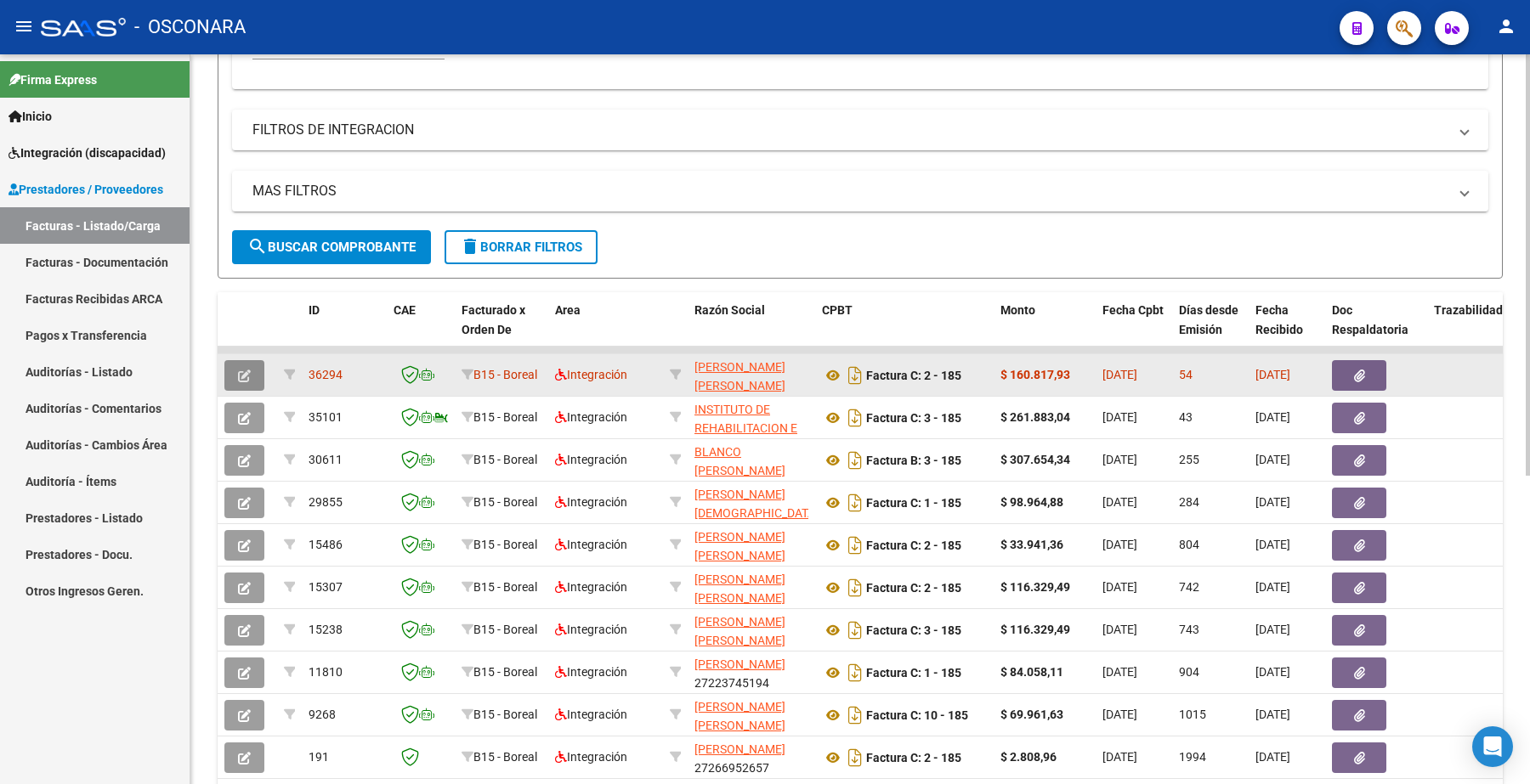
click at [238, 374] on icon "button" at bounding box center [245, 376] width 13 height 13
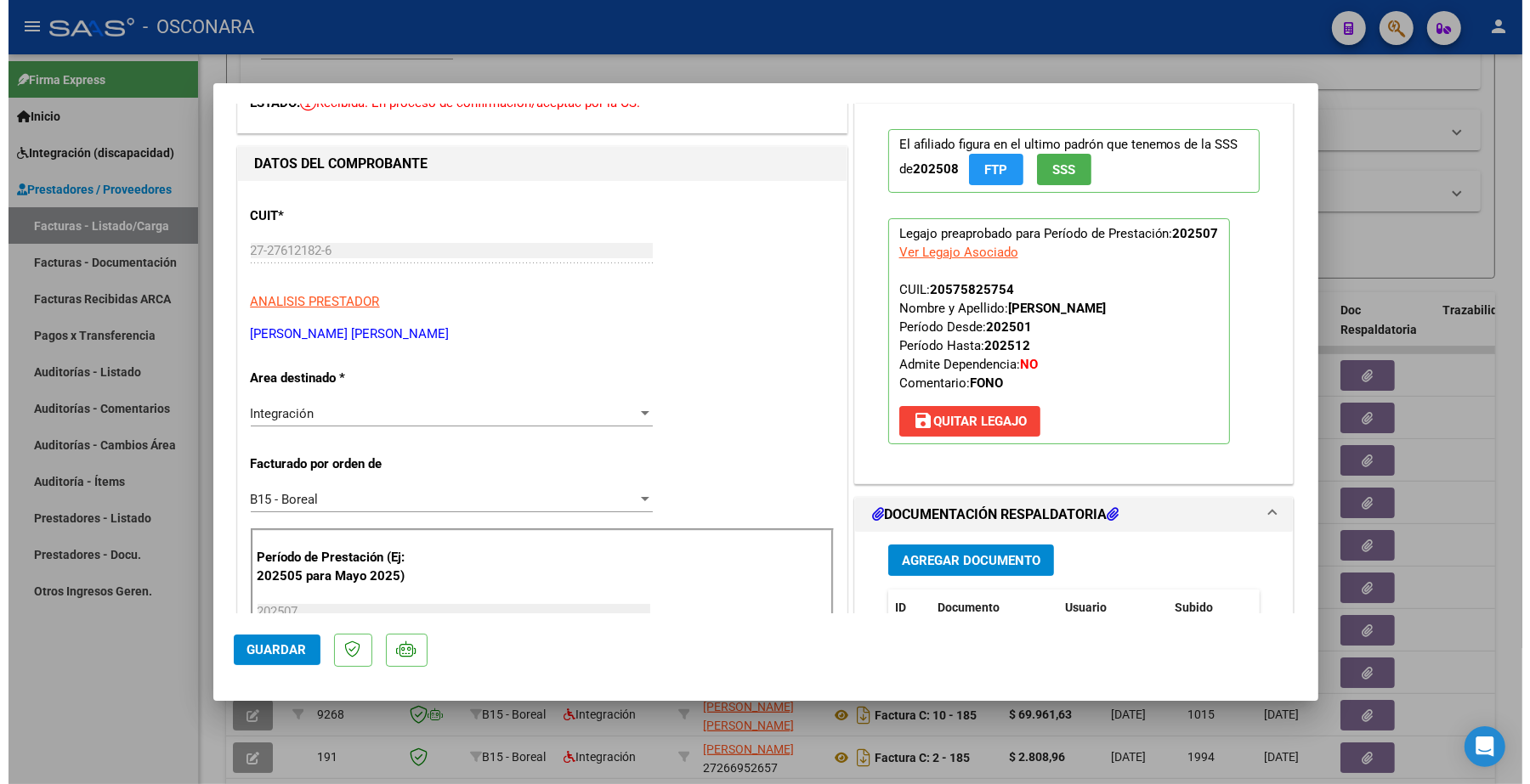
scroll to position [0, 0]
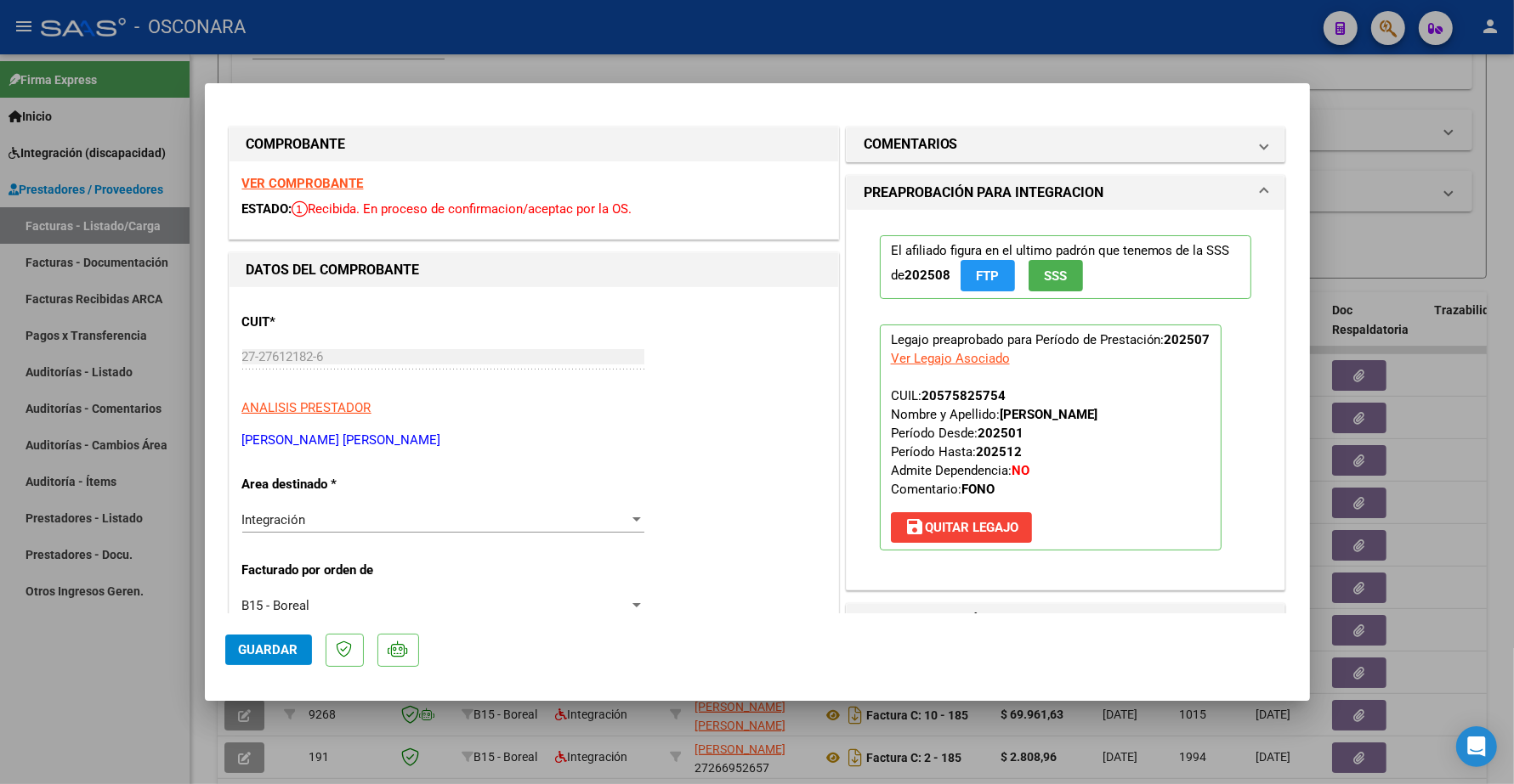
click at [1349, 111] on div at bounding box center [757, 392] width 1514 height 784
type input "$ 0,00"
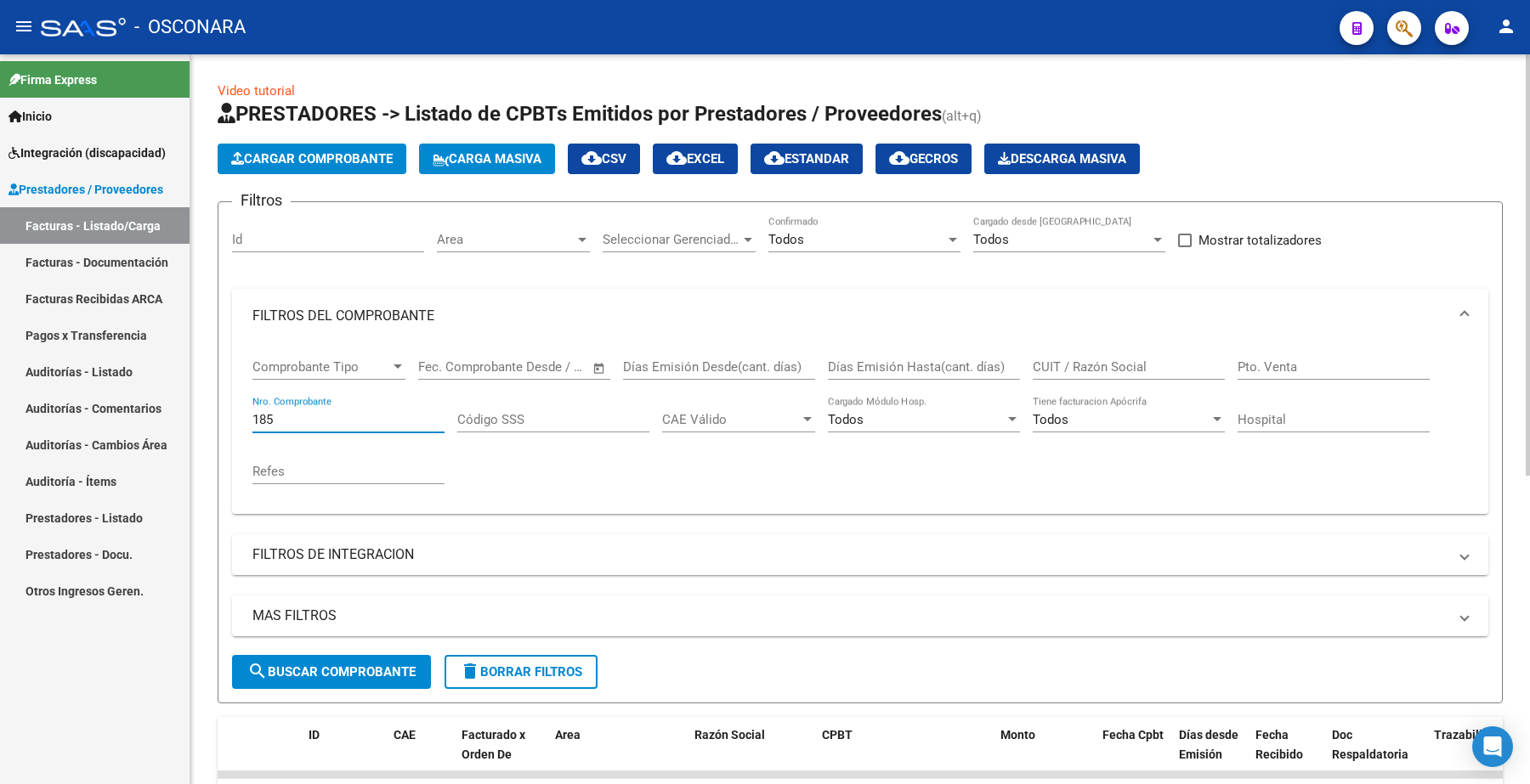
drag, startPoint x: 294, startPoint y: 410, endPoint x: 214, endPoint y: 422, distance: 80.9
click at [214, 422] on div "Video tutorial PRESTADORES -> Listado de CPBTs Emitidos por Prestadores / Prove…" at bounding box center [860, 681] width 1340 height 1252
click at [263, 244] on div "Id" at bounding box center [328, 235] width 192 height 37
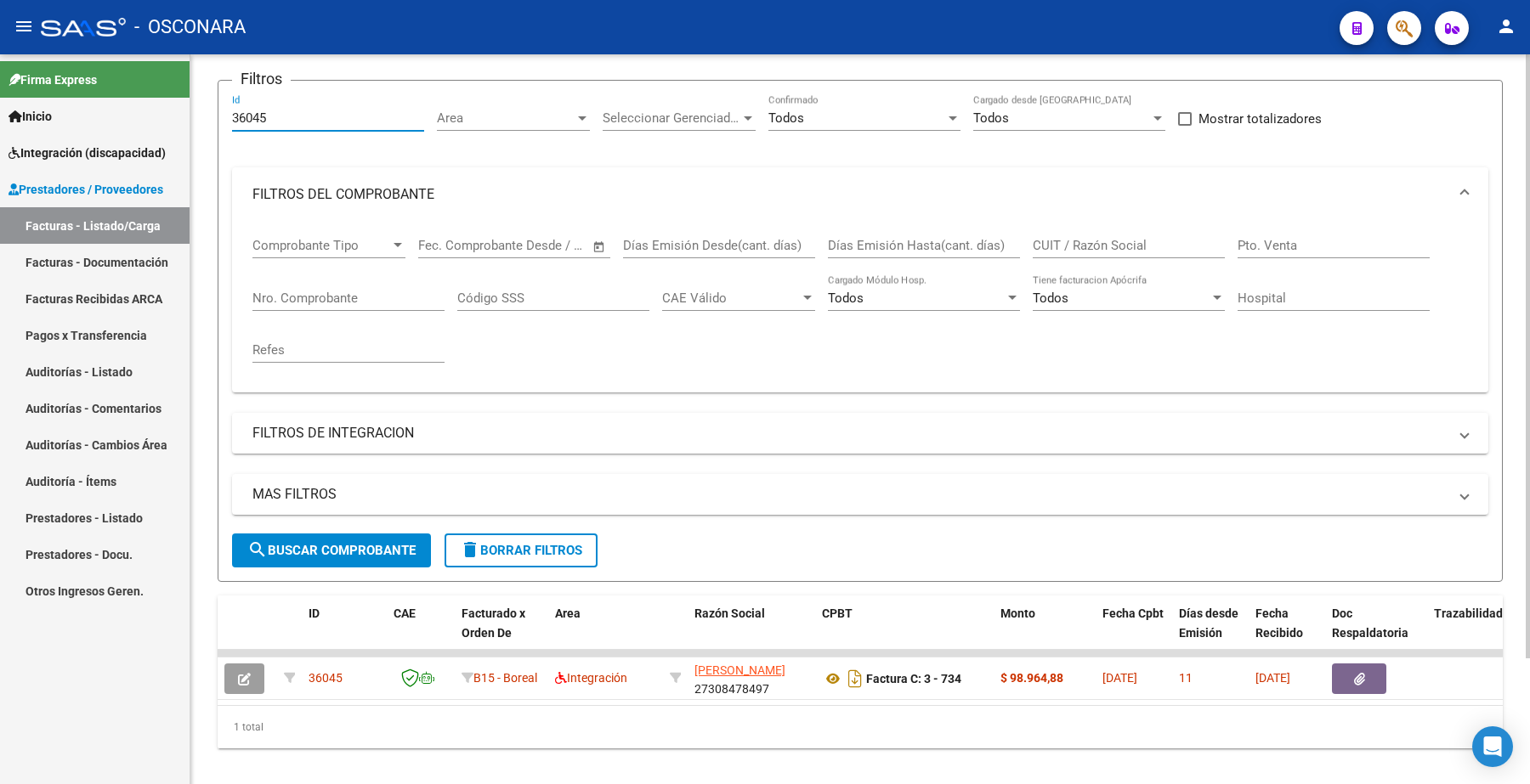
scroll to position [153, 0]
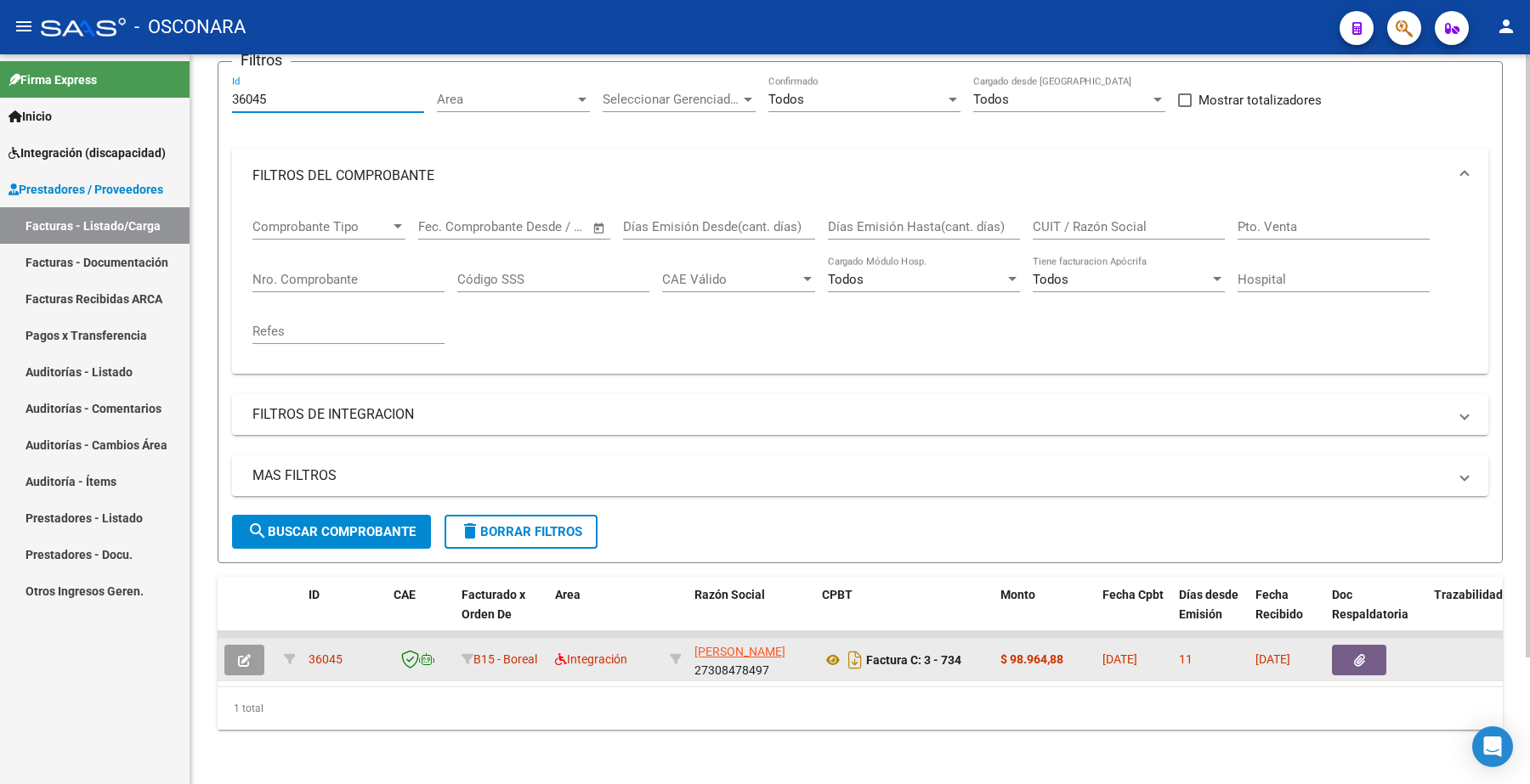
type input "36045"
click at [245, 655] on icon "button" at bounding box center [245, 661] width 13 height 13
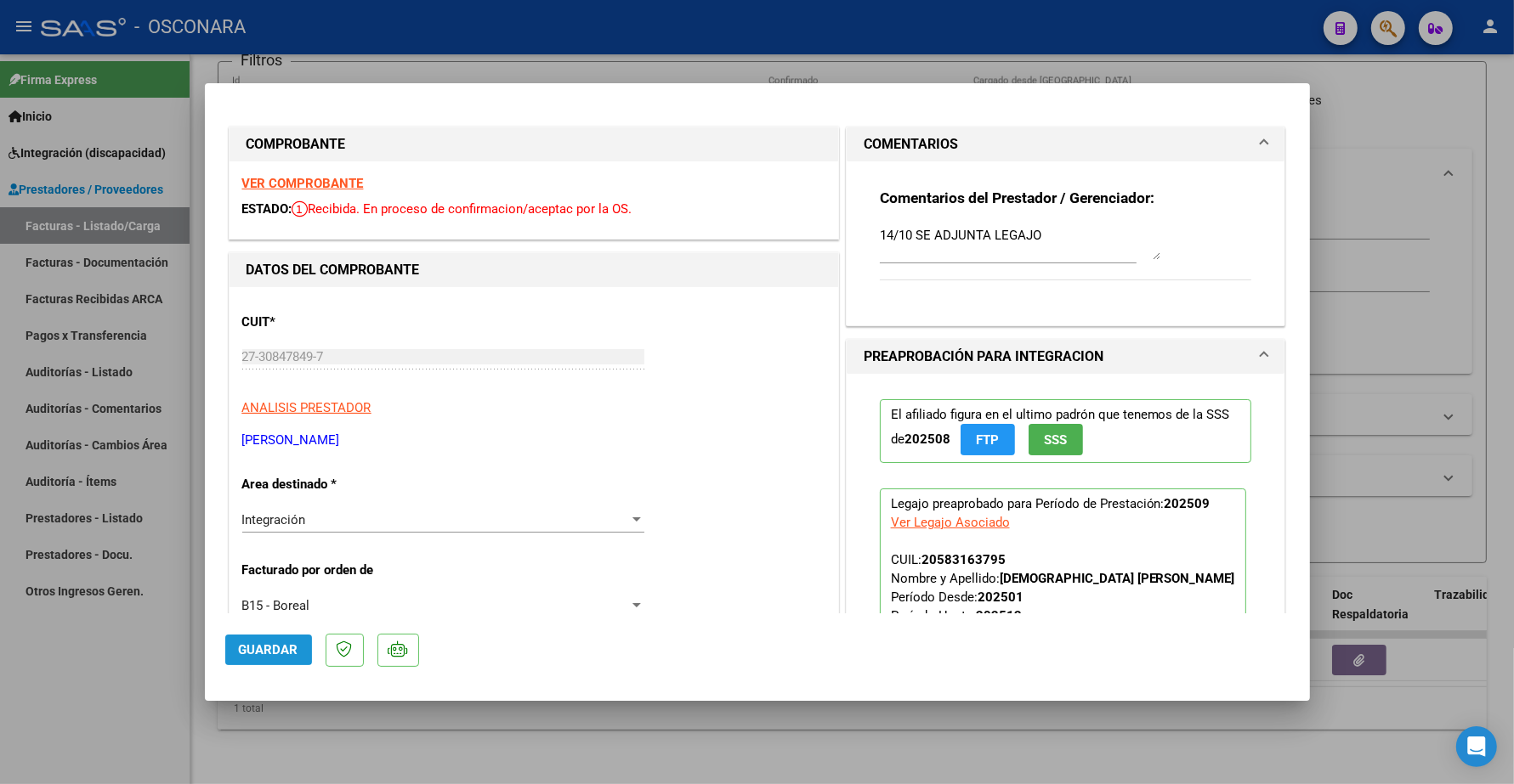
click at [285, 653] on span "Guardar" at bounding box center [269, 650] width 59 height 16
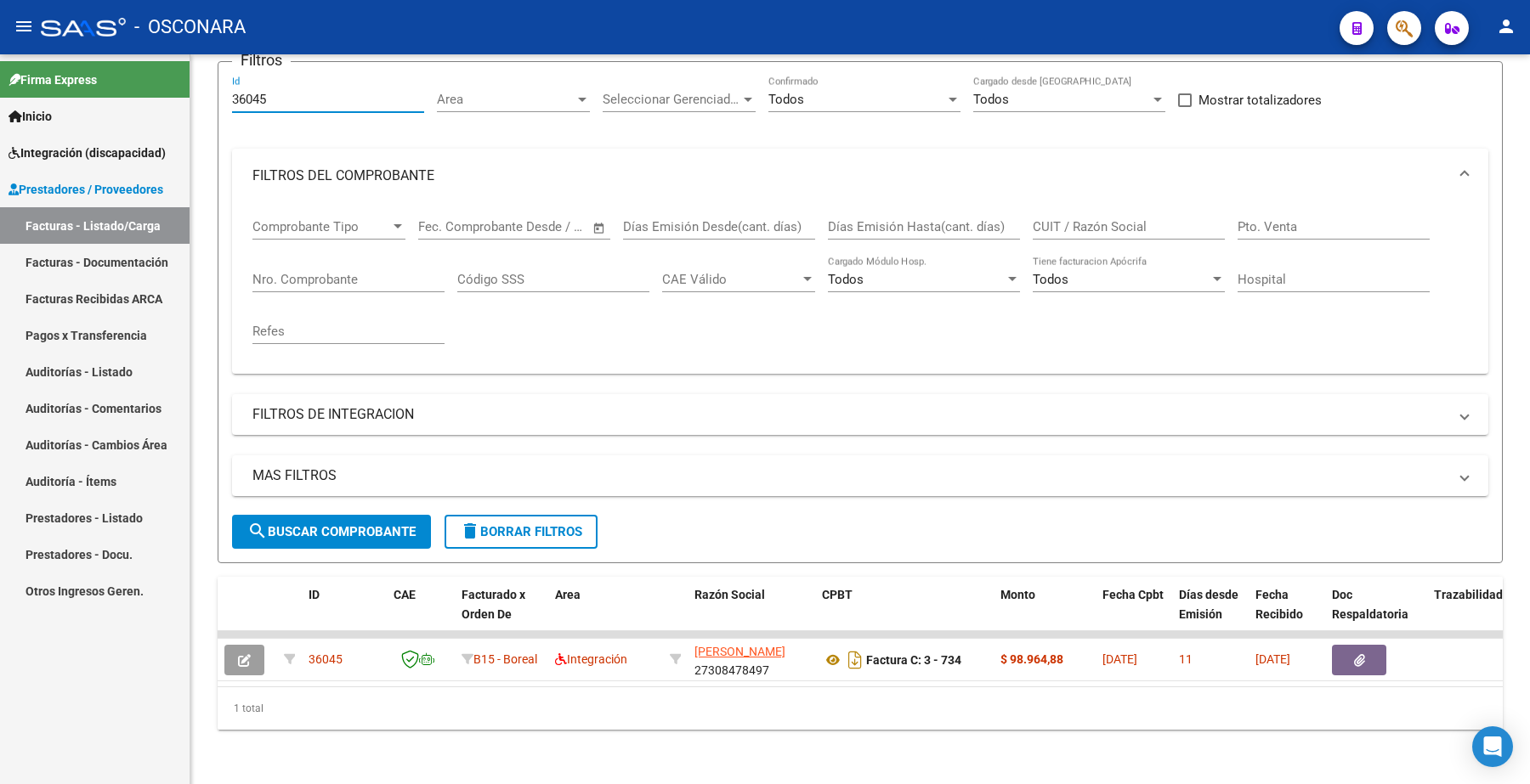
drag, startPoint x: 278, startPoint y: 90, endPoint x: 138, endPoint y: 77, distance: 140.6
click at [138, 77] on mat-sidenav-container "Firma Express Inicio Instructivos Contacto OS Integración (discapacidad) Certif…" at bounding box center [765, 419] width 1530 height 730
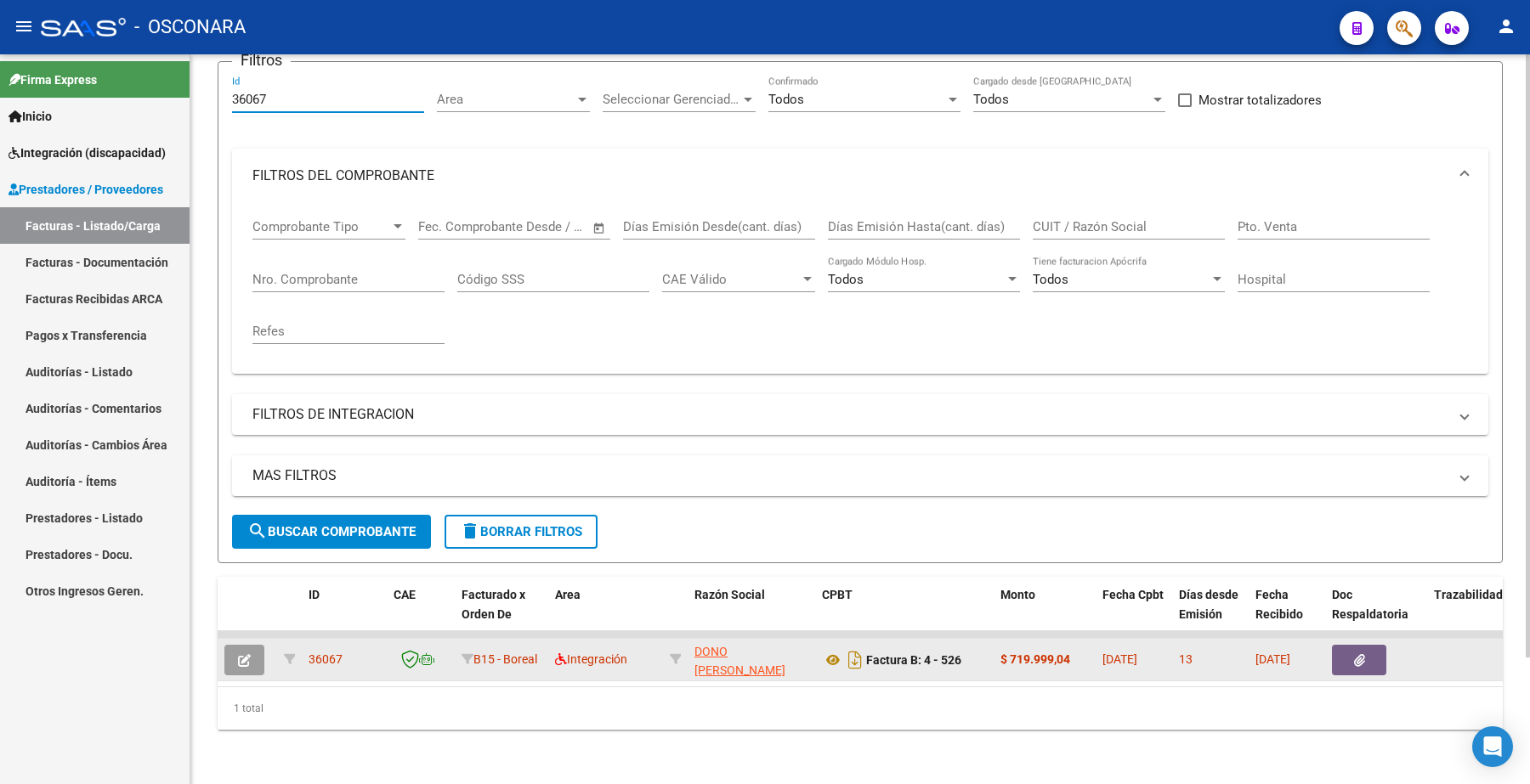
type input "36067"
click at [252, 648] on button "button" at bounding box center [244, 659] width 40 height 30
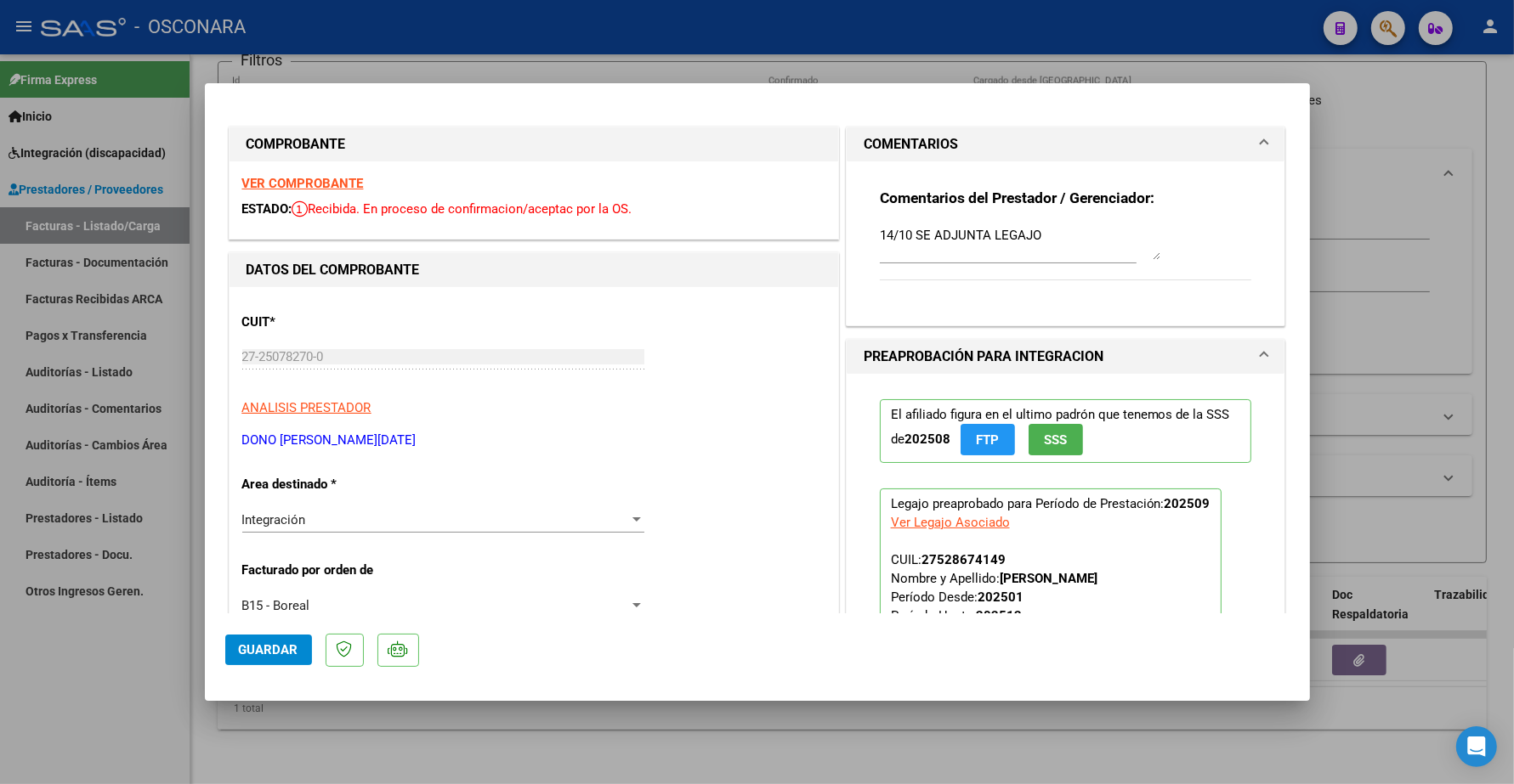
type input "$ 0,00"
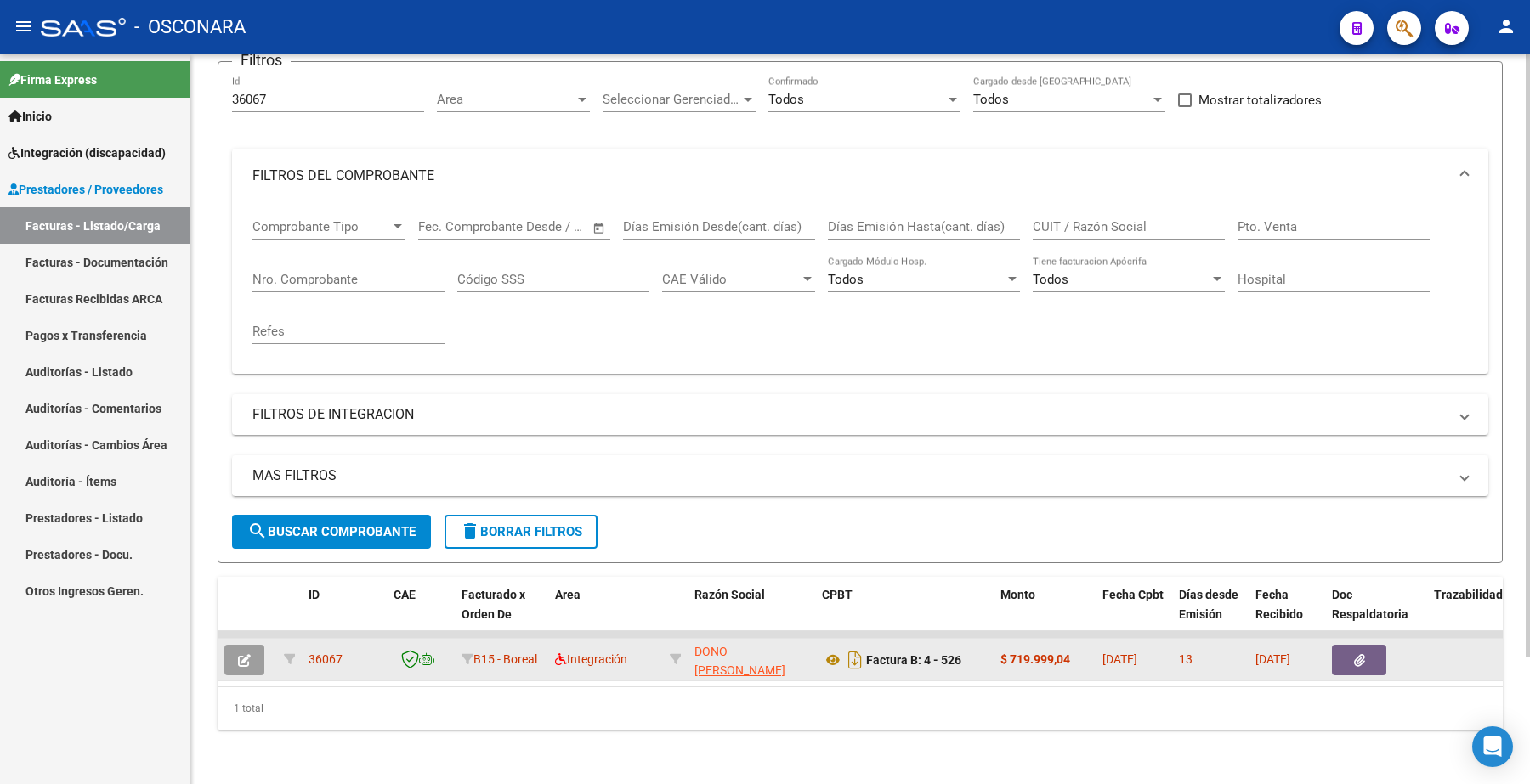
click at [240, 655] on icon "button" at bounding box center [245, 661] width 13 height 13
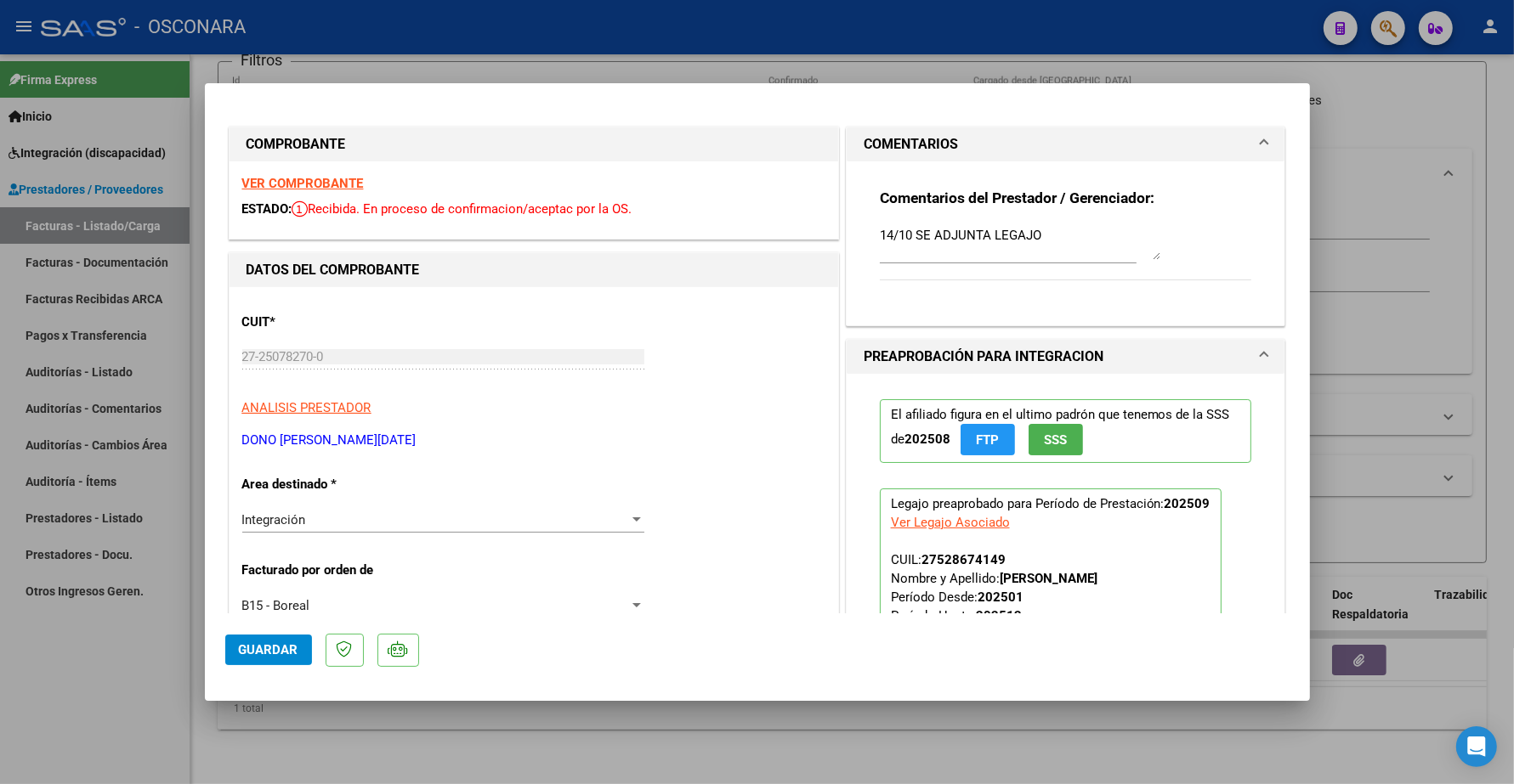
click at [279, 640] on button "Guardar" at bounding box center [269, 649] width 87 height 30
type input "$ 0,00"
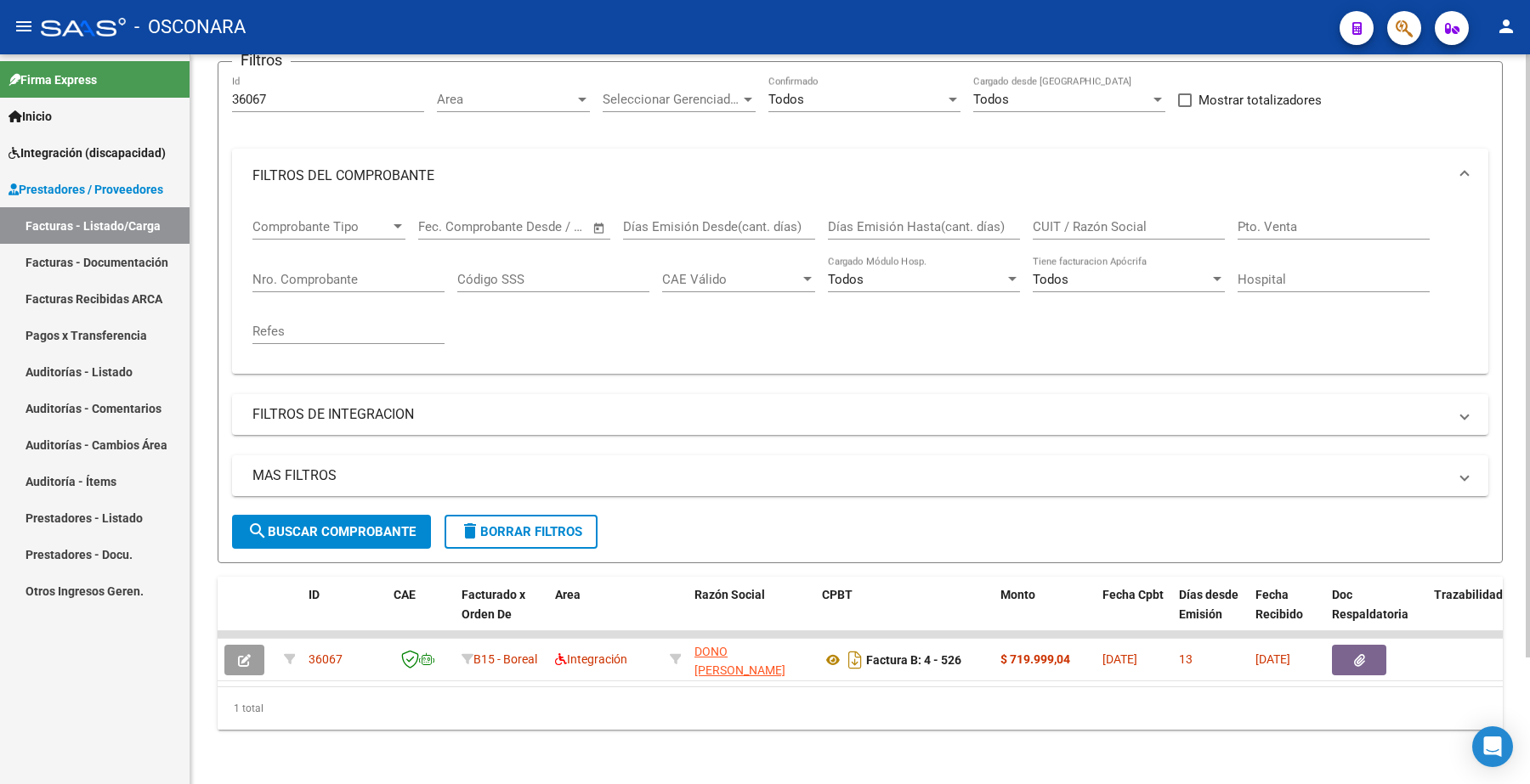
drag, startPoint x: 279, startPoint y: 93, endPoint x: 270, endPoint y: 86, distance: 11.4
click at [270, 86] on div "36067 Id" at bounding box center [328, 94] width 192 height 37
drag, startPoint x: 270, startPoint y: 82, endPoint x: 47, endPoint y: 72, distance: 223.2
click at [42, 73] on mat-sidenav-container "Firma Express Inicio Instructivos Contacto OS Integración (discapacidad) Certif…" at bounding box center [765, 419] width 1530 height 730
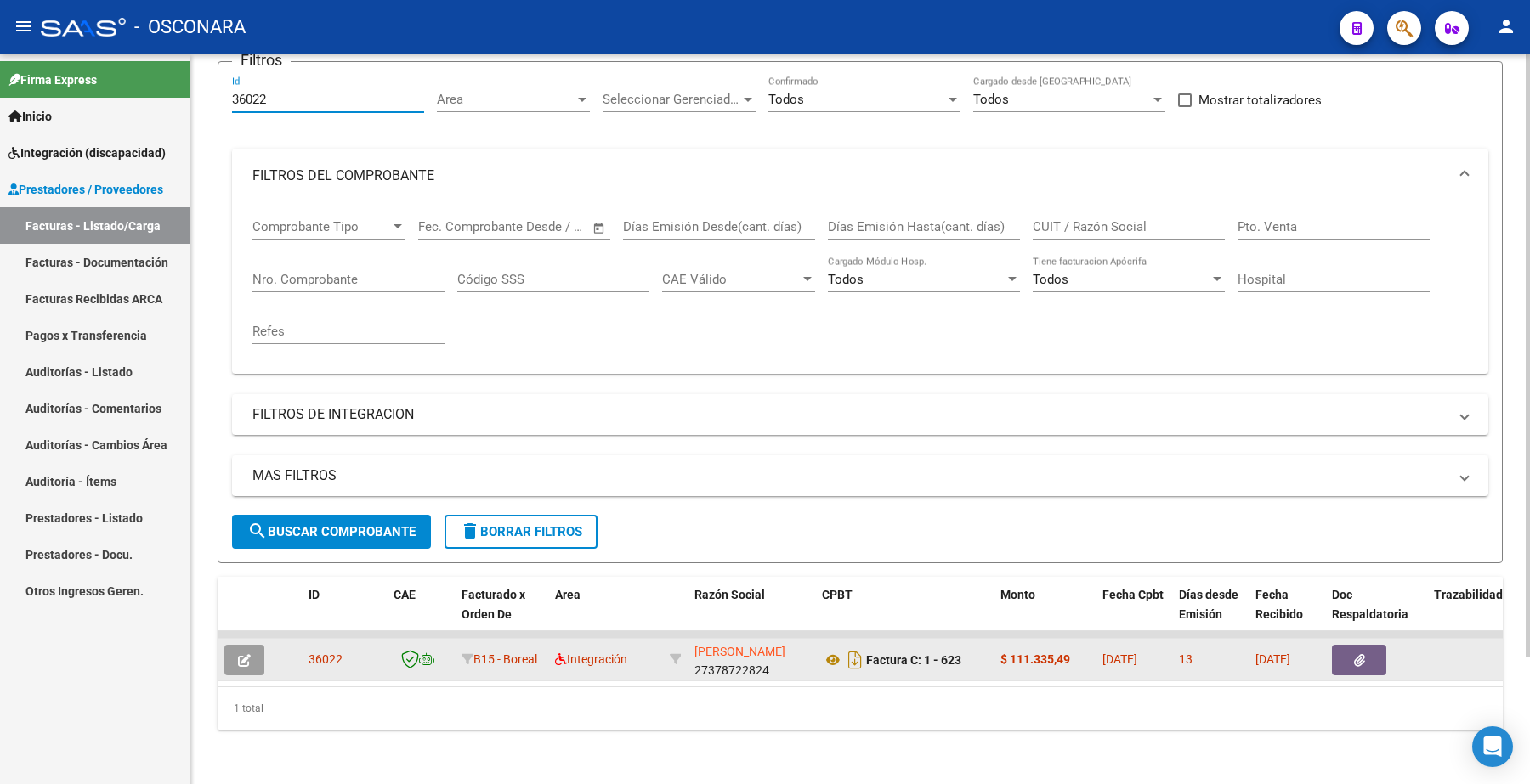
type input "36022"
click at [240, 655] on icon "button" at bounding box center [245, 661] width 13 height 13
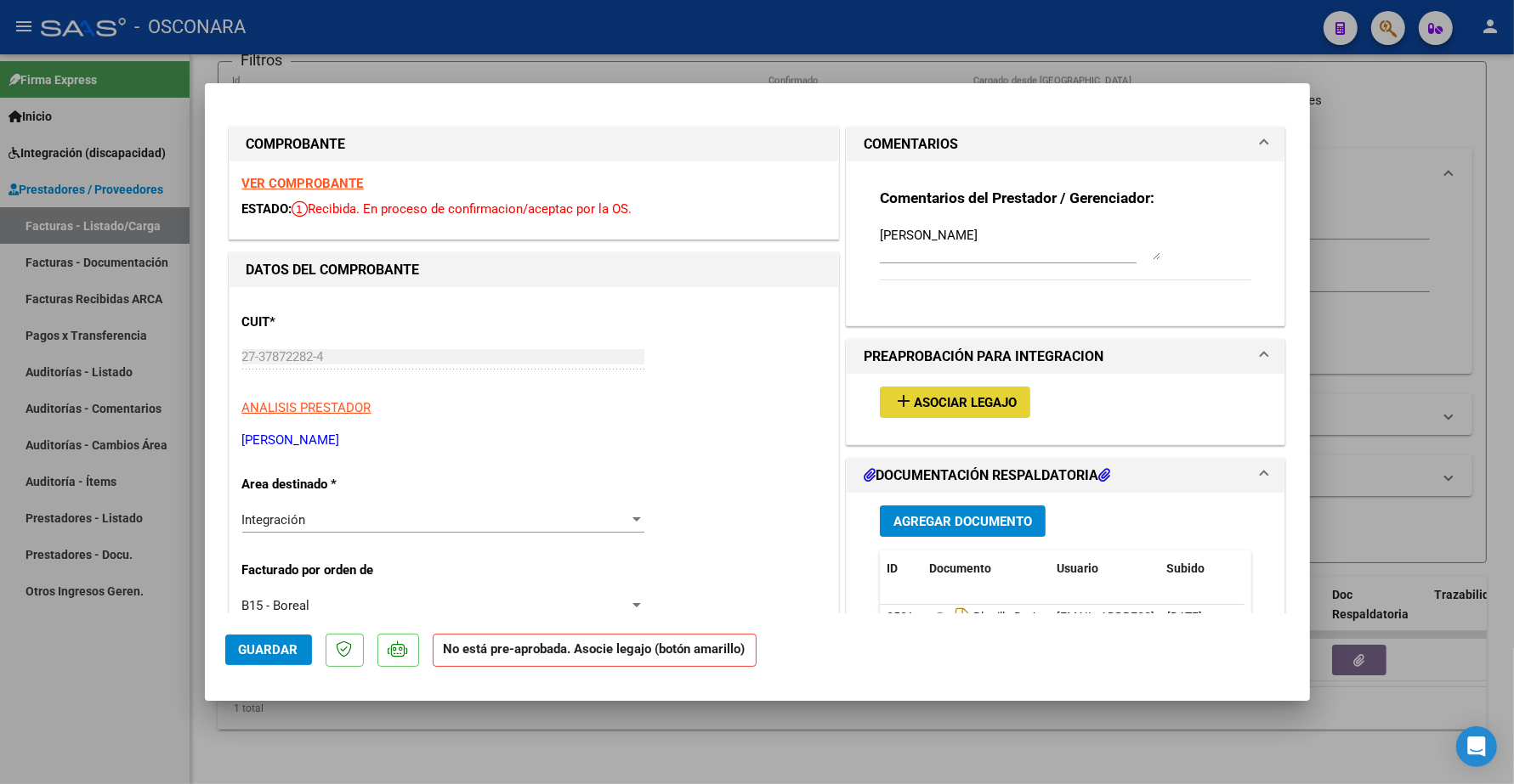
click at [982, 408] on span "Asociar Legajo" at bounding box center [964, 403] width 103 height 16
type input "$ 0,00"
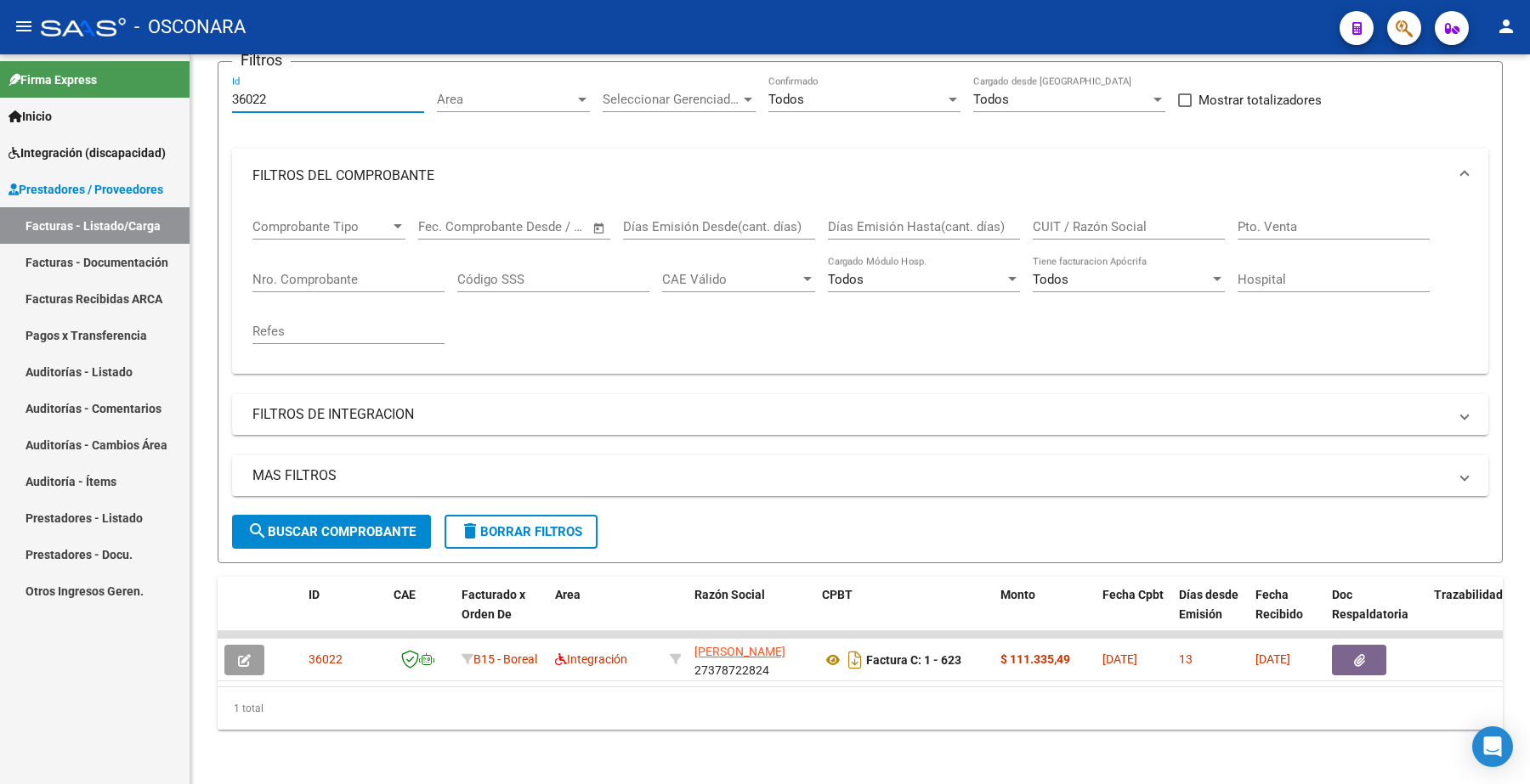
drag, startPoint x: 278, startPoint y: 85, endPoint x: 0, endPoint y: 8, distance: 288.5
click at [0, 10] on div "menu - OSCONARA person Firma Express Inicio Instructivos Contacto OS Integració…" at bounding box center [765, 392] width 1530 height 784
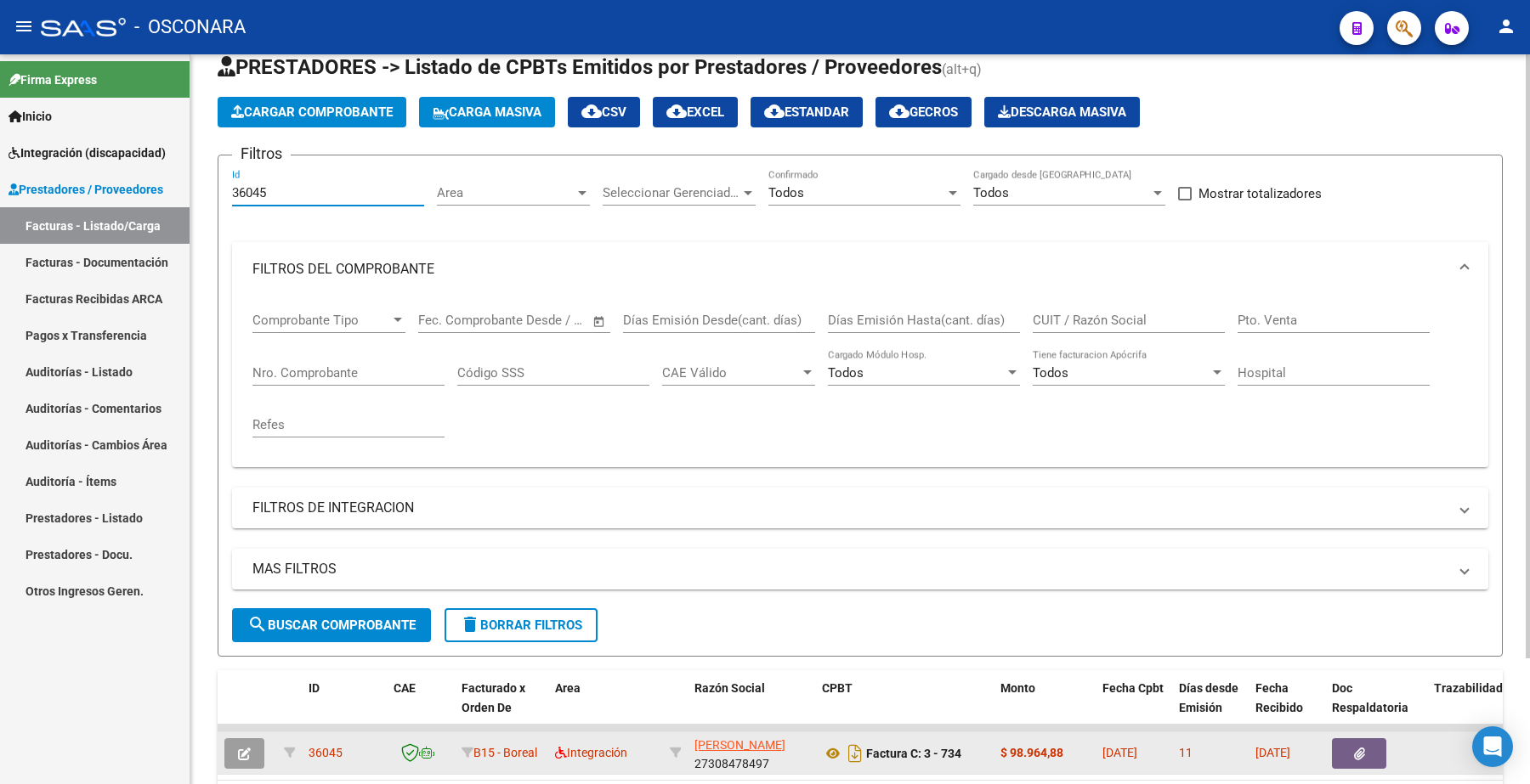
type input "36045"
click at [244, 753] on icon "button" at bounding box center [245, 754] width 13 height 13
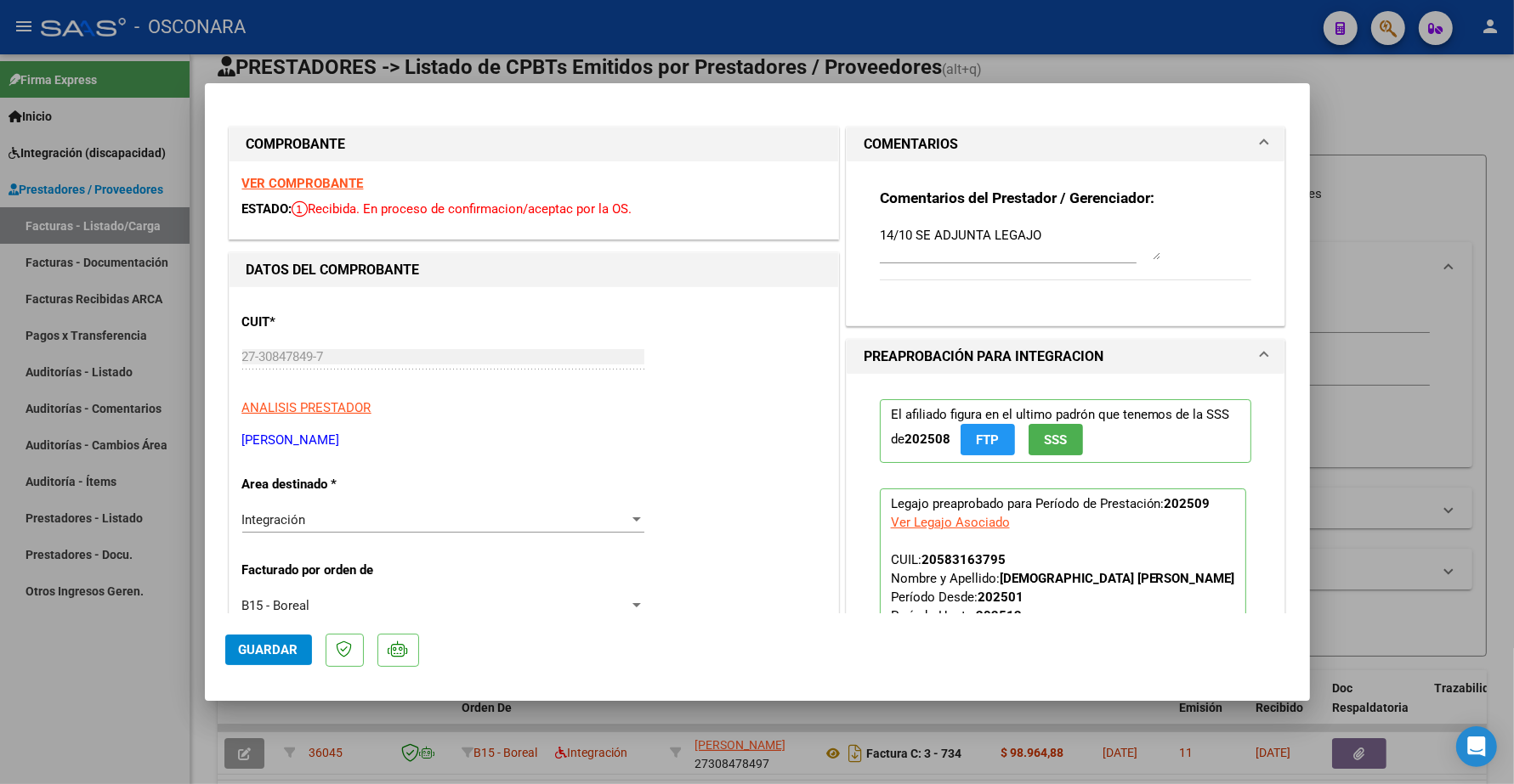
type input "$ 0,00"
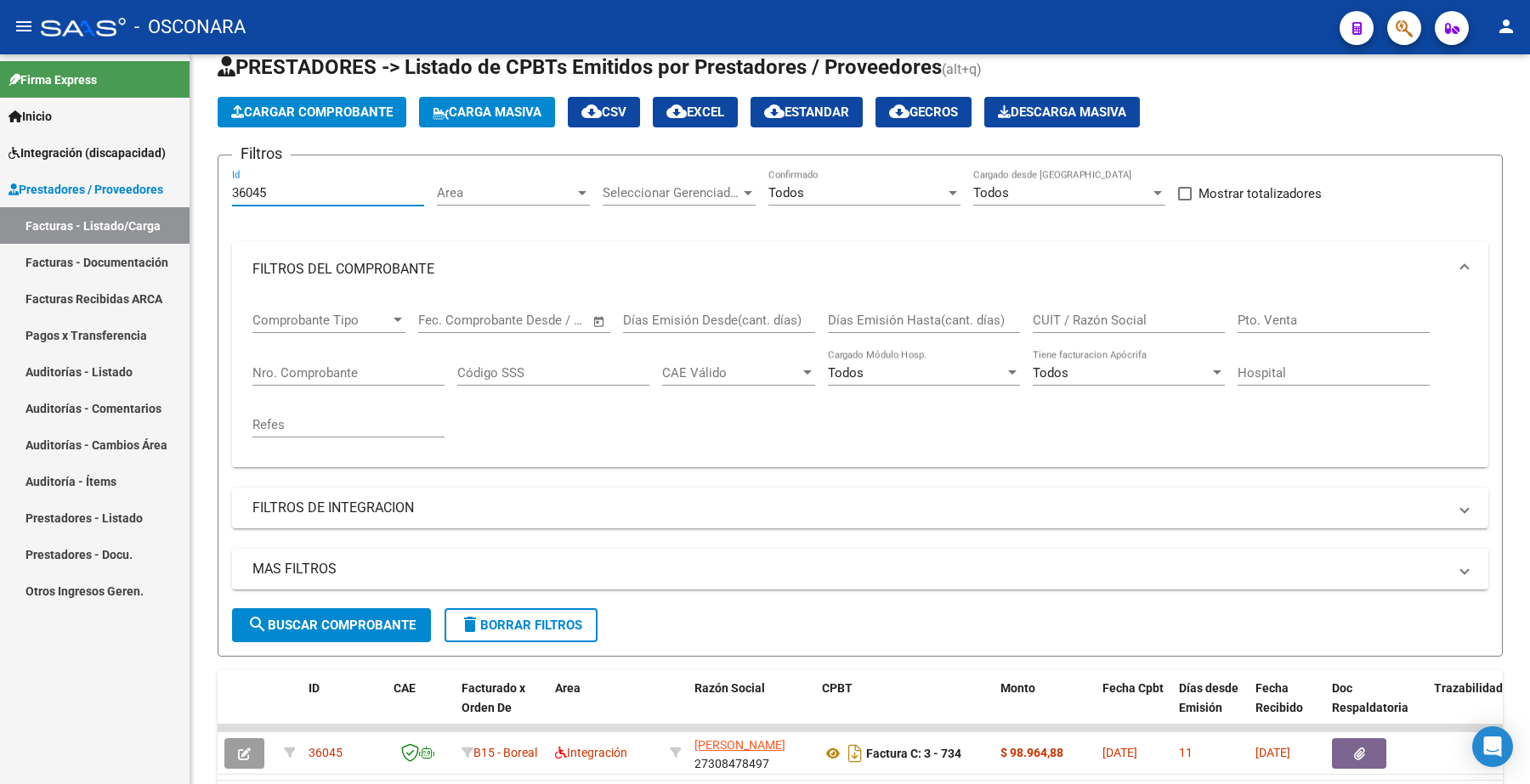
drag, startPoint x: 258, startPoint y: 192, endPoint x: 181, endPoint y: 164, distance: 81.9
click at [183, 186] on mat-sidenav-container "Firma Express Inicio Instructivos Contacto OS Integración (discapacidad) Certif…" at bounding box center [765, 419] width 1530 height 730
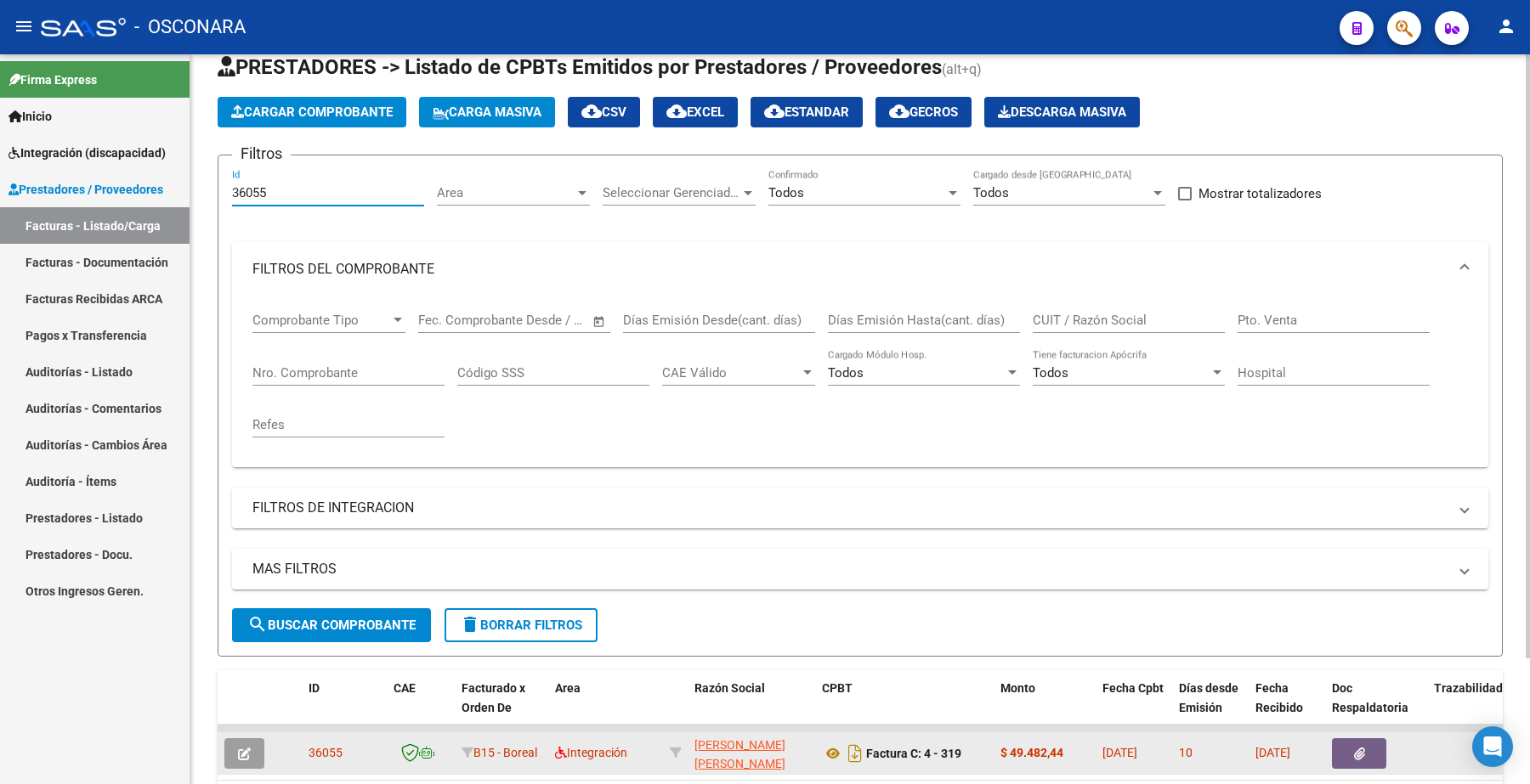
type input "36055"
click at [257, 754] on button "button" at bounding box center [244, 754] width 40 height 30
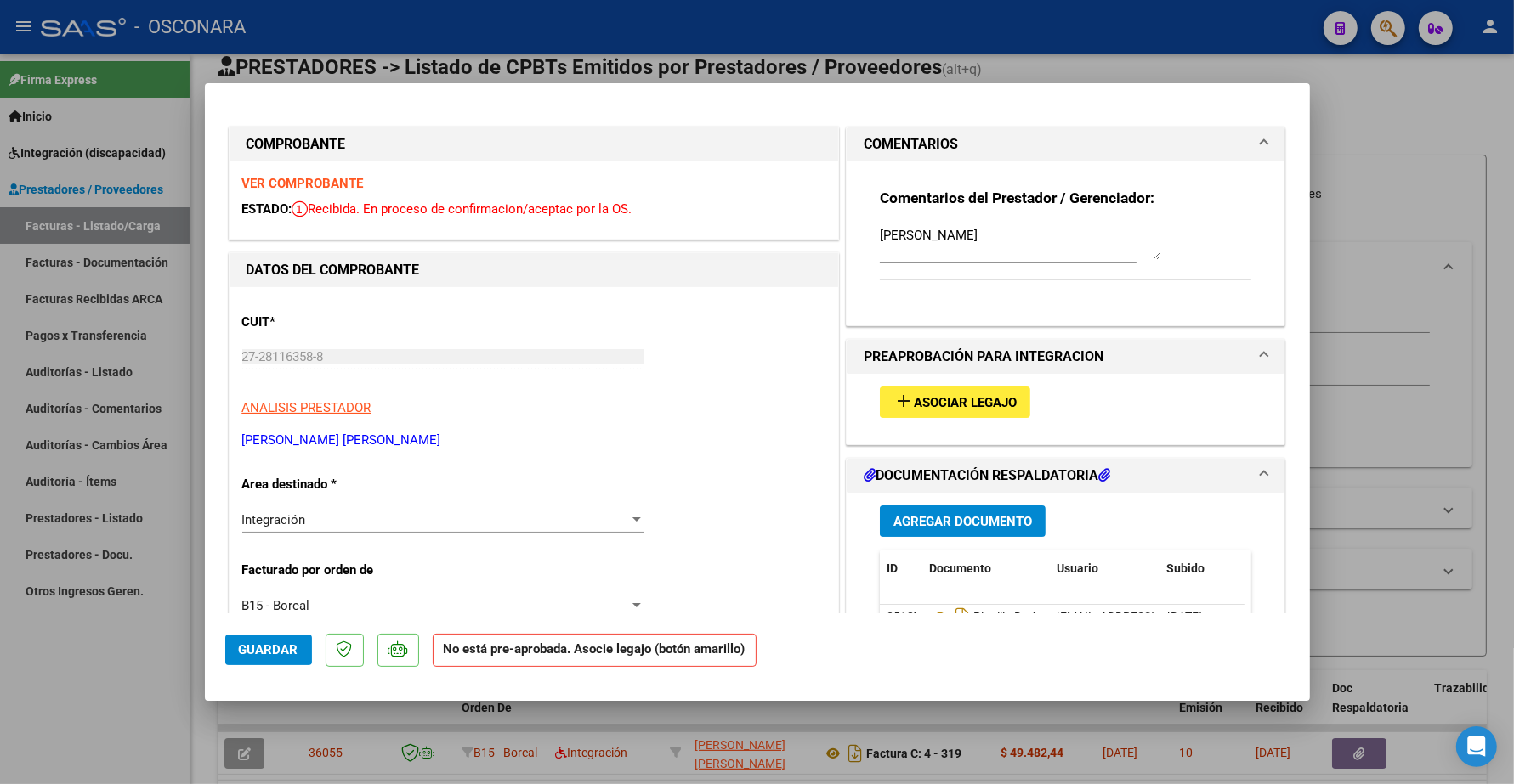
click at [951, 410] on button "add Asociar Legajo" at bounding box center [954, 403] width 151 height 31
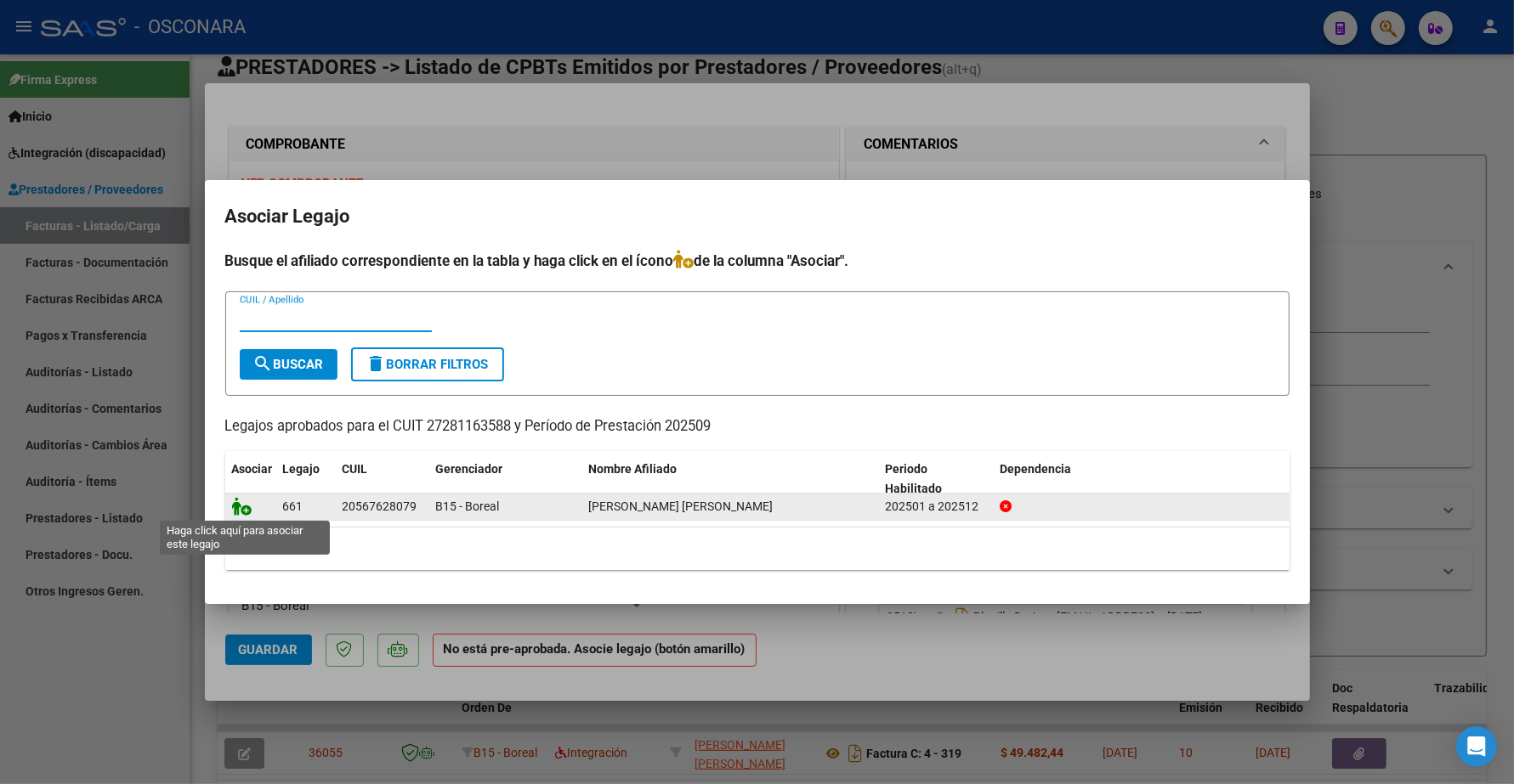
click at [240, 503] on icon at bounding box center [242, 506] width 20 height 18
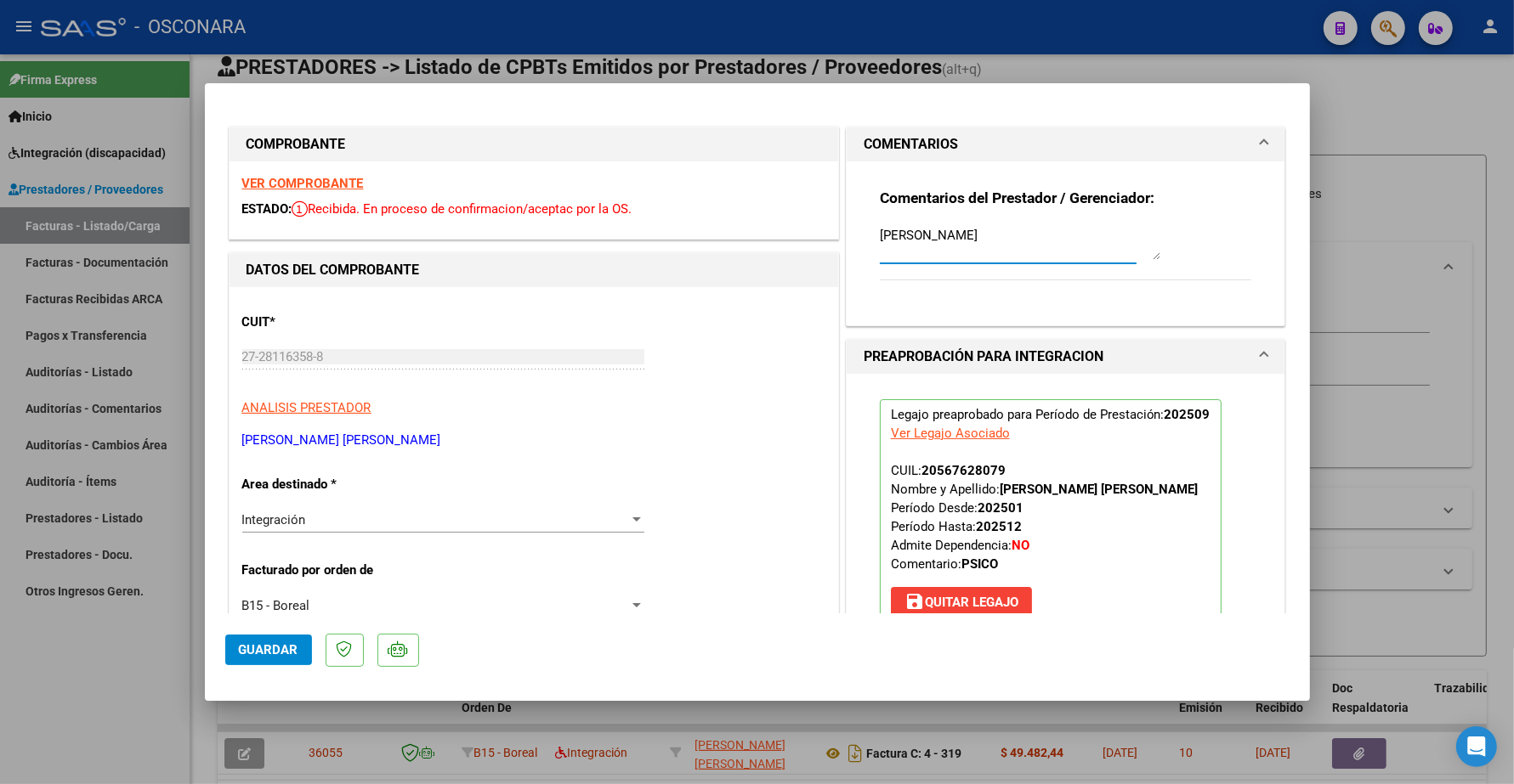
drag, startPoint x: 1030, startPoint y: 236, endPoint x: 786, endPoint y: 227, distance: 244.2
type textarea "14/10 SE ADJUNTA LEGAJO"
click at [282, 648] on span "Guardar" at bounding box center [269, 650] width 59 height 16
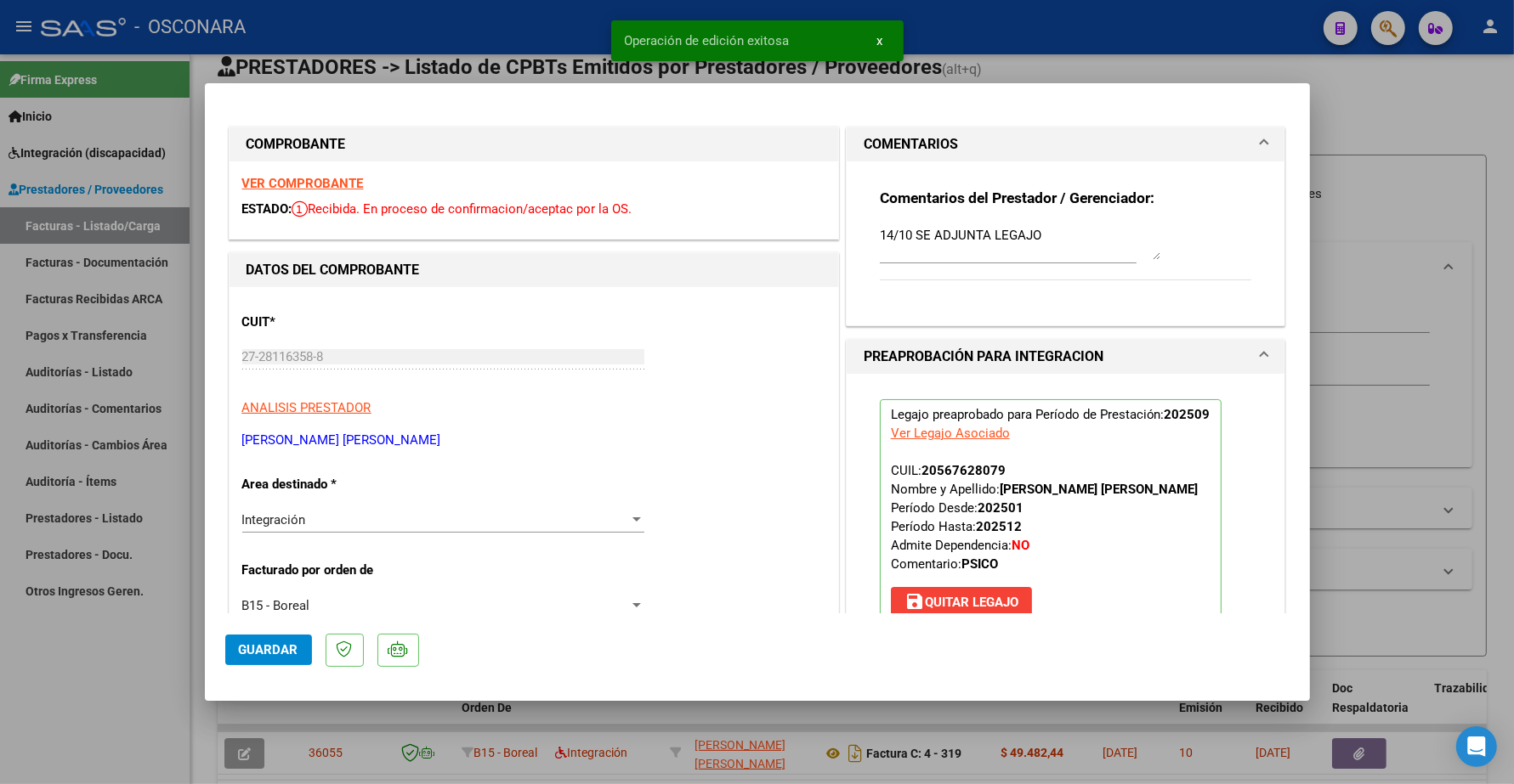
click at [250, 664] on button "Guardar" at bounding box center [269, 649] width 87 height 30
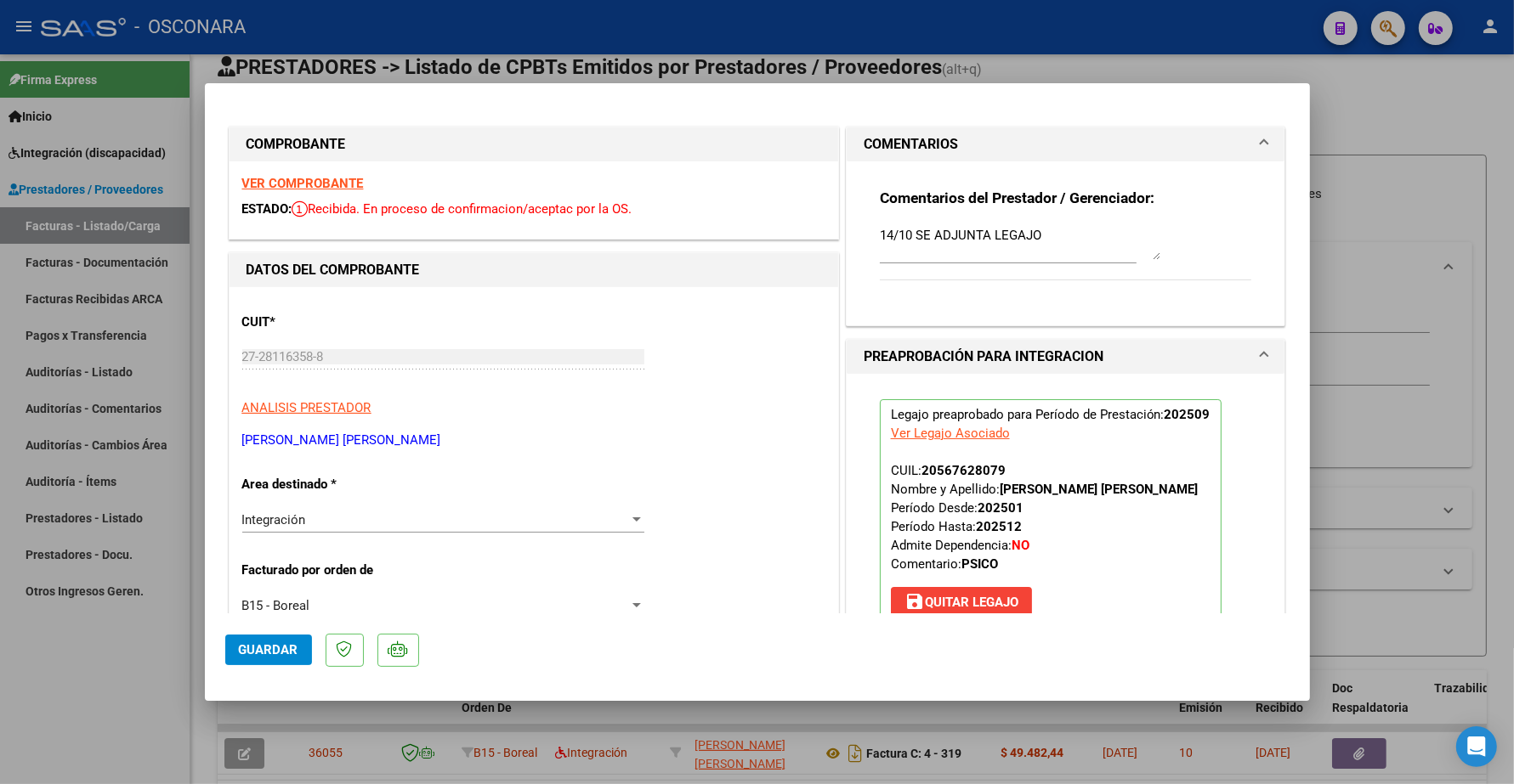
type input "$ 0,00"
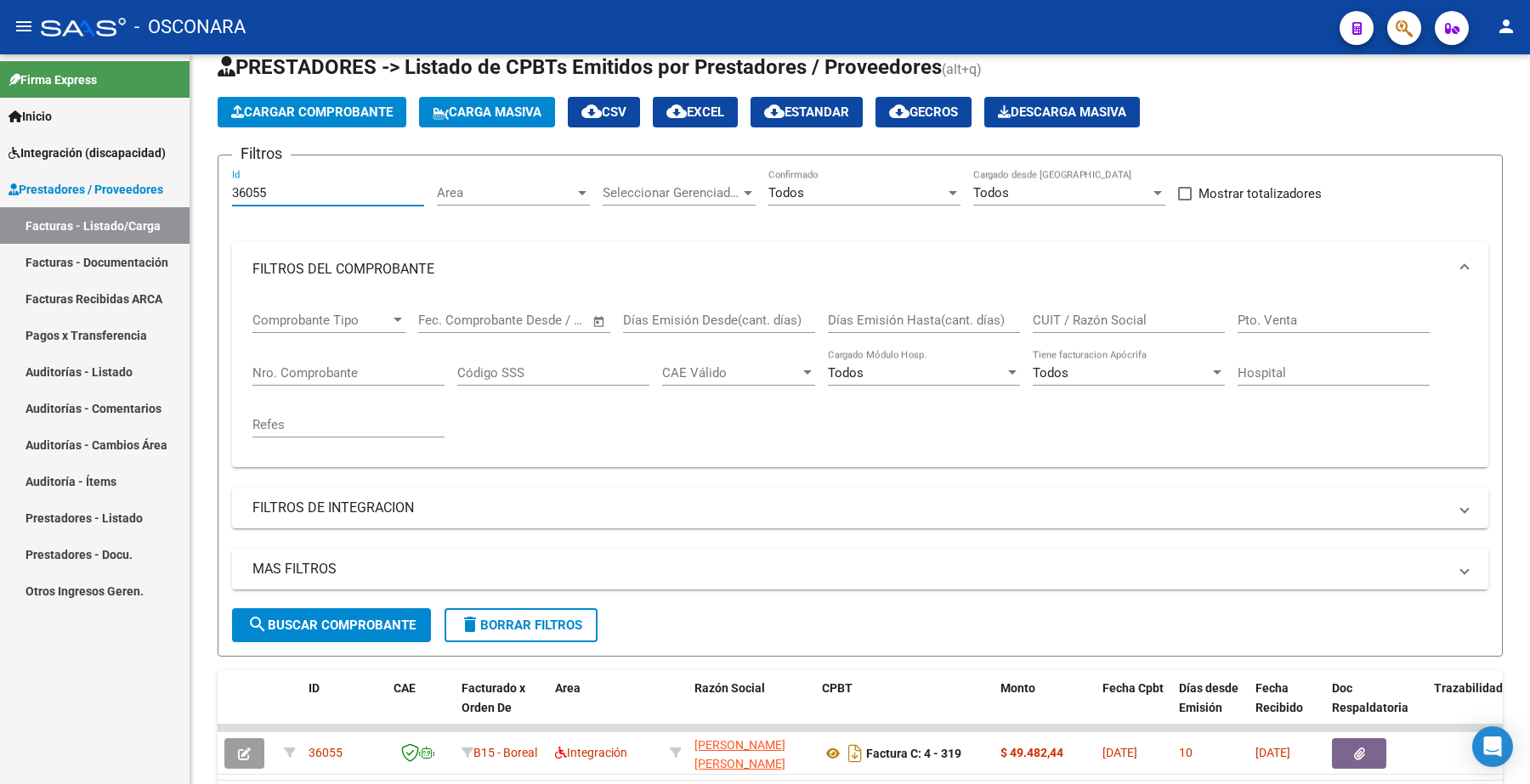
drag, startPoint x: 272, startPoint y: 194, endPoint x: 176, endPoint y: 153, distance: 104.4
click at [176, 154] on mat-sidenav-container "Firma Express Inicio Instructivos Contacto OS Integración (discapacidad) Certif…" at bounding box center [765, 419] width 1530 height 730
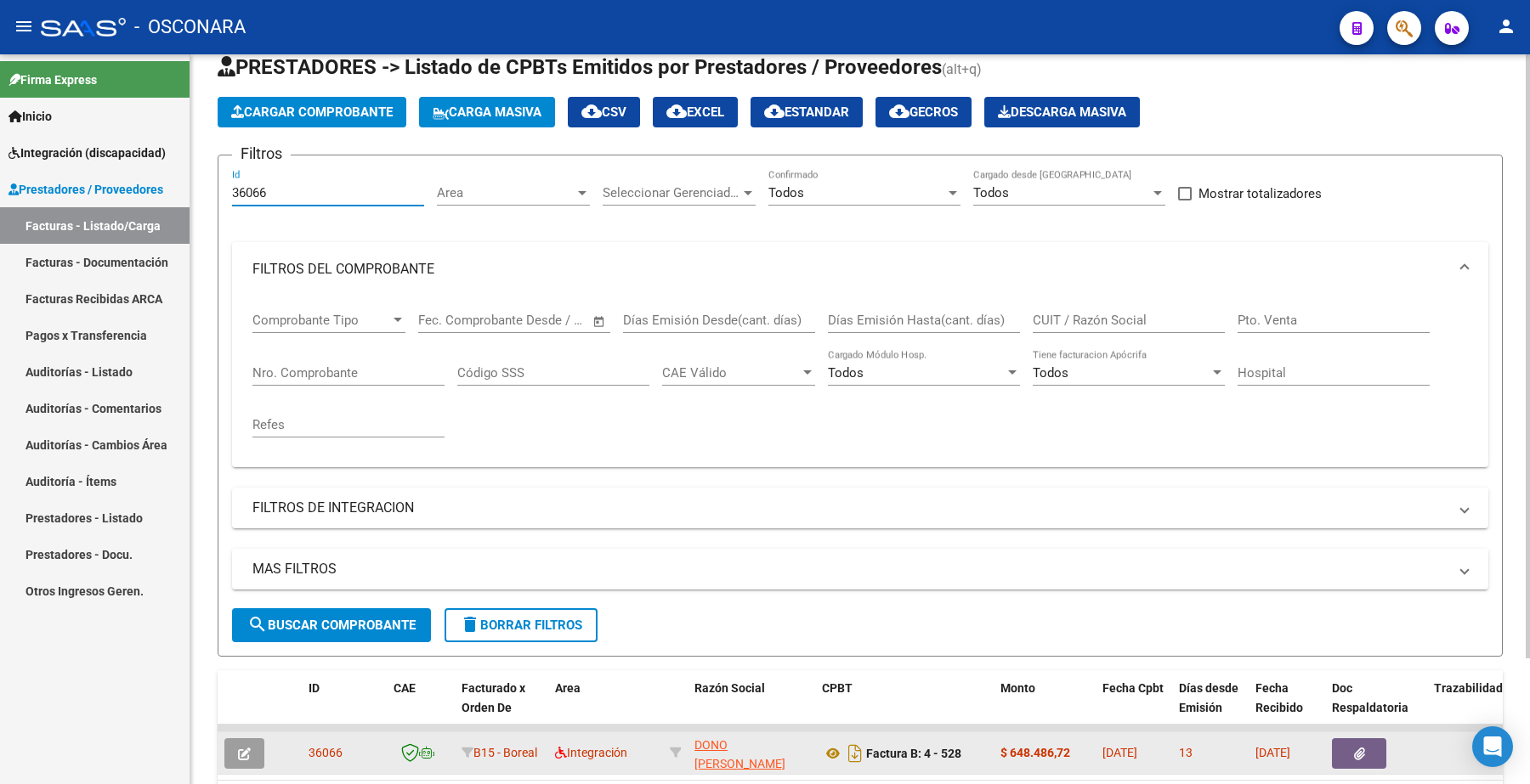
type input "36066"
click at [245, 751] on icon "button" at bounding box center [245, 754] width 13 height 13
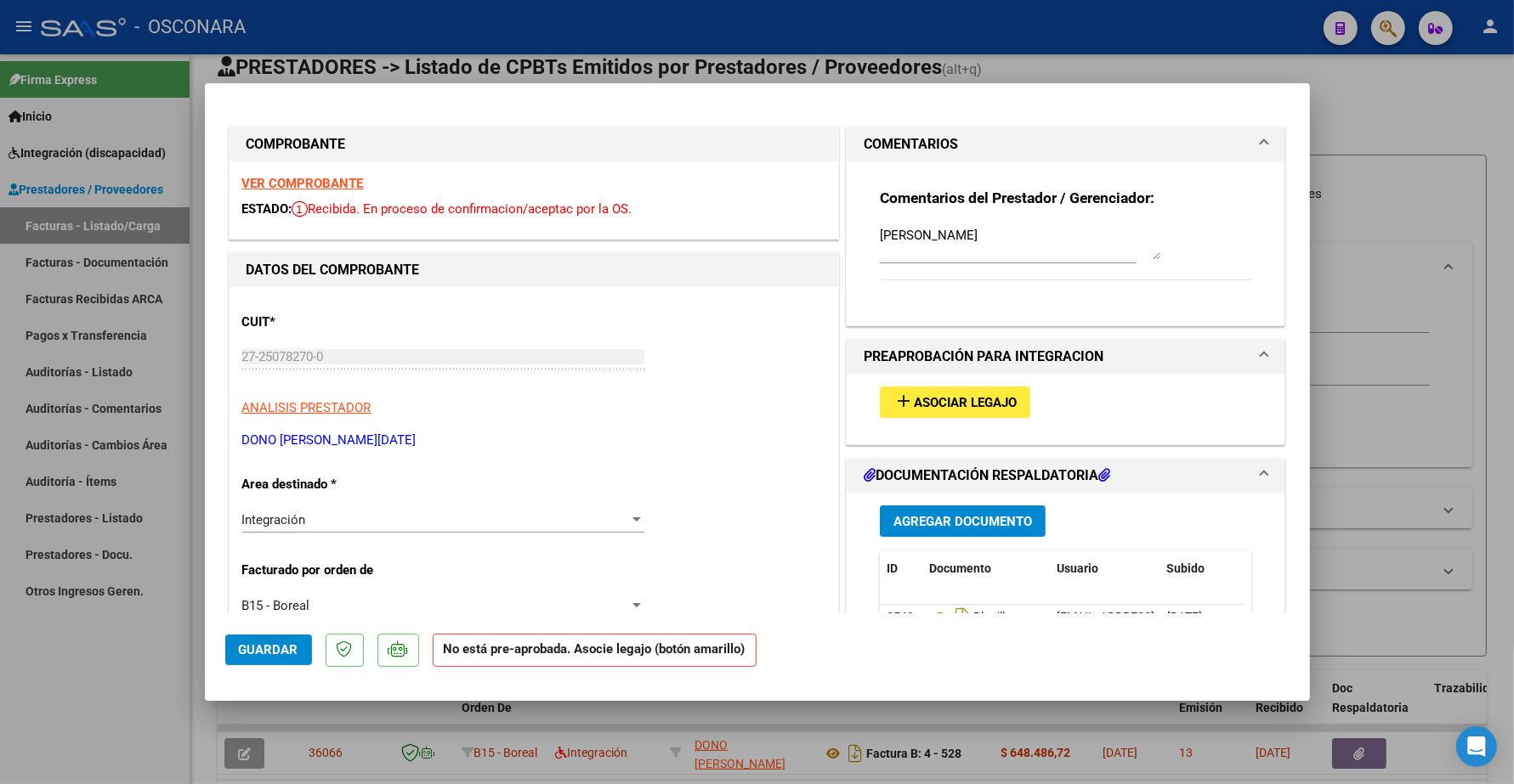
click at [952, 408] on span "Asociar Legajo" at bounding box center [964, 403] width 103 height 16
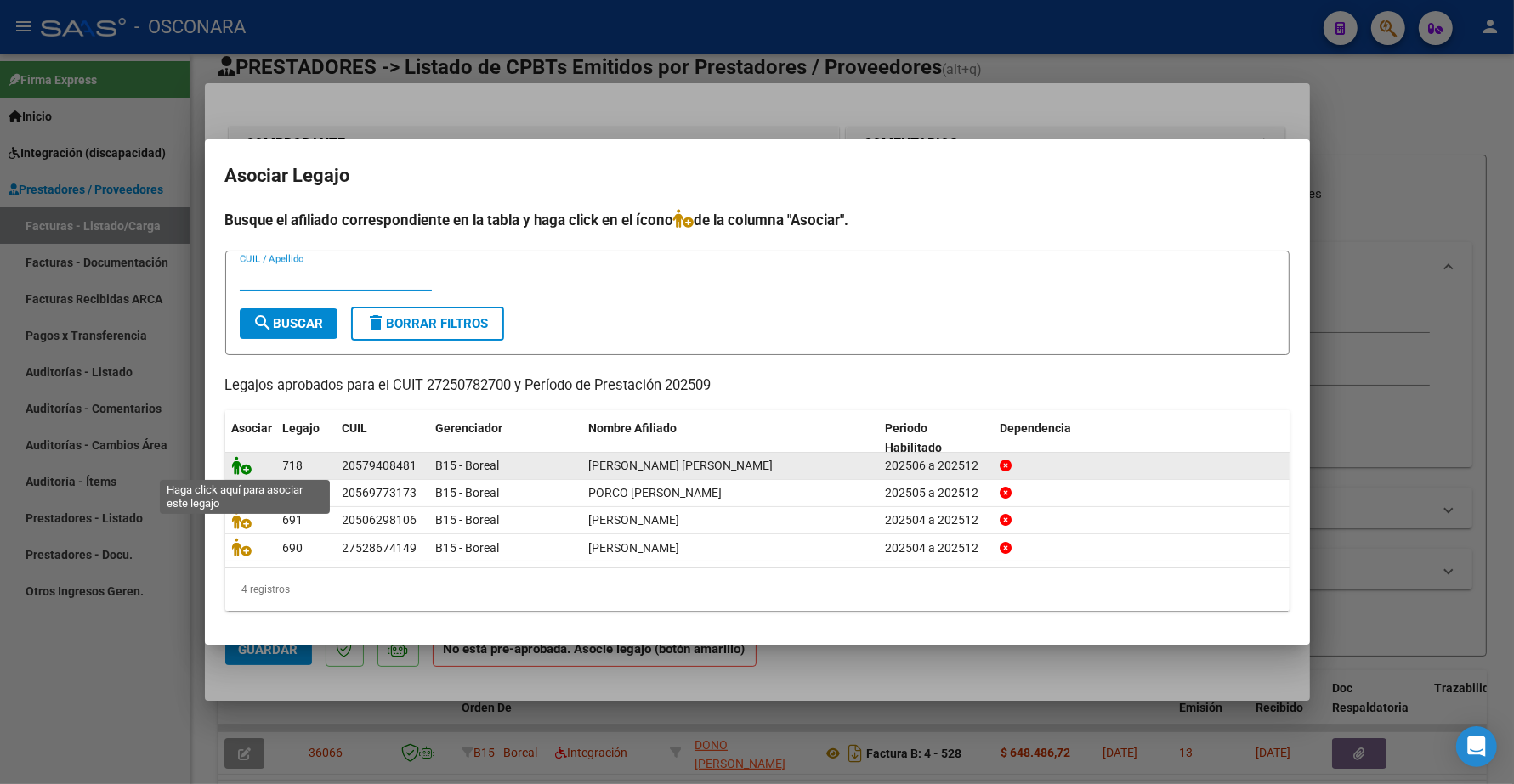
click at [244, 465] on icon at bounding box center [242, 465] width 20 height 18
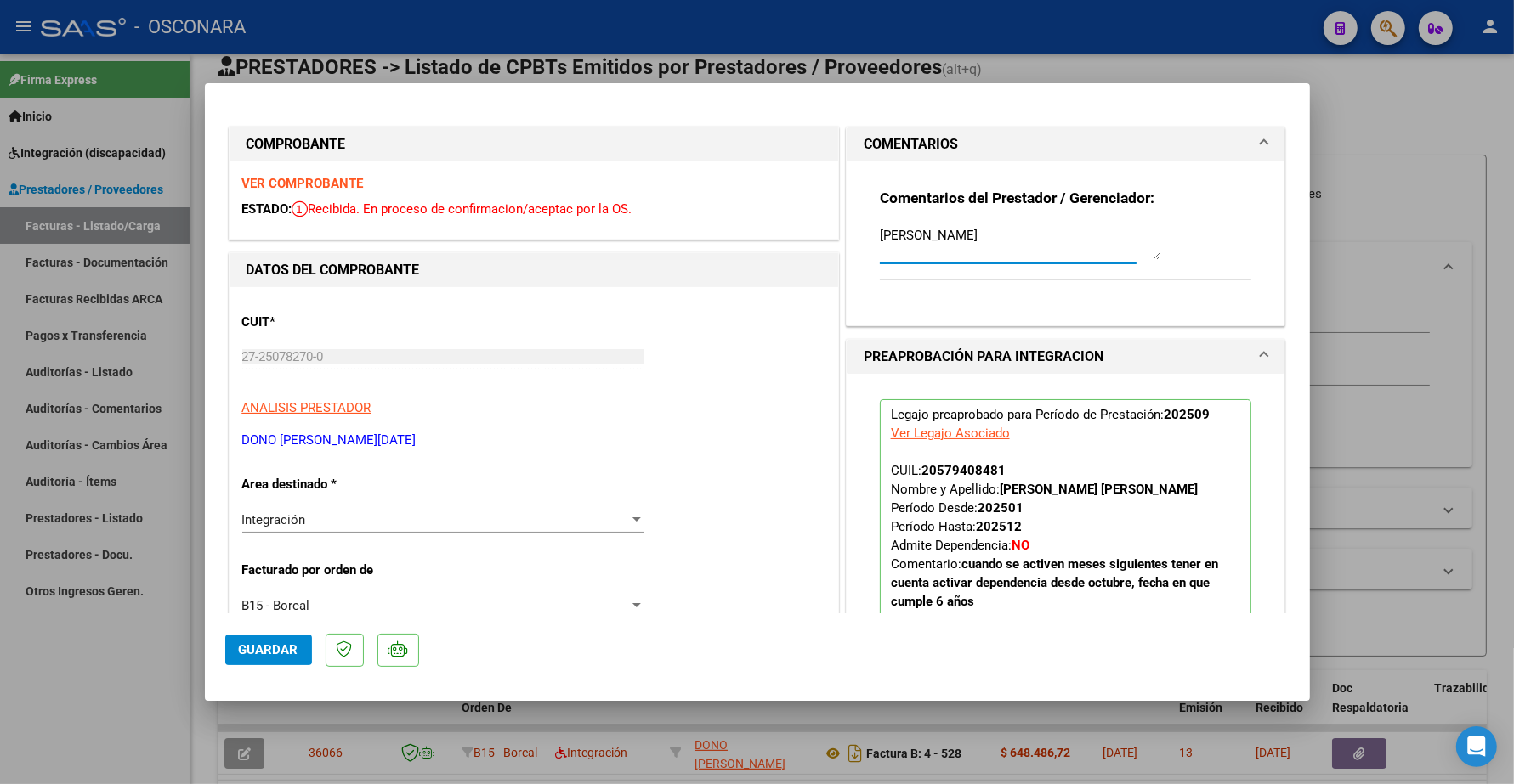
drag, startPoint x: 1055, startPoint y: 240, endPoint x: 796, endPoint y: 180, distance: 265.9
type textarea "14/10 SE ADJUNTA LEGAJO"
click at [261, 653] on span "Guardar" at bounding box center [269, 650] width 59 height 16
click at [285, 645] on span "Guardar" at bounding box center [269, 650] width 59 height 16
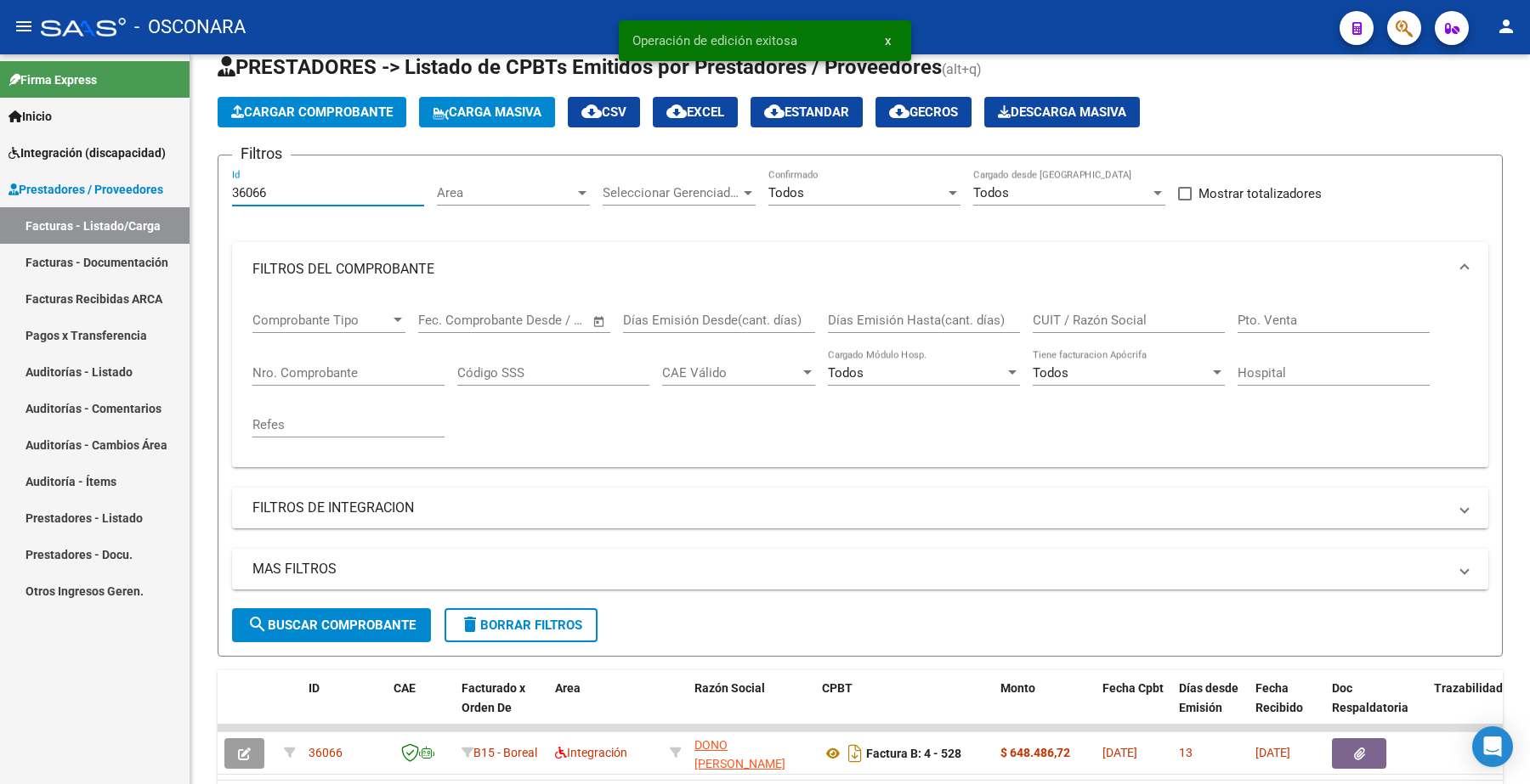
drag, startPoint x: 282, startPoint y: 189, endPoint x: 81, endPoint y: 123, distance: 211.6
click at [81, 123] on mat-sidenav-container "Firma Express Inicio Instructivos Contacto OS Integración (discapacidad) Certif…" at bounding box center [765, 419] width 1530 height 730
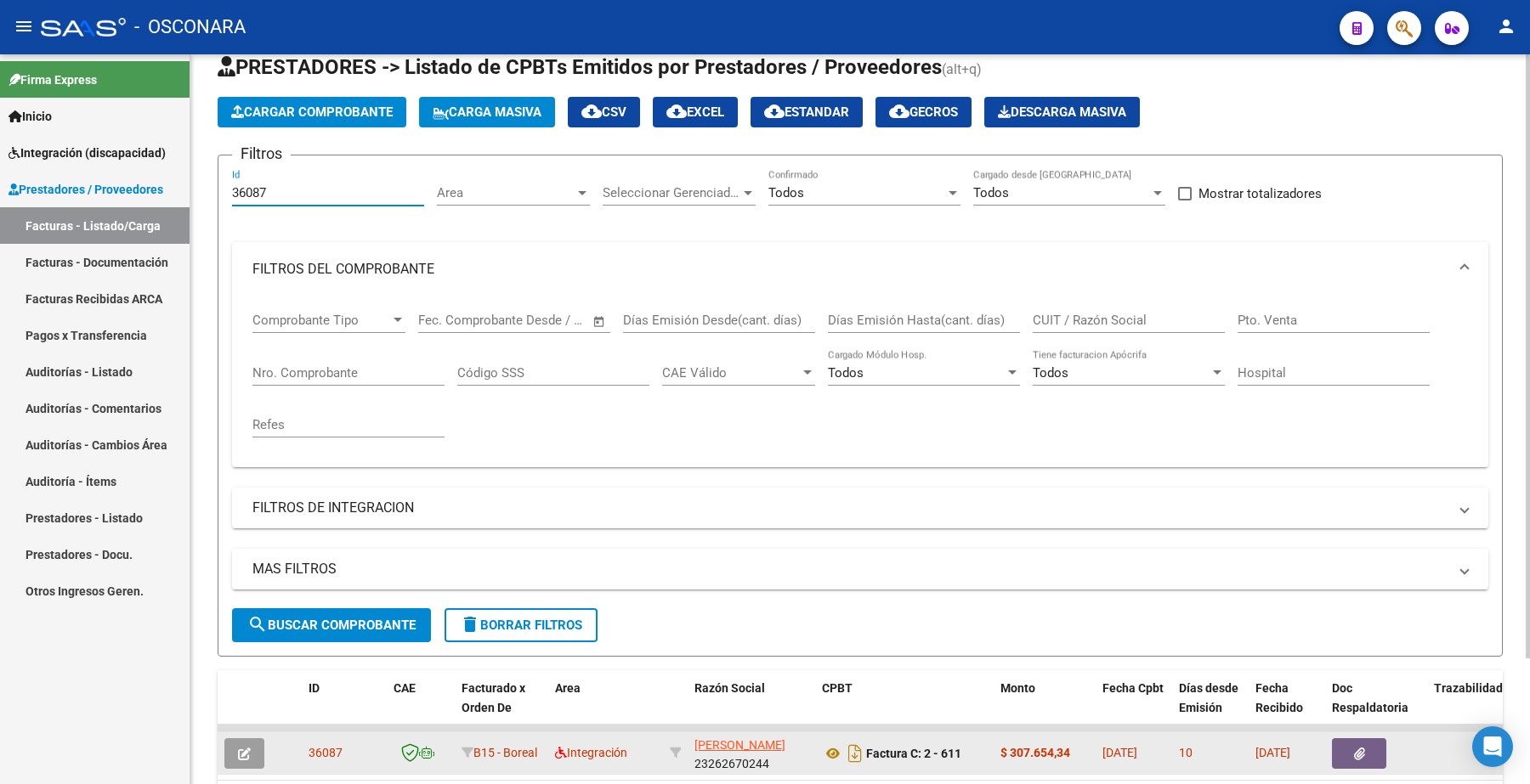
type input "36087"
click at [244, 749] on icon "button" at bounding box center [245, 754] width 13 height 13
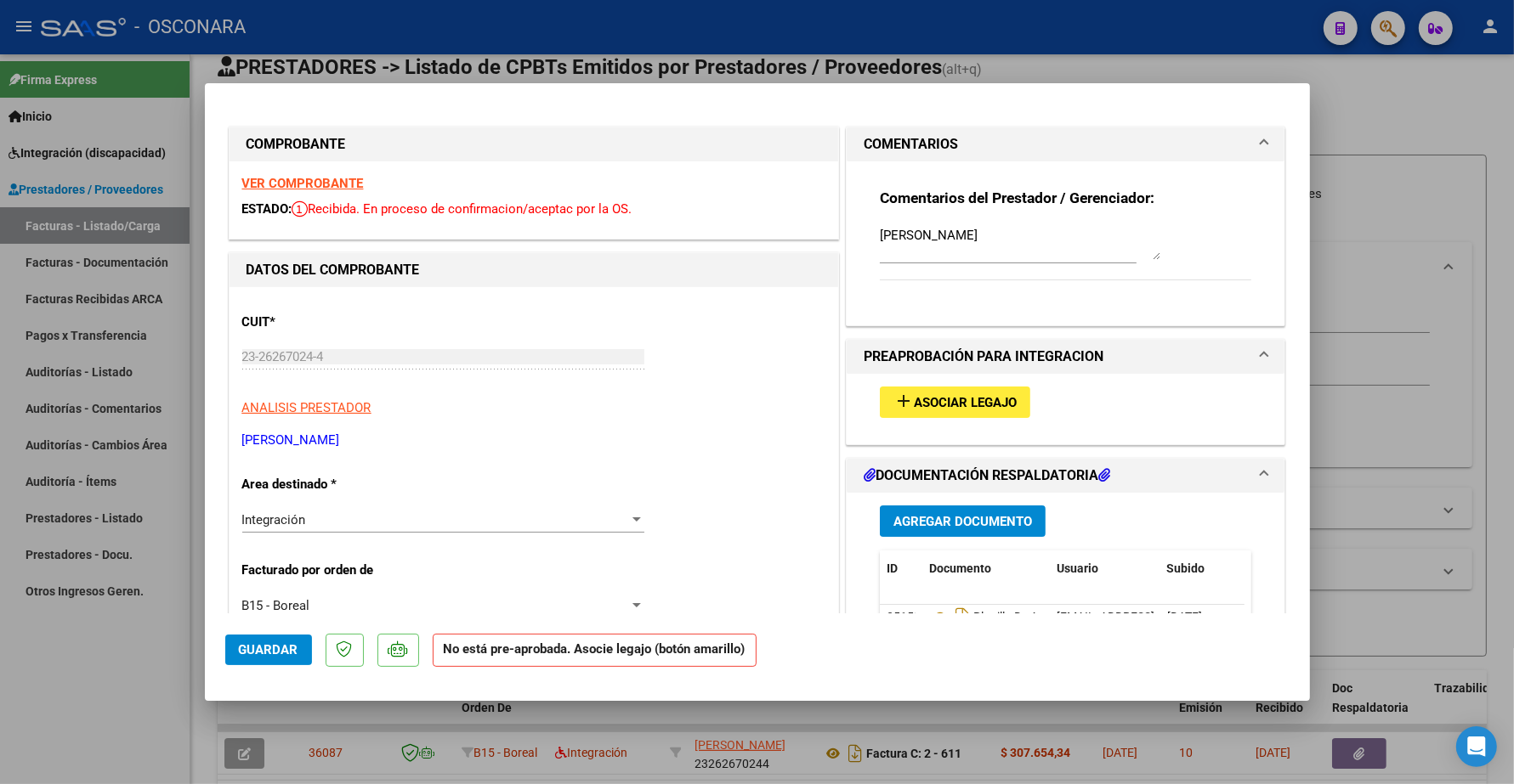
click at [937, 385] on div "add Asociar Legajo" at bounding box center [1066, 403] width 398 height 57
click at [939, 398] on span "Asociar Legajo" at bounding box center [964, 403] width 103 height 16
type input "$ 0,00"
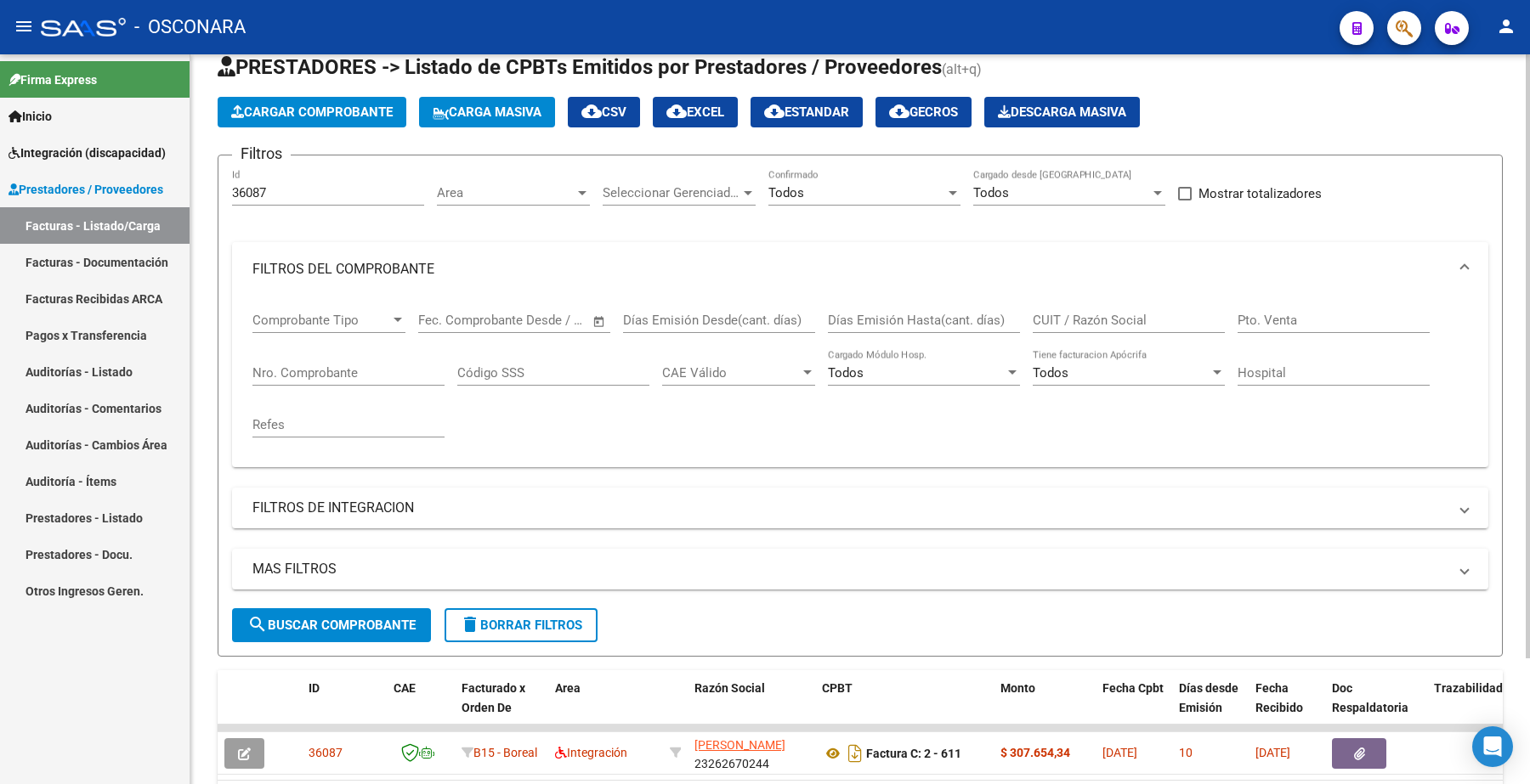
drag, startPoint x: 285, startPoint y: 199, endPoint x: 240, endPoint y: 199, distance: 45.0
click at [240, 199] on div "36087 Id" at bounding box center [328, 187] width 192 height 37
drag, startPoint x: 289, startPoint y: 187, endPoint x: 120, endPoint y: 183, distance: 169.0
click at [120, 184] on mat-sidenav-container "Firma Express Inicio Instructivos Contacto OS Integración (discapacidad) Certif…" at bounding box center [765, 419] width 1530 height 730
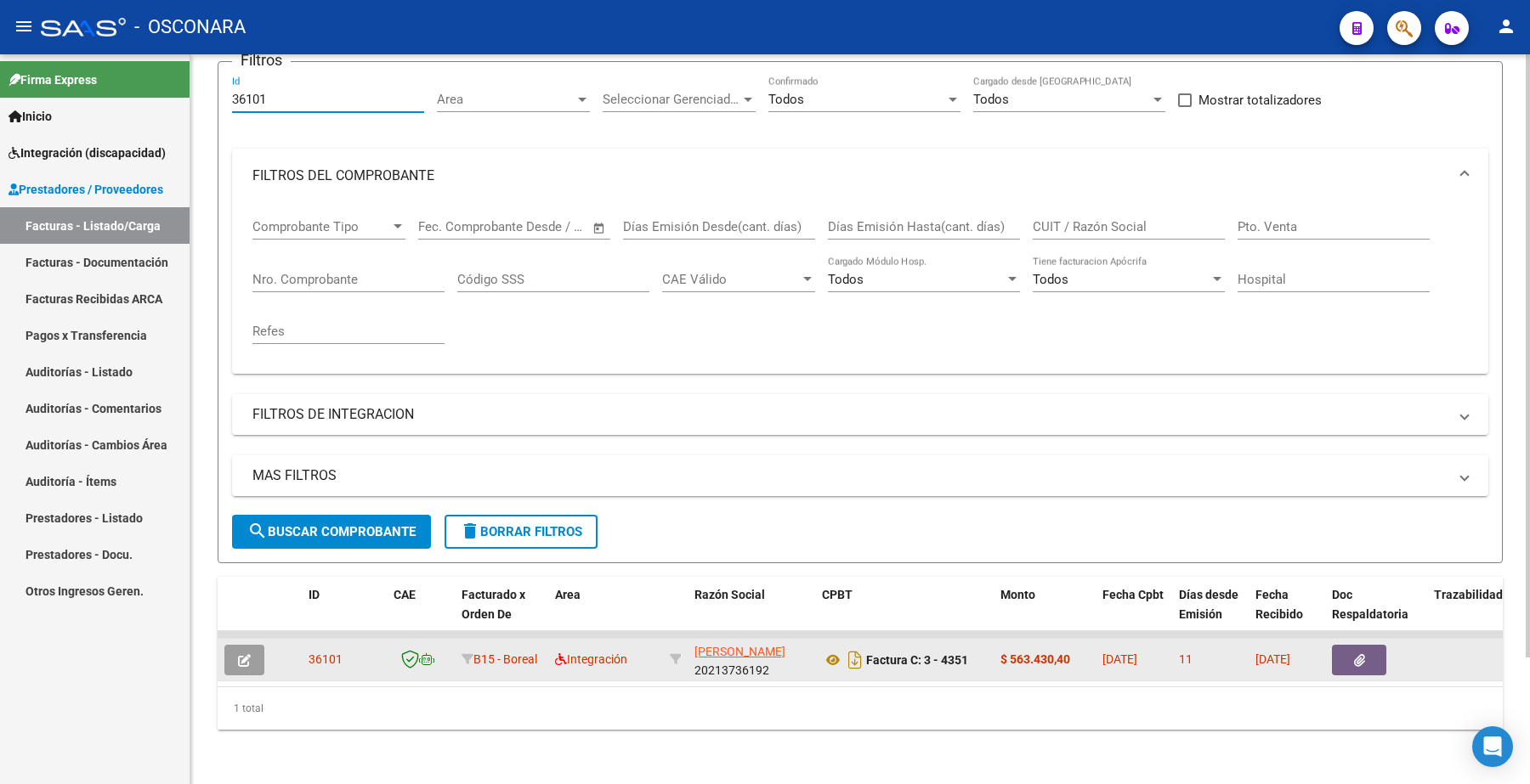
scroll to position [153, 0]
type input "36101"
click at [255, 645] on button "button" at bounding box center [244, 659] width 40 height 30
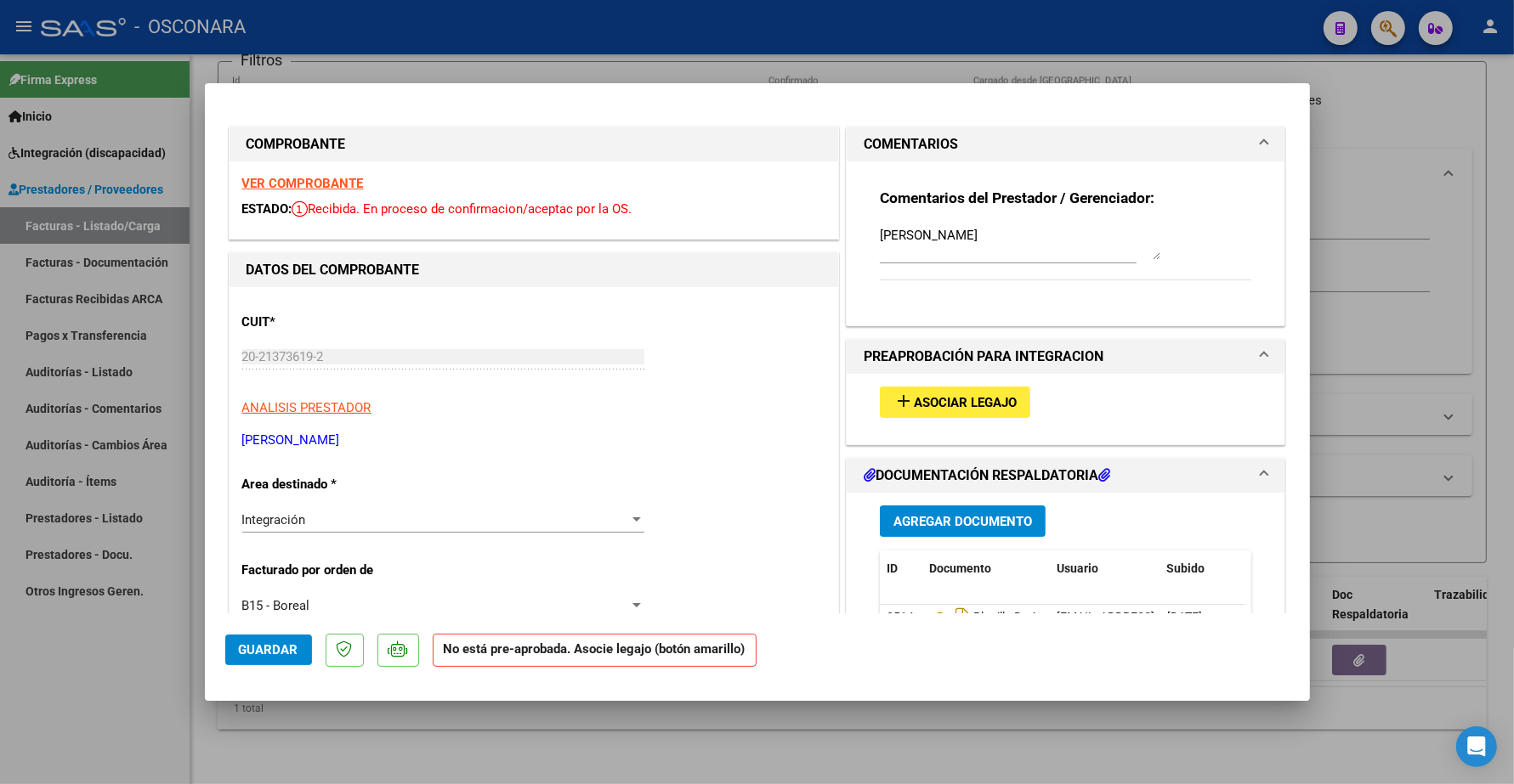
click at [950, 395] on span "Asociar Legajo" at bounding box center [964, 403] width 103 height 16
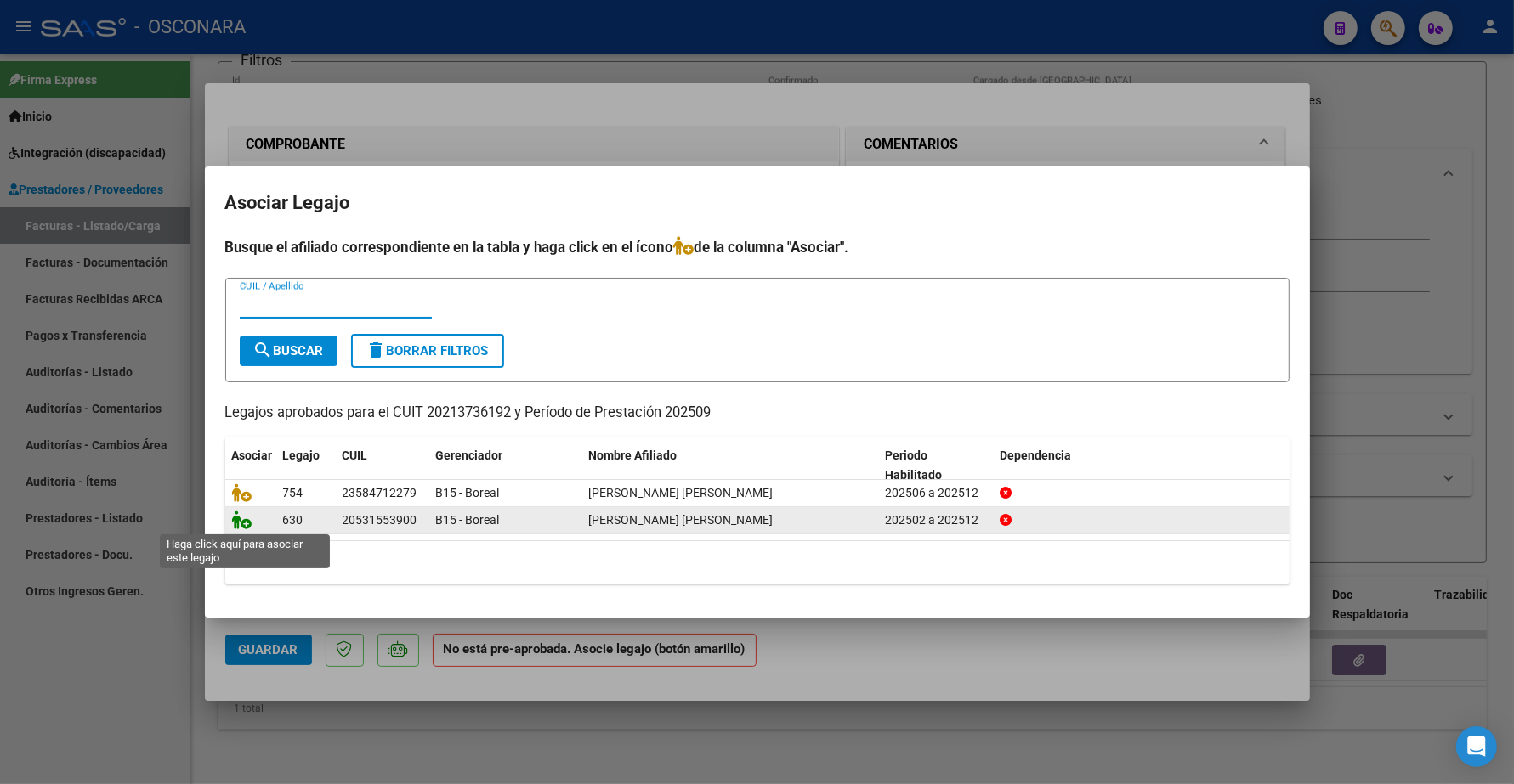
click at [240, 516] on icon at bounding box center [242, 520] width 20 height 18
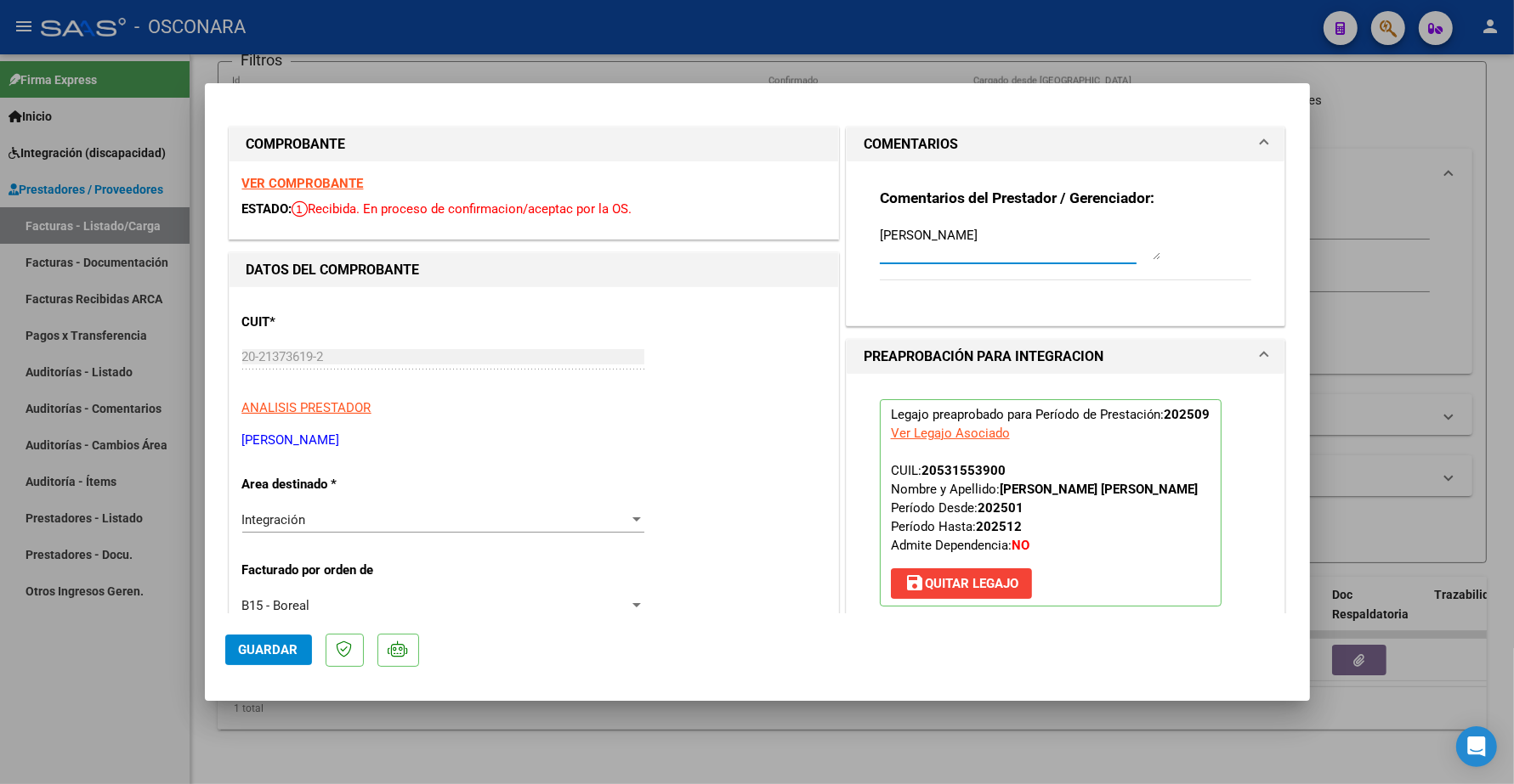
drag, startPoint x: 1008, startPoint y: 236, endPoint x: 773, endPoint y: 235, distance: 235.0
type textarea "14/10 SE ADJUNTA LEGAJO"
click at [269, 639] on button "Guardar" at bounding box center [269, 649] width 87 height 30
click at [274, 640] on button "Guardar" at bounding box center [269, 649] width 87 height 30
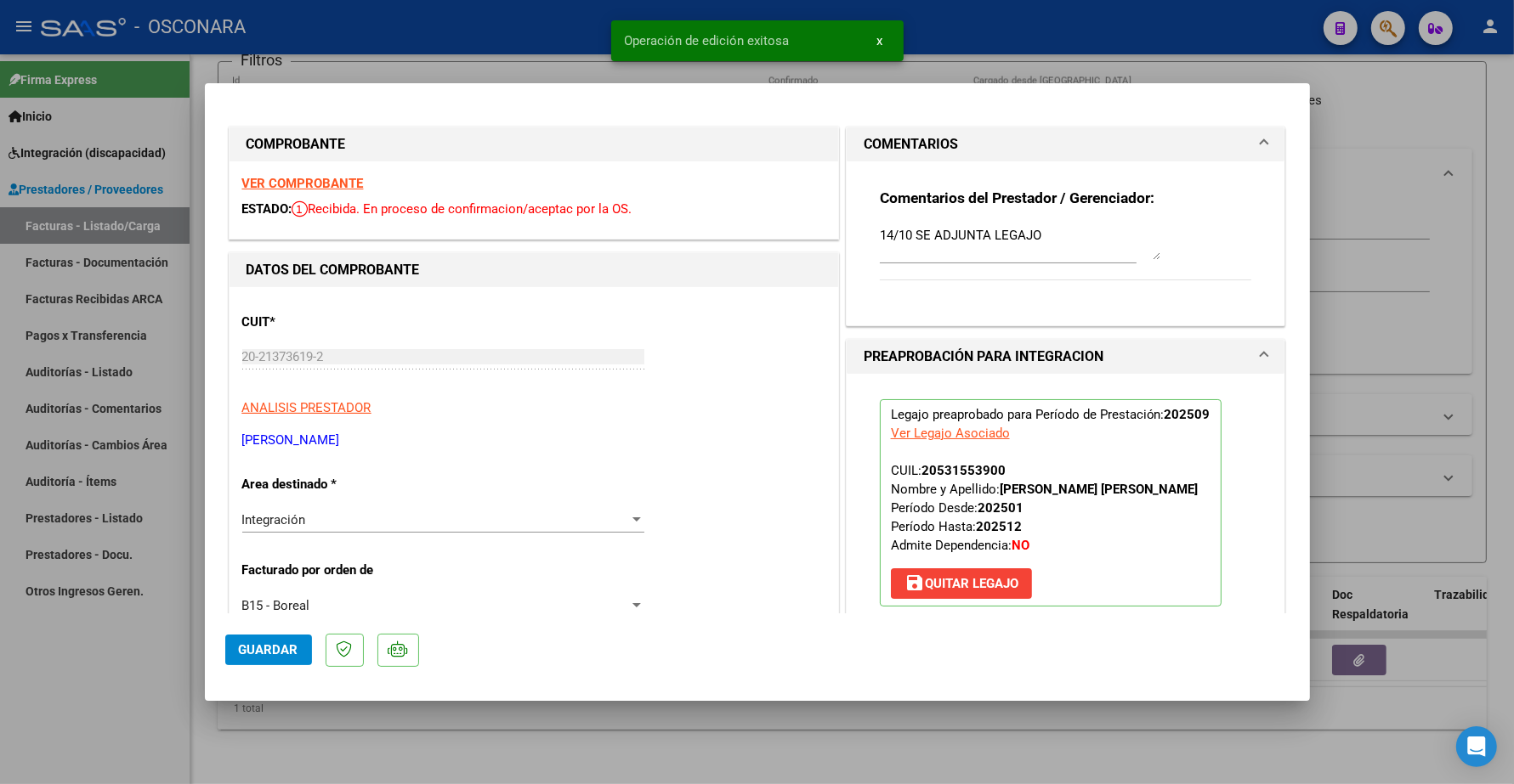
type input "$ 0,00"
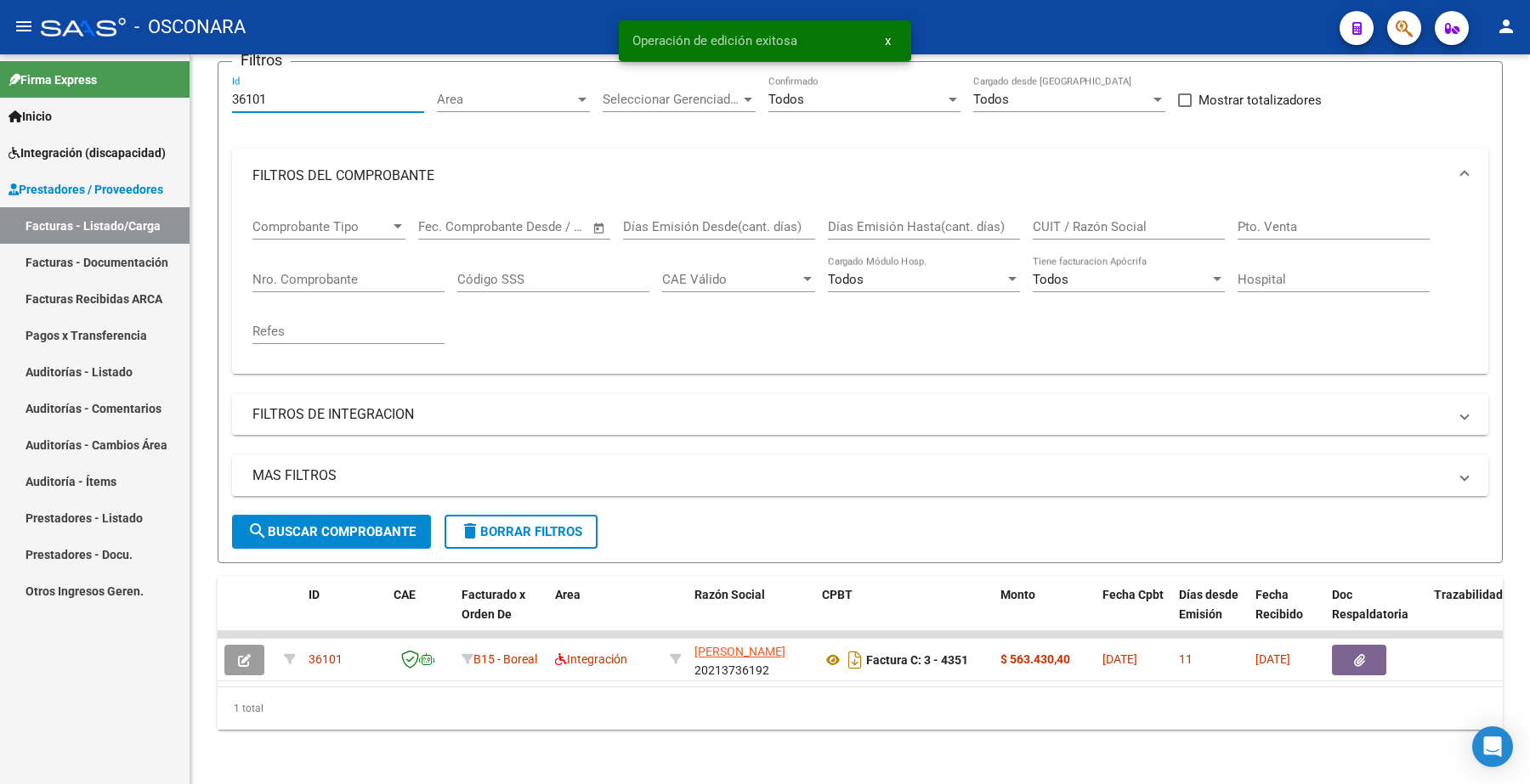
scroll to position [51, 0]
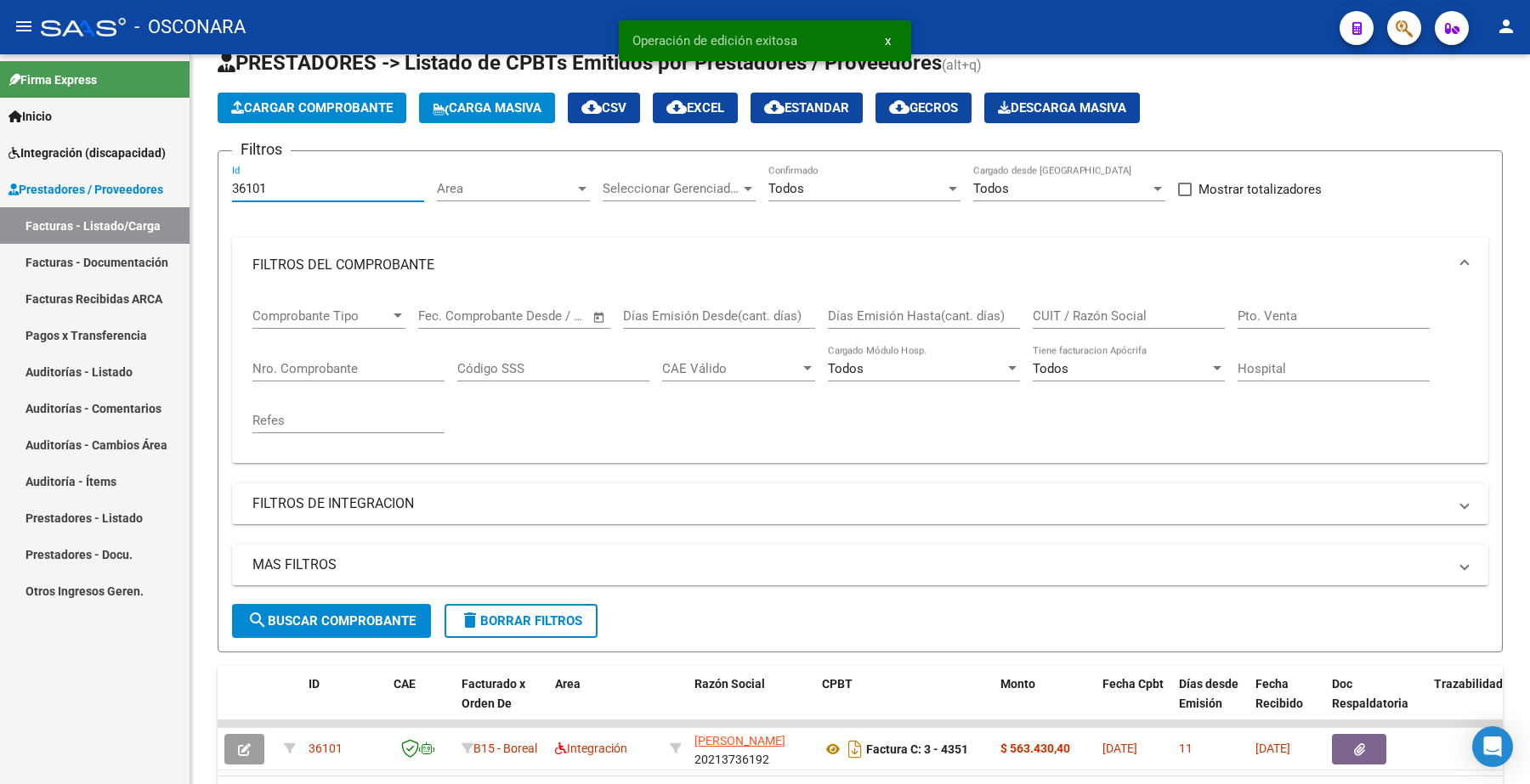
drag, startPoint x: 290, startPoint y: 90, endPoint x: 137, endPoint y: 55, distance: 157.0
click at [137, 55] on mat-sidenav-container "Firma Express Inicio Instructivos Contacto OS Integración (discapacidad) Certif…" at bounding box center [765, 419] width 1530 height 730
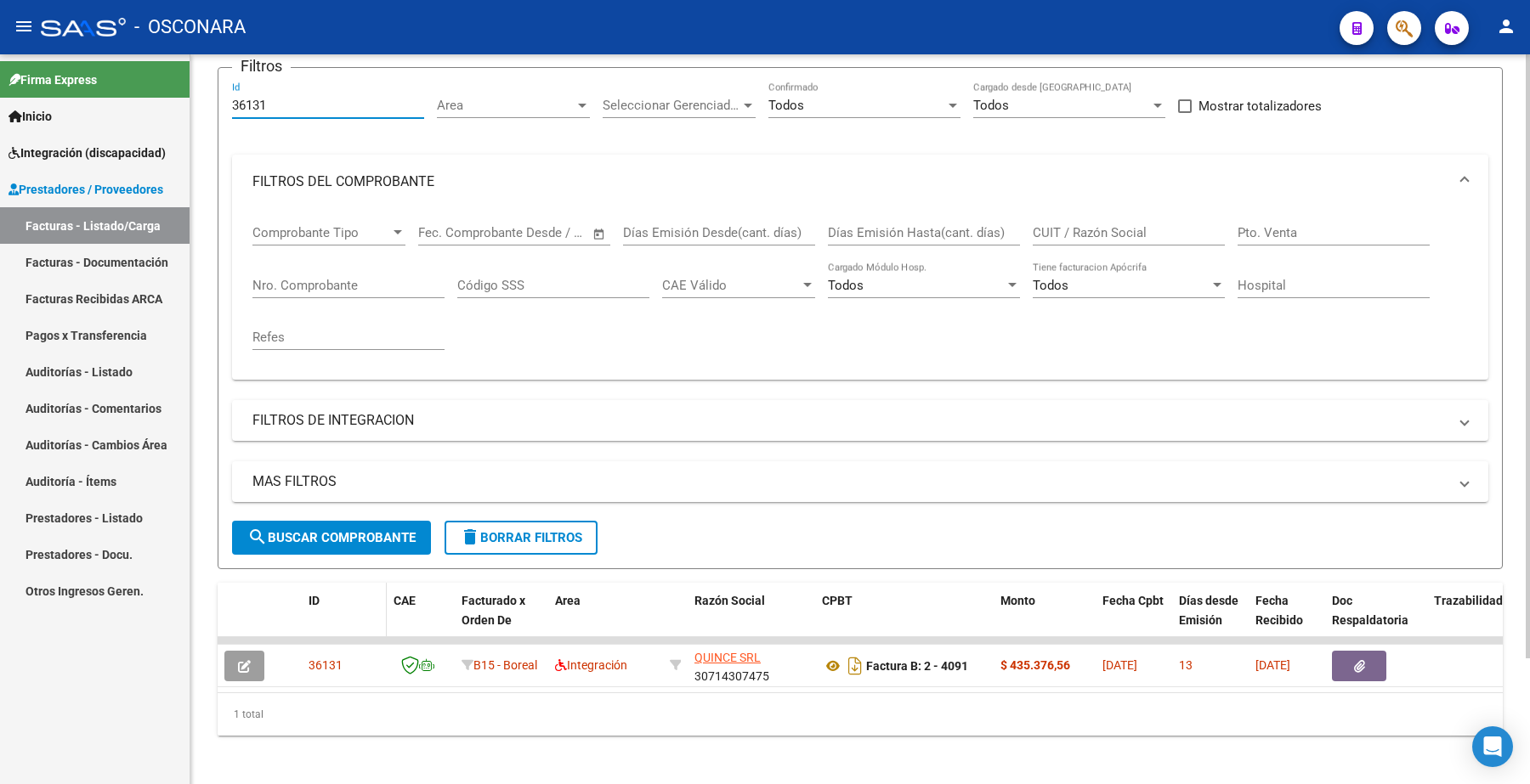
scroll to position [153, 0]
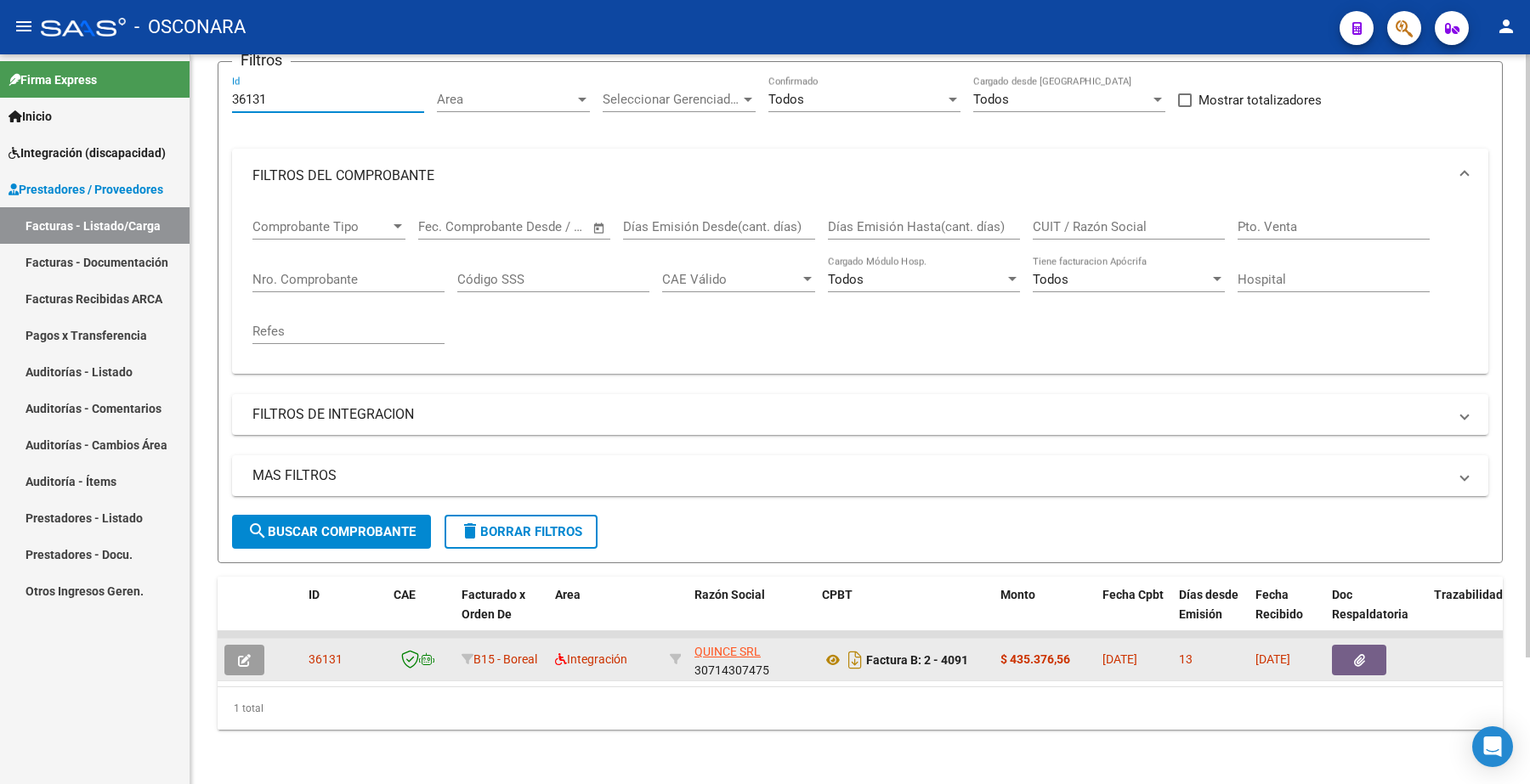
type input "36131"
click at [242, 655] on icon "button" at bounding box center [245, 661] width 13 height 13
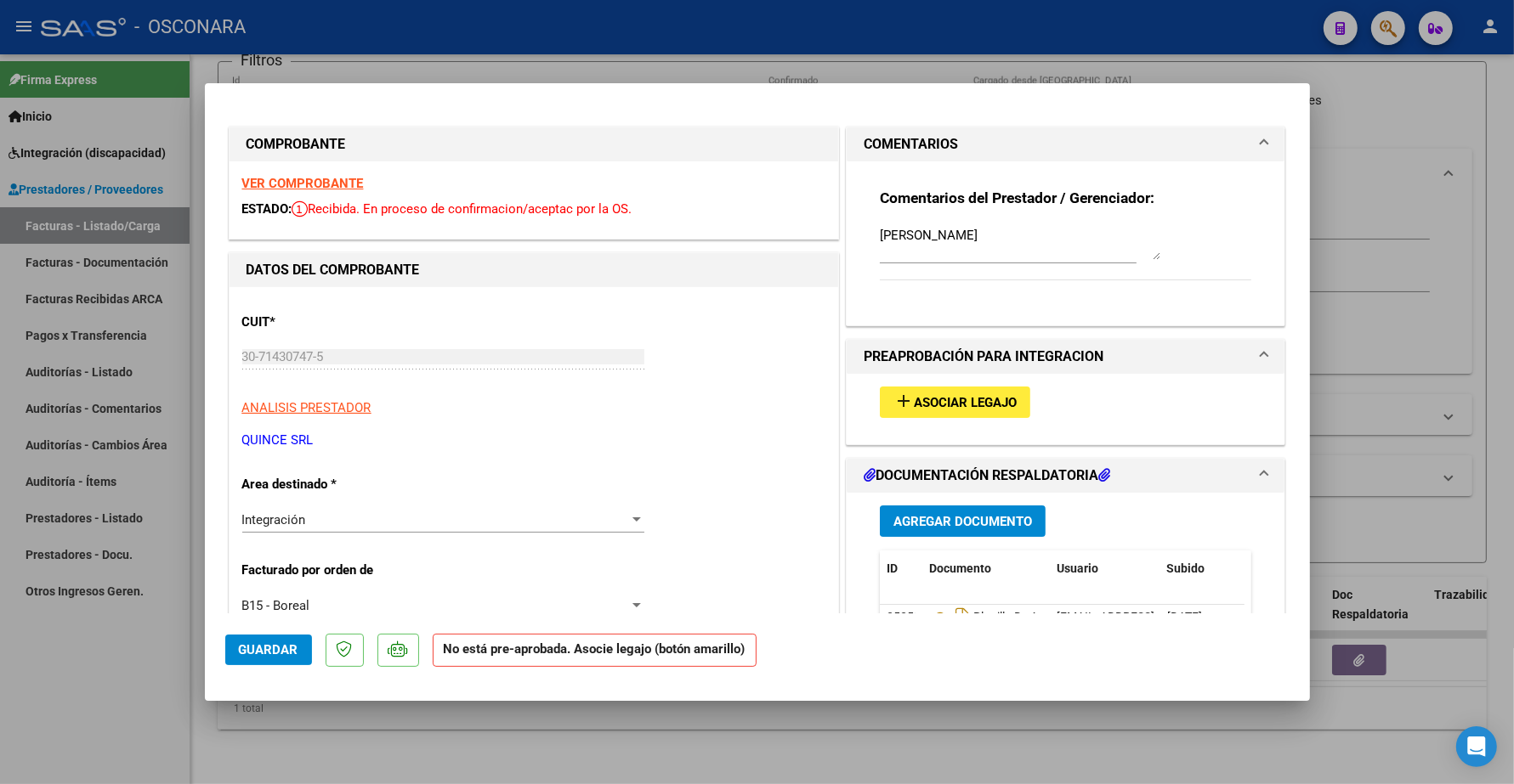
click at [952, 404] on span "Asociar Legajo" at bounding box center [964, 403] width 103 height 16
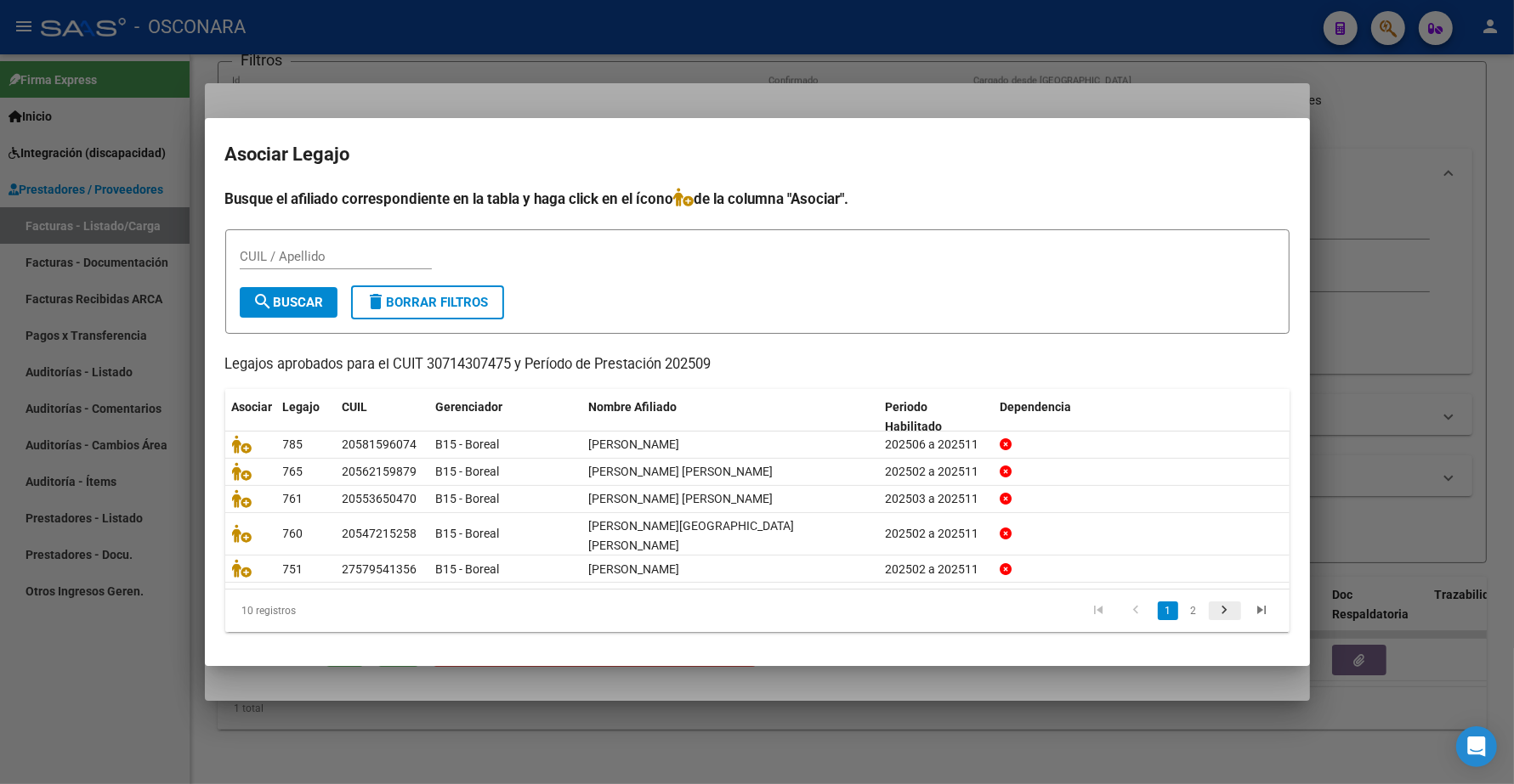
click at [1225, 602] on icon "go to next page" at bounding box center [1225, 612] width 22 height 20
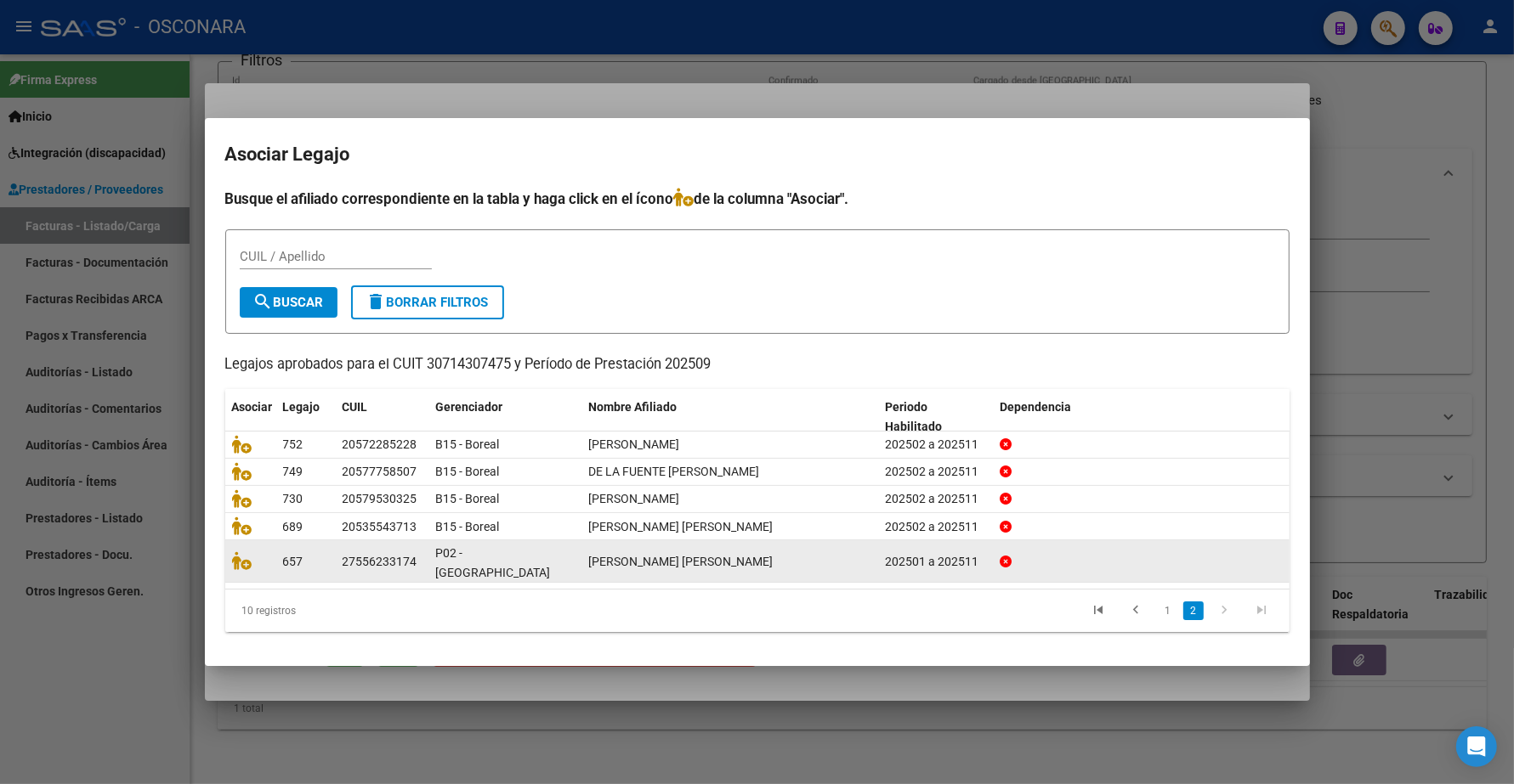
click at [1144, 602] on icon "go to previous page" at bounding box center [1136, 612] width 22 height 20
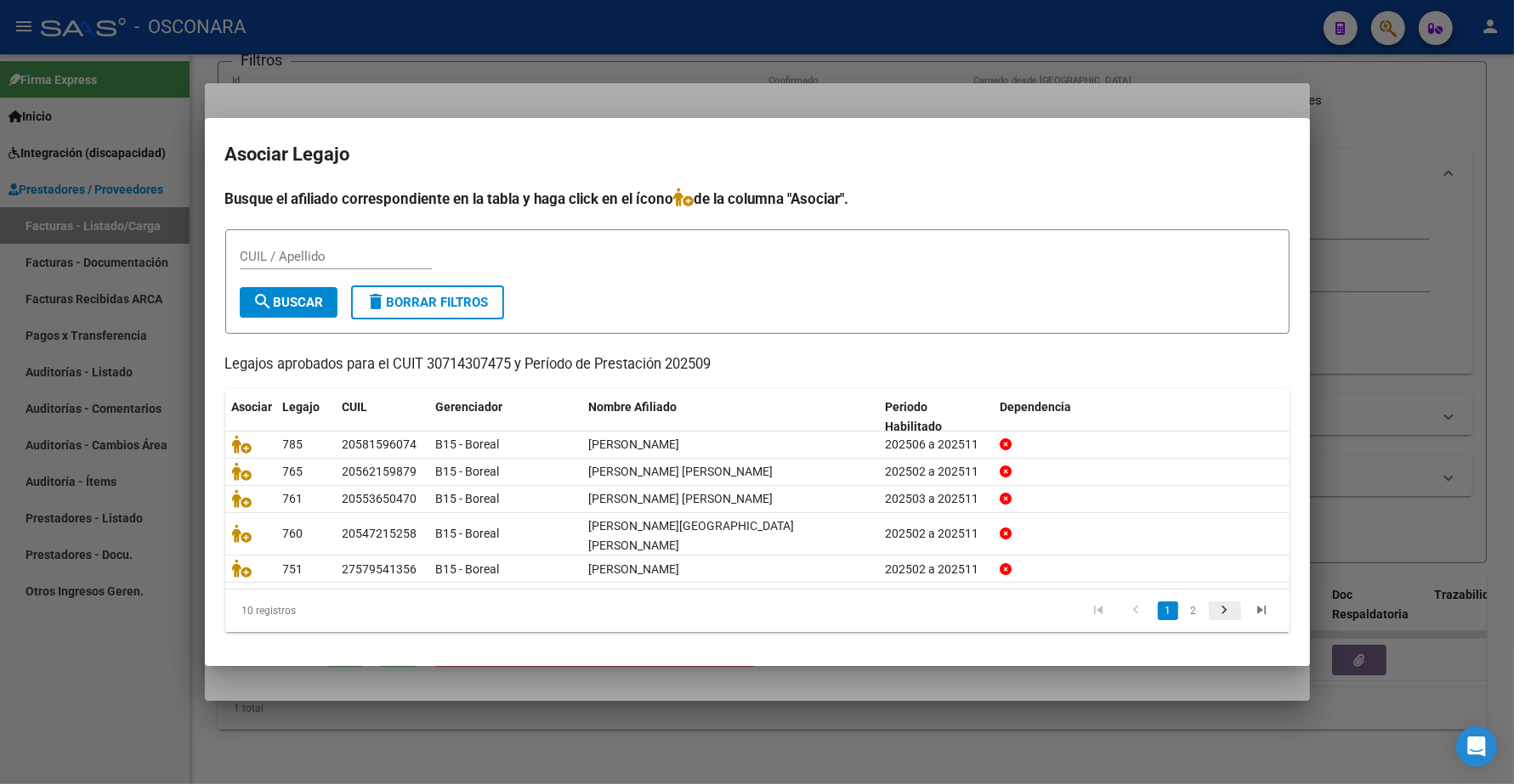
click at [1227, 602] on icon "go to next page" at bounding box center [1225, 612] width 22 height 20
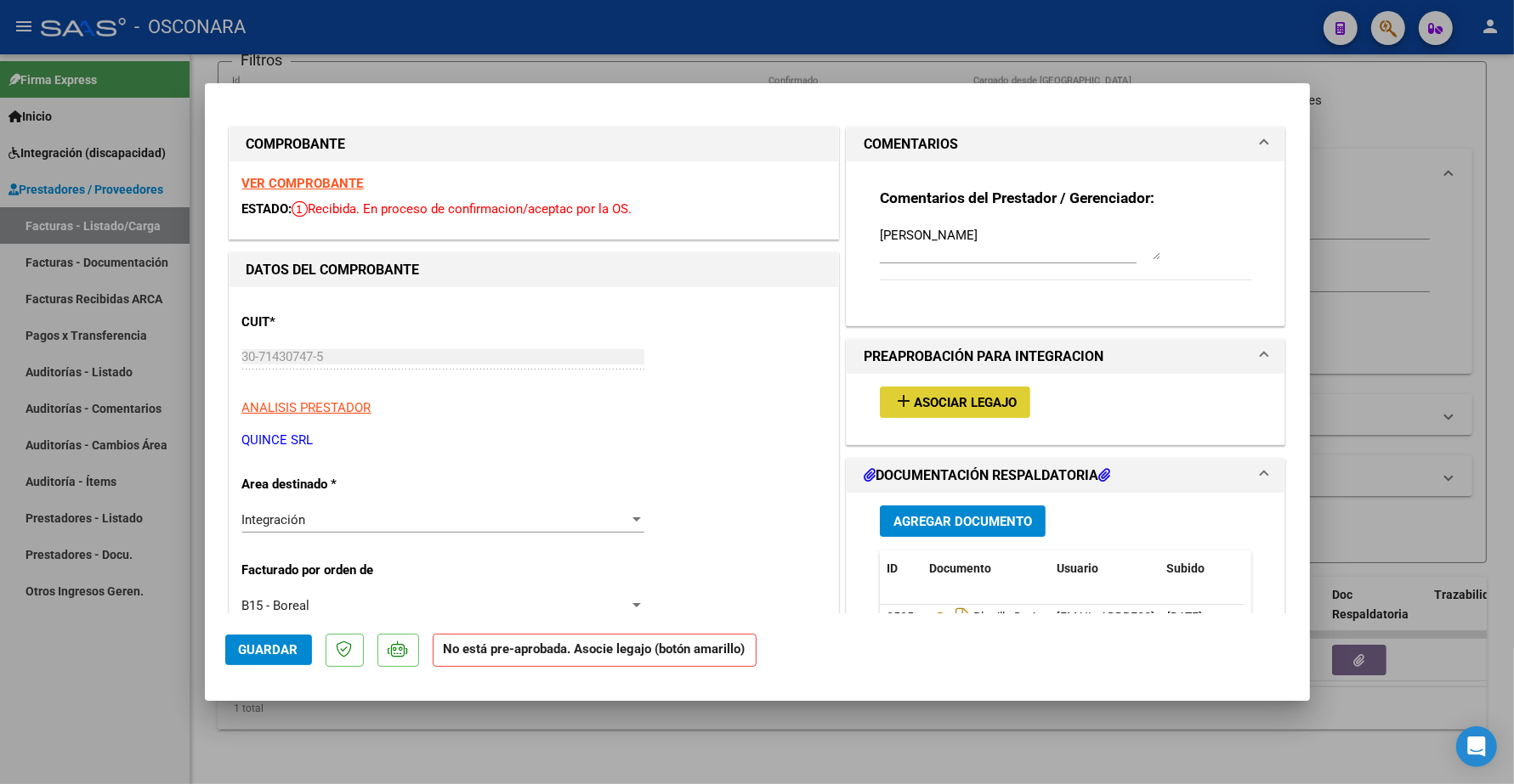
type input "$ 0,00"
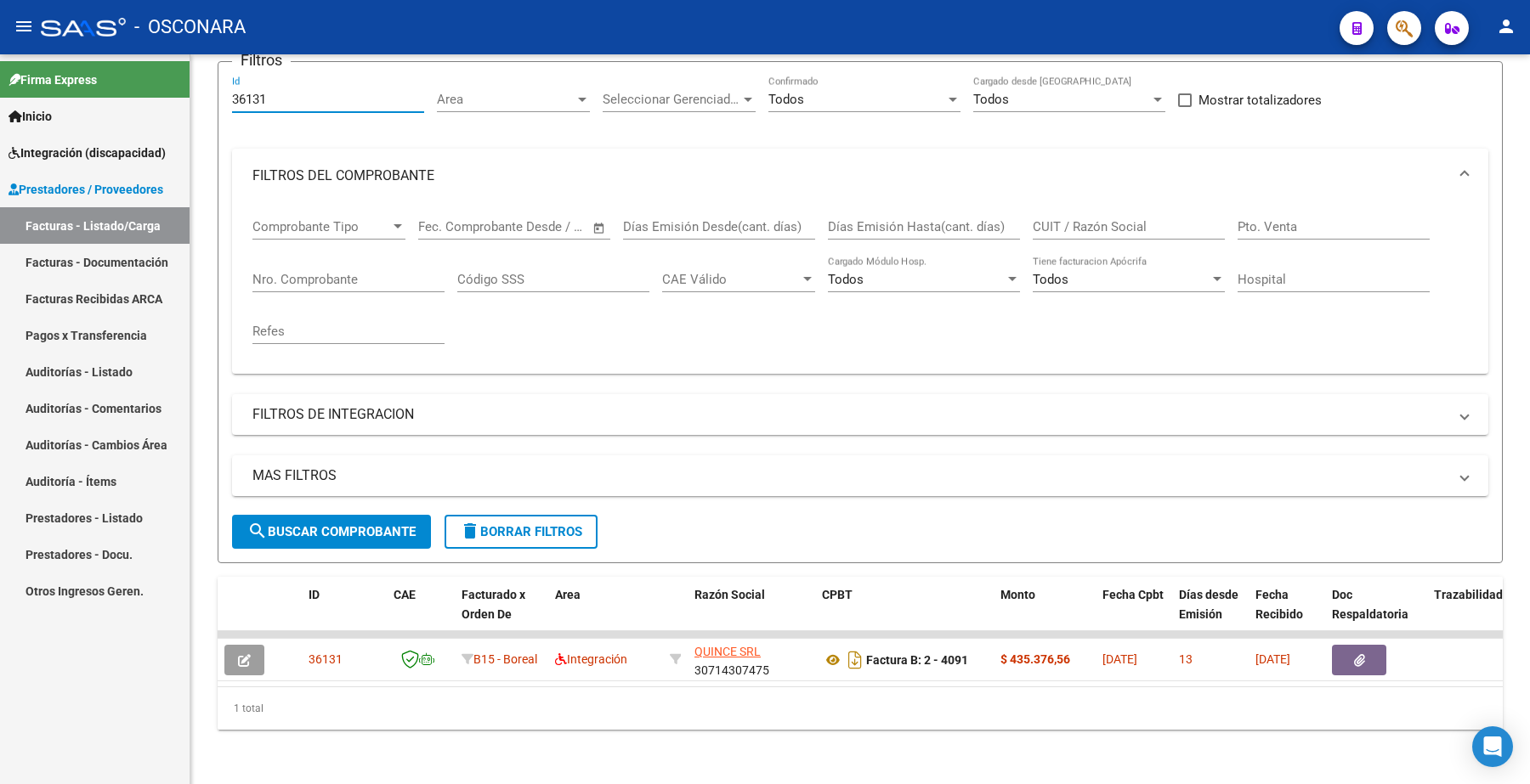
drag, startPoint x: 287, startPoint y: 78, endPoint x: 176, endPoint y: 93, distance: 112.0
click at [176, 93] on mat-sidenav-container "Firma Express Inicio Instructivos Contacto OS Integración (discapacidad) Certif…" at bounding box center [765, 419] width 1530 height 730
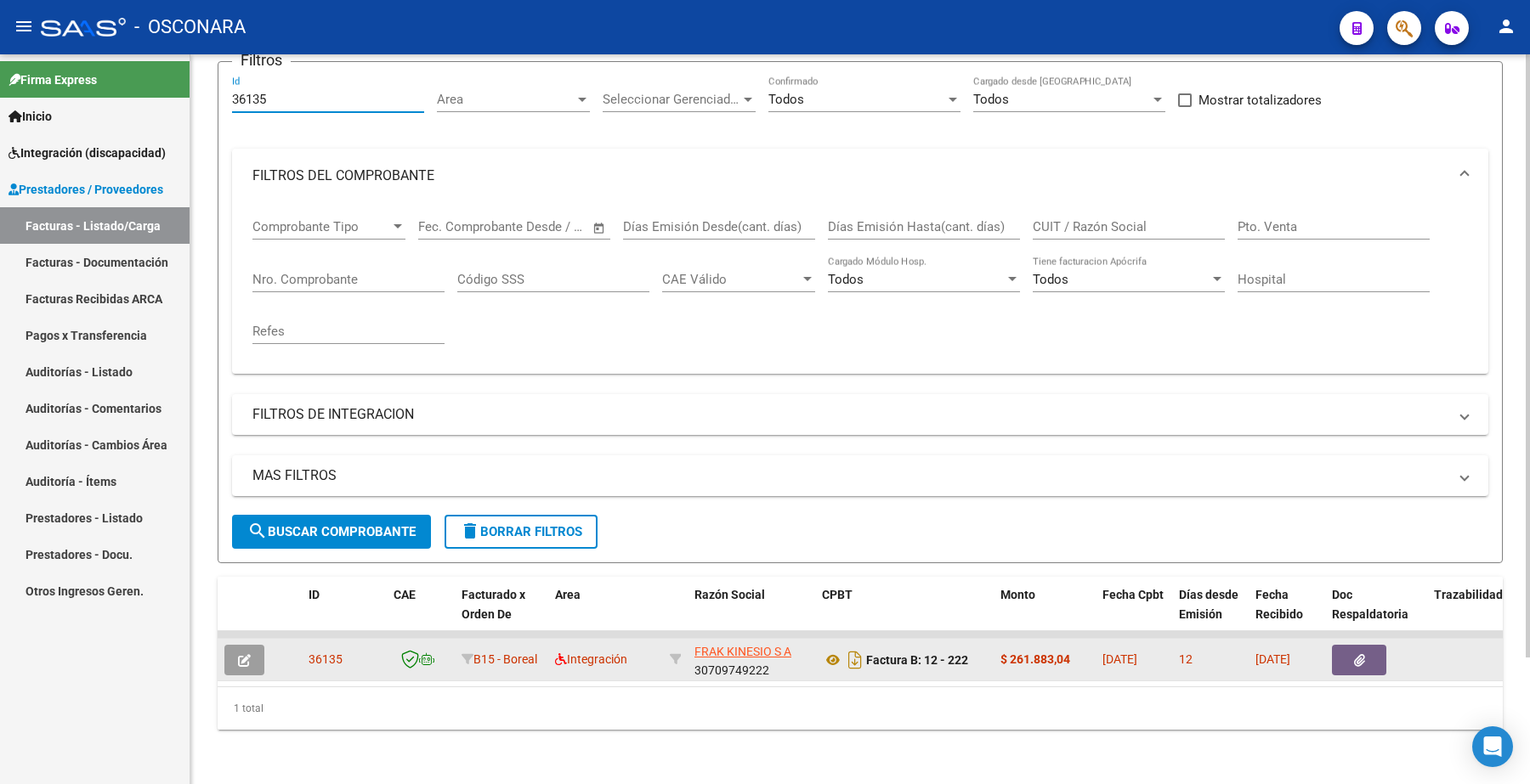
type input "36135"
click at [247, 655] on icon "button" at bounding box center [245, 661] width 13 height 13
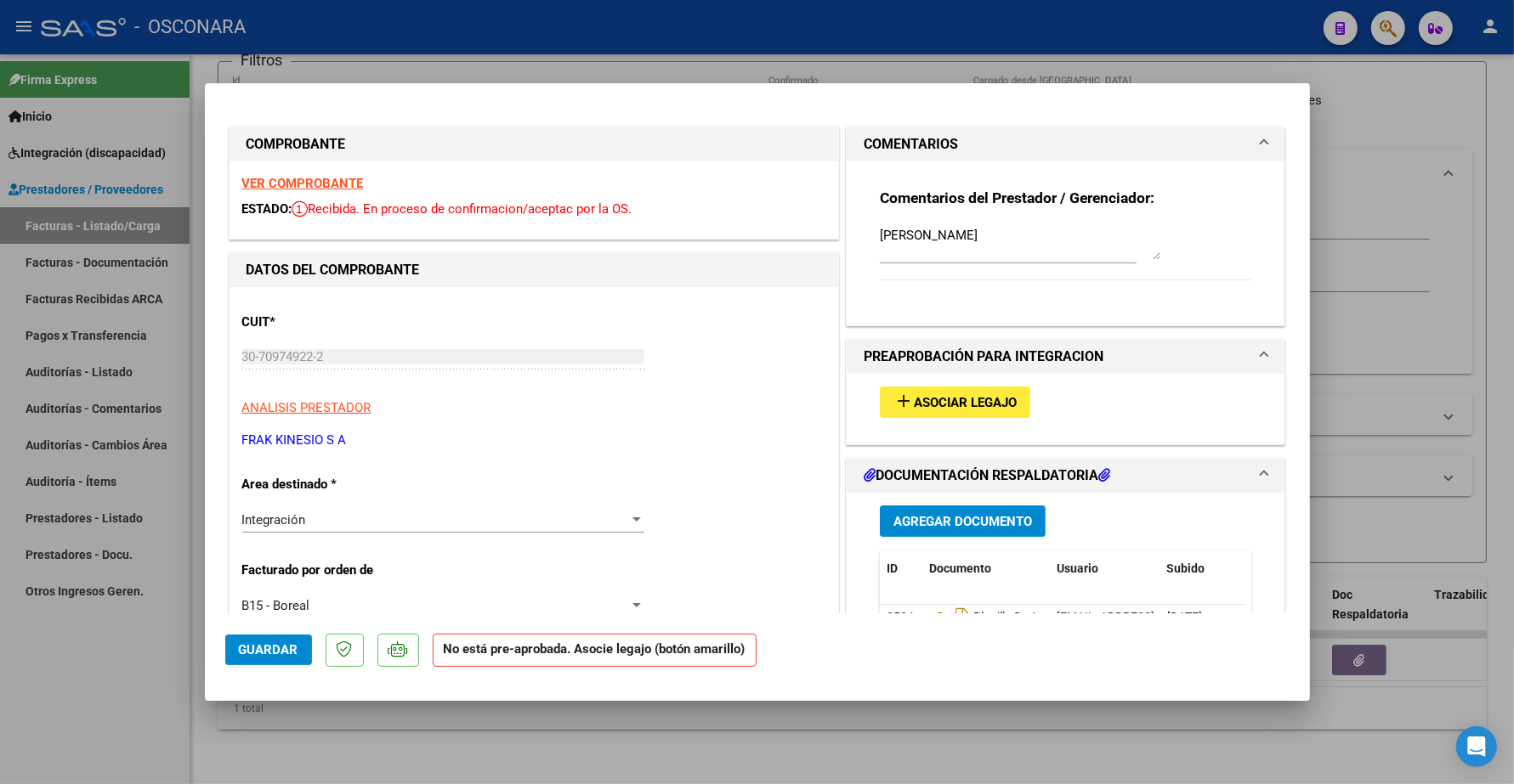
click at [977, 408] on span "Asociar Legajo" at bounding box center [964, 403] width 103 height 16
type input "$ 0,00"
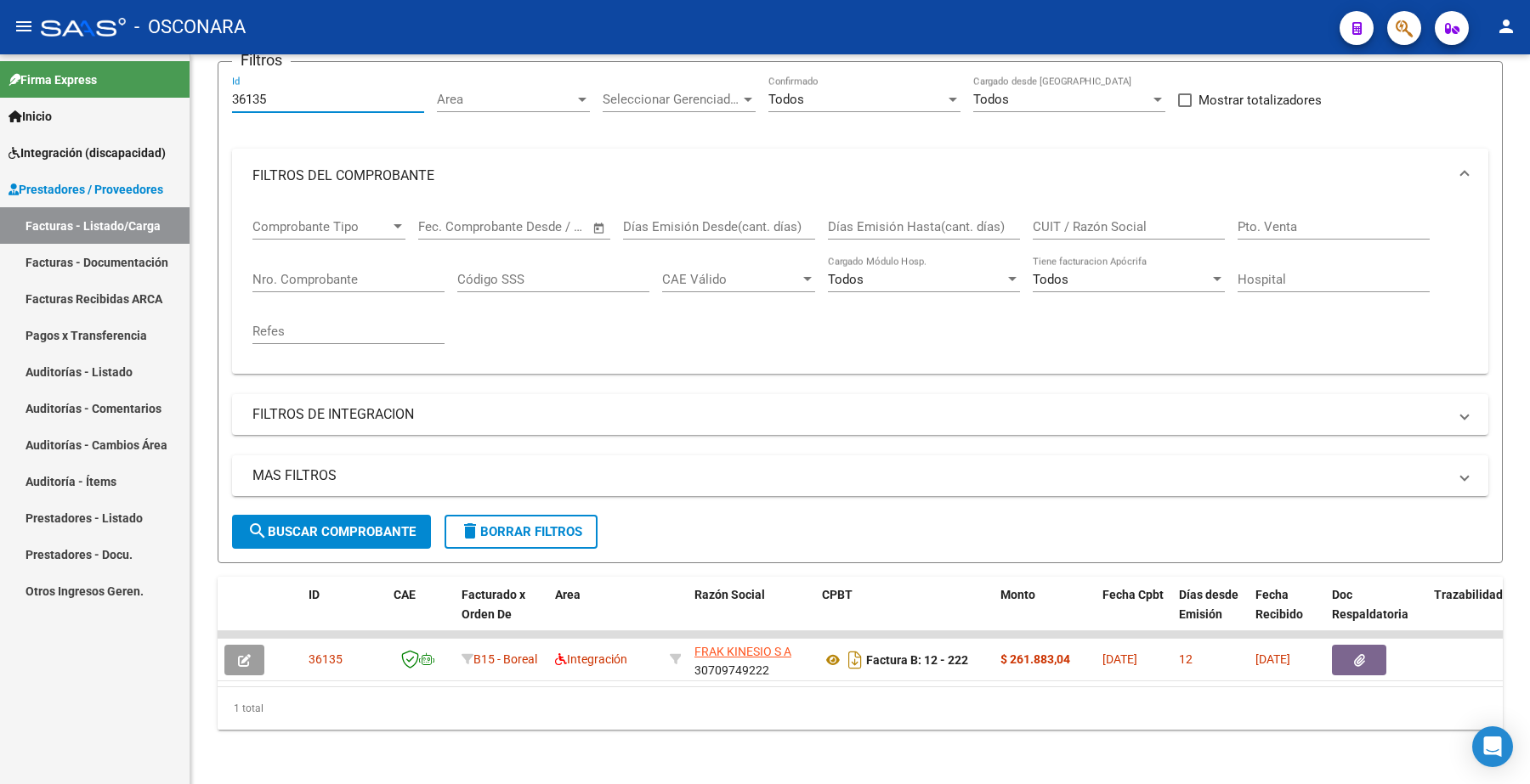
drag, startPoint x: 281, startPoint y: 82, endPoint x: 143, endPoint y: 77, distance: 138.1
click at [143, 82] on mat-sidenav-container "Firma Express Inicio Instructivos Contacto OS Integración (discapacidad) Certif…" at bounding box center [765, 419] width 1530 height 730
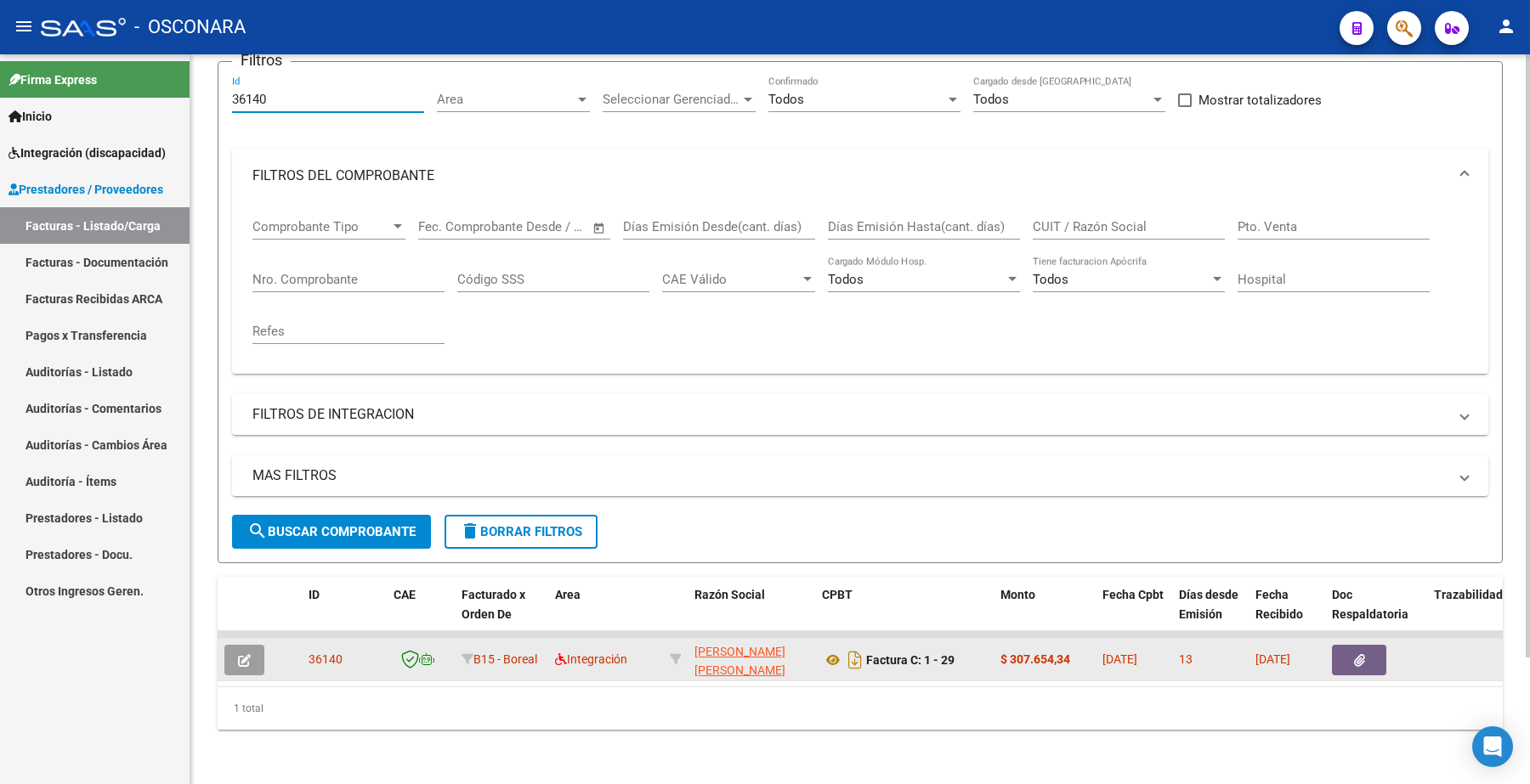
type input "36140"
click at [249, 655] on icon "button" at bounding box center [245, 661] width 13 height 13
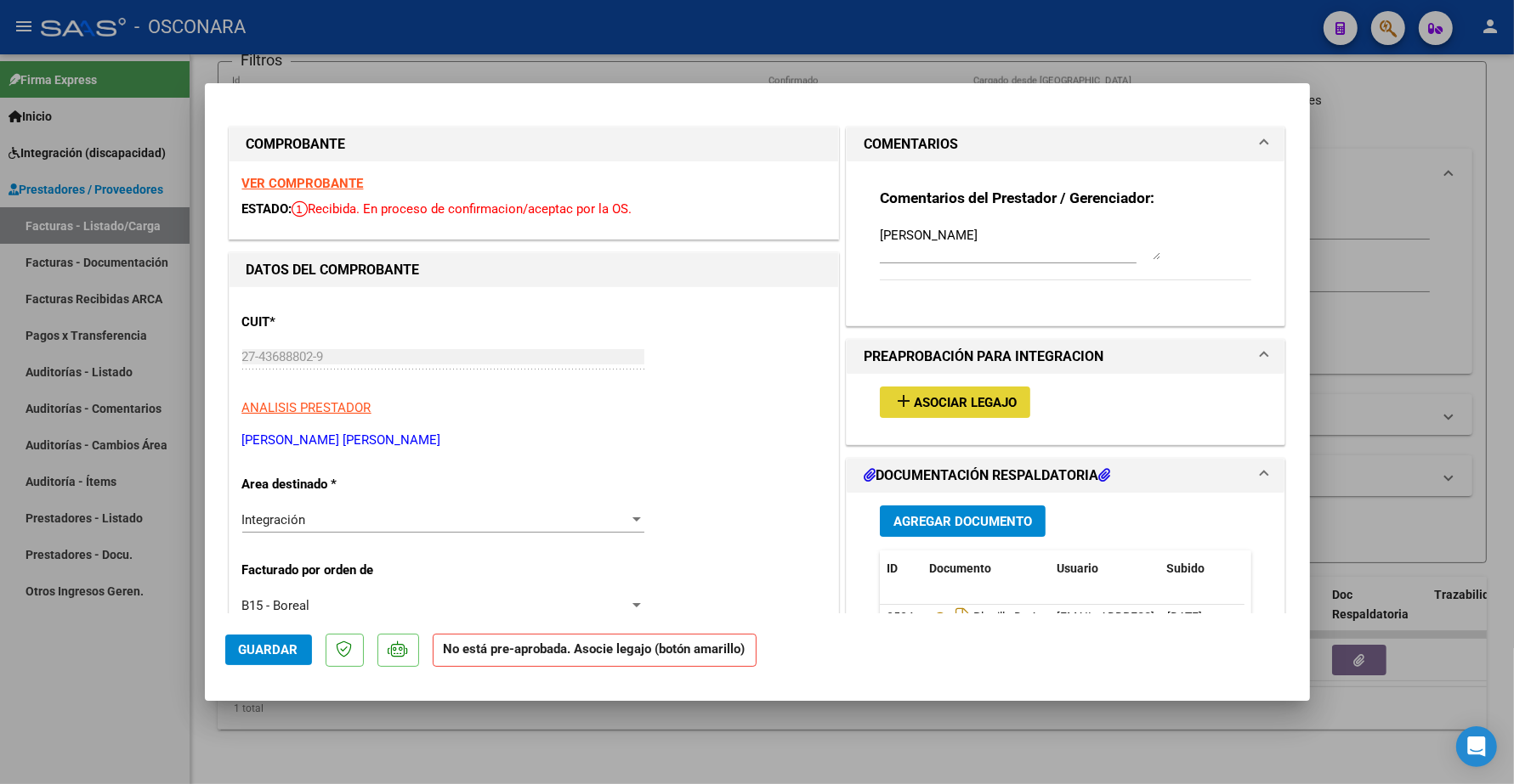
click at [944, 397] on span "Asociar Legajo" at bounding box center [964, 403] width 103 height 16
type input "$ 0,00"
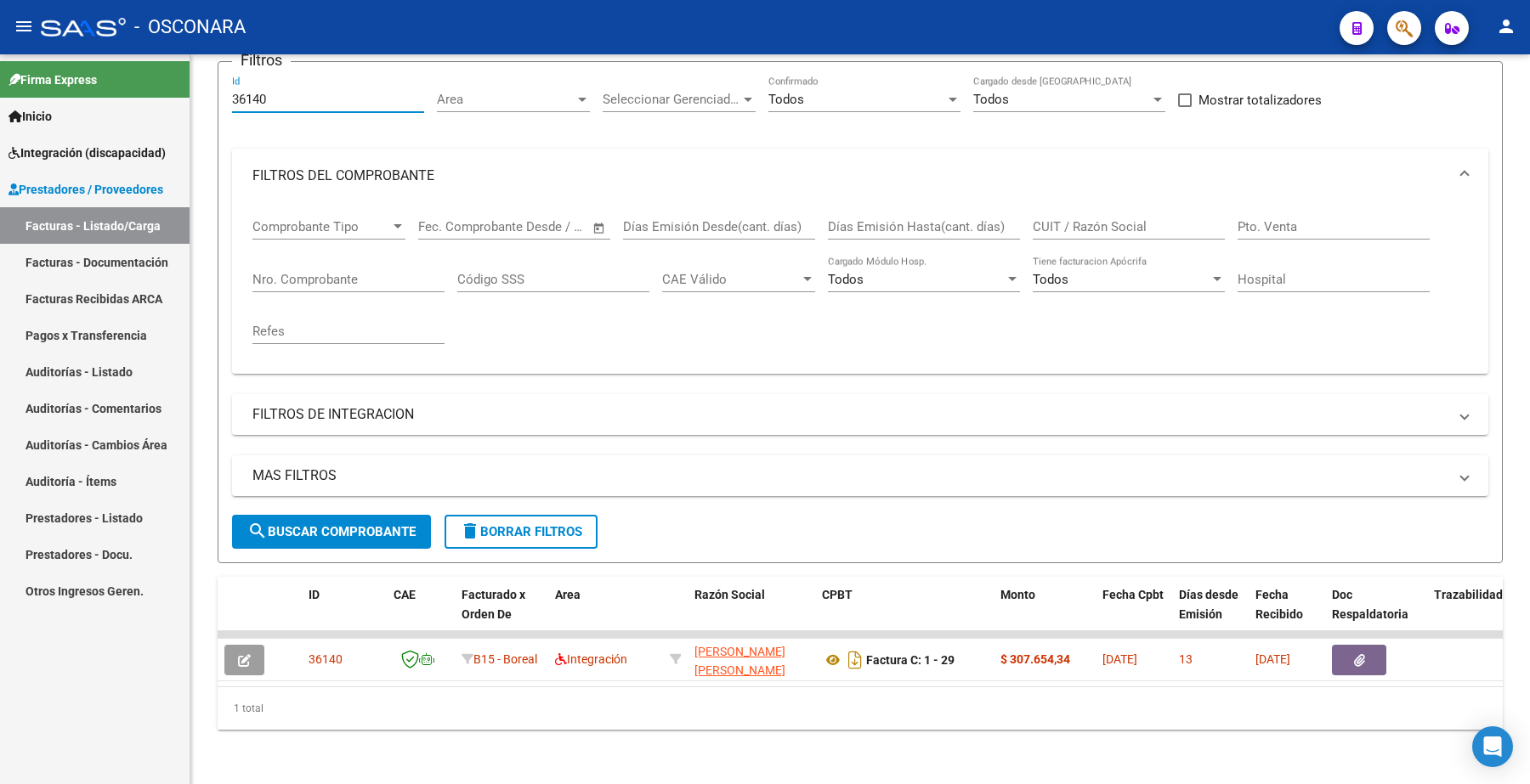
drag, startPoint x: 281, startPoint y: 86, endPoint x: 146, endPoint y: 74, distance: 135.5
click at [146, 74] on mat-sidenav-container "Firma Express Inicio Instructivos Contacto OS Integración (discapacidad) Certif…" at bounding box center [765, 419] width 1530 height 730
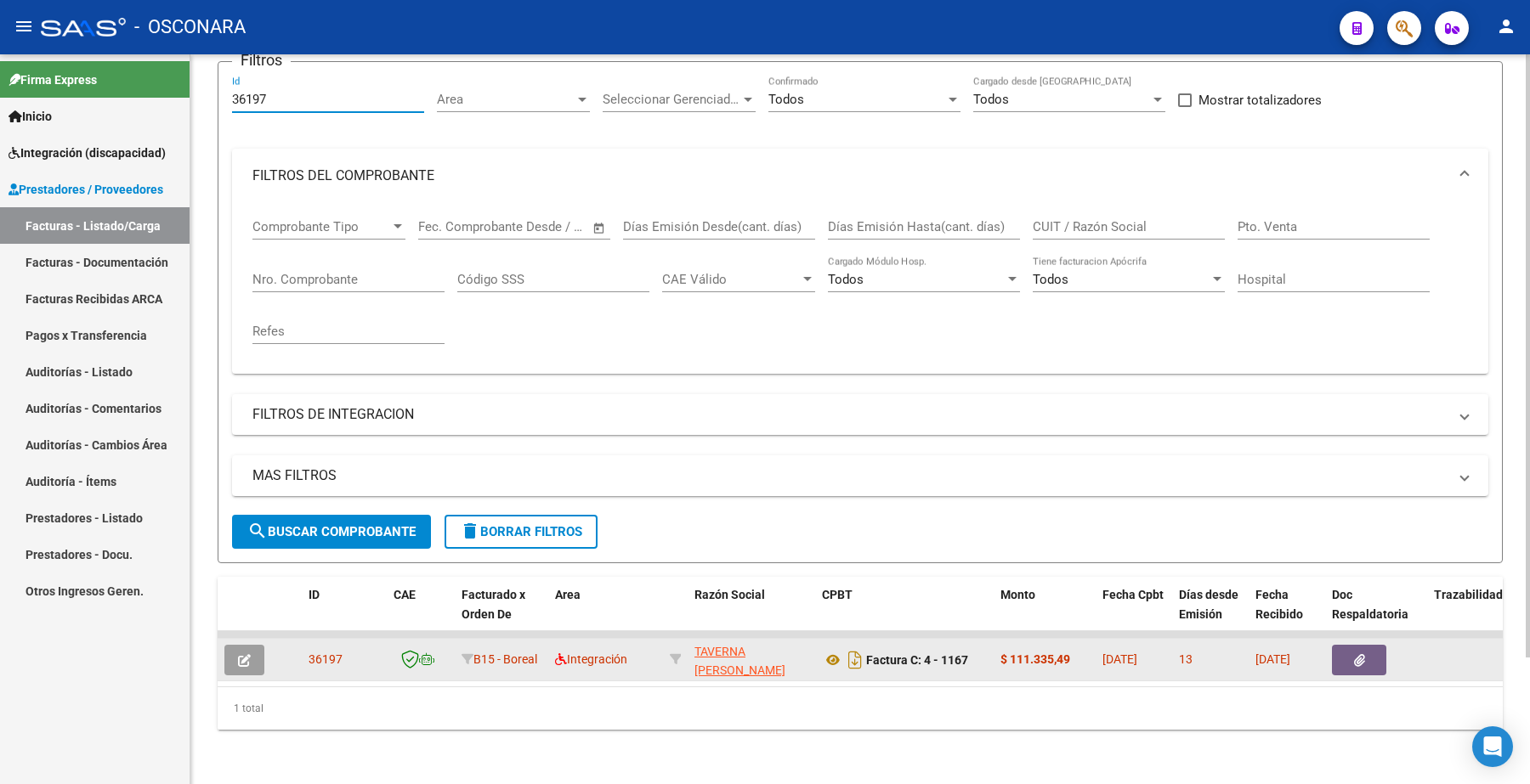
type input "36197"
click at [238, 655] on icon "button" at bounding box center [245, 661] width 13 height 13
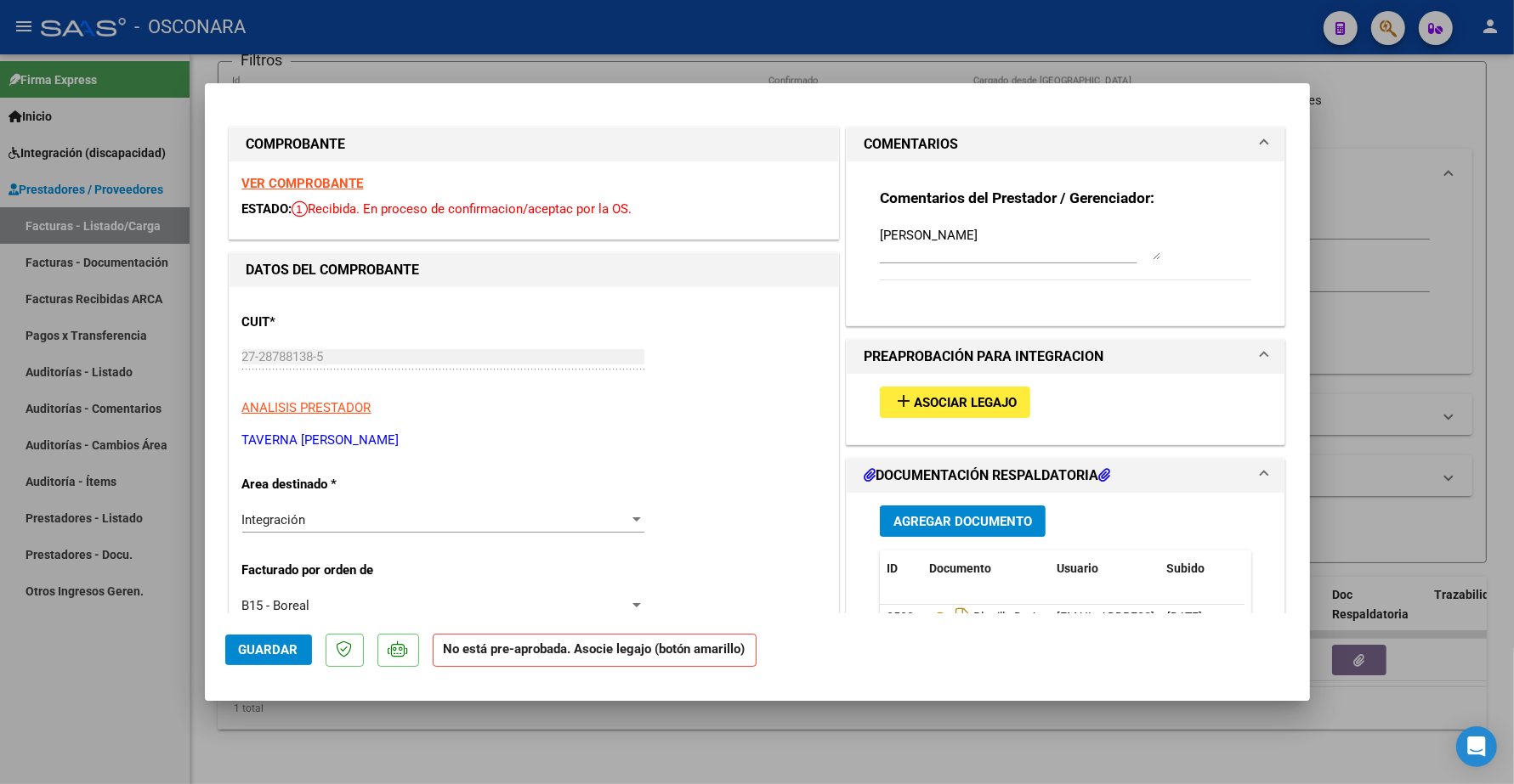
click at [969, 412] on button "add Asociar Legajo" at bounding box center [954, 403] width 151 height 31
type input "$ 0,00"
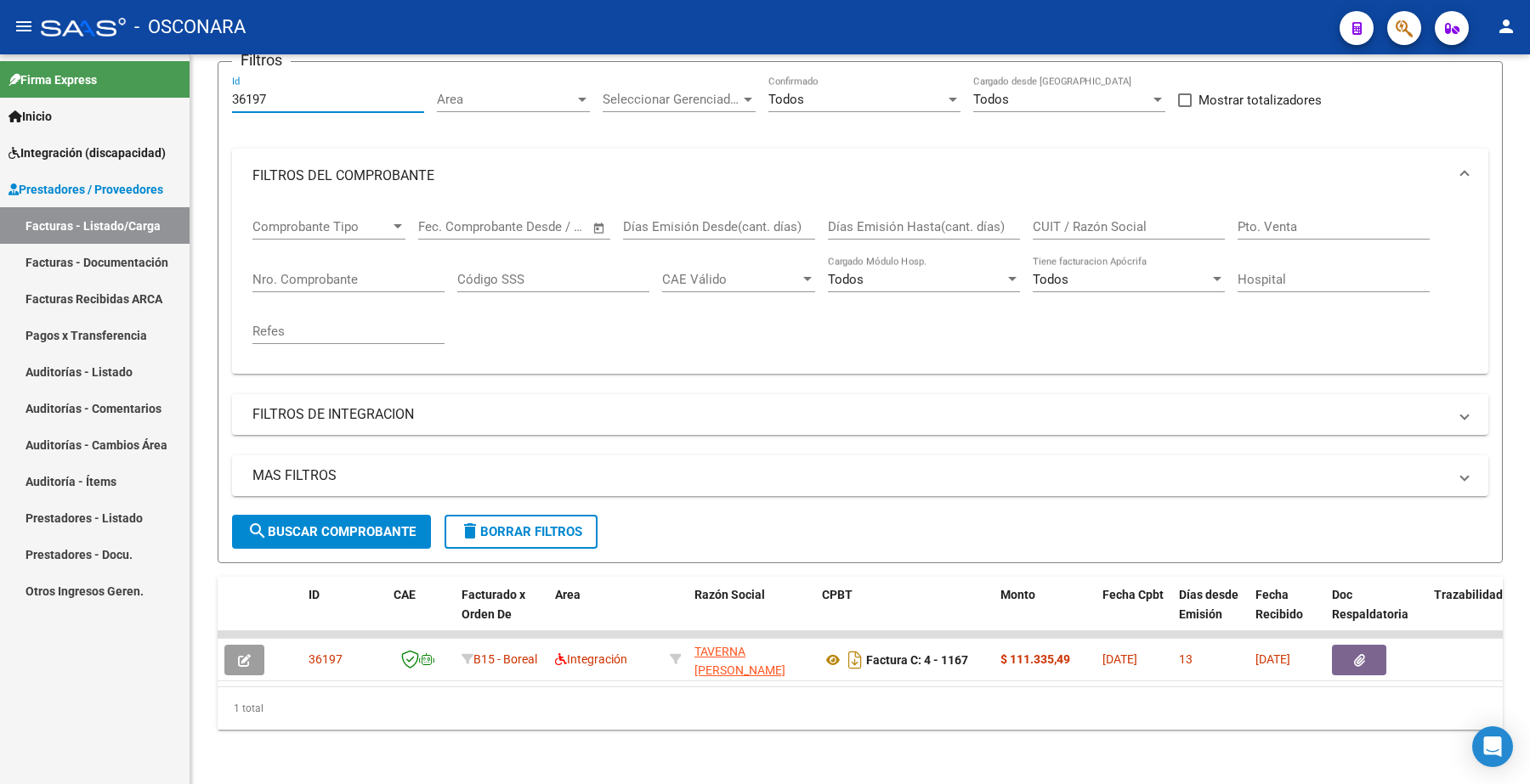
drag, startPoint x: 273, startPoint y: 90, endPoint x: 138, endPoint y: 79, distance: 135.4
click at [136, 94] on mat-sidenav-container "Firma Express Inicio Instructivos Contacto OS Integración (discapacidad) Certif…" at bounding box center [765, 419] width 1530 height 730
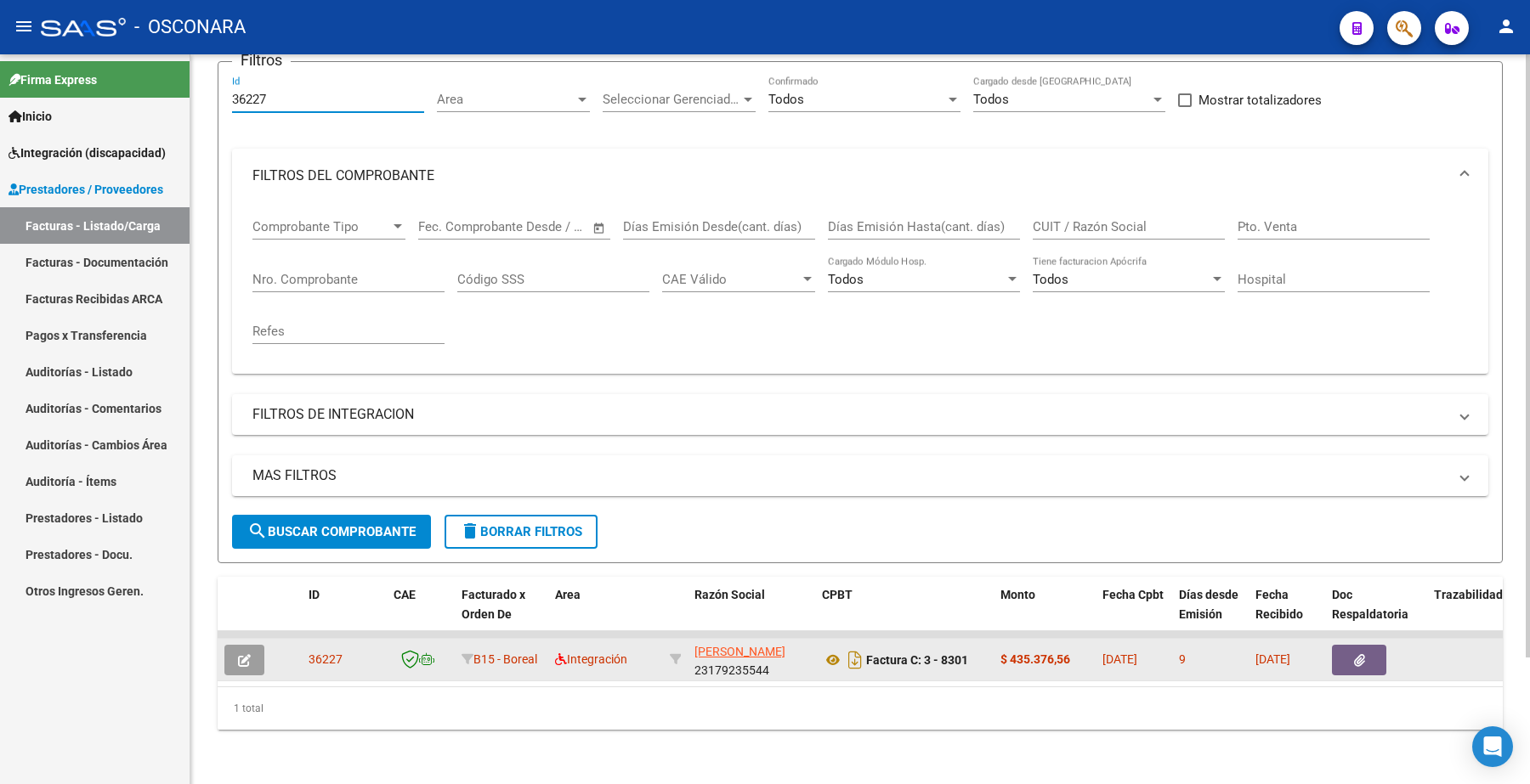
click at [249, 656] on button "button" at bounding box center [244, 659] width 40 height 30
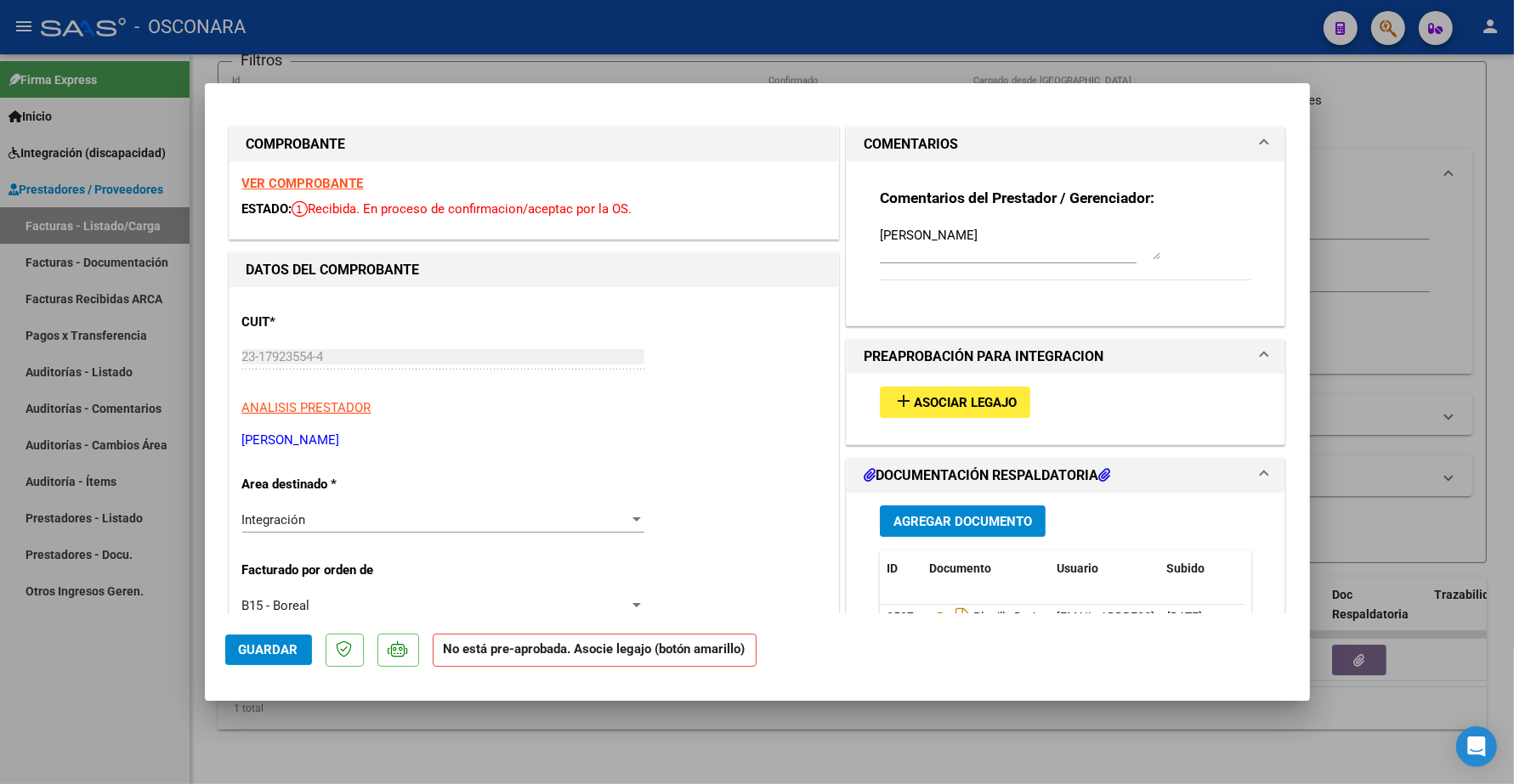
click at [957, 404] on span "Asociar Legajo" at bounding box center [964, 403] width 103 height 16
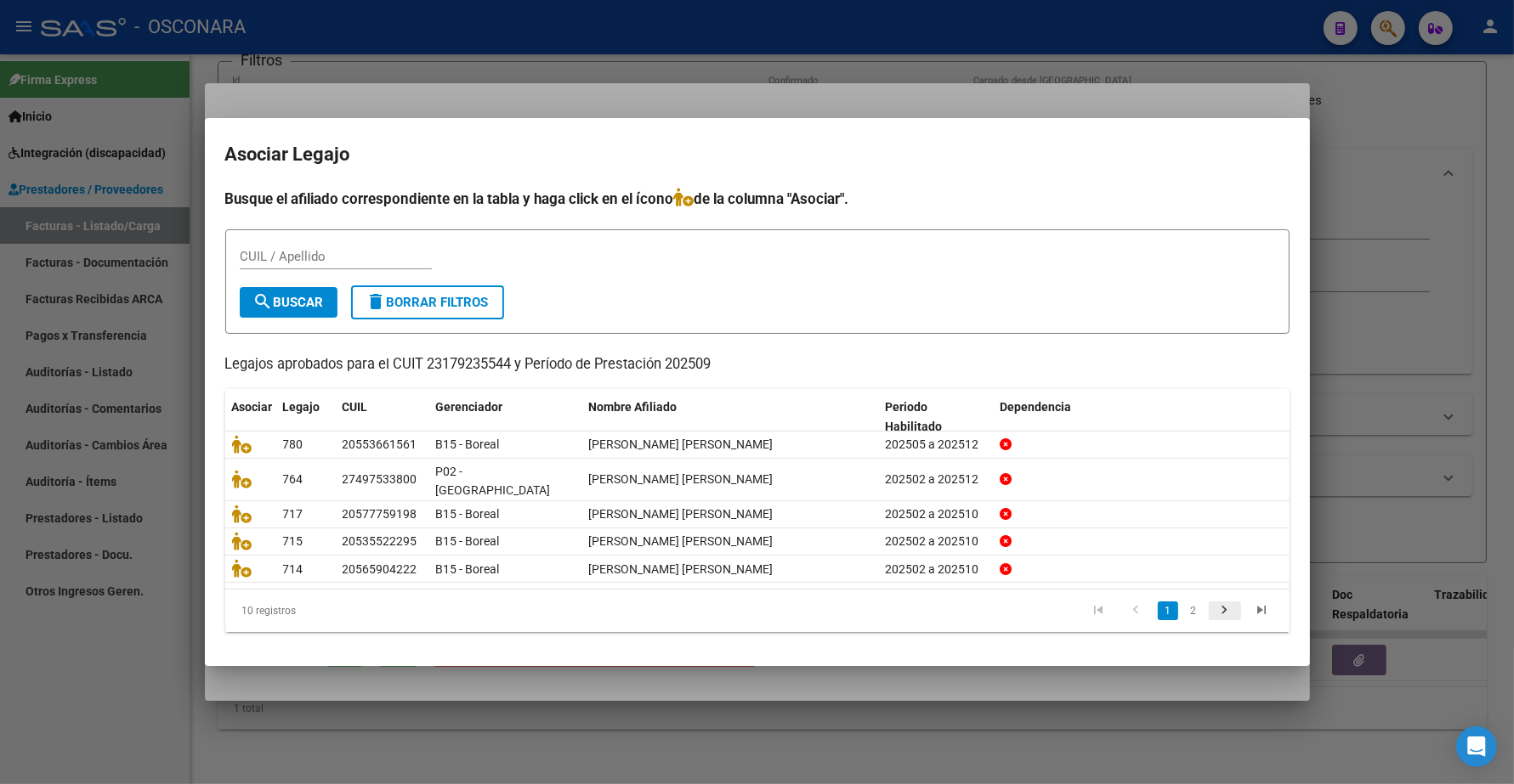
click at [1217, 602] on icon "go to next page" at bounding box center [1225, 612] width 22 height 20
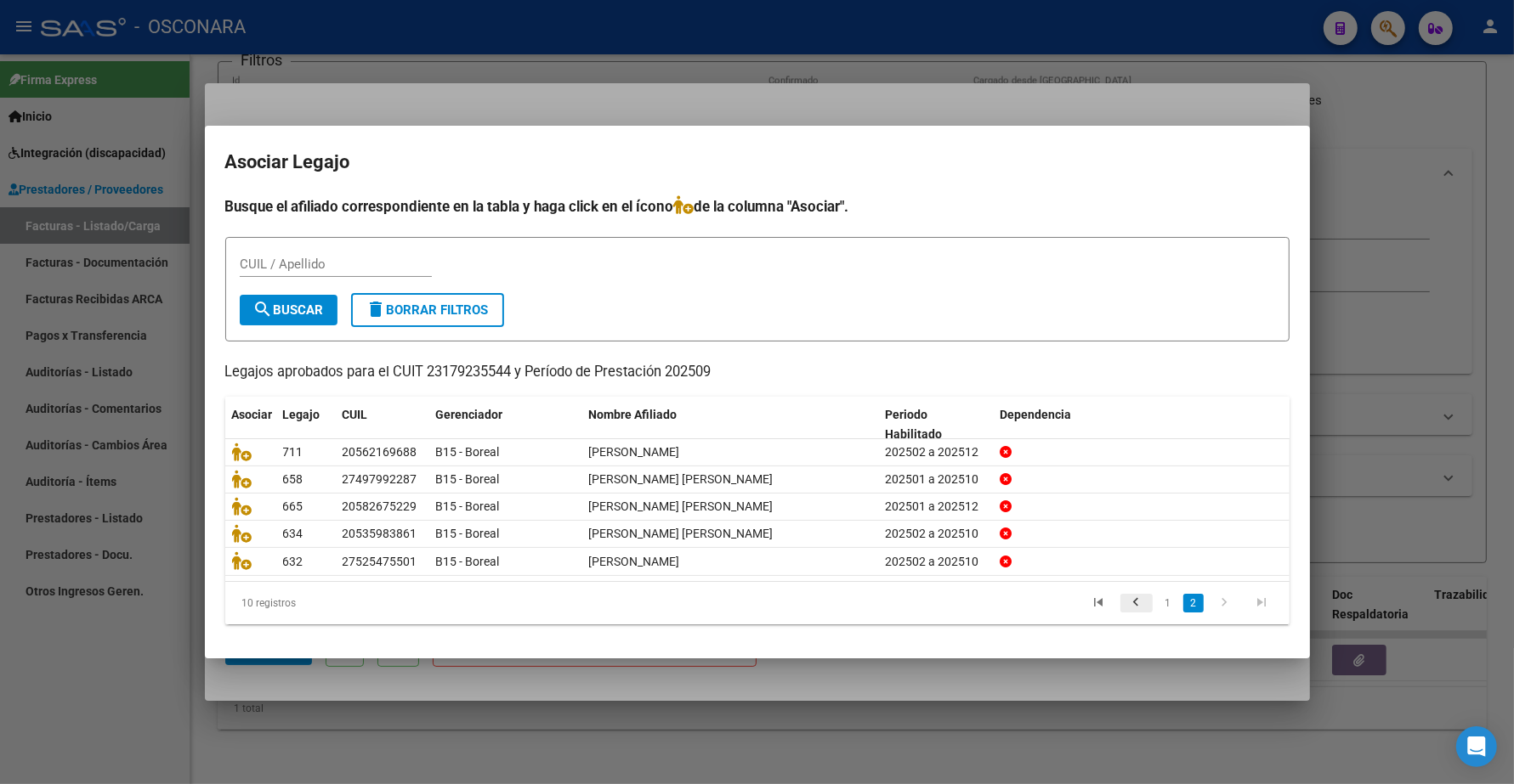
click at [1140, 603] on icon "go to previous page" at bounding box center [1136, 605] width 22 height 20
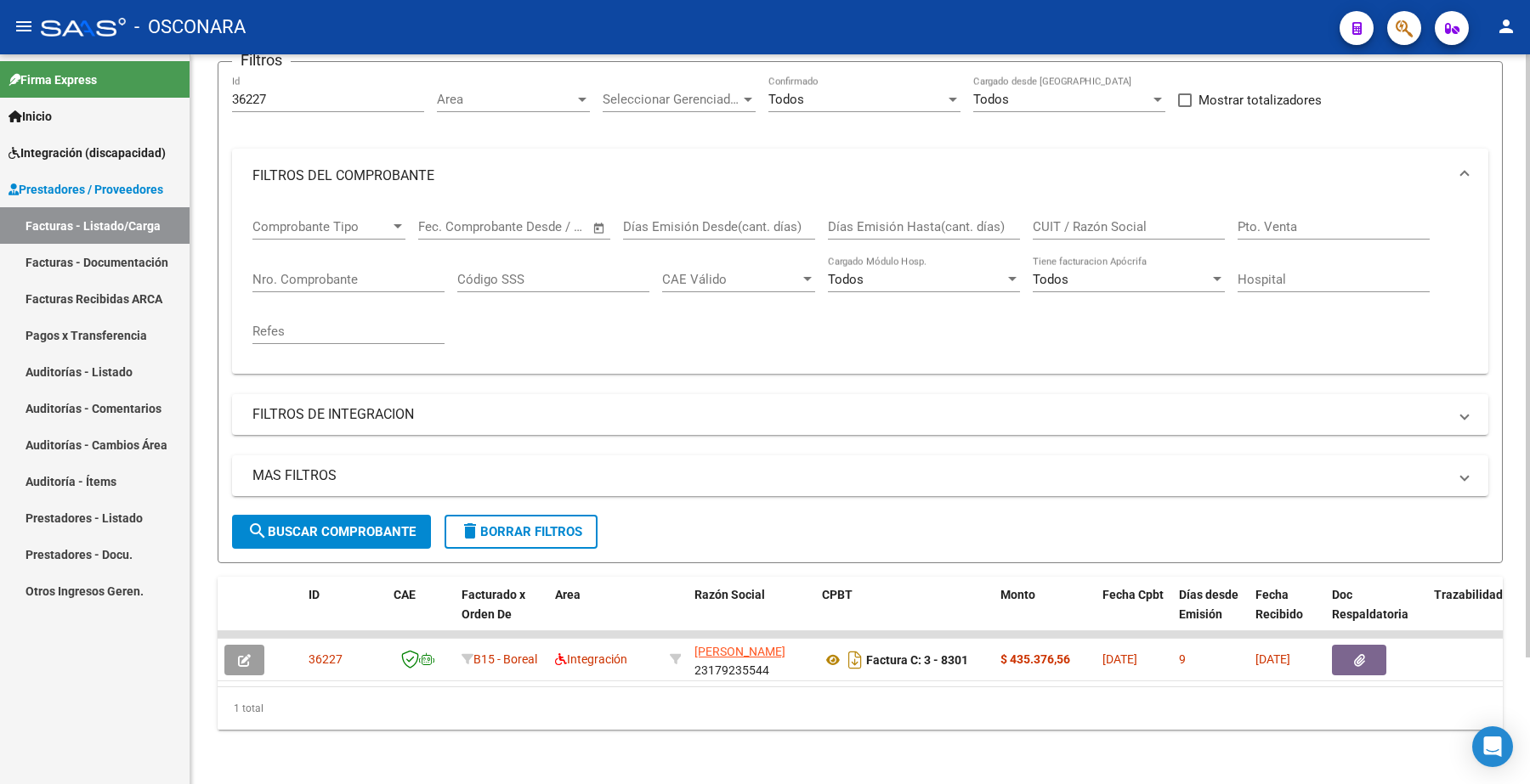
drag, startPoint x: 291, startPoint y: 100, endPoint x: 281, endPoint y: 98, distance: 10.2
click at [281, 98] on div "36227 Id" at bounding box center [328, 94] width 192 height 37
drag, startPoint x: 279, startPoint y: 96, endPoint x: 196, endPoint y: 90, distance: 83.2
click at [192, 96] on div "Video tutorial PRESTADORES -> Listado de CPBTs Emitidos por Prestadores / Prove…" at bounding box center [860, 349] width 1340 height 870
drag, startPoint x: 315, startPoint y: 87, endPoint x: 304, endPoint y: 87, distance: 11.0
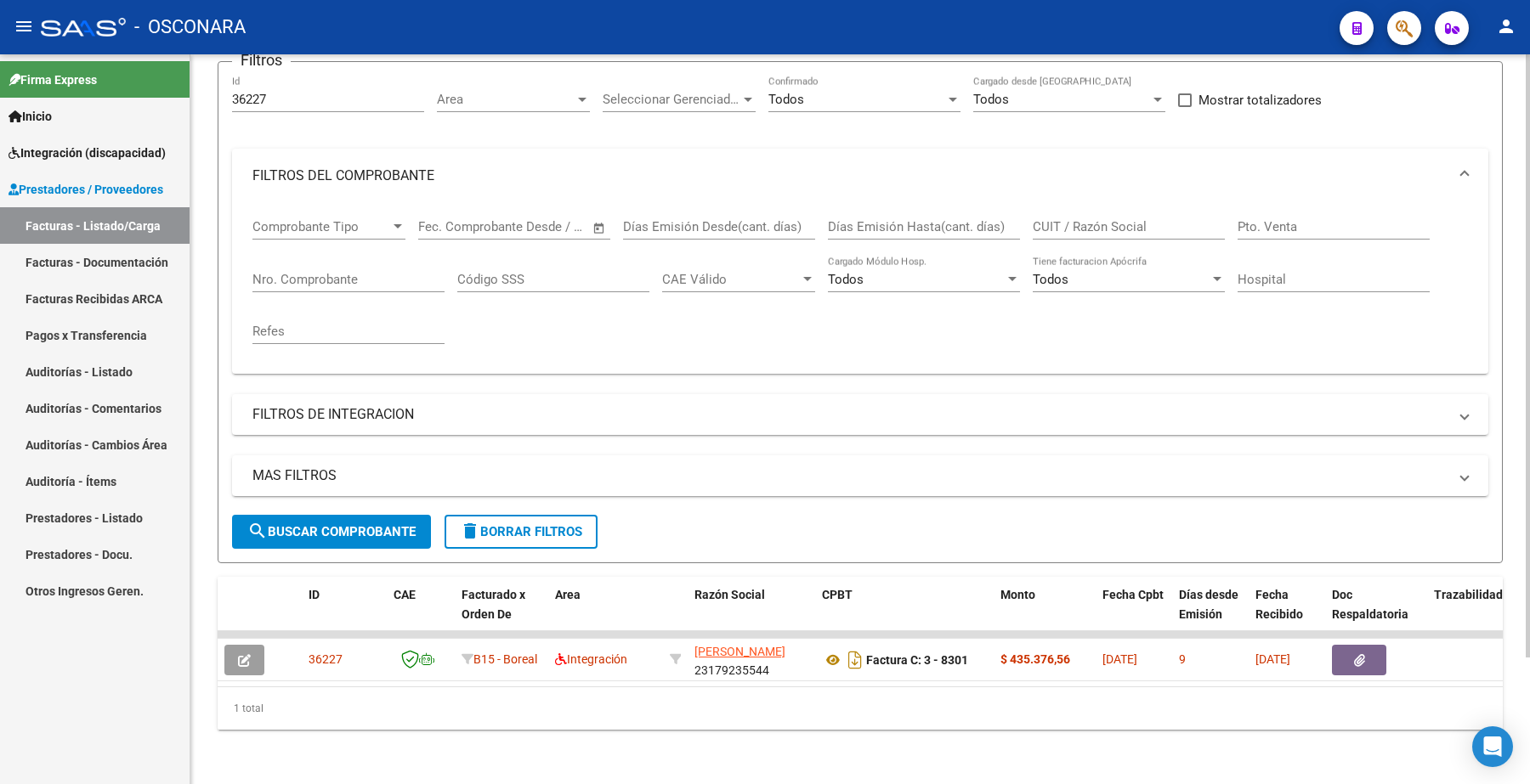
click at [313, 91] on input "36227" at bounding box center [328, 99] width 192 height 16
click at [250, 100] on div "36227 Id" at bounding box center [328, 94] width 192 height 37
drag, startPoint x: 283, startPoint y: 83, endPoint x: 217, endPoint y: 86, distance: 66.1
click at [218, 90] on form "Filtros 36227 Id Area Area Seleccionar Gerenciador Seleccionar Gerenciador Todo…" at bounding box center [860, 312] width 1285 height 502
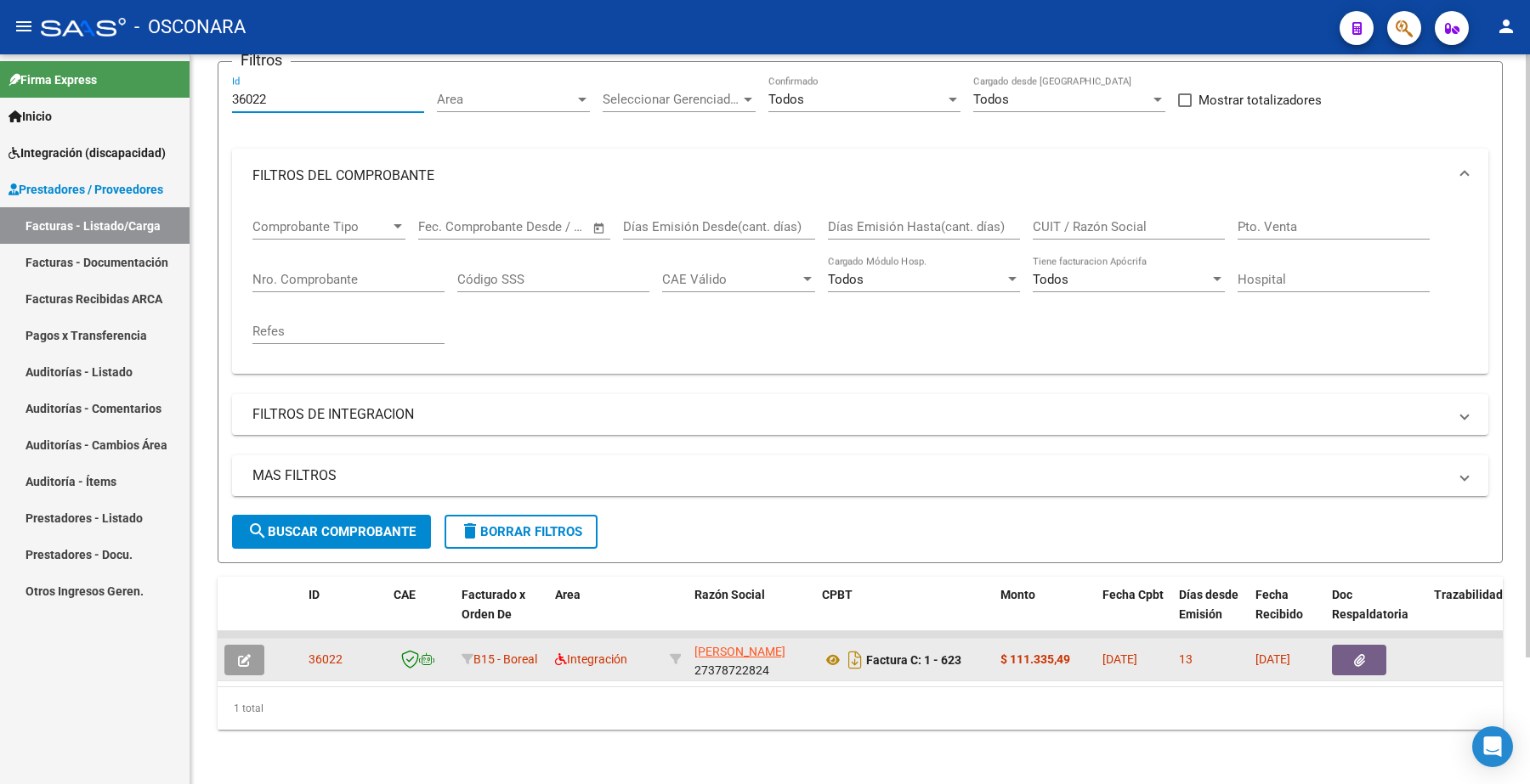
click at [249, 655] on icon "button" at bounding box center [245, 661] width 13 height 13
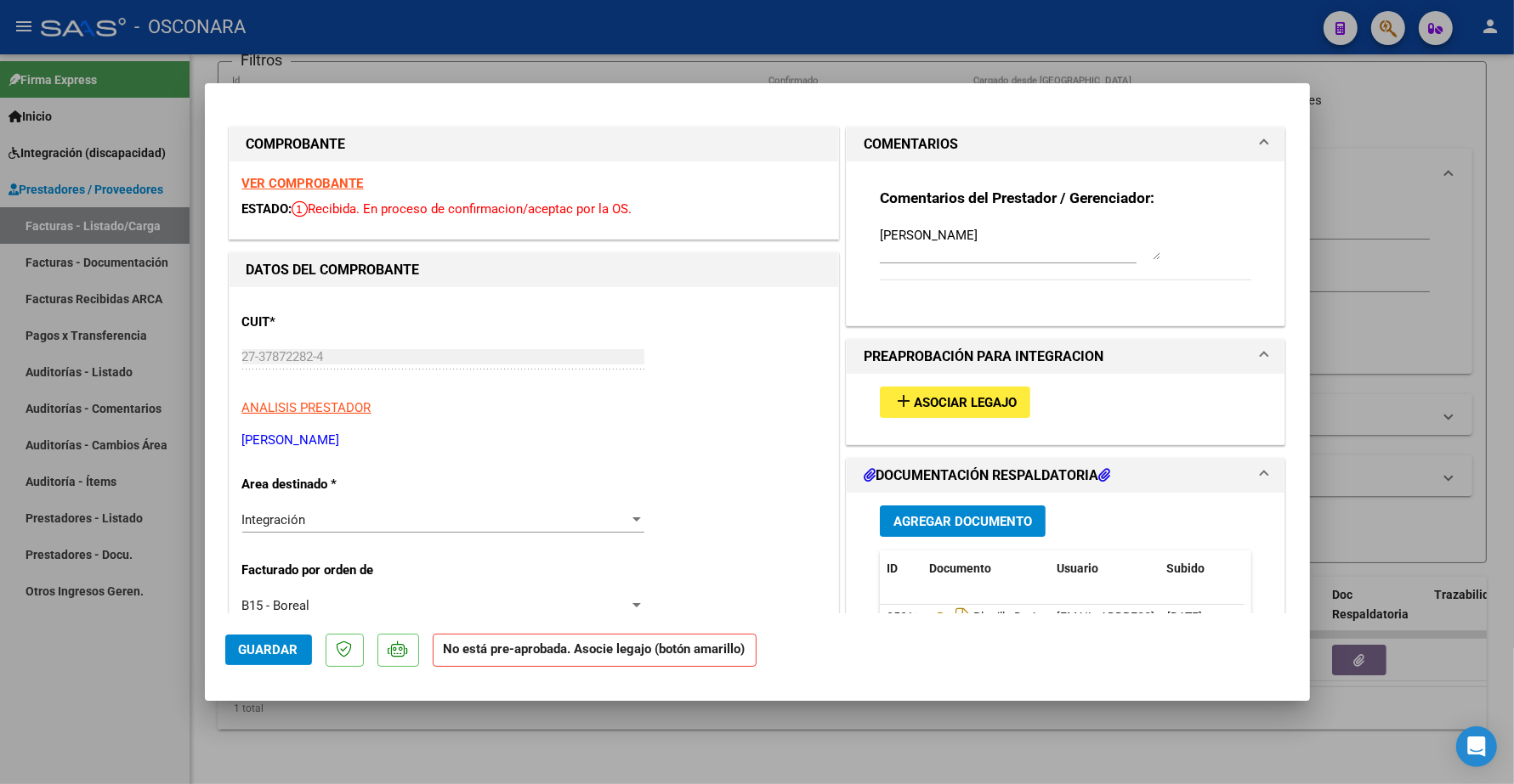
click at [927, 392] on button "add Asociar Legajo" at bounding box center [954, 403] width 151 height 31
